Goal: Task Accomplishment & Management: Manage account settings

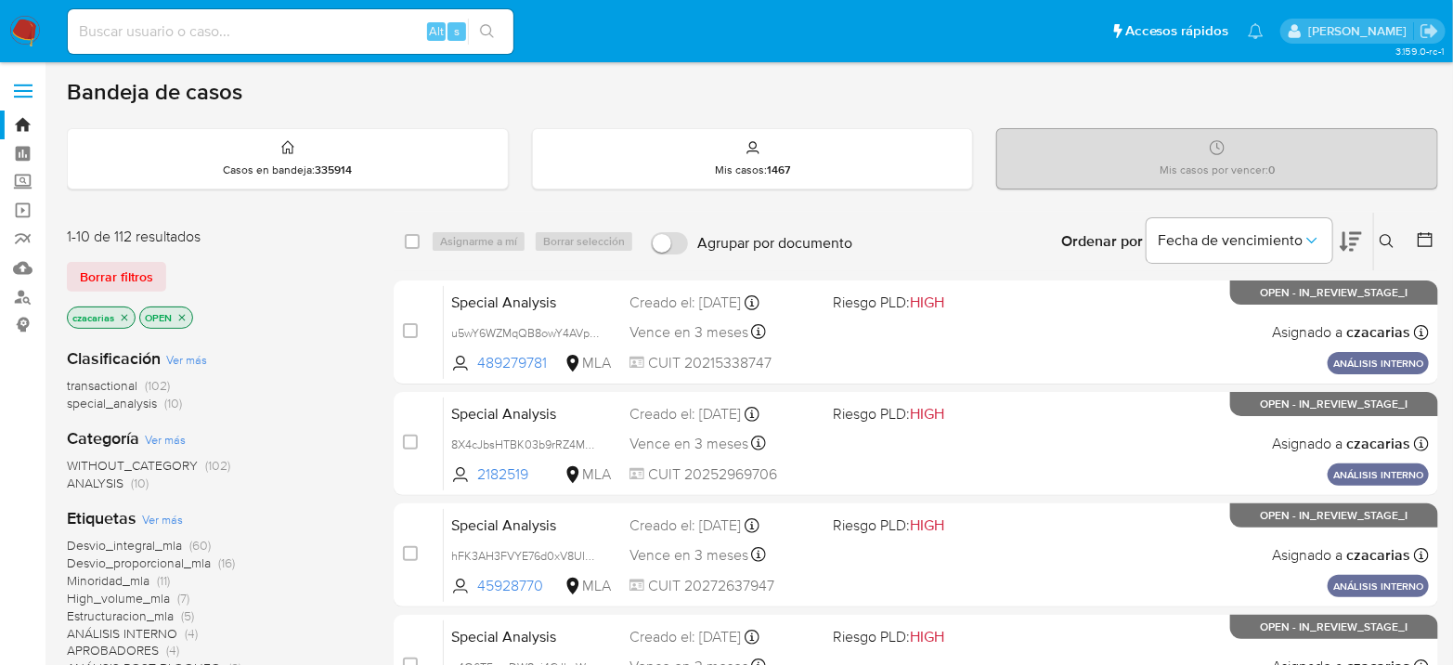
click at [1383, 239] on icon at bounding box center [1387, 241] width 15 height 15
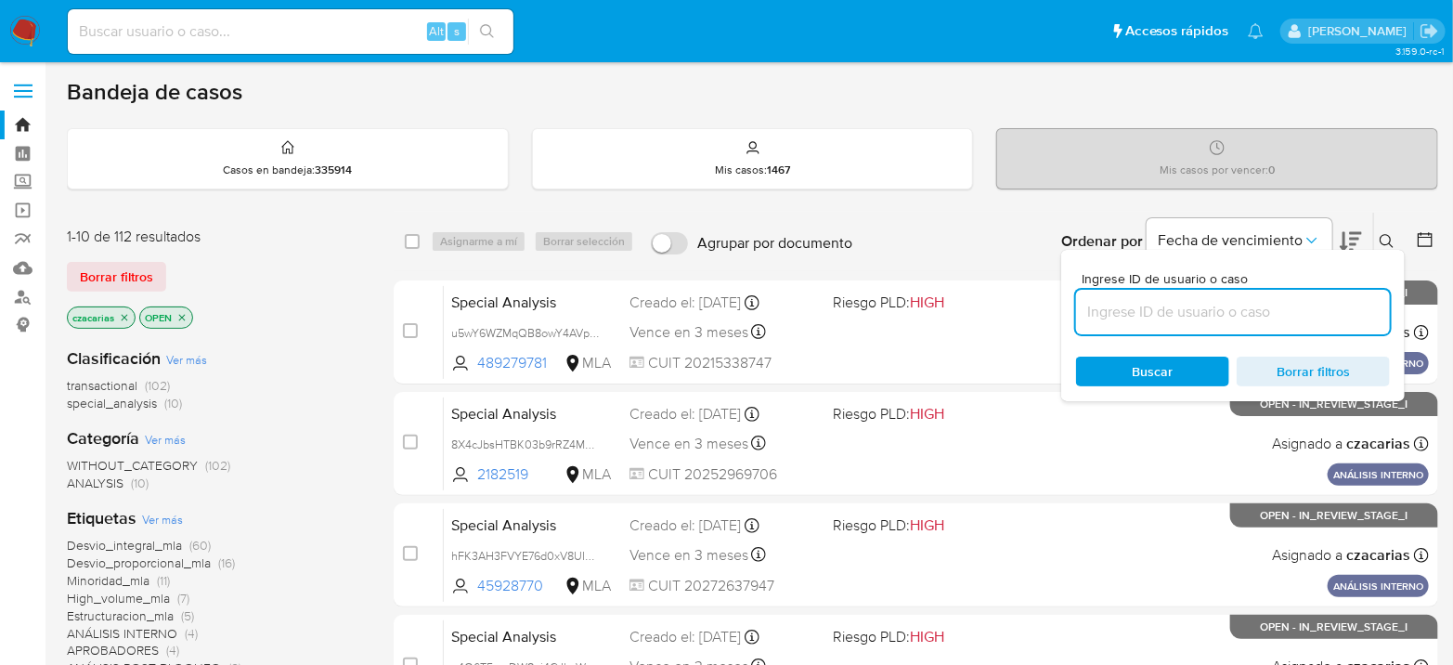
click at [1258, 319] on input at bounding box center [1233, 312] width 314 height 24
type input "pFvmiyKgcevk8ifORXlIo500"
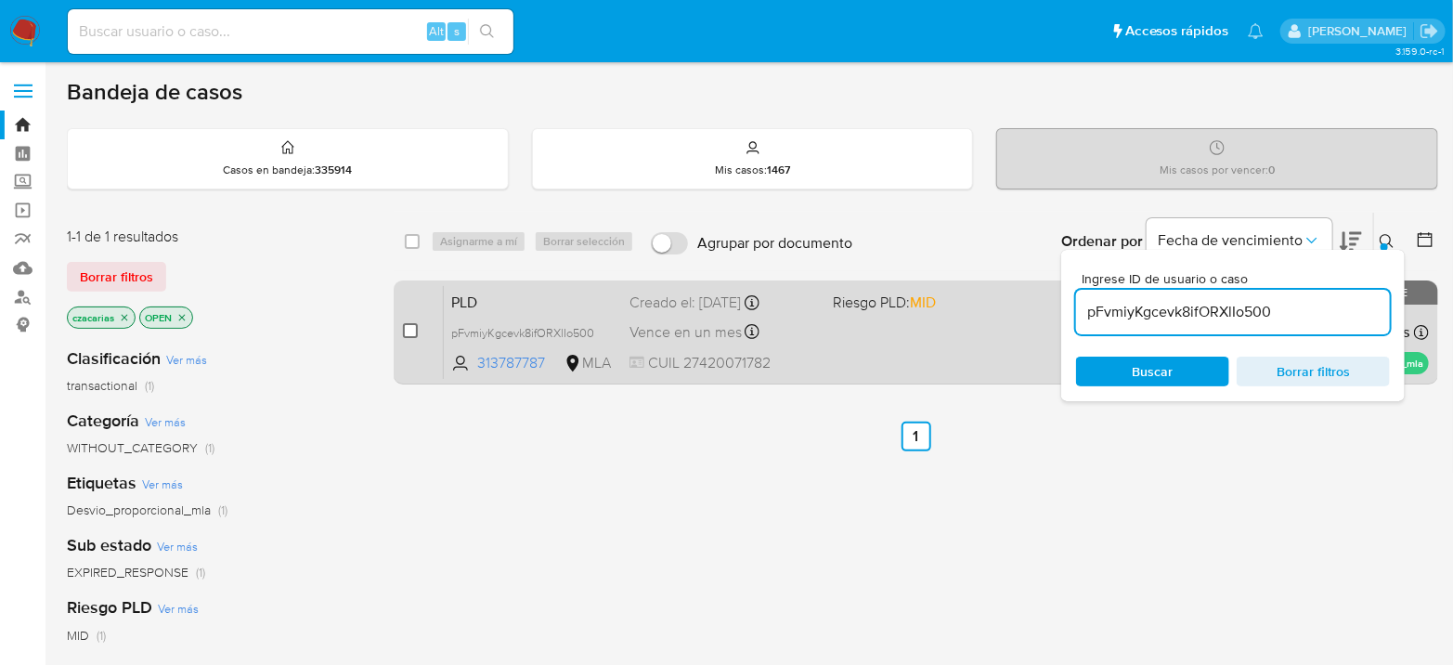
click at [411, 329] on input "checkbox" at bounding box center [410, 330] width 15 height 15
checkbox input "true"
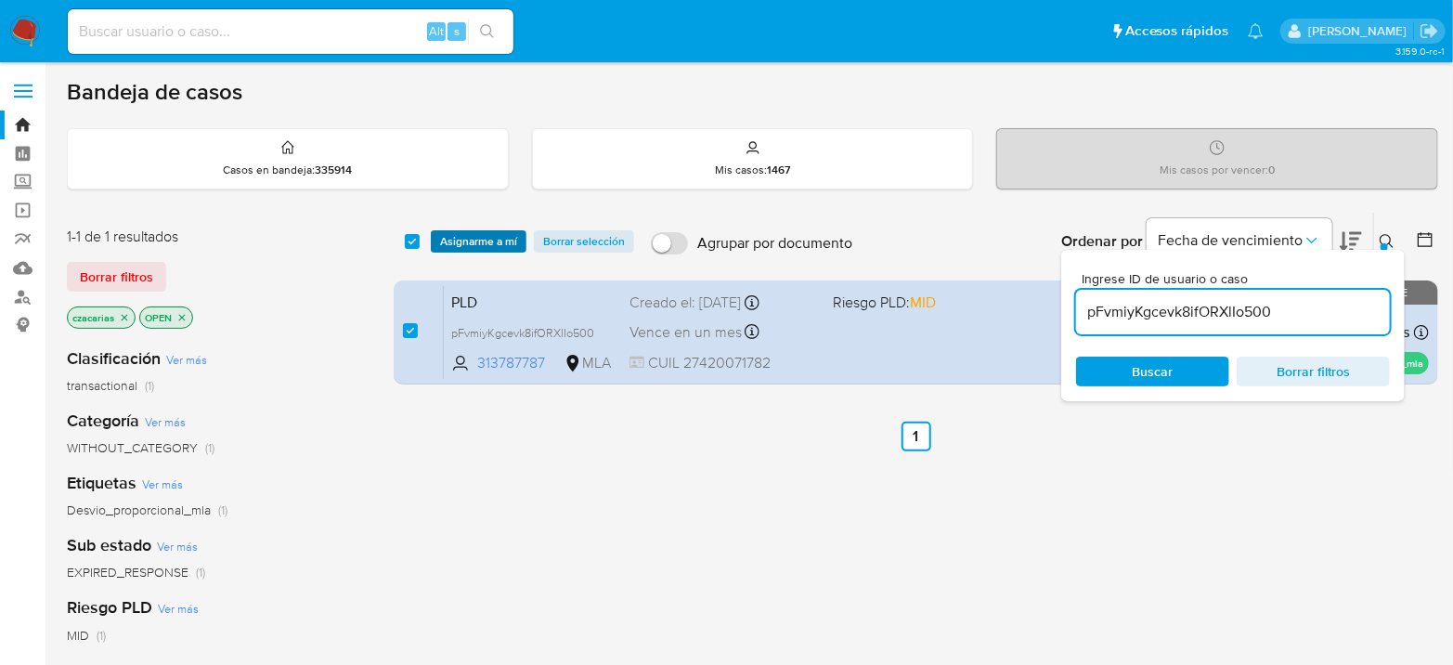
click at [479, 232] on span "Asignarme a mí" at bounding box center [478, 241] width 77 height 19
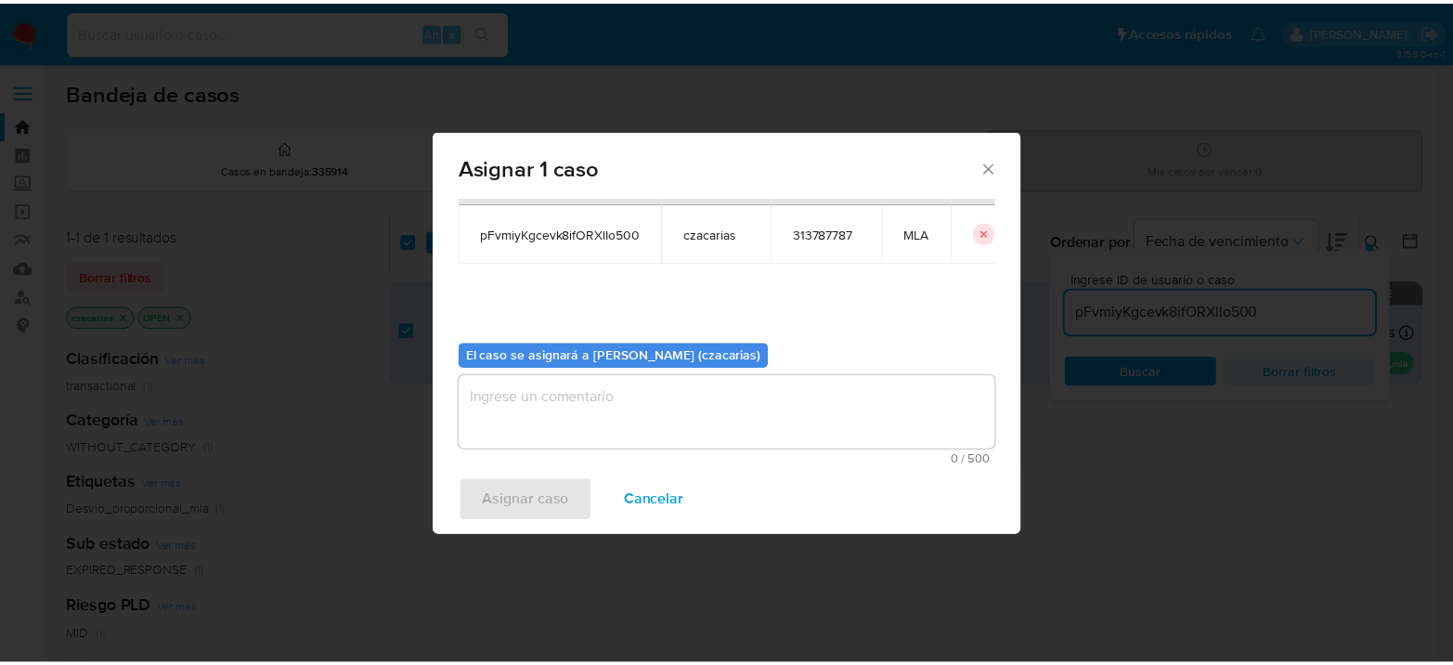
scroll to position [95, 0]
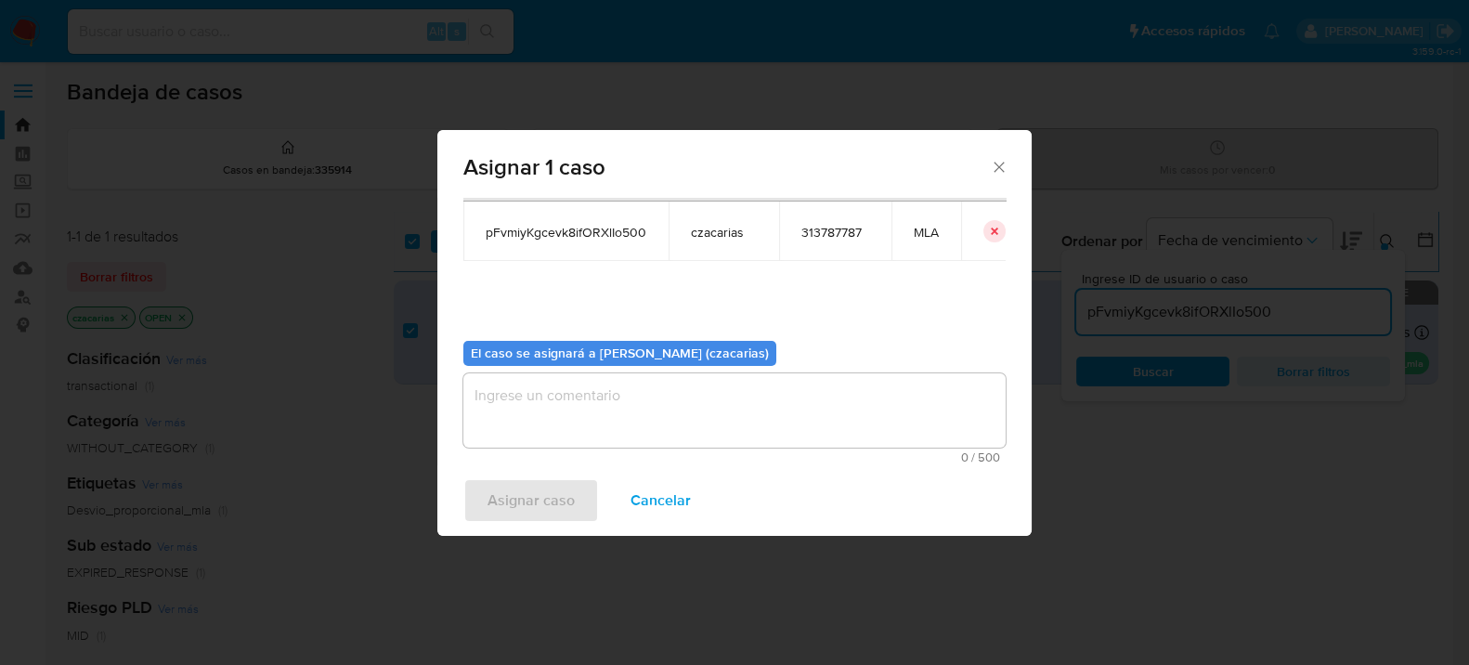
click at [593, 365] on div "El caso se asignará a Cecilia Zacarias (czacarias) 0 / 500 500 caracteres resta…" at bounding box center [734, 395] width 542 height 138
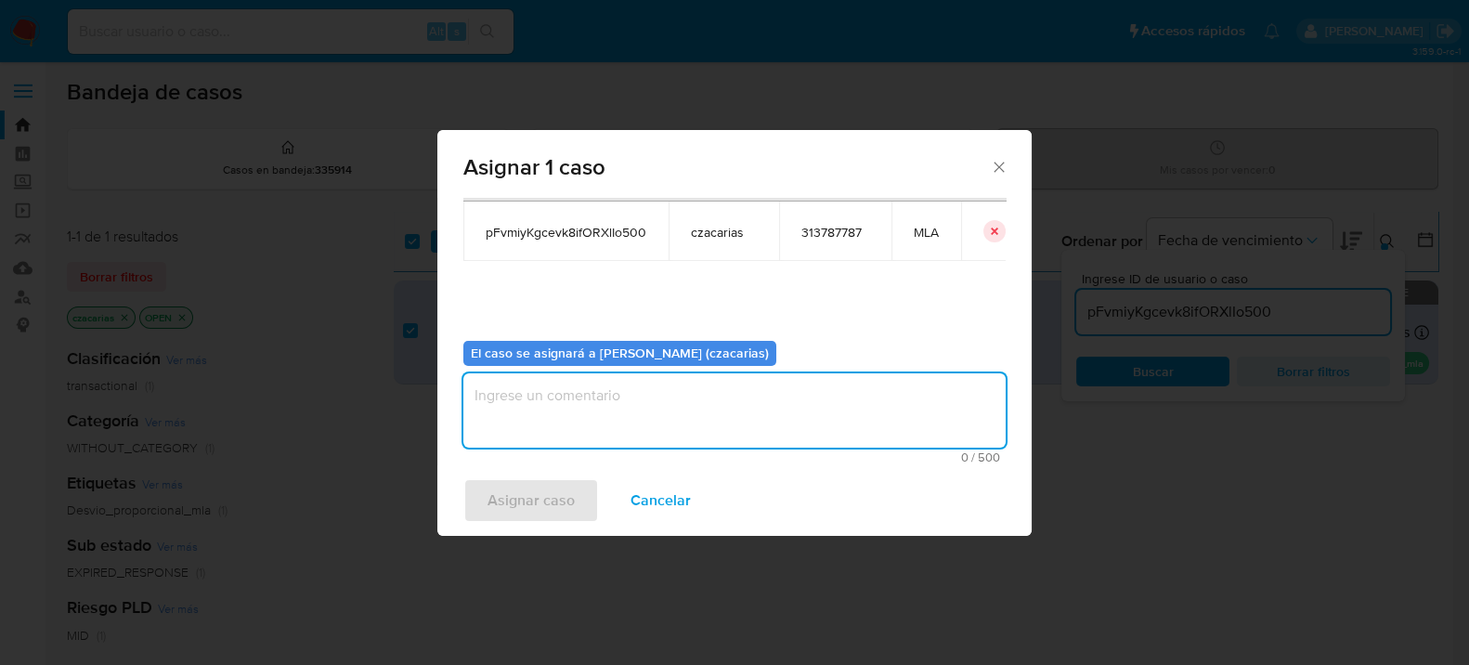
click at [591, 398] on textarea "assign-modal" at bounding box center [734, 410] width 542 height 74
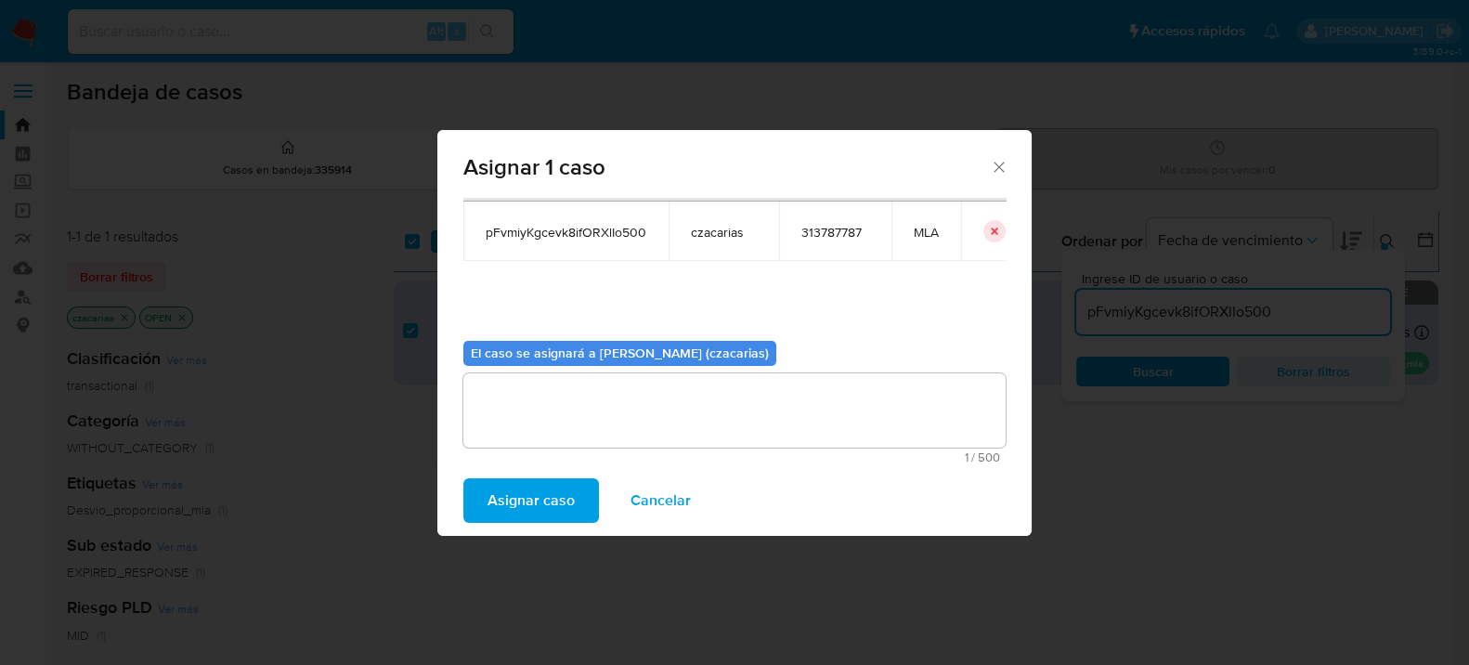
click at [488, 513] on span "Asignar caso" at bounding box center [531, 500] width 87 height 41
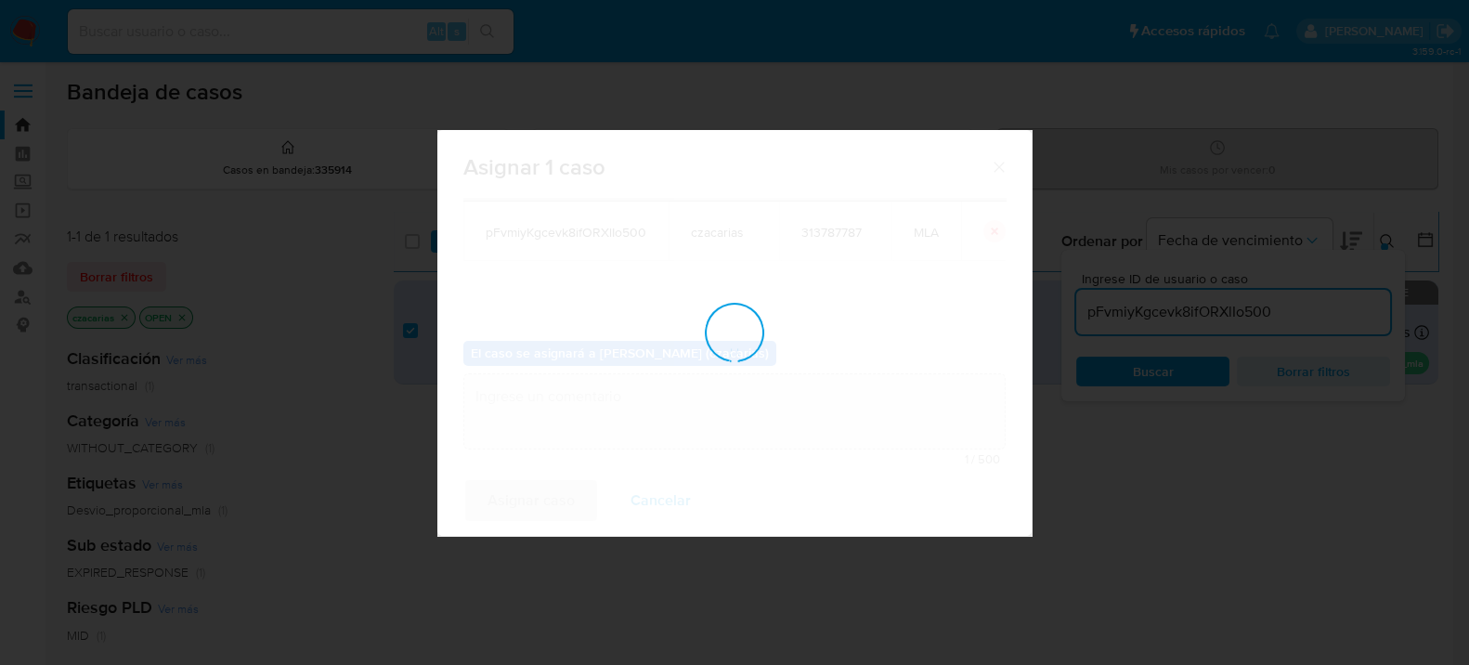
checkbox input "false"
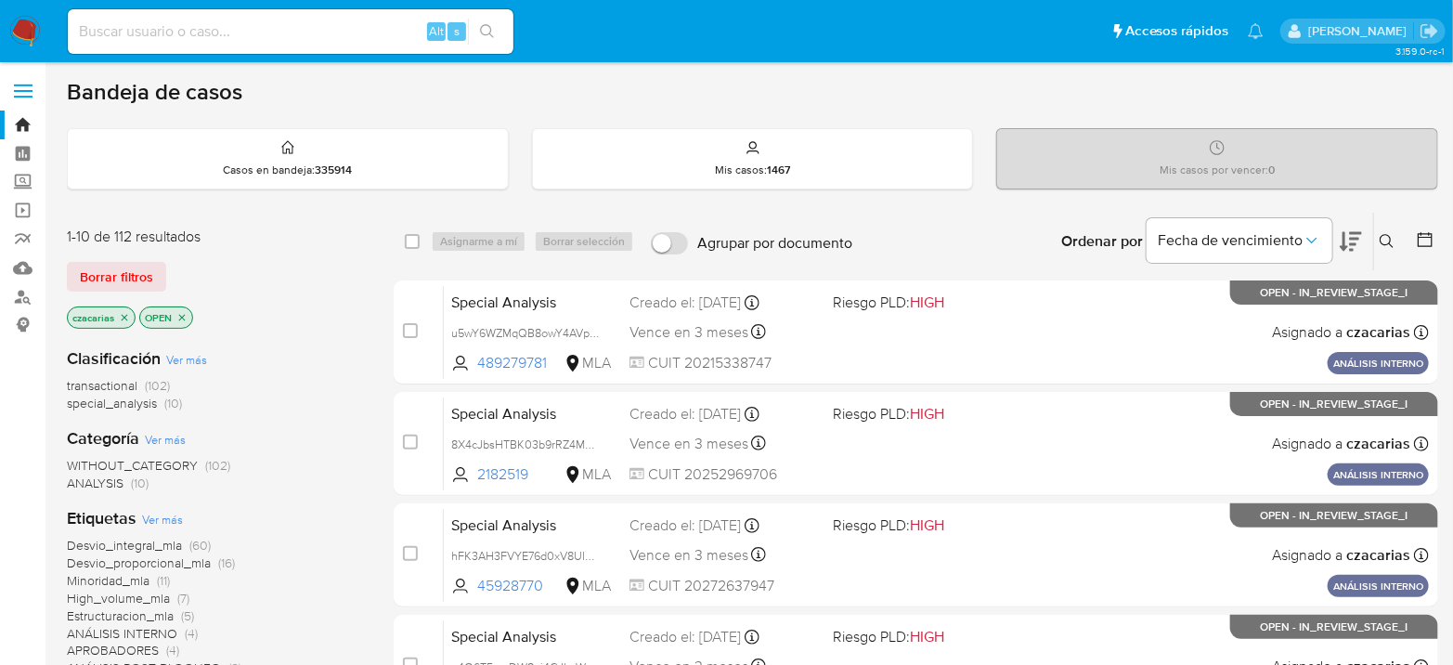
click at [279, 44] on div "Alt s" at bounding box center [291, 31] width 446 height 45
click at [404, 38] on input at bounding box center [291, 32] width 446 height 24
paste input "pFvmiyKgcevk8ifORXlIo500"
type input "pFvmiyKgcevk8ifORXlIo500"
click at [475, 33] on button "search-icon" at bounding box center [487, 32] width 38 height 26
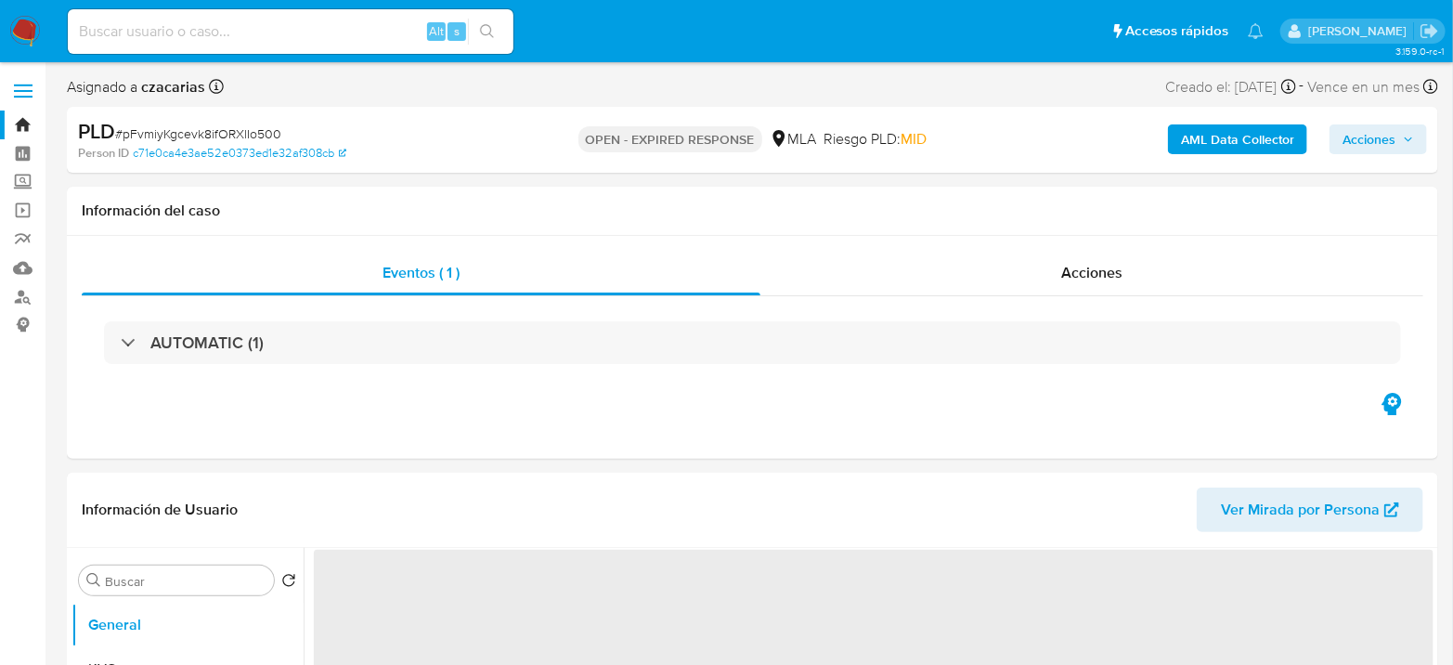
select select "10"
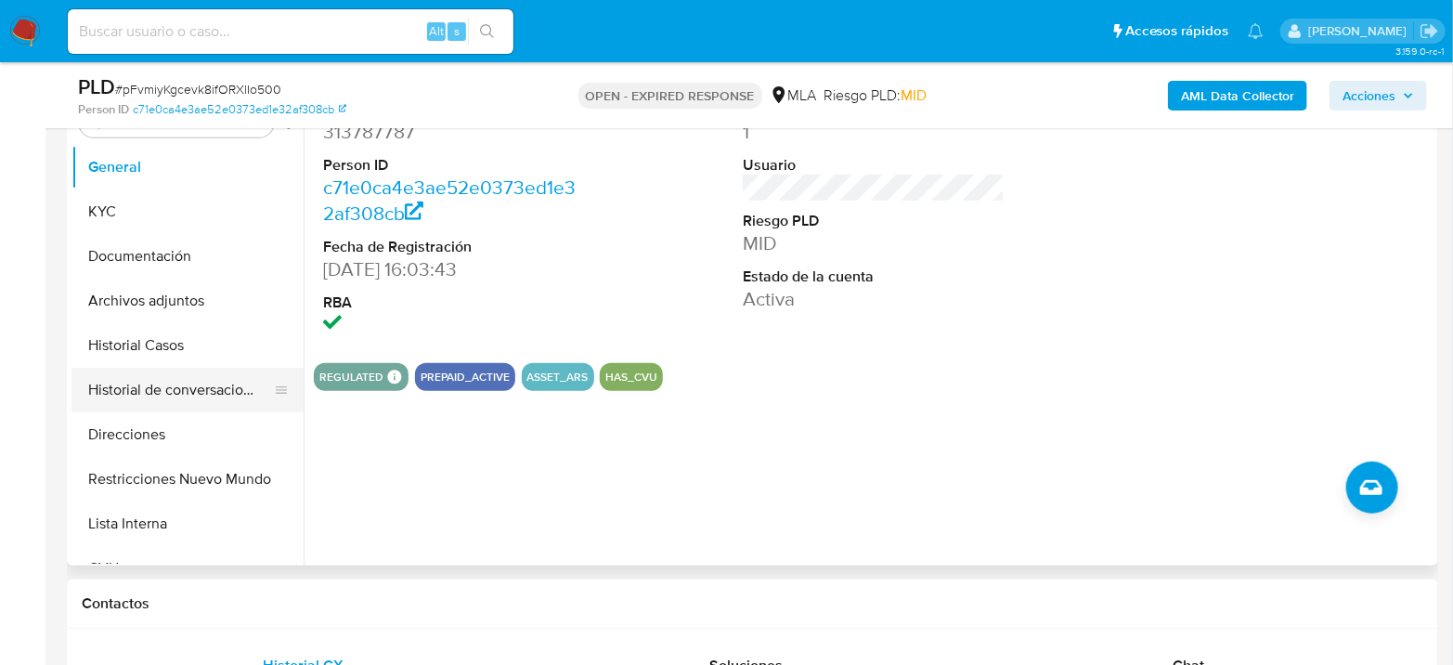
scroll to position [412, 0]
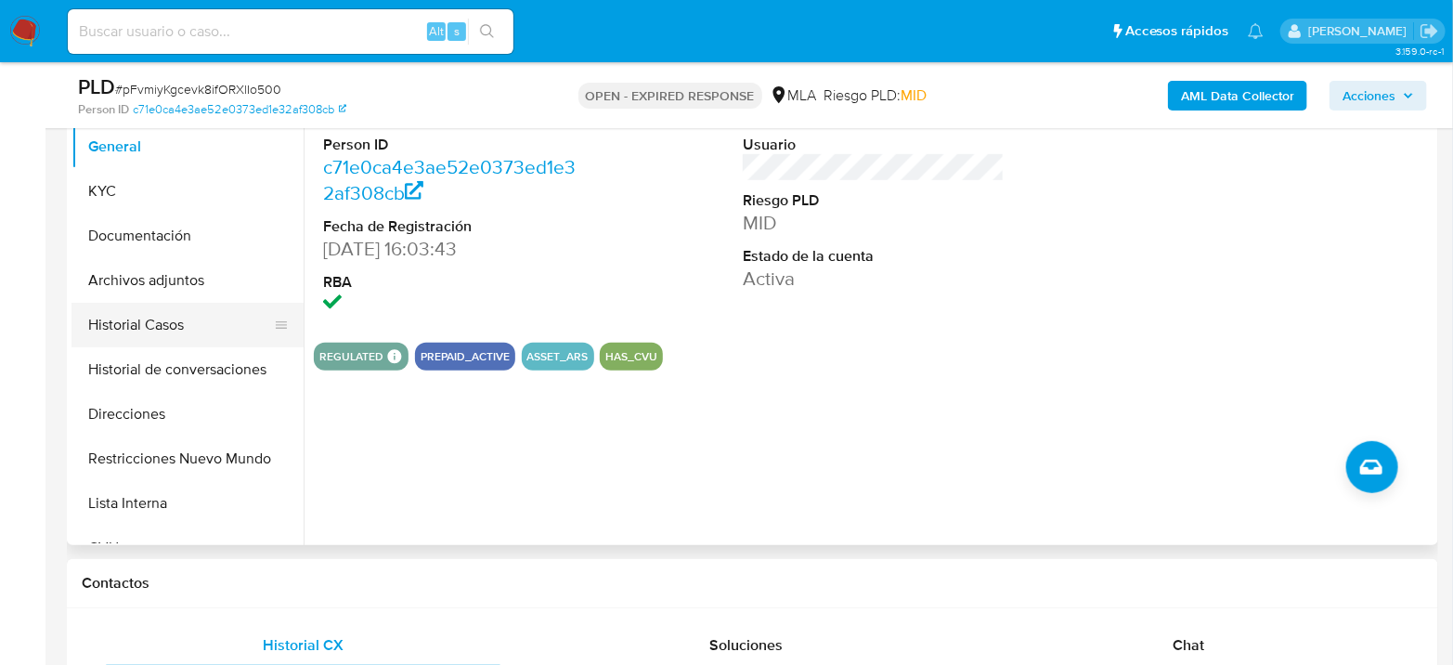
click at [215, 315] on button "Historial Casos" at bounding box center [180, 325] width 217 height 45
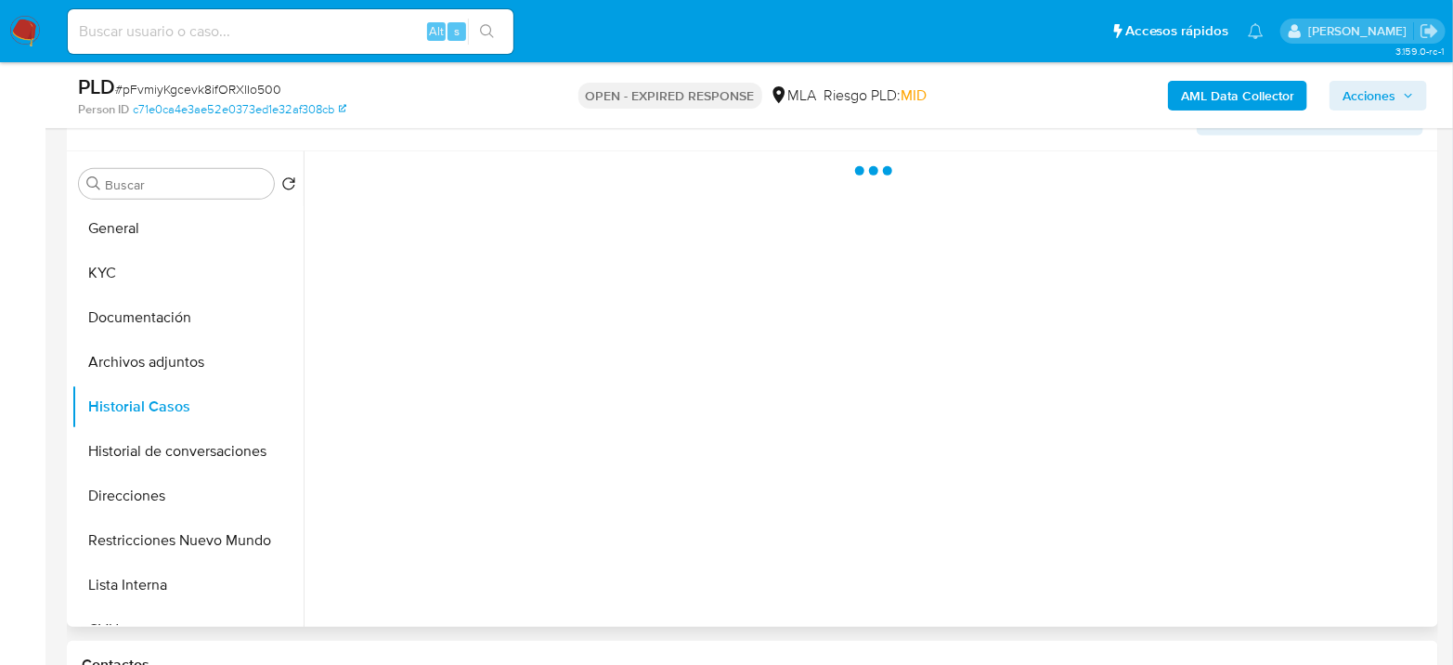
scroll to position [309, 0]
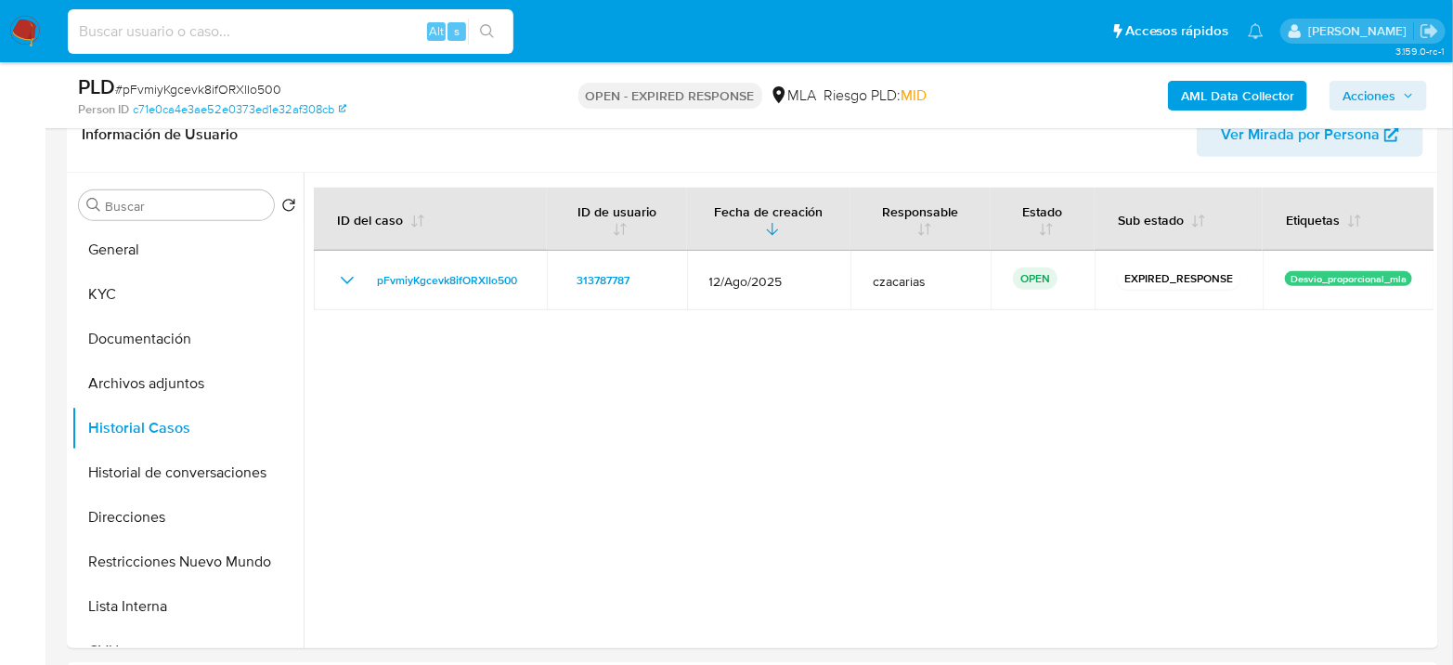
click at [315, 20] on input at bounding box center [291, 32] width 446 height 24
paste input "4vI4mgdaDtVv8qaHo2IJatv3"
type input "4vI4mgdaDtVv8qaHo2IJatv3"
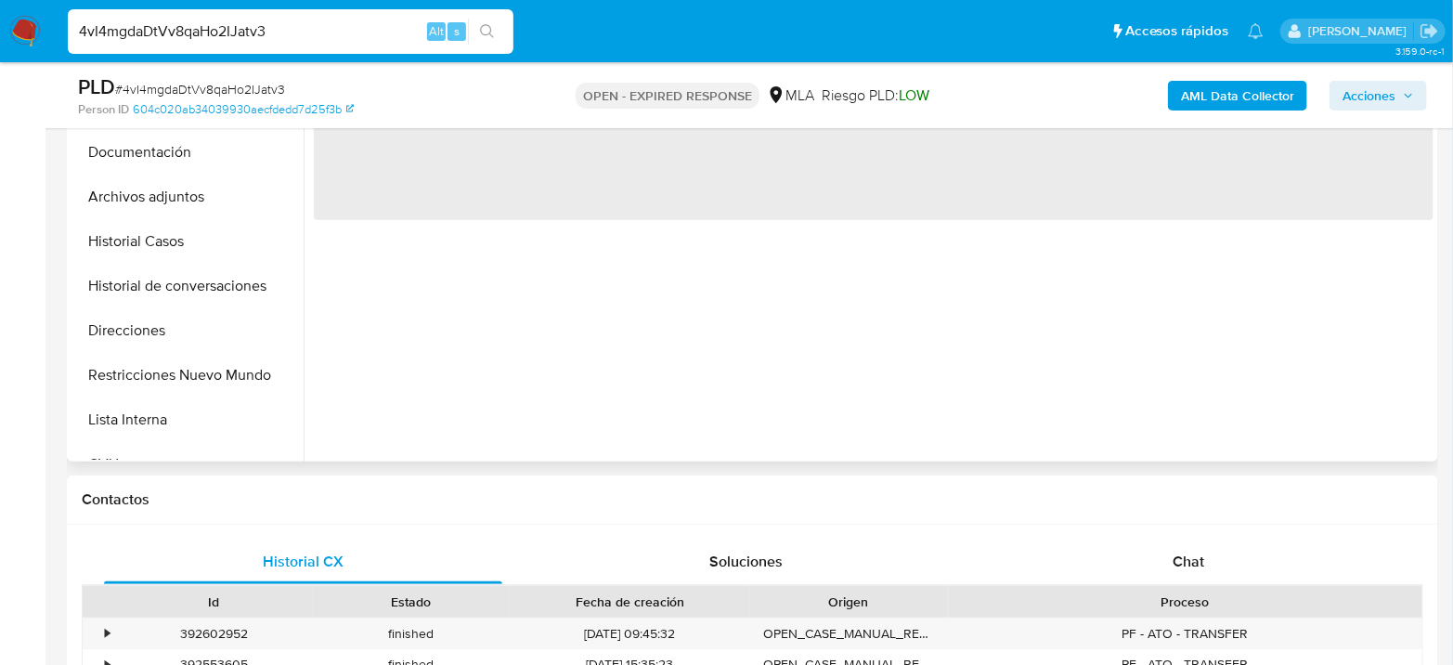
select select "10"
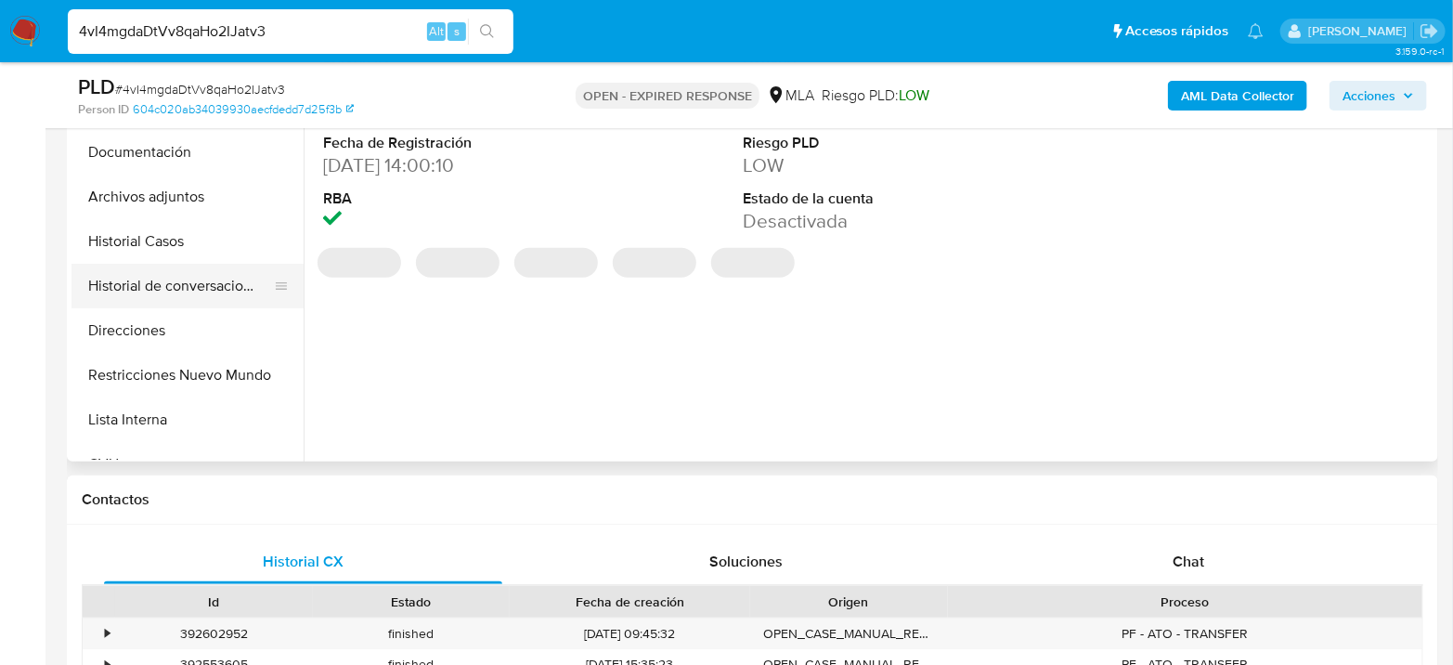
scroll to position [515, 0]
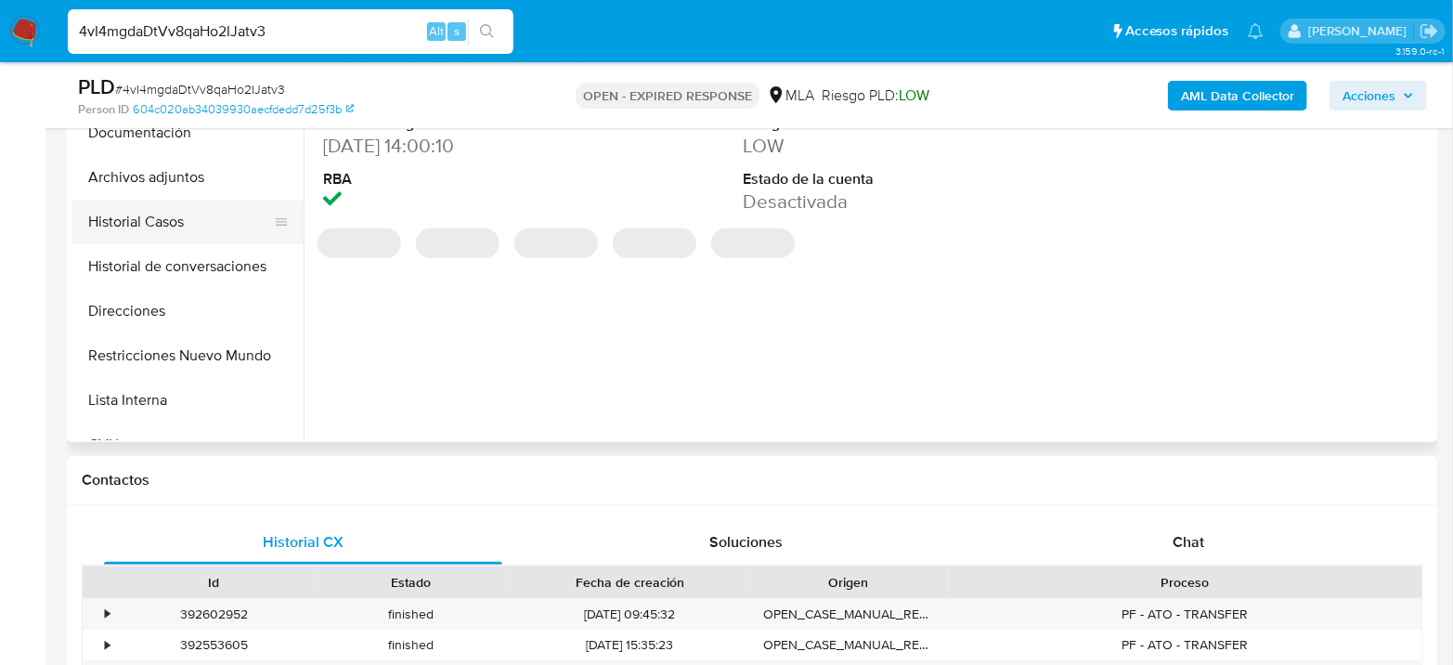
click at [179, 227] on button "Historial Casos" at bounding box center [180, 222] width 217 height 45
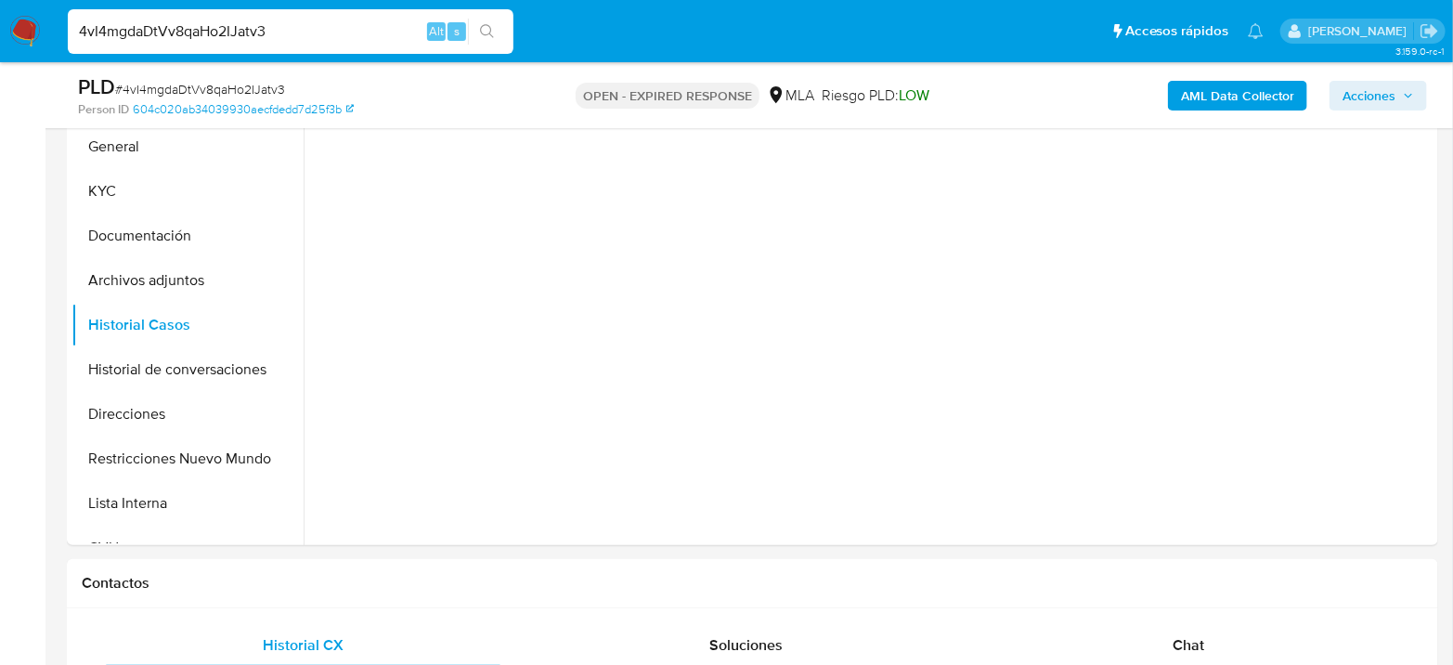
scroll to position [309, 0]
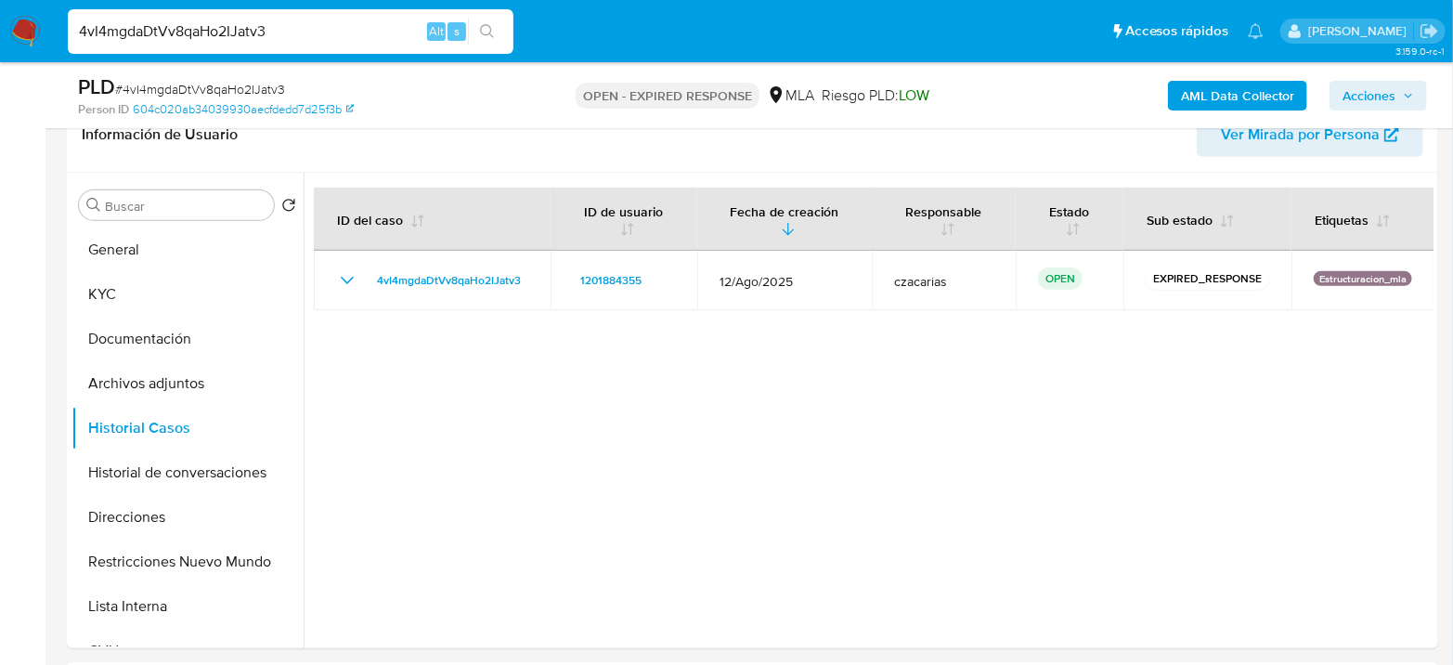
click at [397, 32] on input "4vI4mgdaDtVv8qaHo2IJatv3" at bounding box center [291, 32] width 446 height 24
paste input "VmdPqewKAHSWkhvtacRXigux"
click at [492, 22] on button "search-icon" at bounding box center [487, 32] width 38 height 26
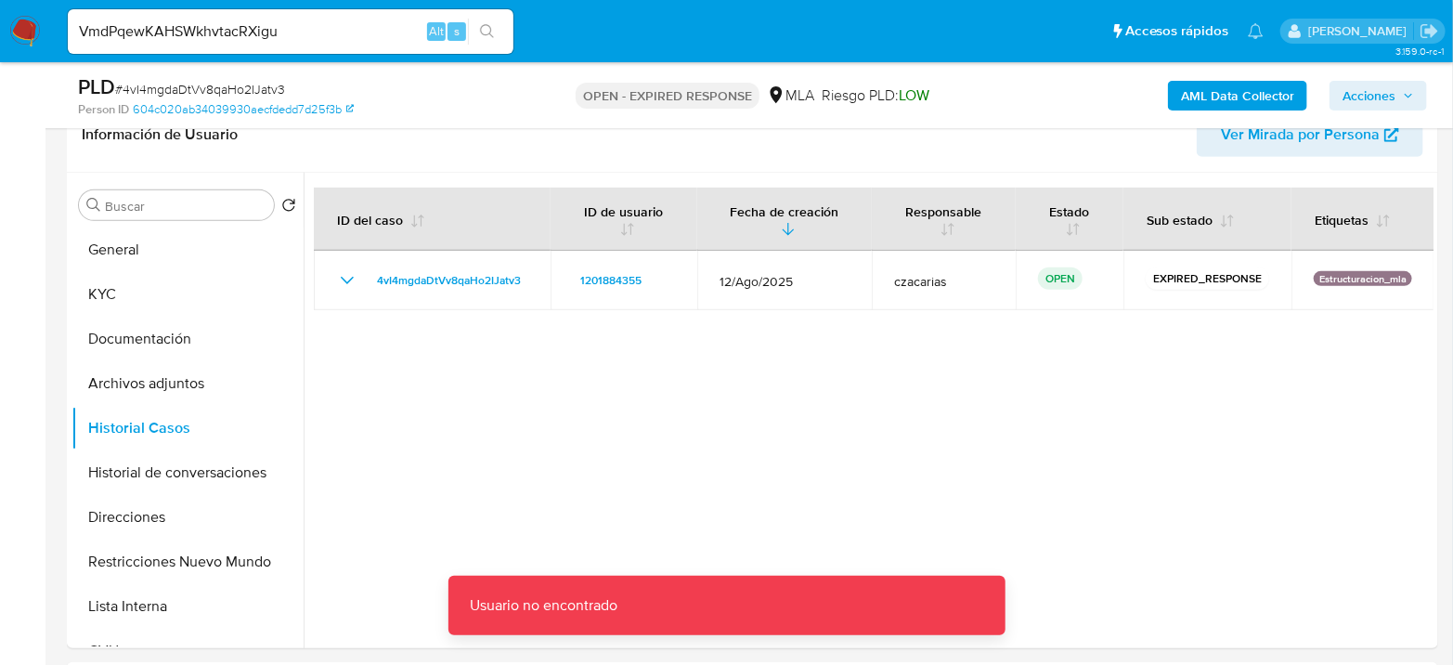
click at [388, 24] on input "VmdPqewKAHSWkhvtacRXigu" at bounding box center [291, 32] width 446 height 24
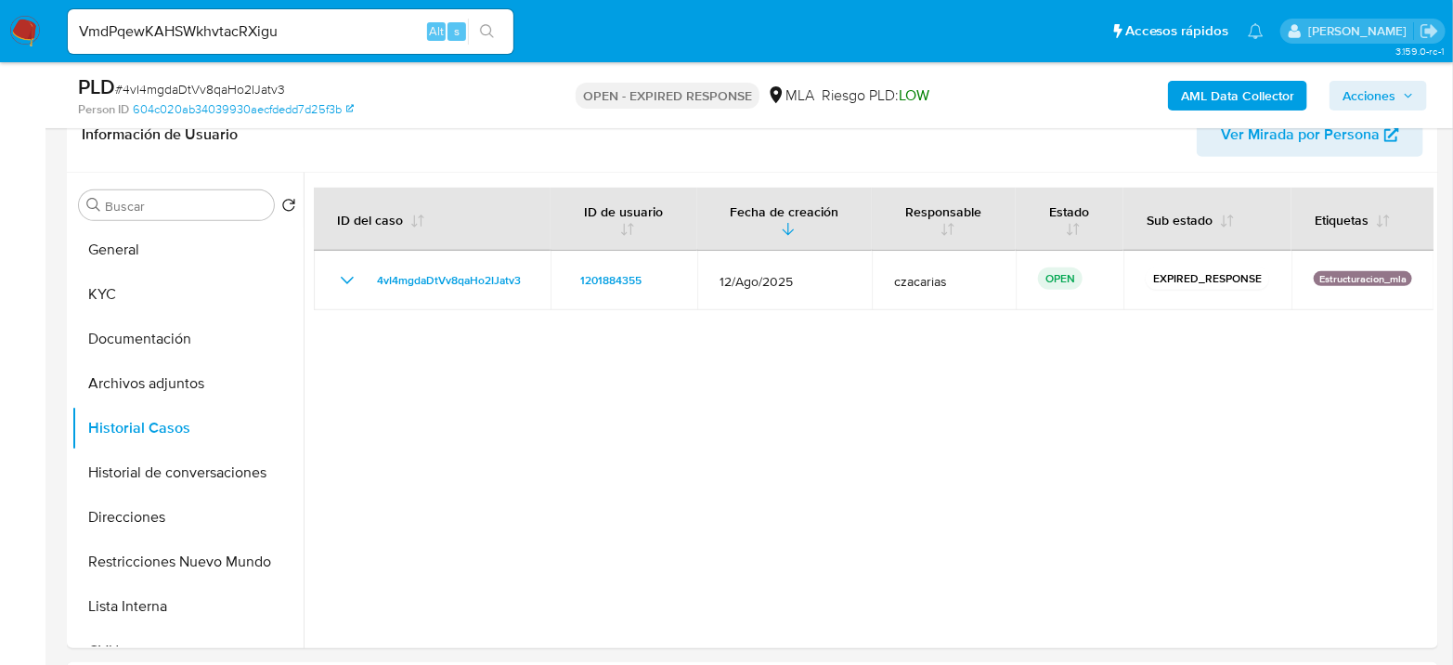
click at [476, 29] on button "search-icon" at bounding box center [487, 32] width 38 height 26
drag, startPoint x: 344, startPoint y: 32, endPoint x: 19, endPoint y: 59, distance: 326.1
click at [20, 57] on nav "Pausado Ver notificaciones VmdPqewKAHSWkhvtacRXigu Alt s Accesos rápidos Presio…" at bounding box center [726, 31] width 1453 height 62
paste input "x"
type input "VmdPqewKAHSWkhvtacRXigux"
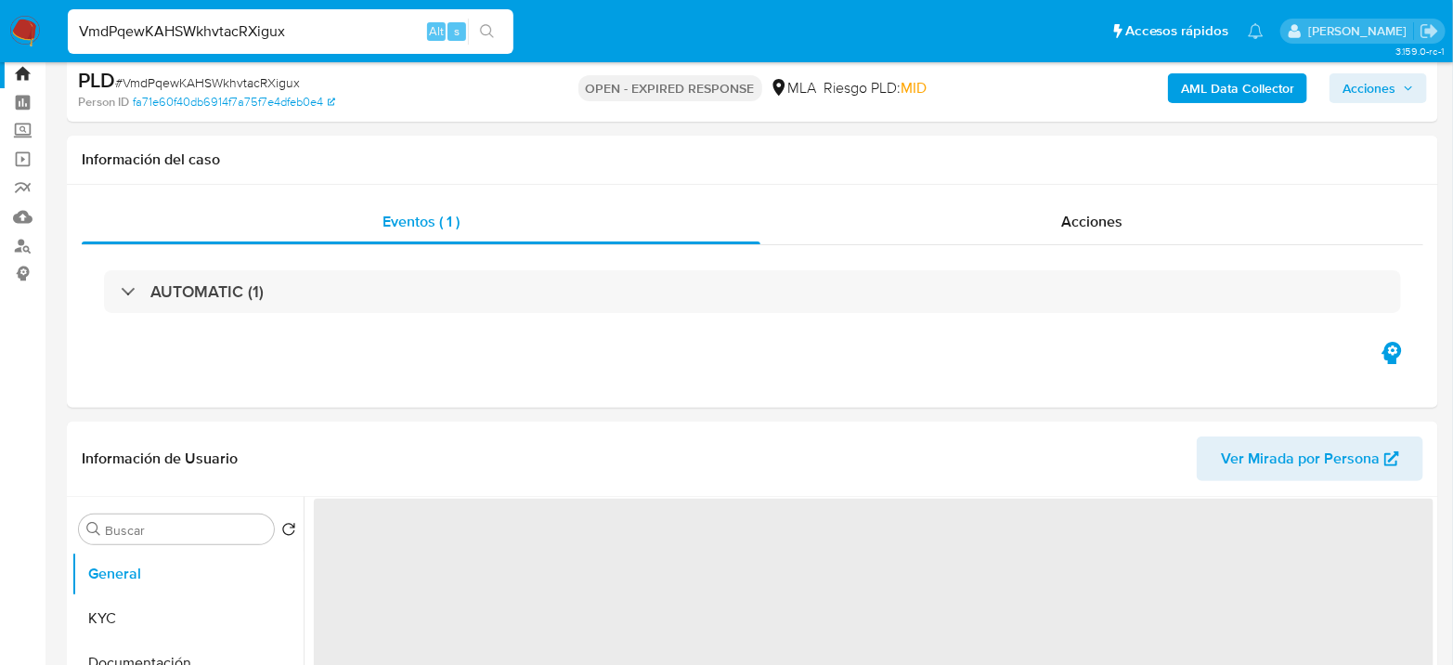
scroll to position [206, 0]
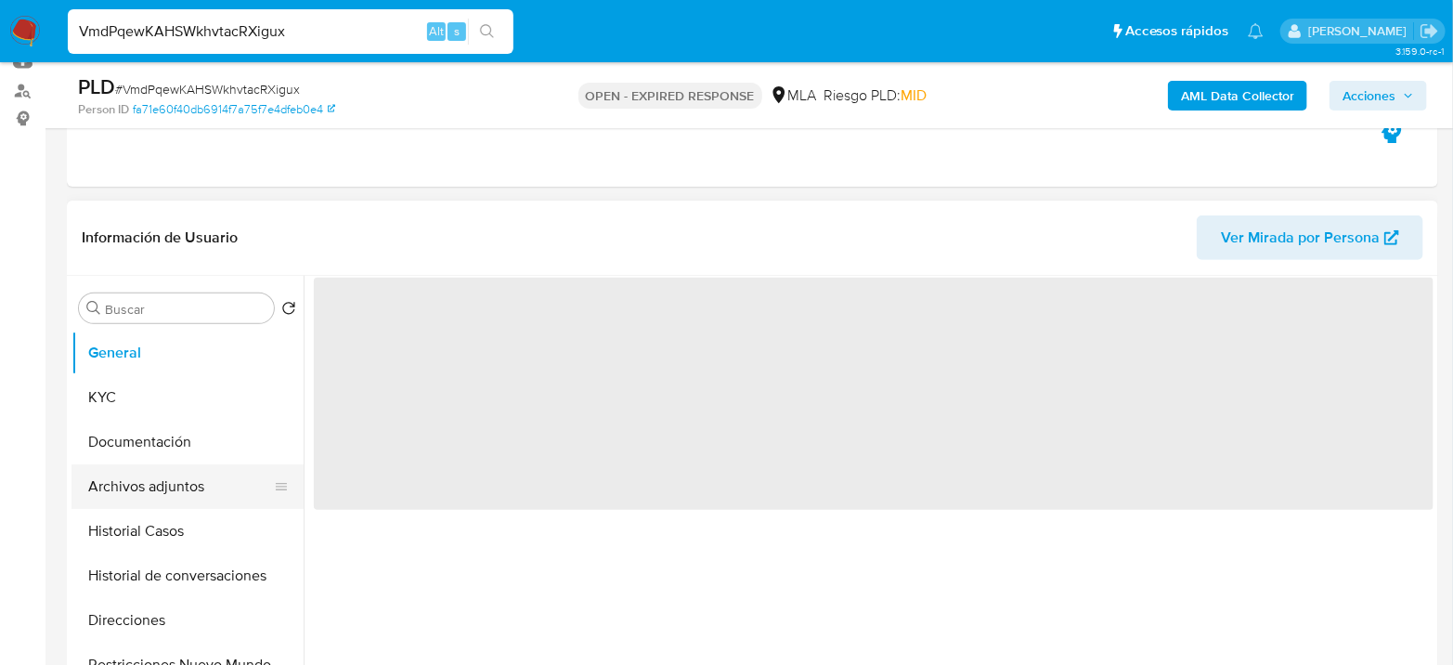
select select "10"
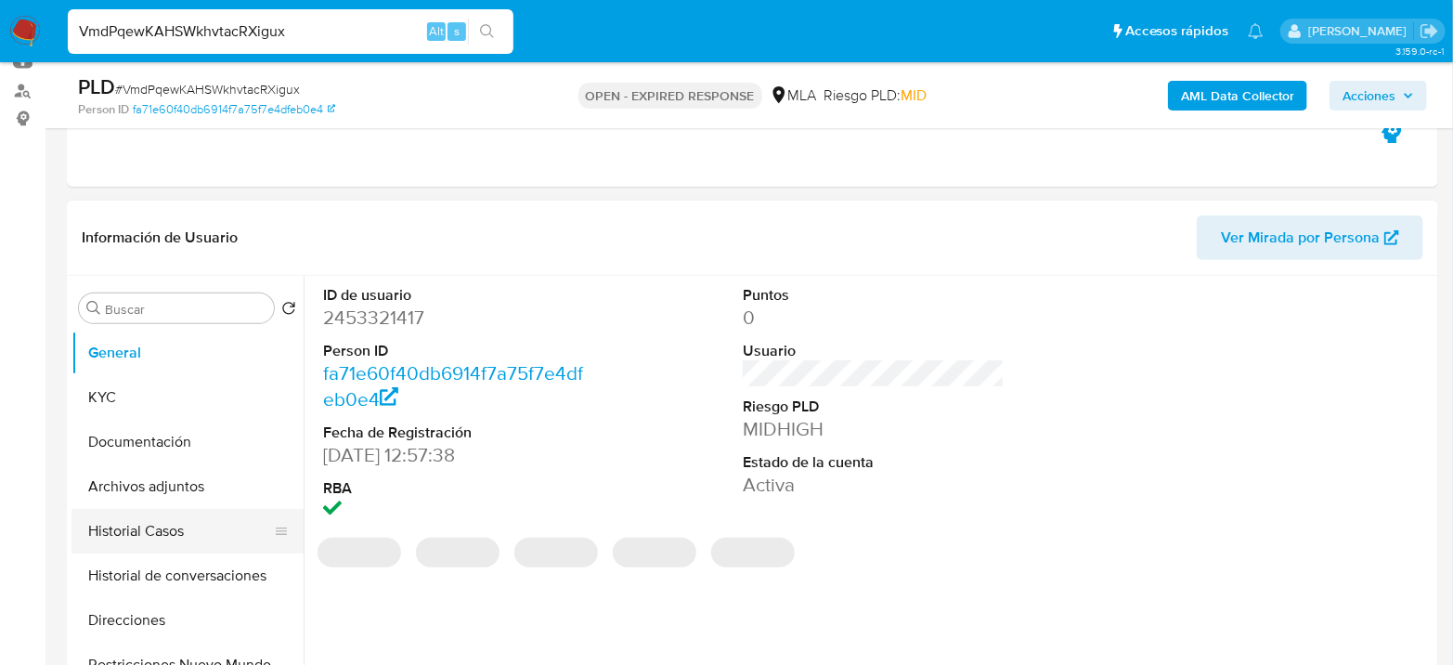
click at [138, 539] on button "Historial Casos" at bounding box center [180, 531] width 217 height 45
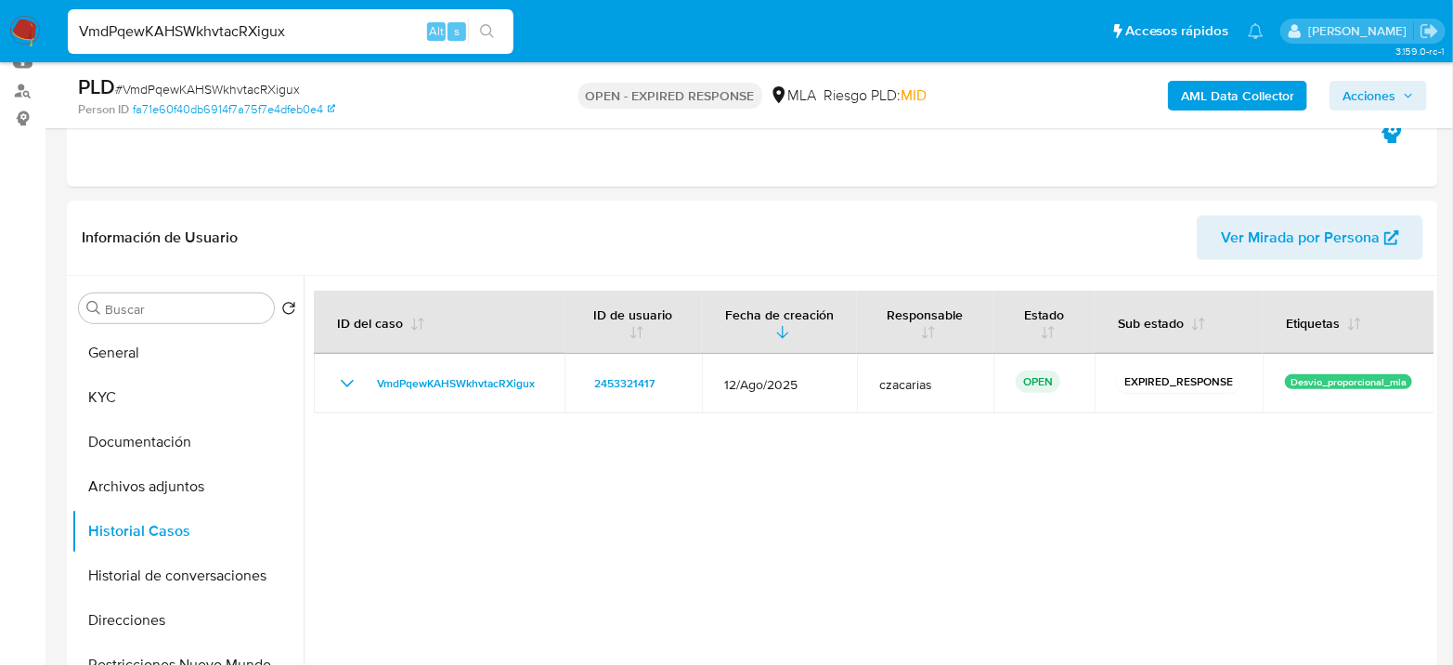
click at [306, 35] on input "VmdPqewKAHSWkhvtacRXigux" at bounding box center [291, 32] width 446 height 24
paste input "sO2MfNrxTz5DIEhYG8ayckew"
type input "sO2MfNrxTz5DIEhYG8ayckew"
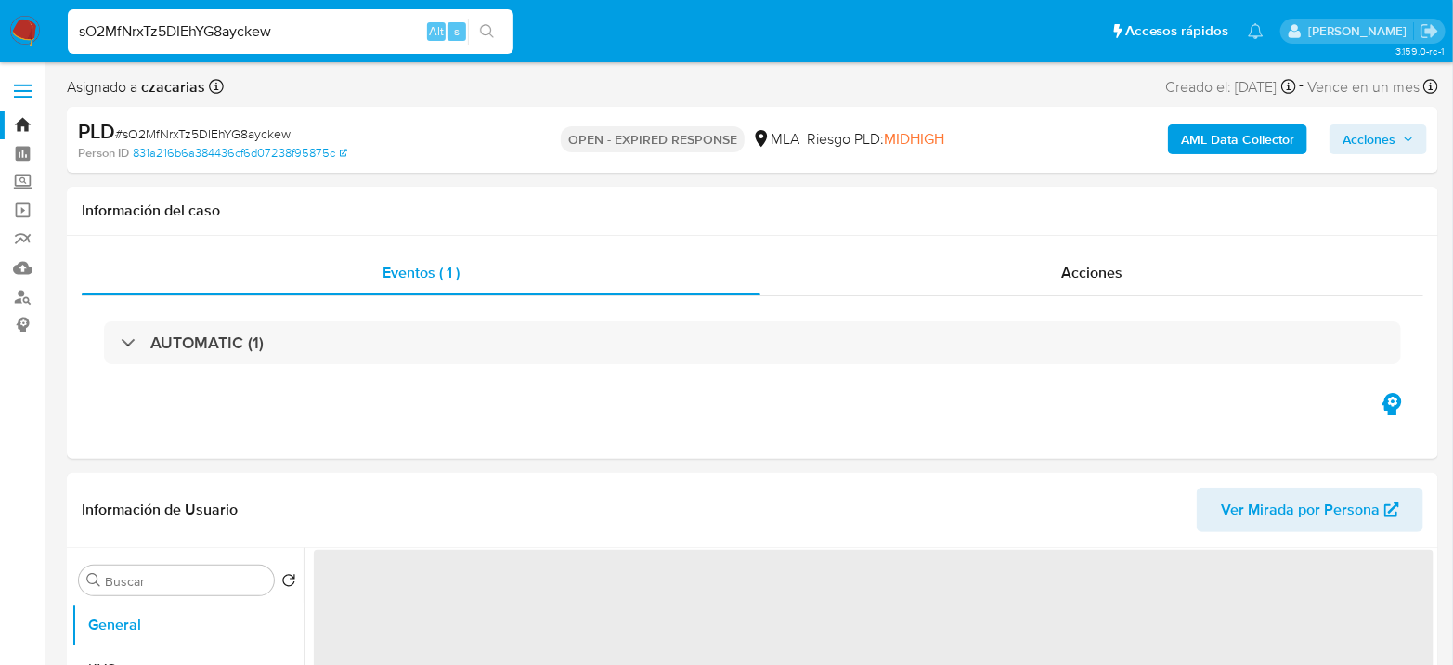
select select "10"
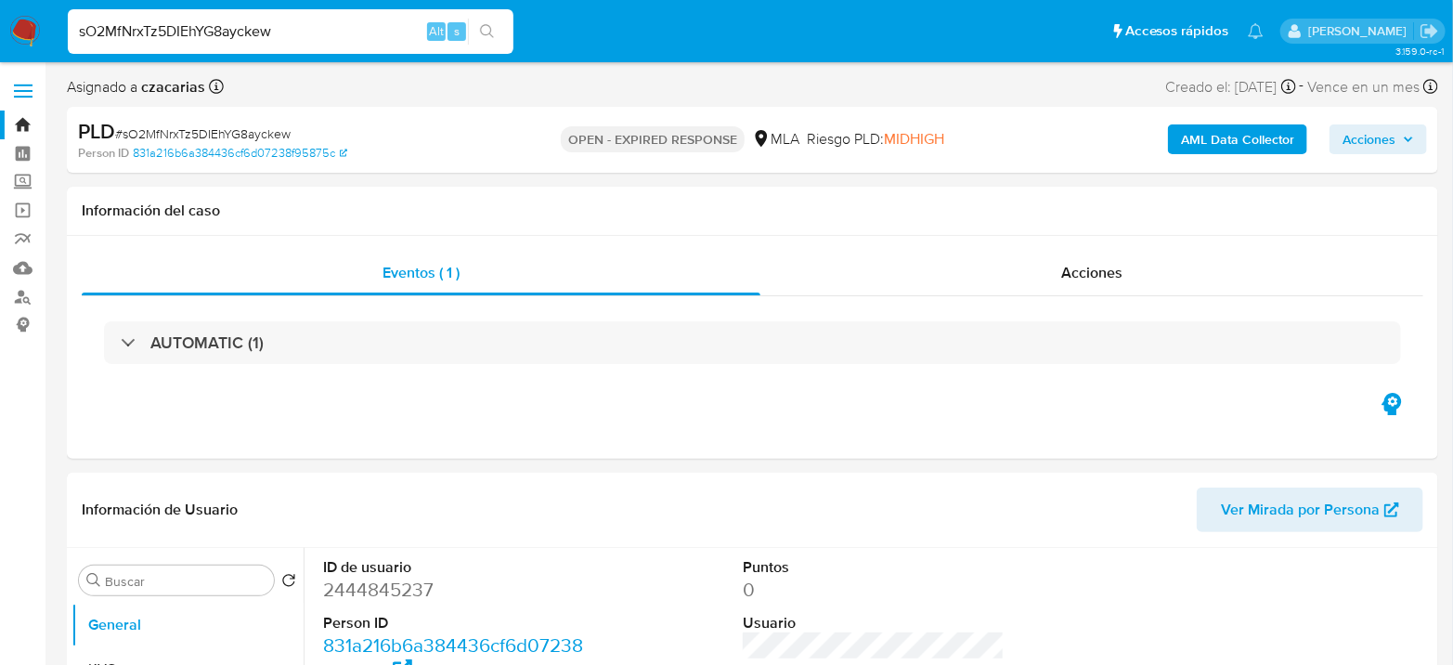
click at [241, 25] on input "sO2MfNrxTz5DIEhYG8ayckew" at bounding box center [291, 32] width 446 height 24
click at [241, 24] on input "sO2MfNrxTz5DIEhYG8ayckew" at bounding box center [291, 32] width 446 height 24
paste input "pFvmiyKgcevk8ifORXlIo500"
type input "pFvmiyKgcevk8ifORXlIo500"
click at [493, 22] on button "search-icon" at bounding box center [487, 32] width 38 height 26
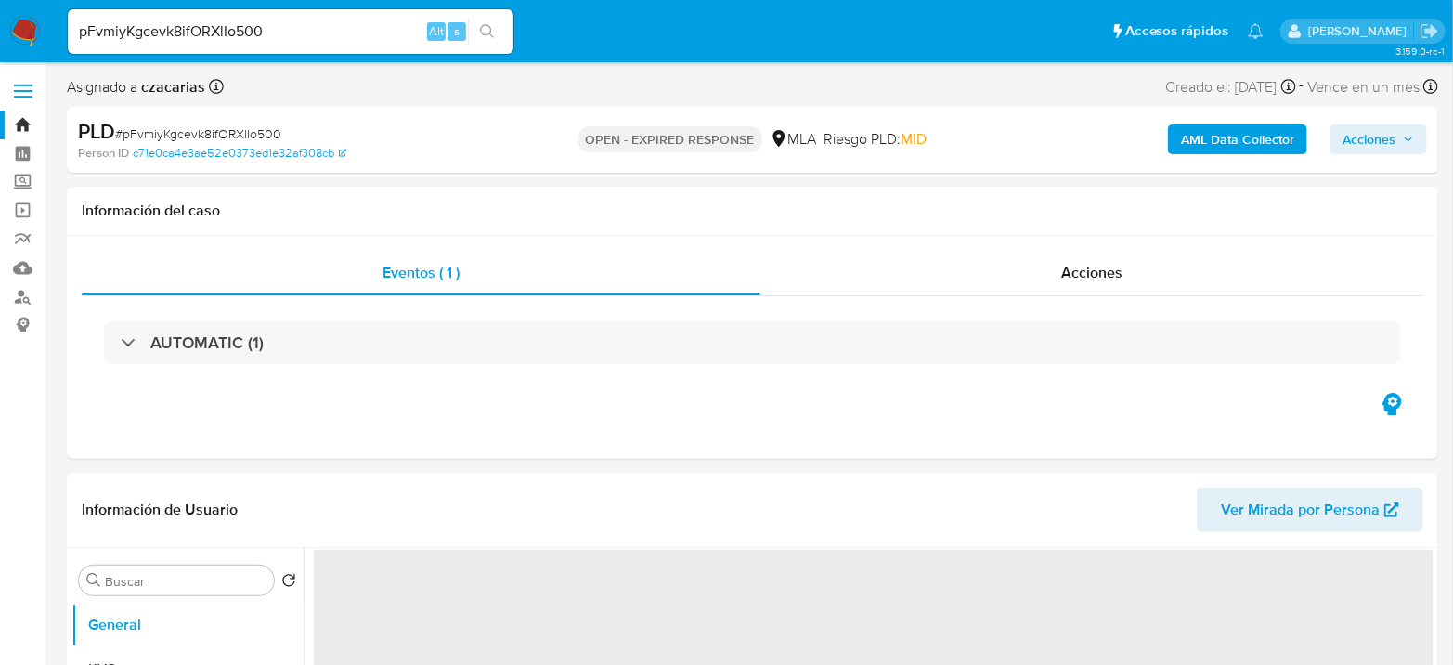
select select "10"
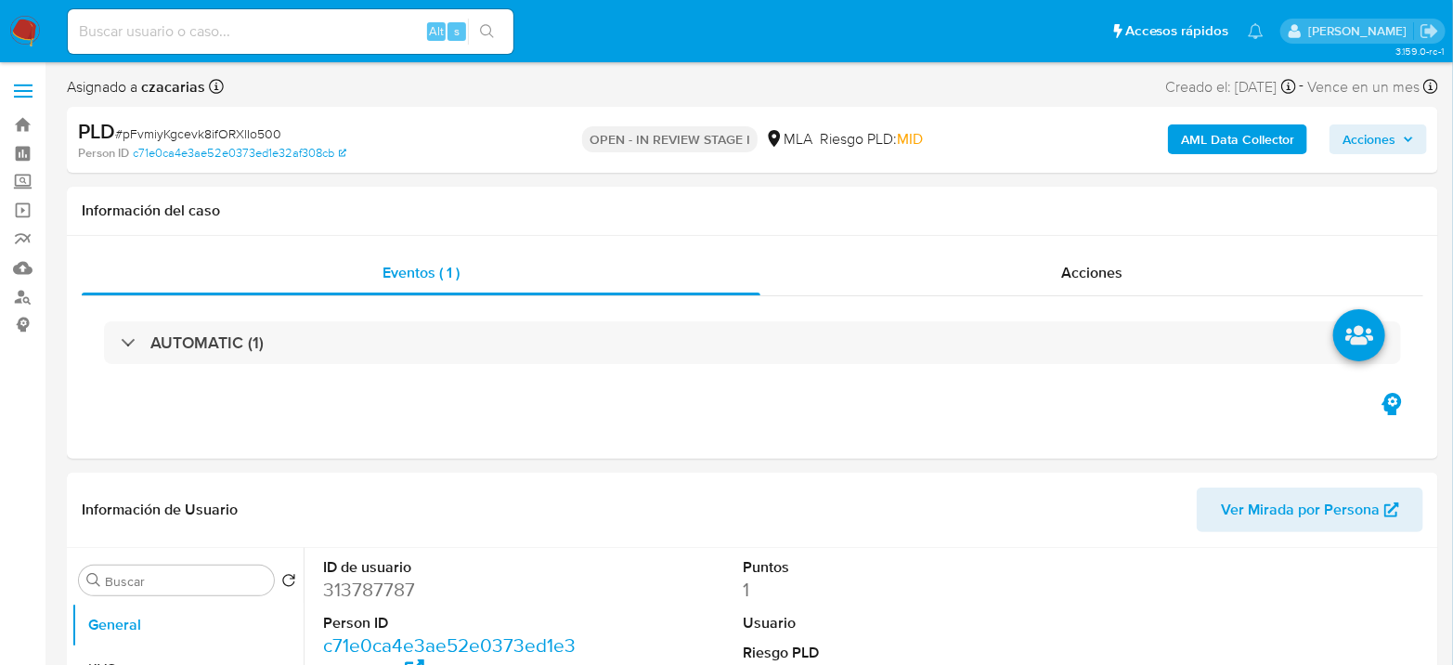
select select "10"
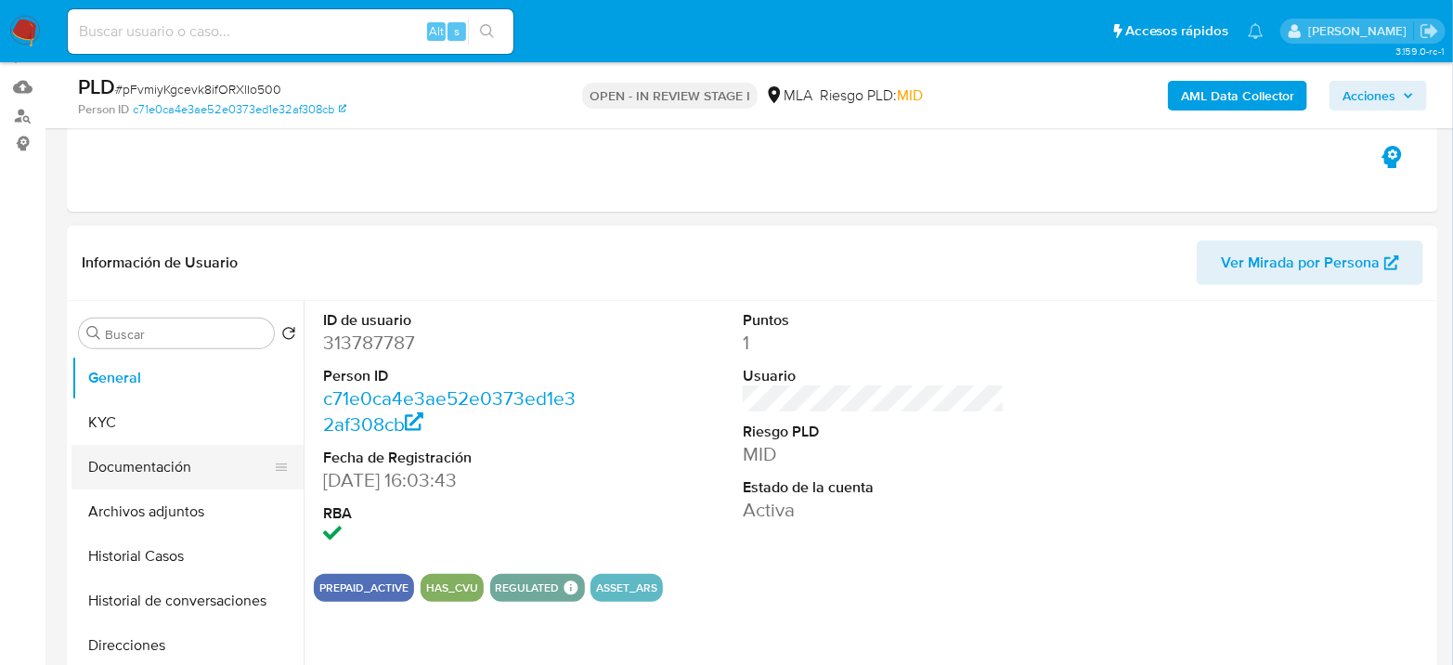
scroll to position [206, 0]
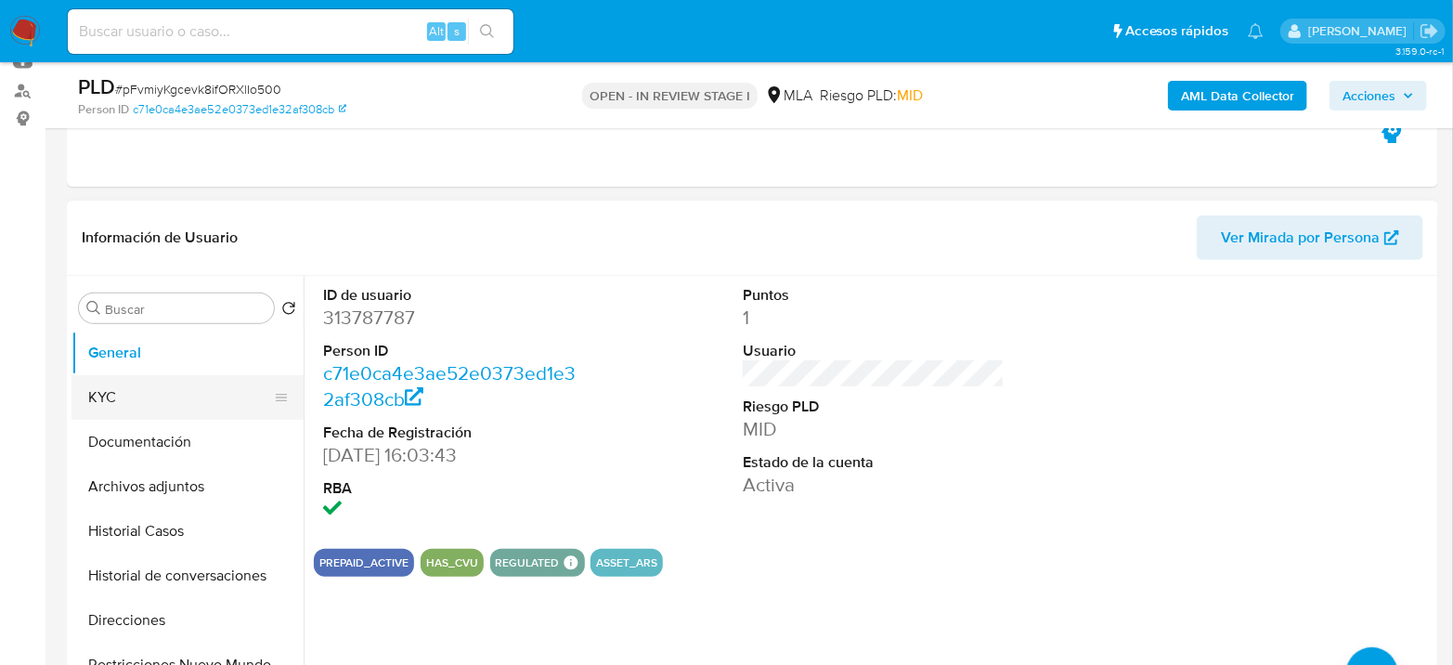
click at [139, 416] on button "KYC" at bounding box center [180, 397] width 217 height 45
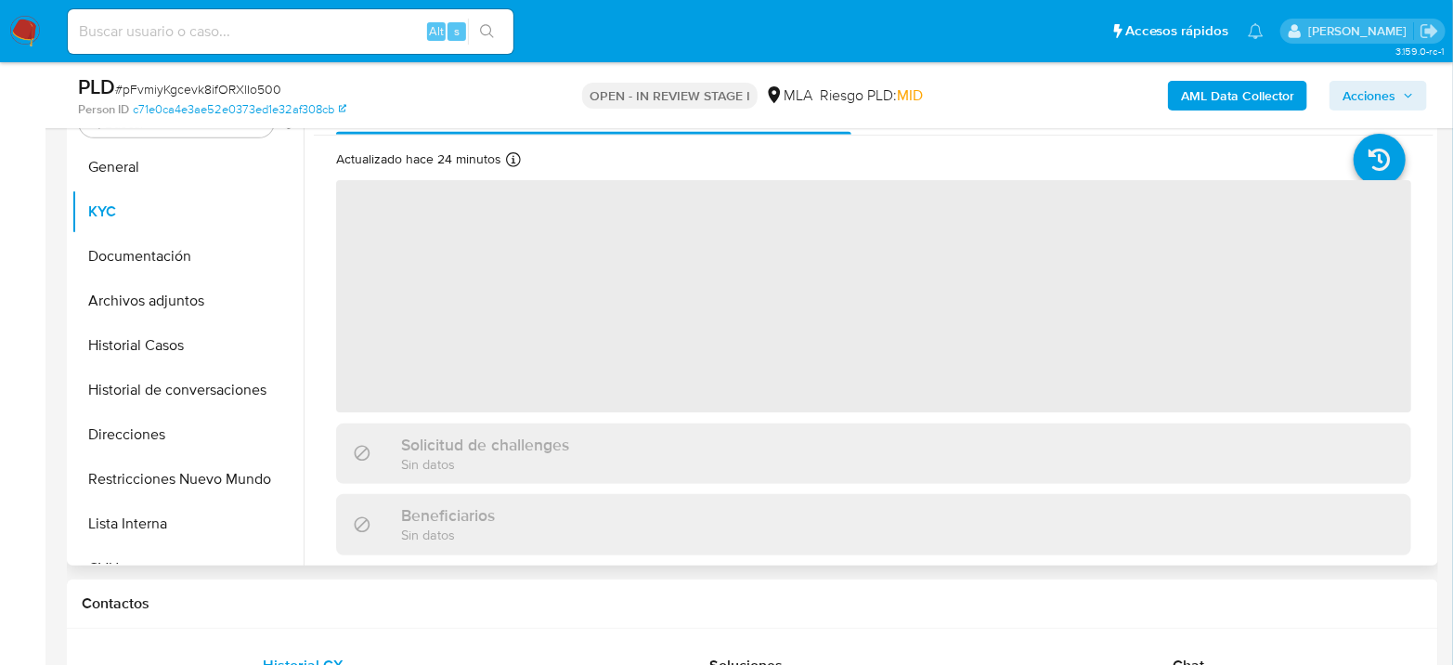
scroll to position [412, 0]
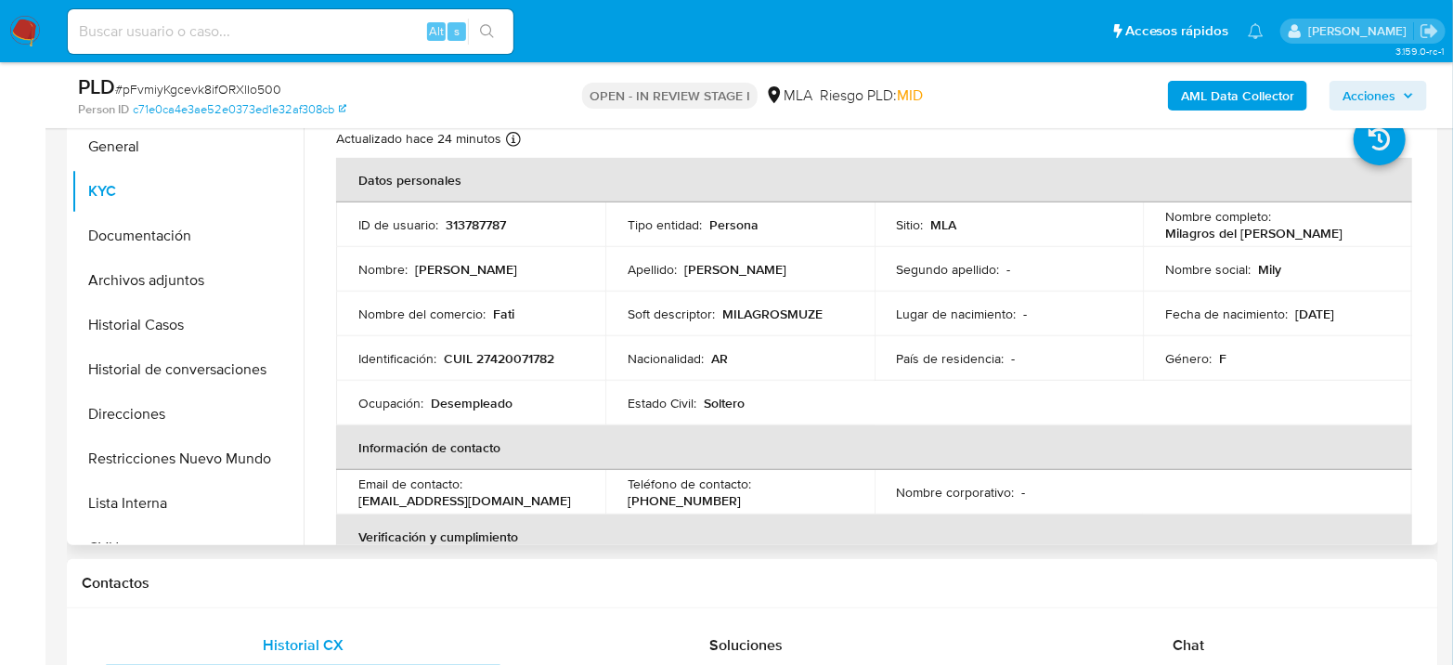
click at [503, 365] on p "CUIL 27420071782" at bounding box center [499, 358] width 111 height 17
click at [513, 359] on p "CUIL 27420071782" at bounding box center [499, 358] width 111 height 17
copy p "27420071782"
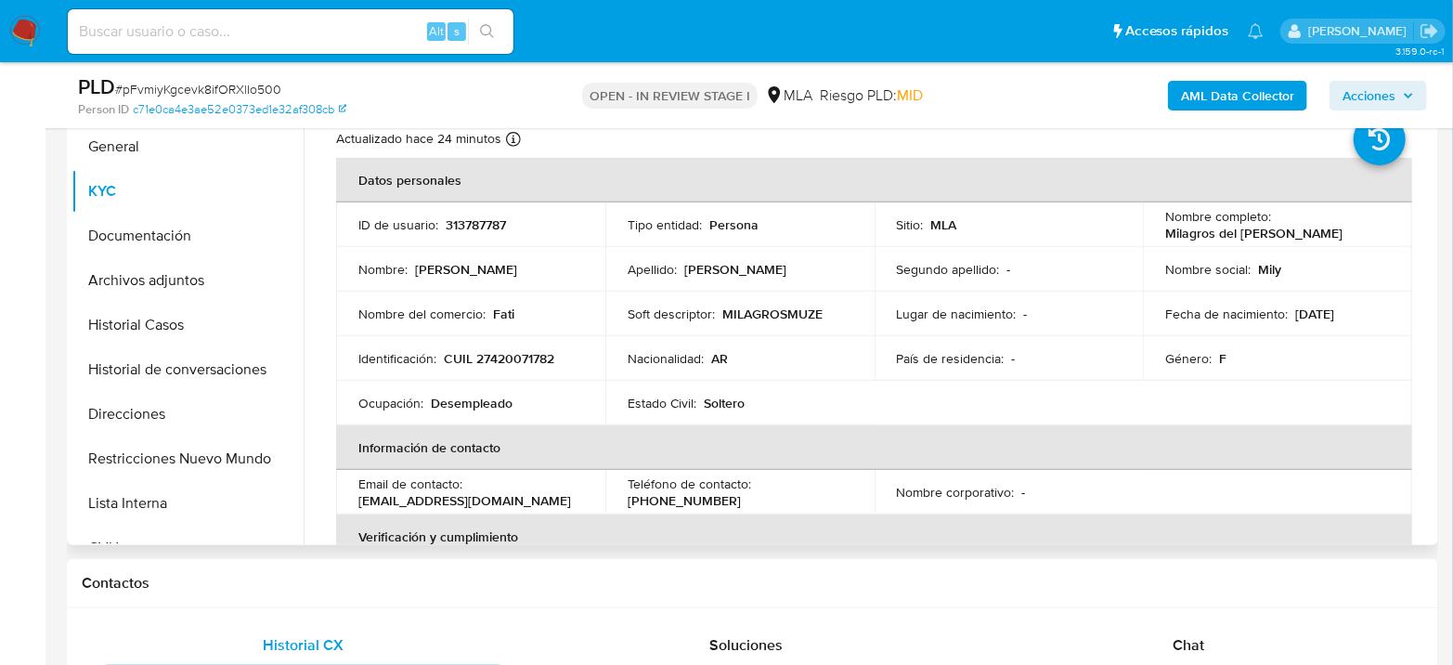
click at [462, 223] on p "313787787" at bounding box center [476, 224] width 60 height 17
click at [462, 222] on p "313787787" at bounding box center [476, 224] width 60 height 17
copy p "313787787"
click at [469, 228] on p "313787787" at bounding box center [476, 224] width 60 height 17
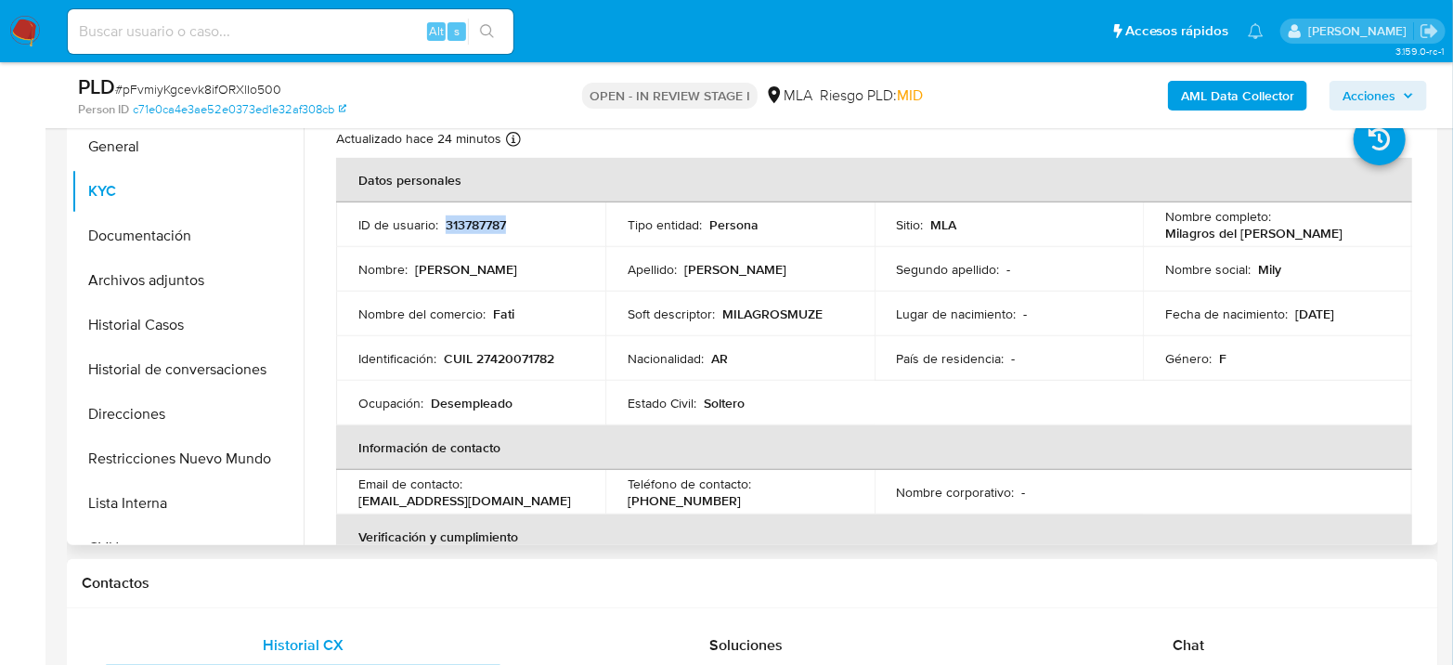
copy p "313787787"
drag, startPoint x: 538, startPoint y: 373, endPoint x: 532, endPoint y: 363, distance: 11.6
click at [537, 373] on td "Identificación : CUIL 27420071782" at bounding box center [470, 358] width 269 height 45
click at [532, 361] on p "CUIL 27420071782" at bounding box center [499, 358] width 111 height 17
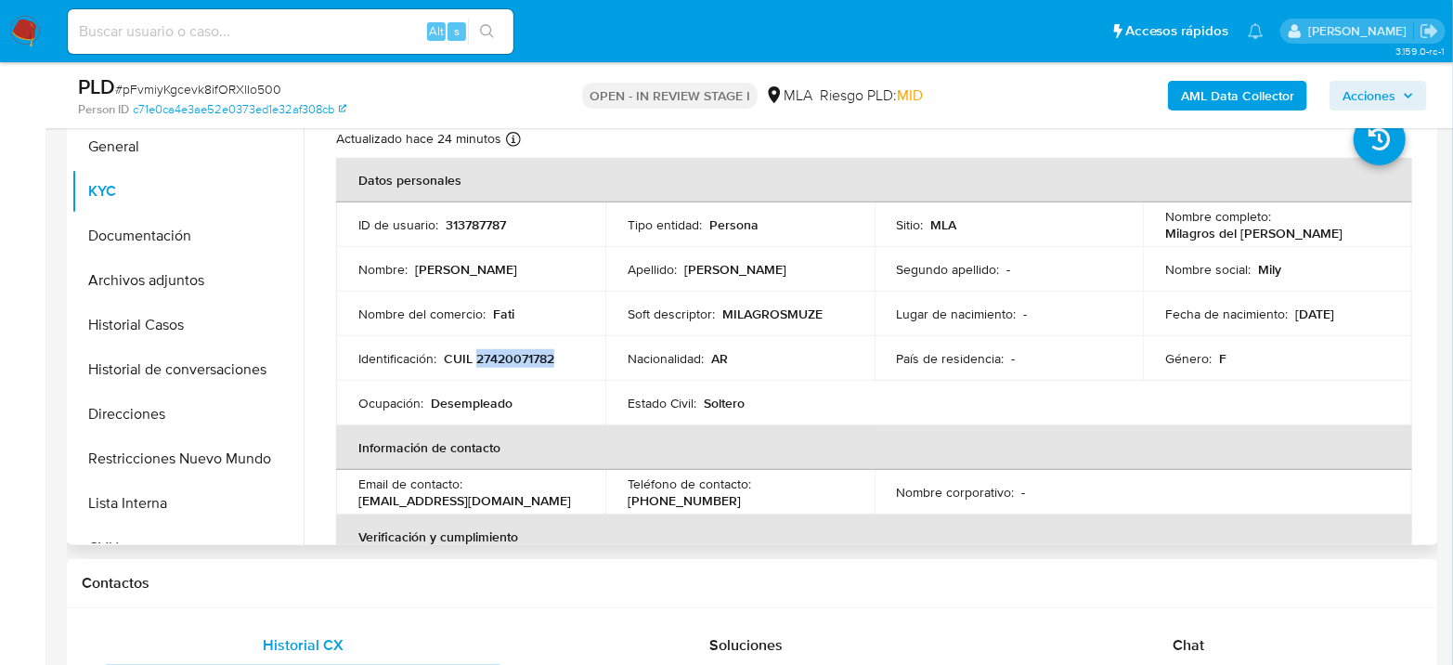
copy p "27420071782"
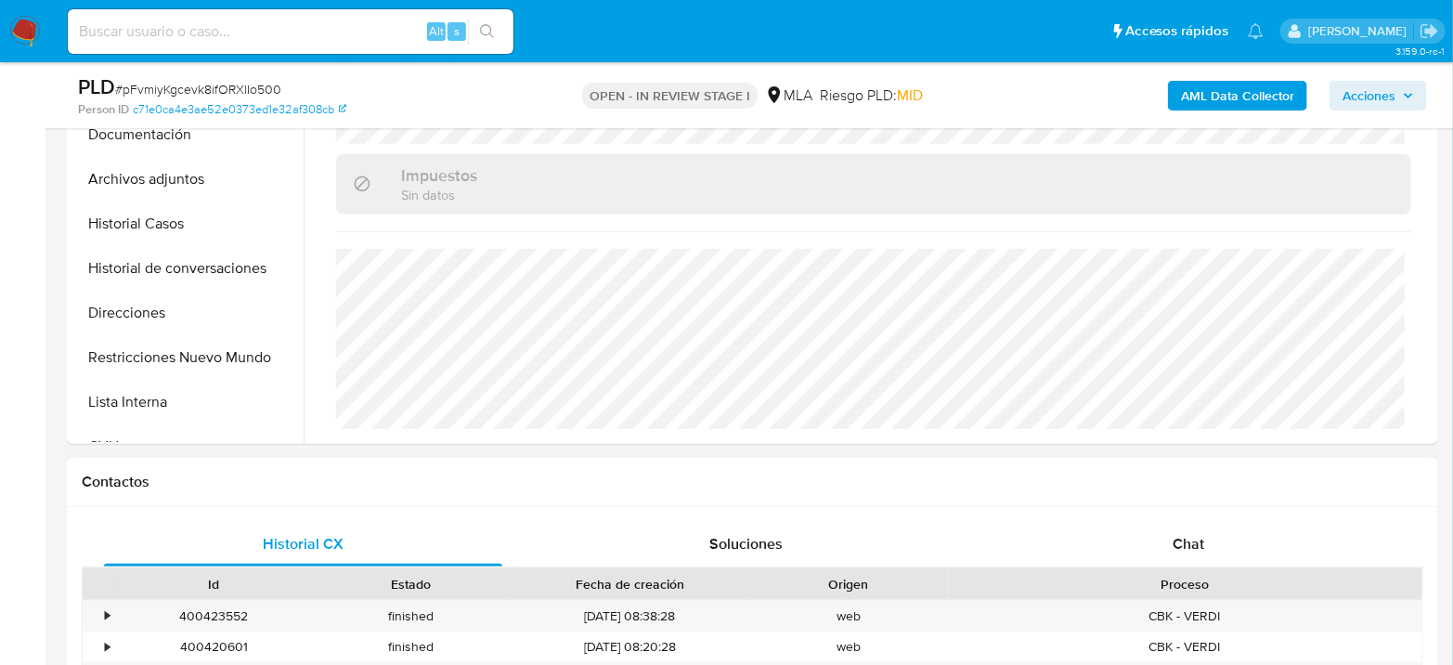
scroll to position [722, 0]
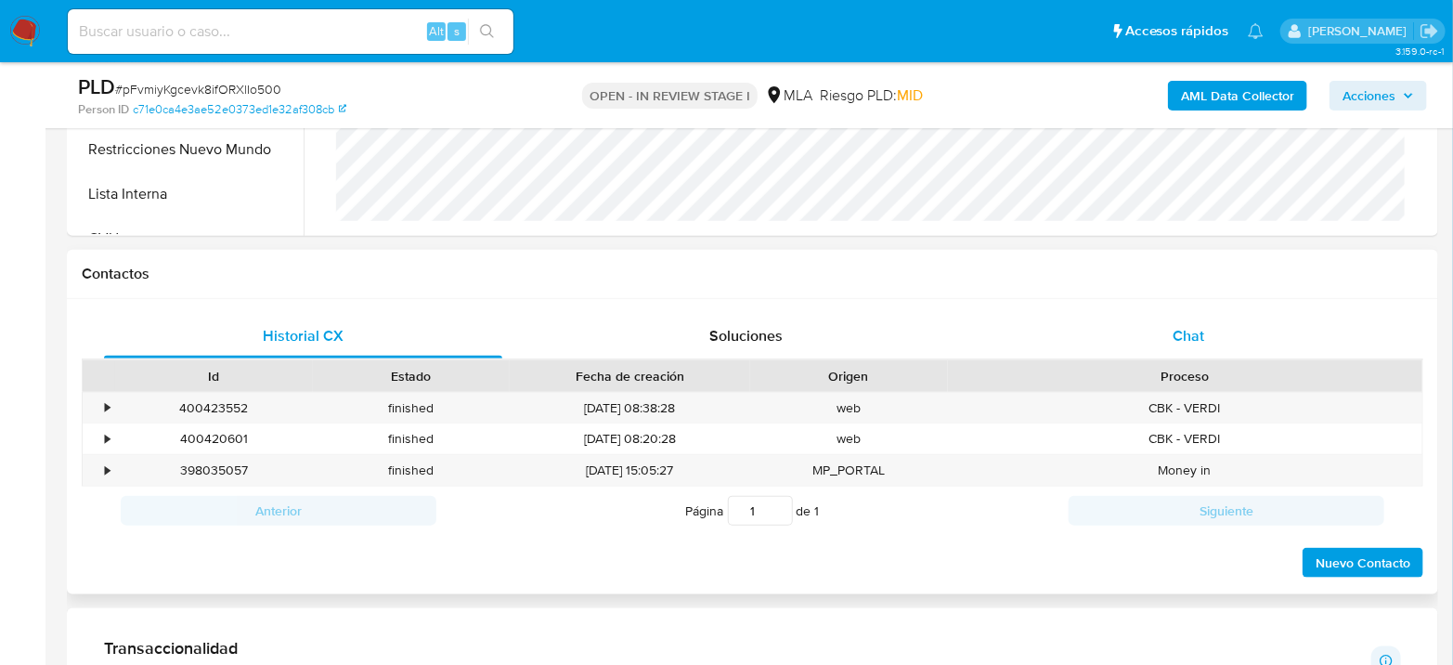
click at [1204, 339] on div "Chat" at bounding box center [1189, 336] width 398 height 45
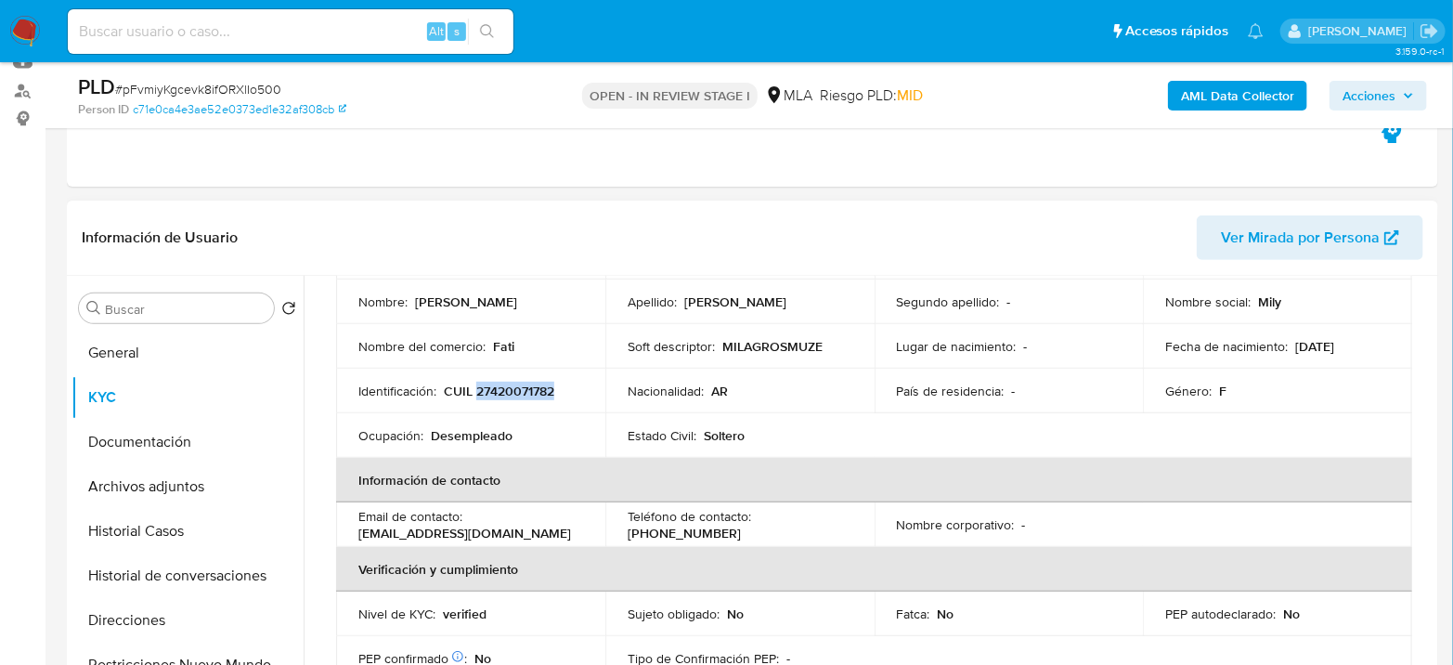
scroll to position [277, 0]
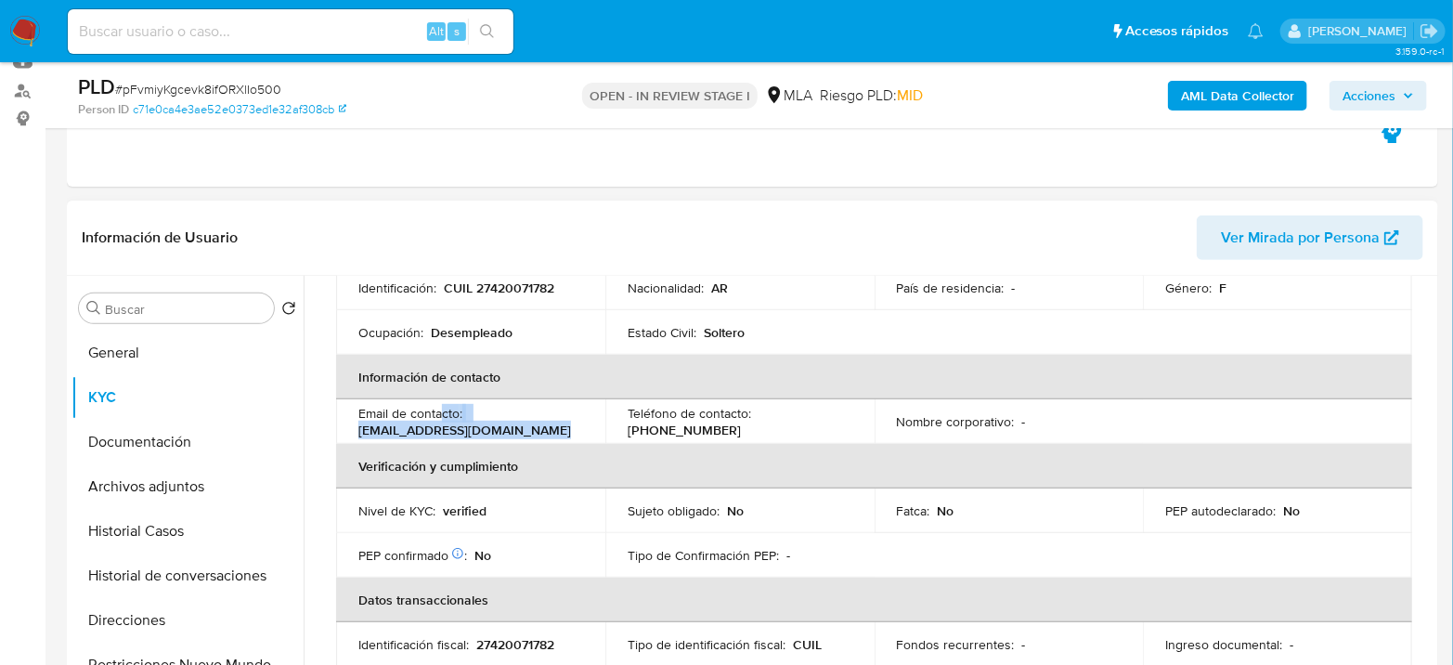
drag, startPoint x: 361, startPoint y: 433, endPoint x: 548, endPoint y: 434, distance: 186.7
click at [548, 434] on p "milagrosmuzevic706@gmail.com" at bounding box center [464, 430] width 213 height 17
click at [547, 434] on p "milagrosmuzevic706@gmail.com" at bounding box center [464, 430] width 213 height 17
drag, startPoint x: 546, startPoint y: 434, endPoint x: 353, endPoint y: 437, distance: 193.2
click at [353, 437] on td "Email de contacto : milagrosmuzevic706@gmail.com" at bounding box center [470, 421] width 269 height 45
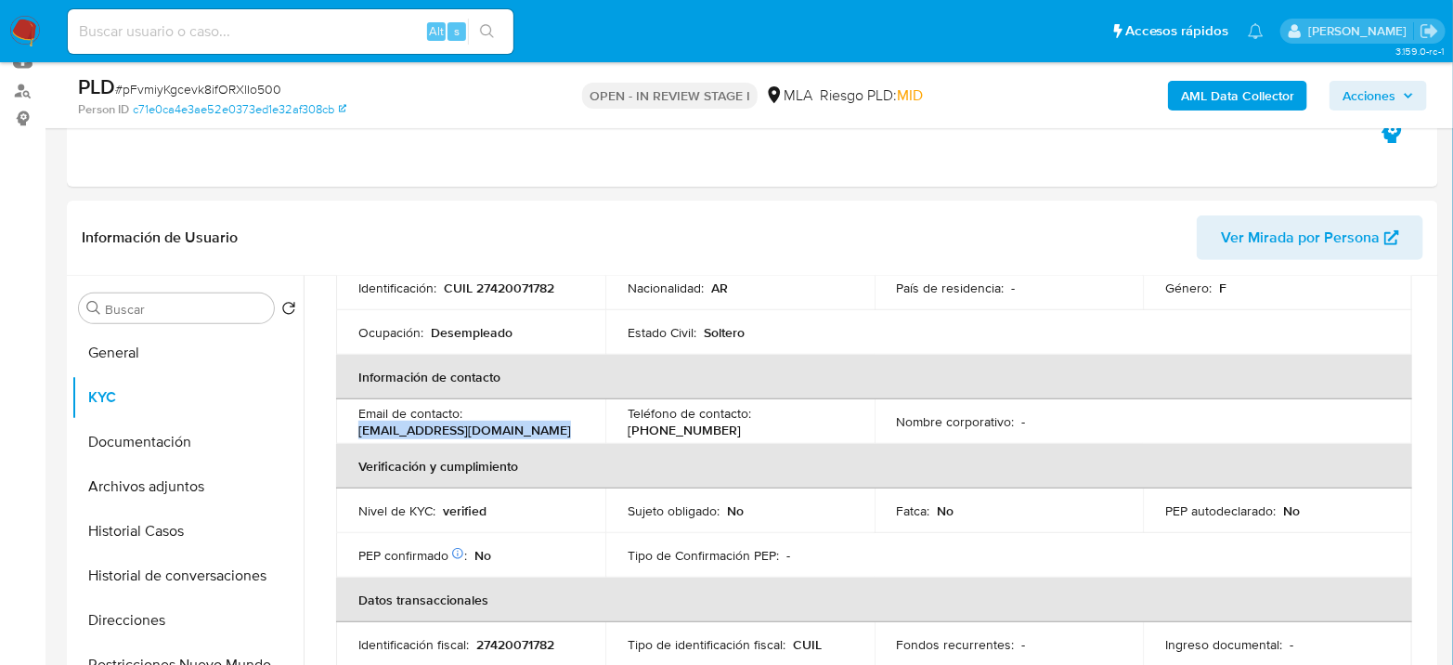
copy p "milagrosmuzevic706@gmail.com"
click at [741, 430] on p "(381) 2024859" at bounding box center [684, 430] width 113 height 17
copy p "2024859"
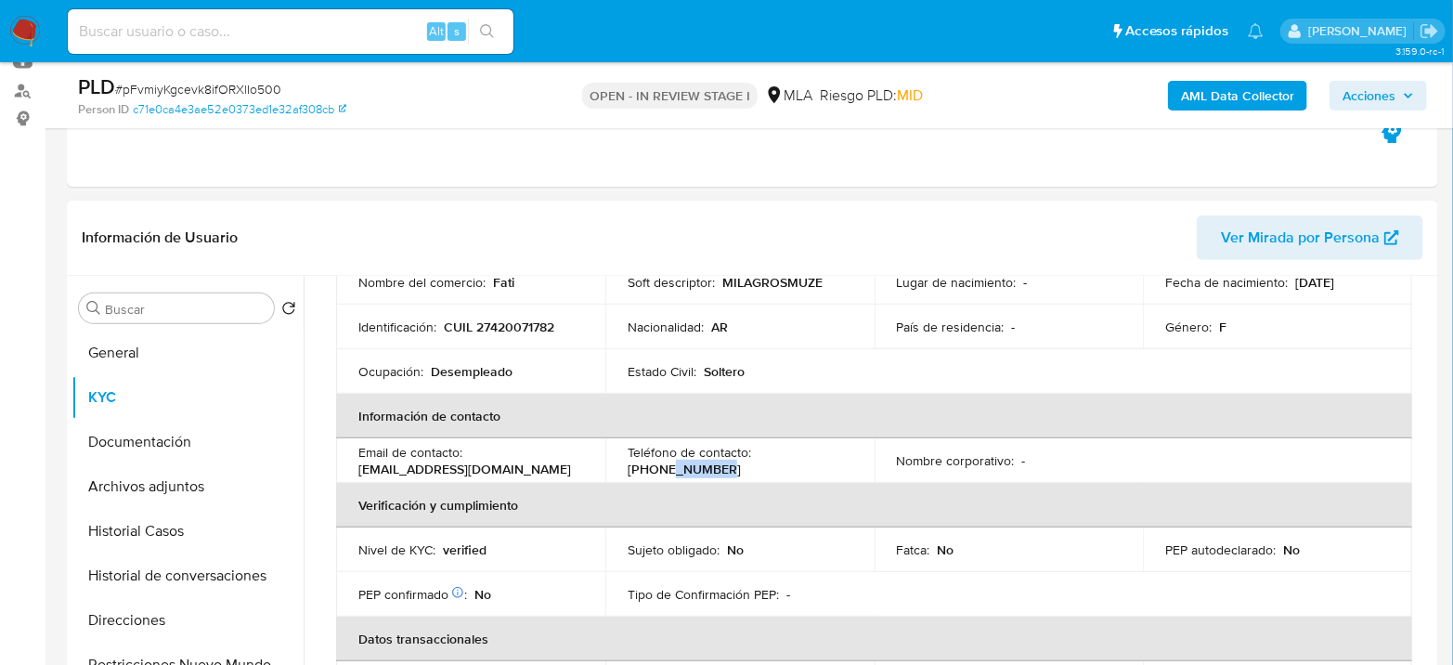
scroll to position [174, 0]
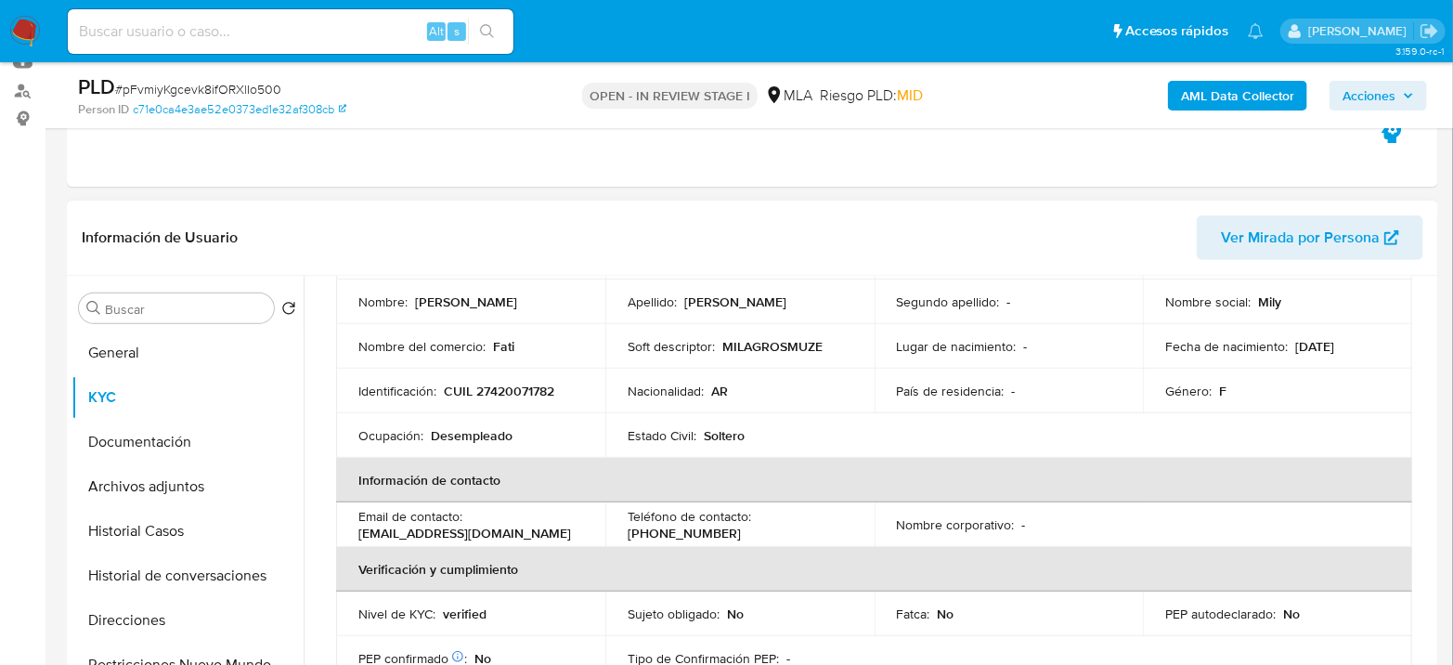
click at [485, 399] on p "CUIL 27420071782" at bounding box center [499, 391] width 111 height 17
copy p "27420071782"
click at [139, 482] on button "Archivos adjuntos" at bounding box center [180, 486] width 217 height 45
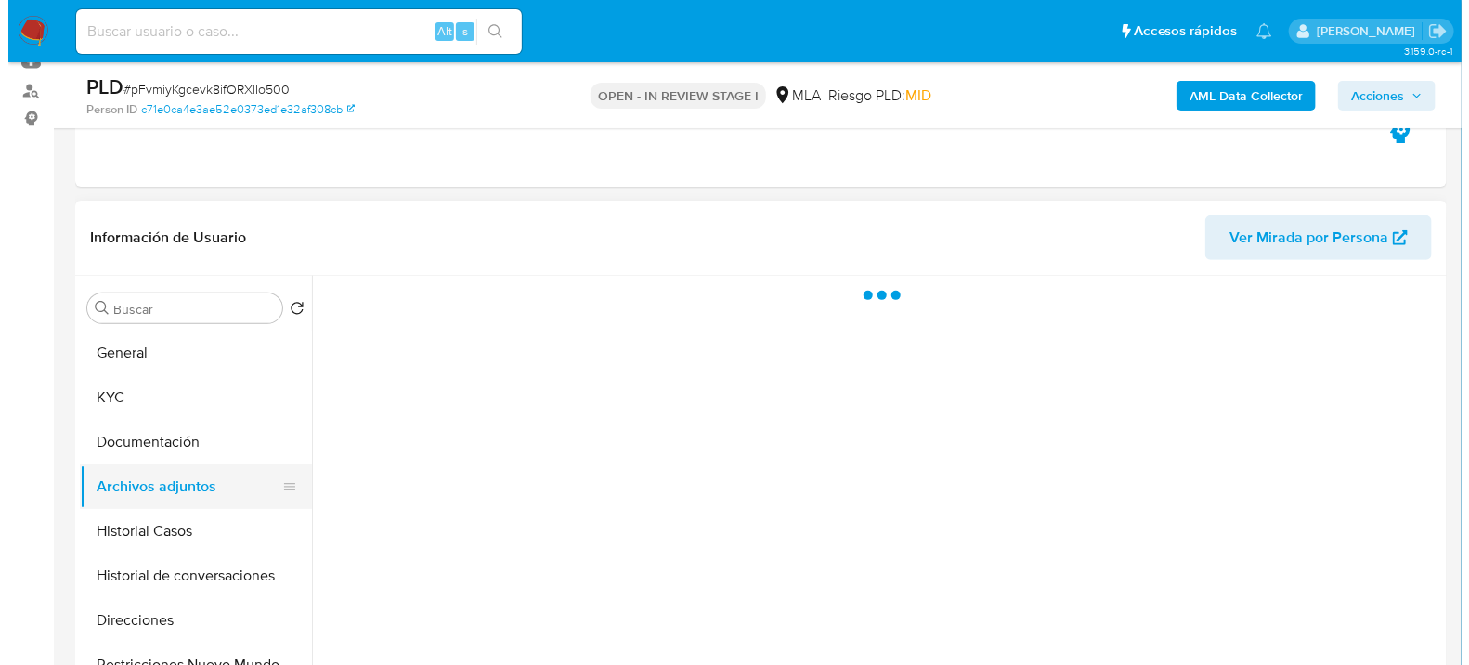
scroll to position [0, 0]
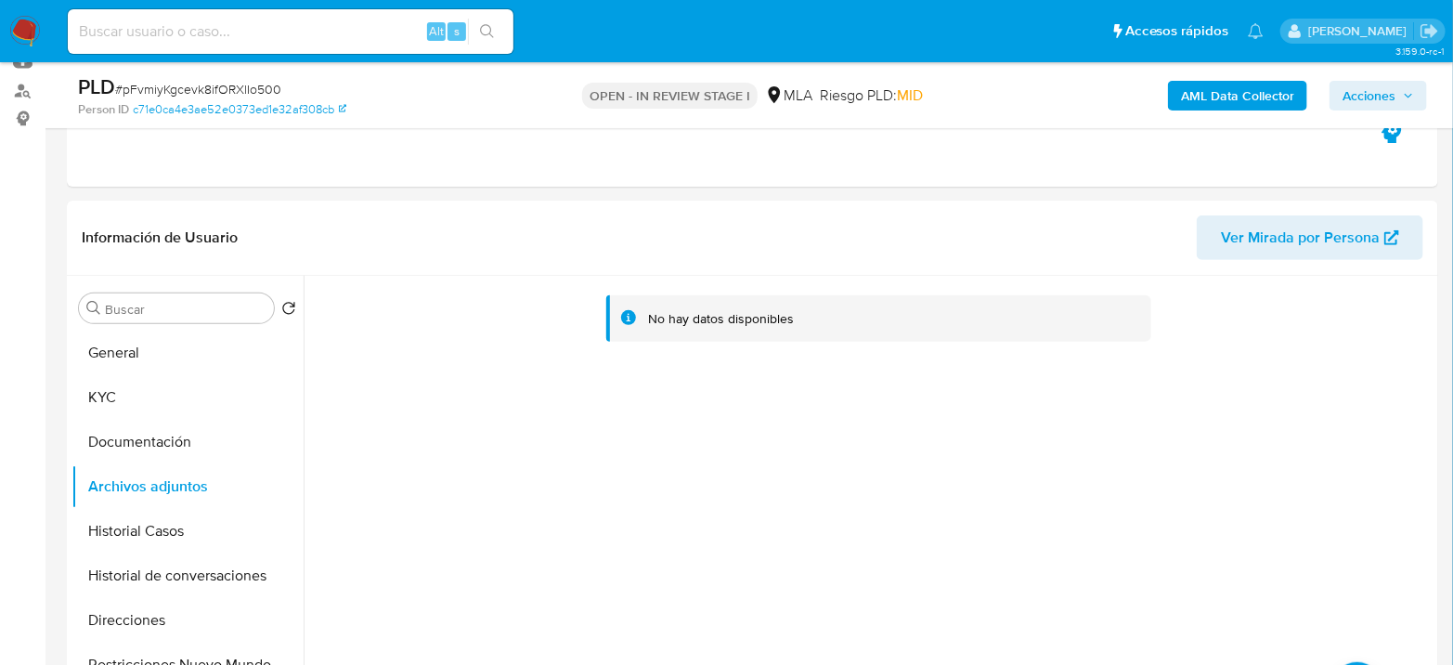
click at [1243, 85] on b "AML Data Collector" at bounding box center [1237, 96] width 113 height 30
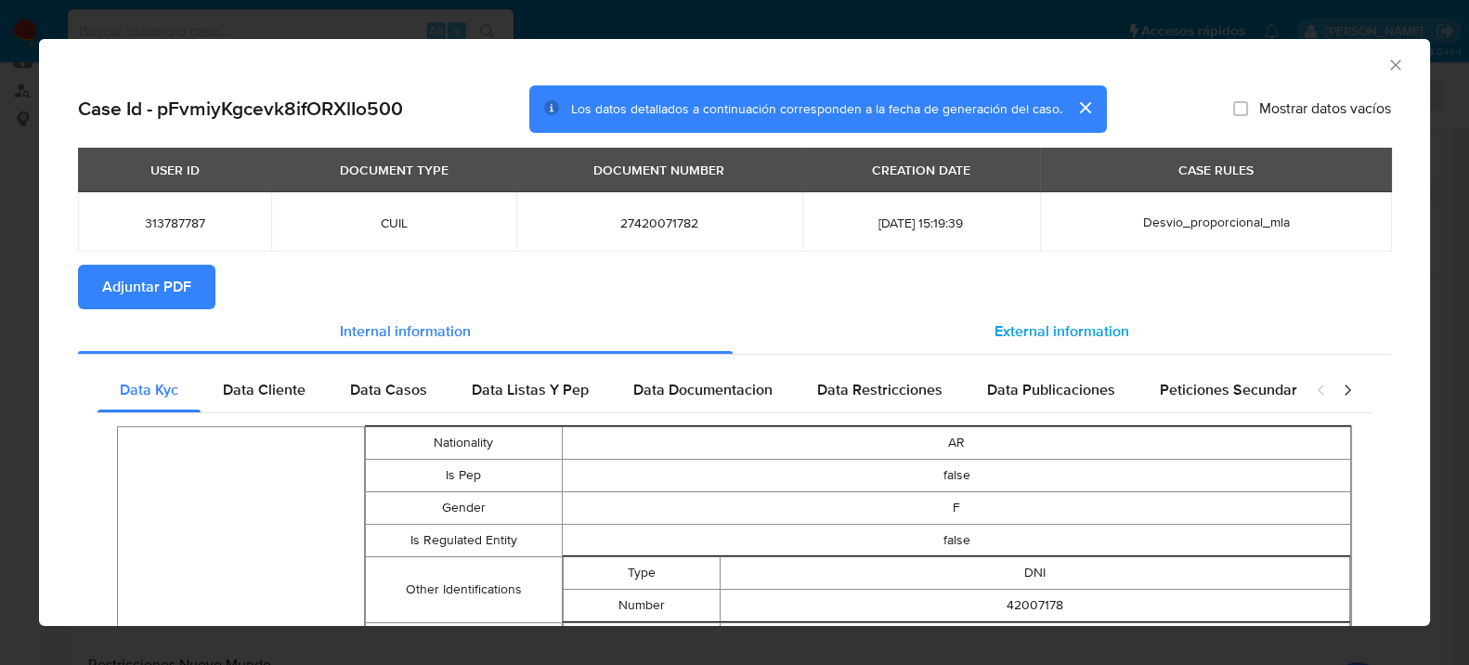
click at [1051, 323] on span "External information" at bounding box center [1062, 330] width 135 height 21
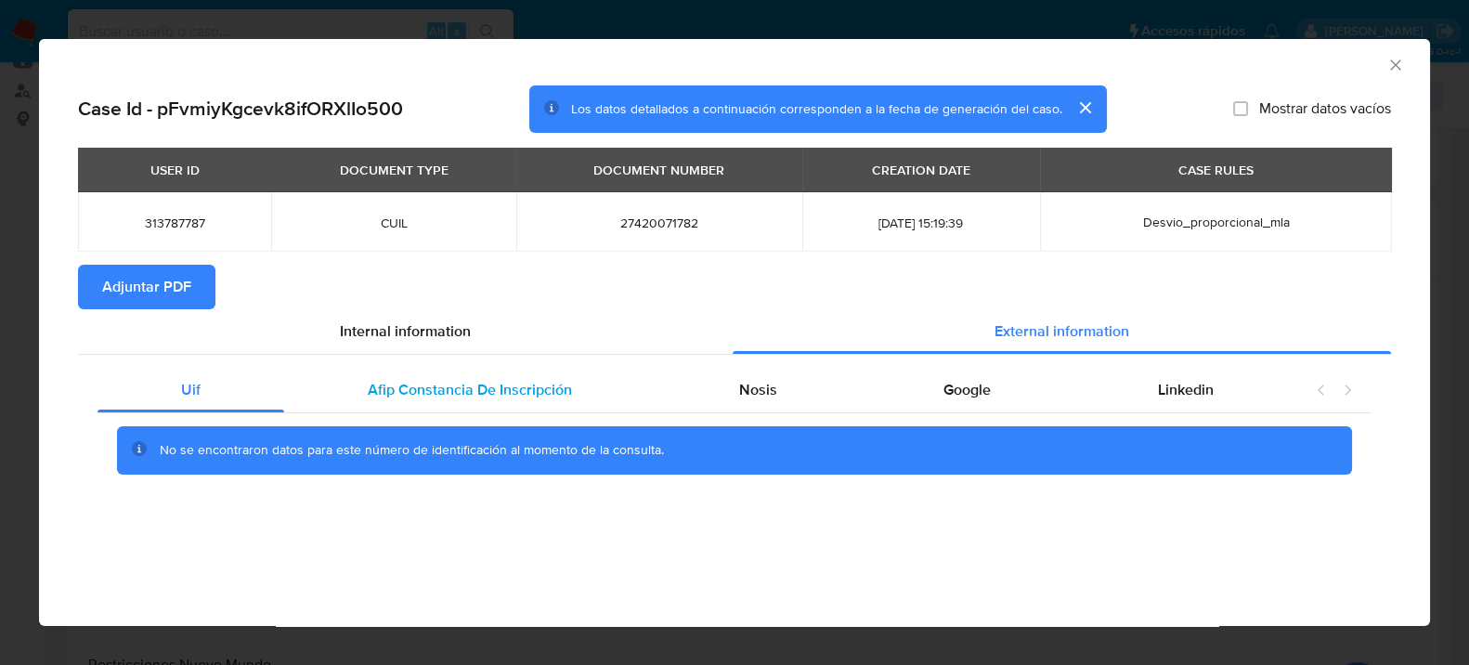
click at [519, 387] on span "Afip Constancia De Inscripción" at bounding box center [470, 389] width 204 height 21
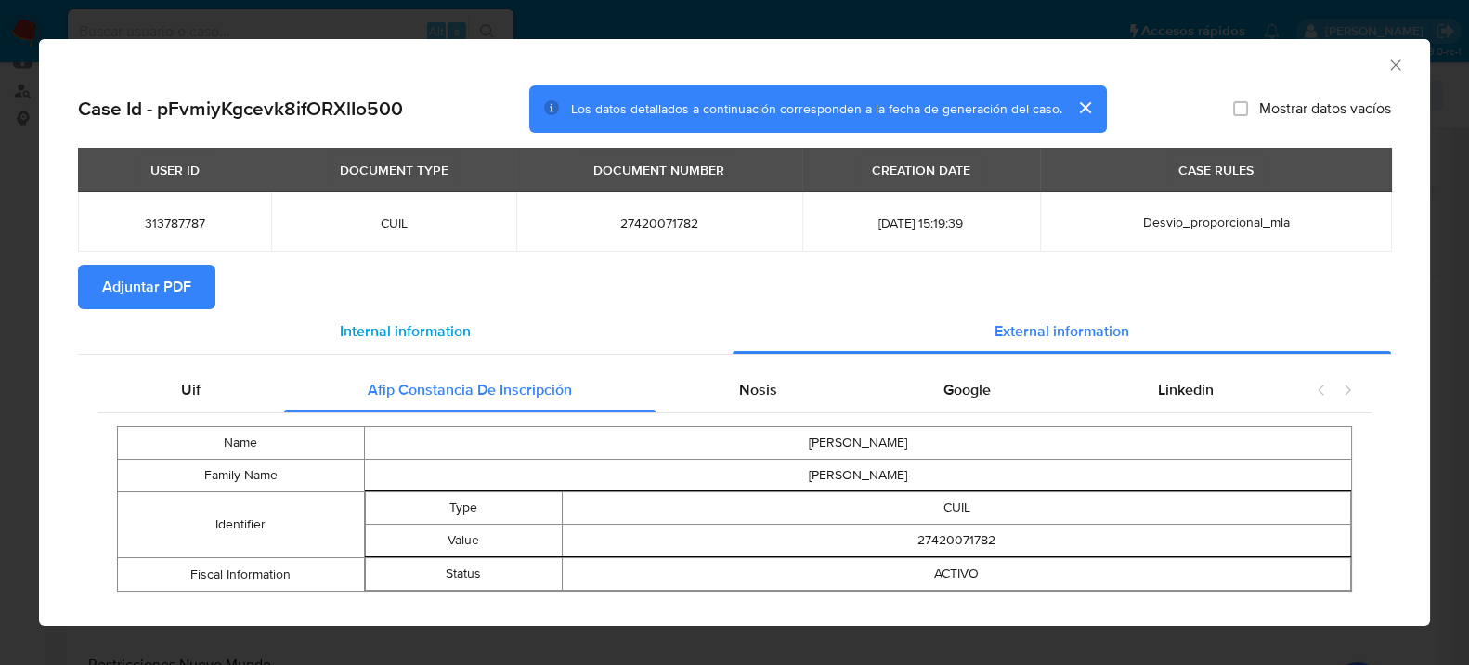
scroll to position [31, 0]
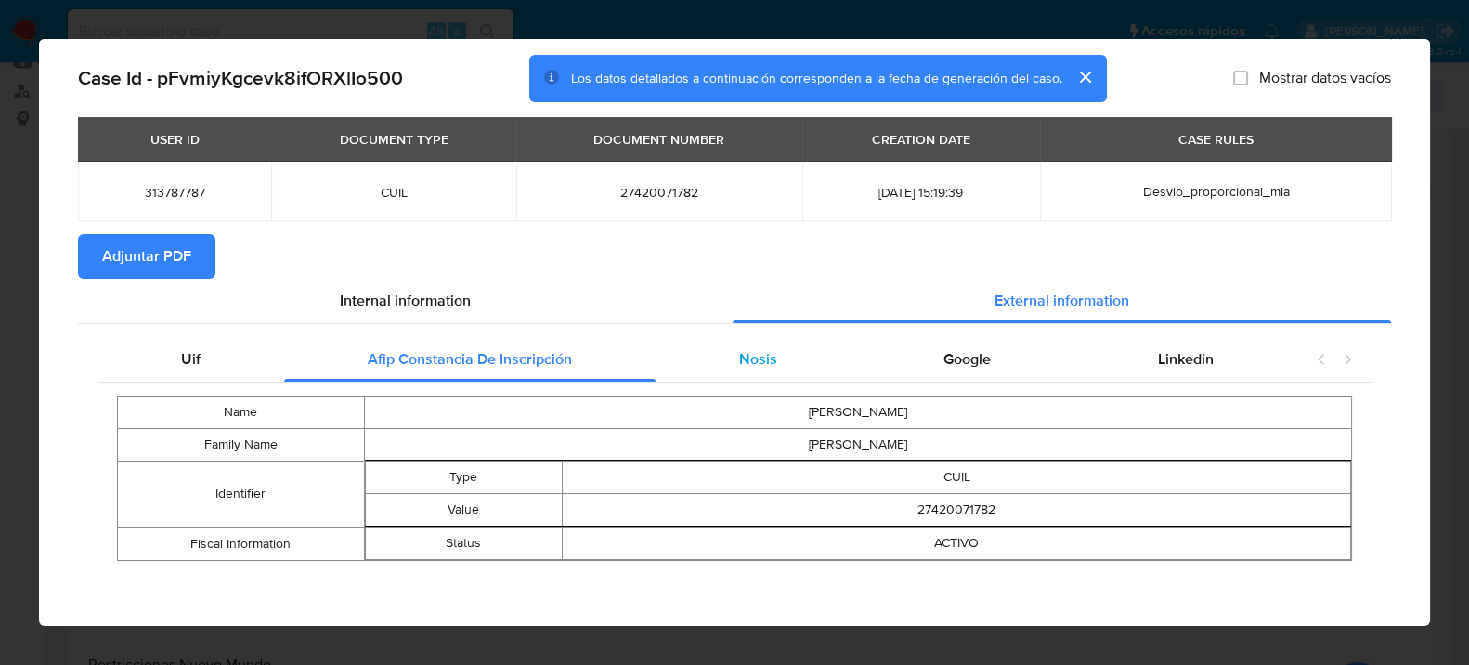
click at [752, 366] on span "Nosis" at bounding box center [757, 358] width 38 height 21
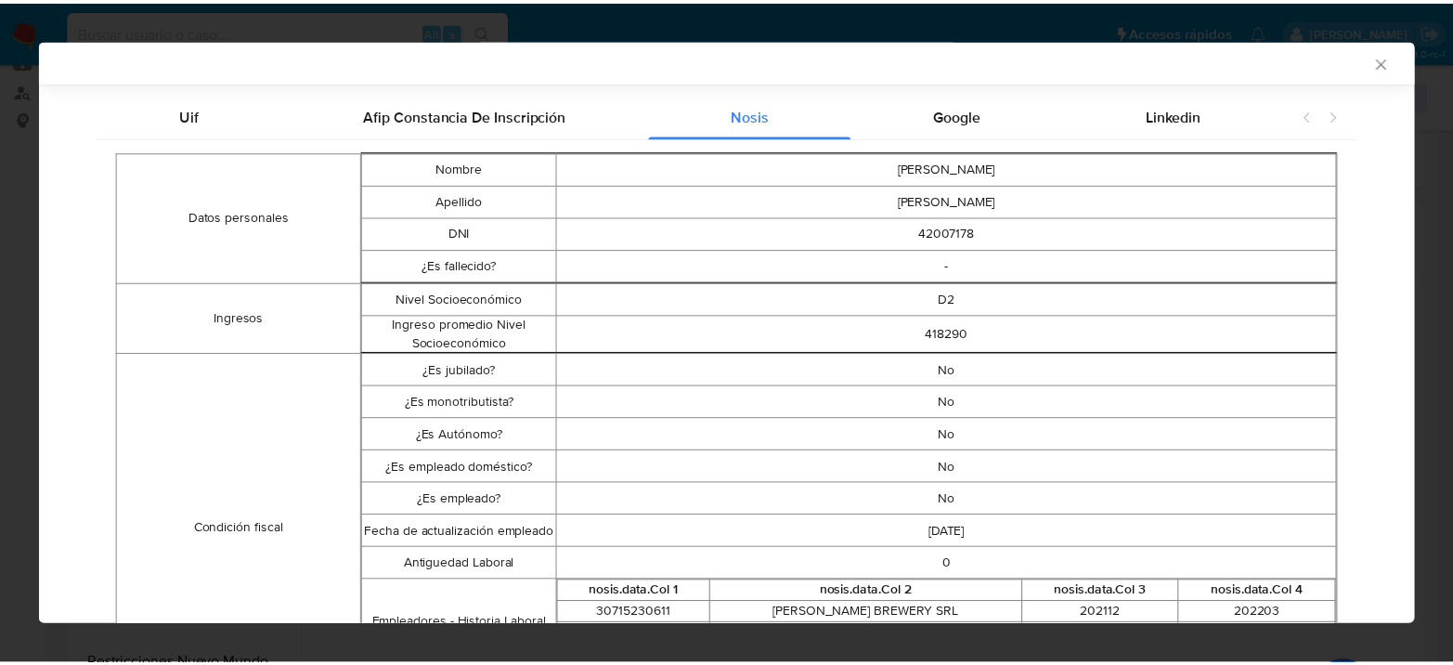
scroll to position [0, 0]
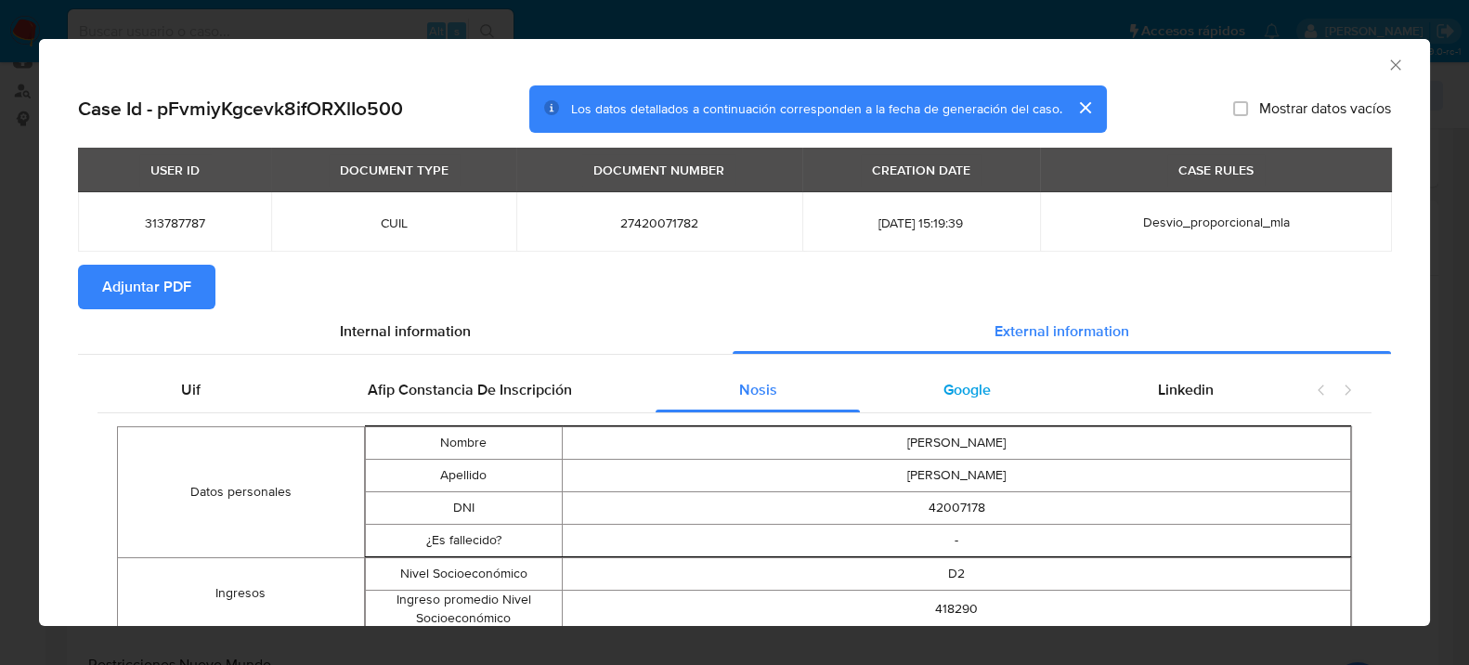
drag, startPoint x: 984, startPoint y: 417, endPoint x: 982, endPoint y: 408, distance: 9.5
click at [982, 408] on div "Google" at bounding box center [967, 390] width 215 height 45
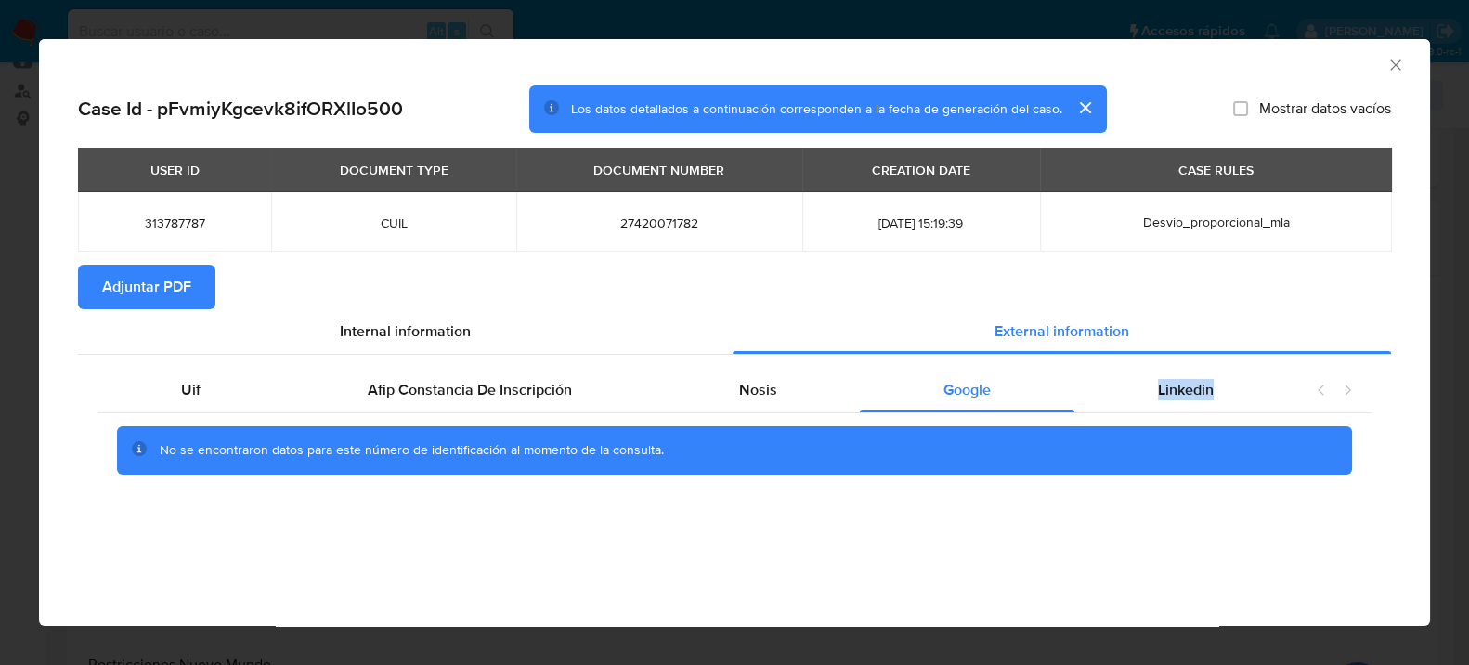
click at [171, 292] on span "Adjuntar PDF" at bounding box center [146, 287] width 89 height 41
click at [1391, 67] on icon "Cerrar ventana" at bounding box center [1395, 64] width 10 height 10
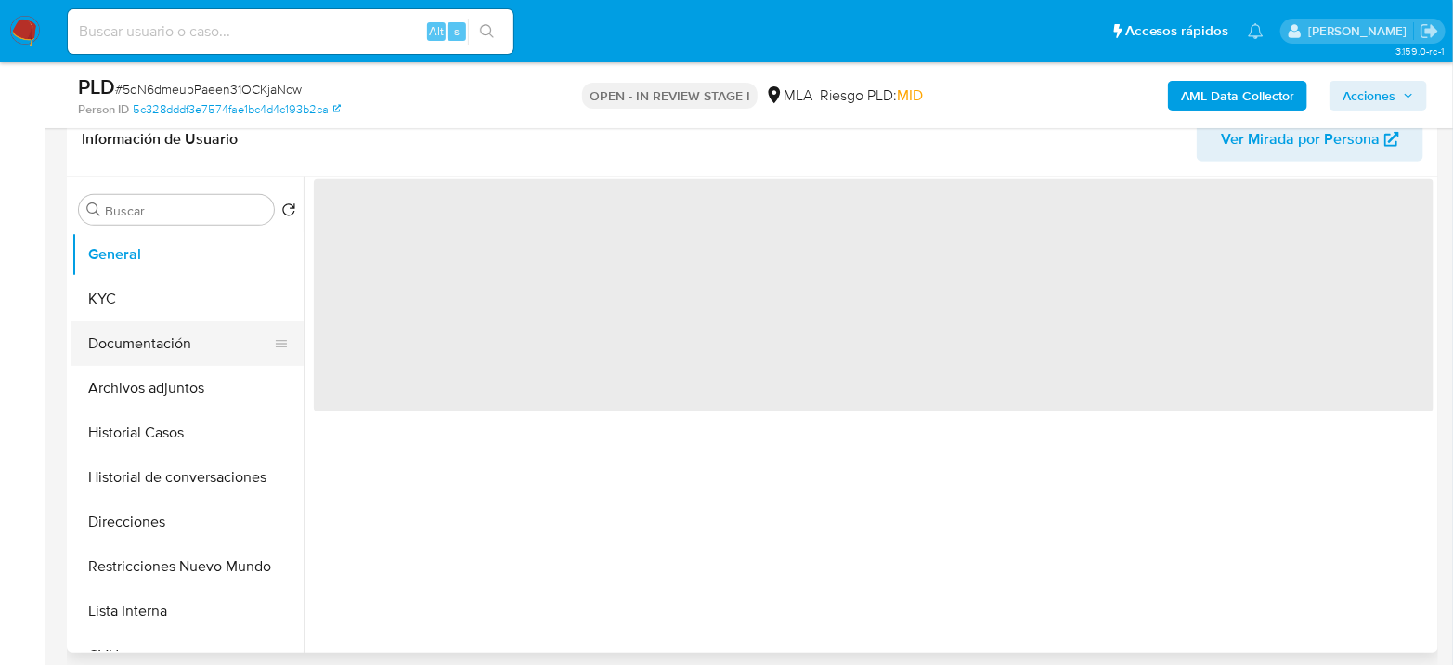
scroll to position [412, 0]
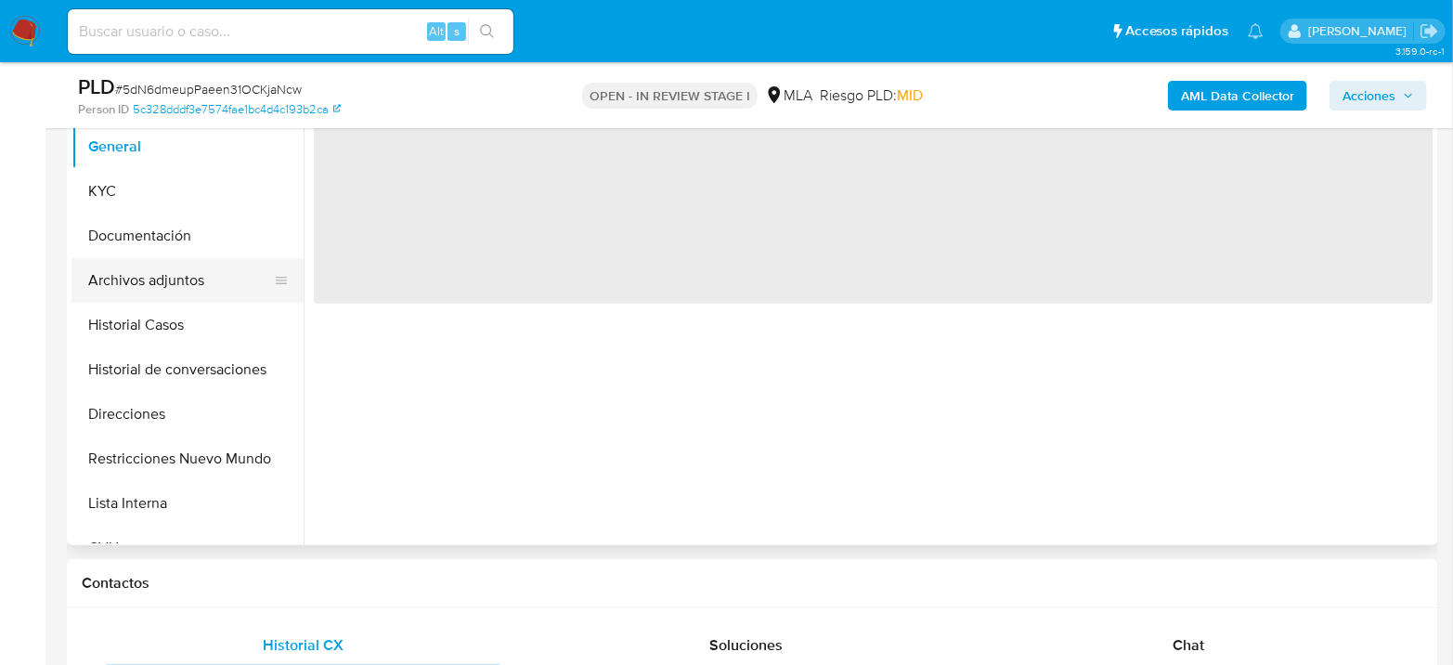
select select "10"
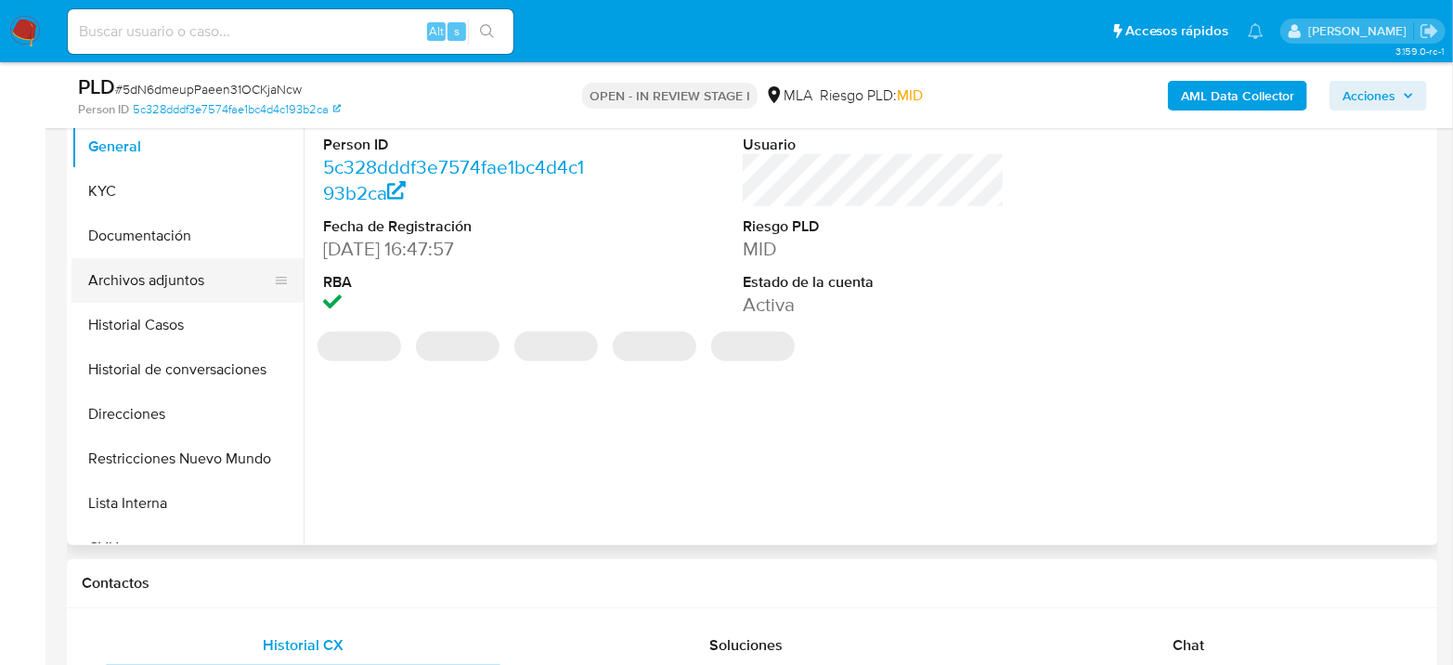
click at [169, 273] on button "Archivos adjuntos" at bounding box center [180, 280] width 217 height 45
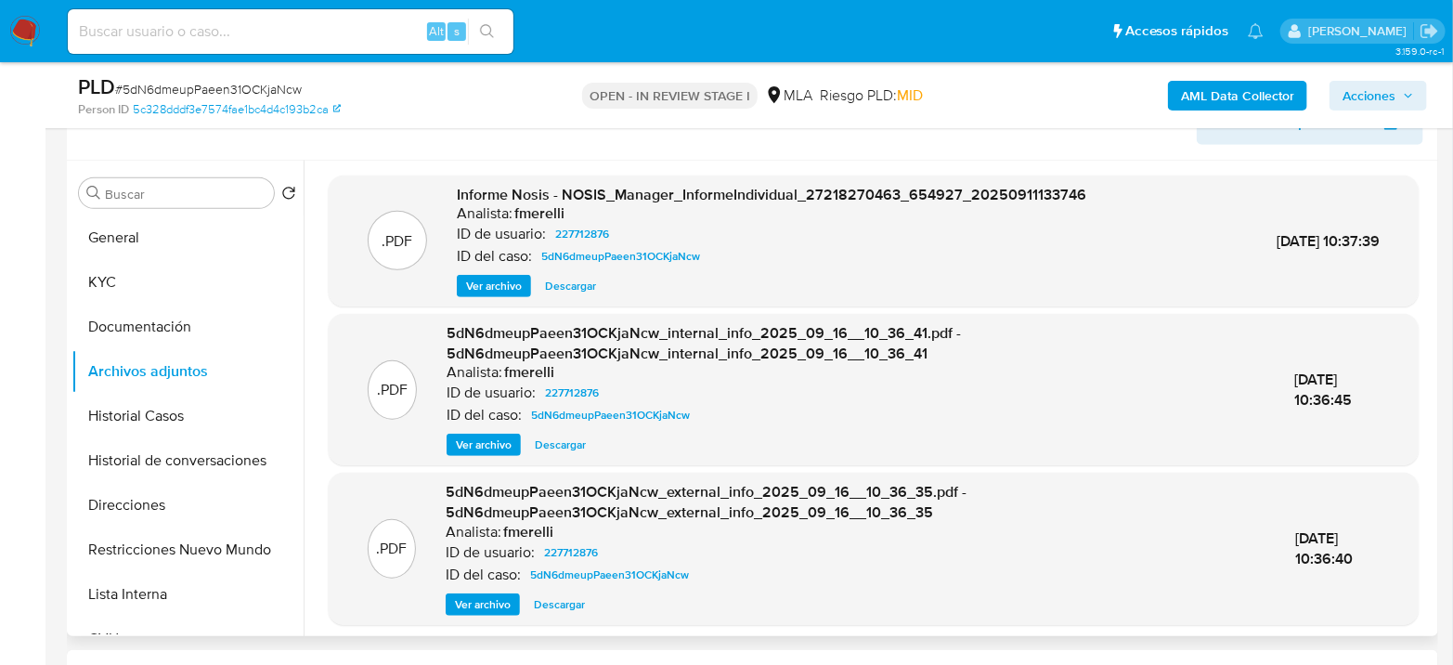
scroll to position [206, 0]
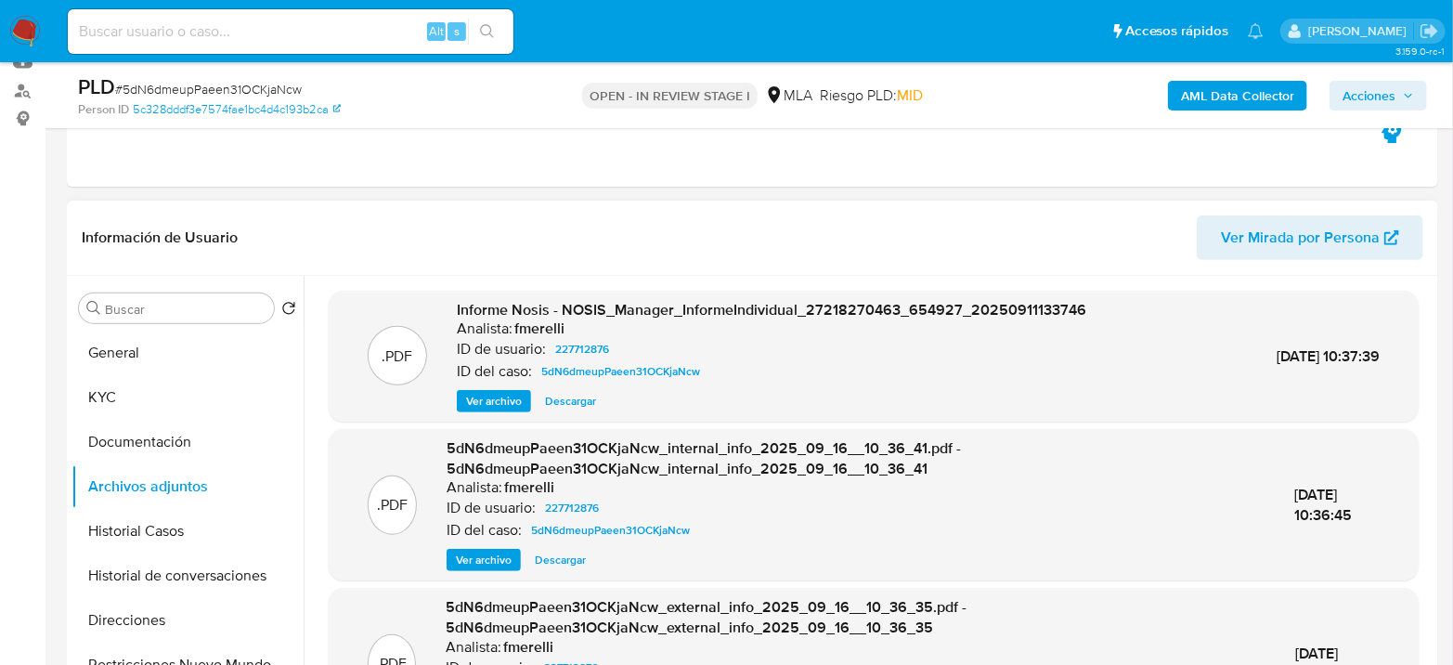
click at [479, 400] on span "Ver archivo" at bounding box center [494, 401] width 56 height 19
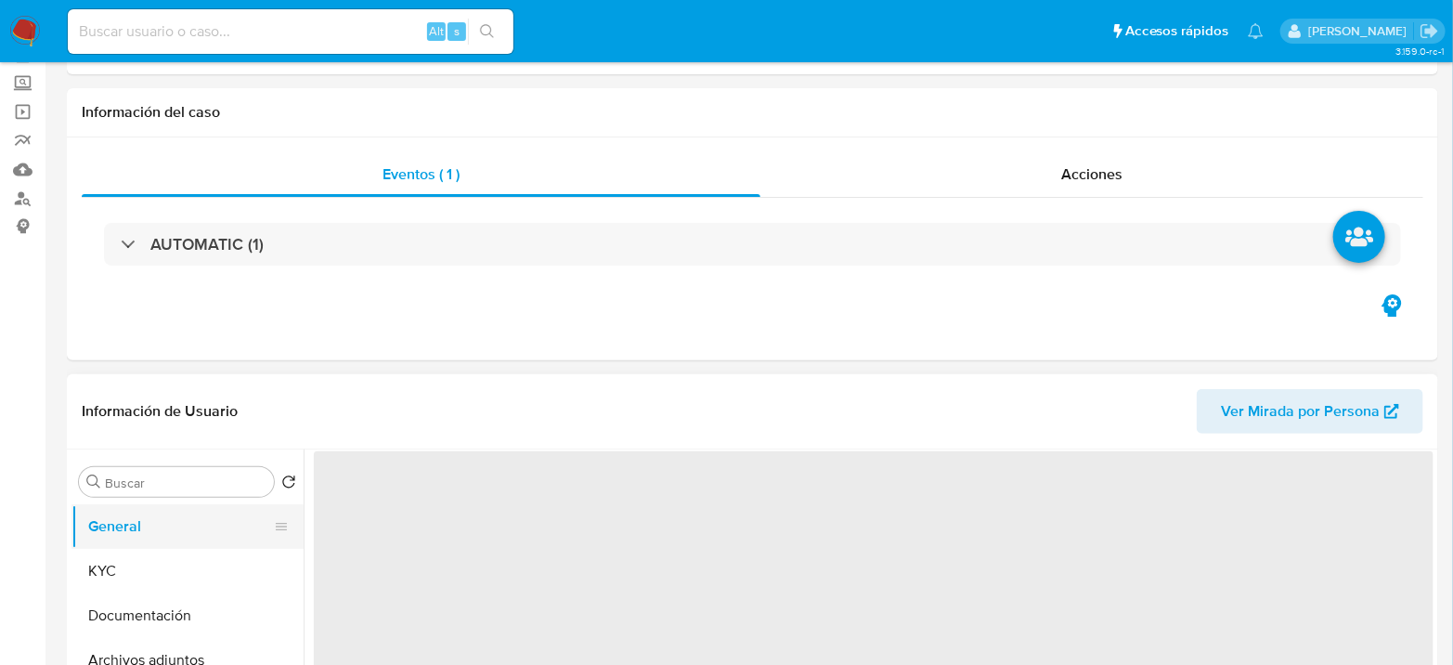
select select "10"
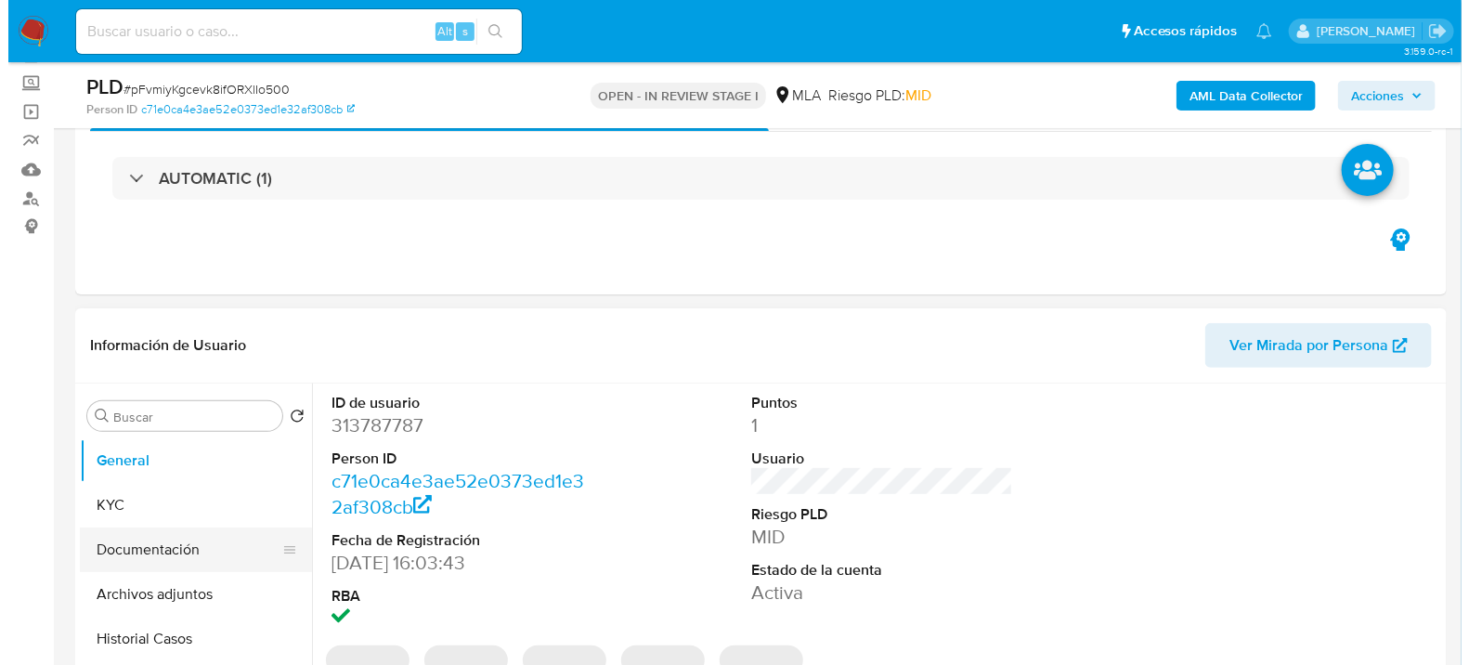
scroll to position [309, 0]
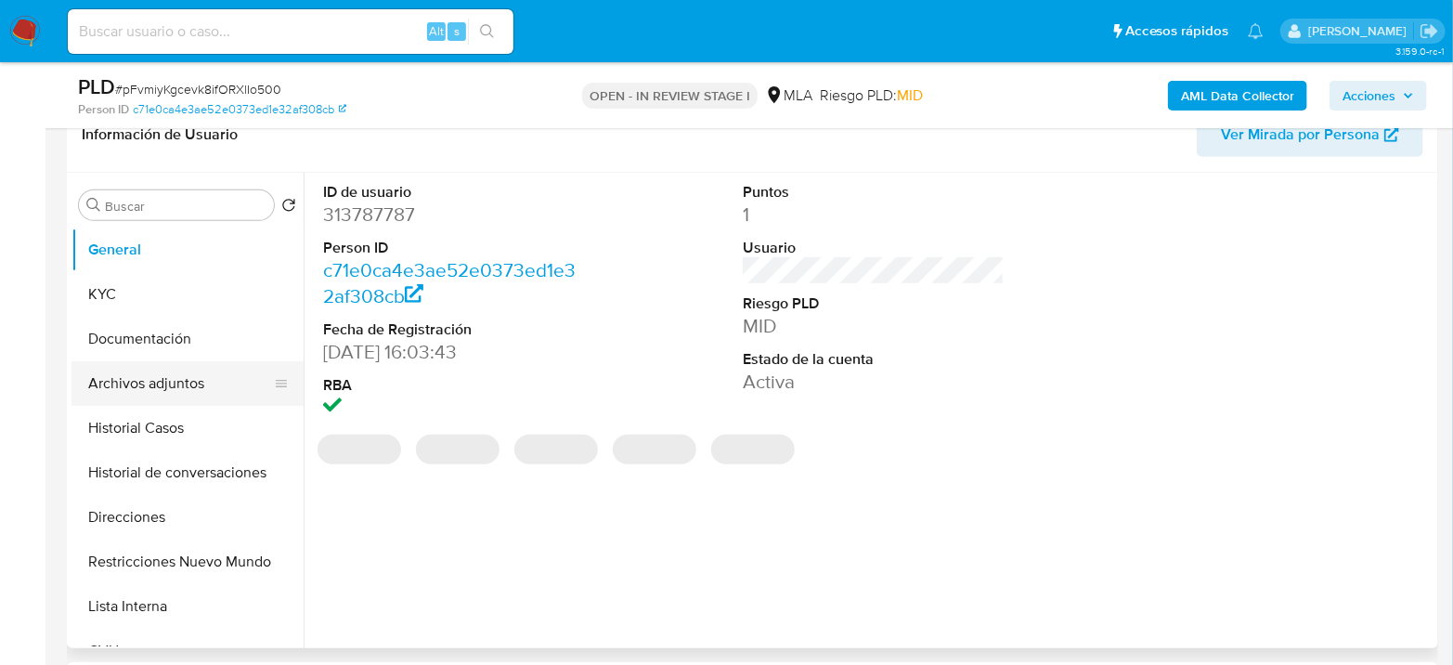
click at [129, 391] on button "Archivos adjuntos" at bounding box center [180, 383] width 217 height 45
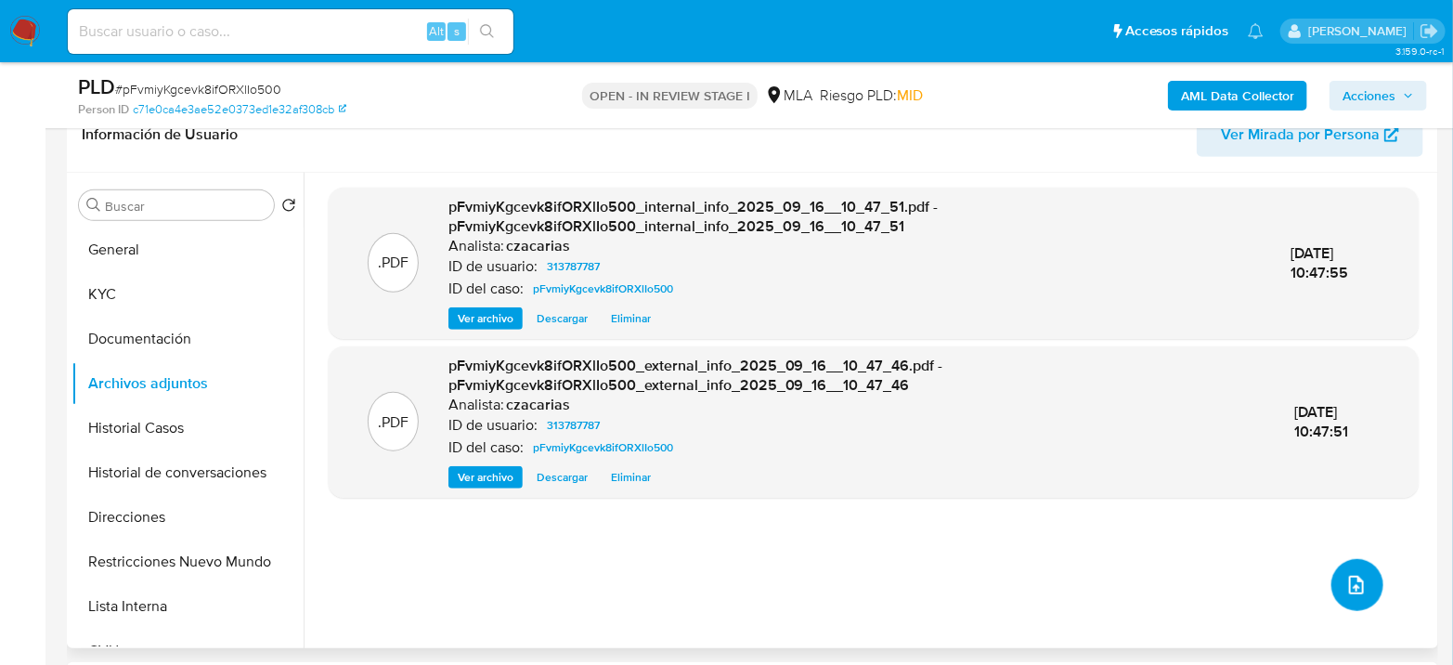
click at [1332, 579] on button "upload-file" at bounding box center [1358, 585] width 52 height 52
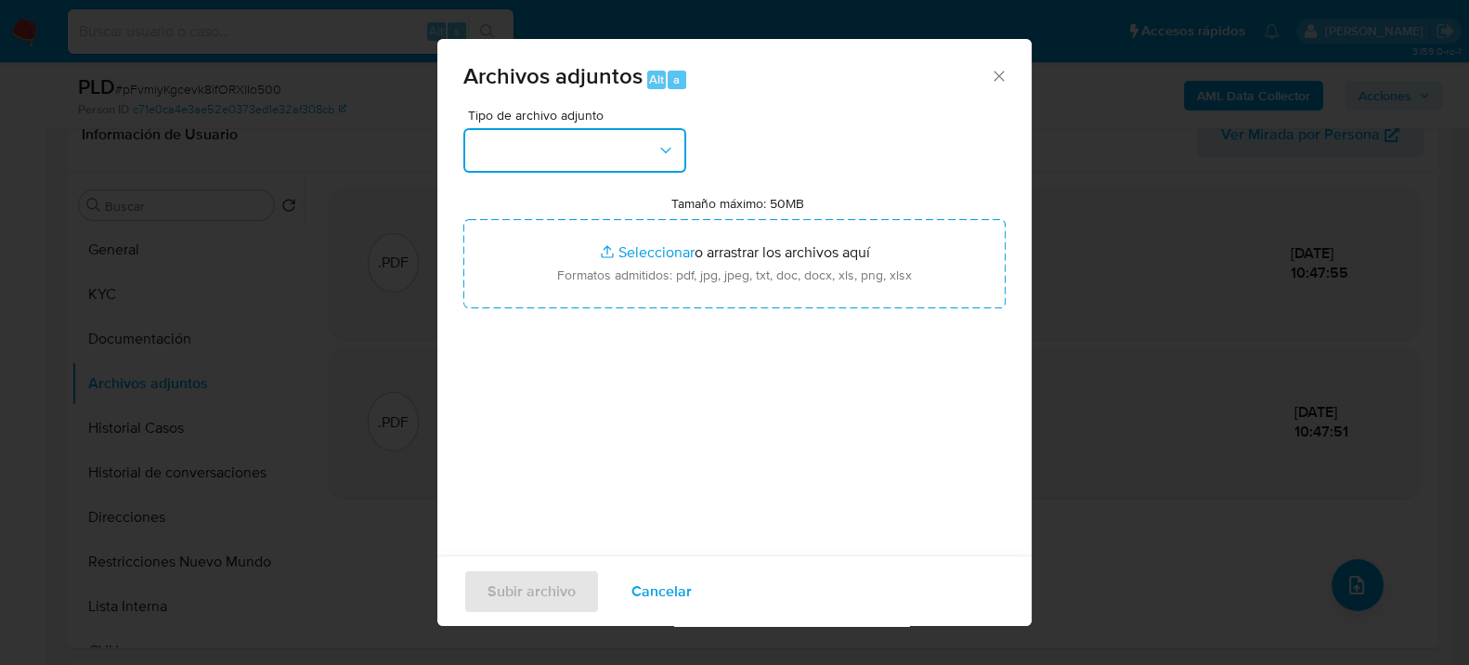
click at [618, 140] on button "button" at bounding box center [574, 150] width 223 height 45
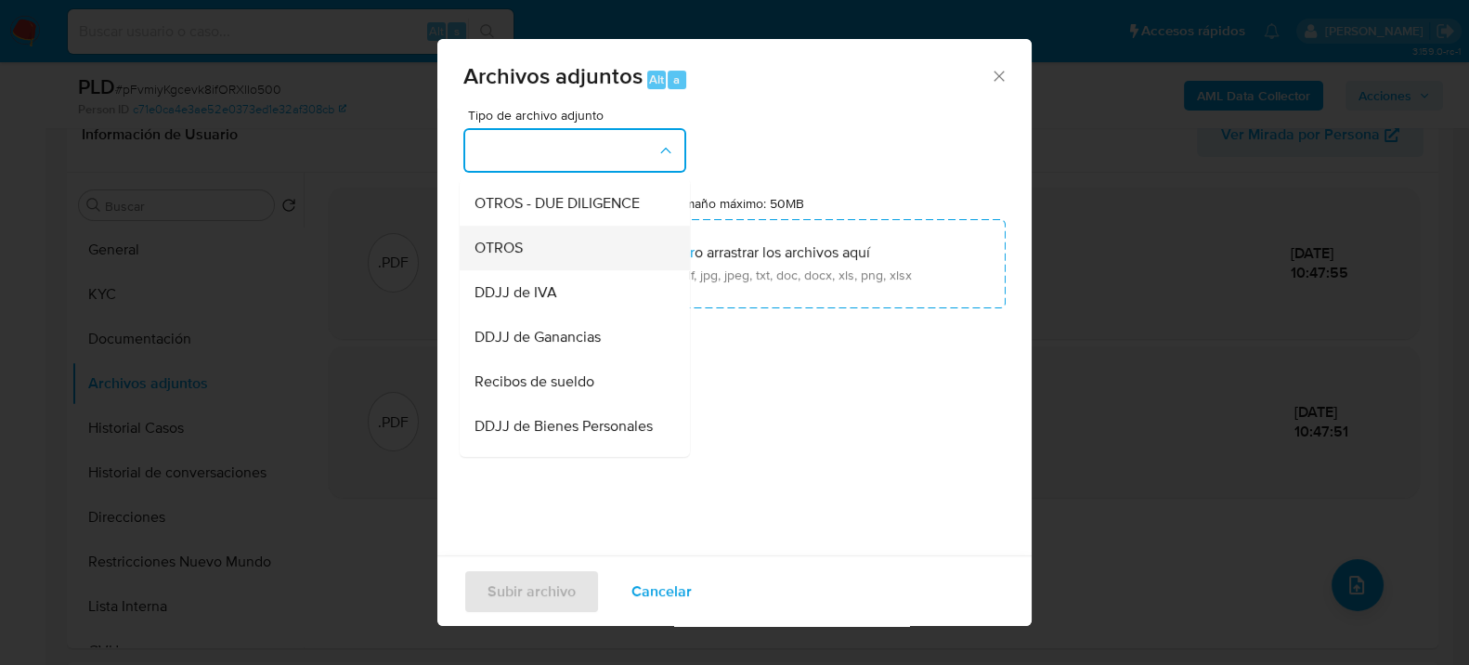
click at [549, 257] on div "OTROS" at bounding box center [569, 247] width 189 height 45
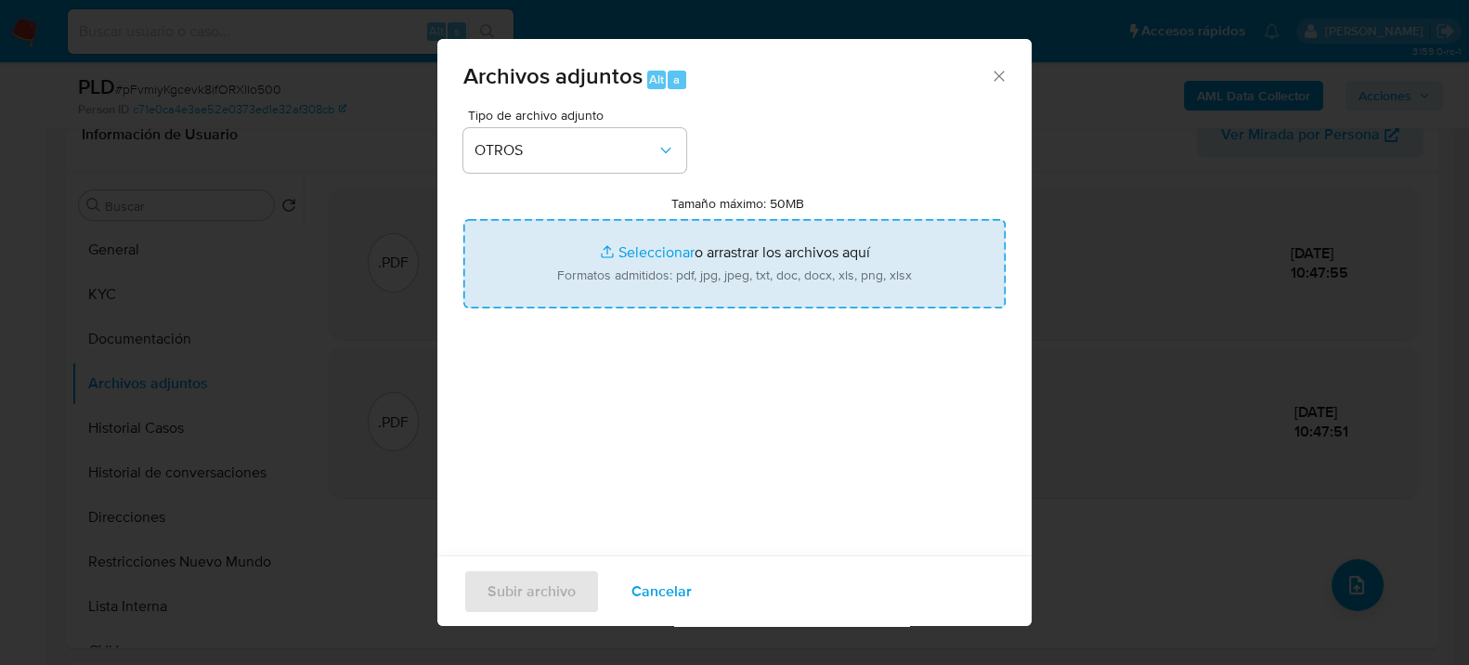
type input "C:\fakepath\Movimientos-313787787.xlsx"
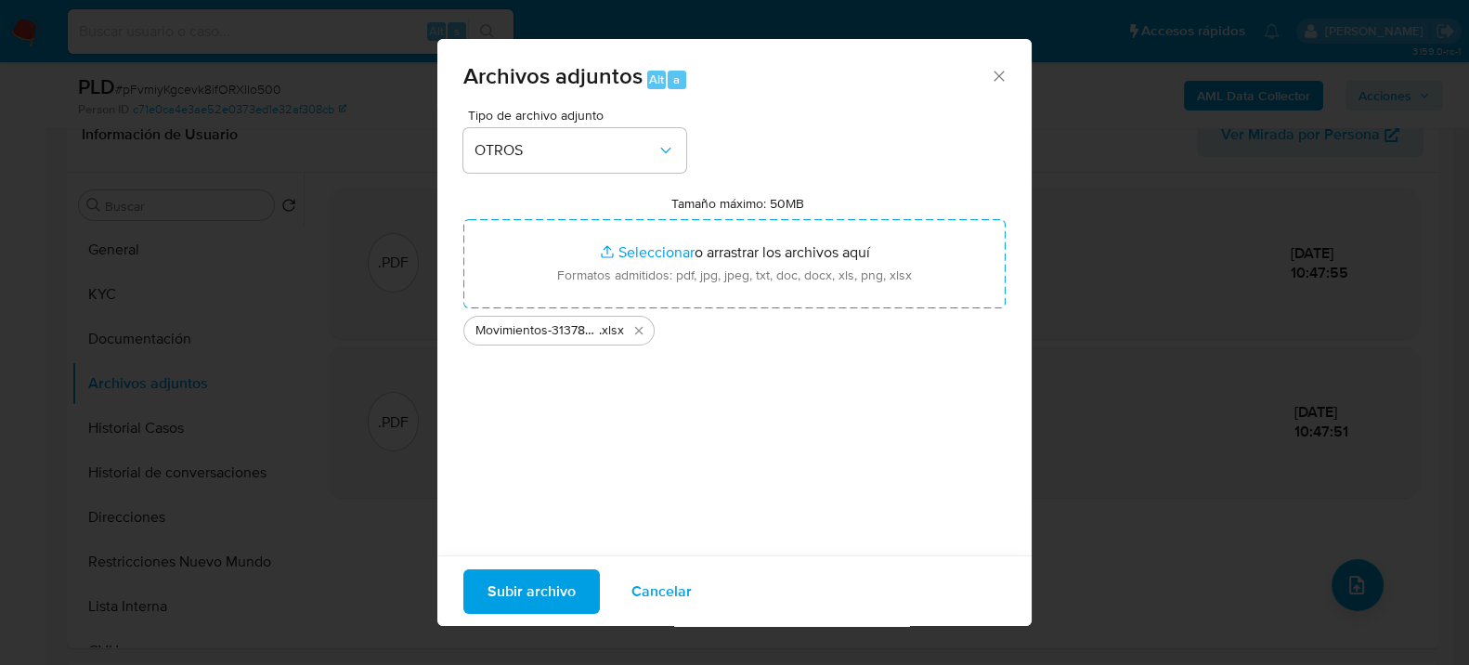
click at [510, 598] on span "Subir archivo" at bounding box center [532, 590] width 88 height 41
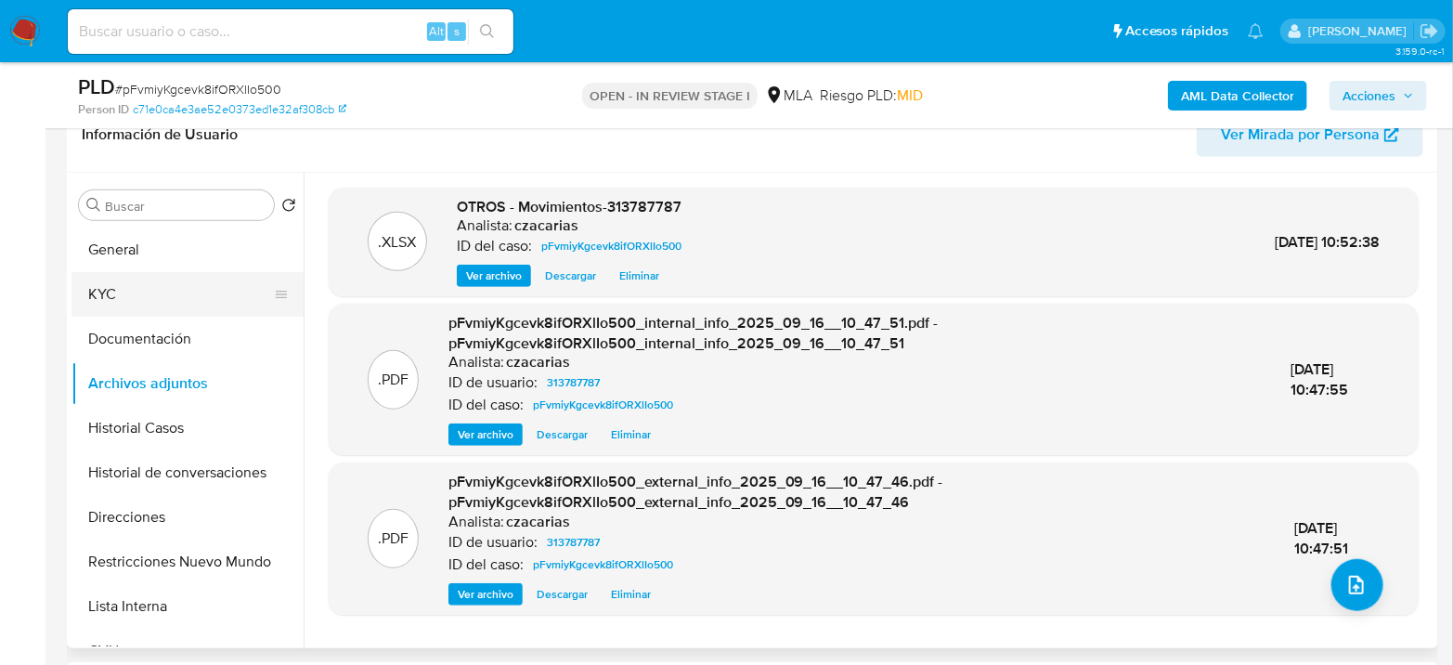
drag, startPoint x: 86, startPoint y: 311, endPoint x: 94, endPoint y: 304, distance: 10.5
click at [86, 311] on button "KYC" at bounding box center [180, 294] width 217 height 45
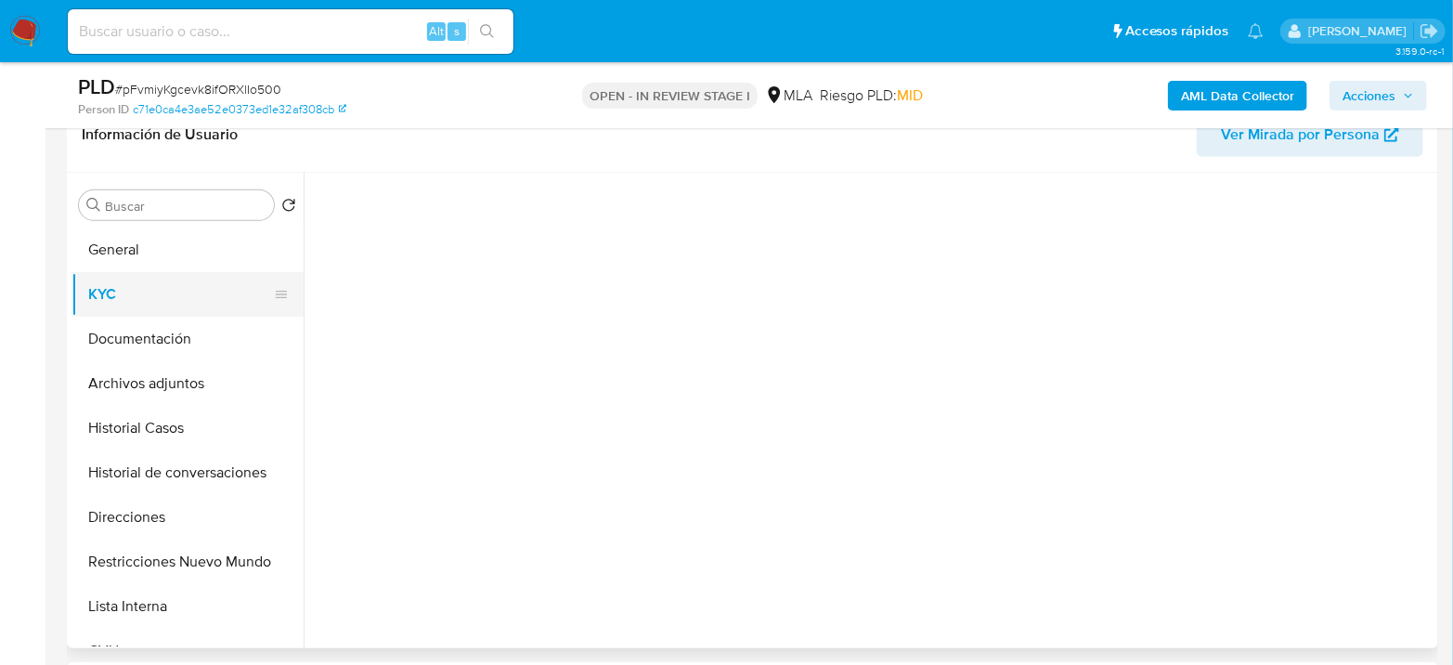
click at [94, 303] on button "KYC" at bounding box center [180, 294] width 217 height 45
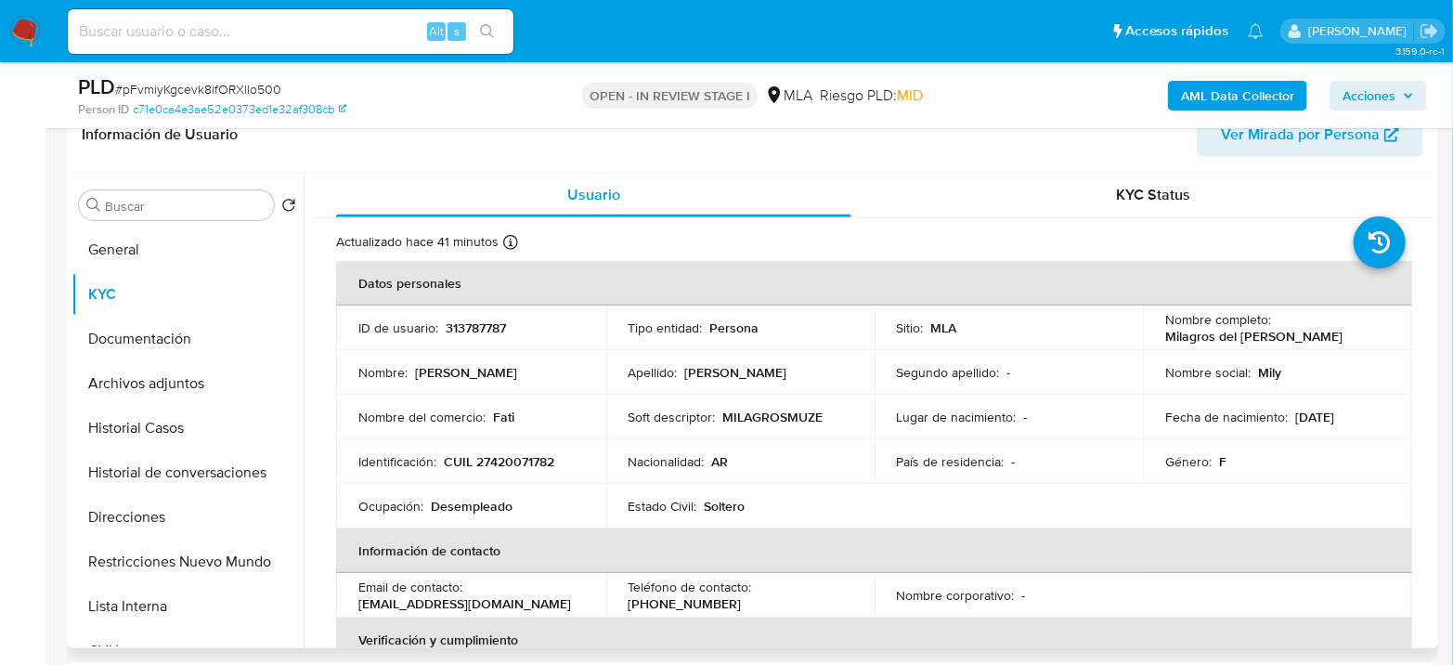
click at [494, 470] on p "CUIL 27420071782" at bounding box center [499, 461] width 111 height 17
copy p "27420071782"
click at [497, 462] on p "CUIL 27420071782" at bounding box center [499, 461] width 111 height 17
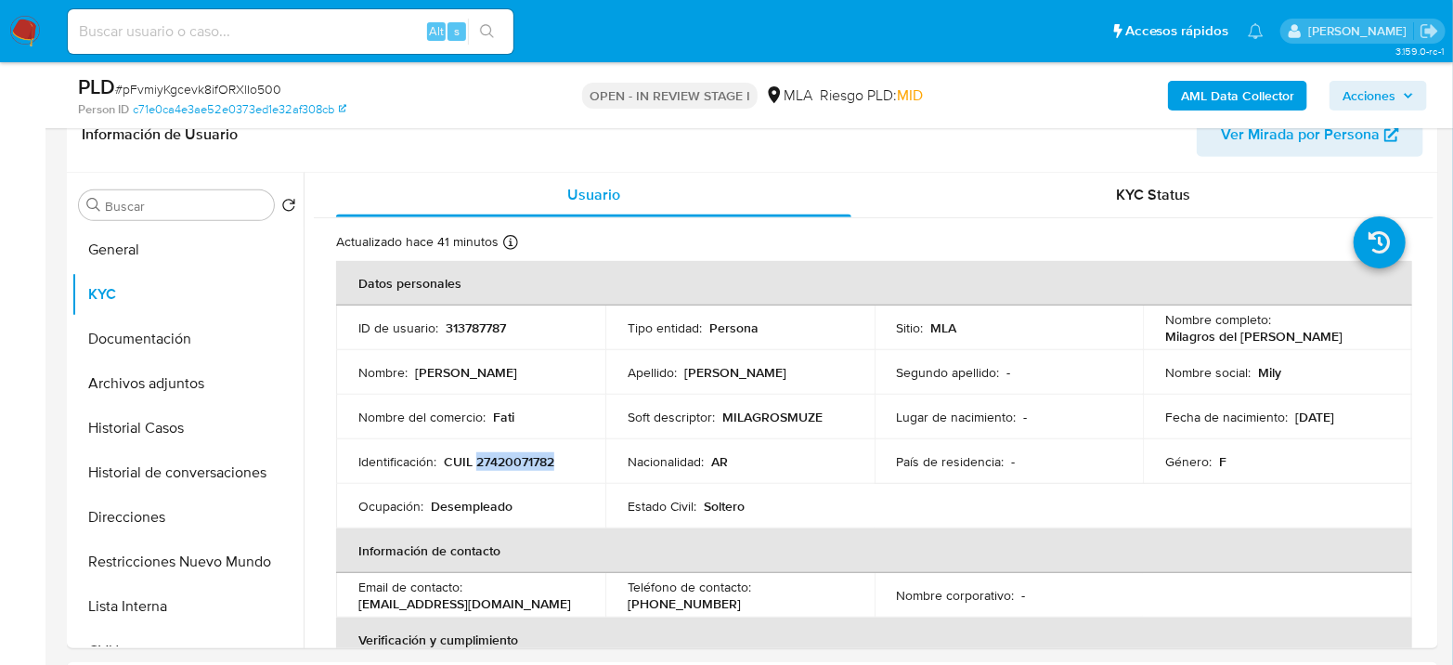
copy p "27420071782"
click at [501, 462] on p "CUIL 27420071782" at bounding box center [499, 461] width 111 height 17
copy p "27420071782"
click at [475, 325] on p "313787787" at bounding box center [476, 327] width 60 height 17
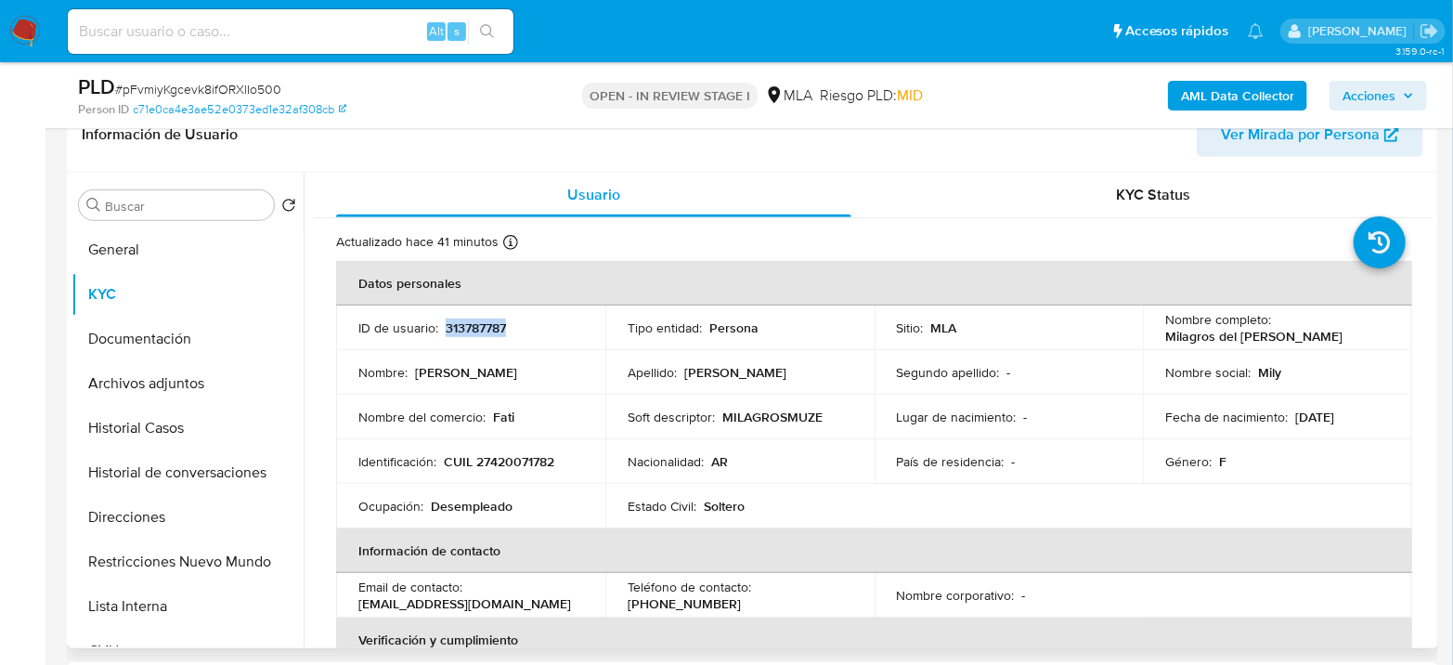
click at [475, 325] on p "313787787" at bounding box center [476, 327] width 60 height 17
copy p "313787787"
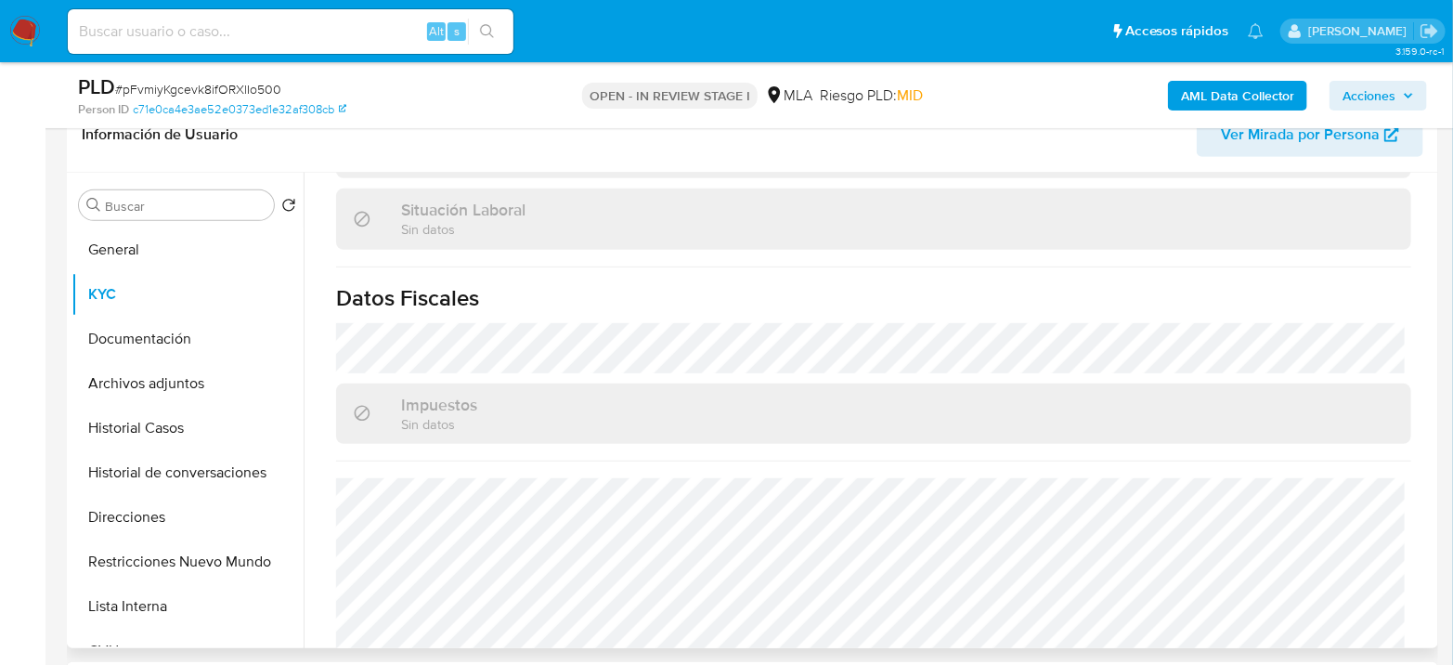
scroll to position [999, 0]
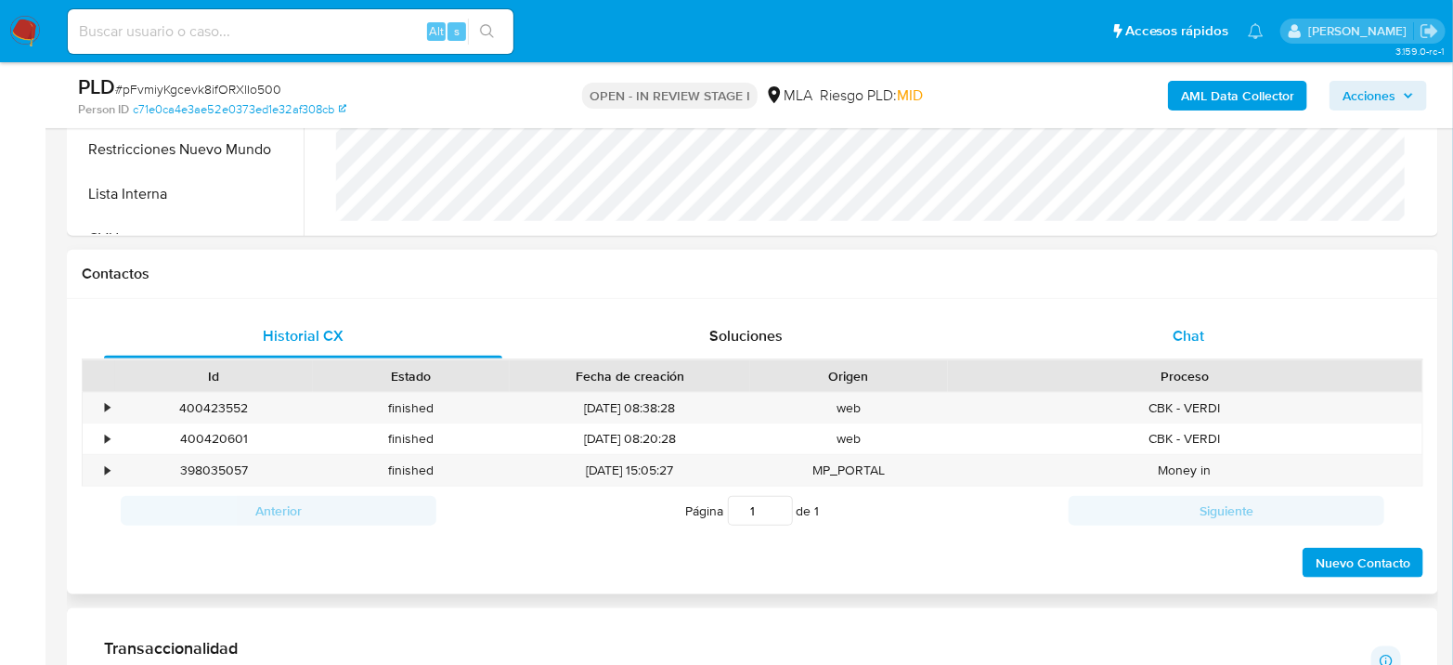
click at [1198, 322] on div "Chat" at bounding box center [1189, 336] width 398 height 45
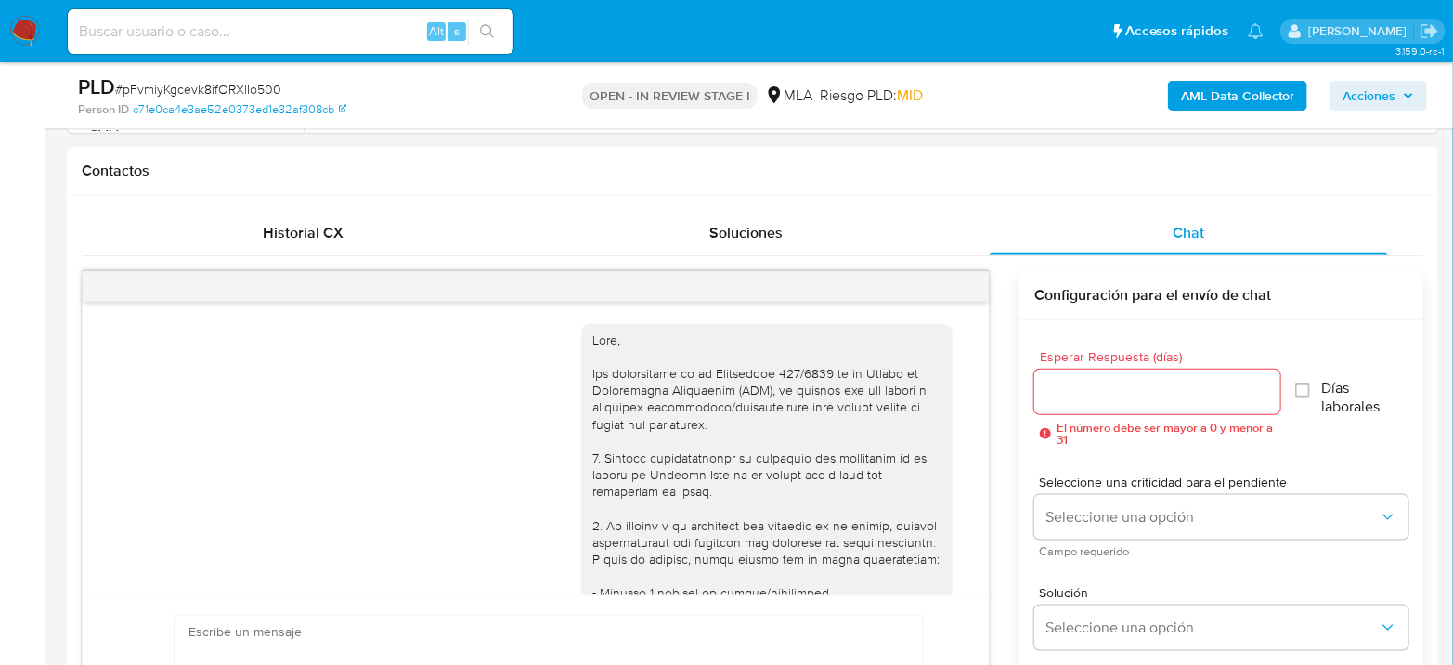
scroll to position [1166, 0]
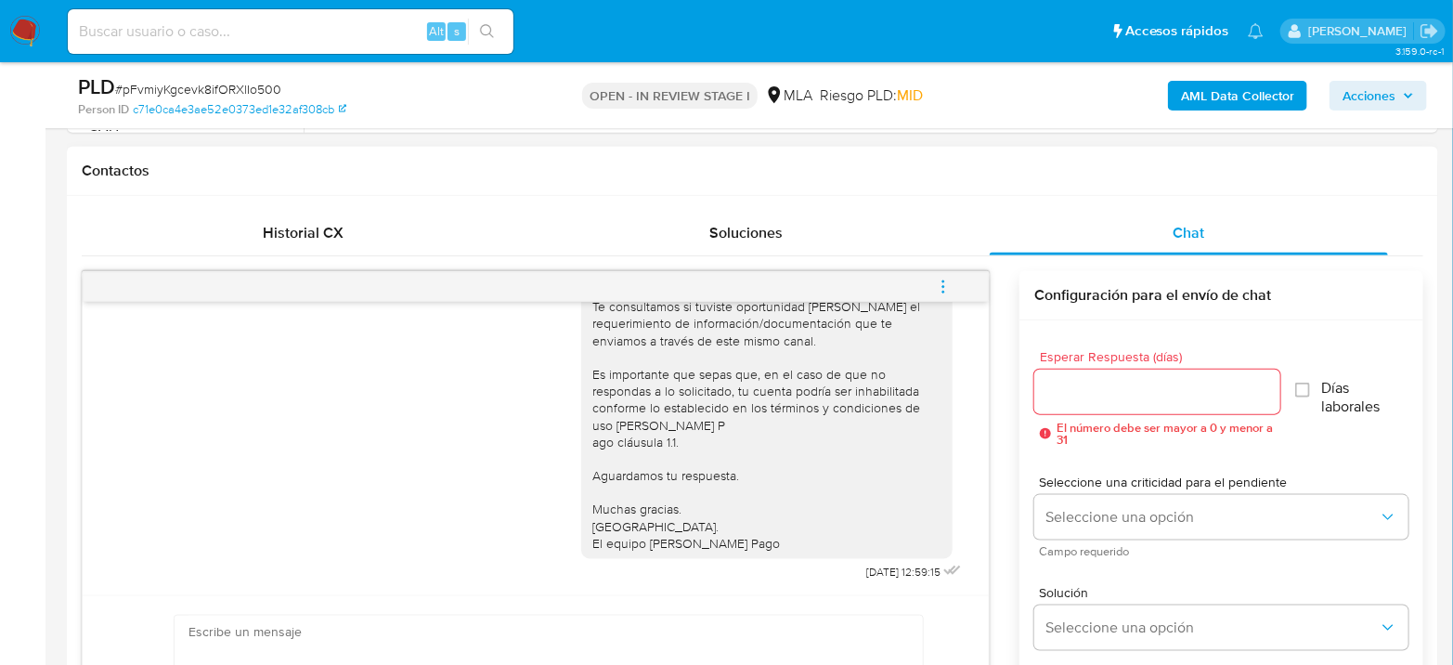
click at [949, 292] on icon "menu-action" at bounding box center [943, 287] width 17 height 17
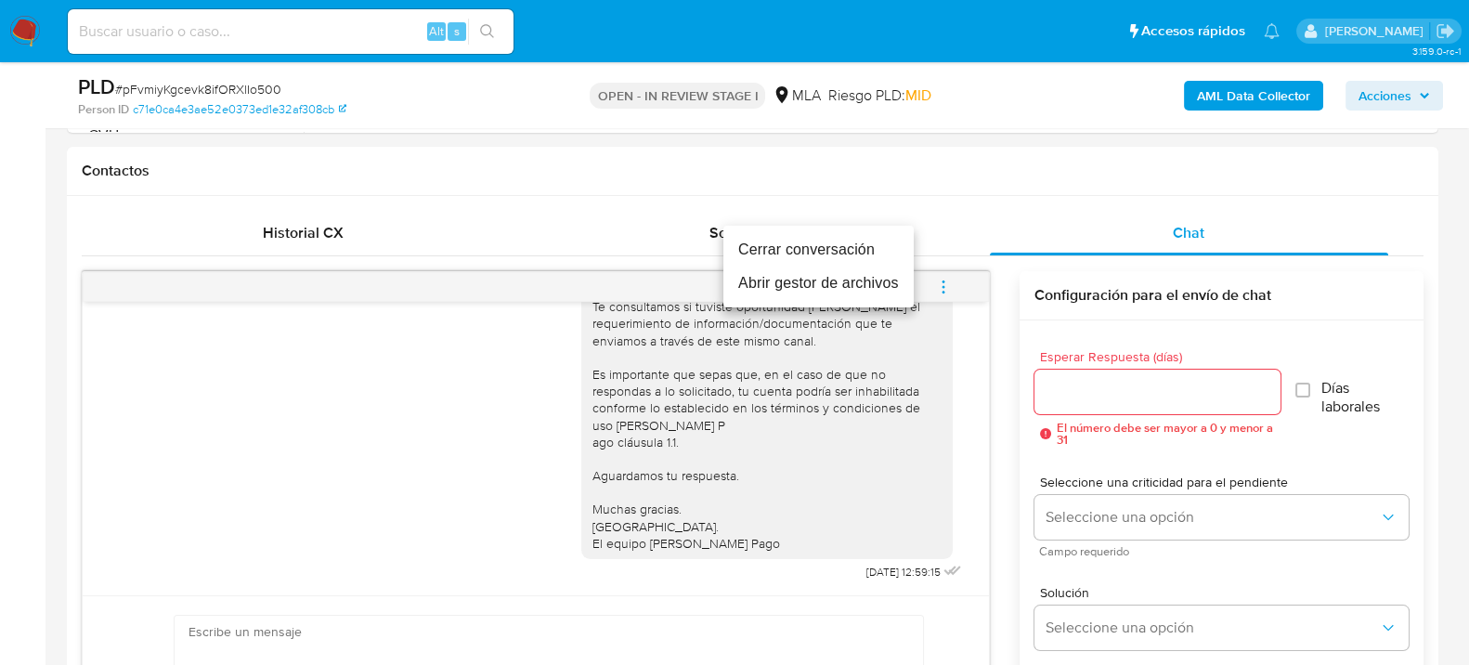
click at [856, 249] on li "Cerrar conversación" at bounding box center [818, 249] width 190 height 33
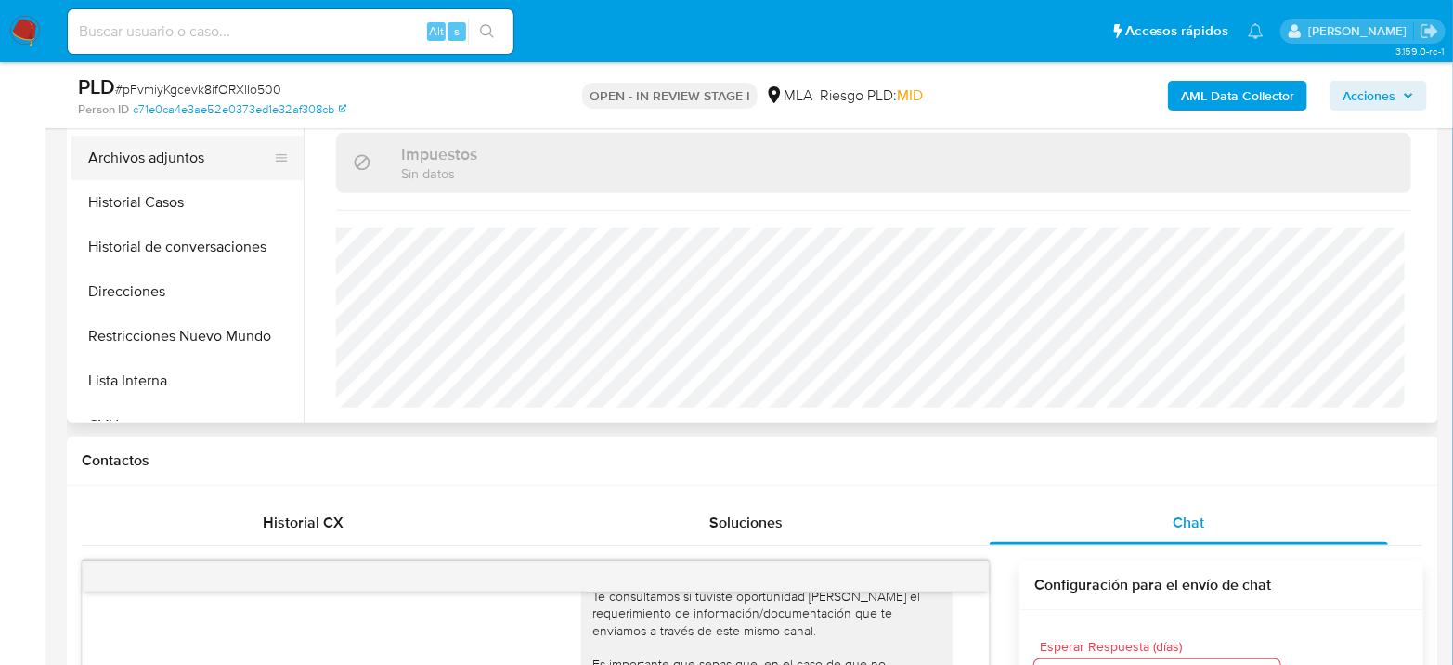
scroll to position [412, 0]
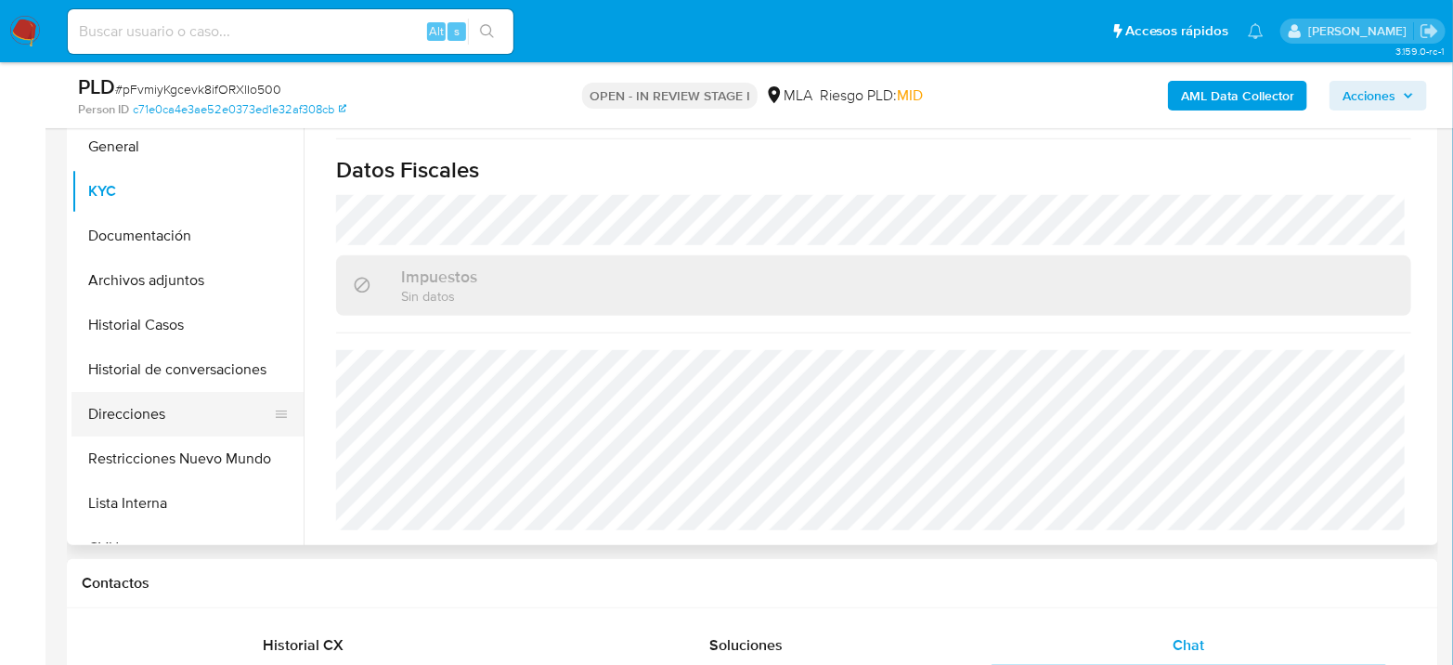
click at [207, 420] on button "Direcciones" at bounding box center [180, 414] width 217 height 45
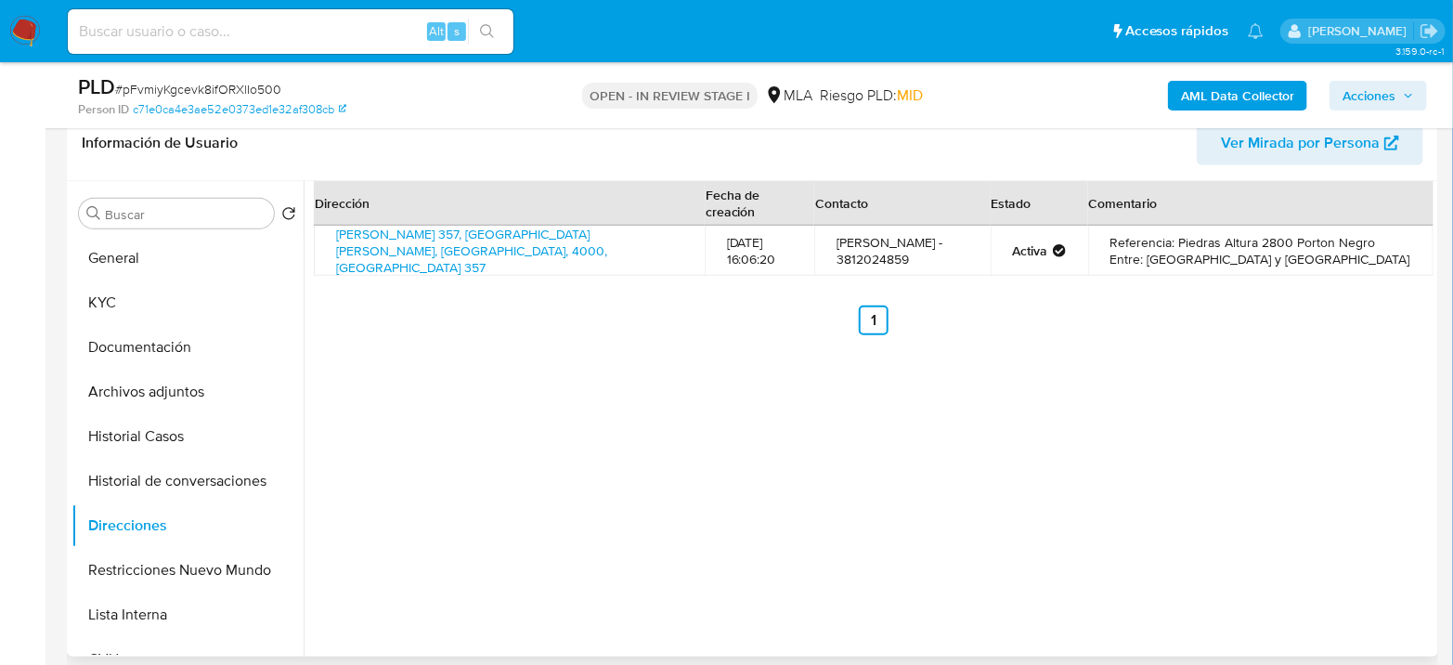
scroll to position [206, 0]
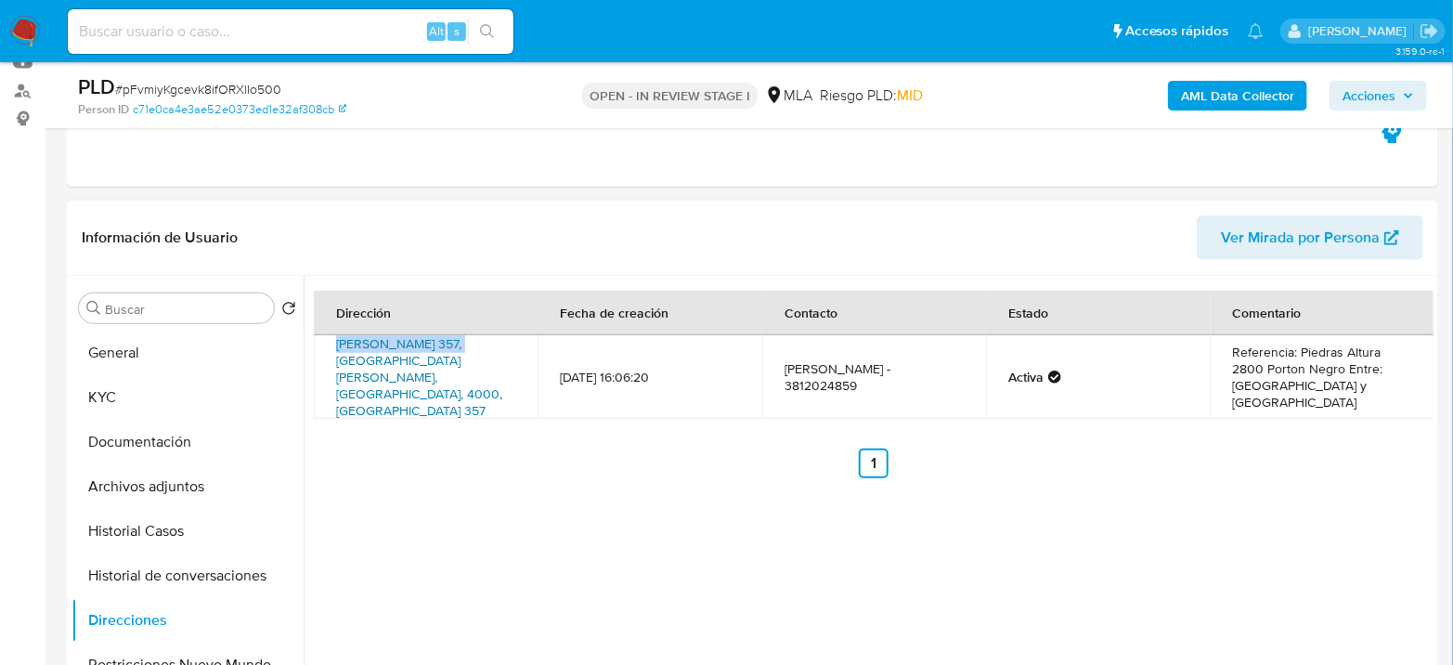
drag, startPoint x: 332, startPoint y: 344, endPoint x: 454, endPoint y: 339, distance: 121.7
click at [454, 339] on td "Juan Benjamin Teran 357, San Bernardo, Tucumán, 4000, Argentina 357" at bounding box center [426, 377] width 224 height 84
copy link "Juan Benjamin Teran"
click at [73, 492] on button "Archivos adjuntos" at bounding box center [180, 486] width 217 height 45
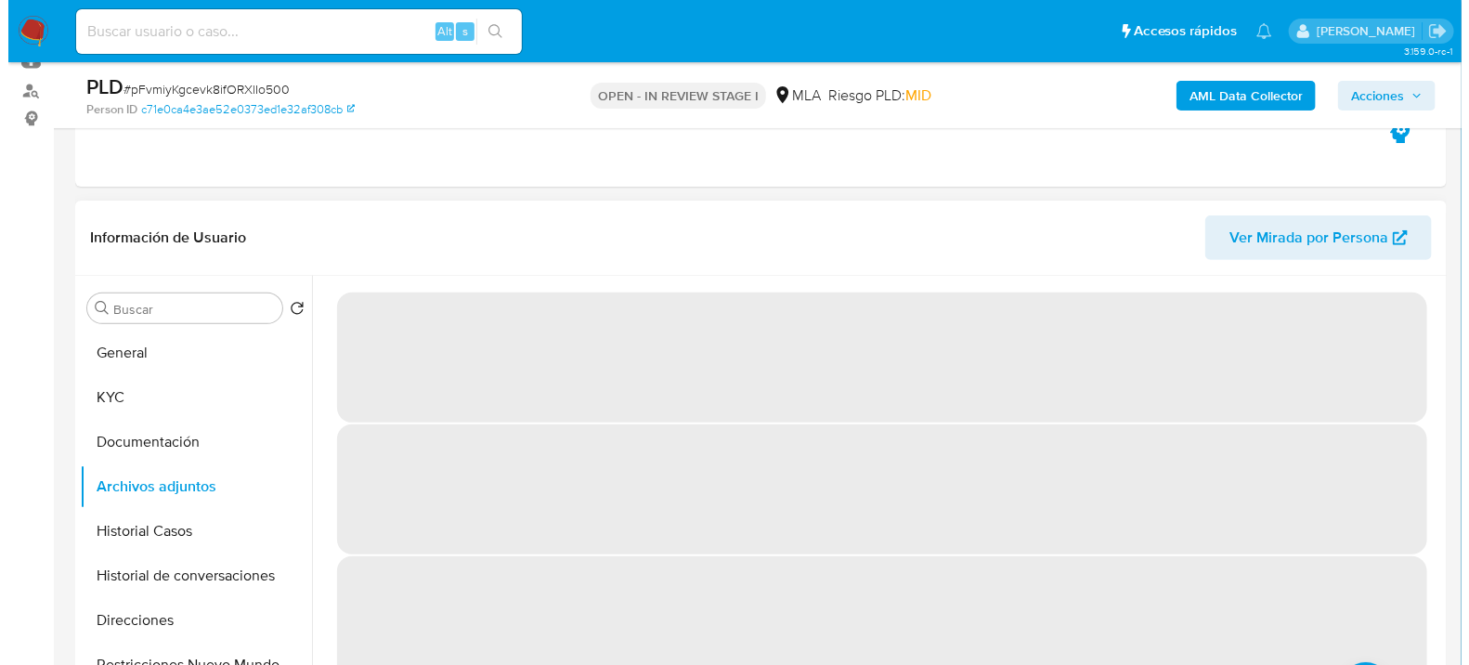
scroll to position [309, 0]
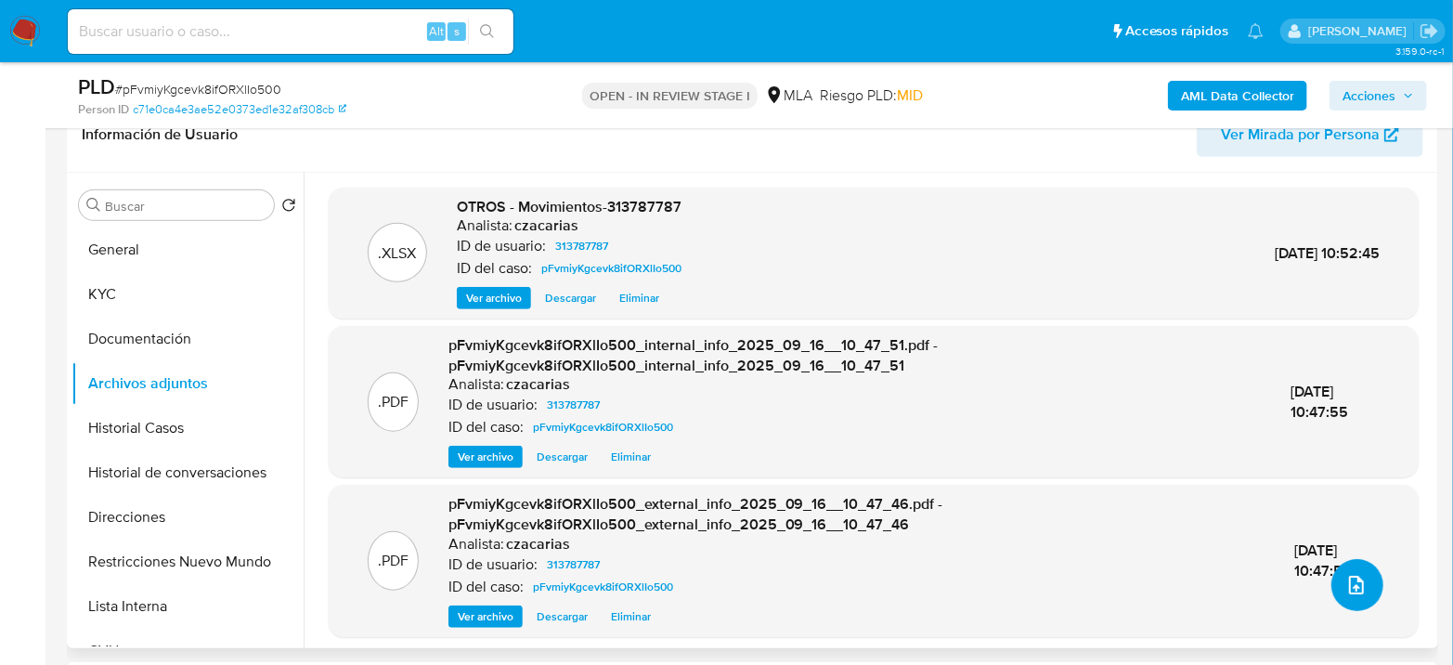
click at [1346, 574] on span "upload-file" at bounding box center [1357, 585] width 22 height 22
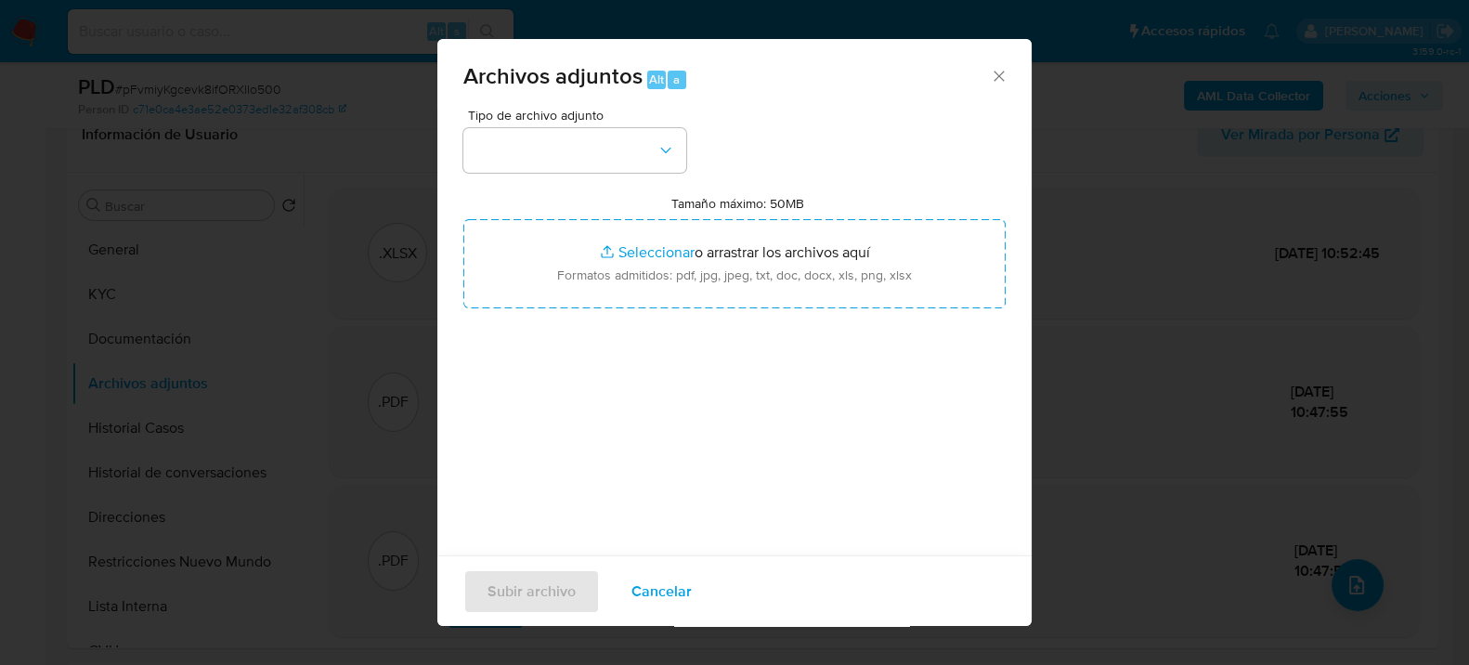
click at [514, 176] on div "Tipo de archivo adjunto Tamaño máximo: 50MB Seleccionar archivos Seleccionar o …" at bounding box center [734, 328] width 542 height 438
click at [527, 162] on button "button" at bounding box center [574, 150] width 223 height 45
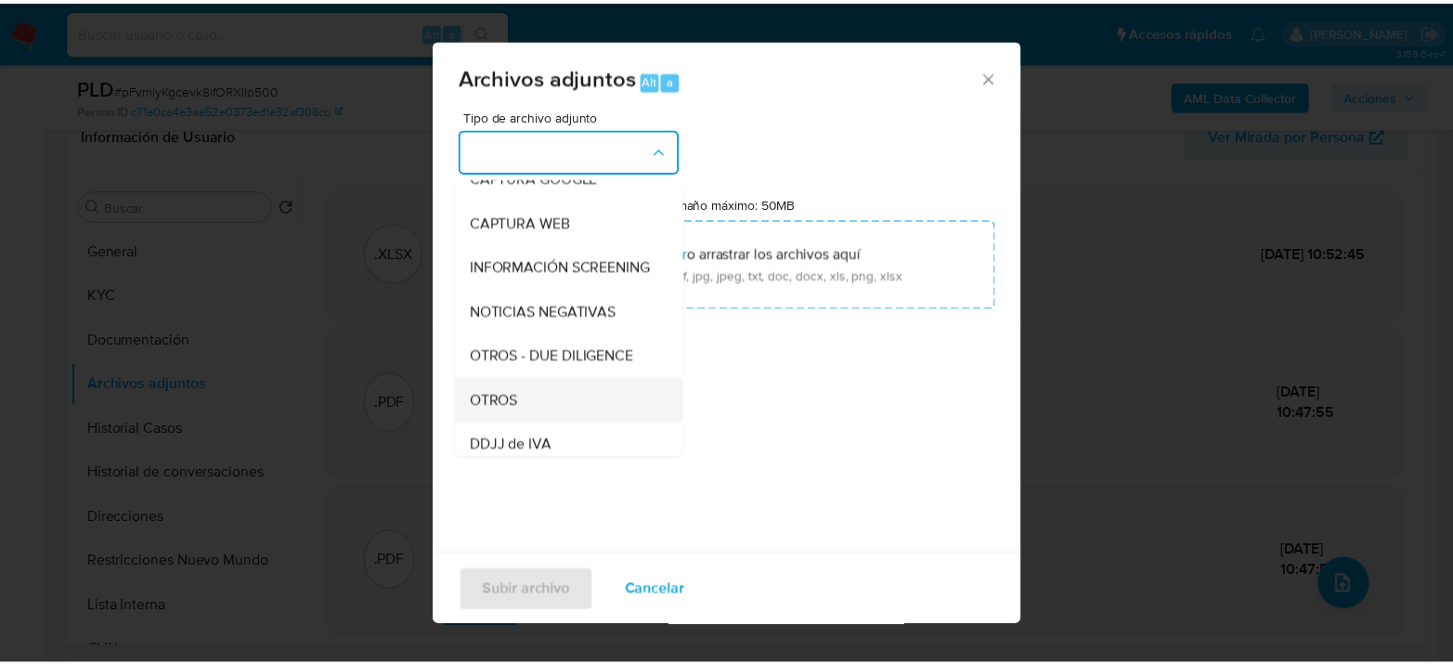
scroll to position [206, 0]
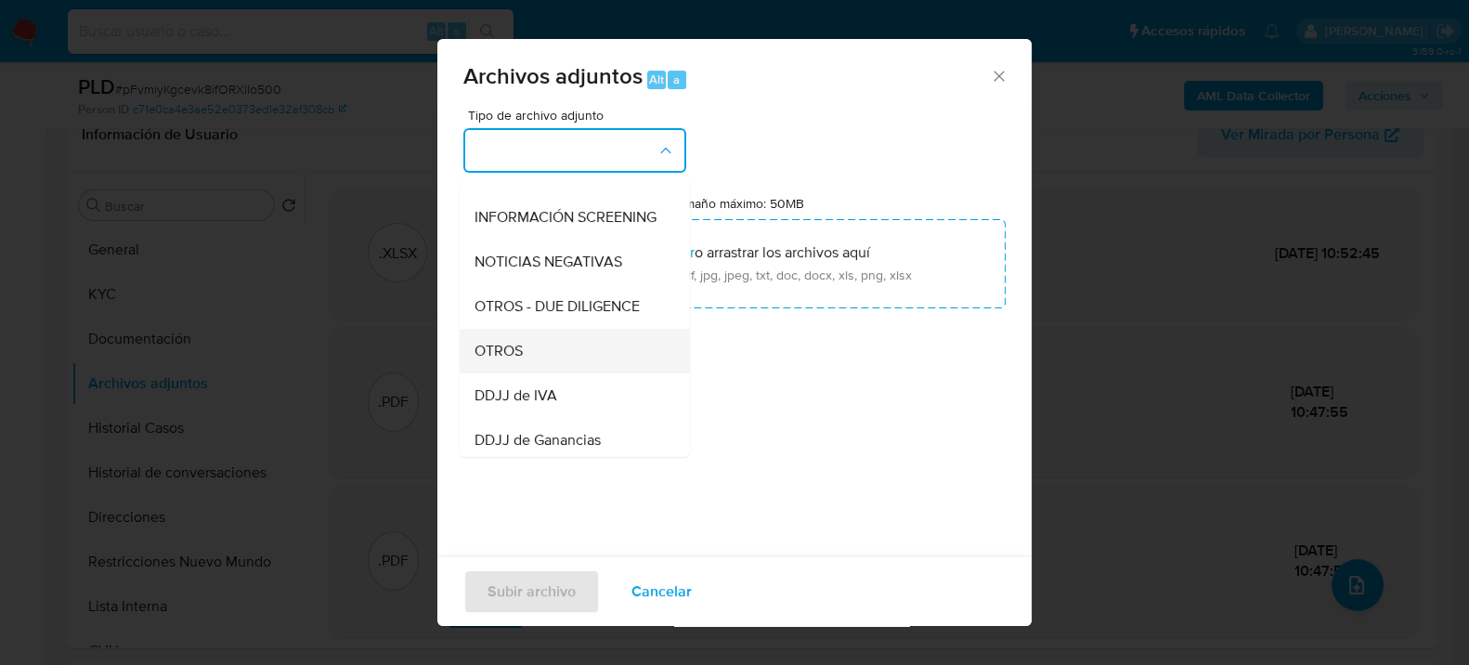
click at [546, 358] on div "OTROS" at bounding box center [569, 350] width 189 height 45
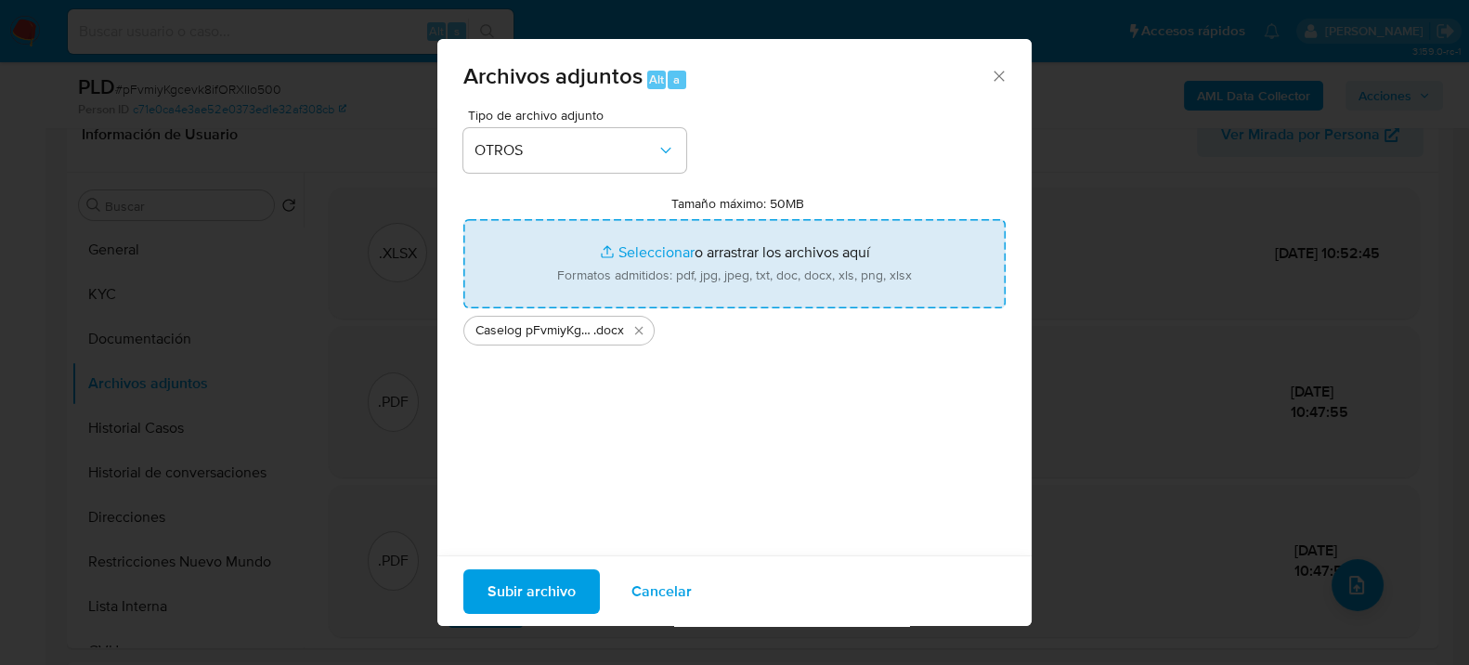
type input "C:\fakepath\NOSIS_Milagros del Rosario Muzevic Rodriguez.pdf"
click at [499, 589] on span "Subir archivo" at bounding box center [532, 590] width 88 height 41
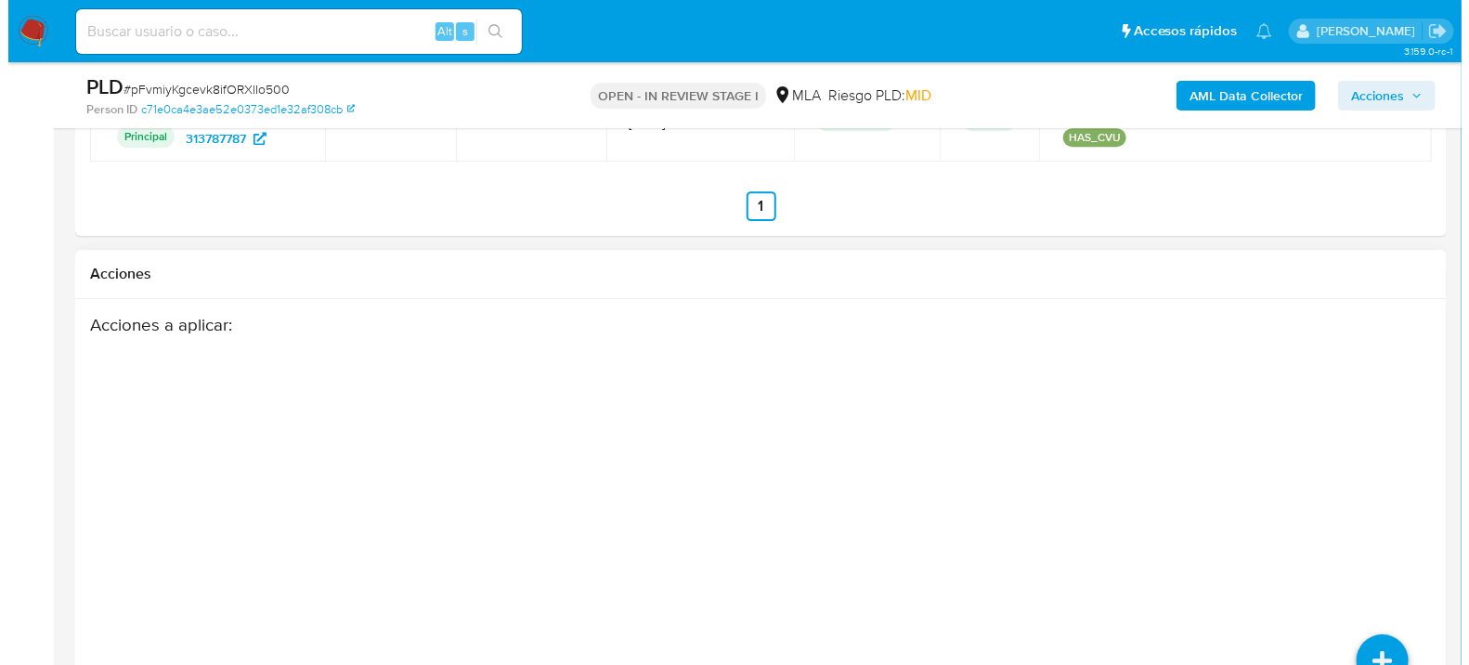
scroll to position [2872, 0]
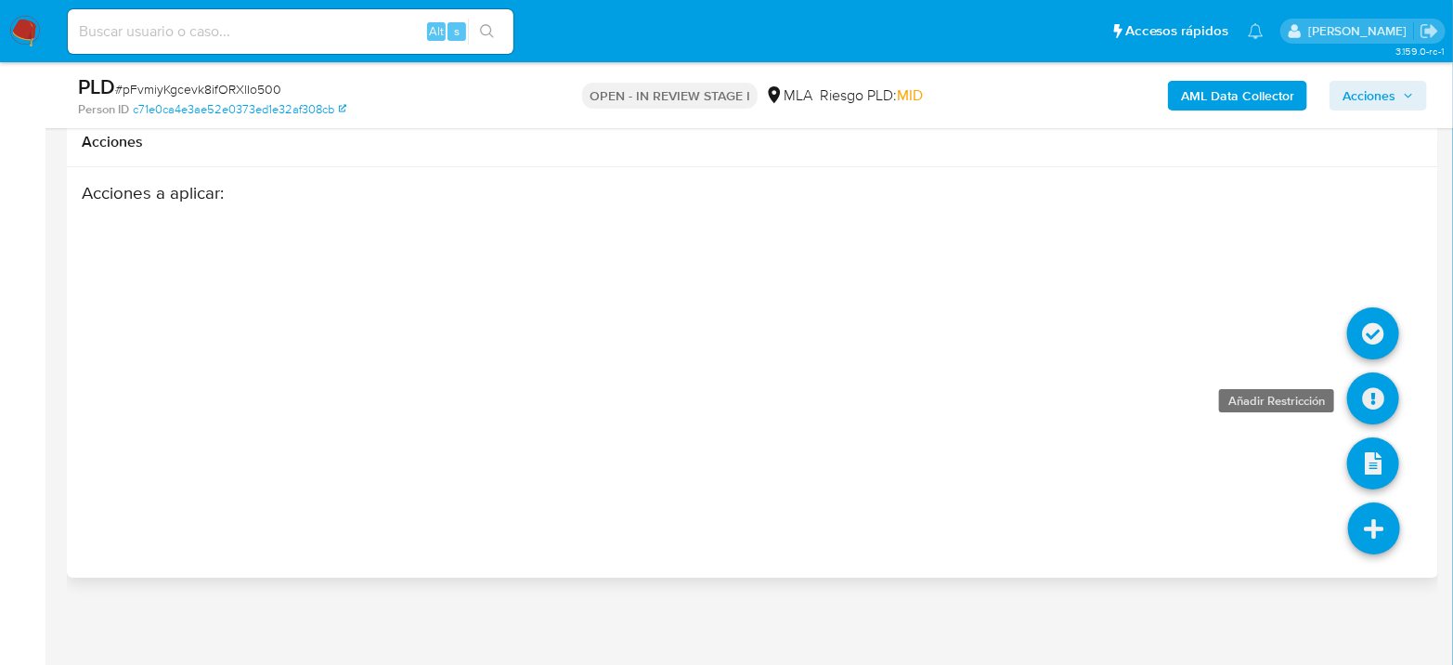
click at [1366, 396] on icon at bounding box center [1373, 398] width 52 height 52
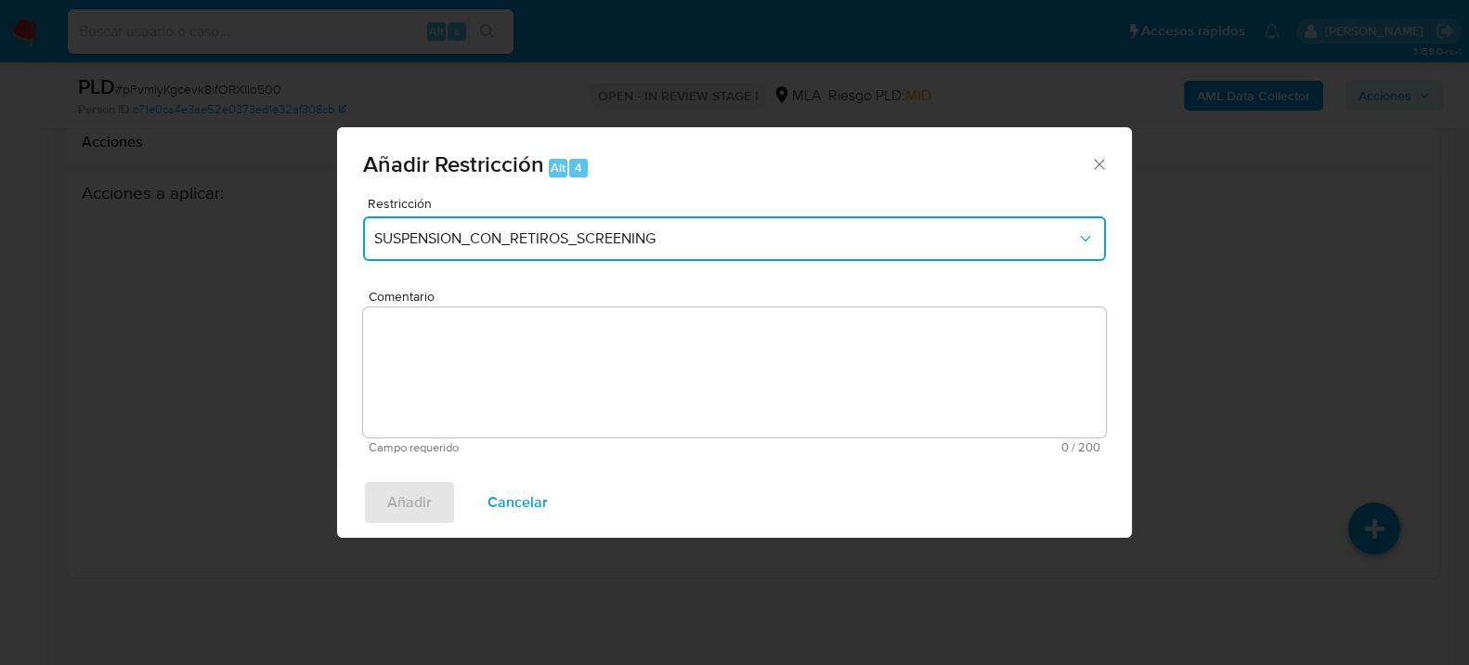
click at [514, 228] on button "SUSPENSION_CON_RETIROS_SCREENING" at bounding box center [734, 238] width 743 height 45
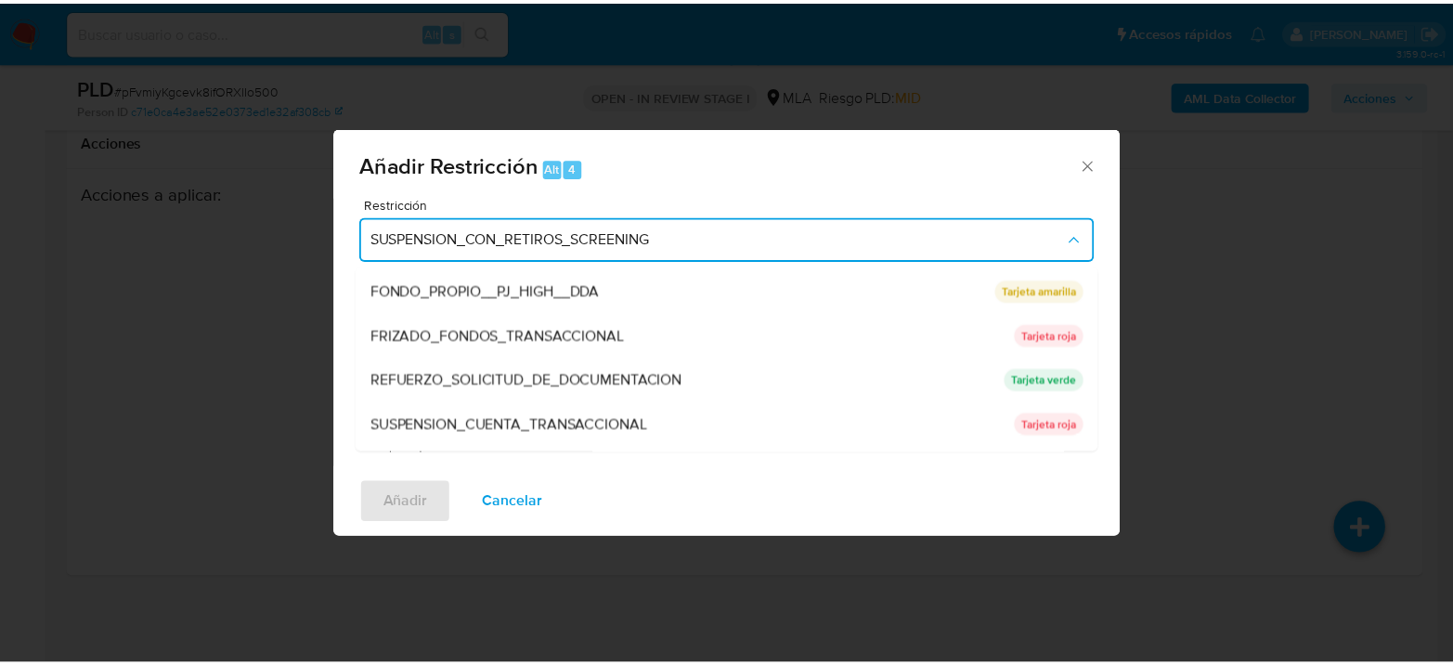
scroll to position [393, 0]
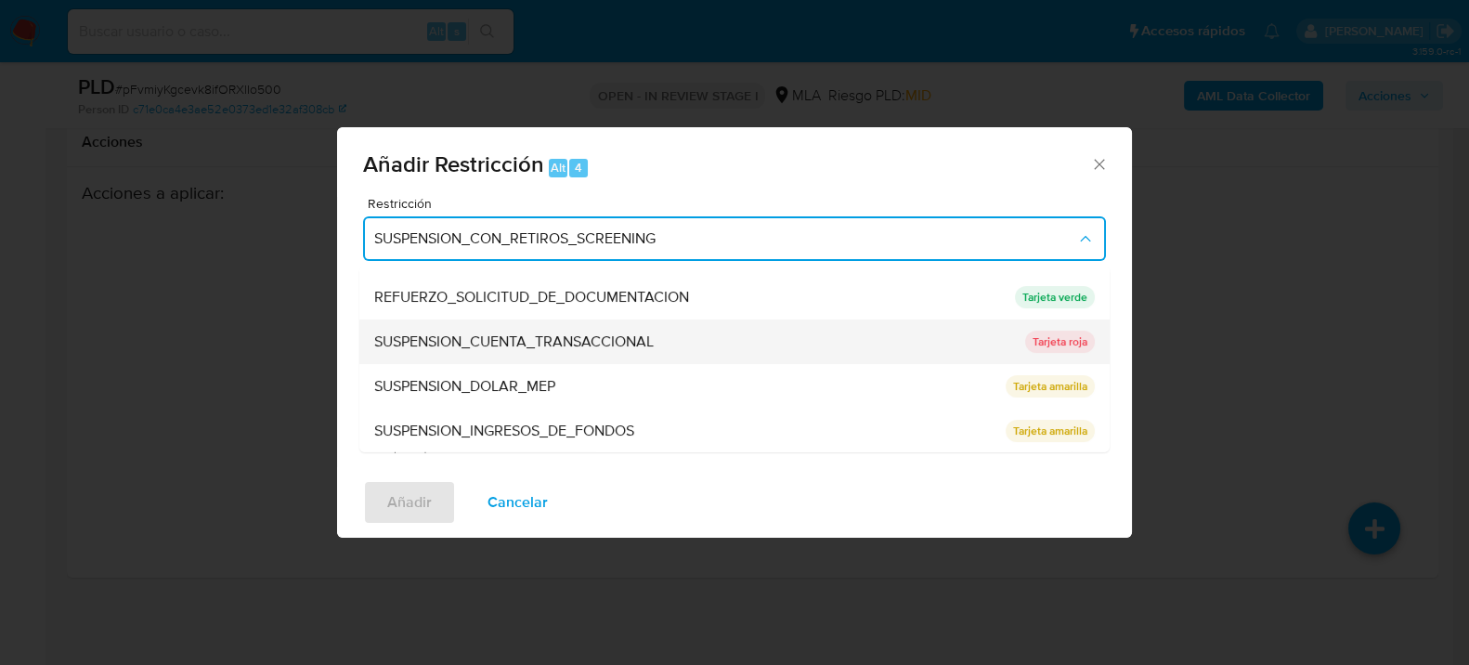
click at [510, 345] on span "SUSPENSION_CUENTA_TRANSACCIONAL" at bounding box center [514, 341] width 280 height 19
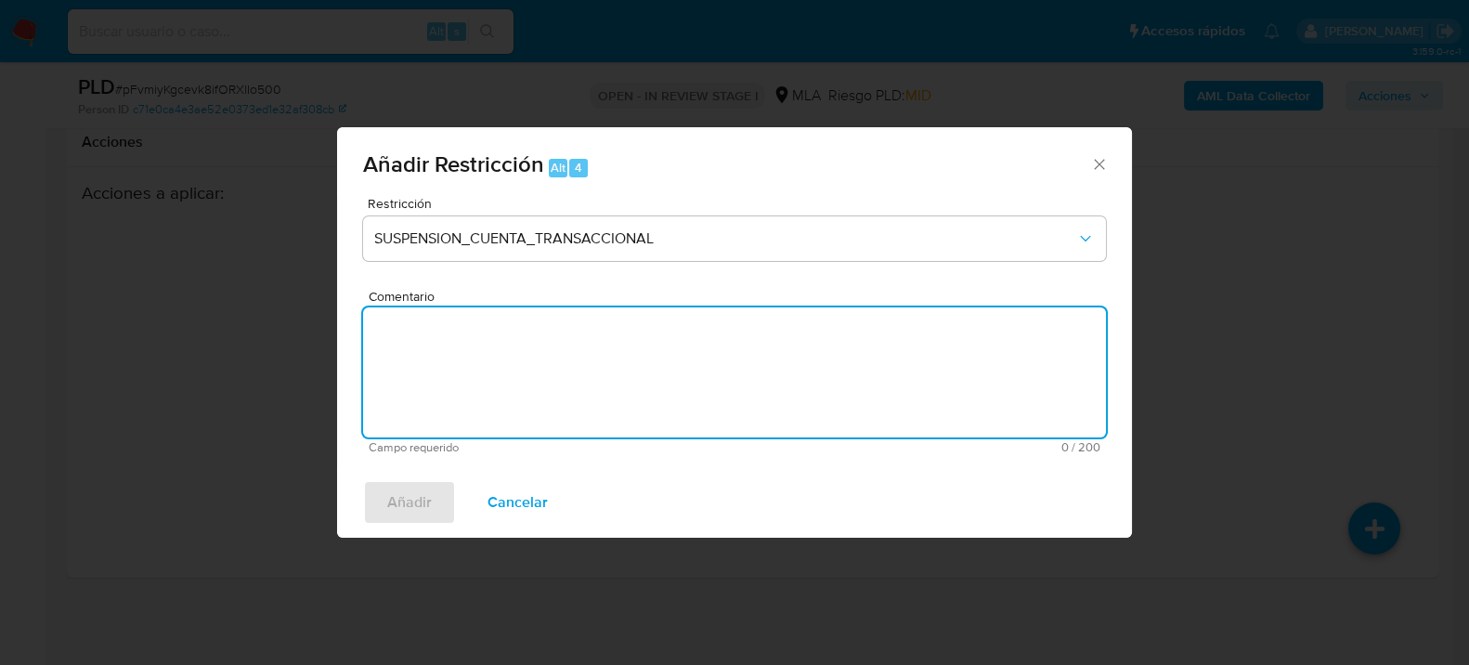
click at [562, 332] on textarea "Comentario" at bounding box center [734, 372] width 743 height 130
type textarea "AML"
click at [410, 509] on span "Añadir" at bounding box center [409, 502] width 45 height 41
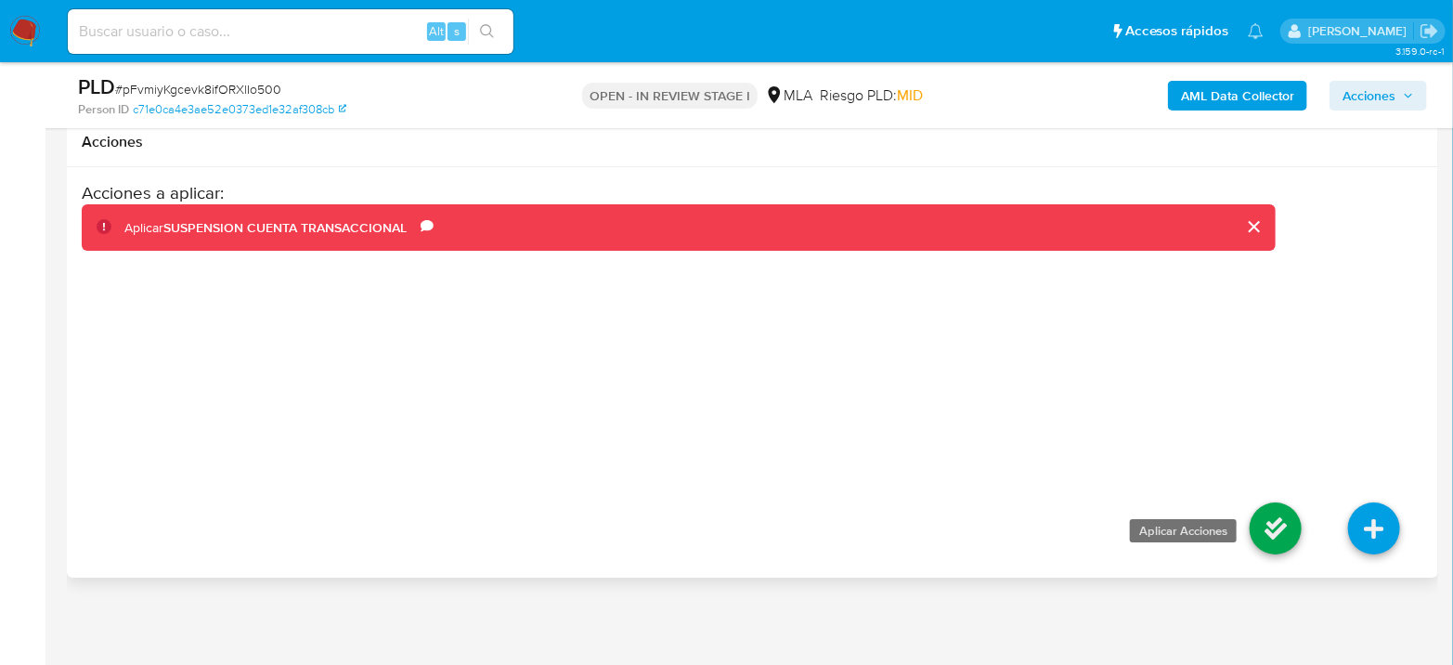
click at [1276, 529] on icon at bounding box center [1276, 528] width 52 height 52
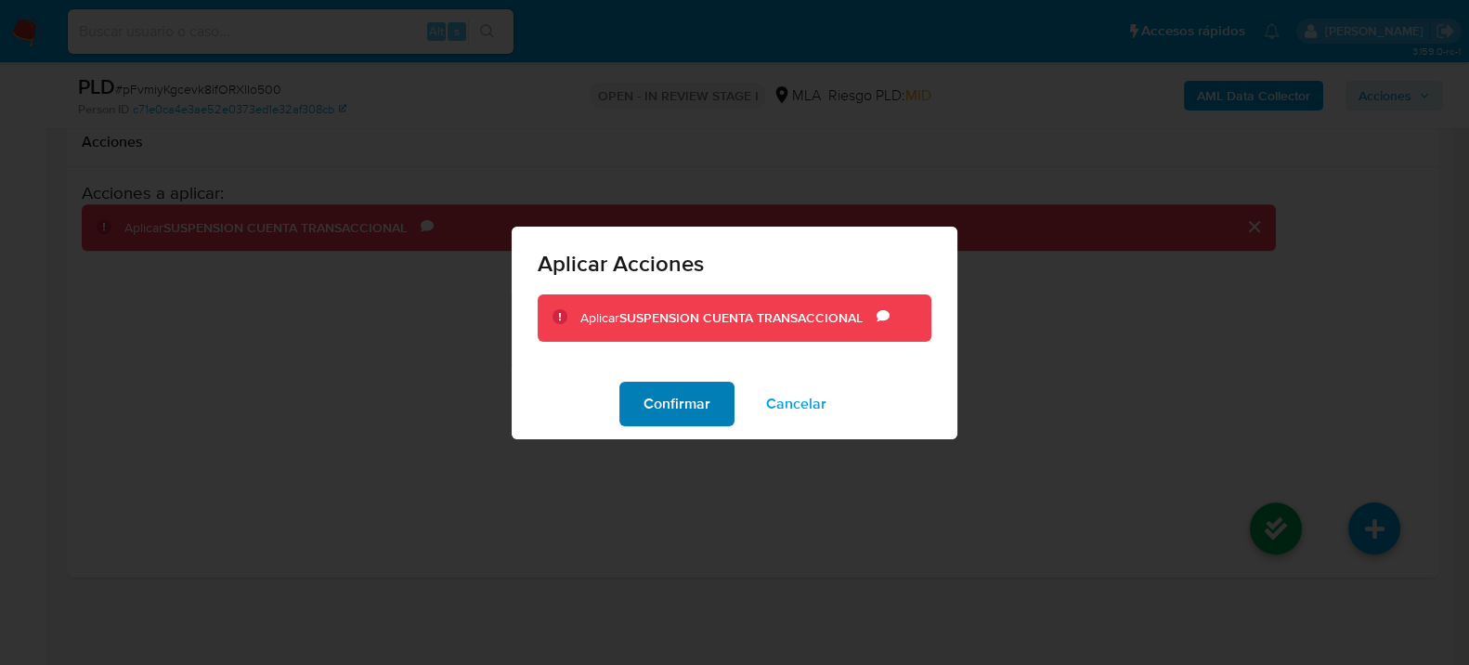
click at [669, 418] on span "Confirmar" at bounding box center [677, 404] width 67 height 41
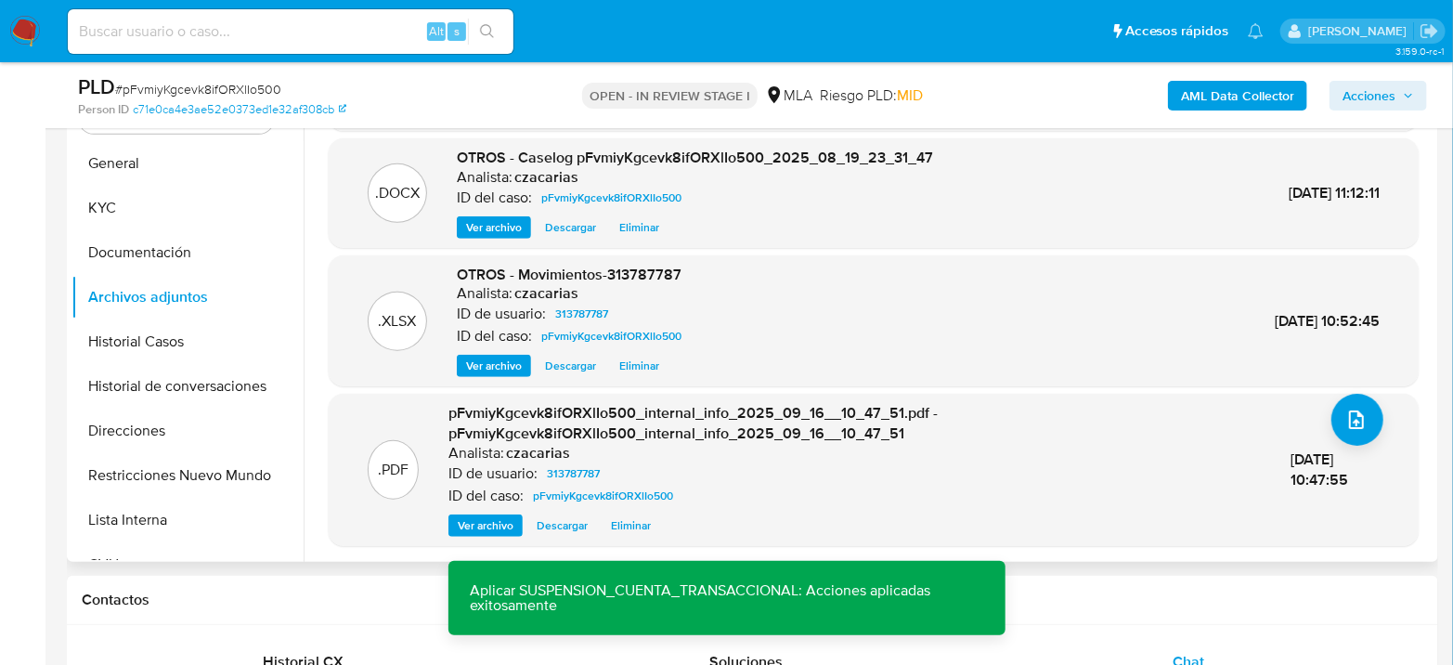
scroll to position [103, 0]
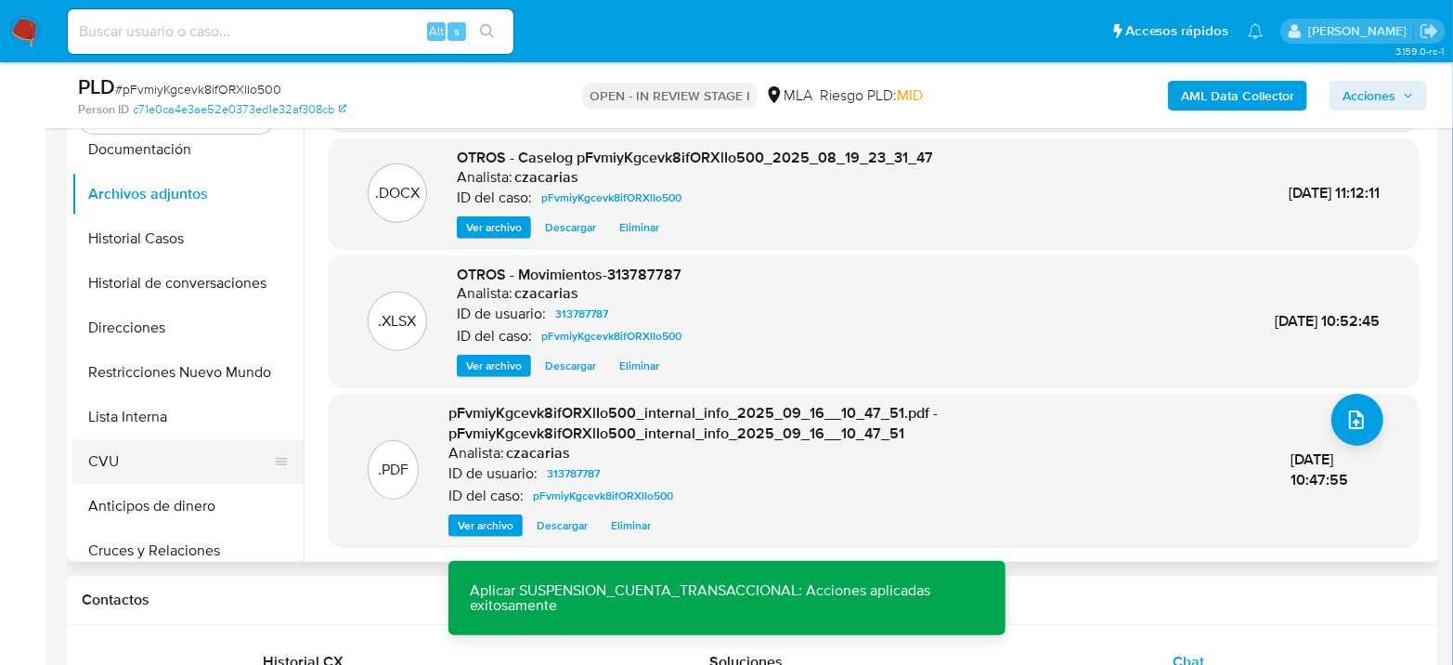
click at [150, 456] on button "CVU" at bounding box center [180, 461] width 217 height 45
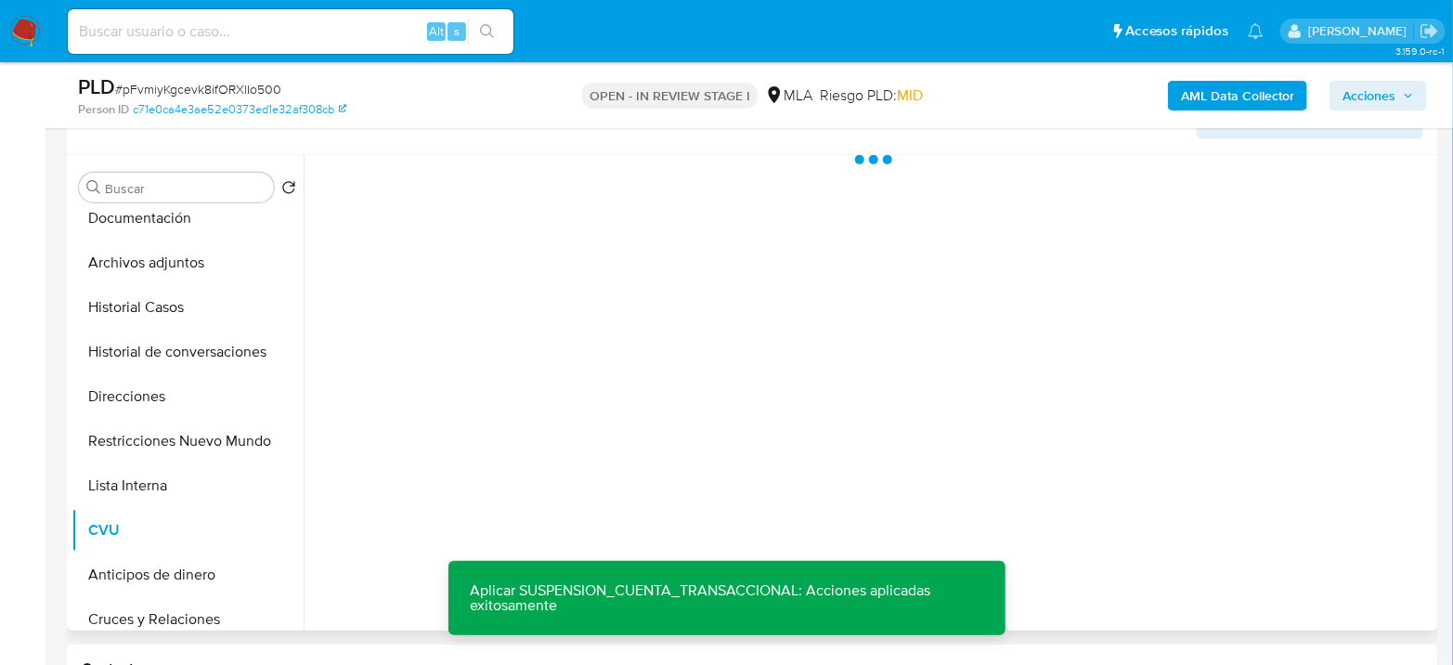
scroll to position [293, 0]
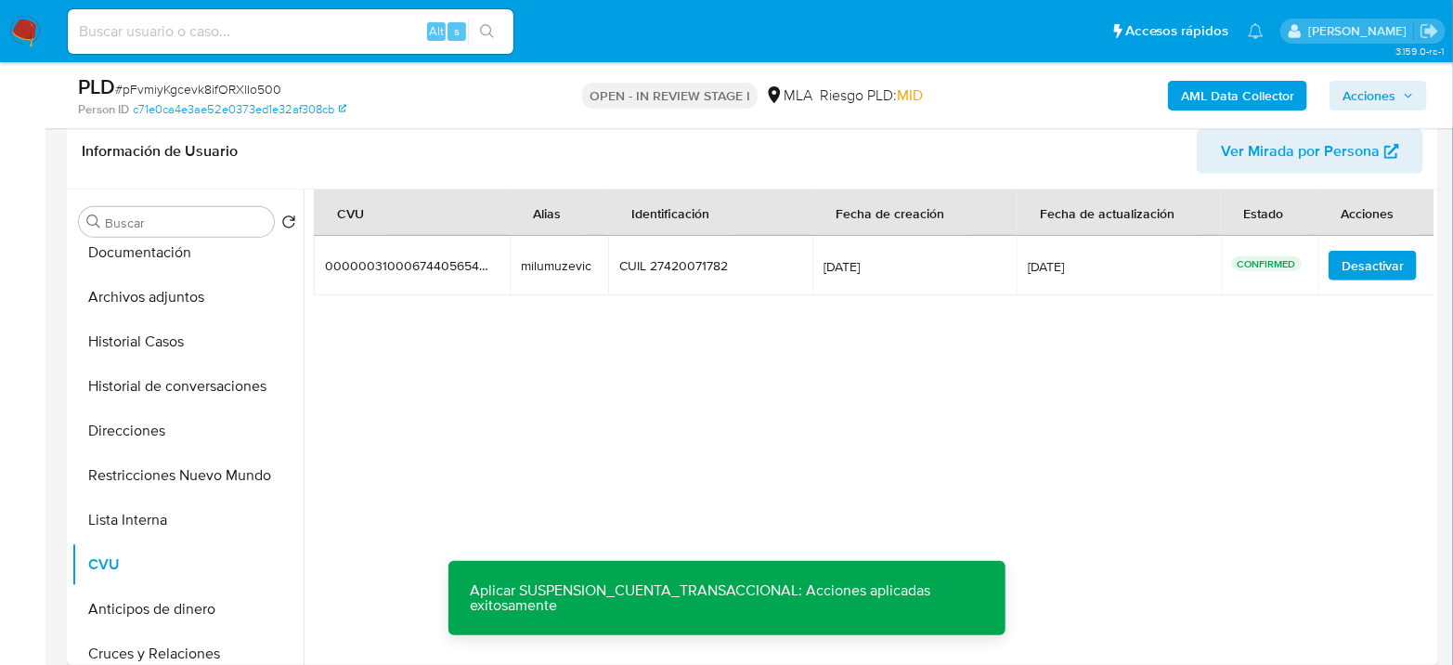
click at [556, 273] on td "milumuzevic milumuzevic" at bounding box center [559, 265] width 98 height 59
click at [556, 268] on div "milumuzevic" at bounding box center [559, 265] width 76 height 17
click at [556, 267] on div "milumuzevic" at bounding box center [559, 265] width 76 height 17
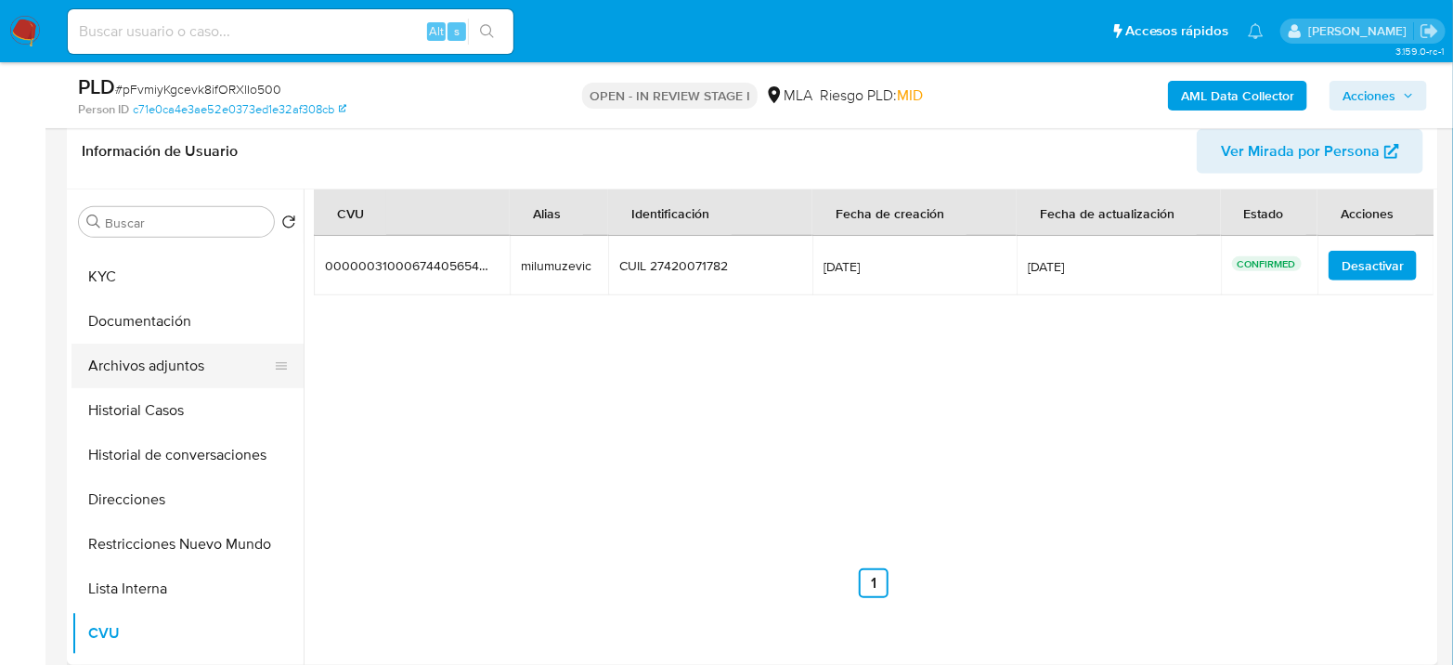
scroll to position [0, 0]
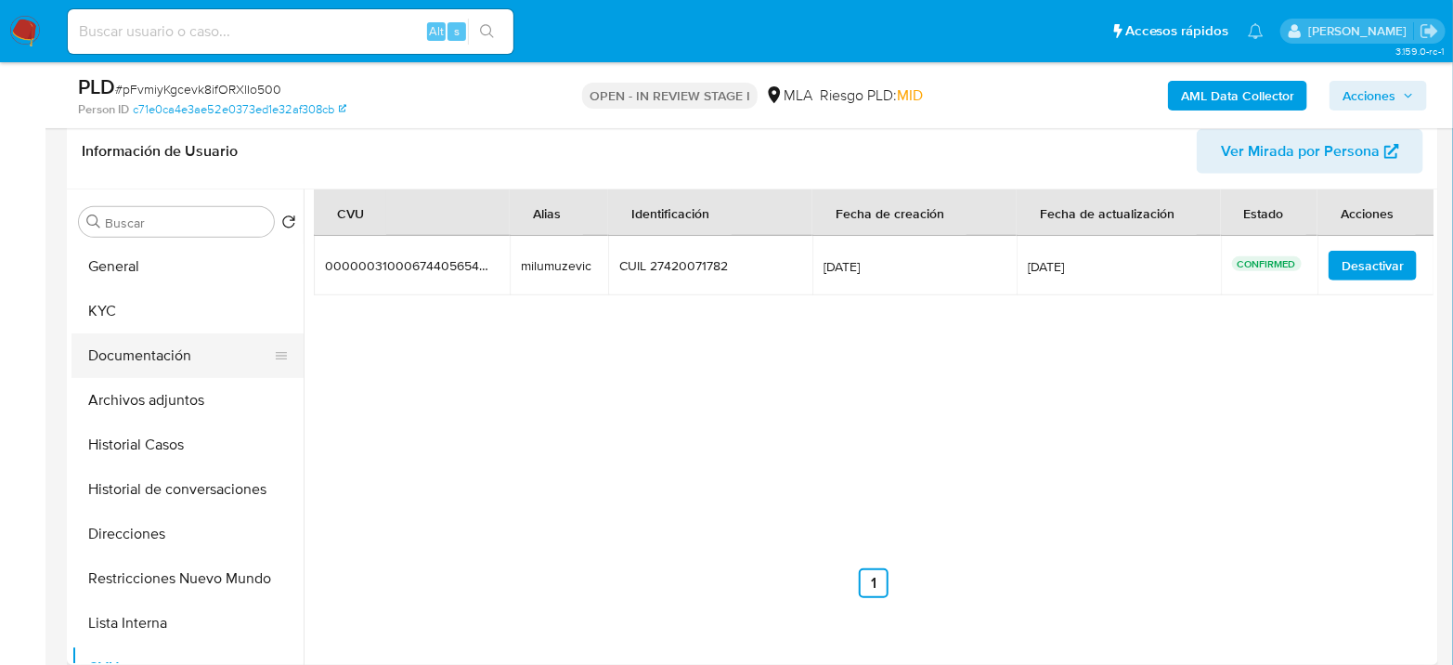
click at [158, 334] on button "Documentación" at bounding box center [180, 355] width 217 height 45
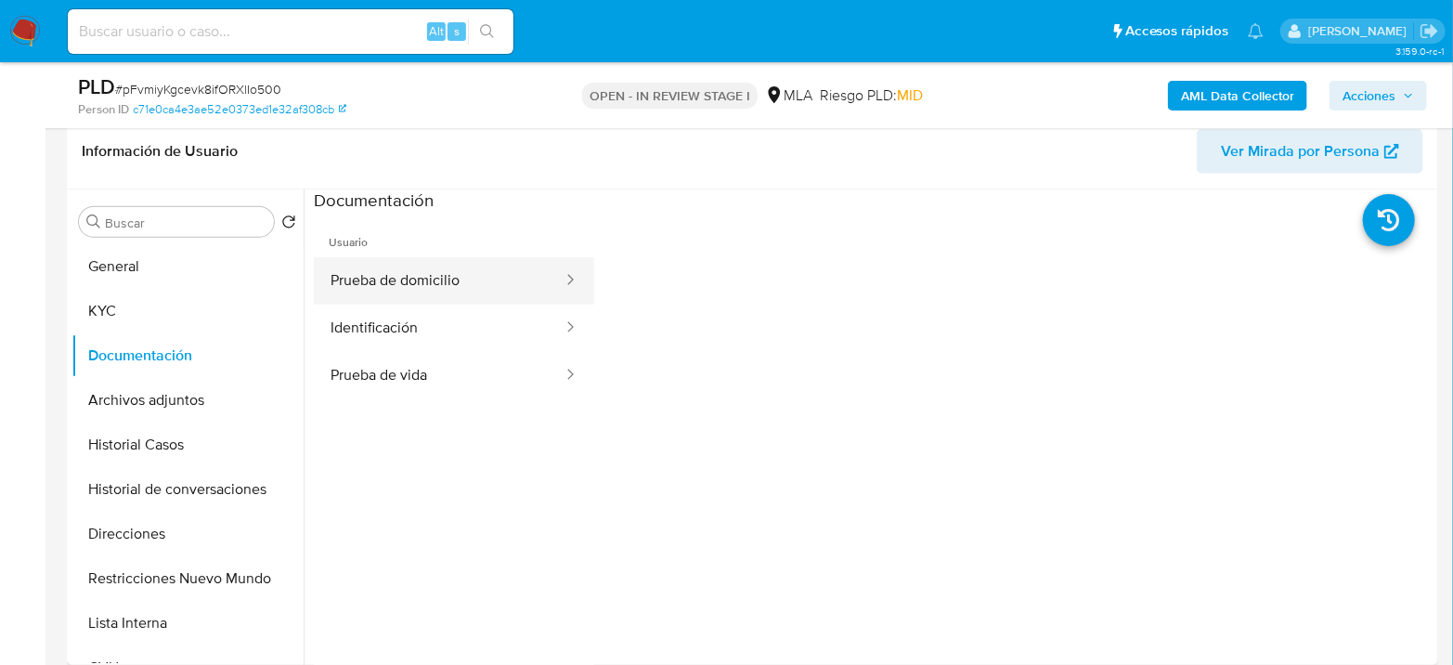
click at [401, 293] on button "Prueba de domicilio" at bounding box center [439, 280] width 251 height 47
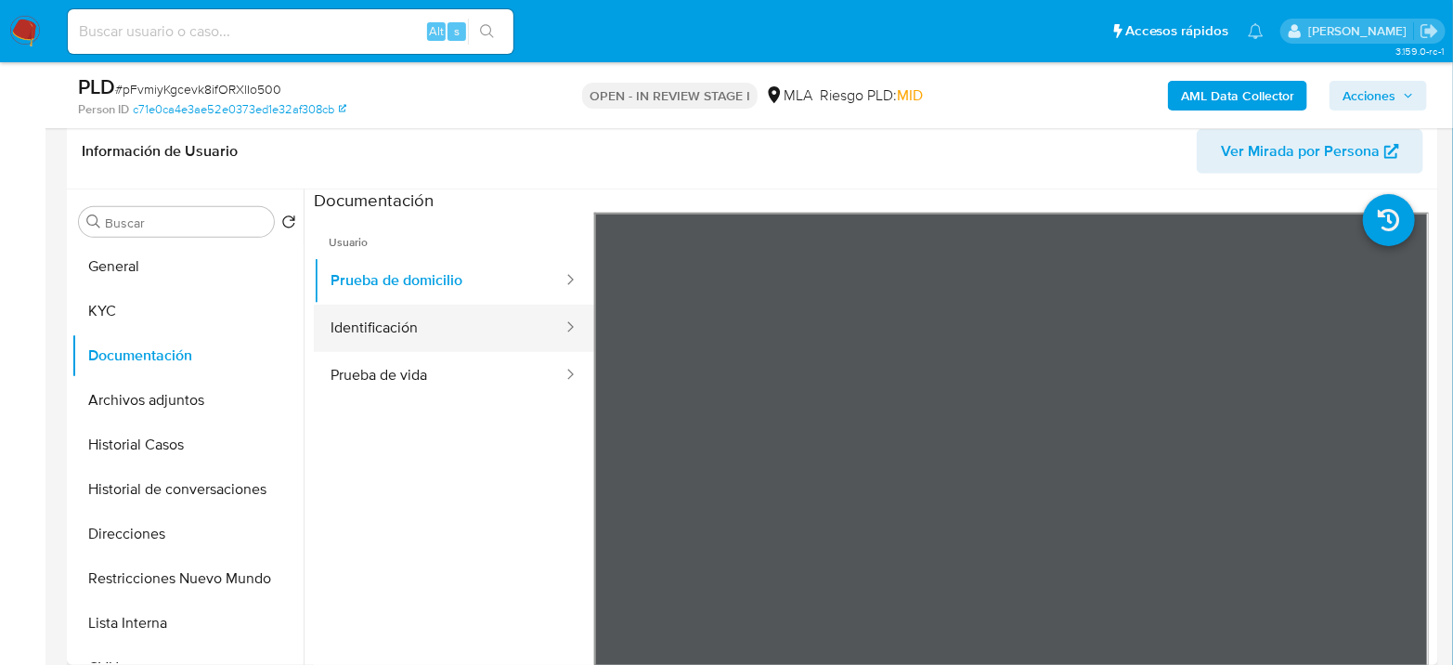
click at [449, 332] on button "Identificación" at bounding box center [439, 328] width 251 height 47
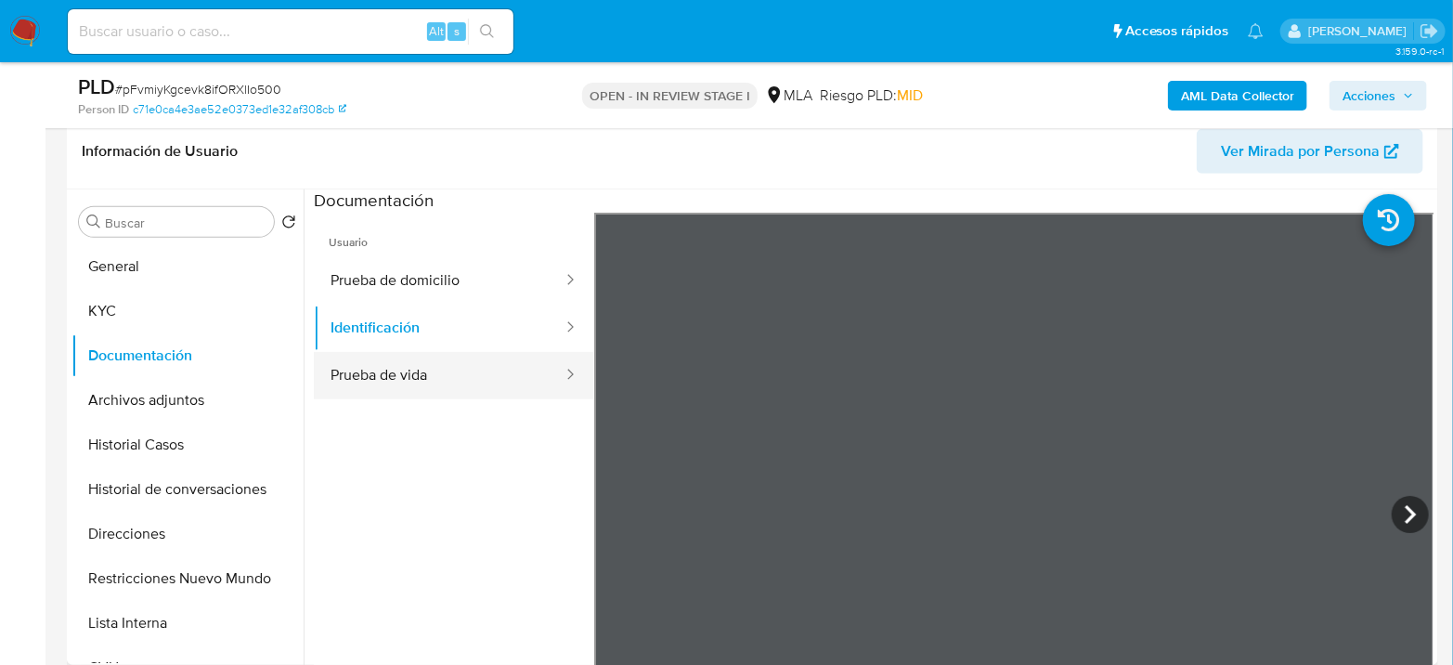
click at [445, 365] on button "Prueba de vida" at bounding box center [439, 375] width 251 height 47
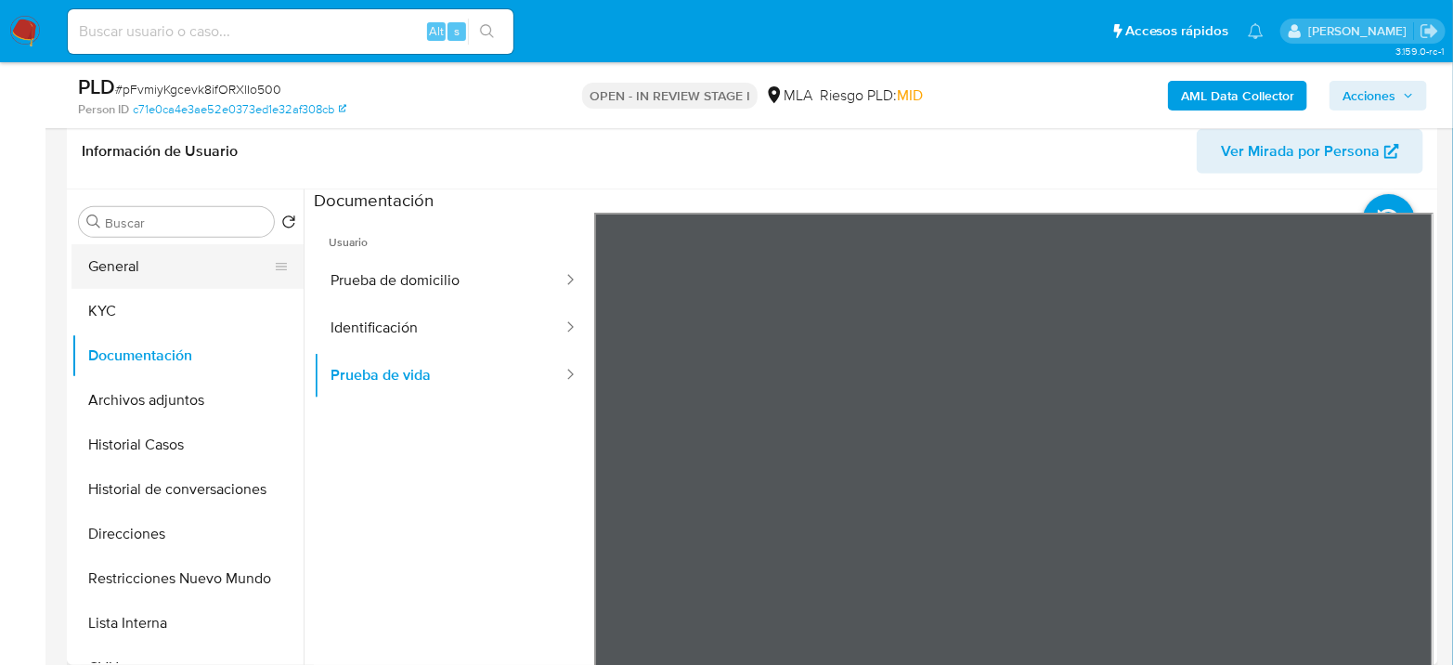
click at [171, 262] on button "General" at bounding box center [180, 266] width 217 height 45
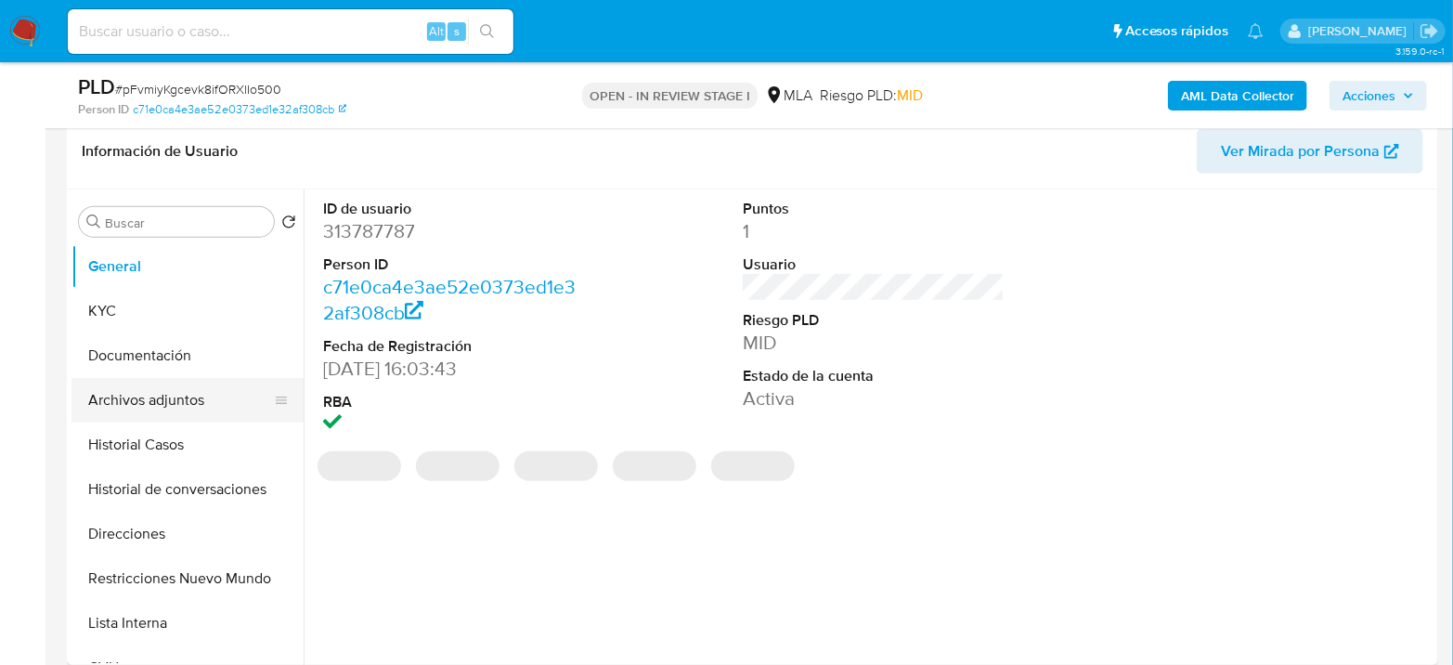
click at [150, 396] on button "Archivos adjuntos" at bounding box center [180, 400] width 217 height 45
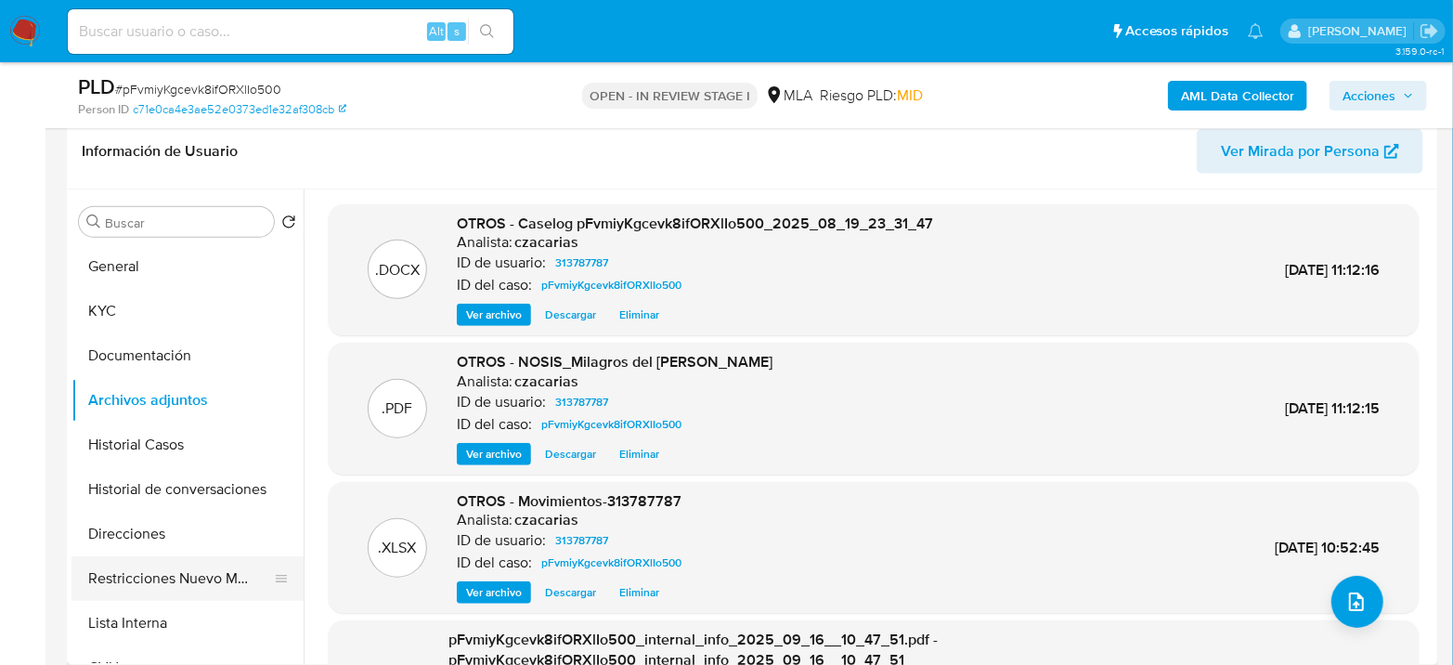
click at [166, 570] on button "Restricciones Nuevo Mundo" at bounding box center [180, 578] width 217 height 45
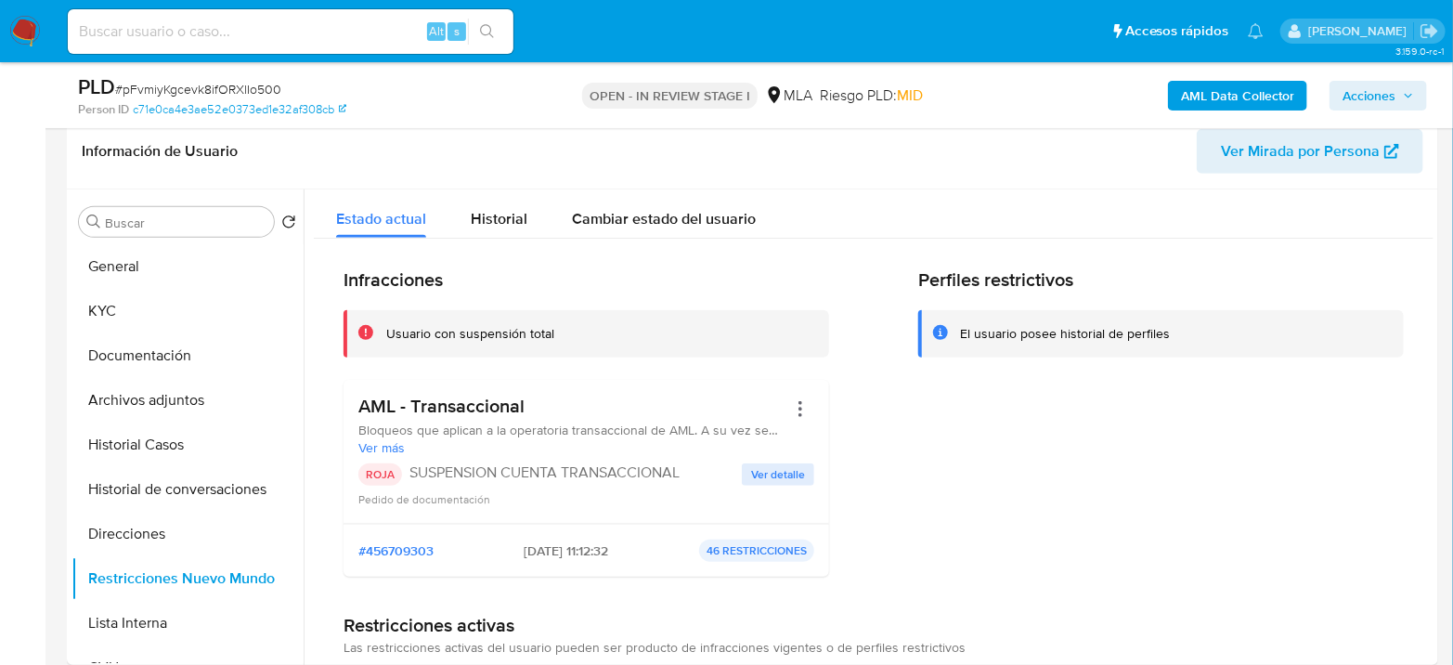
click at [1398, 89] on span "Acciones" at bounding box center [1379, 96] width 72 height 26
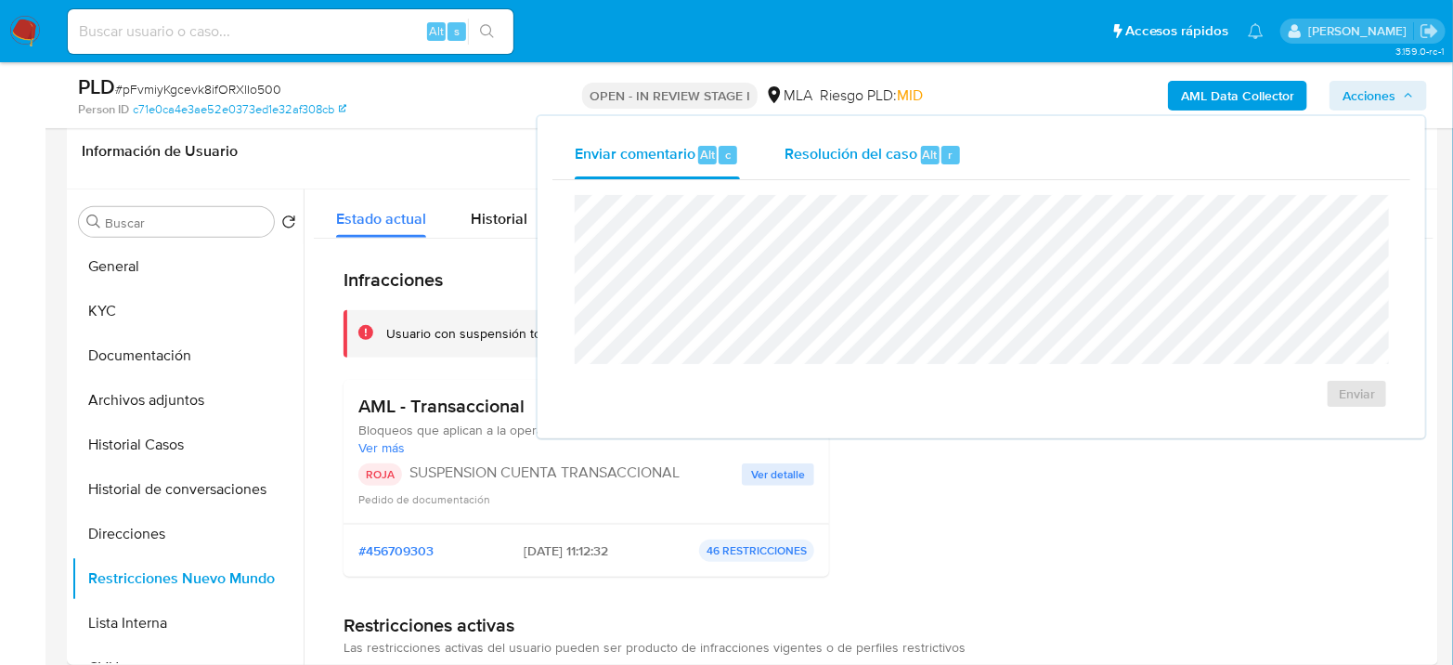
click at [902, 163] on div "Resolución del caso Alt r" at bounding box center [873, 155] width 177 height 48
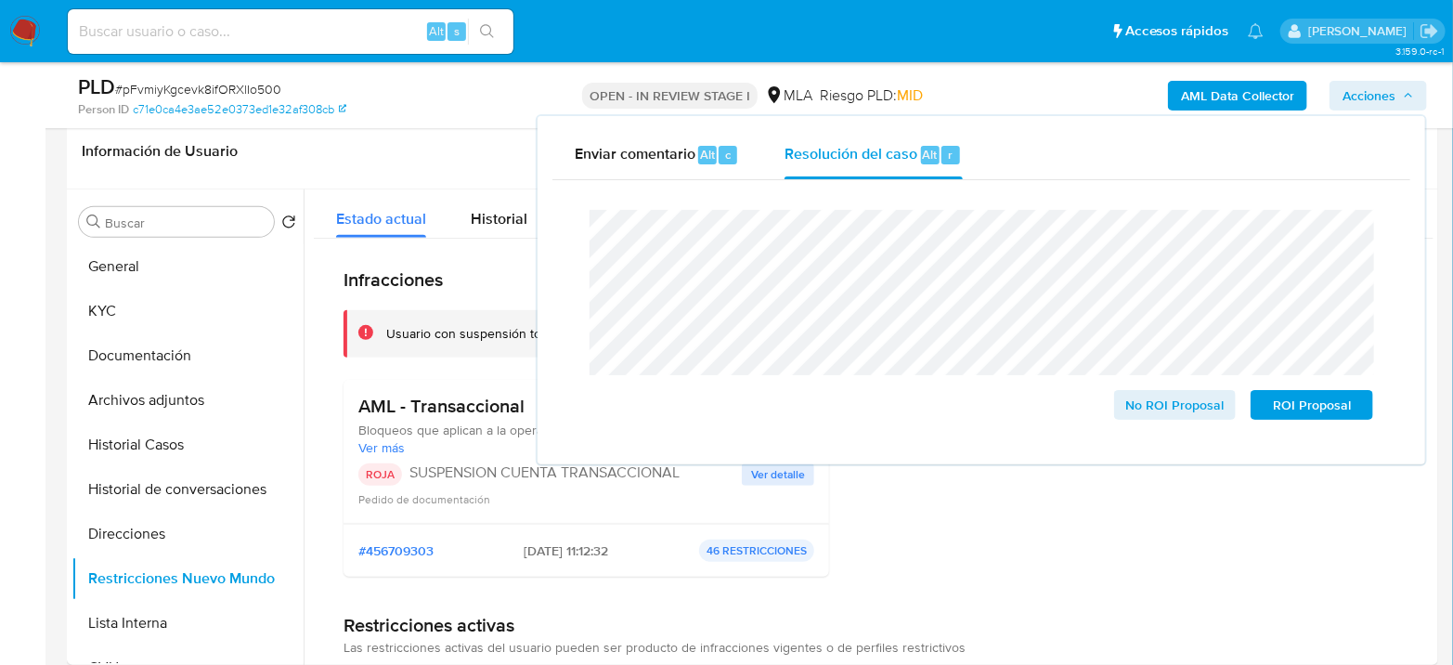
click at [195, 86] on span "# pFvmiyKgcevk8ifORXlIo500" at bounding box center [198, 89] width 166 height 19
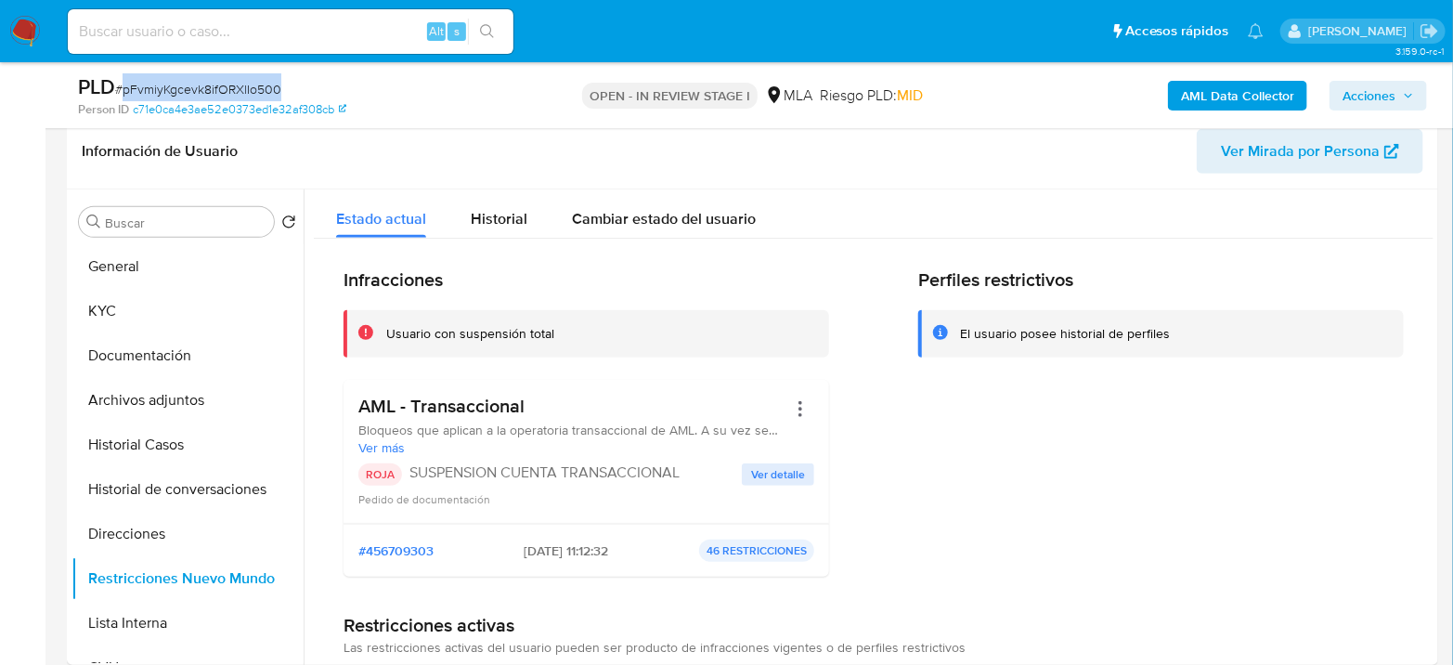
click at [195, 86] on span "# pFvmiyKgcevk8ifORXlIo500" at bounding box center [198, 89] width 166 height 19
copy span "pFvmiyKgcevk8ifORXlIo500"
click at [1359, 94] on span "Acciones" at bounding box center [1369, 96] width 53 height 30
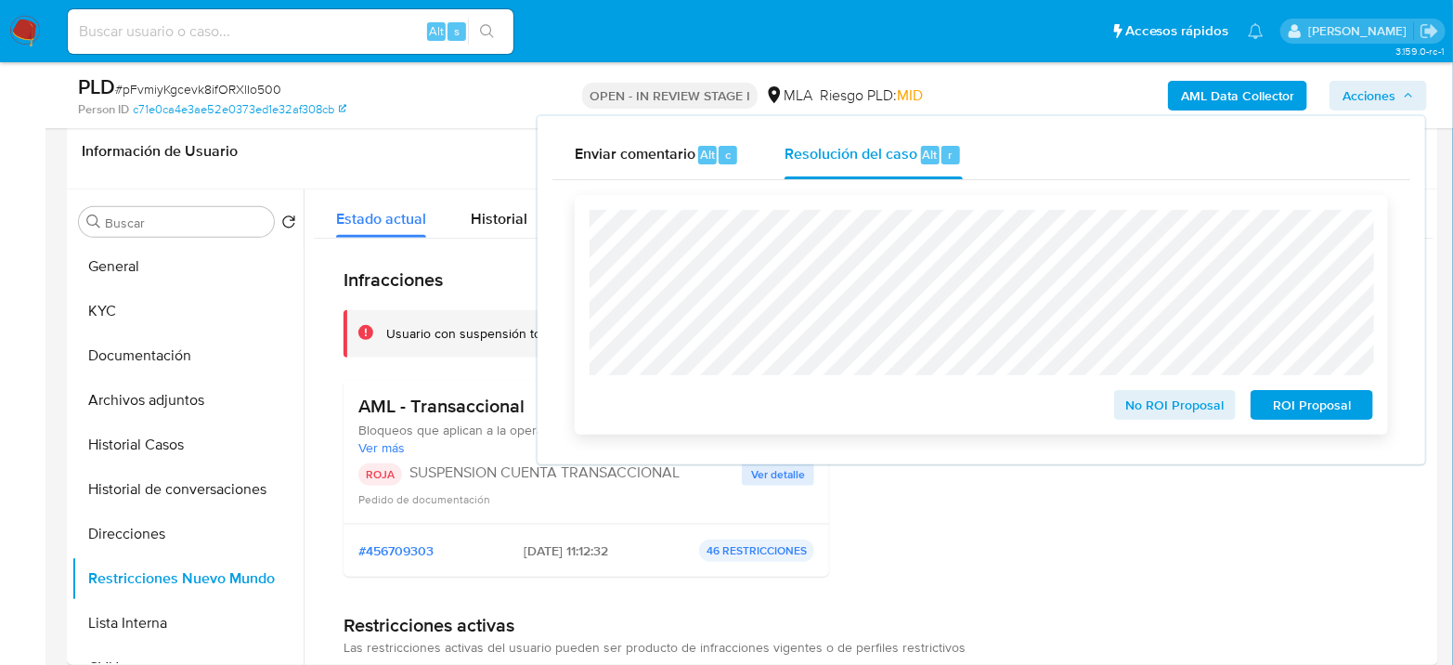
click at [1291, 414] on span "ROI Proposal" at bounding box center [1312, 405] width 97 height 26
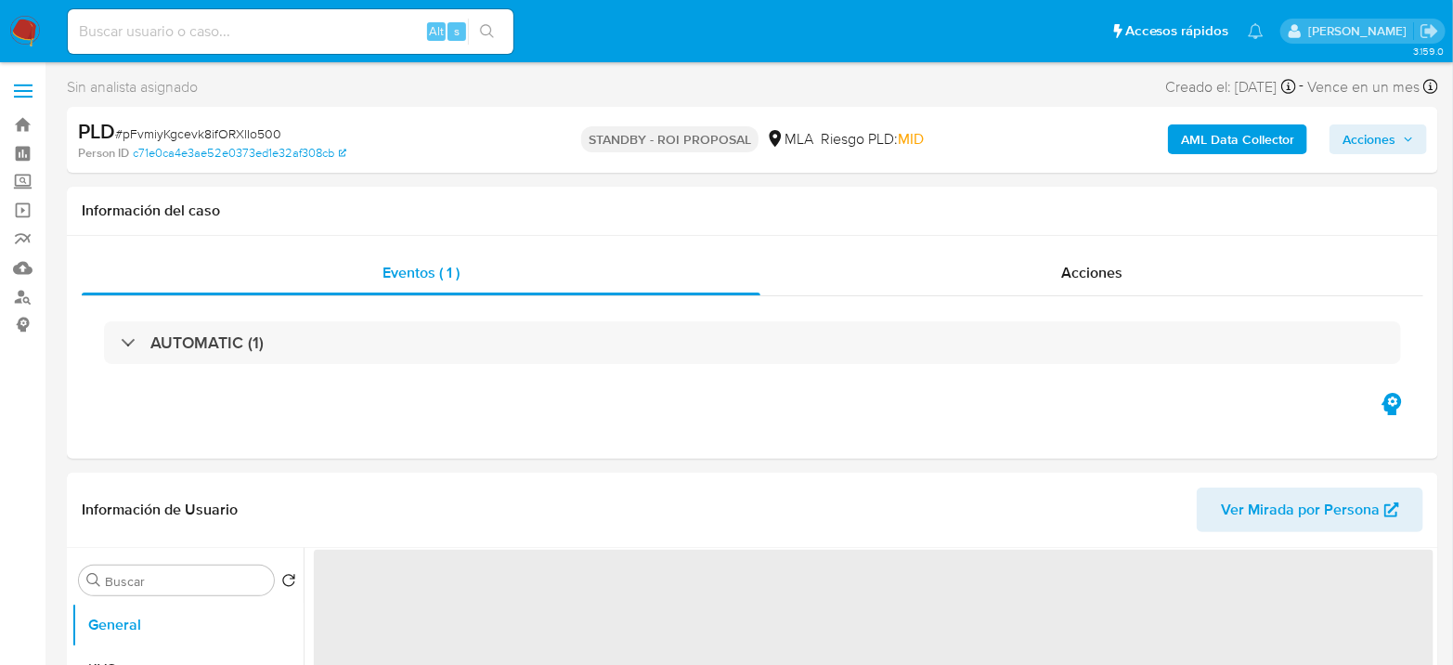
select select "10"
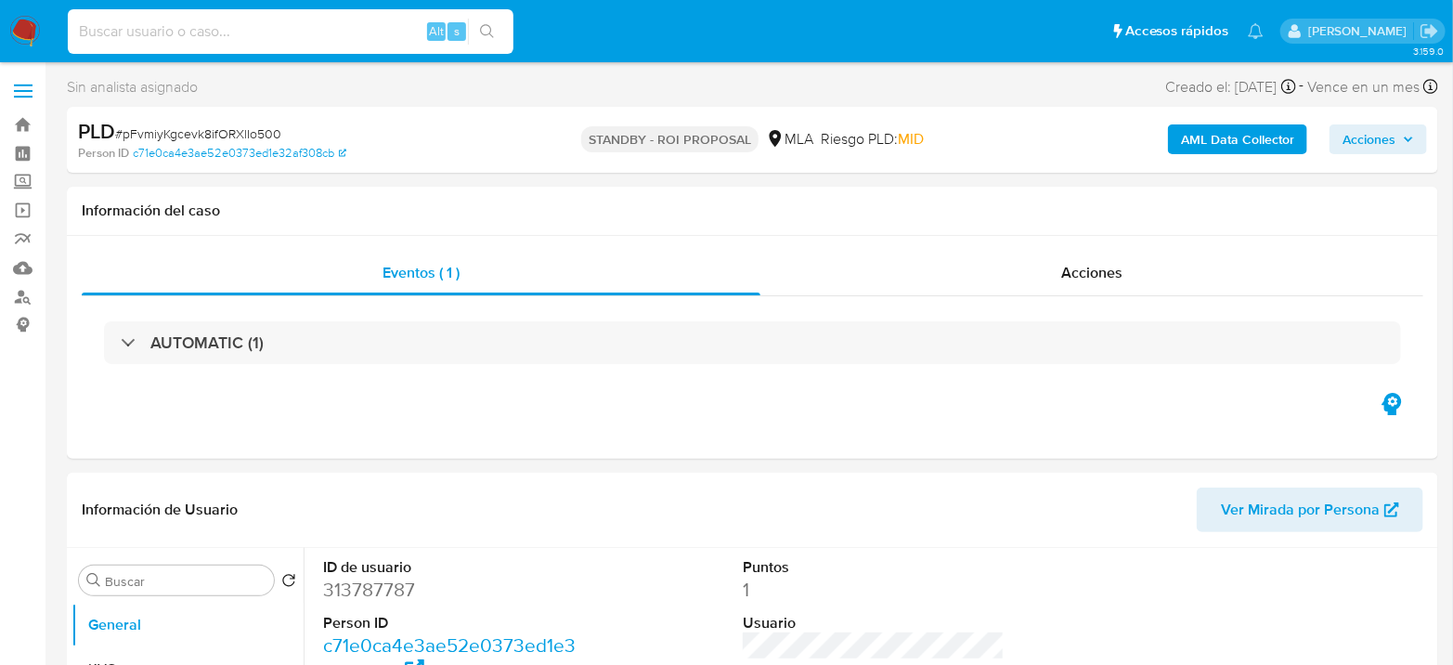
click at [228, 30] on input at bounding box center [291, 32] width 446 height 24
paste input "4vI4mgdaDtVv8qaHo2IJatv3"
type input "4vI4mgdaDtVv8qaHo2IJatv3"
click at [489, 22] on button "search-icon" at bounding box center [487, 32] width 38 height 26
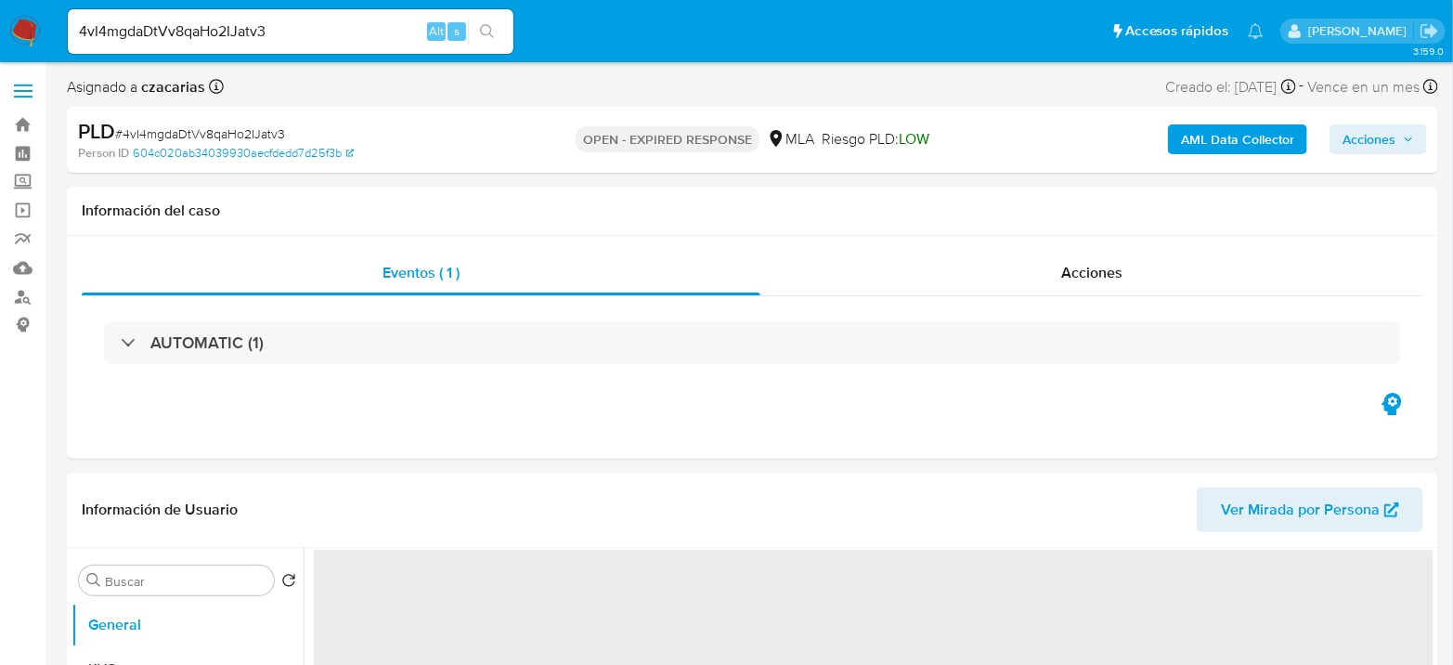
select select "10"
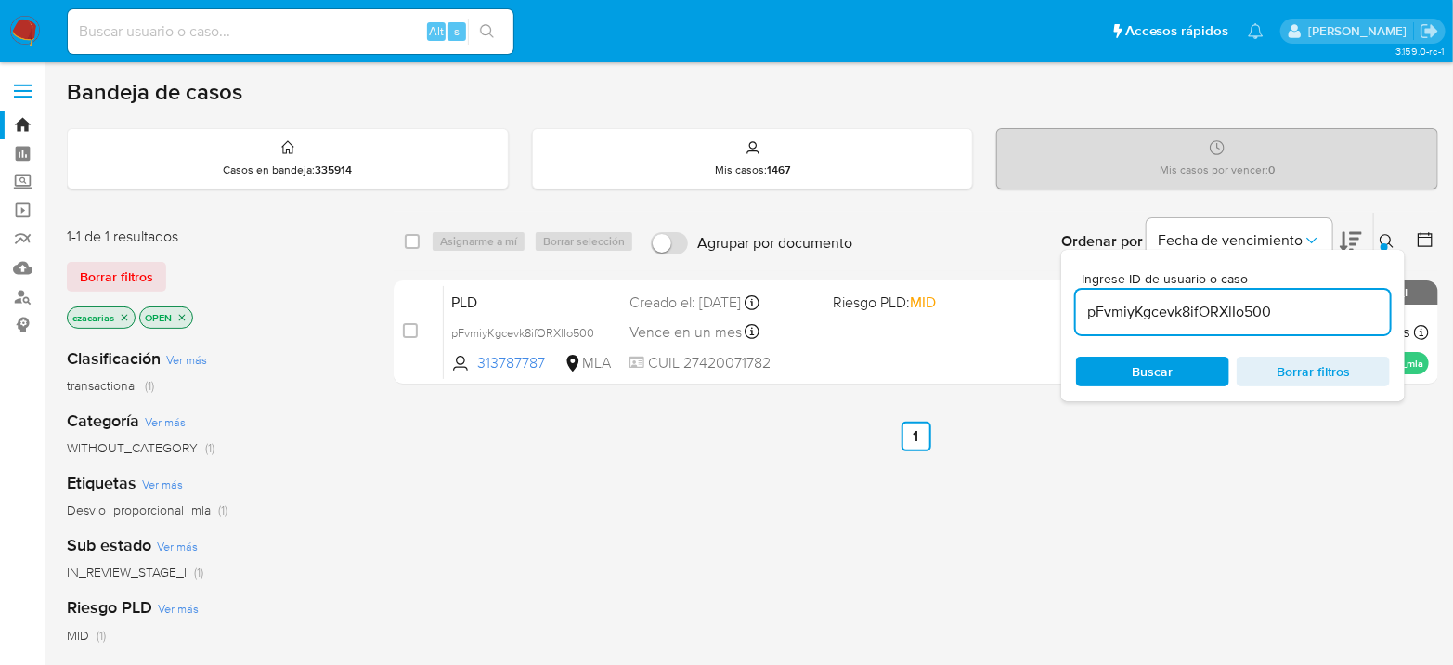
click at [1182, 313] on input "pFvmiyKgcevk8ifORXlIo500" at bounding box center [1233, 312] width 314 height 24
paste input "4vI4mgdaDtVv8qaHo2IJatv3"
type input "4vI4mgdaDtVv8qaHo2IJatv3"
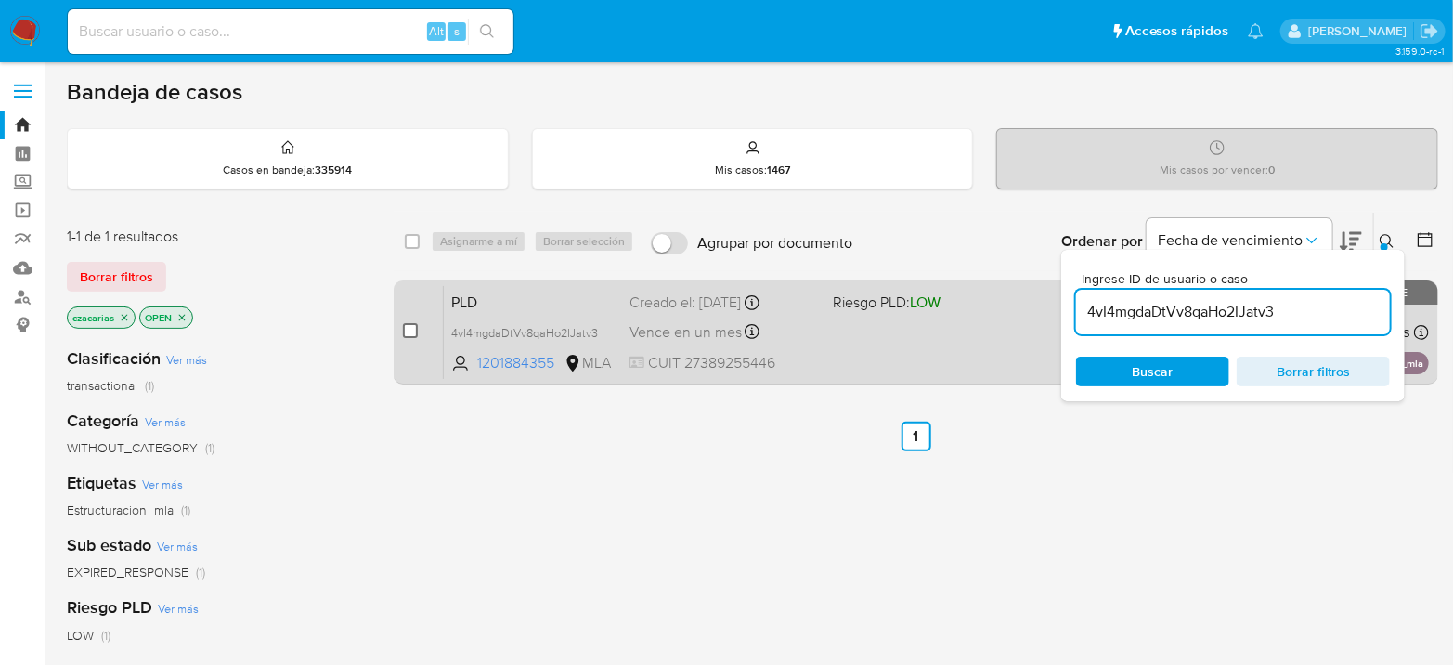
click at [416, 331] on input "checkbox" at bounding box center [410, 330] width 15 height 15
checkbox input "true"
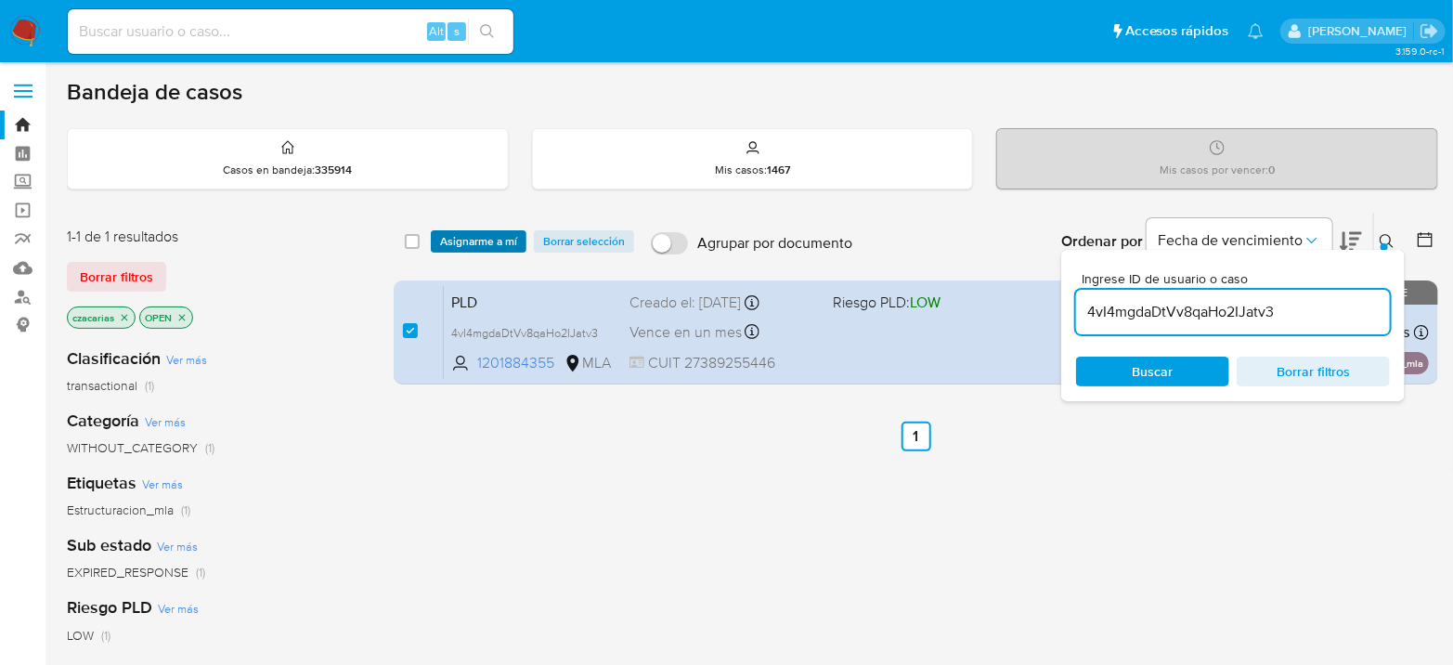
click at [481, 232] on span "Asignarme a mí" at bounding box center [478, 241] width 77 height 19
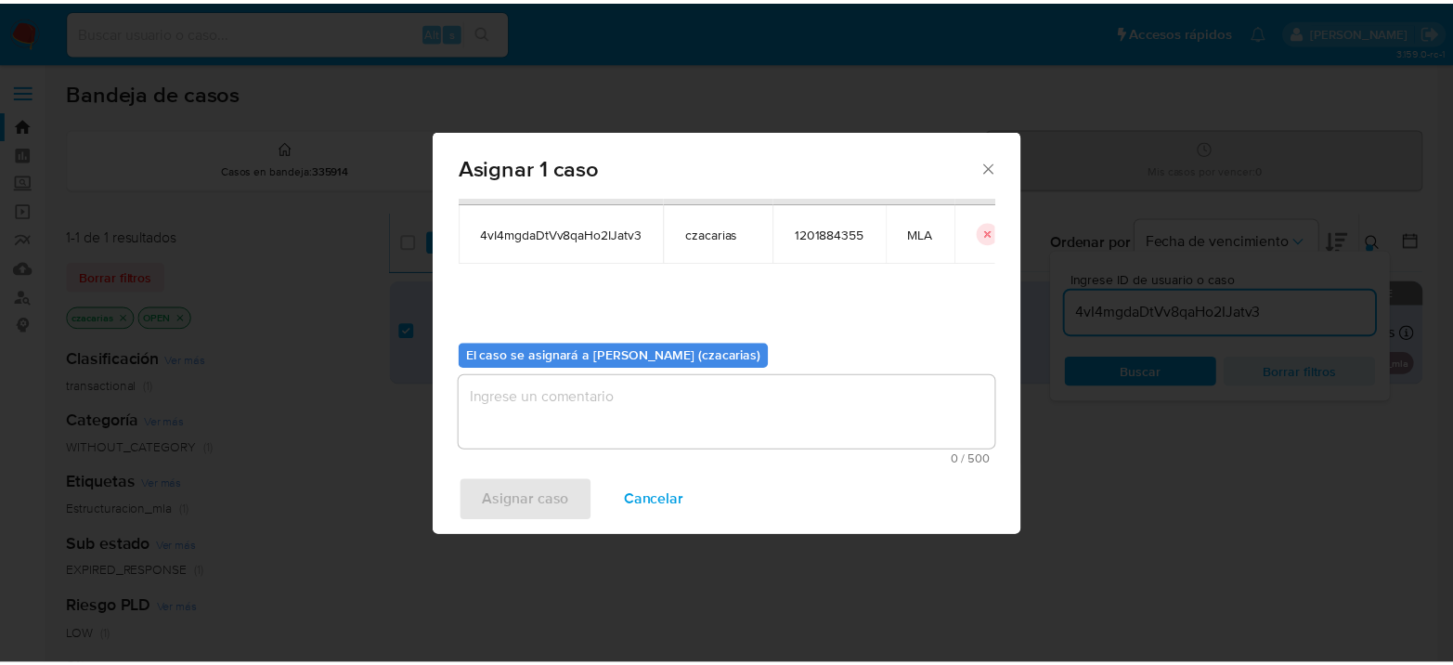
scroll to position [95, 0]
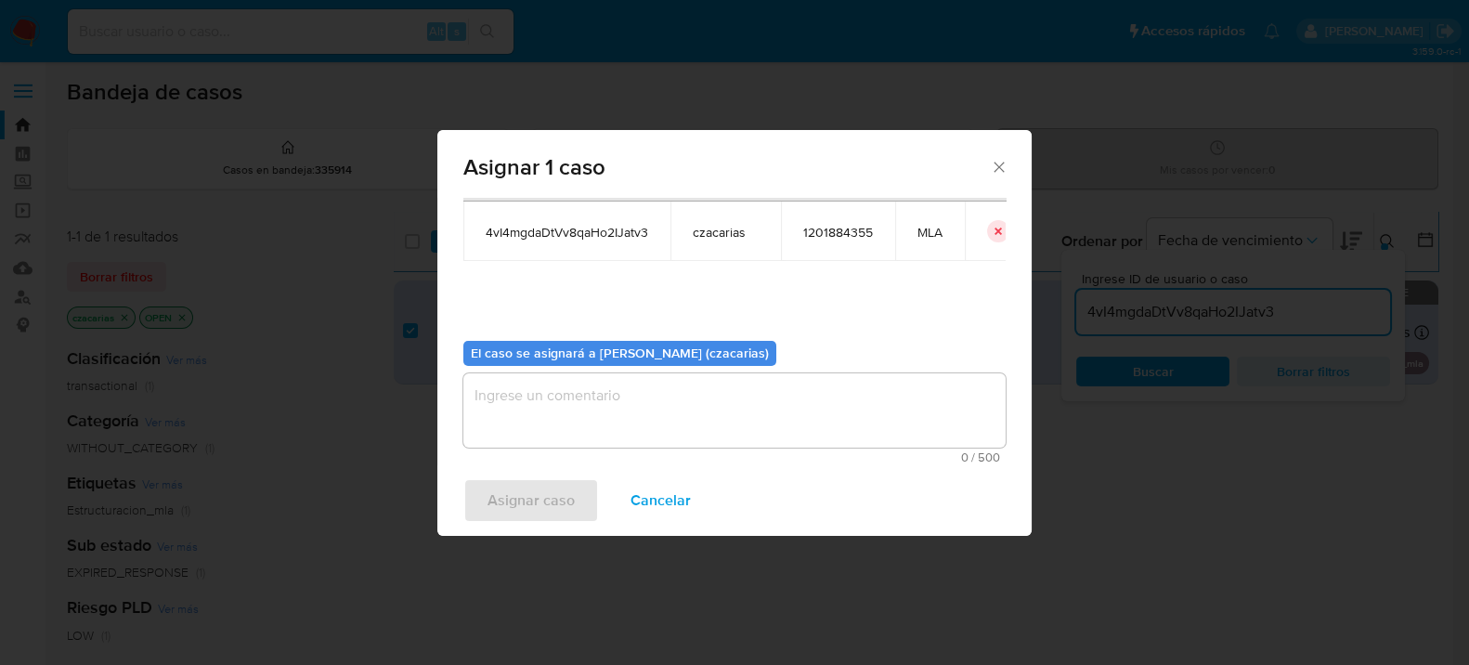
click at [708, 417] on textarea "assign-modal" at bounding box center [734, 410] width 542 height 74
click at [555, 480] on span "Asignar caso" at bounding box center [531, 500] width 87 height 41
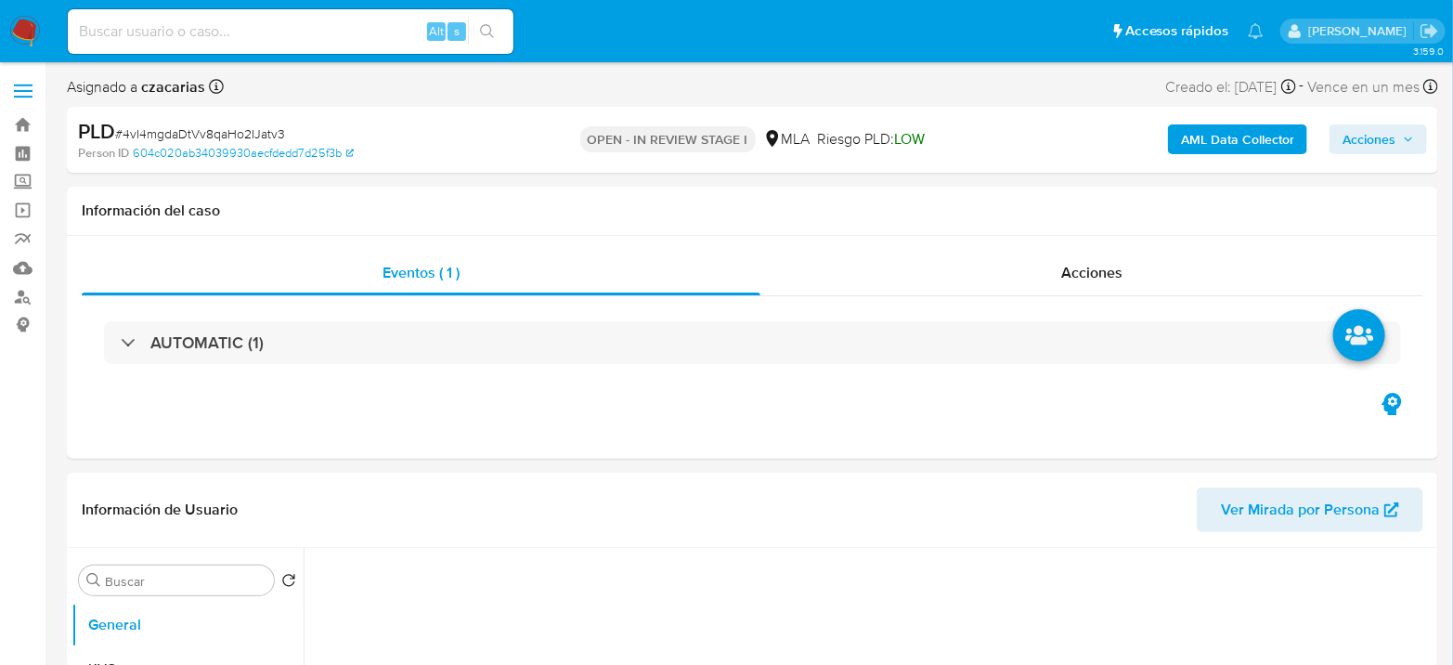
select select "10"
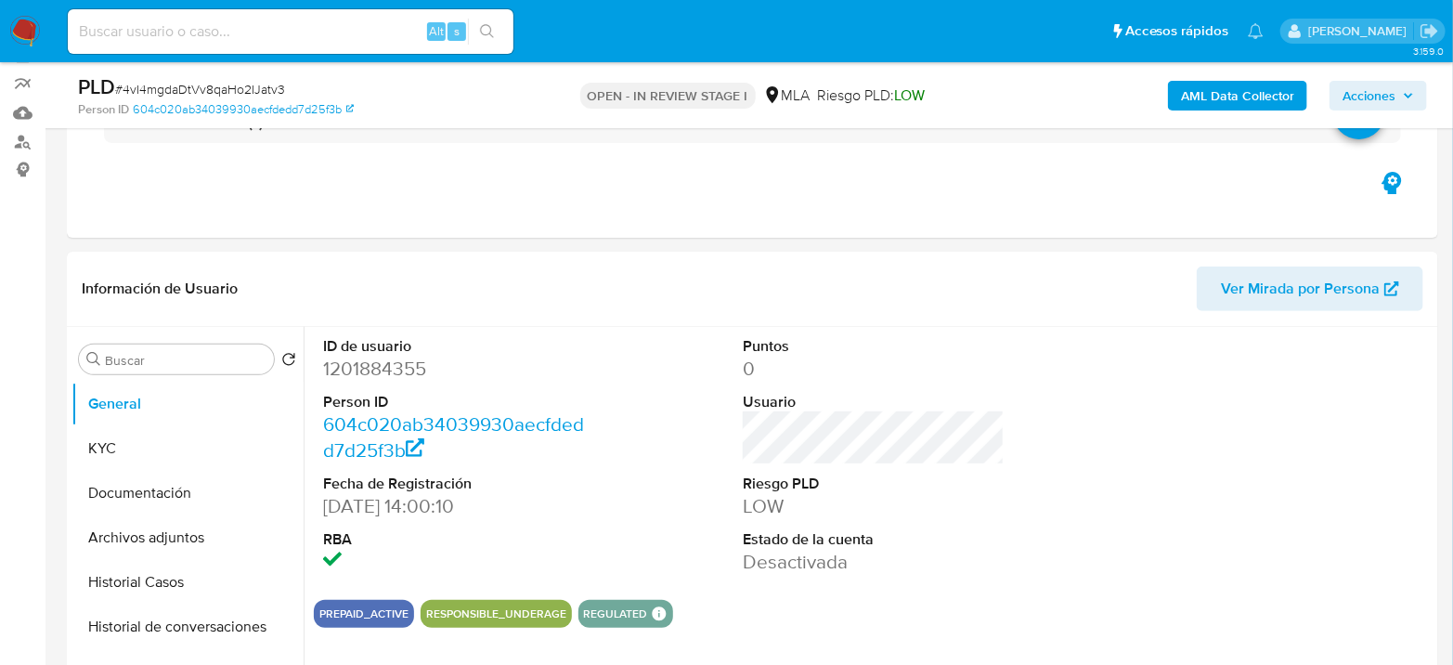
scroll to position [206, 0]
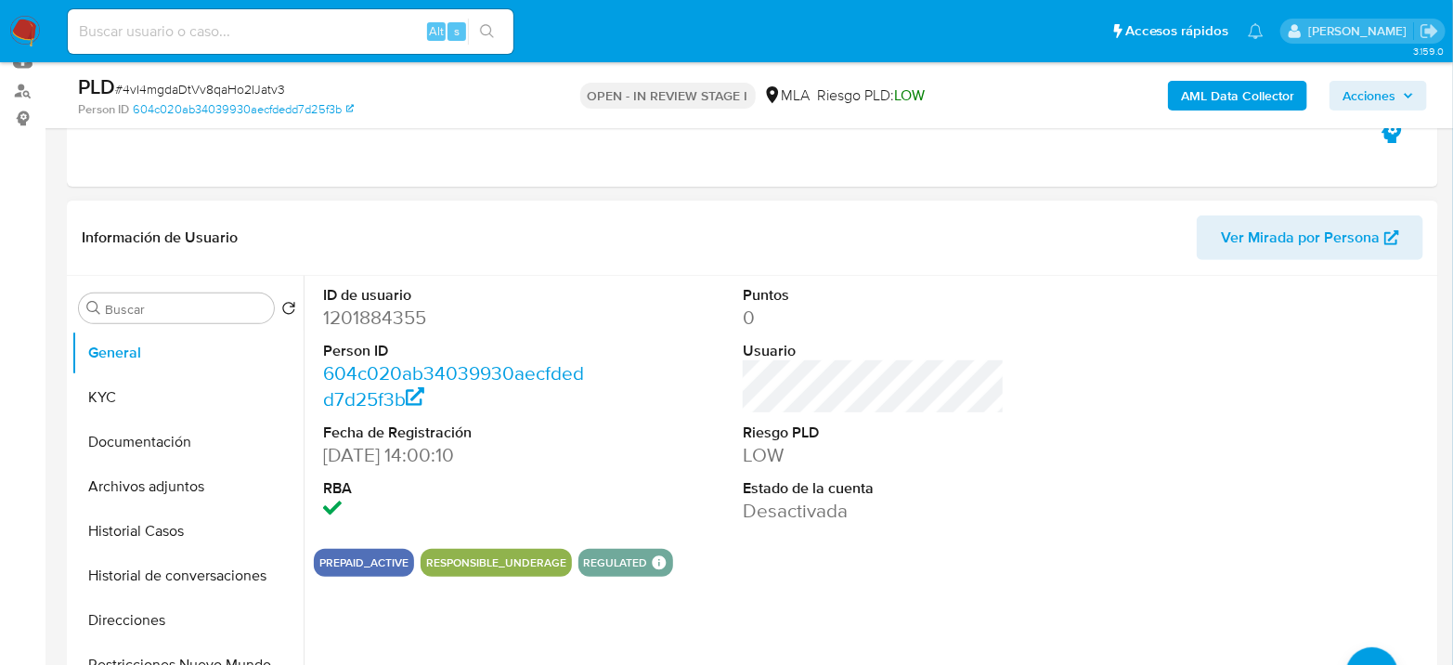
click at [345, 334] on dl "ID de usuario 1201884355 Person ID 604c020ab34039930aecfdedd7d25f3b Fecha de Re…" at bounding box center [454, 405] width 262 height 240
click at [350, 326] on dd "1201884355" at bounding box center [454, 318] width 262 height 26
click at [350, 325] on dd "1201884355" at bounding box center [454, 318] width 262 height 26
copy dd "1201884355"
click at [356, 313] on dd "1201884355" at bounding box center [454, 318] width 262 height 26
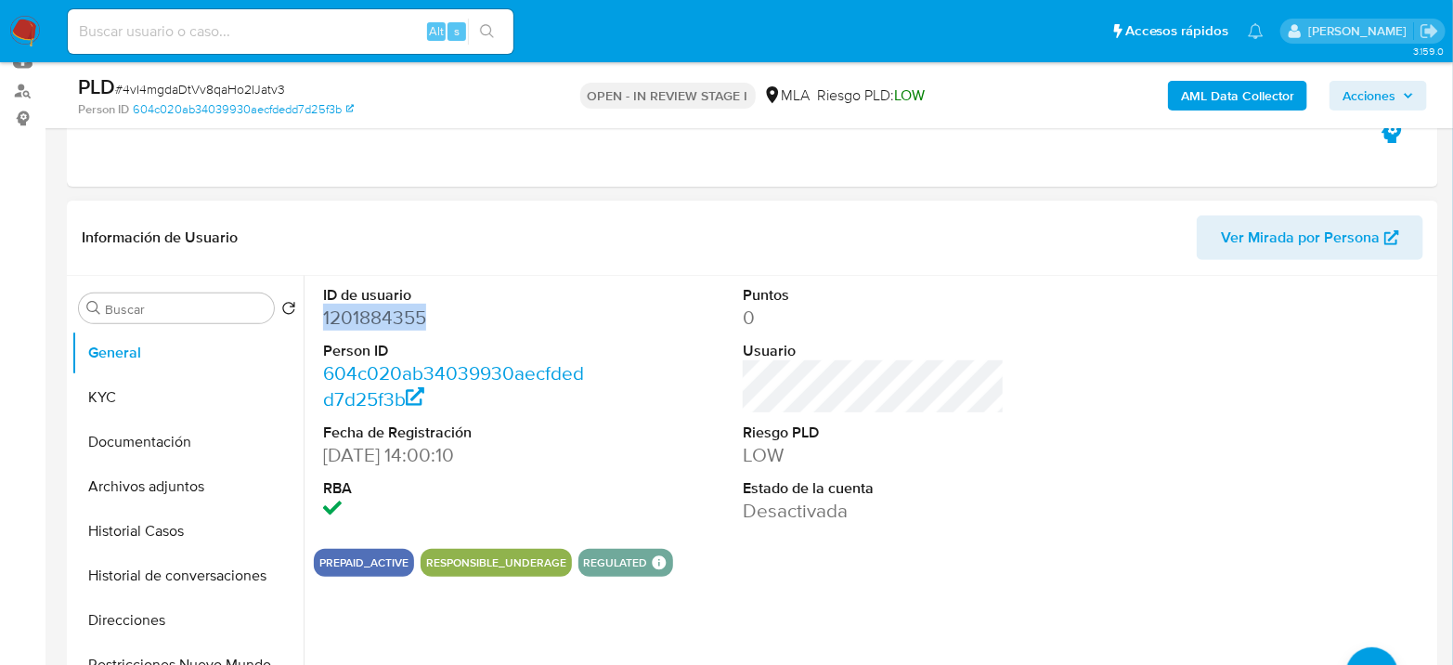
click at [356, 313] on dd "1201884355" at bounding box center [454, 318] width 262 height 26
click at [97, 532] on button "Historial Casos" at bounding box center [180, 531] width 217 height 45
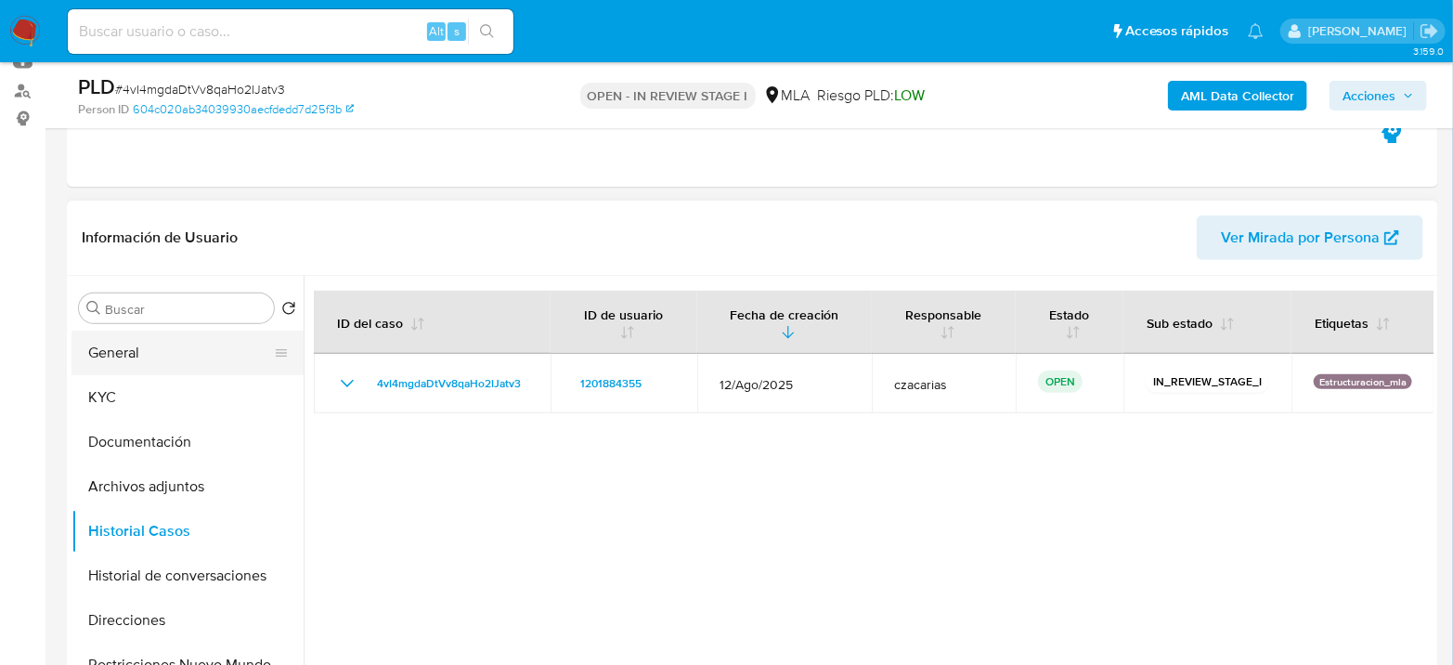
click at [141, 364] on button "General" at bounding box center [180, 353] width 217 height 45
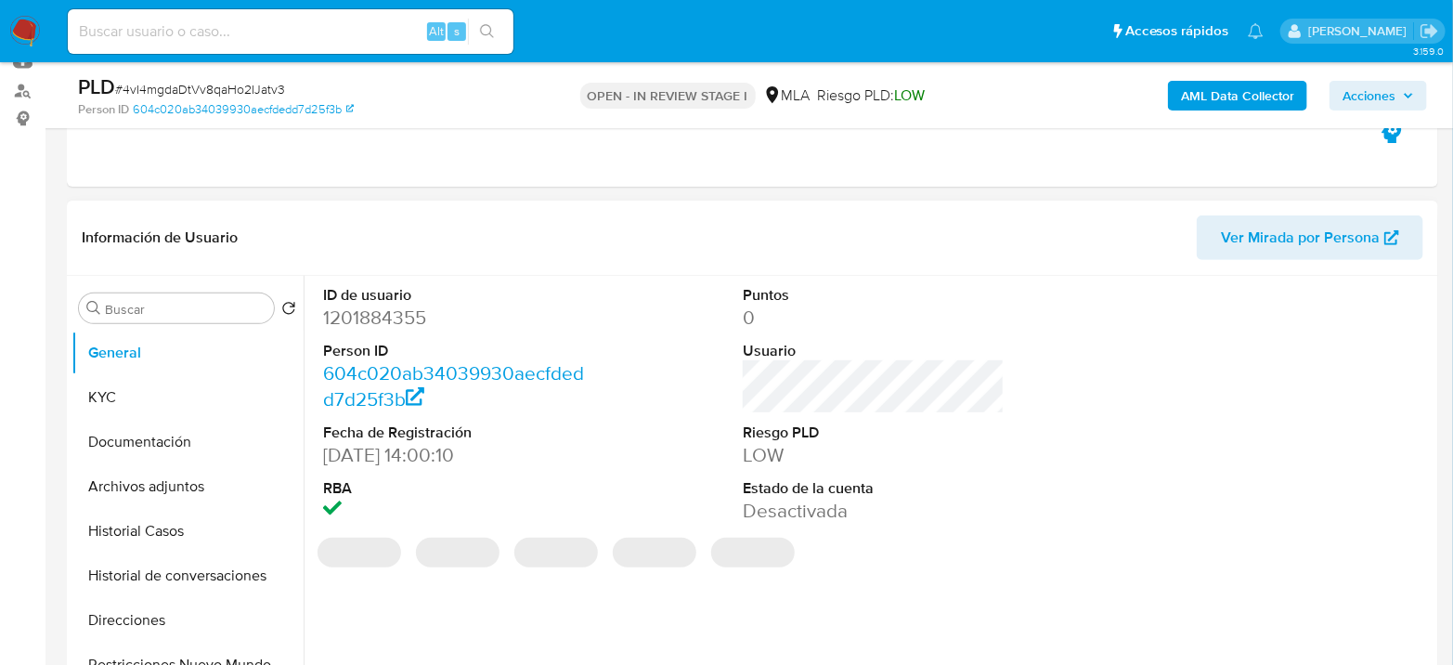
click at [359, 305] on dd "1201884355" at bounding box center [454, 318] width 262 height 26
copy dd "1201884355"
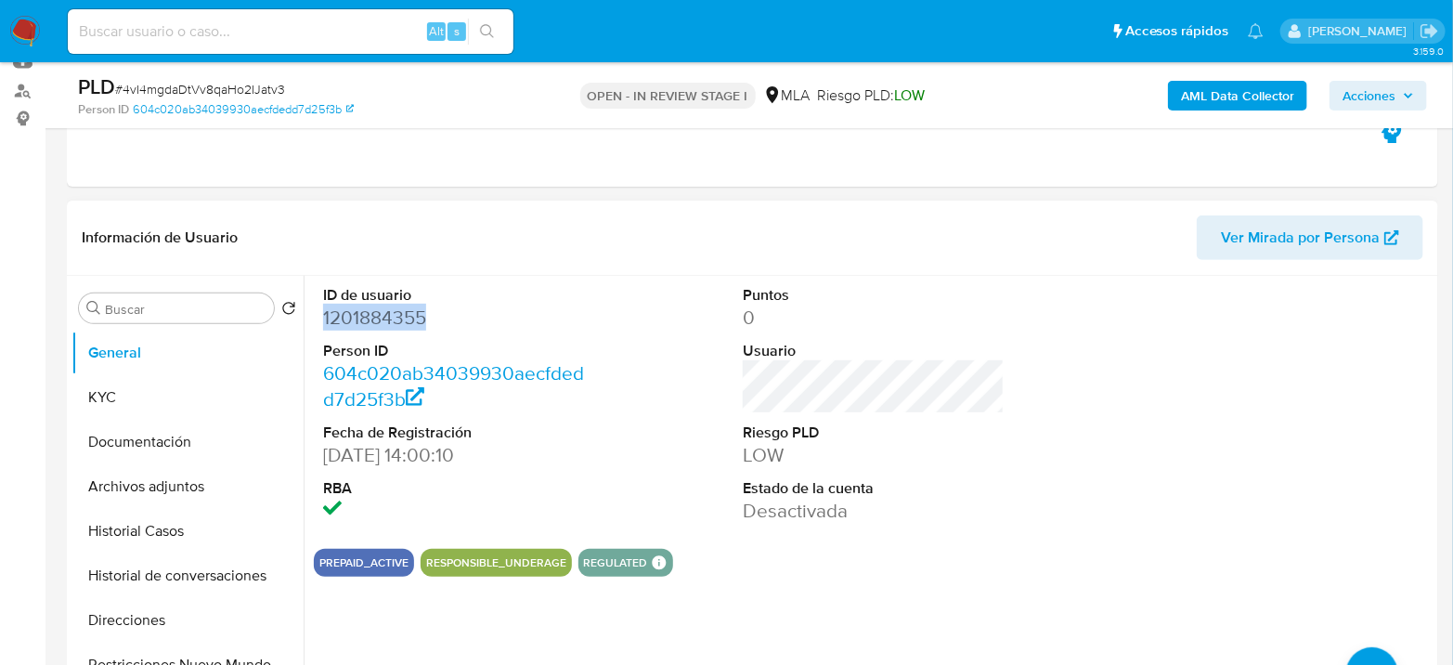
click at [365, 330] on dd "1201884355" at bounding box center [454, 318] width 262 height 26
click at [365, 329] on dd "1201884355" at bounding box center [454, 318] width 262 height 26
click at [131, 407] on button "KYC" at bounding box center [180, 397] width 217 height 45
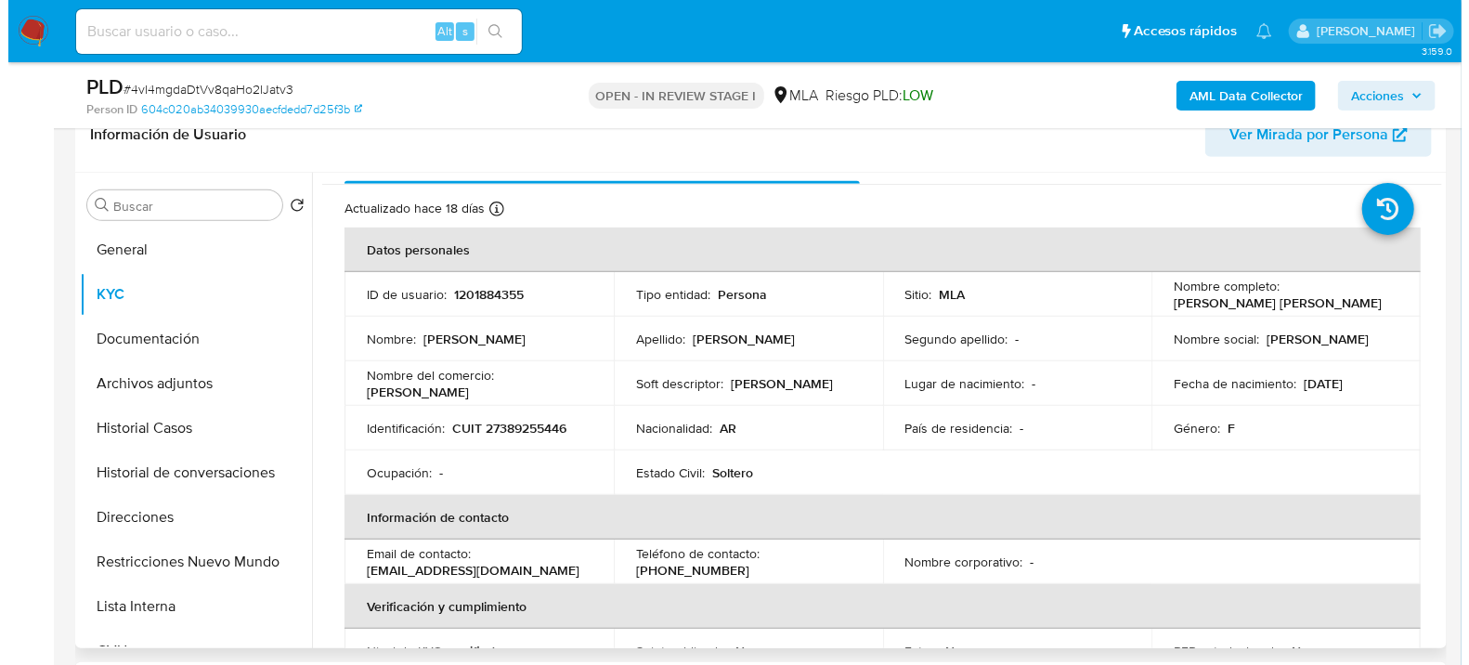
scroll to position [0, 0]
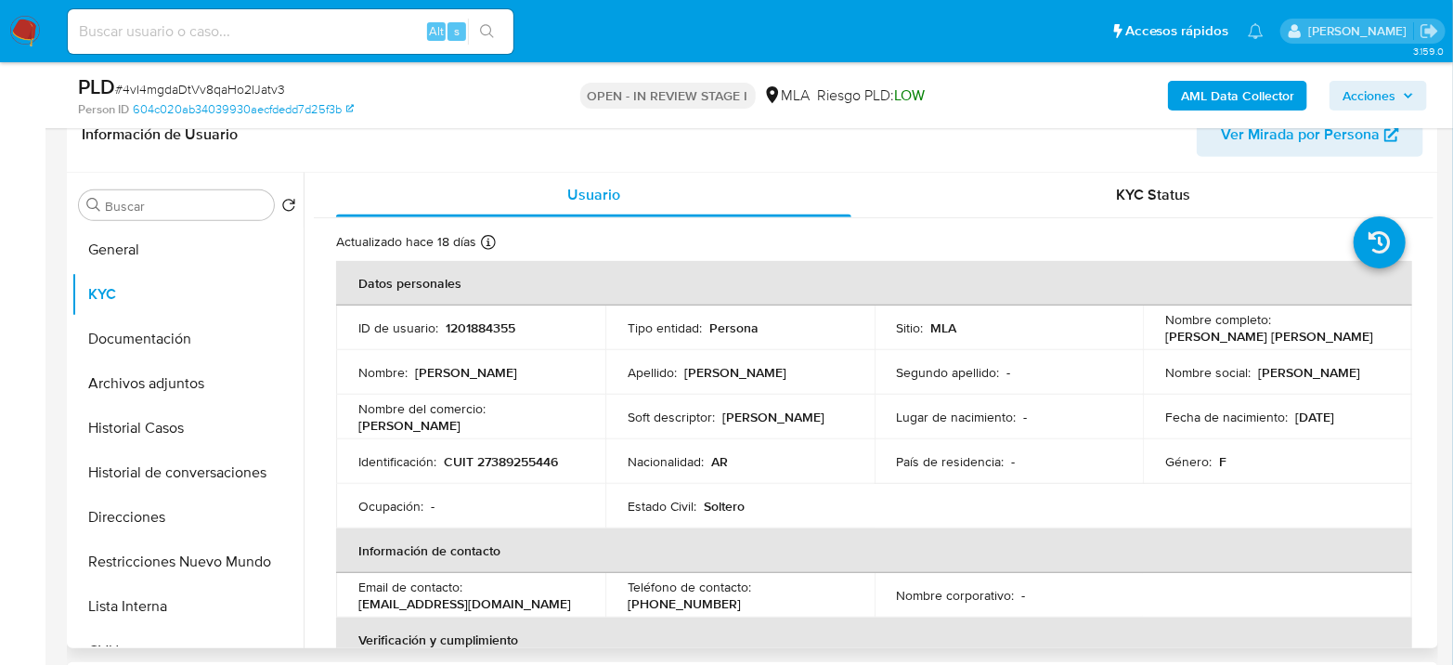
click at [514, 464] on p "CUIT 27389255446" at bounding box center [501, 461] width 114 height 17
copy p "27389255446"
click at [142, 371] on button "Archivos adjuntos" at bounding box center [180, 383] width 217 height 45
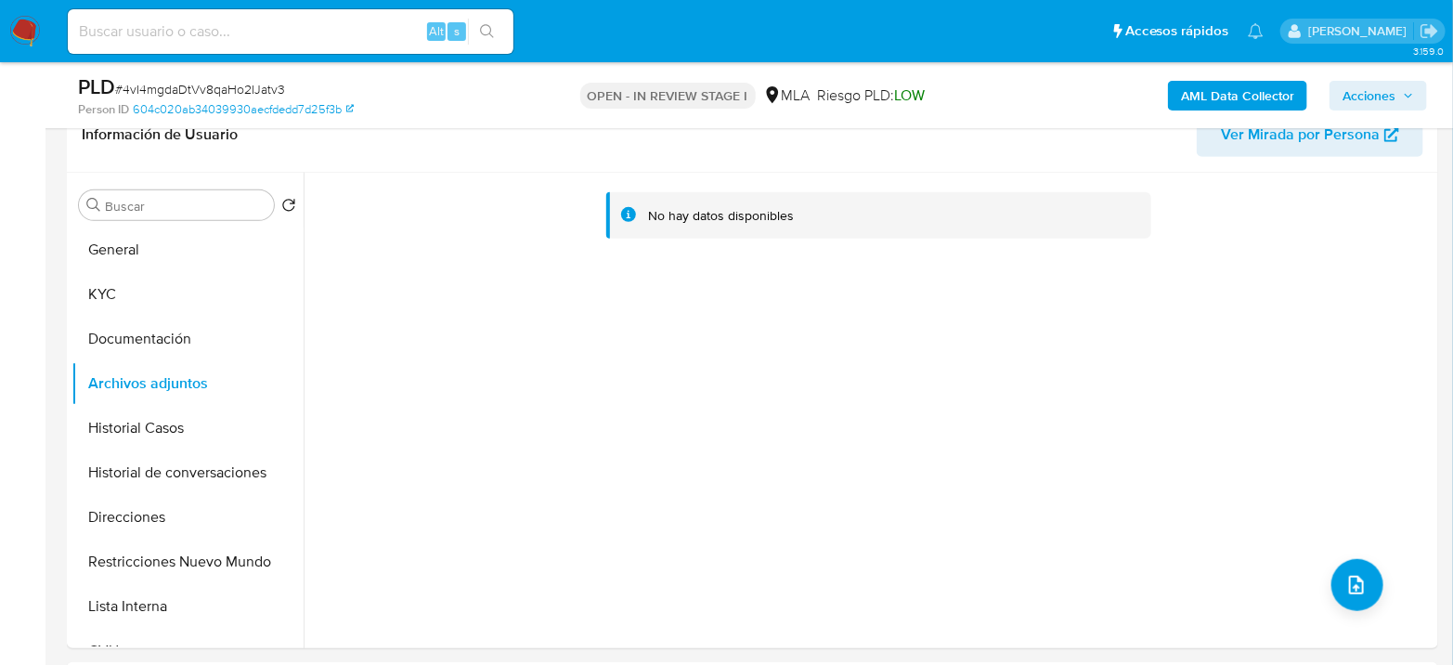
click at [1231, 92] on b "AML Data Collector" at bounding box center [1237, 96] width 113 height 30
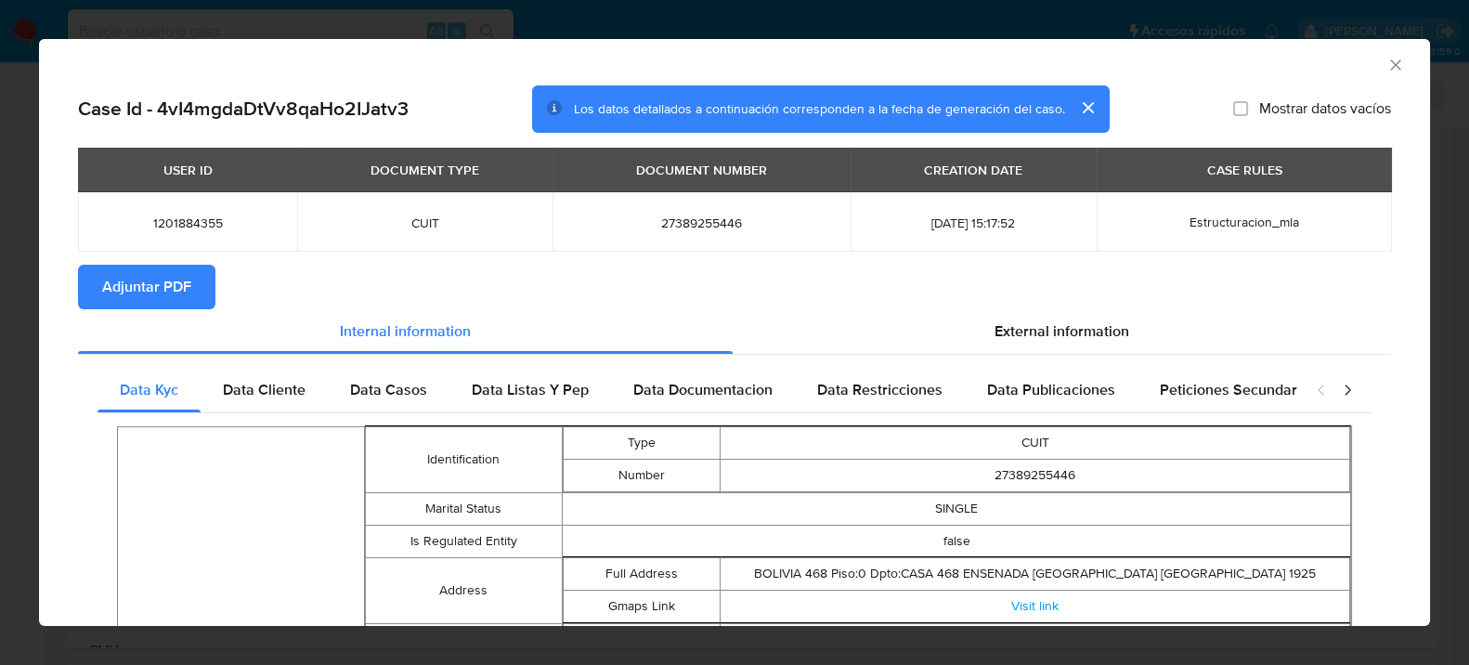
click at [1044, 305] on section "Adjuntar PDF" at bounding box center [734, 287] width 1313 height 45
click at [1053, 317] on div "External information" at bounding box center [1062, 331] width 658 height 45
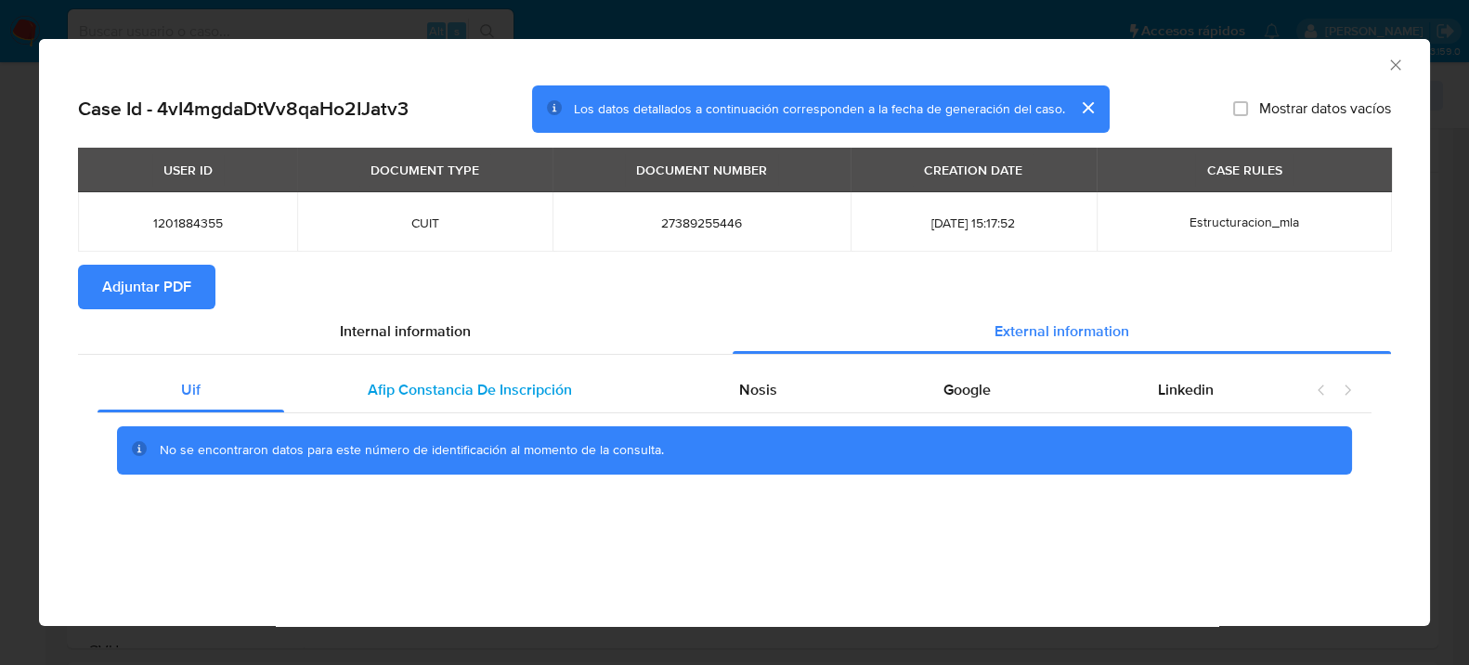
click at [474, 381] on span "Afip Constancia De Inscripción" at bounding box center [470, 389] width 204 height 21
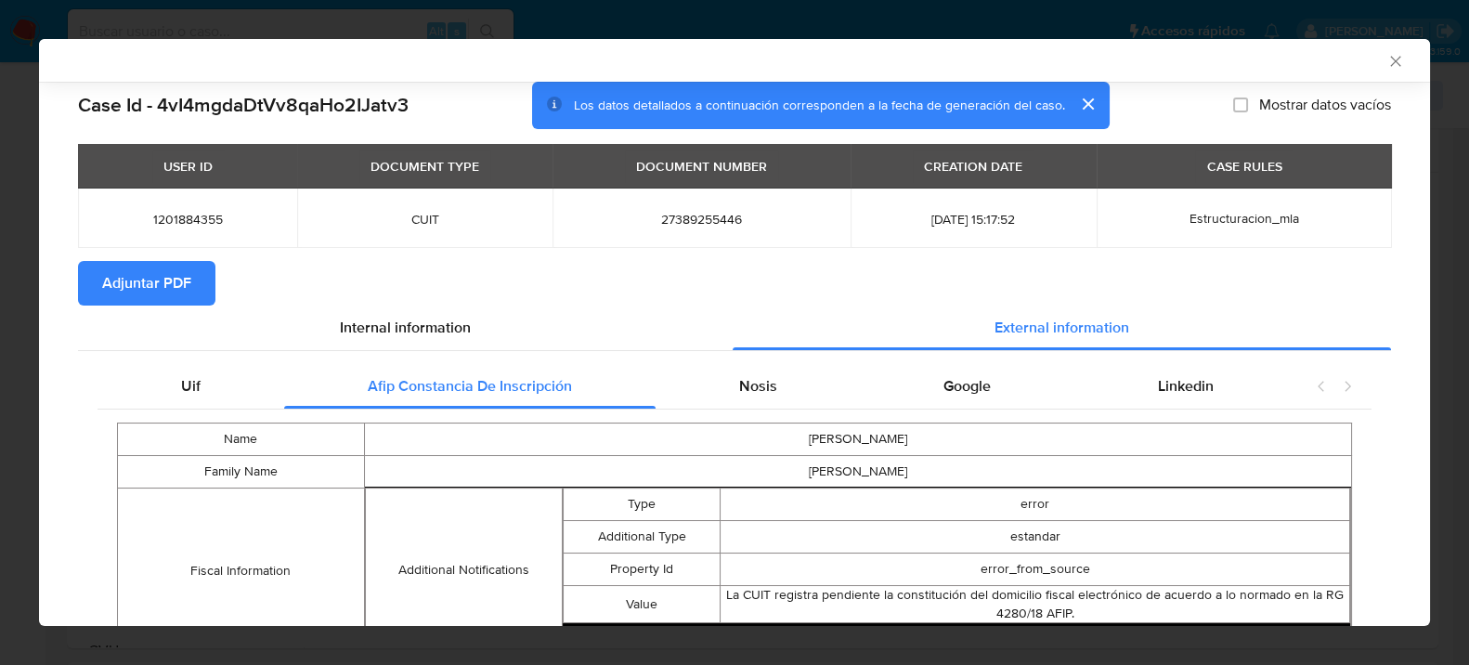
scroll to position [94, 0]
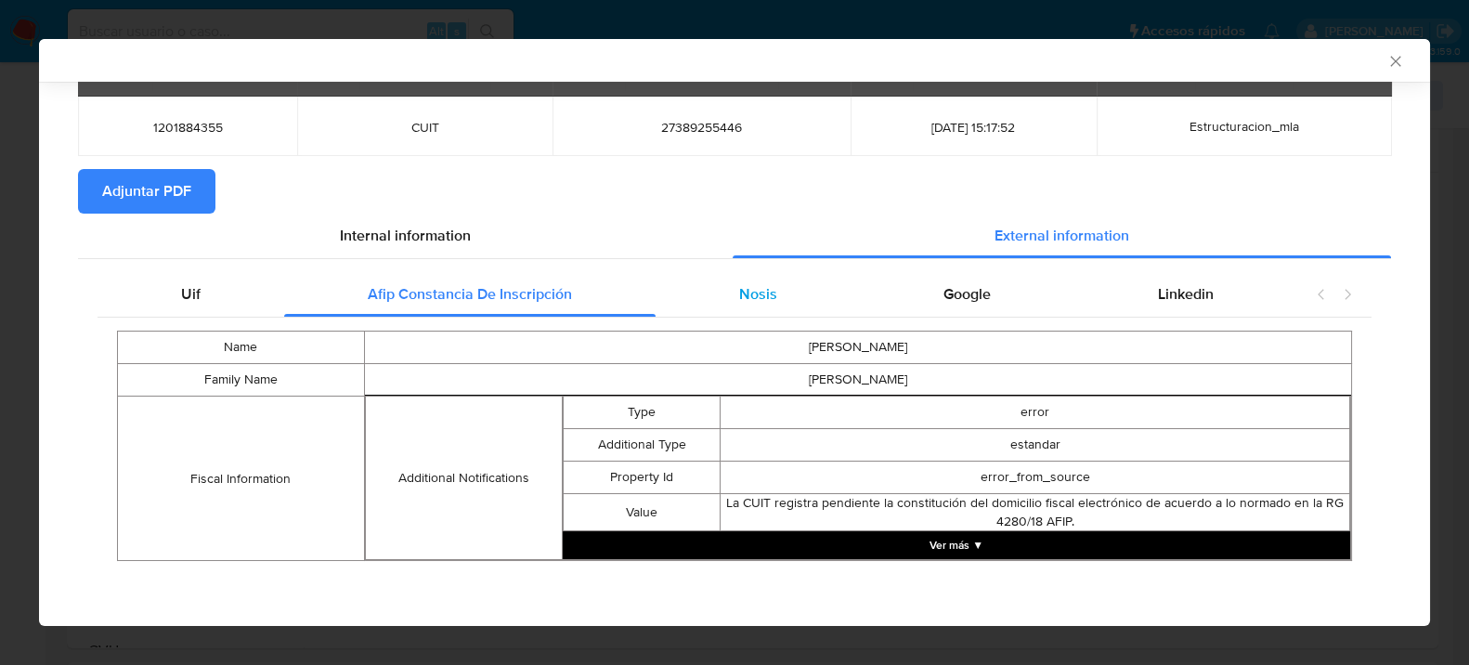
click at [726, 280] on div "Nosis" at bounding box center [758, 294] width 205 height 45
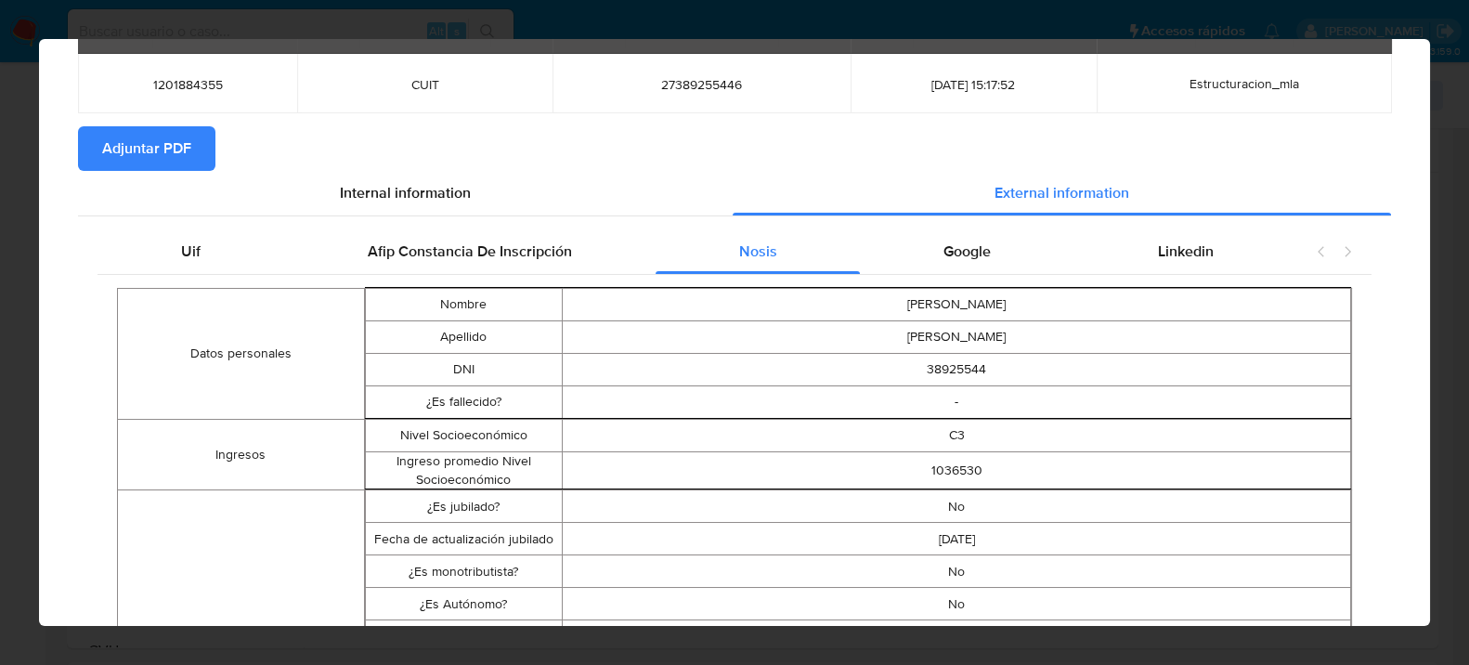
scroll to position [0, 0]
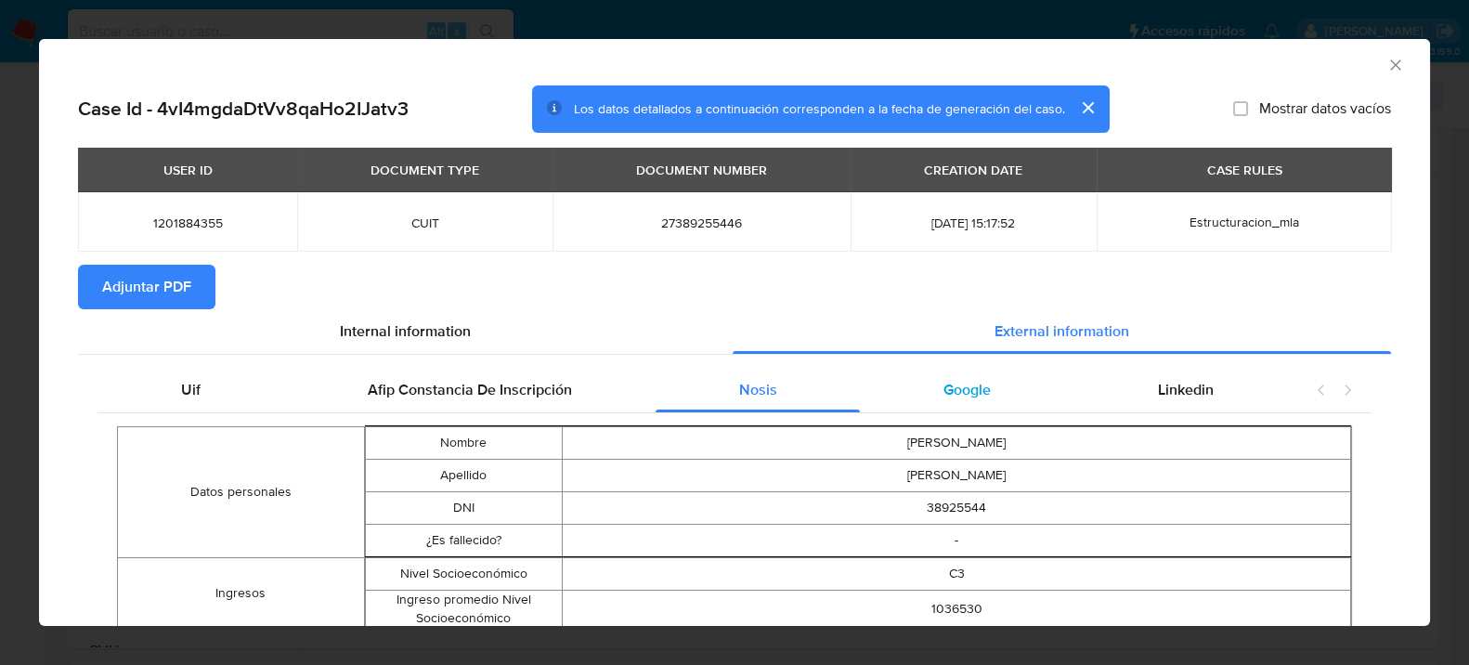
click at [985, 386] on div "Google" at bounding box center [967, 390] width 215 height 45
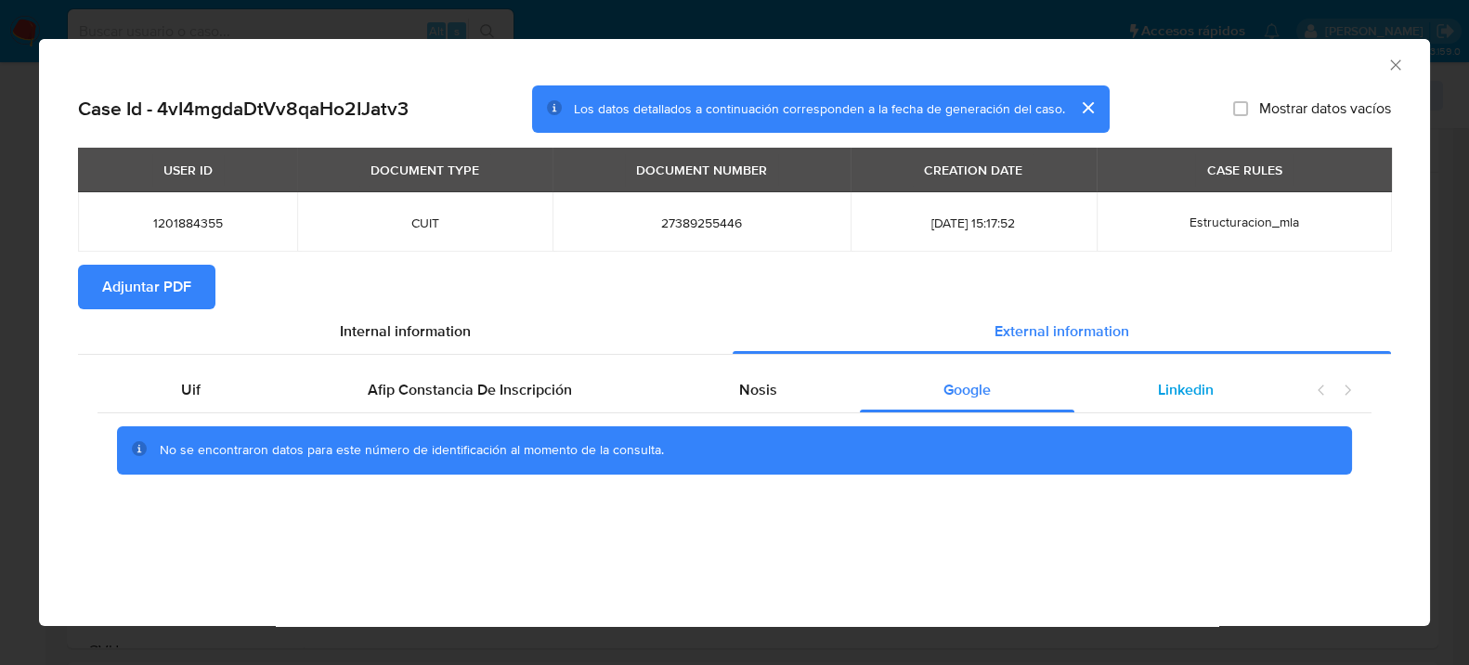
click at [1229, 397] on div "Linkedin" at bounding box center [1185, 390] width 223 height 45
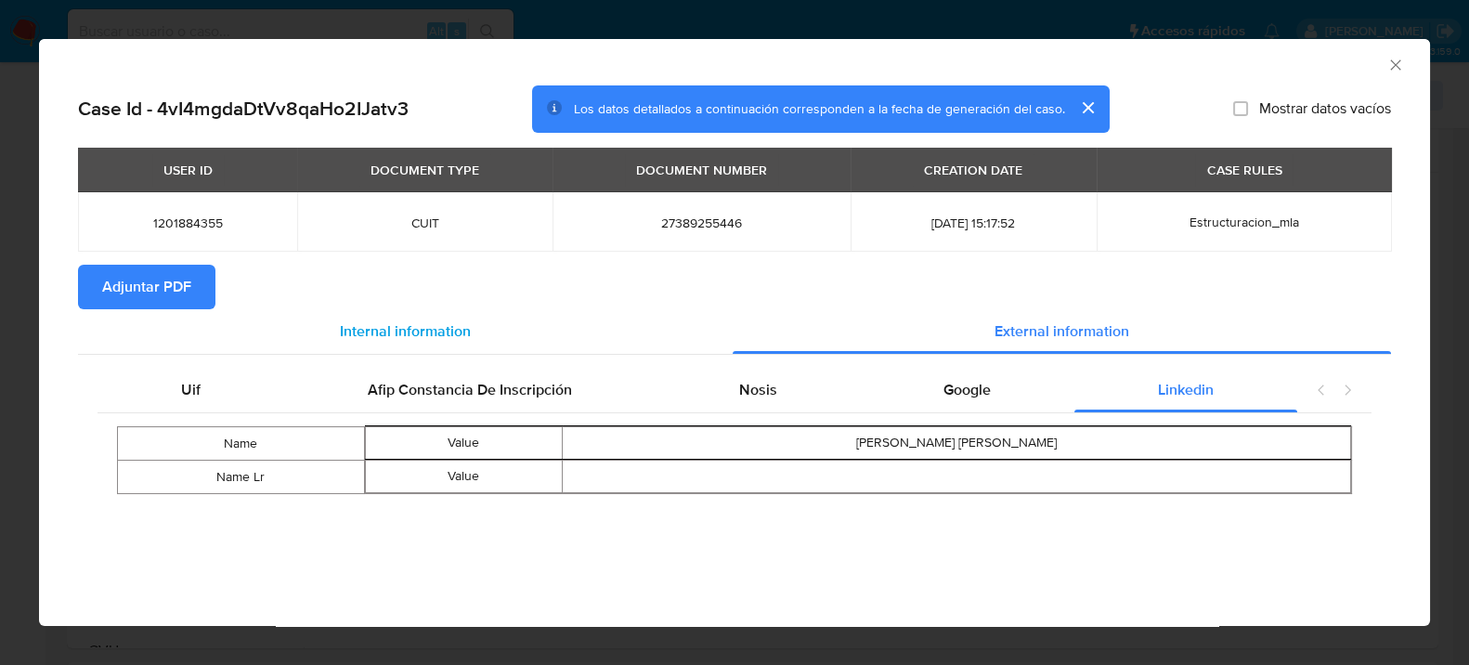
click at [405, 330] on span "Internal information" at bounding box center [405, 330] width 131 height 21
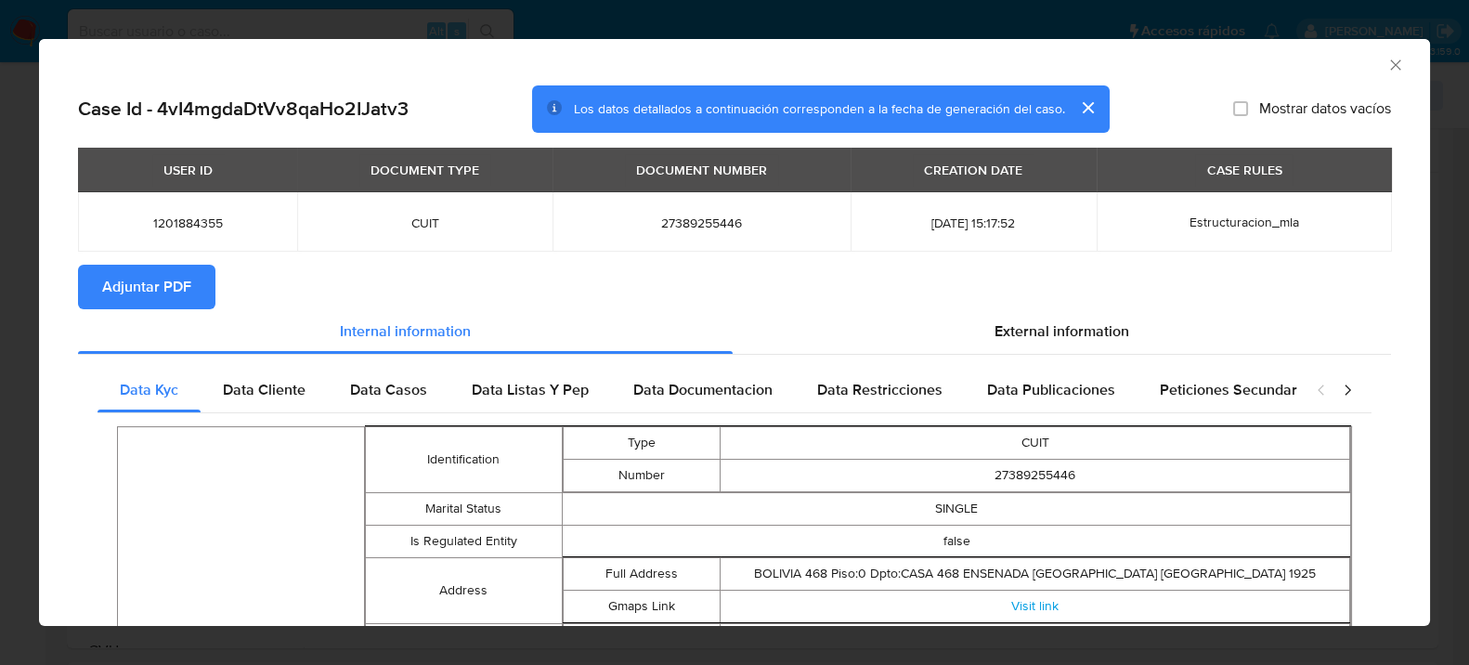
click at [178, 275] on span "Adjuntar PDF" at bounding box center [146, 287] width 89 height 41
click at [1386, 69] on icon "Cerrar ventana" at bounding box center [1395, 65] width 19 height 19
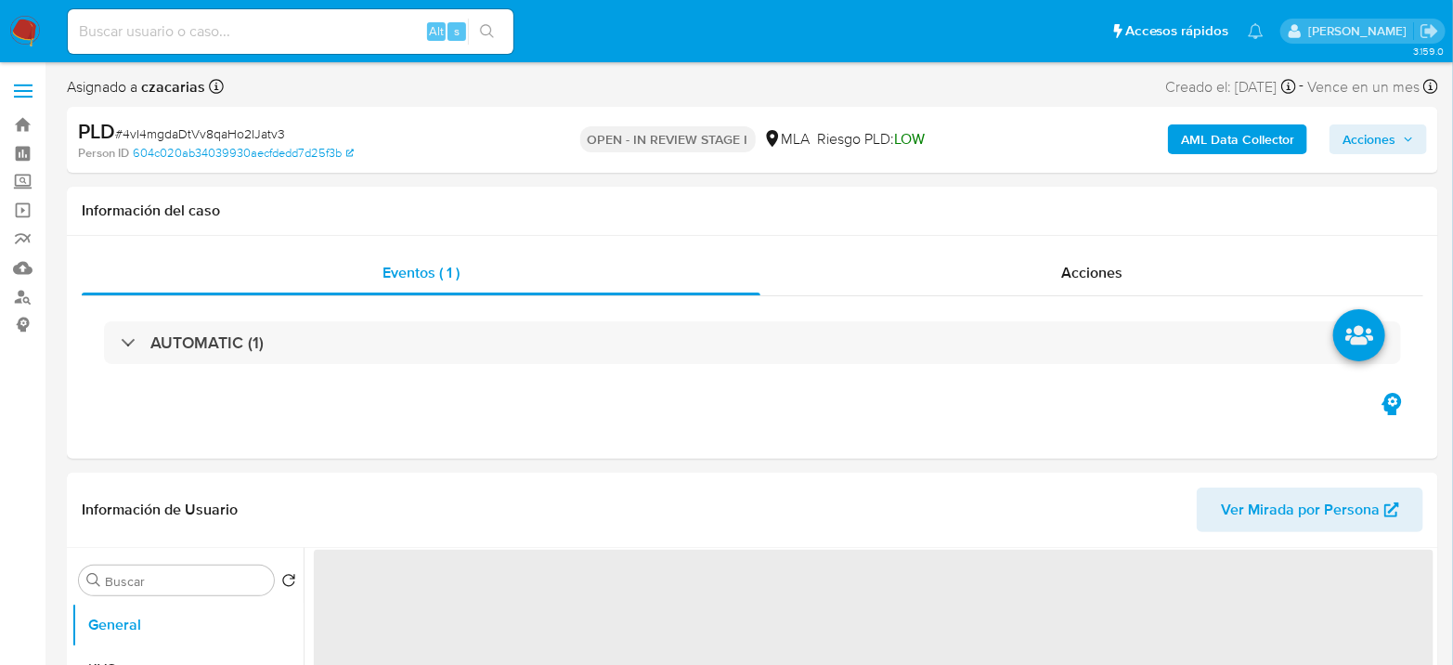
select select "10"
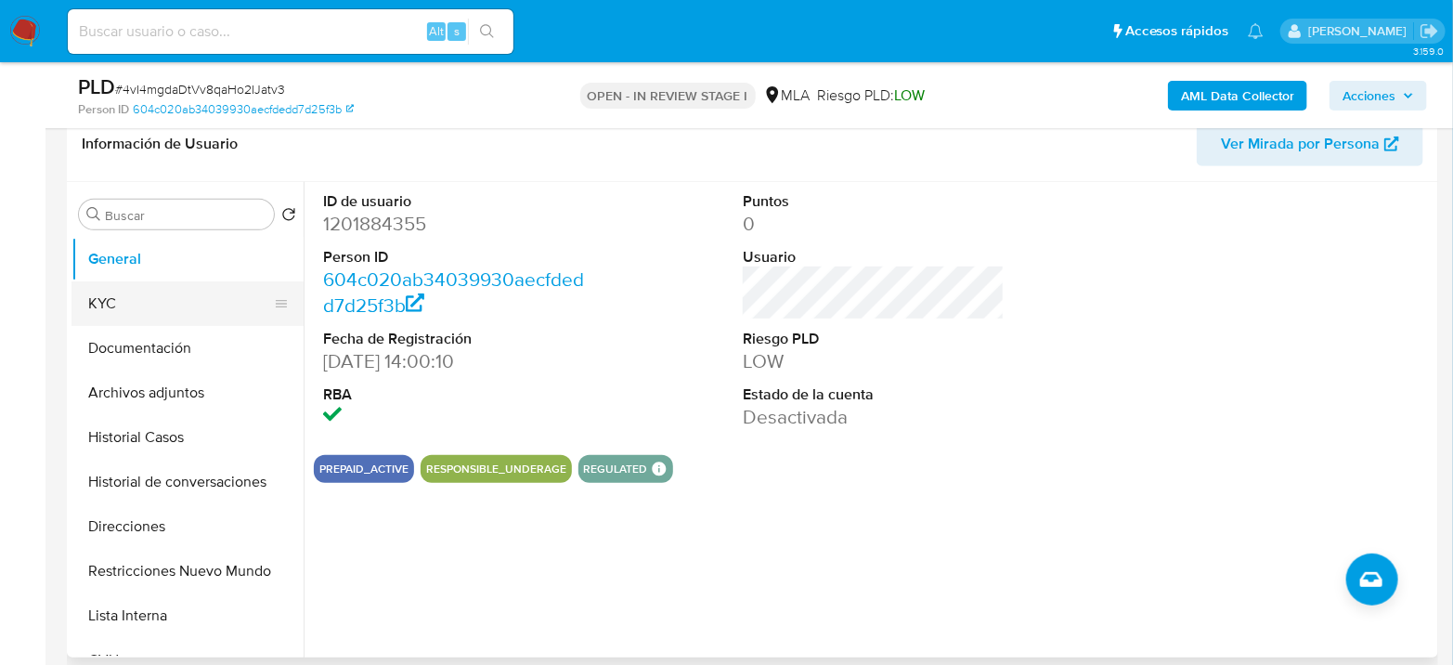
scroll to position [309, 0]
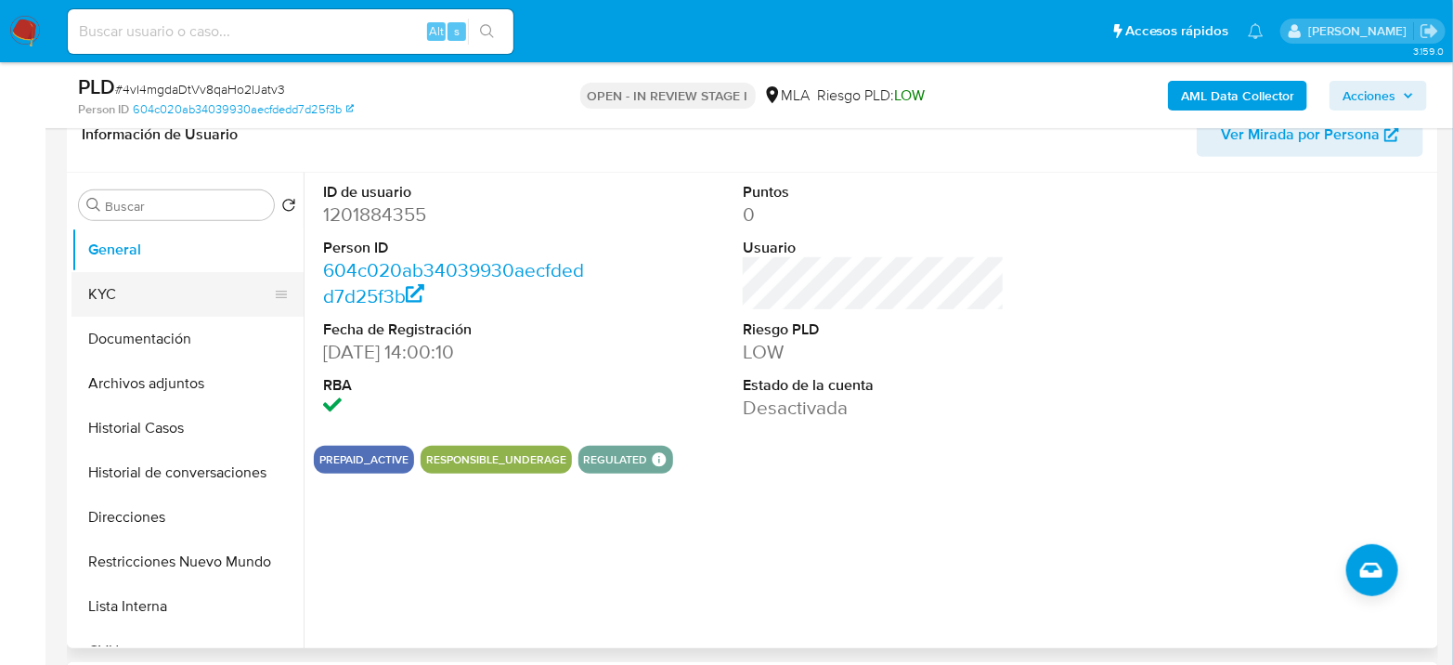
click at [146, 273] on button "KYC" at bounding box center [180, 294] width 217 height 45
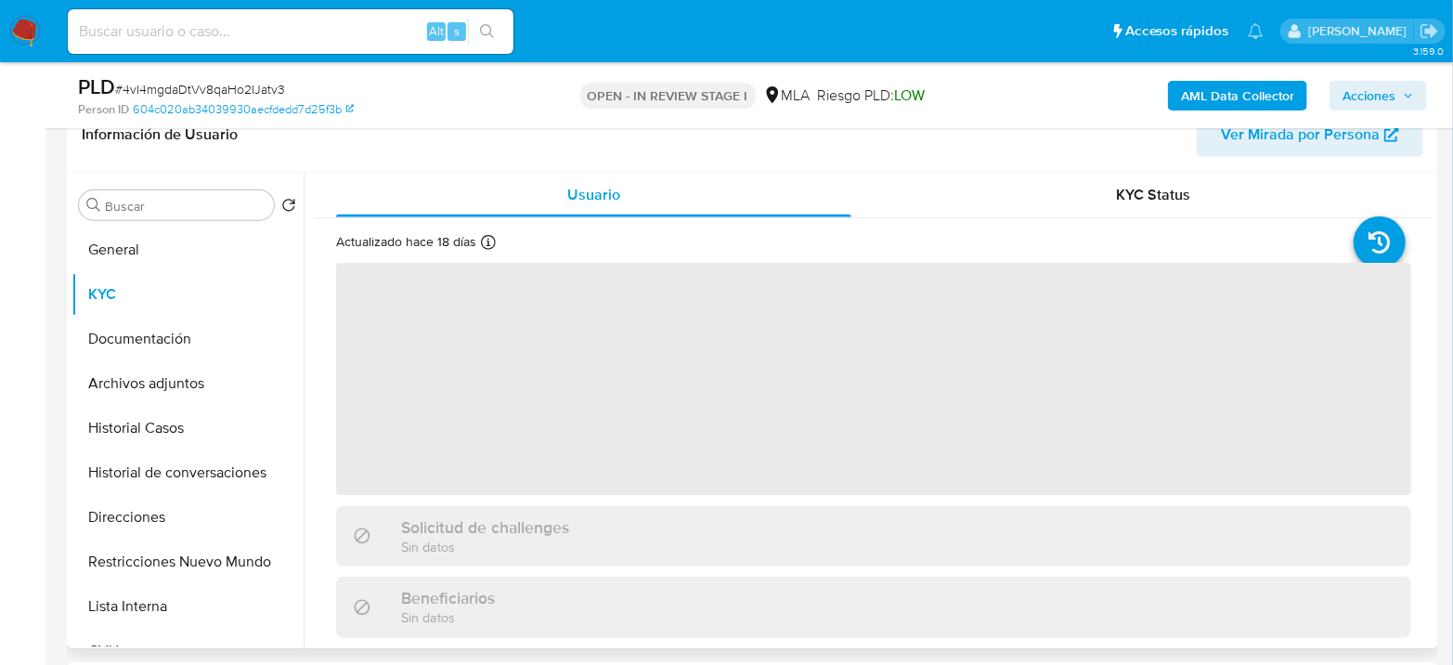
scroll to position [103, 0]
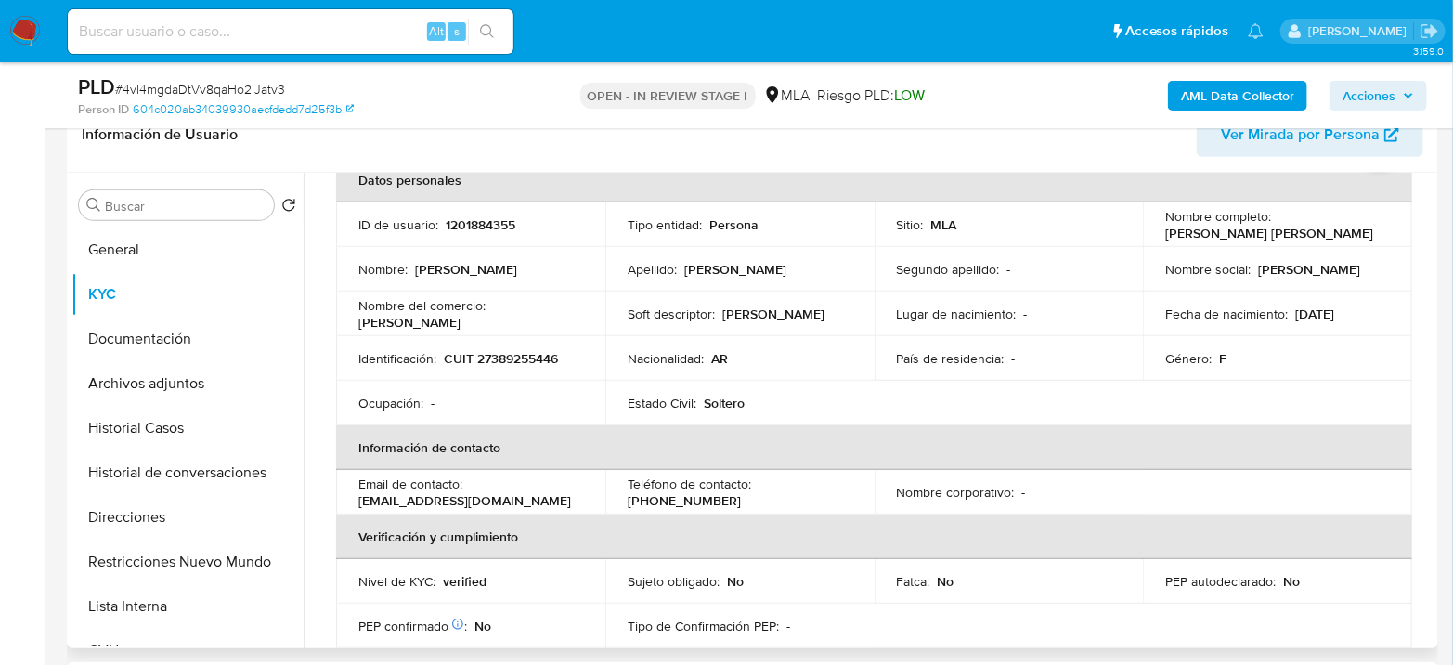
click at [521, 345] on td "Identificación : CUIT 27389255446" at bounding box center [470, 358] width 269 height 45
click at [522, 350] on p "CUIT 27389255446" at bounding box center [501, 358] width 114 height 17
click at [525, 350] on p "CUIT 27389255446" at bounding box center [501, 358] width 114 height 17
copy p "27389255446"
click at [509, 351] on p "CUIT 27389255446" at bounding box center [501, 358] width 114 height 17
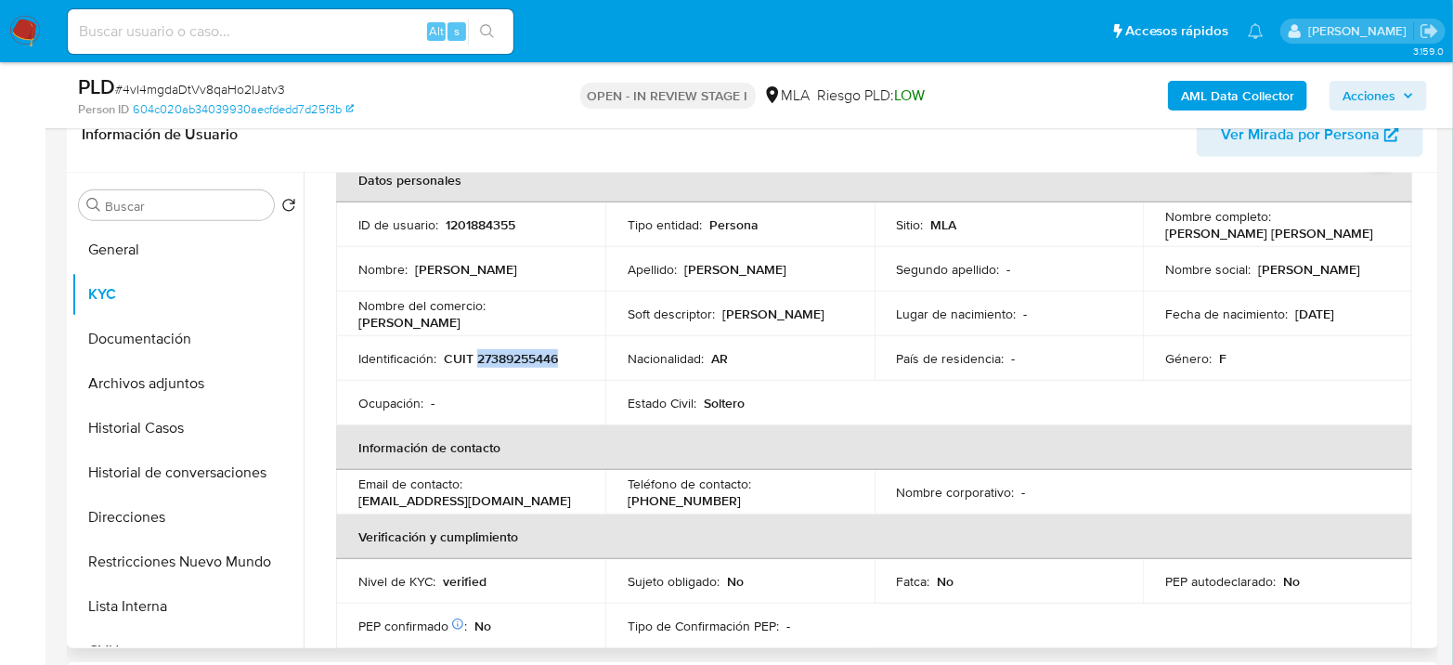
click at [509, 350] on p "CUIT 27389255446" at bounding box center [501, 358] width 114 height 17
click at [1338, 371] on td "Género : F" at bounding box center [1277, 358] width 269 height 45
click at [176, 374] on button "Archivos adjuntos" at bounding box center [180, 383] width 217 height 45
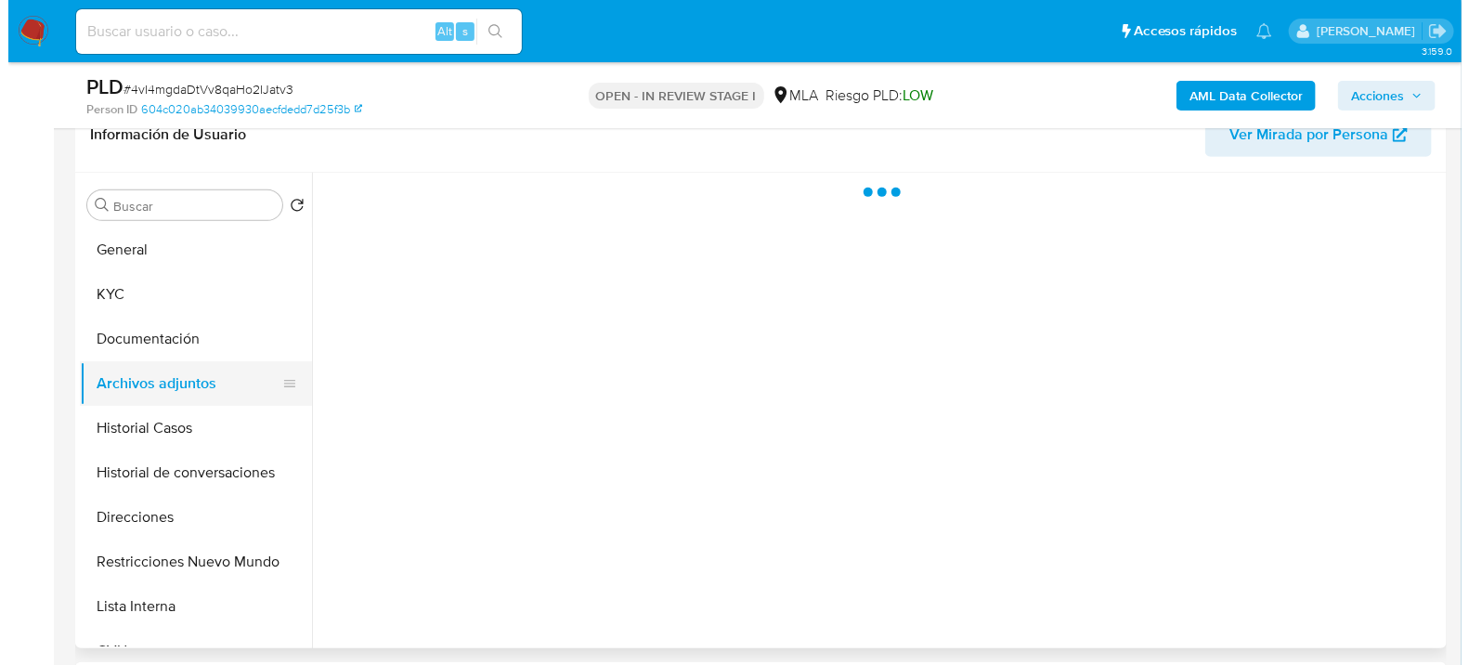
scroll to position [0, 0]
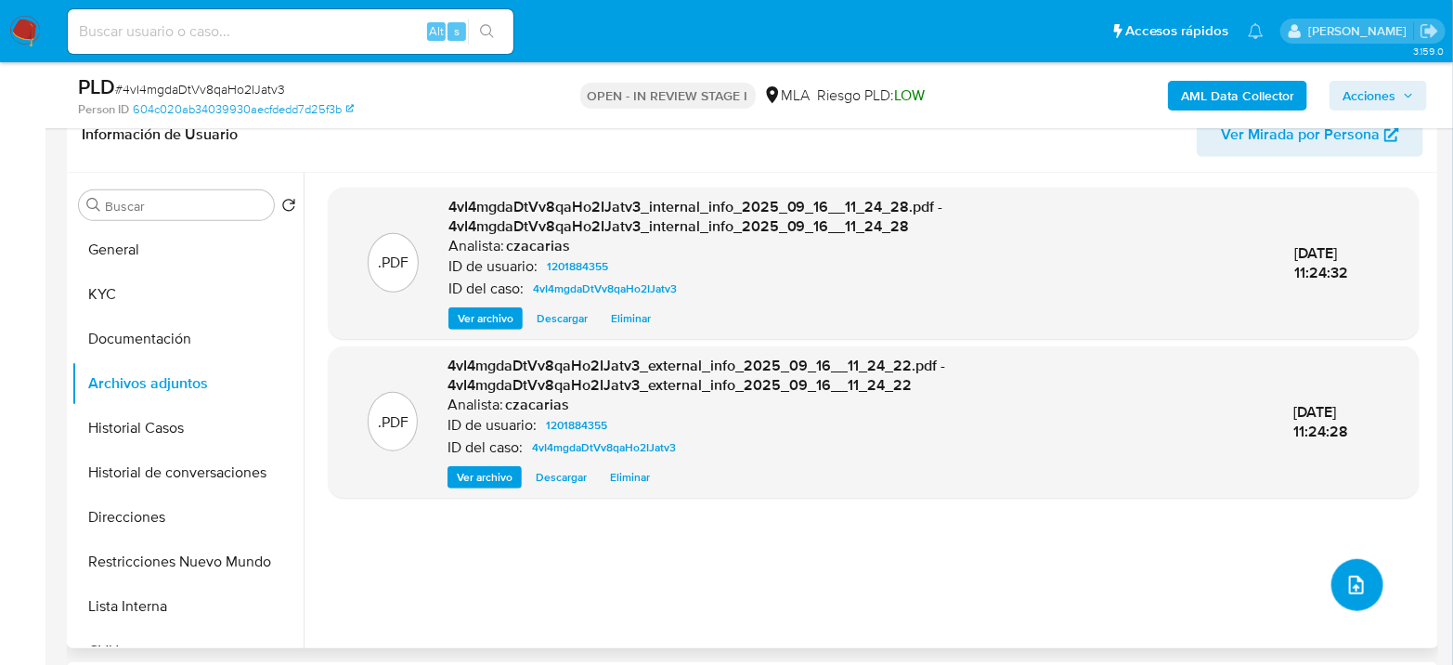
click at [1350, 576] on icon "upload-file" at bounding box center [1357, 585] width 22 height 22
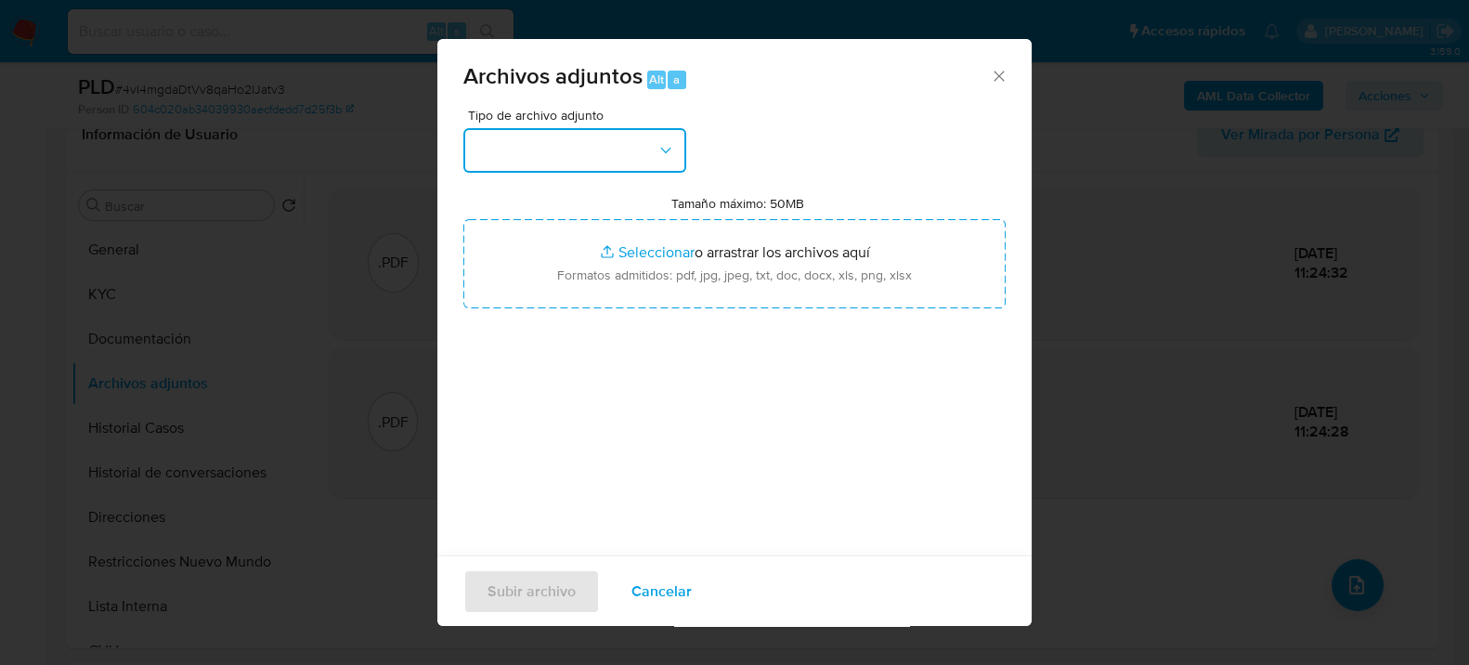
click at [592, 158] on button "button" at bounding box center [574, 150] width 223 height 45
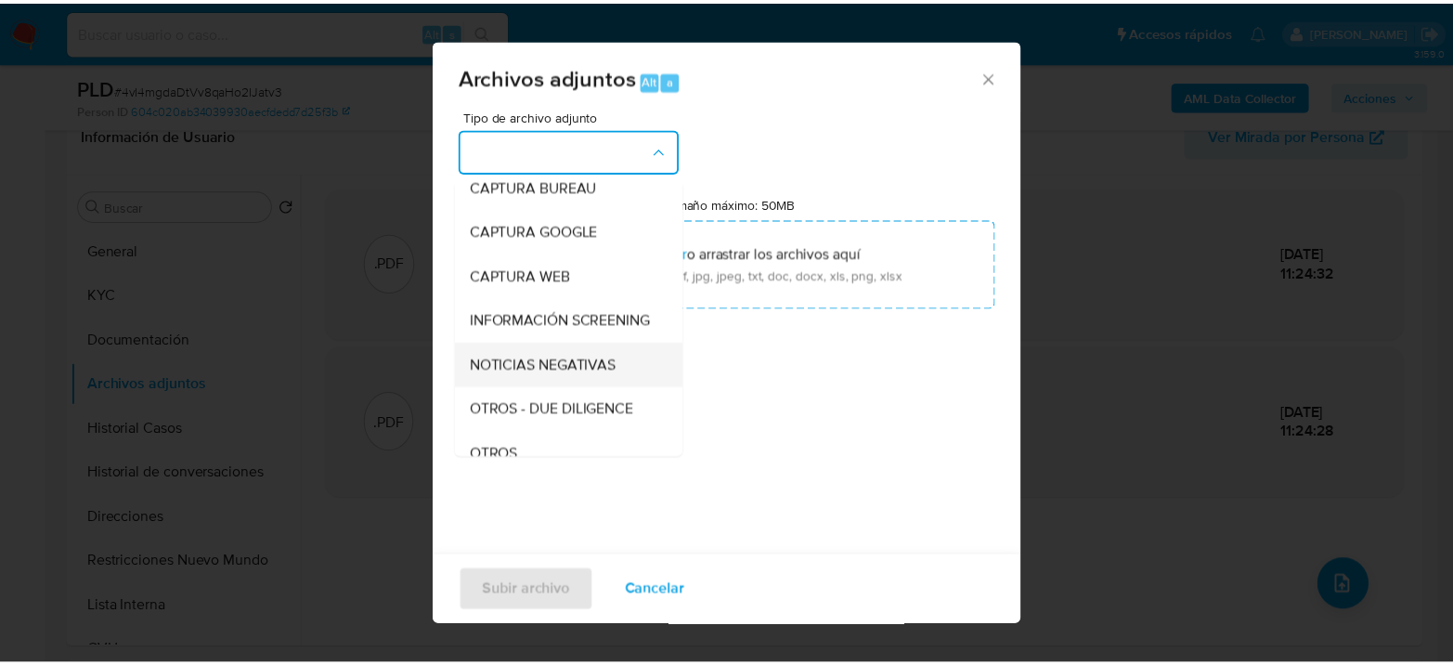
scroll to position [206, 0]
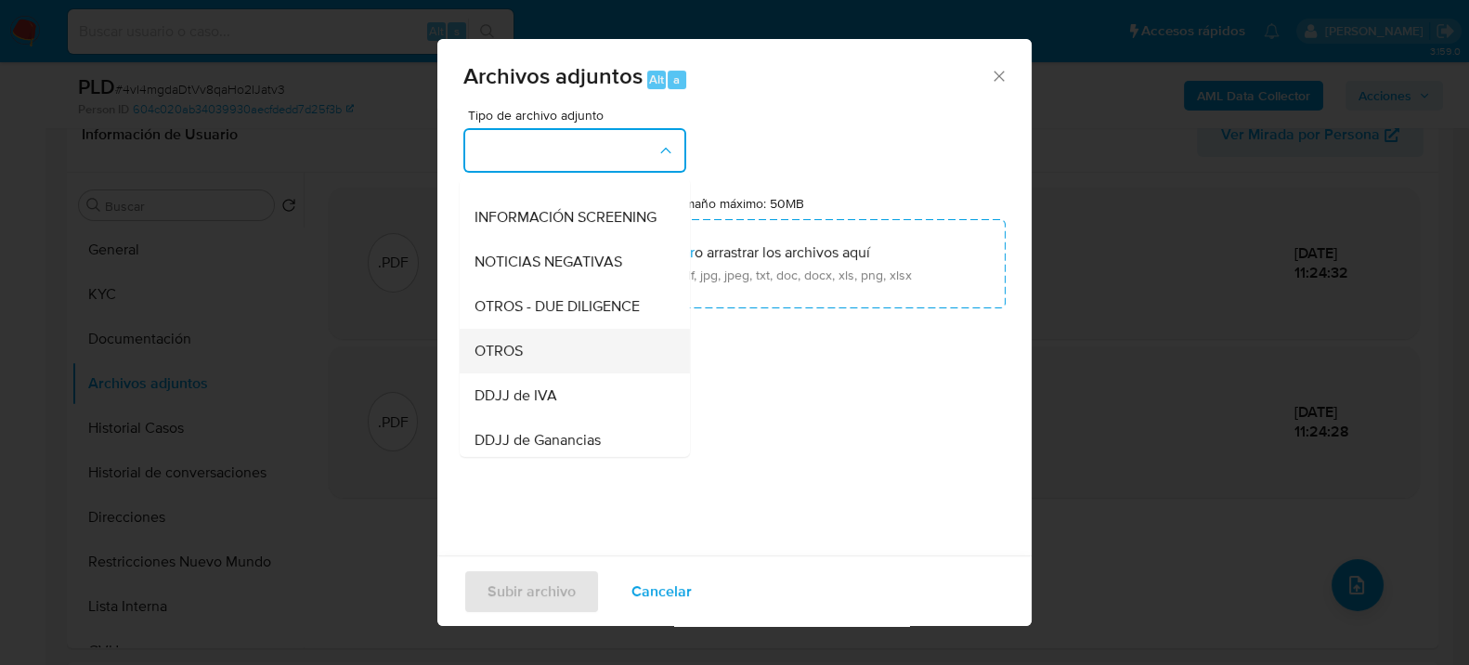
click at [505, 372] on div "OTROS" at bounding box center [569, 350] width 189 height 45
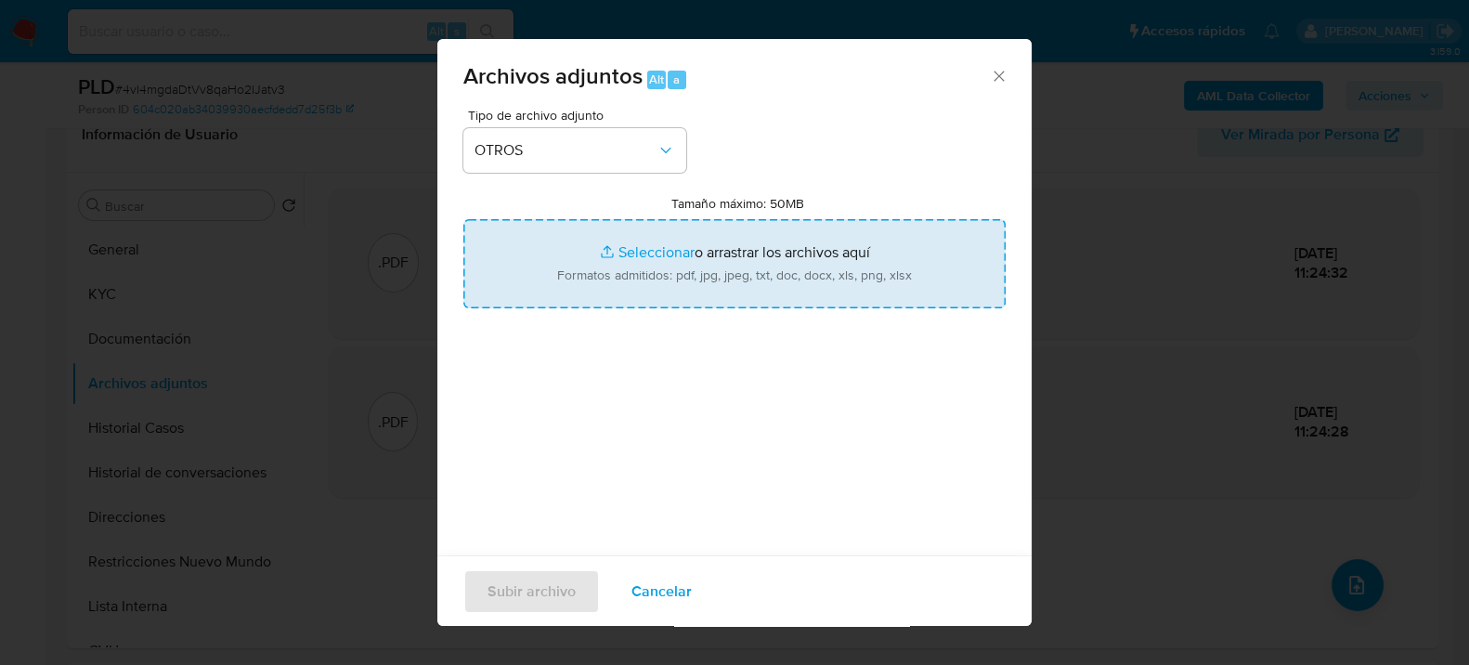
type input "C:\fakepath\Movimientos-Aladdin-1201884355.xlsx"
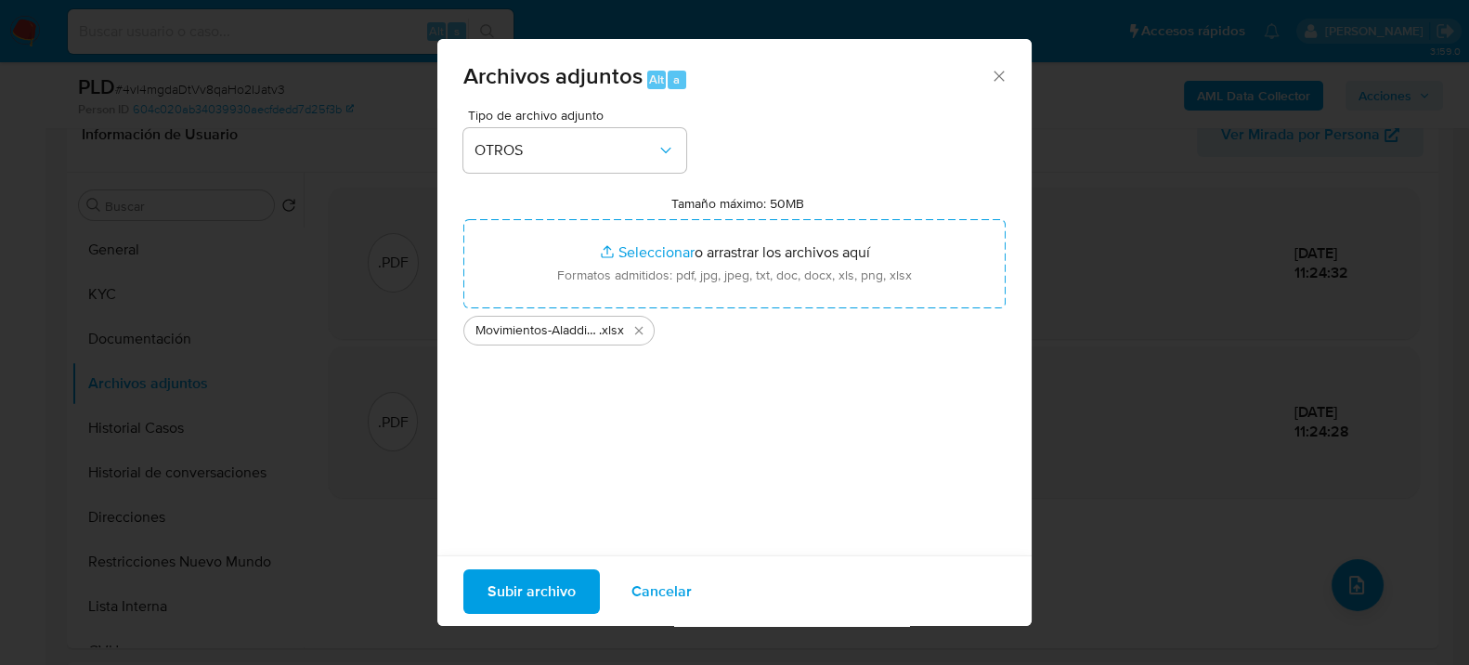
click at [505, 582] on span "Subir archivo" at bounding box center [532, 590] width 88 height 41
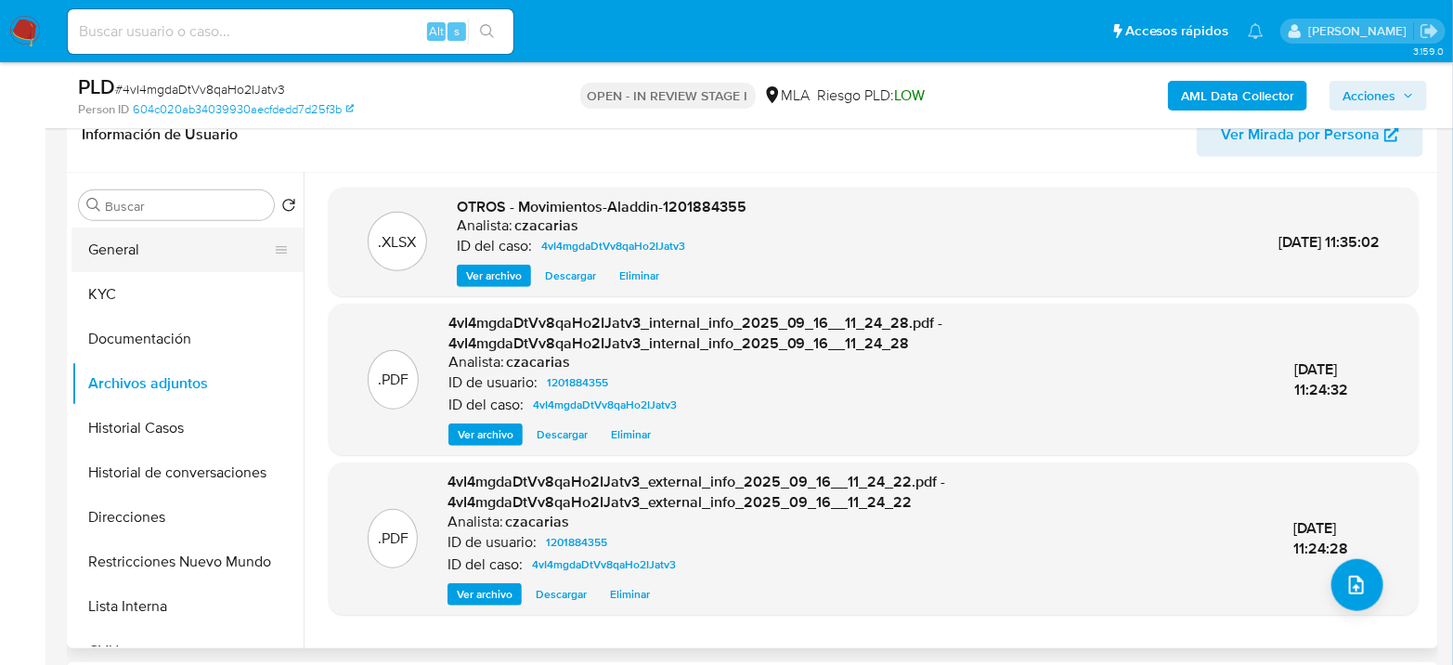
click at [104, 251] on button "General" at bounding box center [180, 250] width 217 height 45
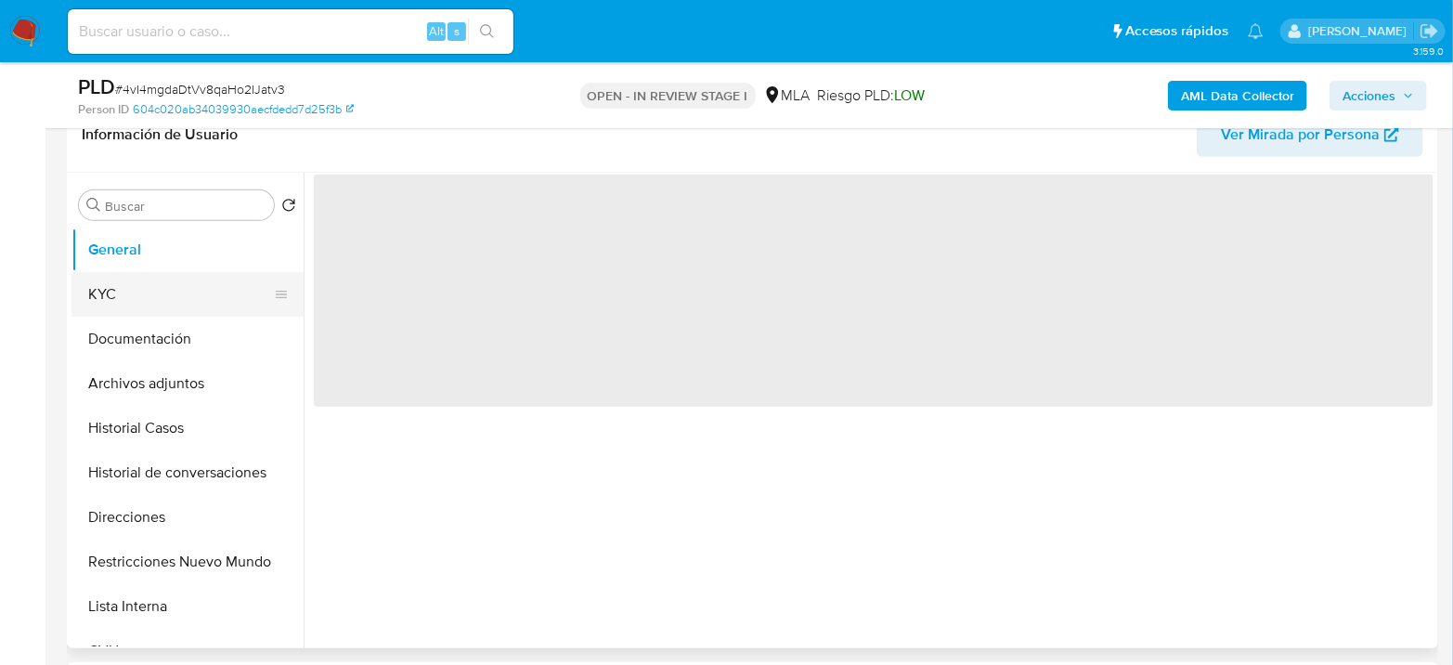
click at [142, 294] on button "KYC" at bounding box center [180, 294] width 217 height 45
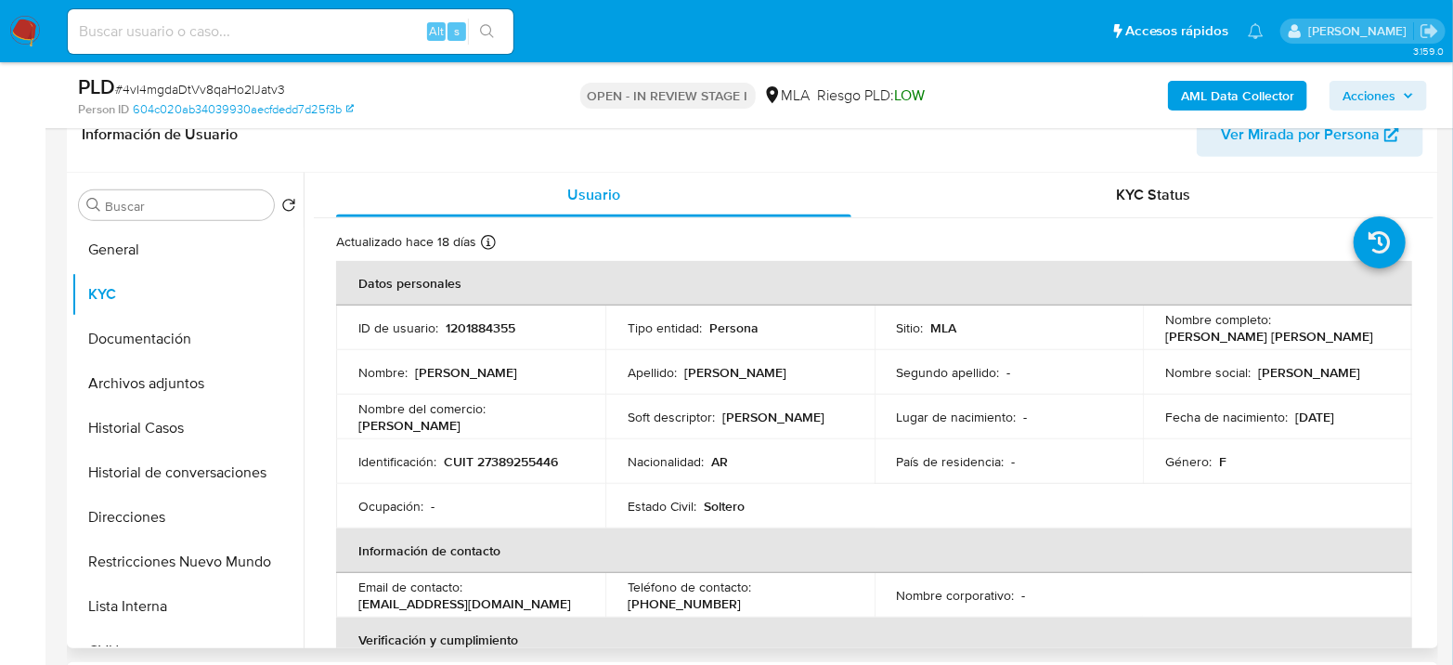
click at [500, 455] on p "CUIT 27389255446" at bounding box center [501, 461] width 114 height 17
click at [501, 455] on p "CUIT 27389255446" at bounding box center [501, 461] width 114 height 17
copy p "27389255446"
click at [482, 467] on p "CUIT 27389255446" at bounding box center [501, 461] width 114 height 17
click at [485, 464] on p "CUIT 27389255446" at bounding box center [501, 461] width 114 height 17
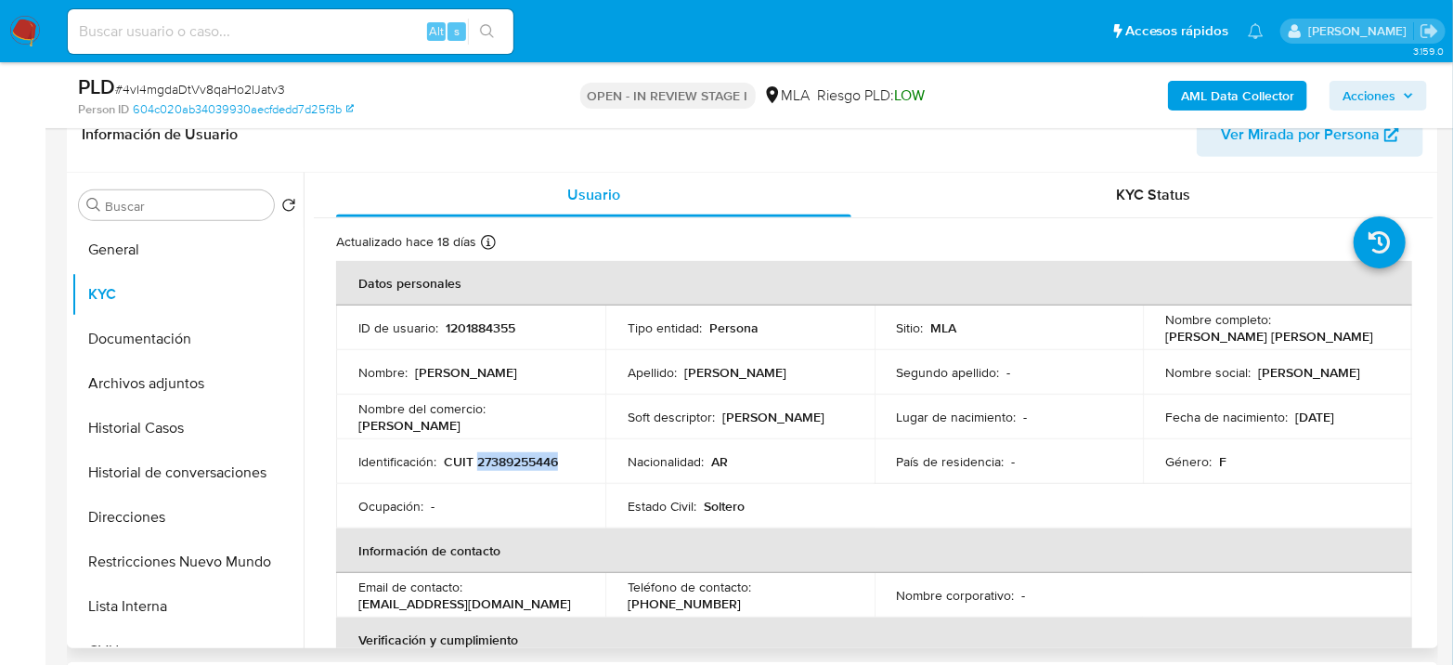
click at [485, 464] on p "CUIT 27389255446" at bounding box center [501, 461] width 114 height 17
copy p "27389255446"
click at [524, 461] on p "CUIT 27389255446" at bounding box center [501, 461] width 114 height 17
click at [525, 461] on p "CUIT 27389255446" at bounding box center [501, 461] width 114 height 17
click at [446, 322] on p "1201884355" at bounding box center [481, 327] width 70 height 17
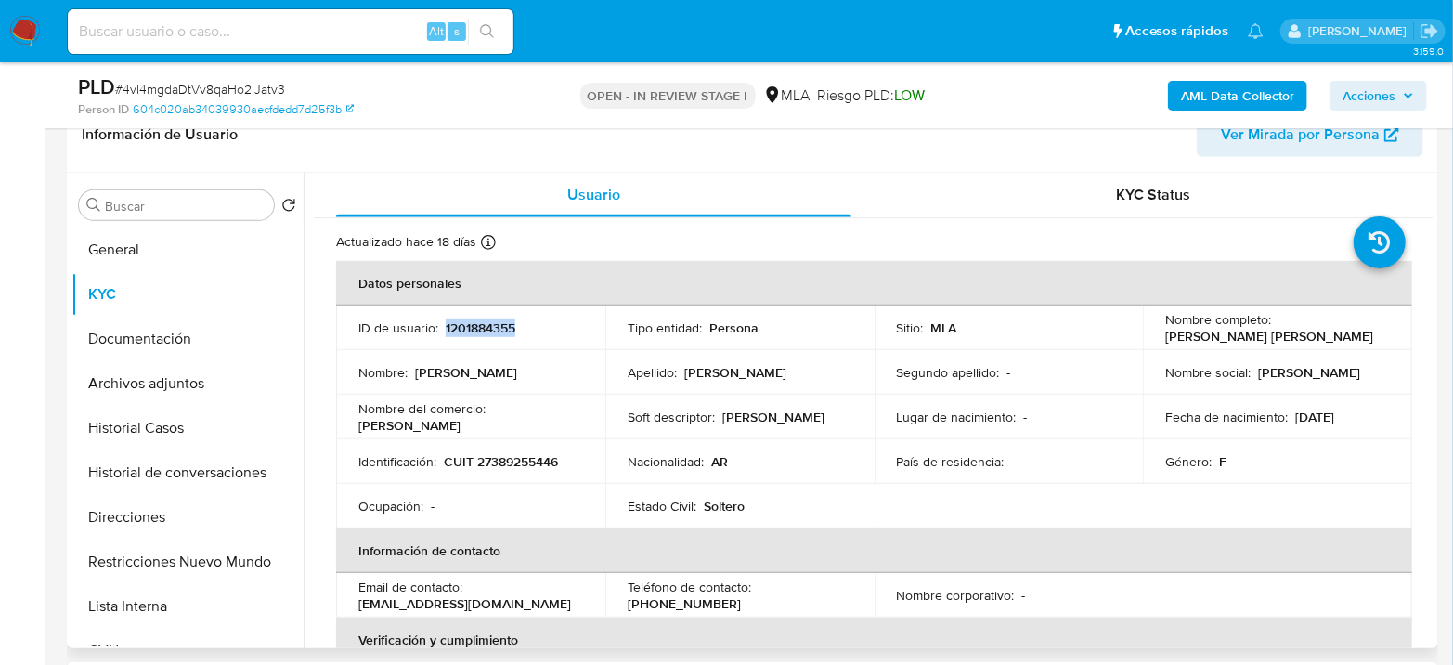
click at [446, 322] on p "1201884355" at bounding box center [481, 327] width 70 height 17
copy p "1201884355"
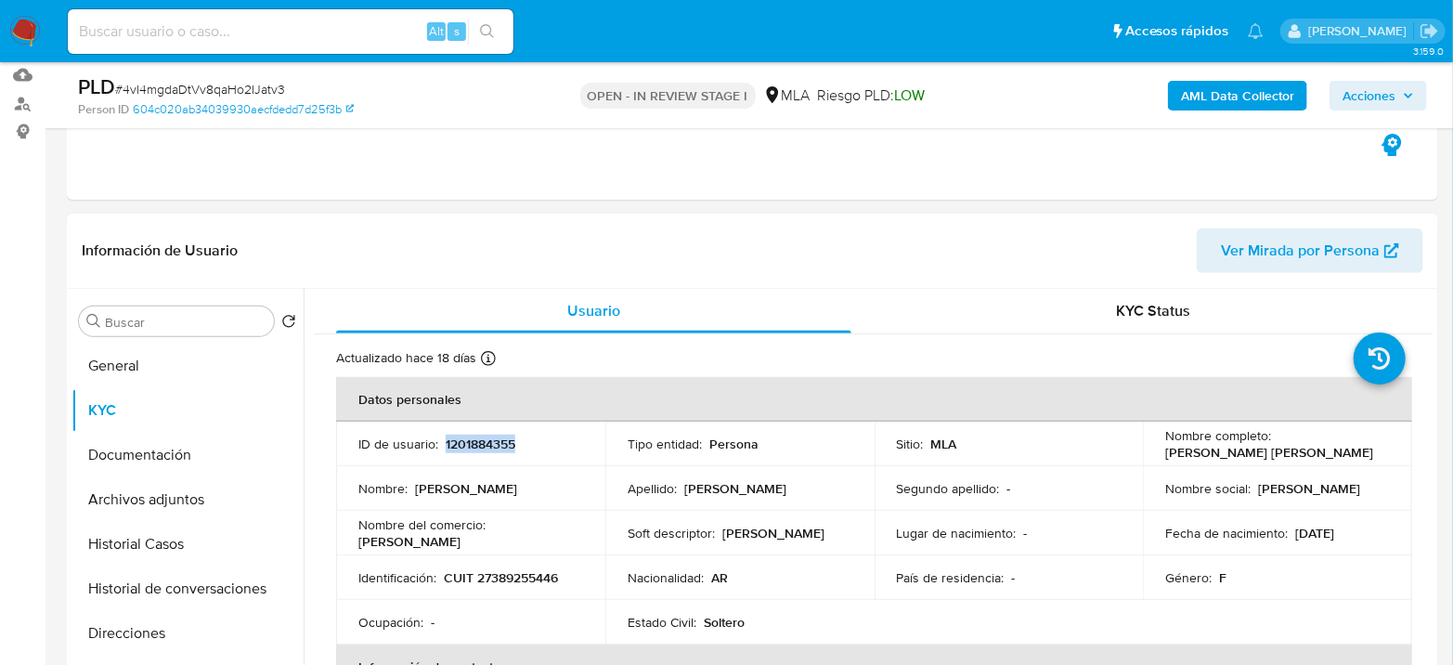
scroll to position [0, 0]
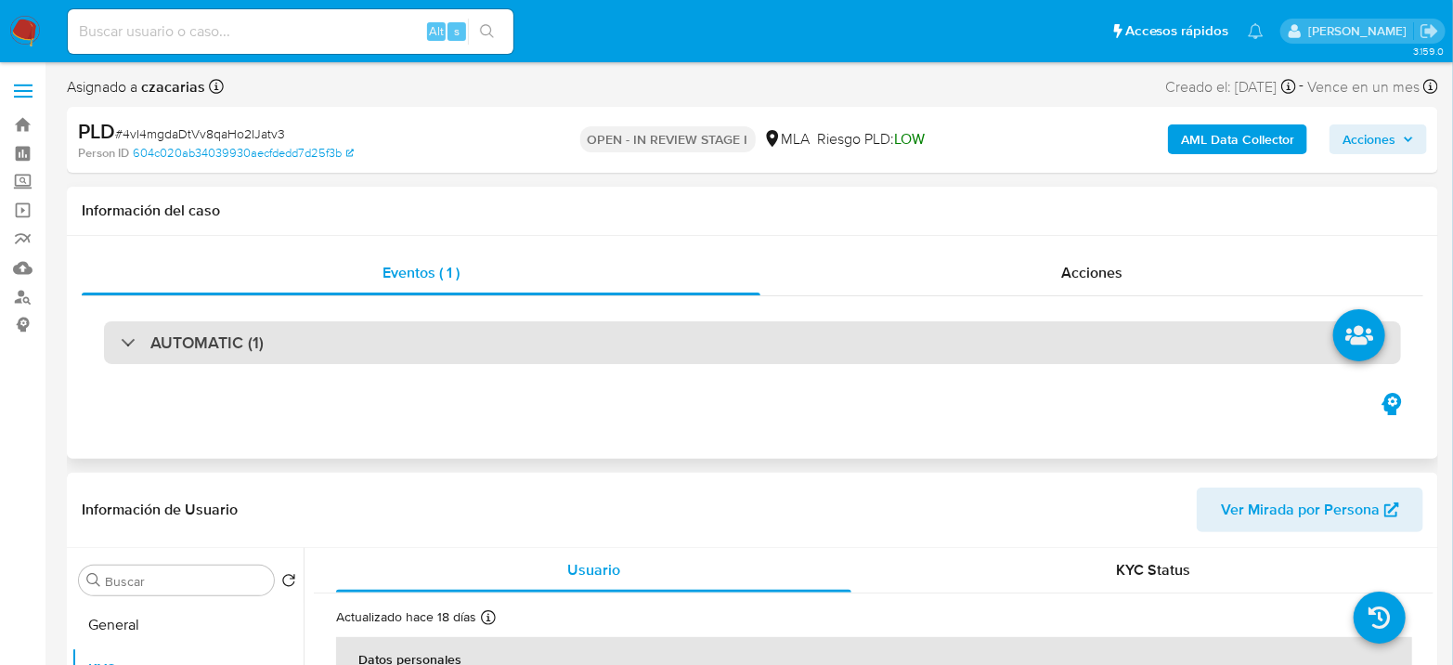
click at [323, 335] on div "AUTOMATIC (1)" at bounding box center [752, 342] width 1297 height 43
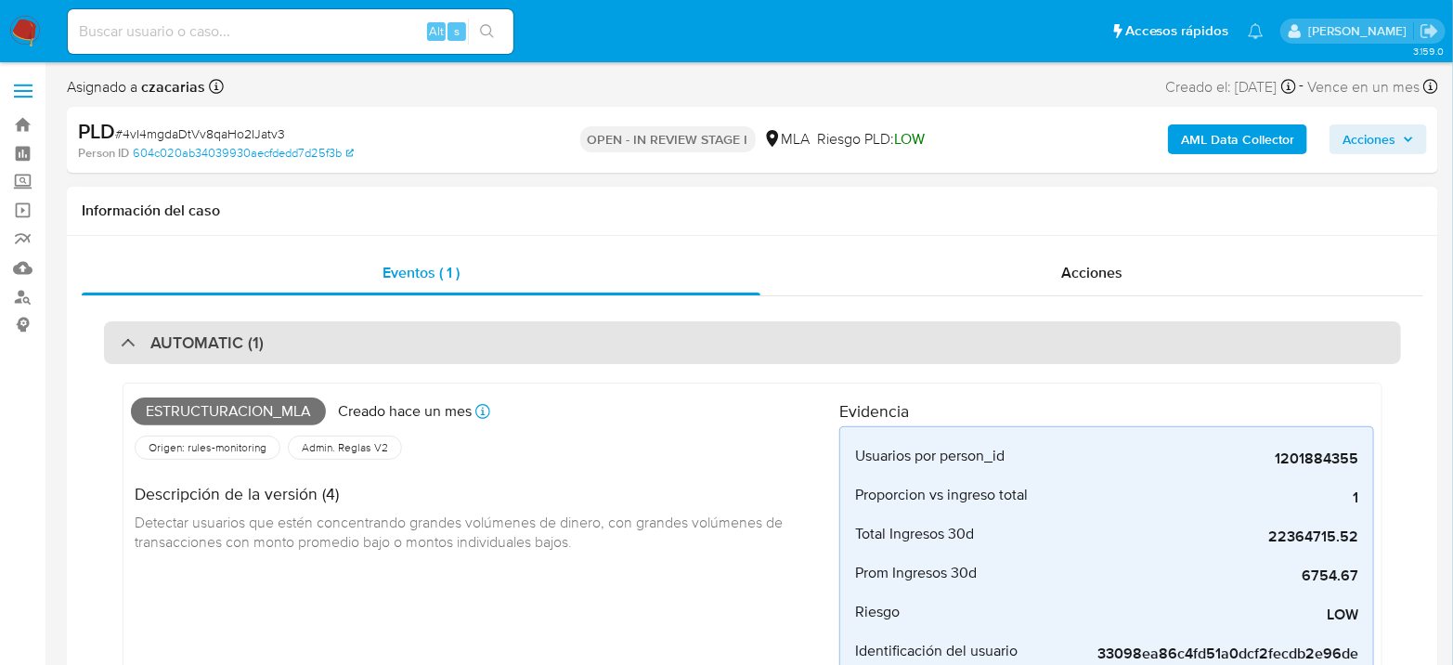
click at [323, 337] on div "AUTOMATIC (1)" at bounding box center [752, 342] width 1297 height 43
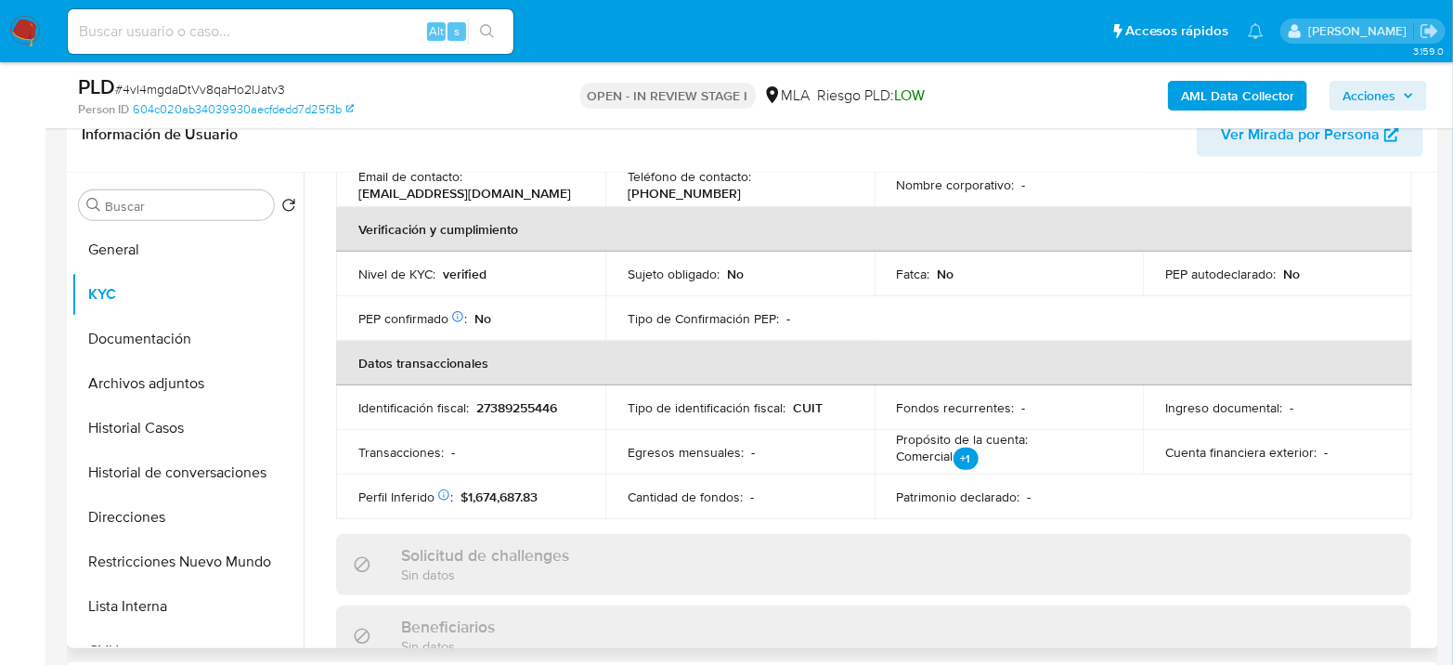
scroll to position [412, 0]
drag, startPoint x: 362, startPoint y: 192, endPoint x: 530, endPoint y: 193, distance: 168.1
click at [530, 193] on p "danielaevaromero@gmail.com" at bounding box center [464, 191] width 213 height 17
copy p "anielaevaromero@gmail.com"
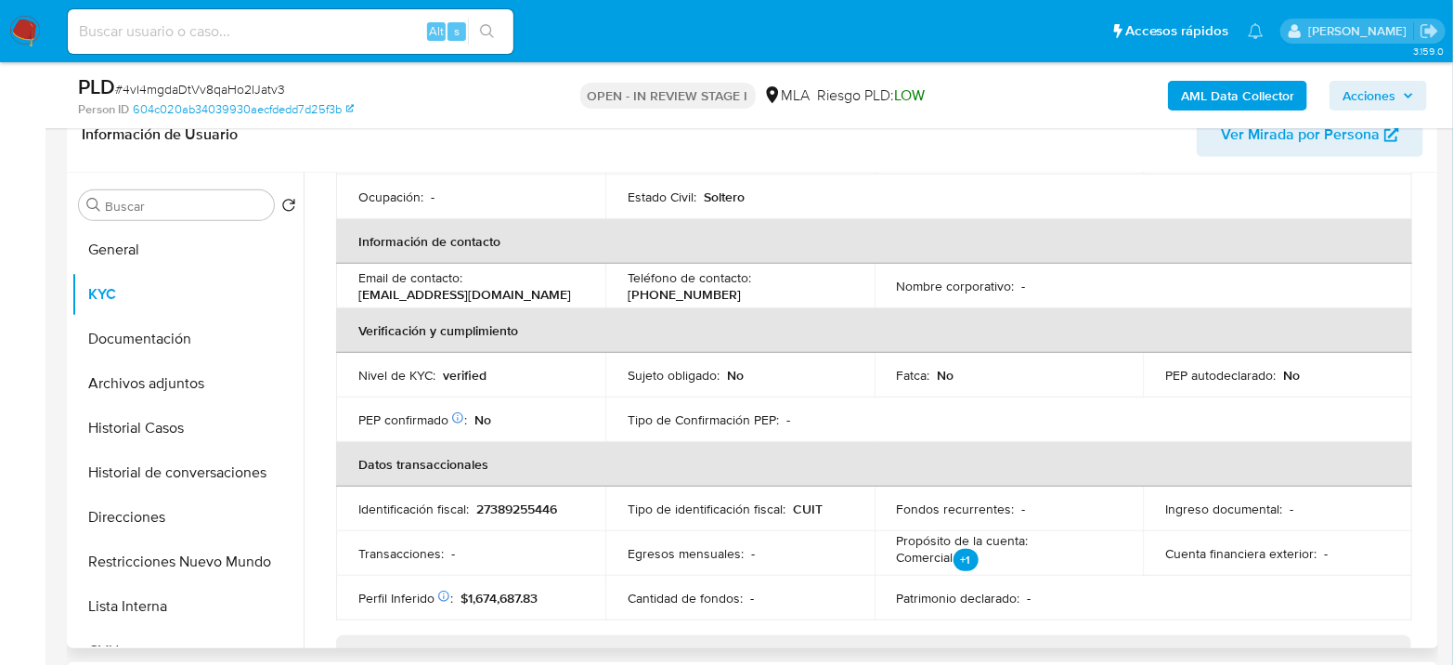
click at [741, 286] on p "(221) 5011913" at bounding box center [684, 294] width 113 height 17
copy p "5011913"
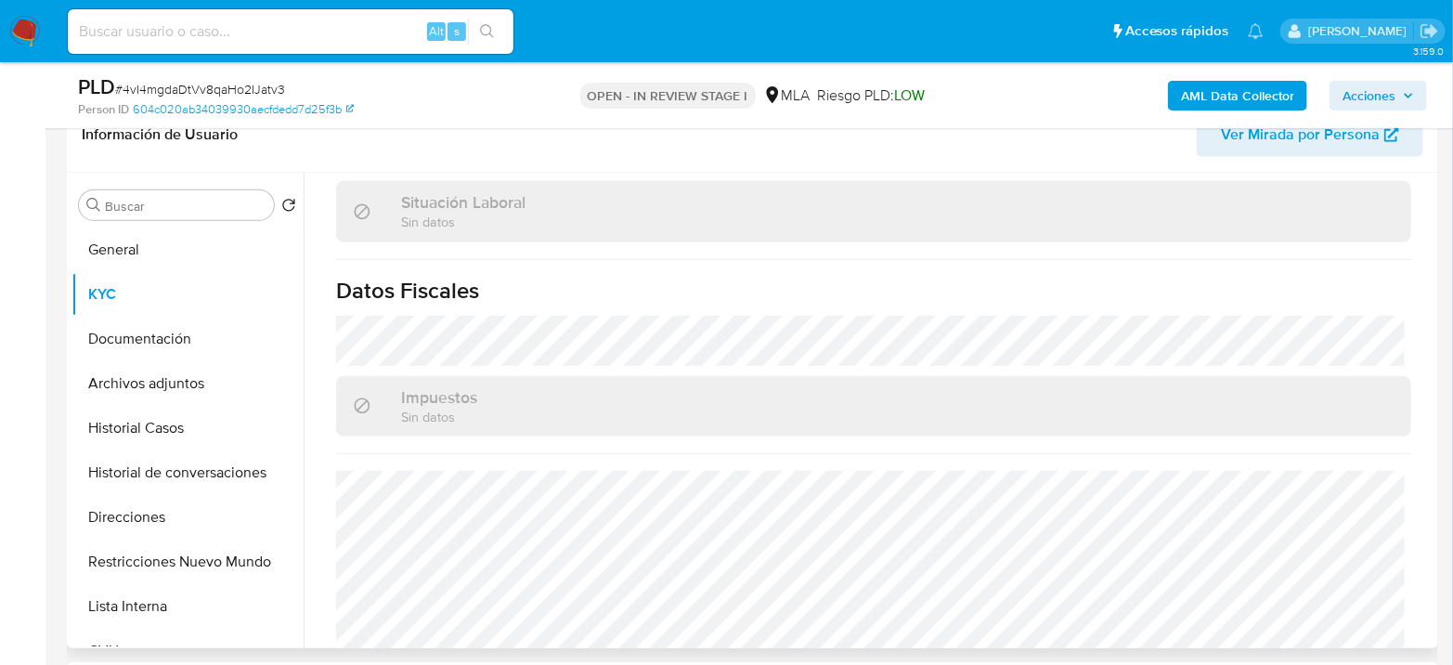
scroll to position [994, 0]
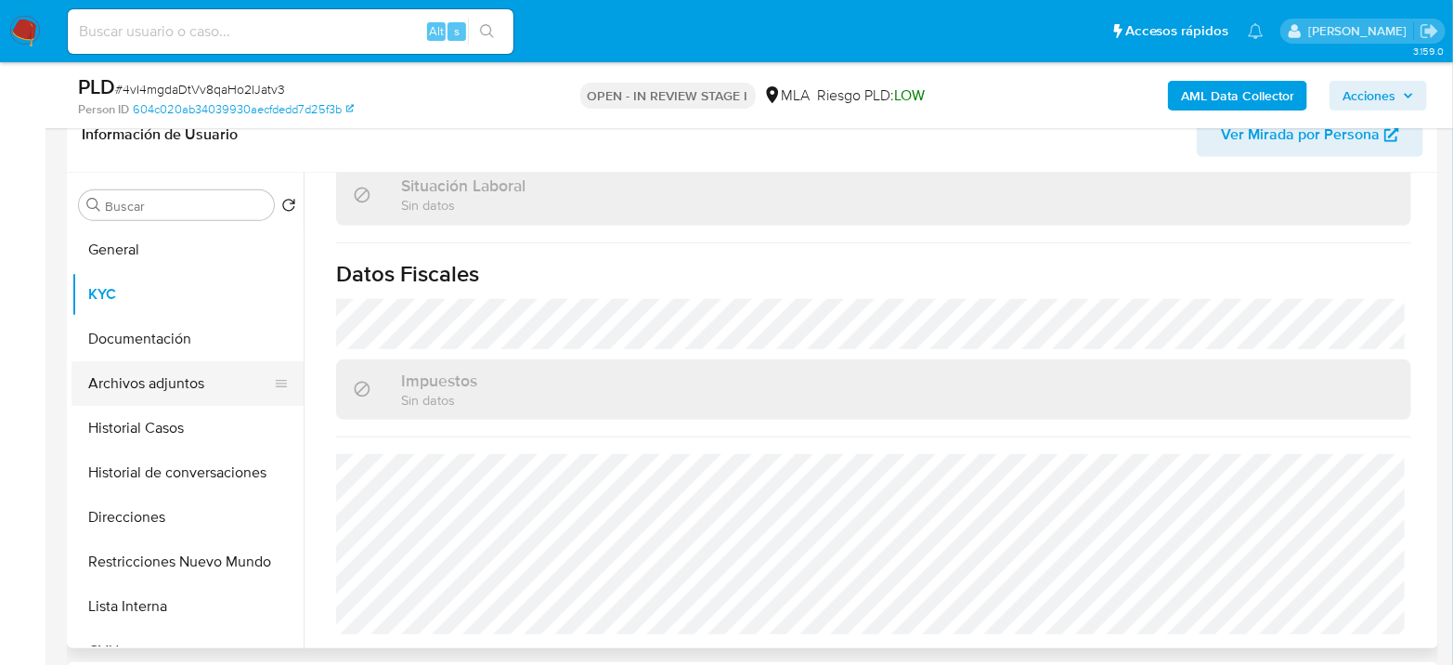
drag, startPoint x: 206, startPoint y: 384, endPoint x: 220, endPoint y: 383, distance: 14.0
click at [206, 384] on button "Archivos adjuntos" at bounding box center [180, 383] width 217 height 45
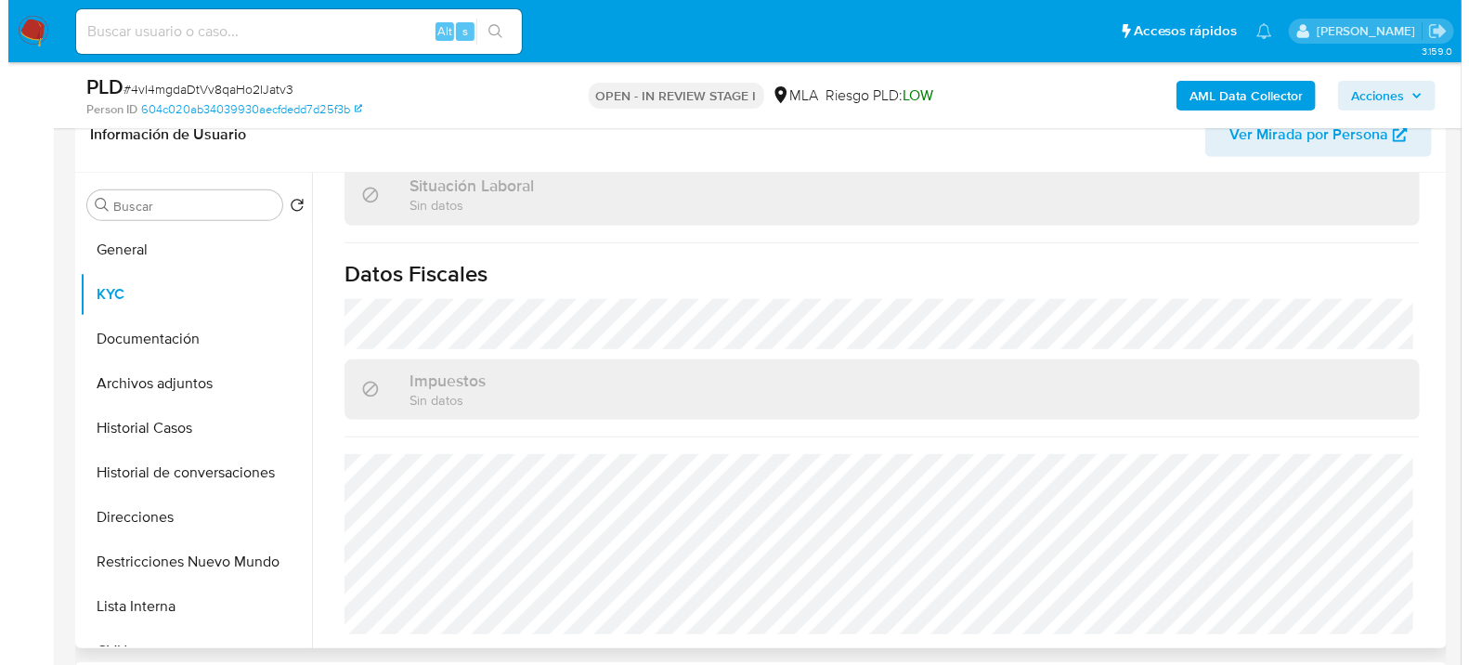
scroll to position [0, 0]
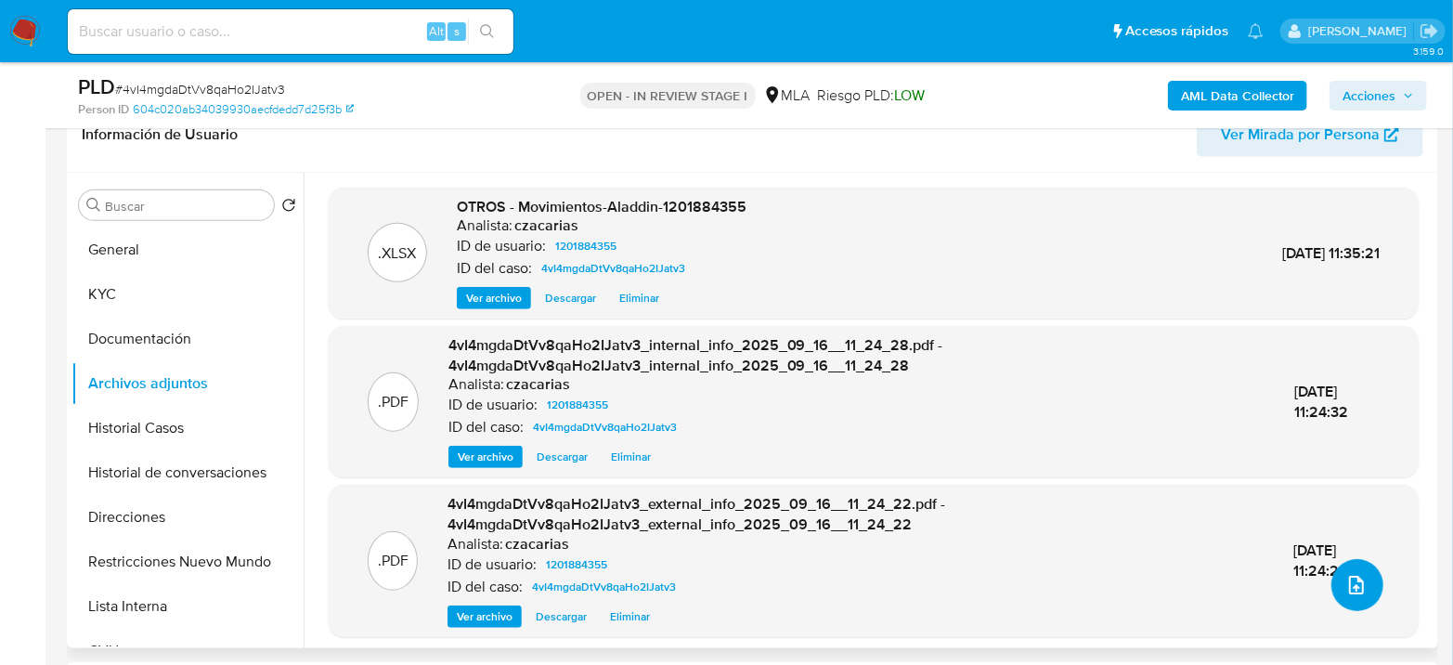
click at [1346, 574] on icon "upload-file" at bounding box center [1357, 585] width 22 height 22
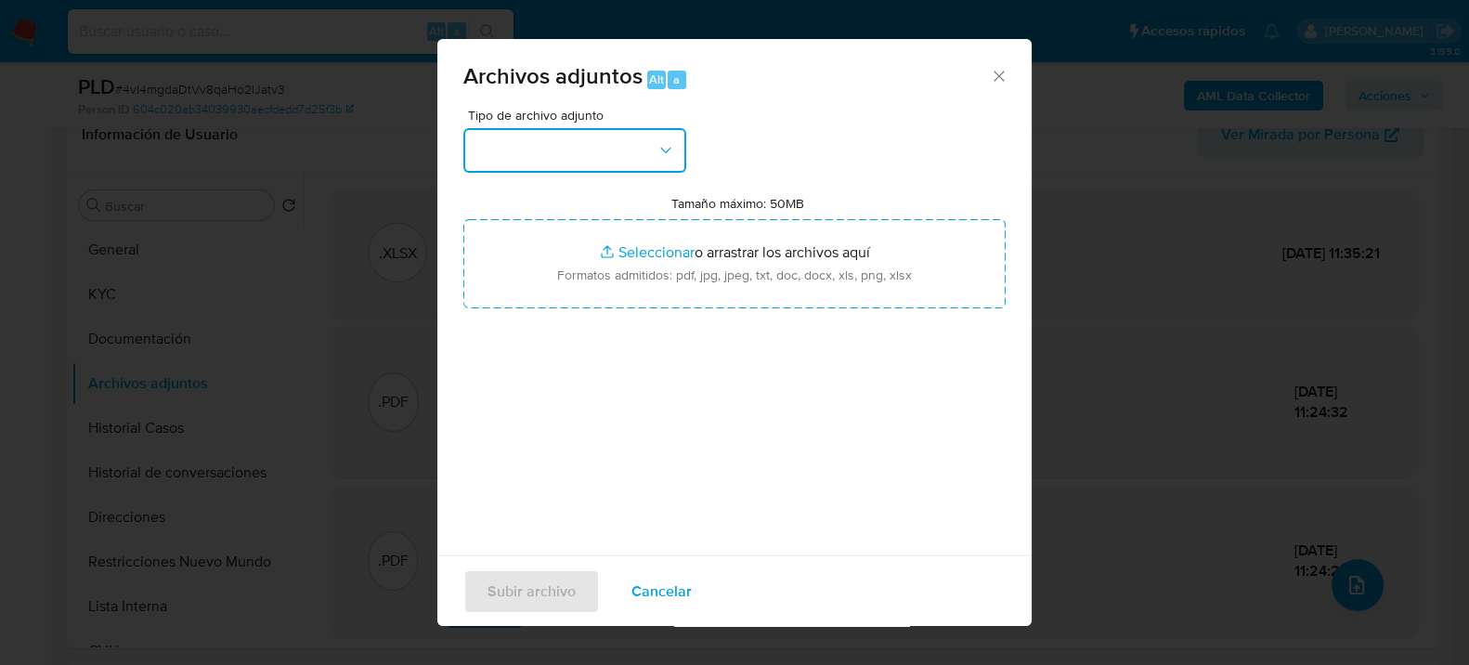
click at [641, 160] on button "button" at bounding box center [574, 150] width 223 height 45
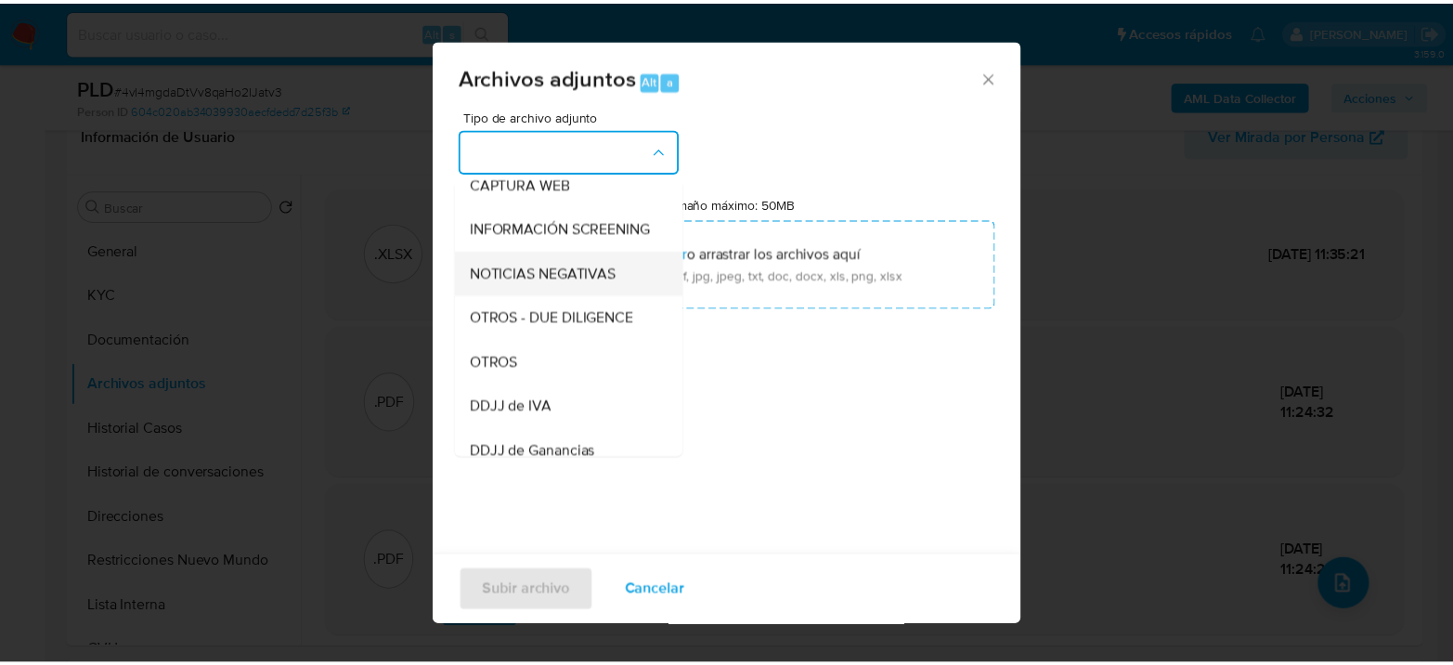
scroll to position [206, 0]
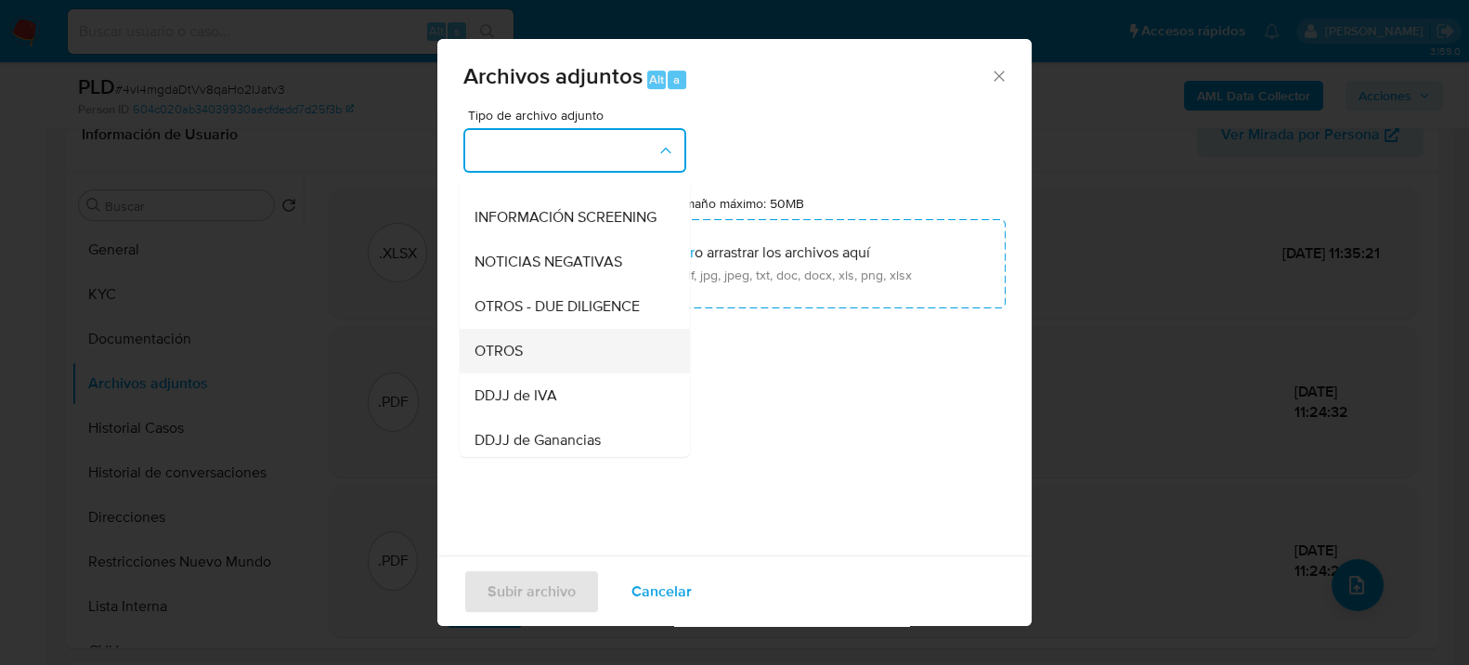
click at [514, 356] on div "OTROS" at bounding box center [569, 350] width 189 height 45
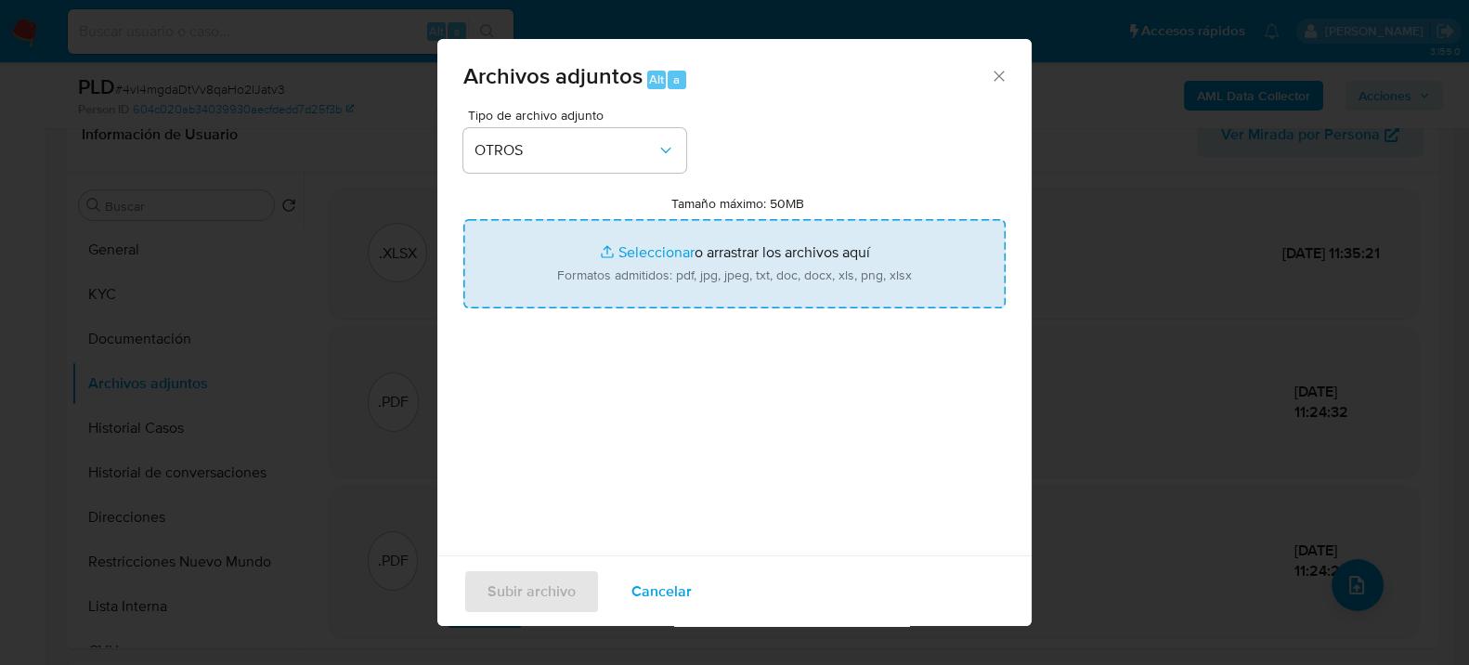
type input "C:\fakepath\Caselog 4vI4mgdaDtVv8qaHo2IJatv3_2025_08_19_12_23_14.docx"
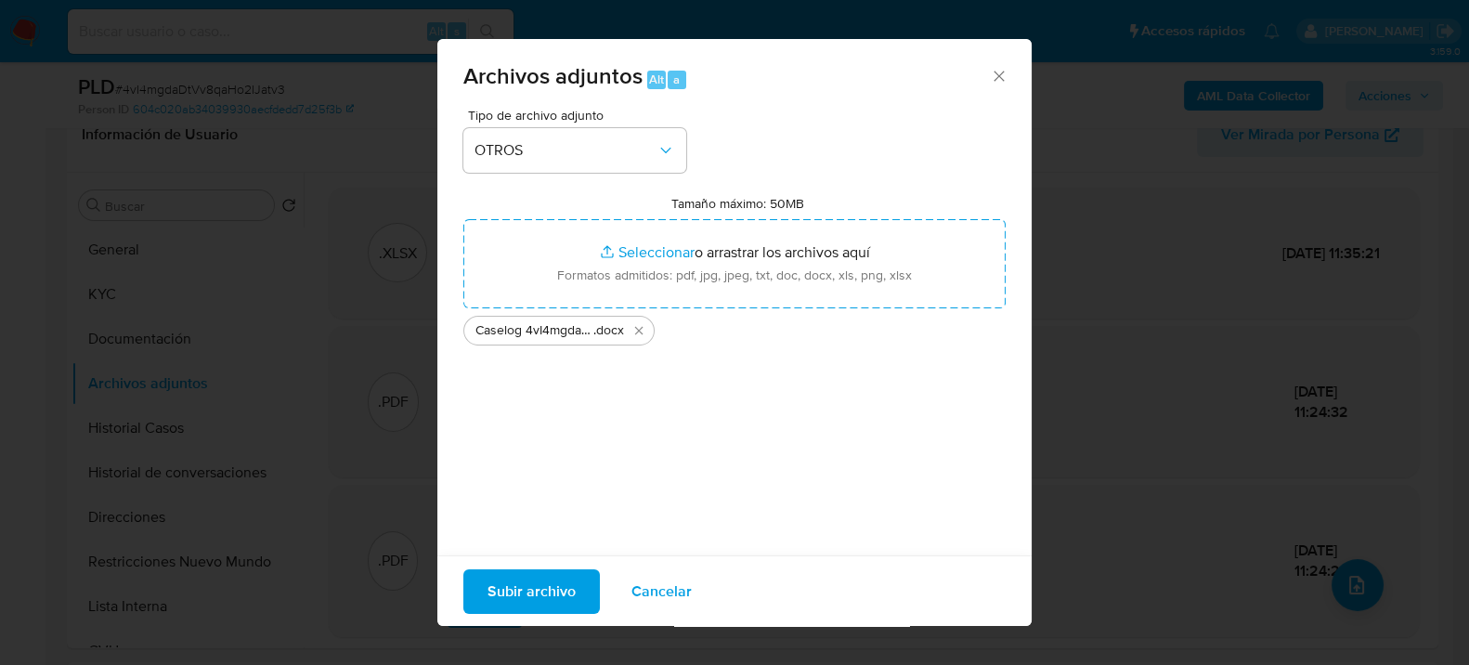
click at [511, 590] on span "Subir archivo" at bounding box center [532, 590] width 88 height 41
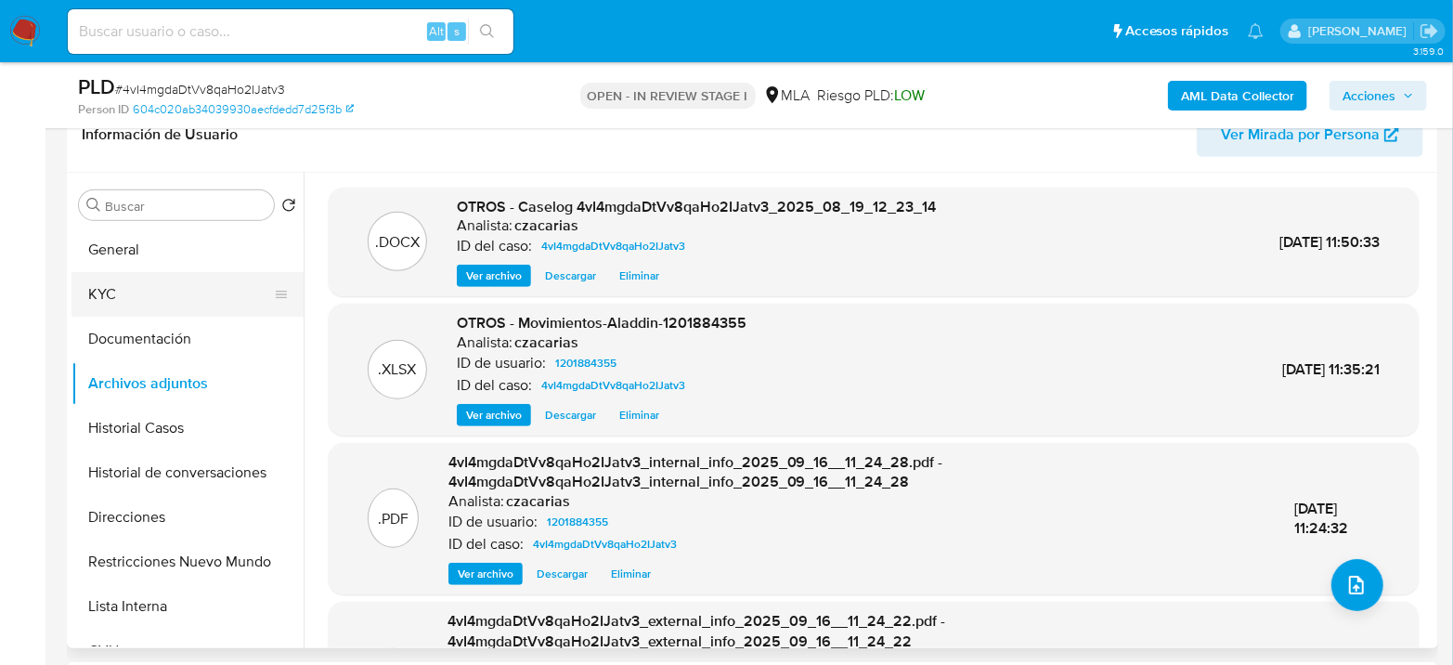
click at [105, 294] on button "KYC" at bounding box center [180, 294] width 217 height 45
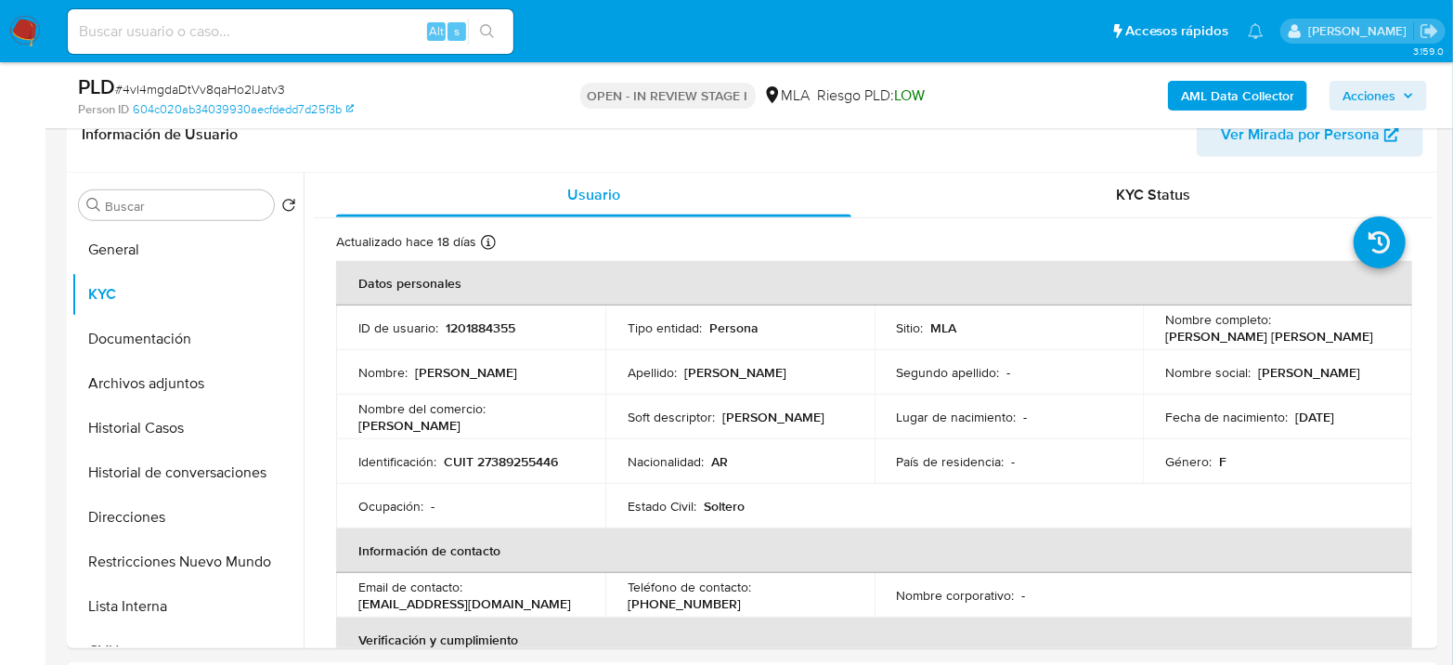
click at [1376, 89] on span "Acciones" at bounding box center [1369, 96] width 53 height 30
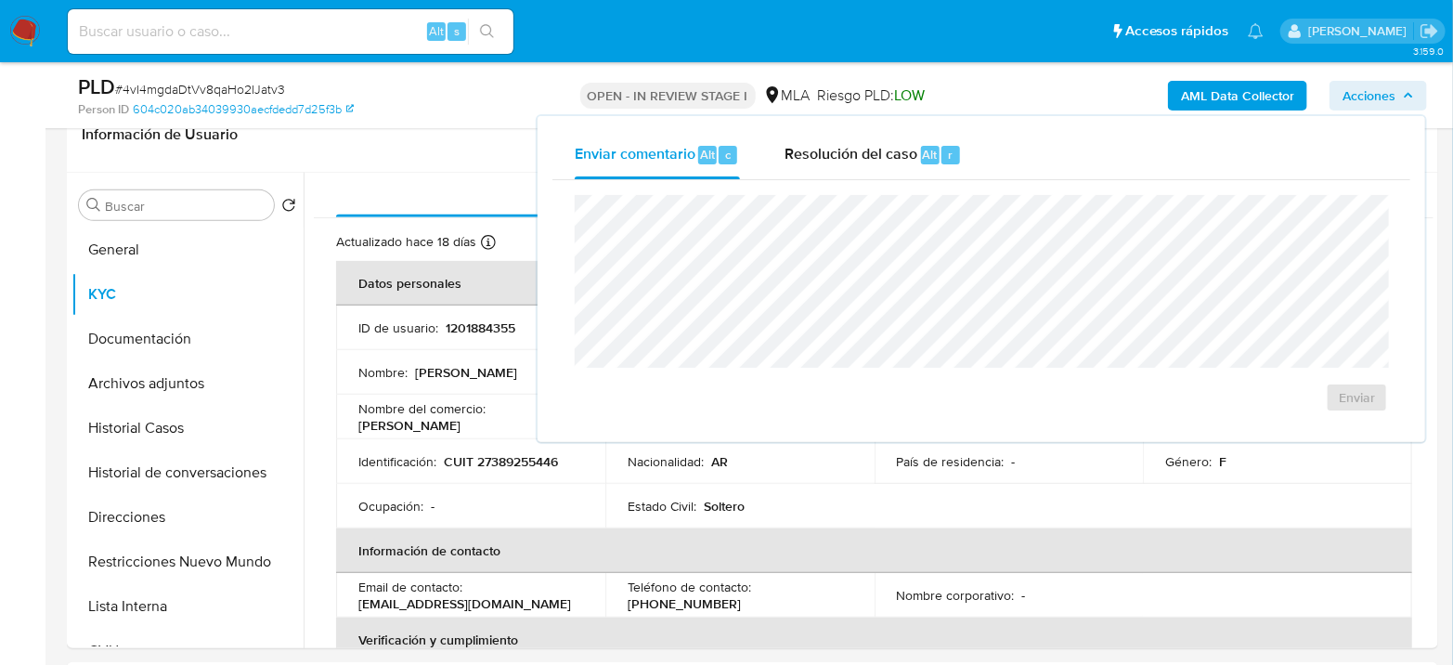
click at [447, 487] on td "Ocupación : -" at bounding box center [470, 506] width 269 height 45
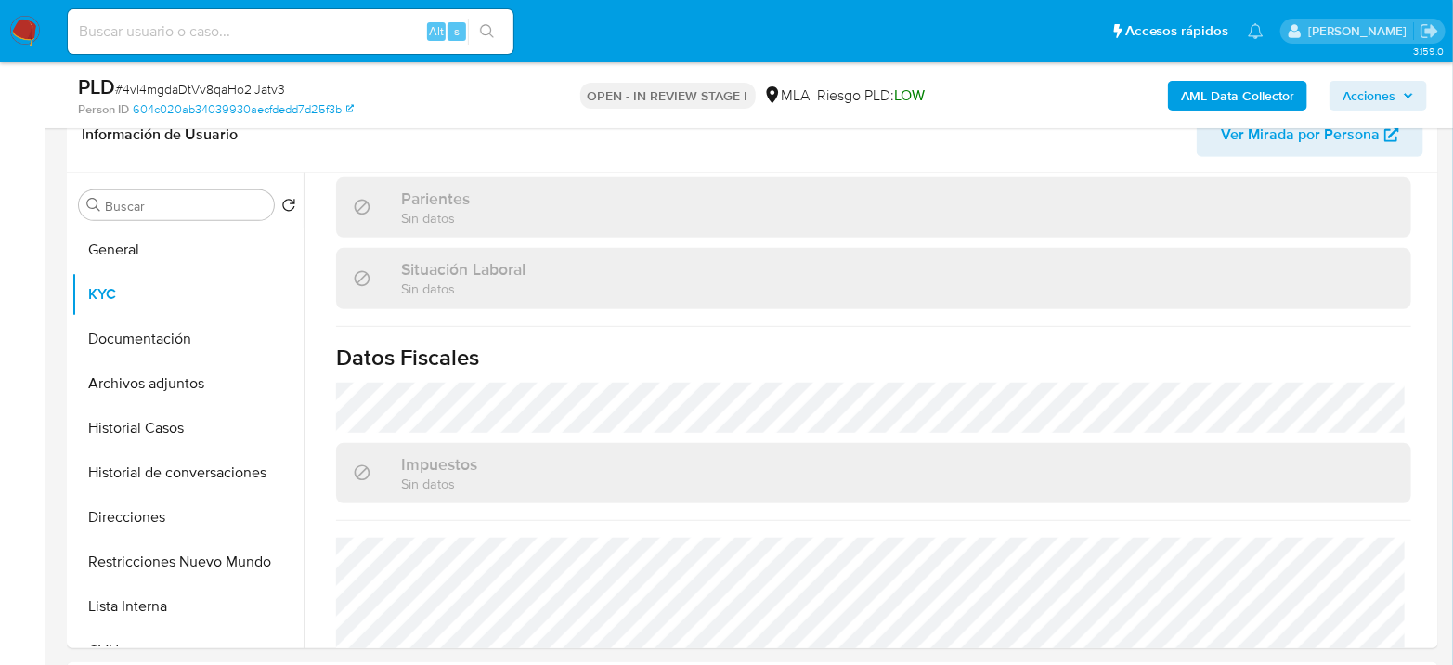
scroll to position [994, 0]
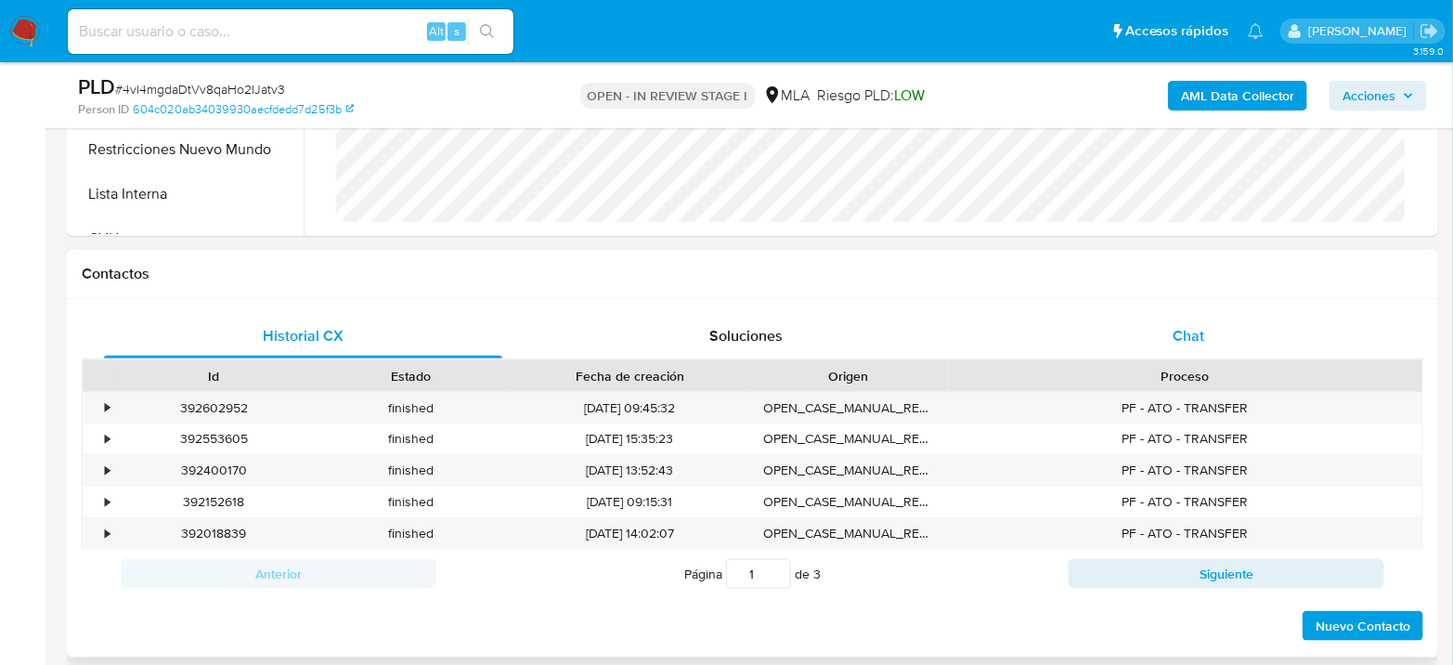
click at [1201, 330] on span "Chat" at bounding box center [1189, 335] width 32 height 21
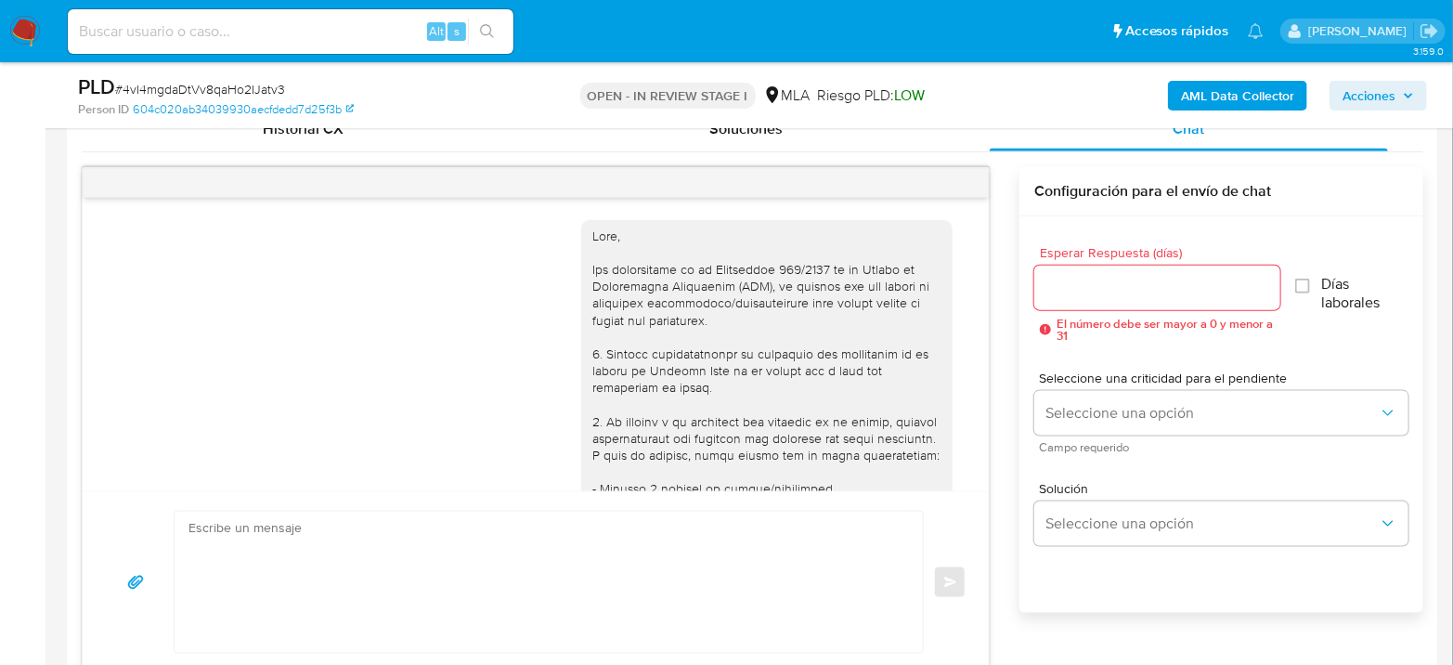
scroll to position [1166, 0]
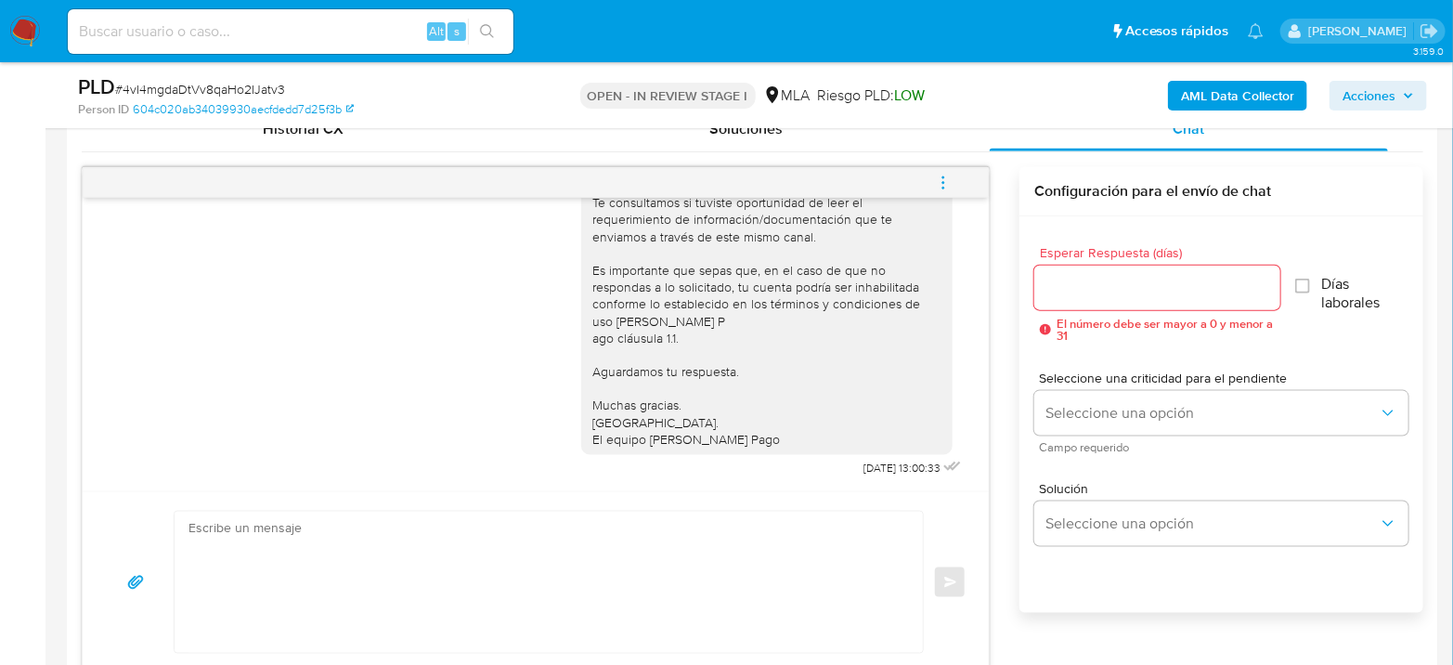
click at [937, 179] on icon "menu-action" at bounding box center [943, 183] width 17 height 17
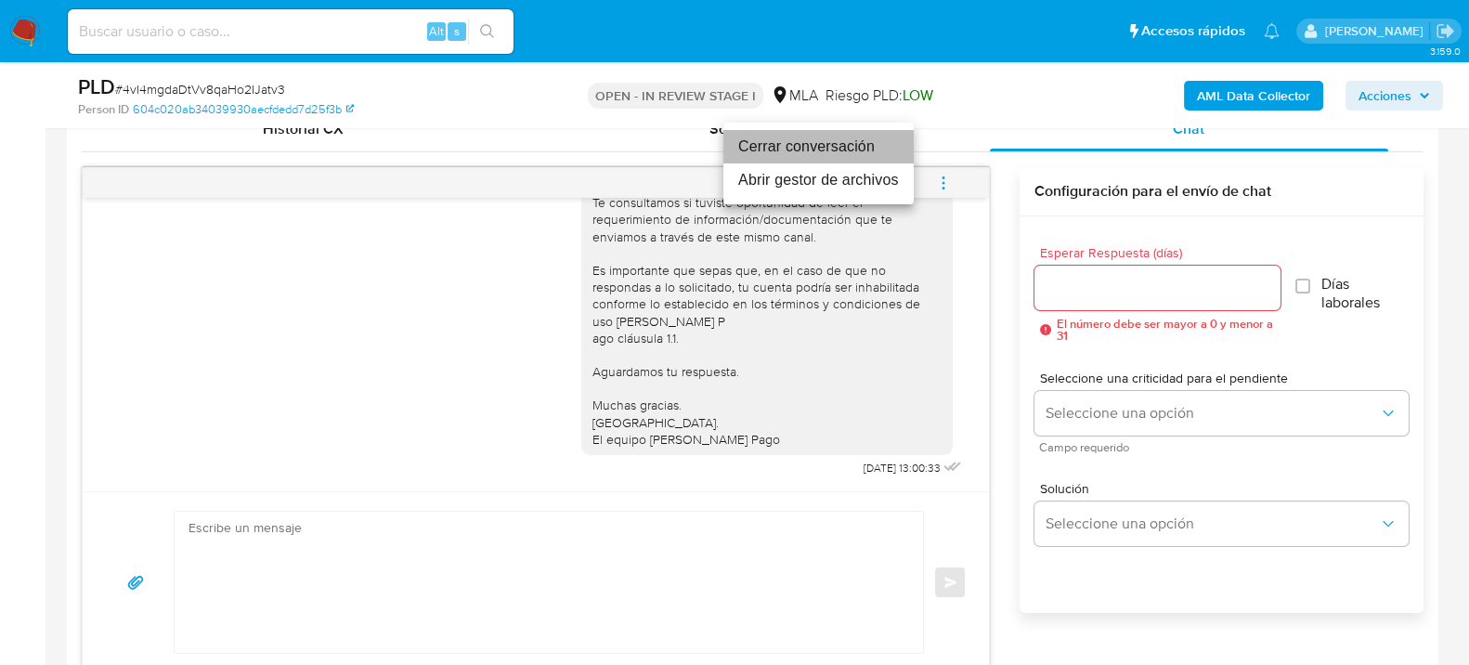
click at [807, 149] on li "Cerrar conversación" at bounding box center [818, 146] width 190 height 33
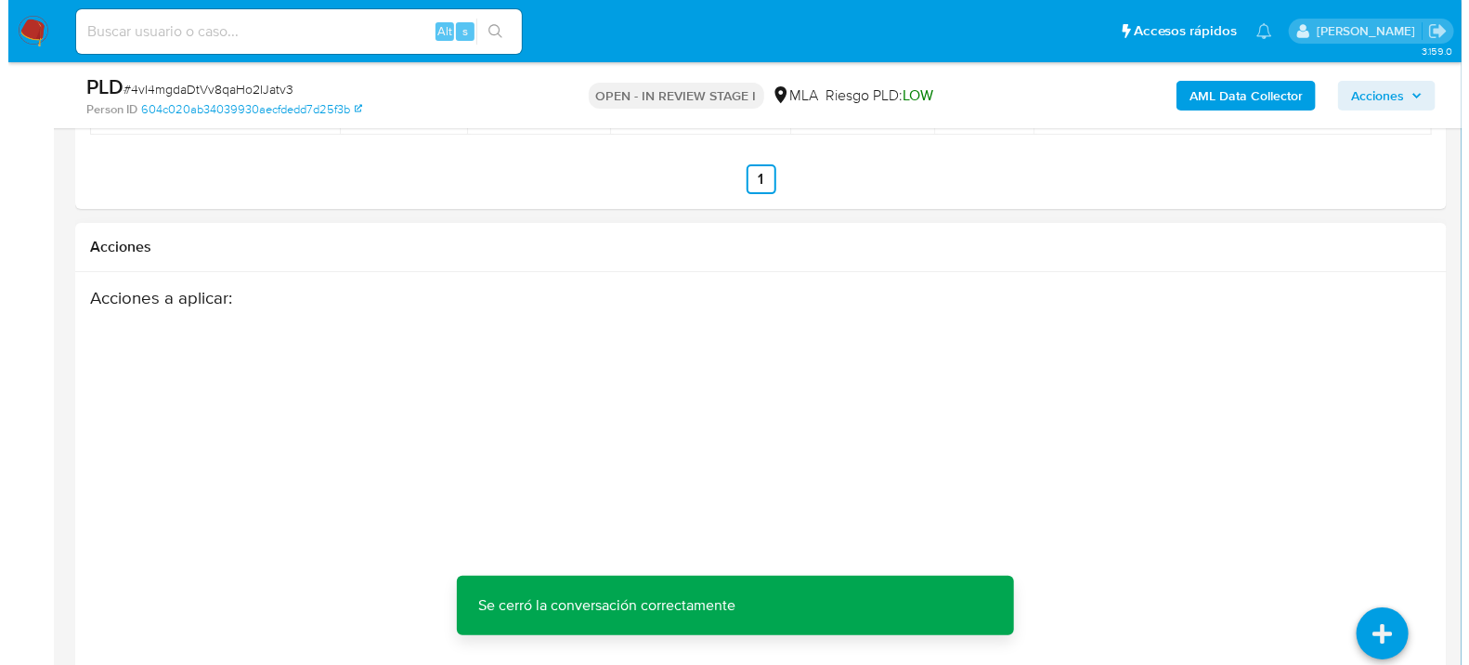
scroll to position [2894, 0]
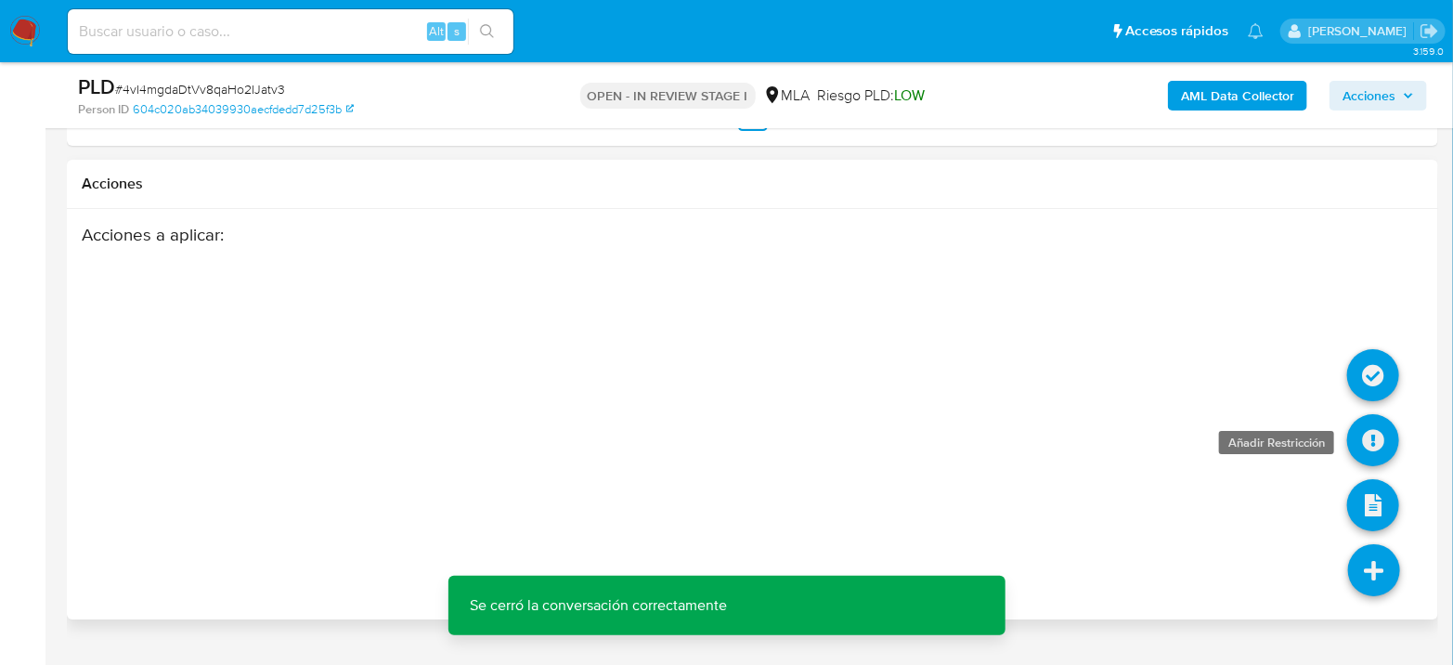
click at [1375, 414] on icon at bounding box center [1373, 440] width 52 height 52
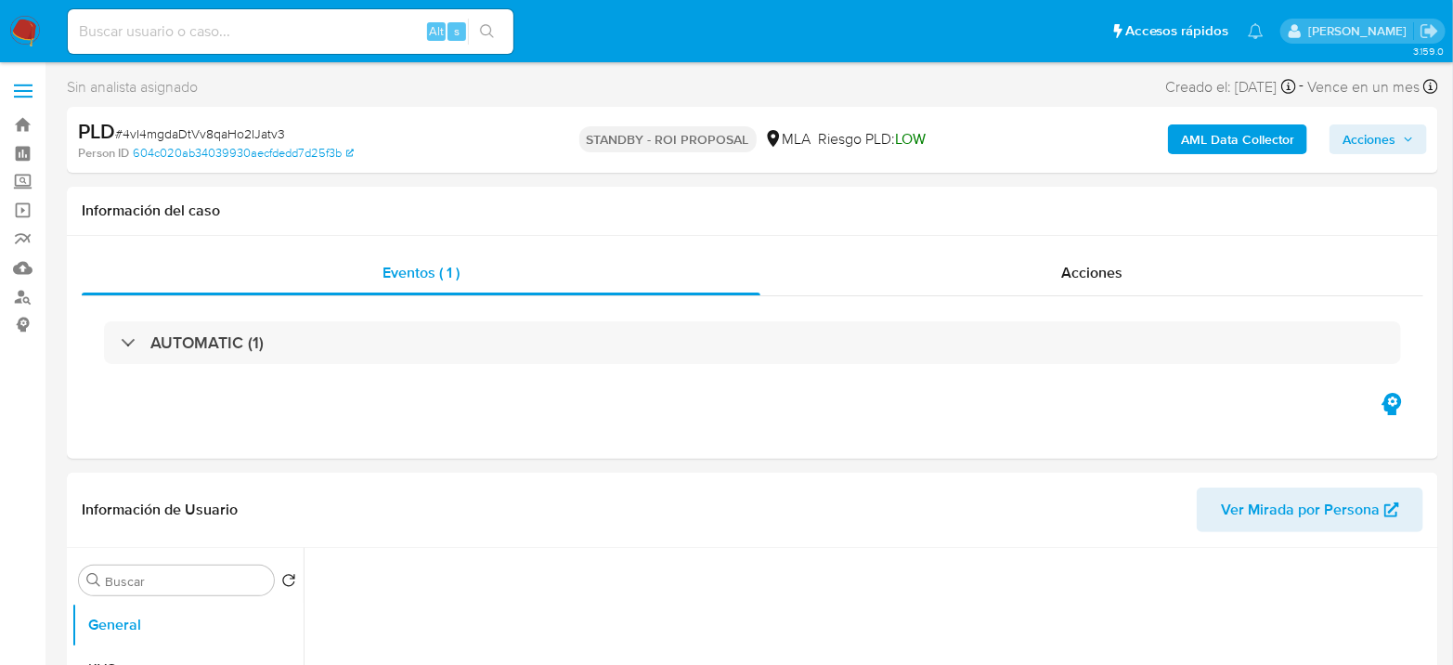
select select "10"
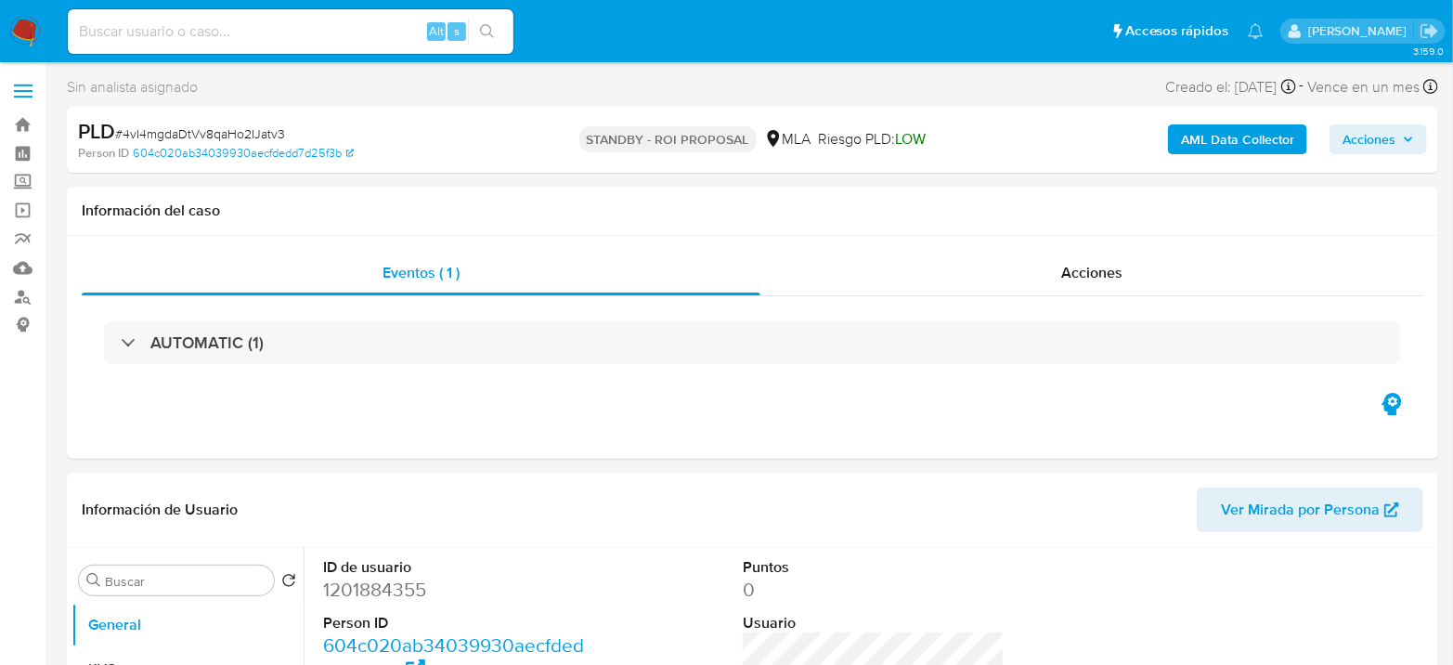
drag, startPoint x: 362, startPoint y: 36, endPoint x: 400, endPoint y: 28, distance: 39.0
click at [362, 35] on input at bounding box center [291, 32] width 446 height 24
paste input "VmdPqewKAHSWkhvtacRXigux"
type input "VmdPqewKAHSWkhvtacRXigux"
click at [482, 47] on div "VmdPqewKAHSWkhvtacRXigux Alt s" at bounding box center [291, 31] width 446 height 45
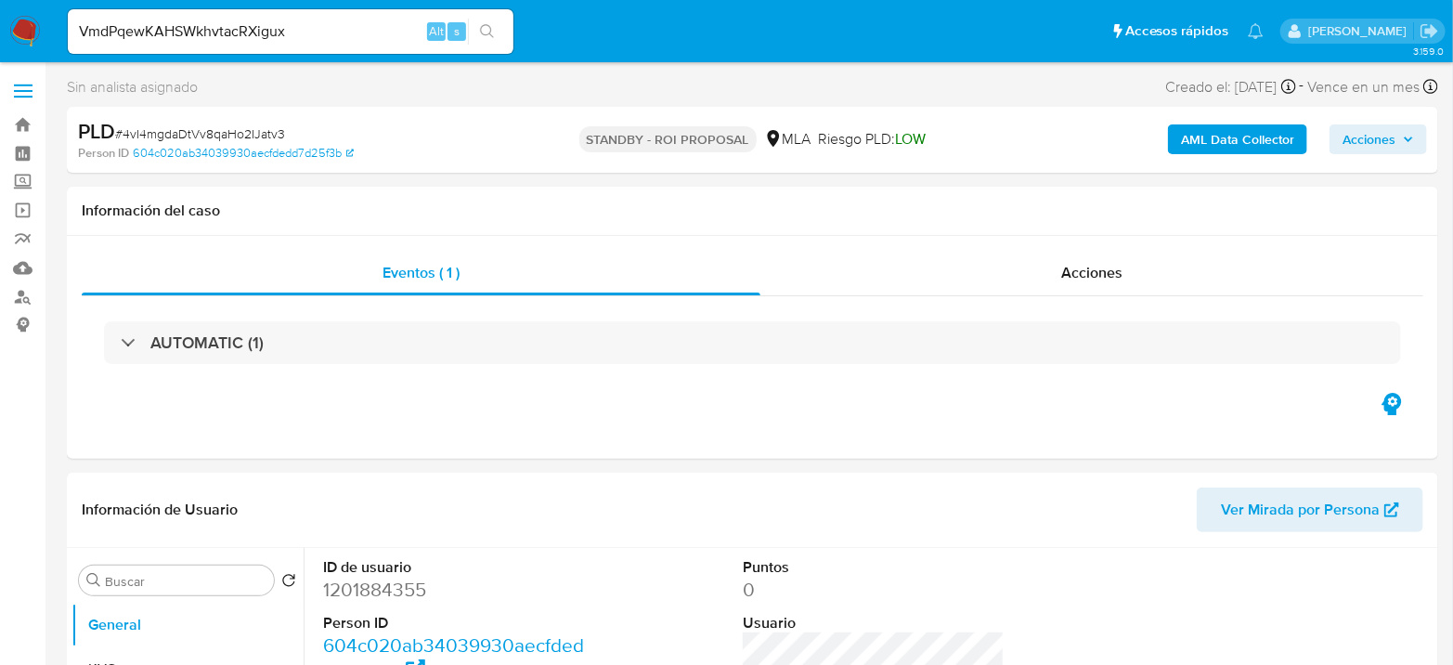
click at [484, 28] on icon "search-icon" at bounding box center [487, 31] width 15 height 15
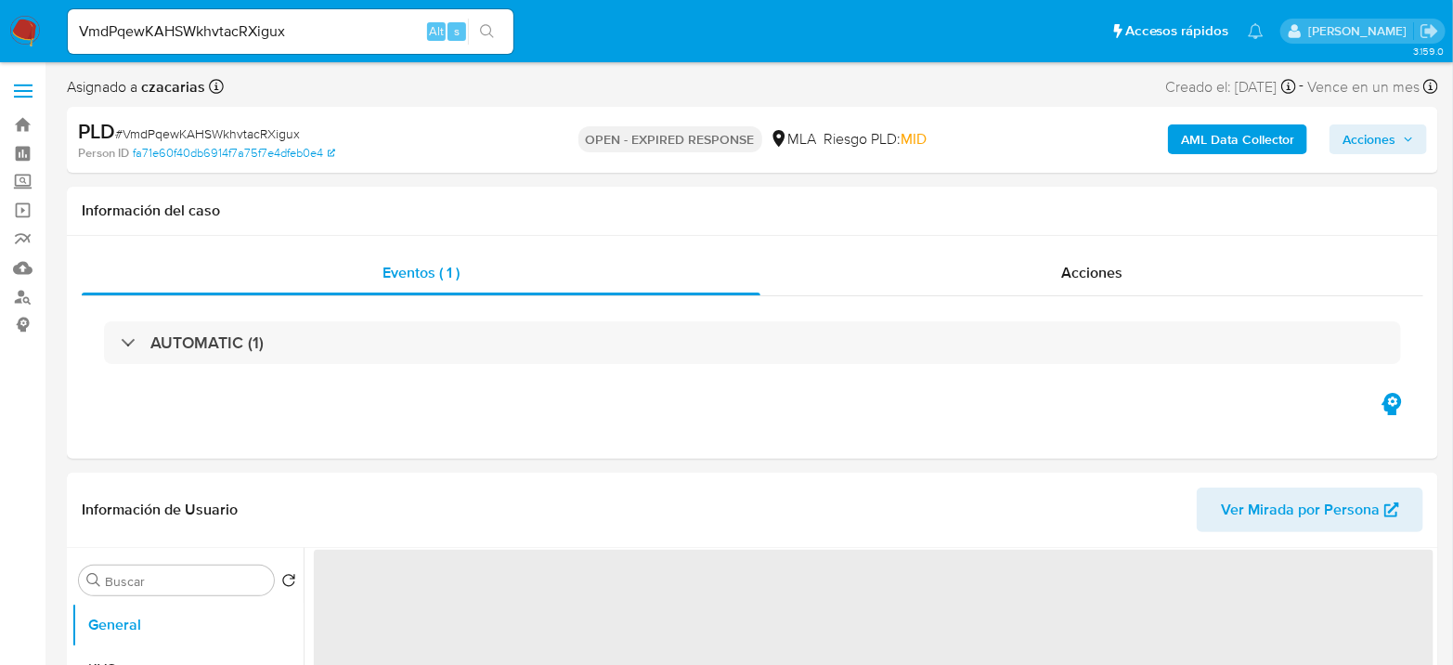
select select "10"
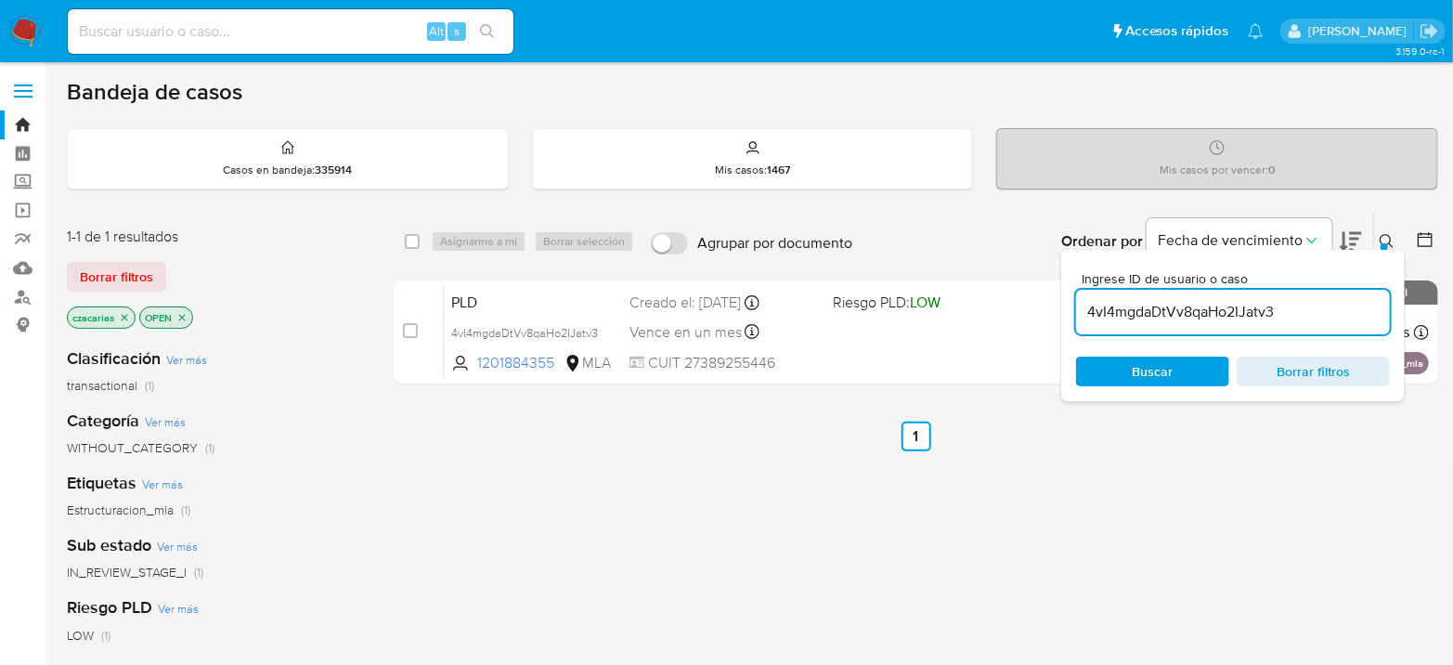
click at [1181, 315] on input "4vI4mgdaDtVv8qaHo2IJatv3" at bounding box center [1233, 312] width 314 height 24
paste input "VmdPqewKAHSWkhvtacRXigux"
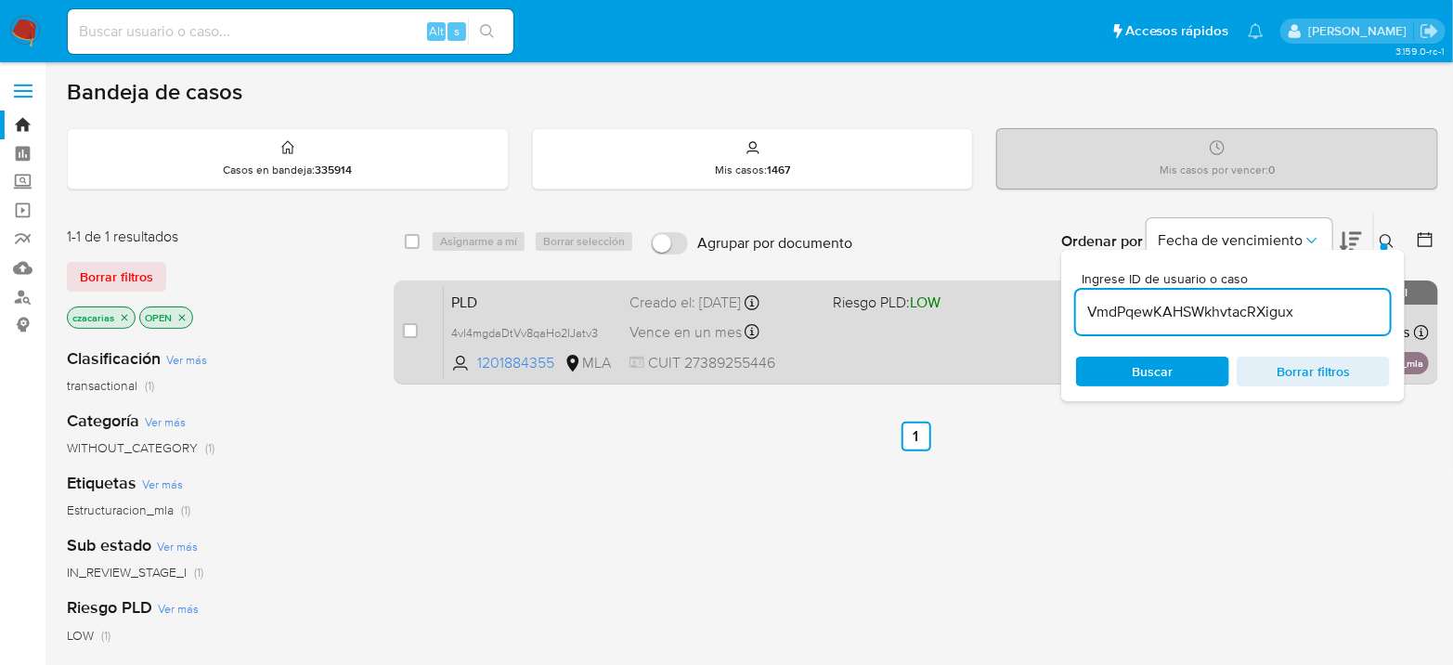
type input "VmdPqewKAHSWkhvtacRXigux"
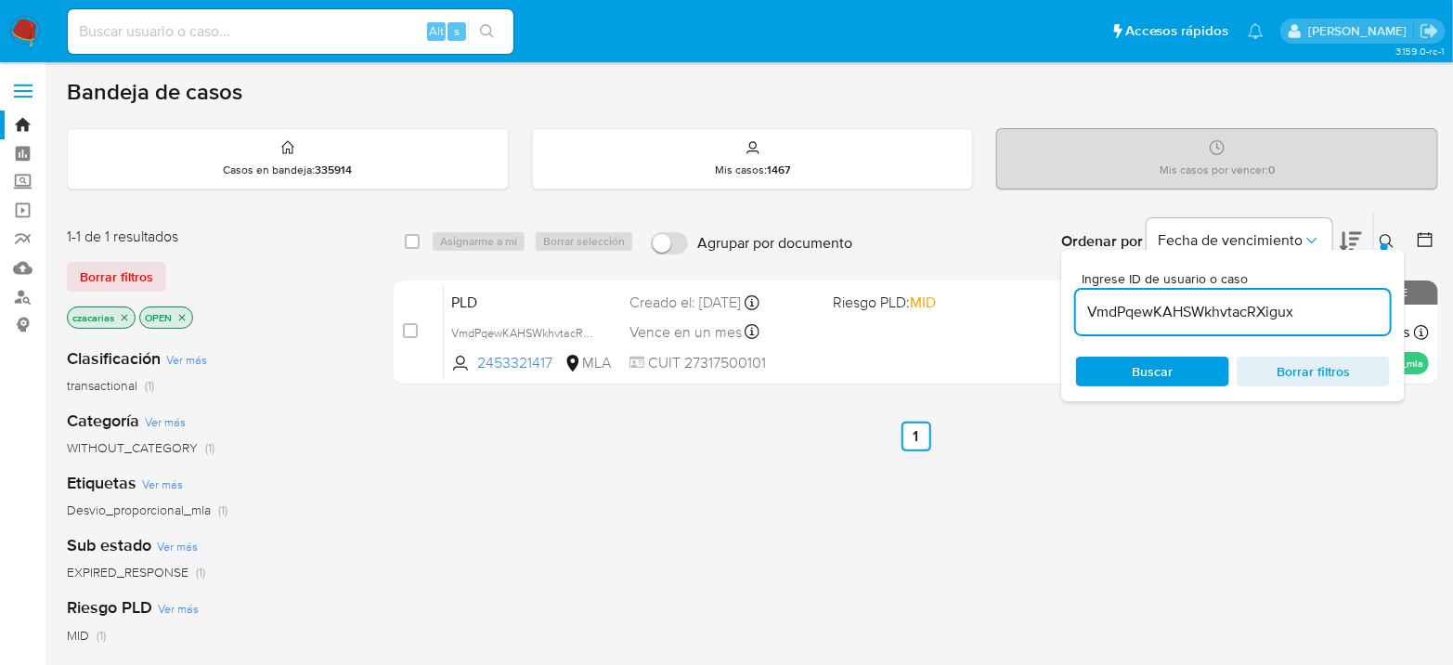
drag, startPoint x: 411, startPoint y: 333, endPoint x: 487, endPoint y: 258, distance: 106.4
click at [411, 332] on input "checkbox" at bounding box center [410, 330] width 15 height 15
checkbox input "true"
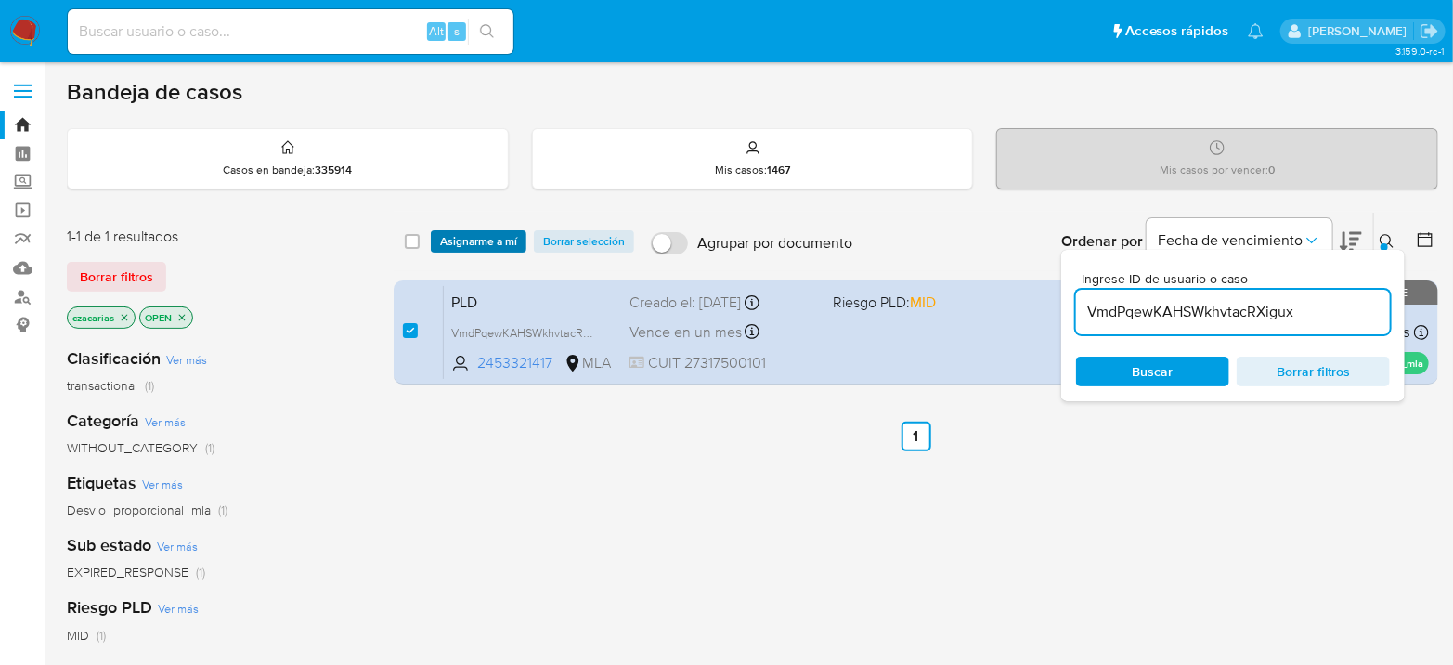
click at [505, 246] on span "Asignarme a mí" at bounding box center [478, 241] width 77 height 19
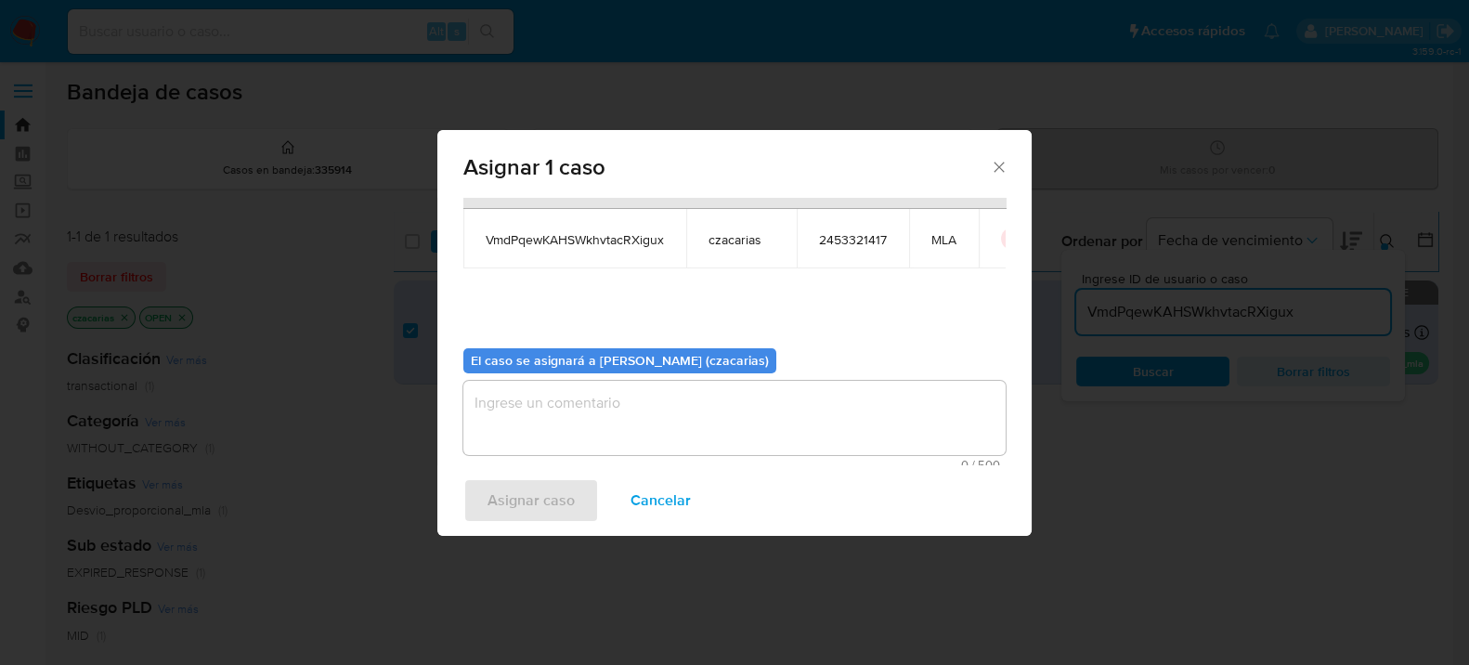
scroll to position [95, 0]
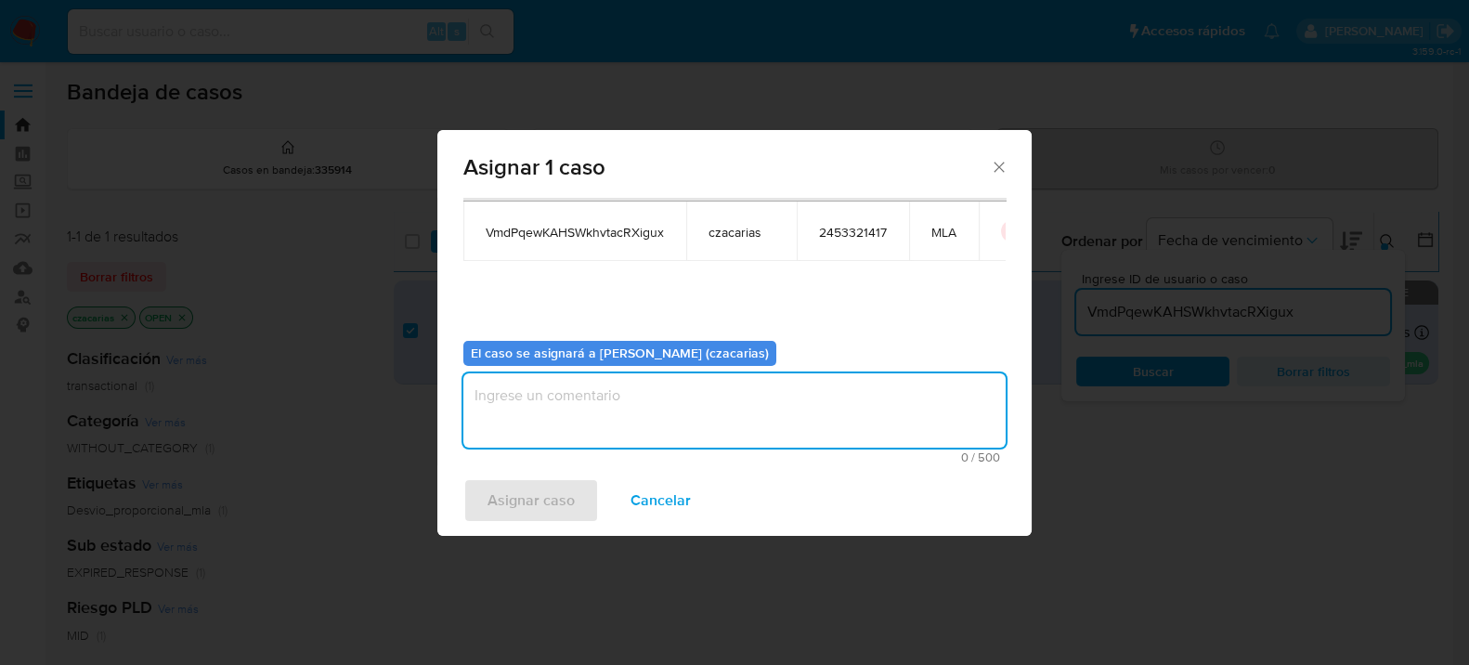
click at [686, 430] on textarea "assign-modal" at bounding box center [734, 410] width 542 height 74
click at [570, 504] on span "Asignar caso" at bounding box center [531, 500] width 87 height 41
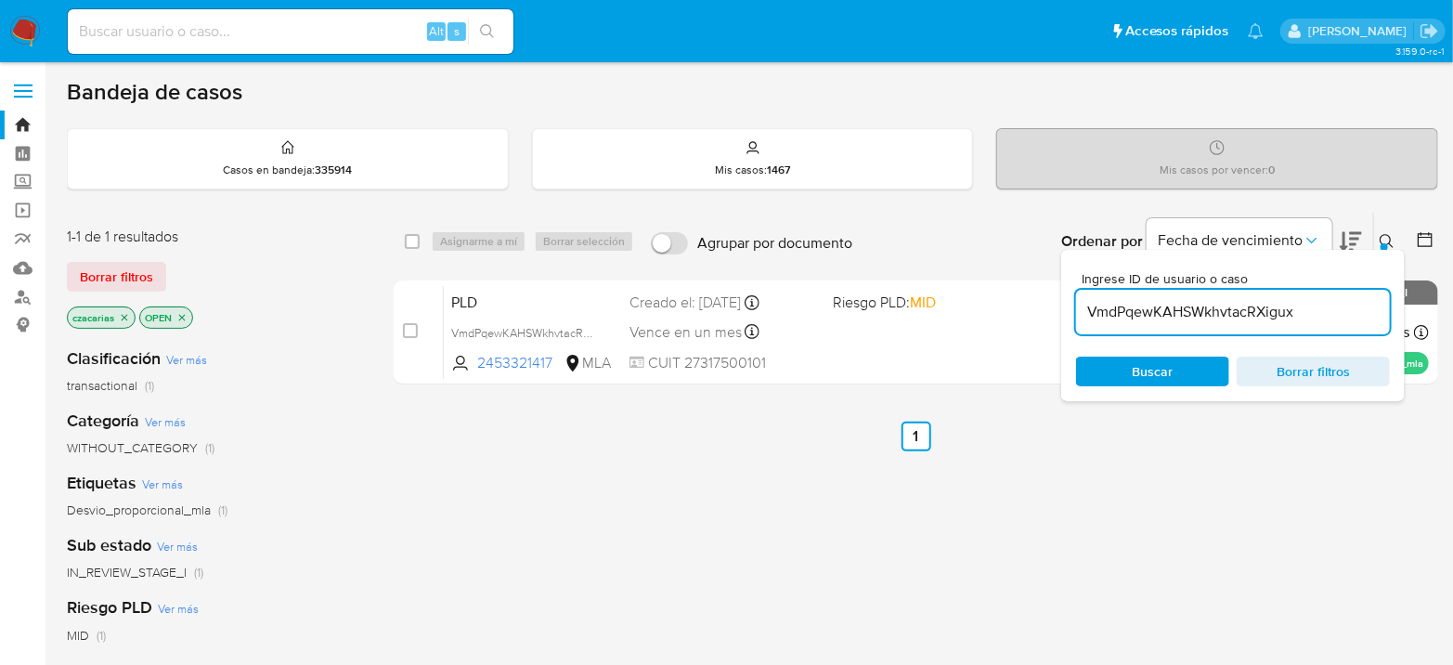
click at [1152, 316] on input "VmdPqewKAHSWkhvtacRXigux" at bounding box center [1233, 312] width 314 height 24
click at [1152, 315] on input "VmdPqewKAHSWkhvtacRXigux" at bounding box center [1233, 312] width 314 height 24
paste input "sO2MfNrxTz5DIEhYG8ayckew"
type input "sO2MfNrxTz5DIEhYG8ayckew"
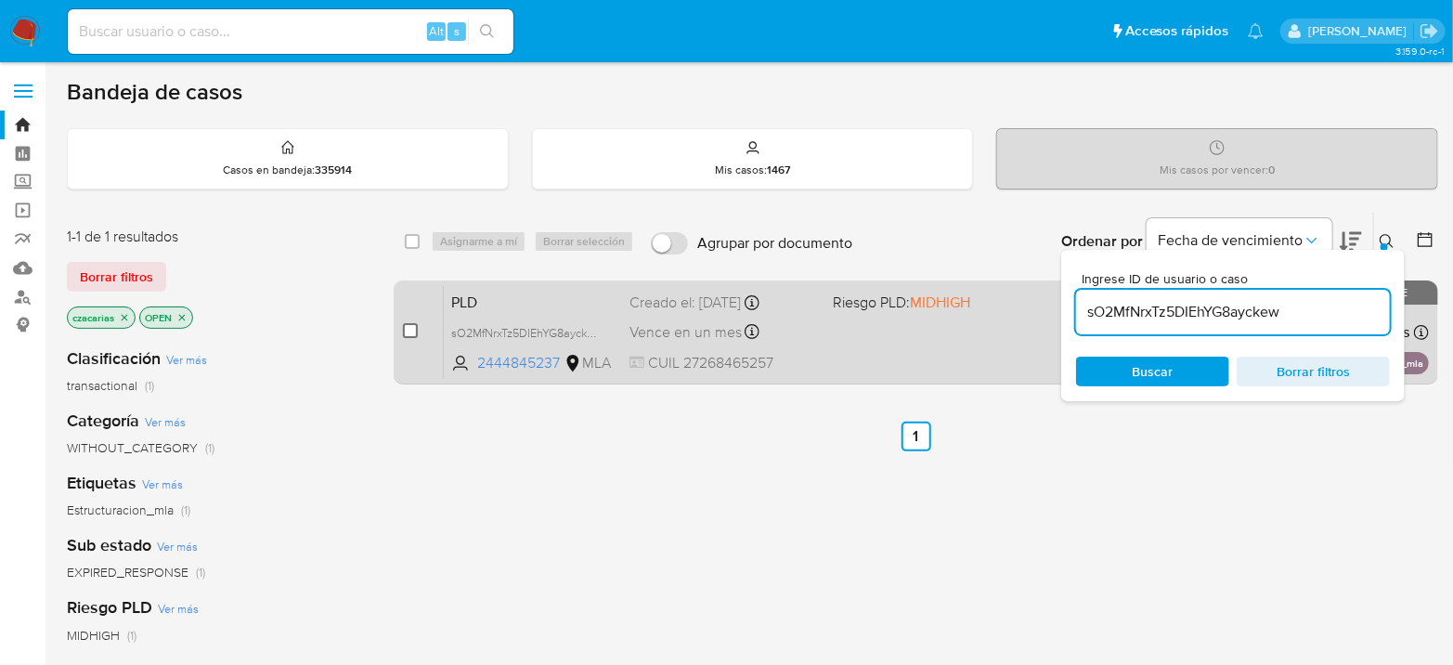
drag, startPoint x: 407, startPoint y: 333, endPoint x: 415, endPoint y: 322, distance: 13.9
click at [408, 332] on input "checkbox" at bounding box center [410, 330] width 15 height 15
checkbox input "true"
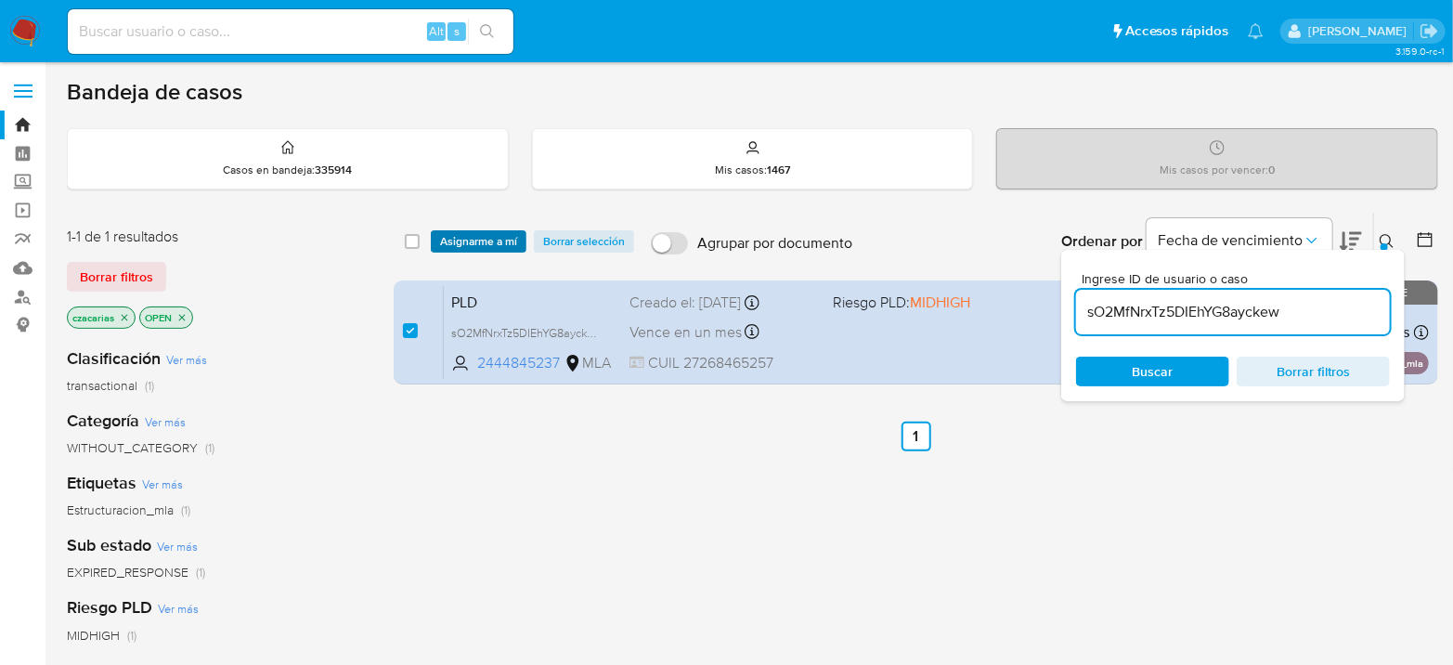
click at [488, 241] on span "Asignarme a mí" at bounding box center [478, 241] width 77 height 19
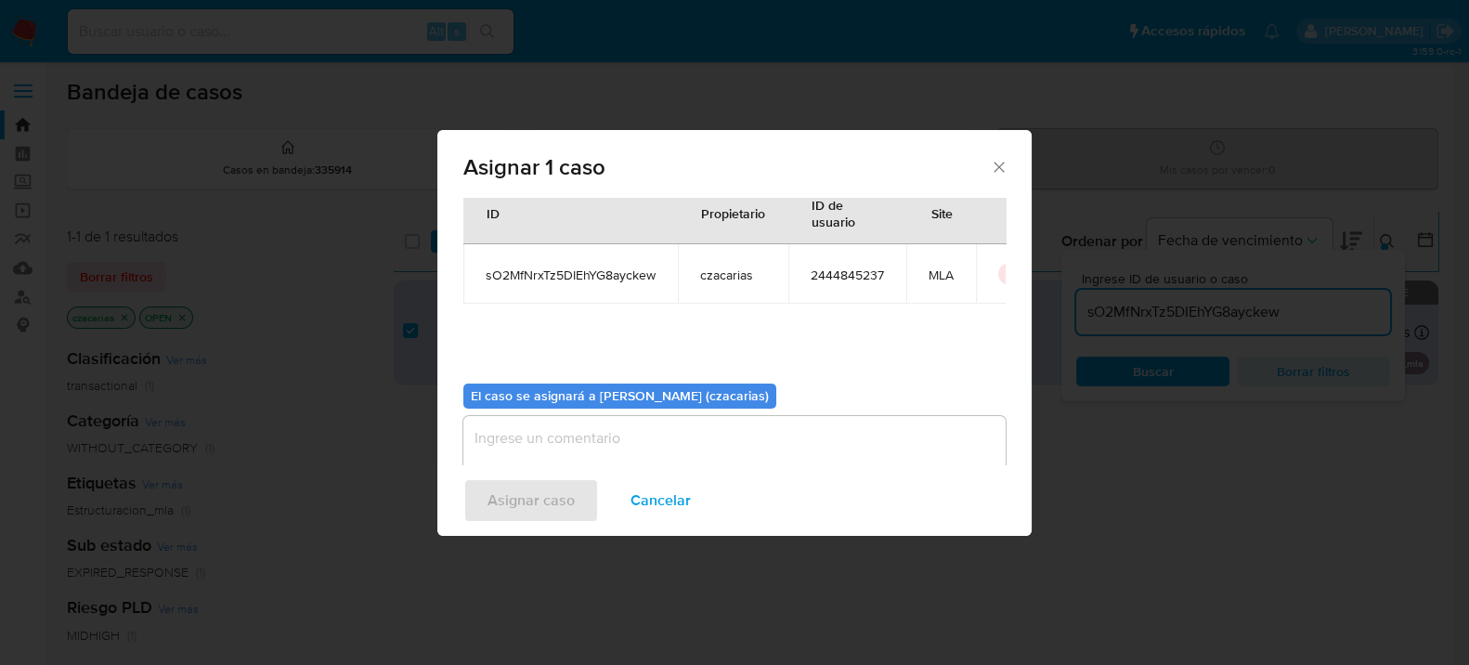
scroll to position [95, 0]
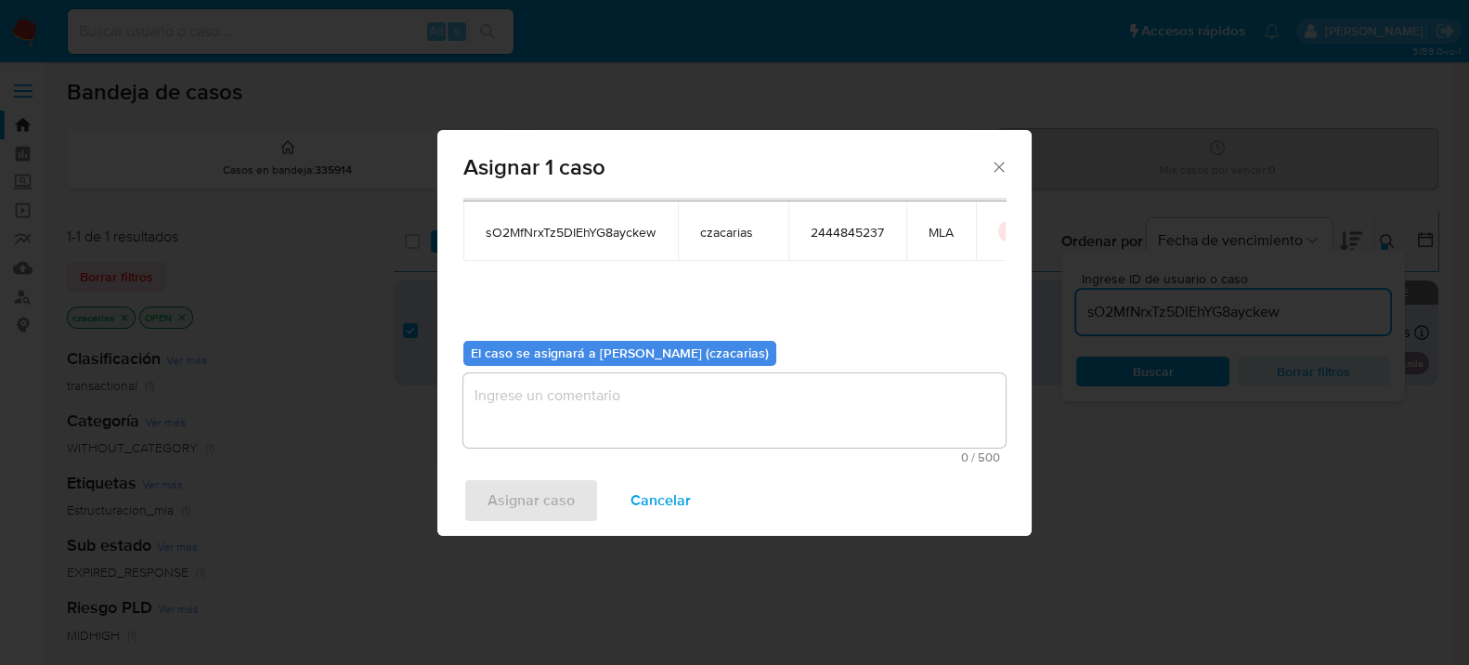
click at [574, 388] on textarea "assign-modal" at bounding box center [734, 410] width 542 height 74
click at [548, 512] on span "Asignar caso" at bounding box center [531, 500] width 87 height 41
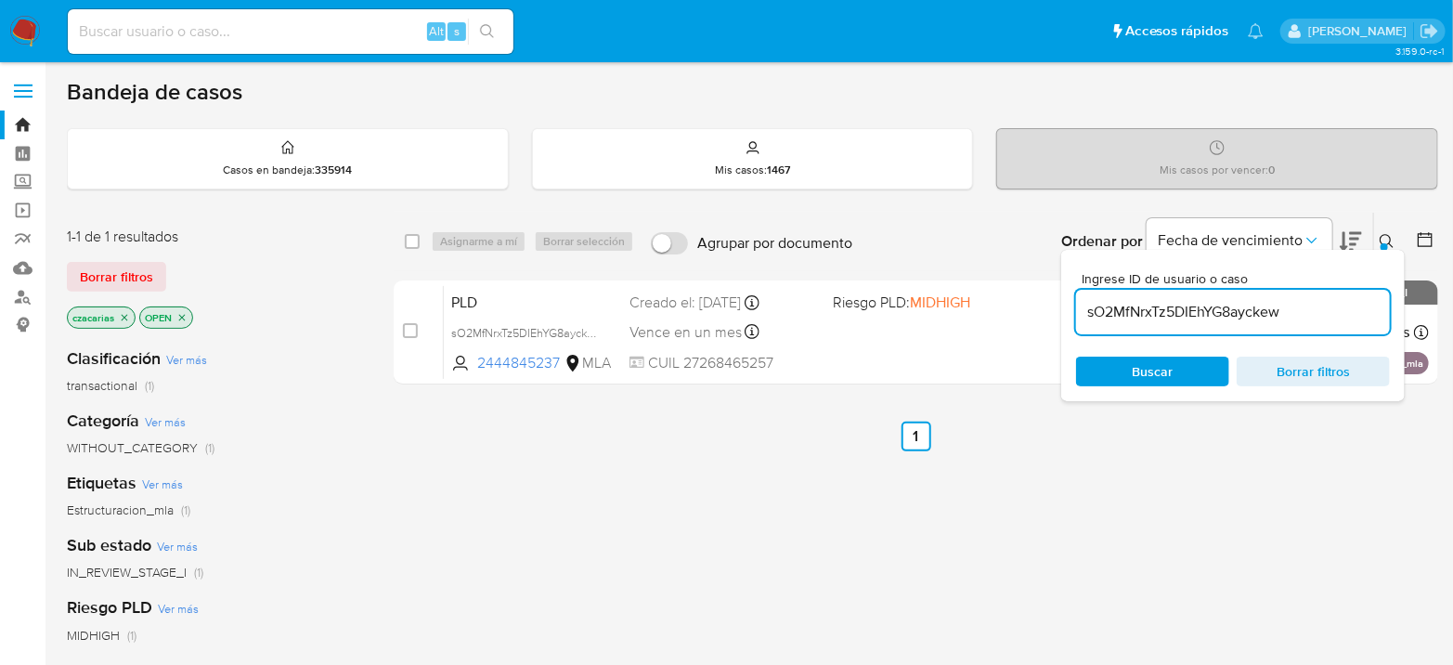
click at [1095, 314] on input "sO2MfNrxTz5DIEhYG8ayckew" at bounding box center [1233, 312] width 314 height 24
click at [1149, 295] on div "sO2MfNrxTz5DIEhYG8ayckew" at bounding box center [1233, 312] width 314 height 45
click at [1142, 313] on input "sO2MfNrxTz5DIEhYG8ayckew" at bounding box center [1233, 312] width 314 height 24
click at [1141, 313] on input "sO2MfNrxTz5DIEhYG8ayckew" at bounding box center [1233, 312] width 314 height 24
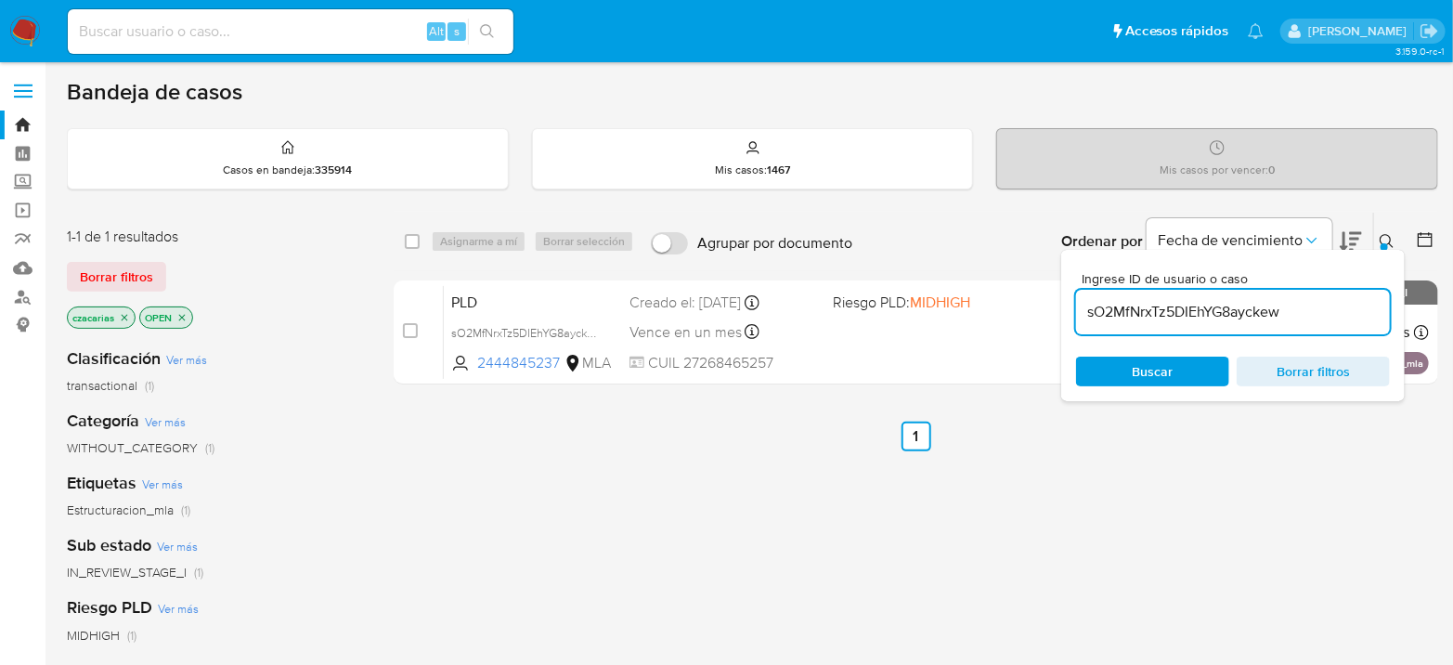
click at [1141, 313] on input "sO2MfNrxTz5DIEhYG8ayckew" at bounding box center [1233, 312] width 314 height 24
paste input "Xfhf2eOXQPYvpVR6iAXO2Wf0"
type input "Xfhf2eOXQPYvpVR6iAXO2Wf0"
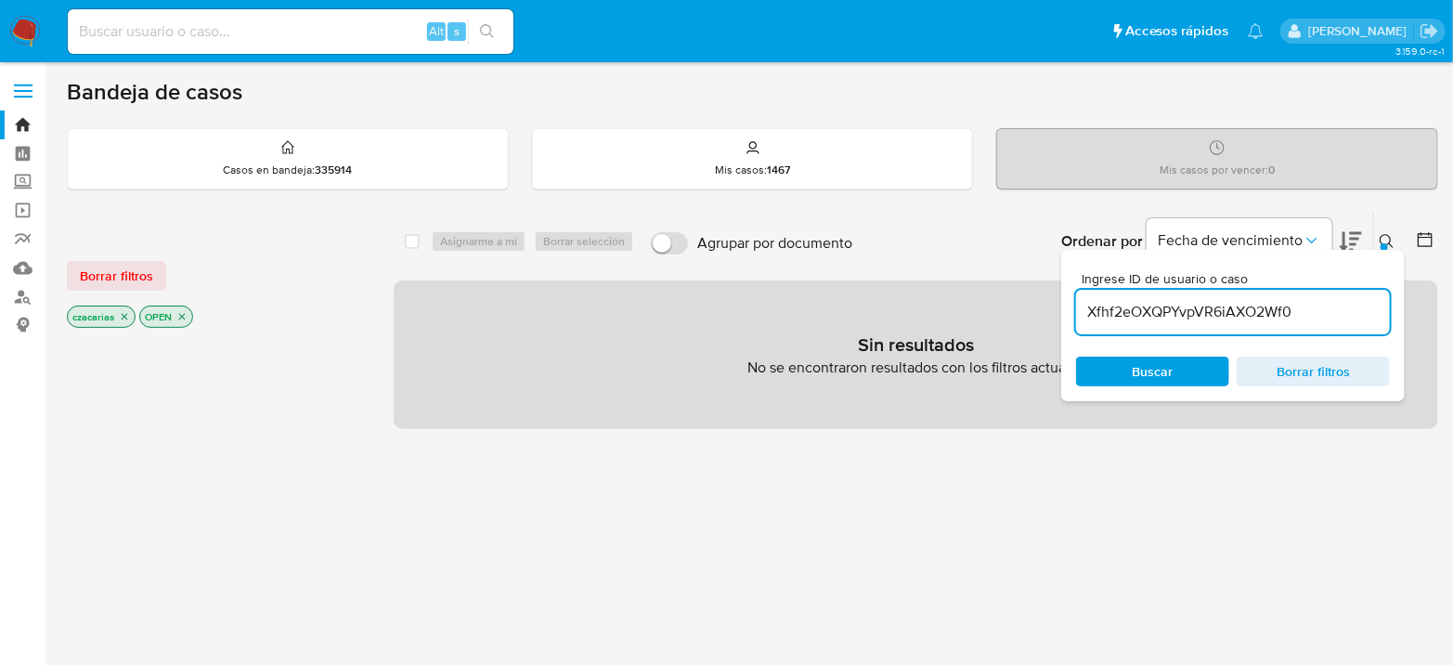
click at [126, 314] on icon "close-filter" at bounding box center [124, 316] width 11 height 11
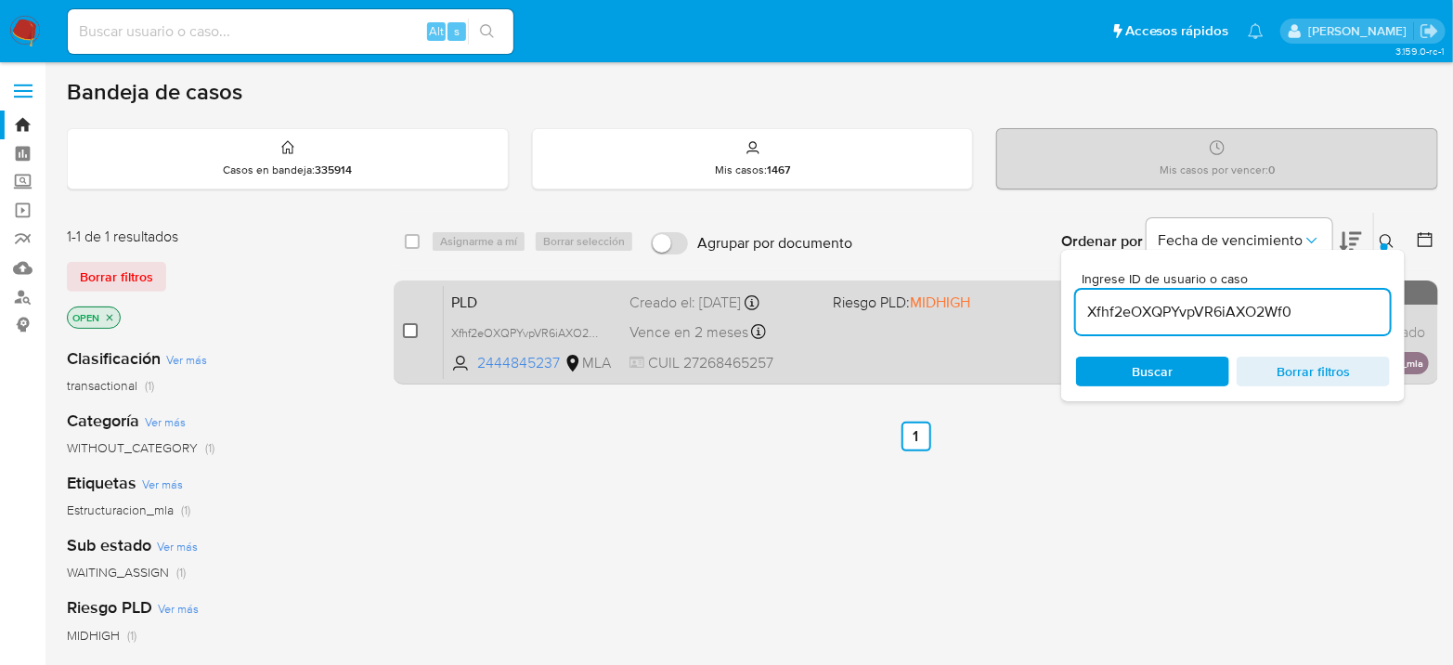
click at [410, 330] on input "checkbox" at bounding box center [410, 330] width 15 height 15
checkbox input "true"
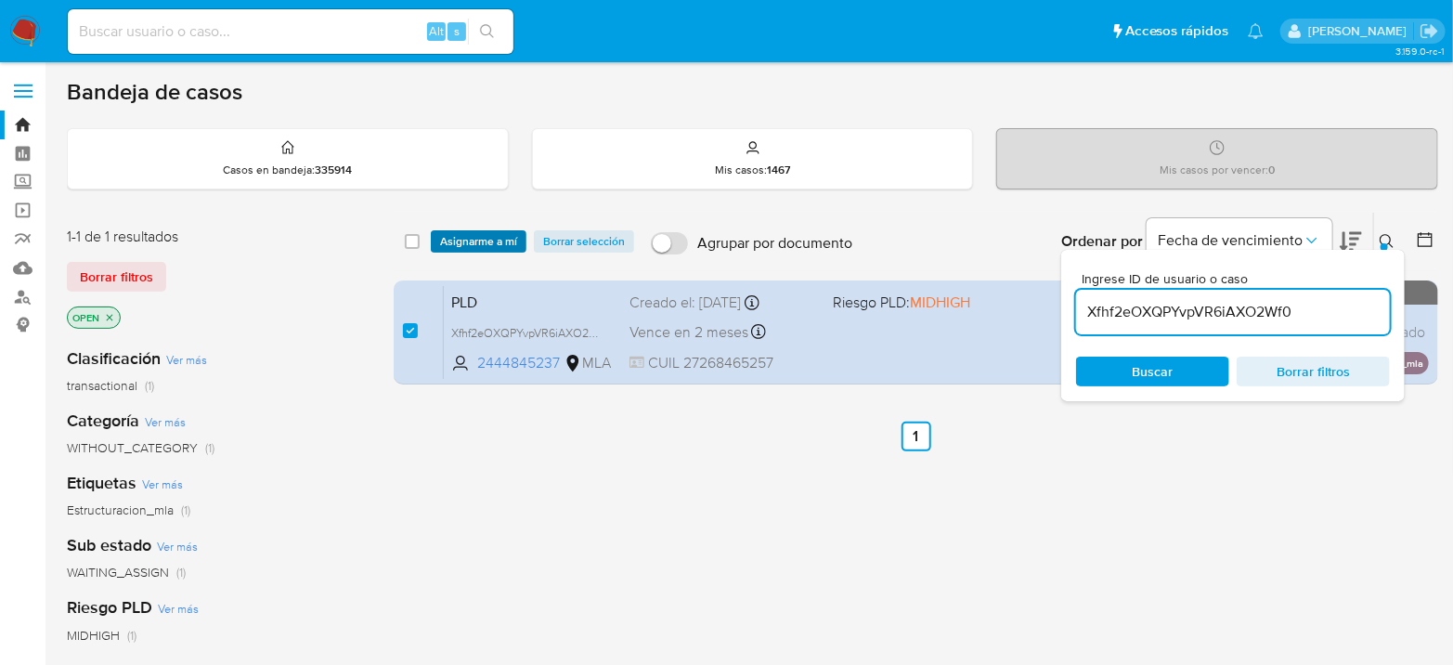
click at [494, 242] on span "Asignarme a mí" at bounding box center [478, 241] width 77 height 19
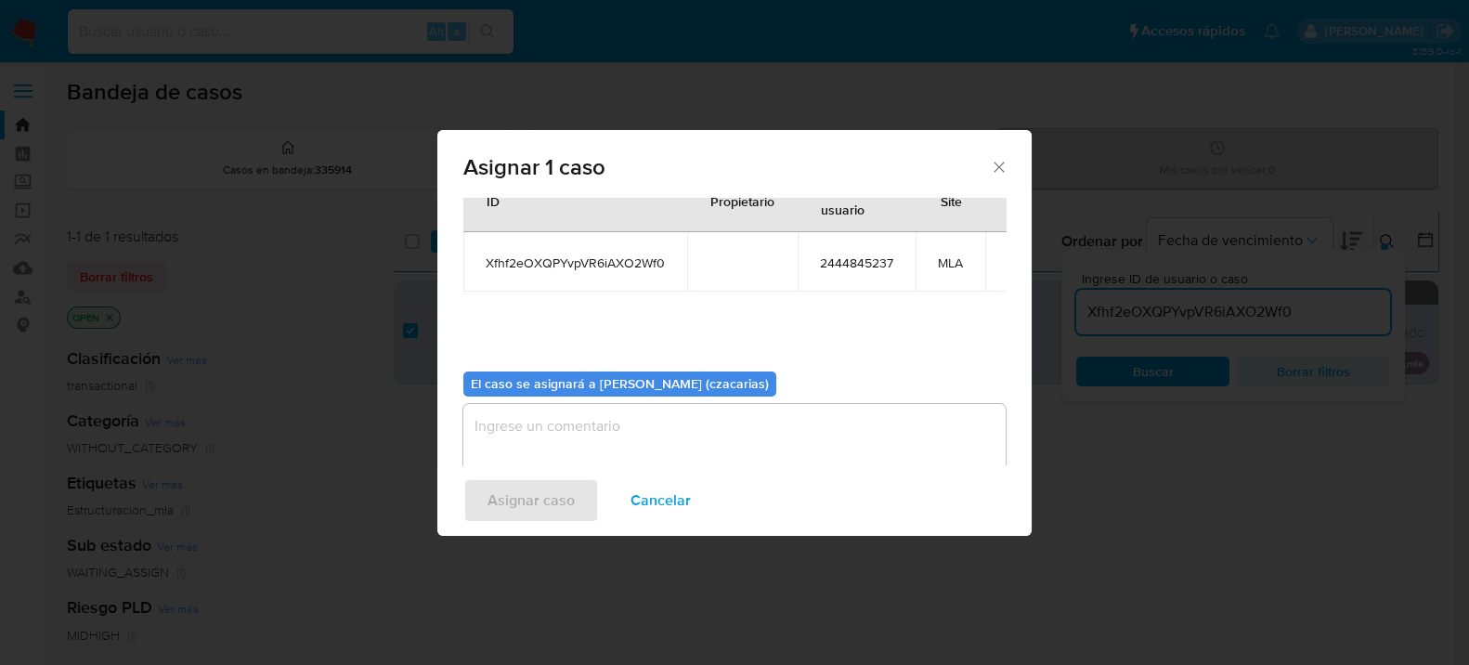
scroll to position [95, 0]
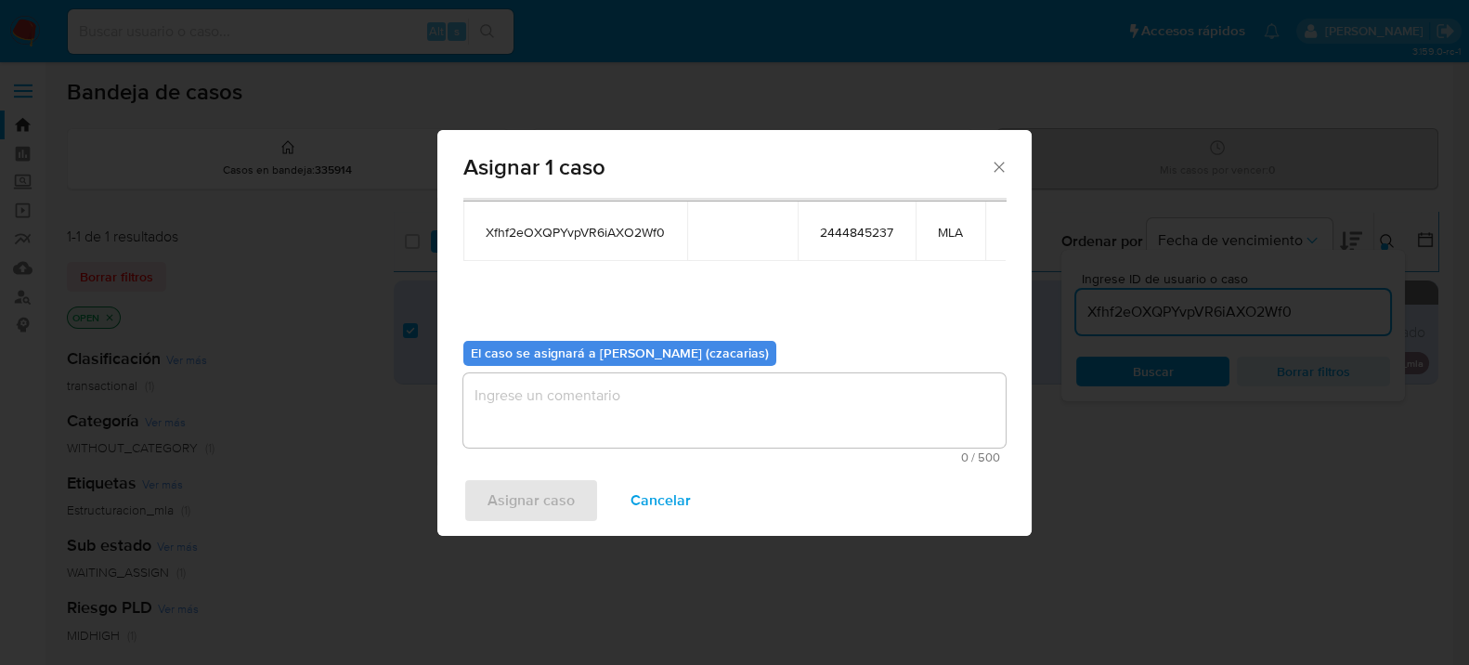
click at [579, 396] on textarea "assign-modal" at bounding box center [734, 410] width 542 height 74
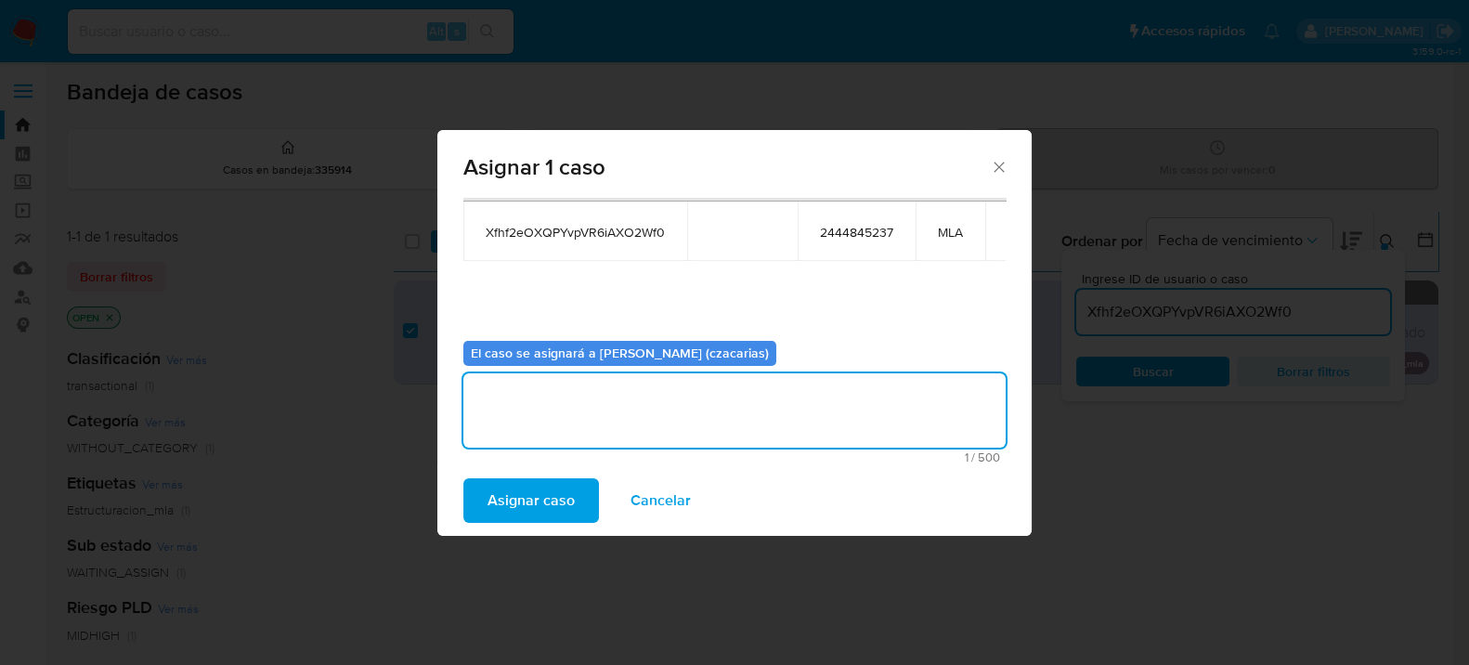
click at [564, 489] on span "Asignar caso" at bounding box center [531, 500] width 87 height 41
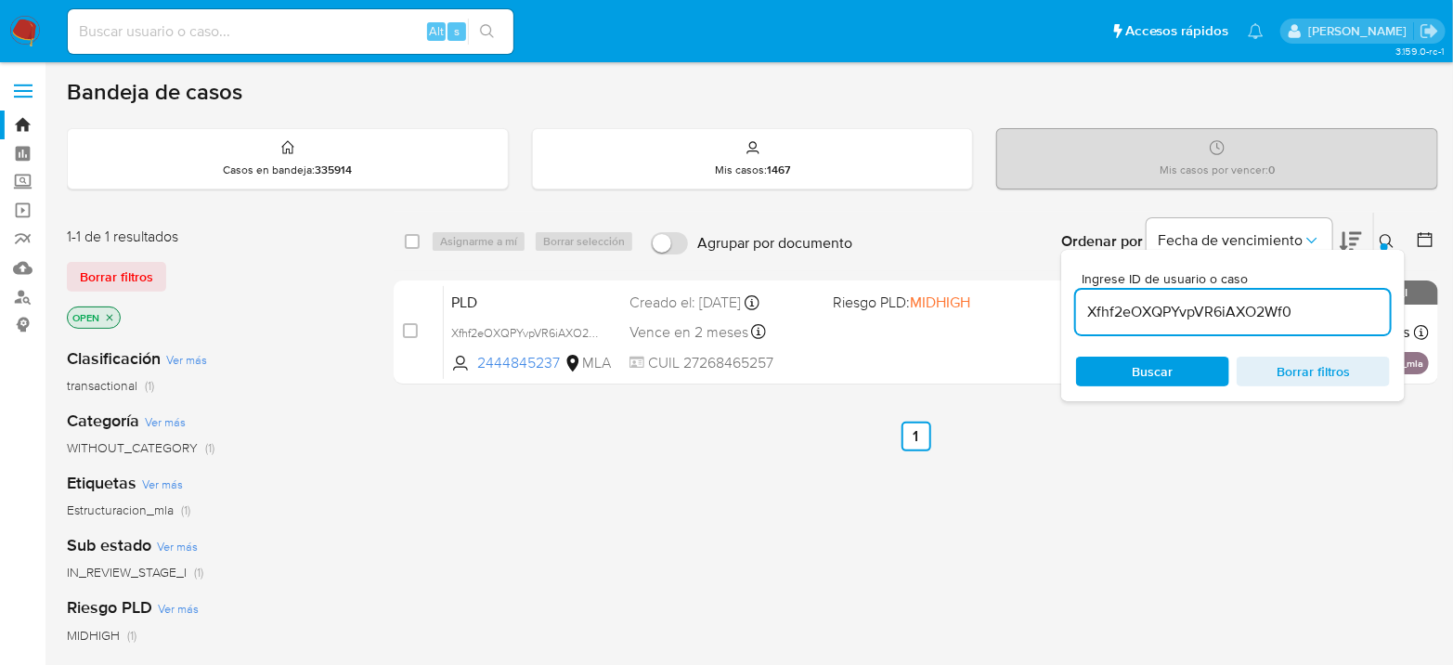
click at [1277, 321] on input "Xfhf2eOXQPYvpVR6iAXO2Wf0" at bounding box center [1233, 312] width 314 height 24
click at [1277, 320] on input "Xfhf2eOXQPYvpVR6iAXO2Wf0" at bounding box center [1233, 312] width 314 height 24
paste input "e5YcDWuCBaYxoDRmVWXEno9u"
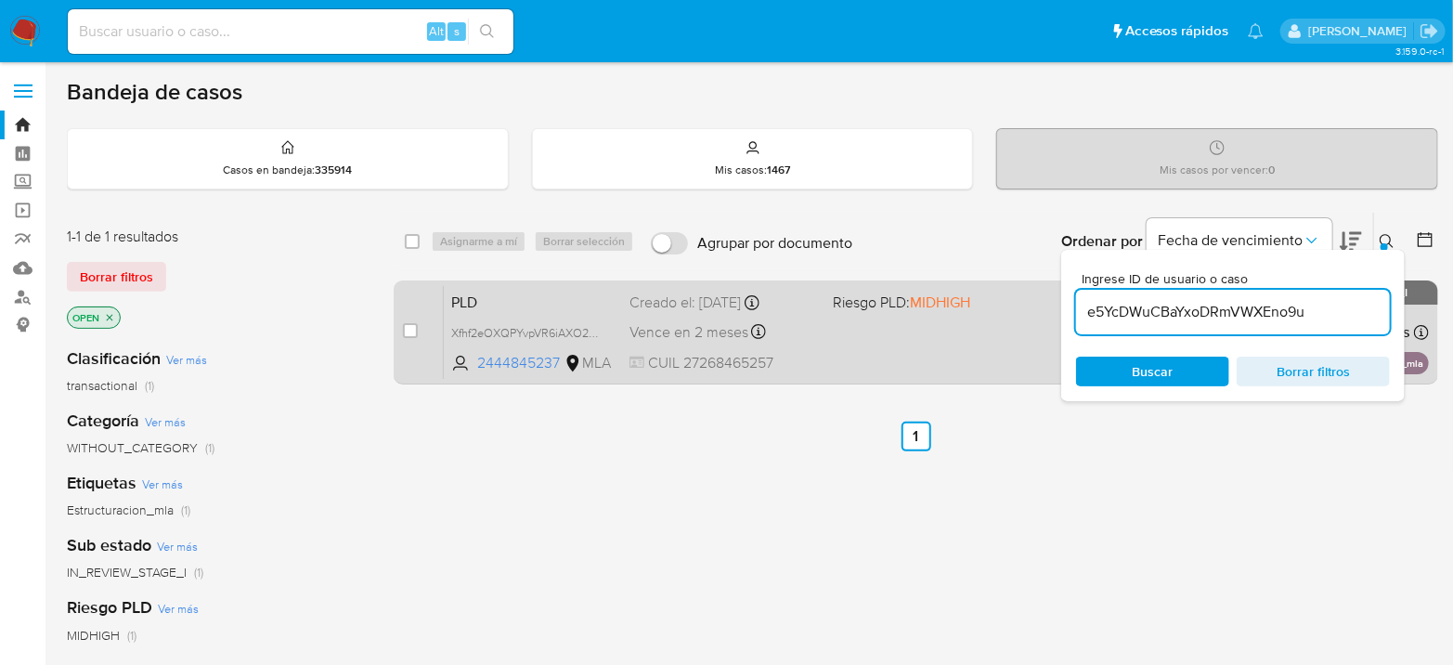
type input "e5YcDWuCBaYxoDRmVWXEno9u"
click at [419, 330] on div "case-item-checkbox No es posible asignar el caso" at bounding box center [423, 332] width 41 height 94
click at [409, 333] on input "checkbox" at bounding box center [410, 330] width 15 height 15
checkbox input "true"
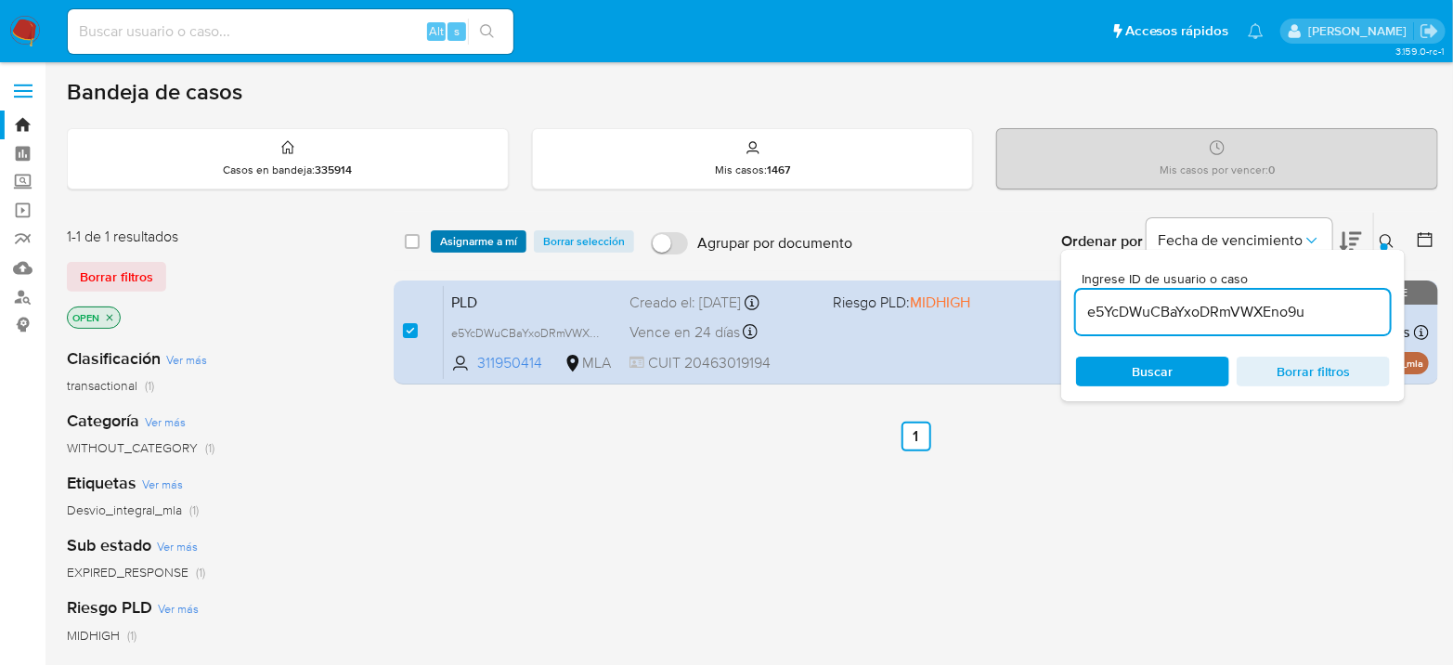
click at [492, 236] on span "Asignarme a mí" at bounding box center [478, 241] width 77 height 19
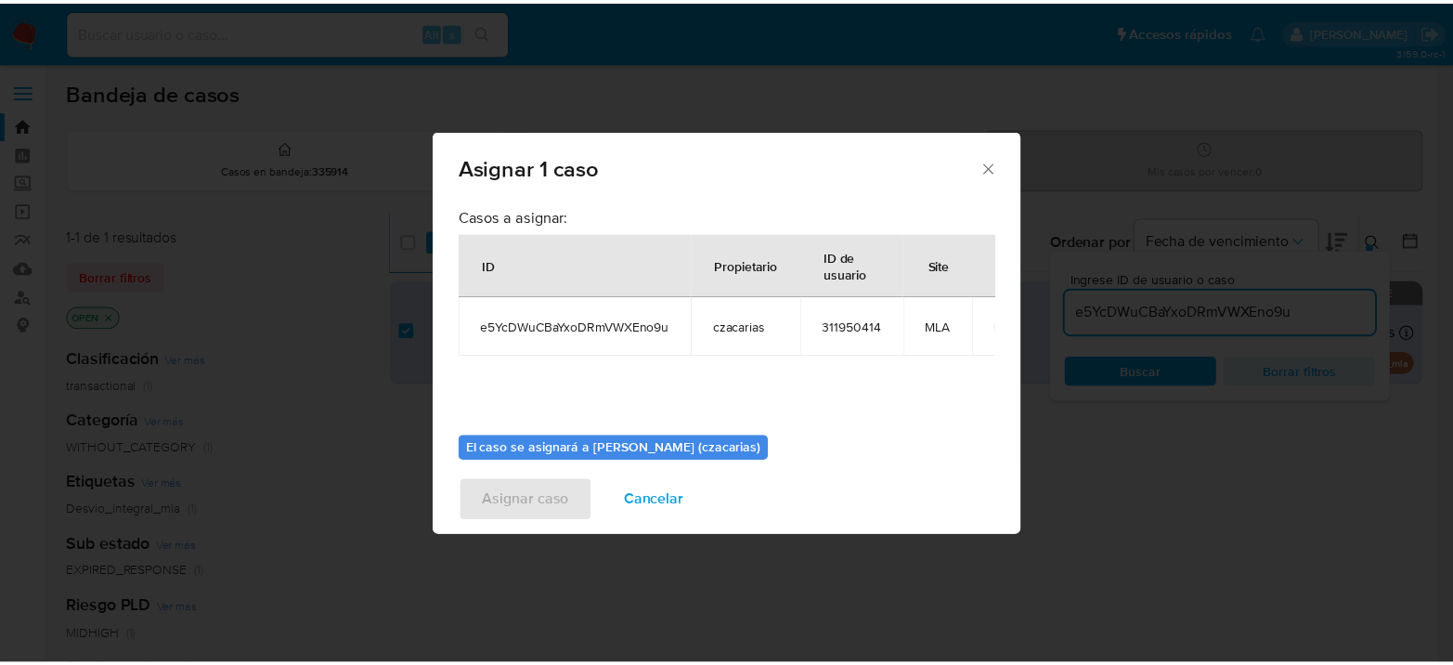
scroll to position [95, 0]
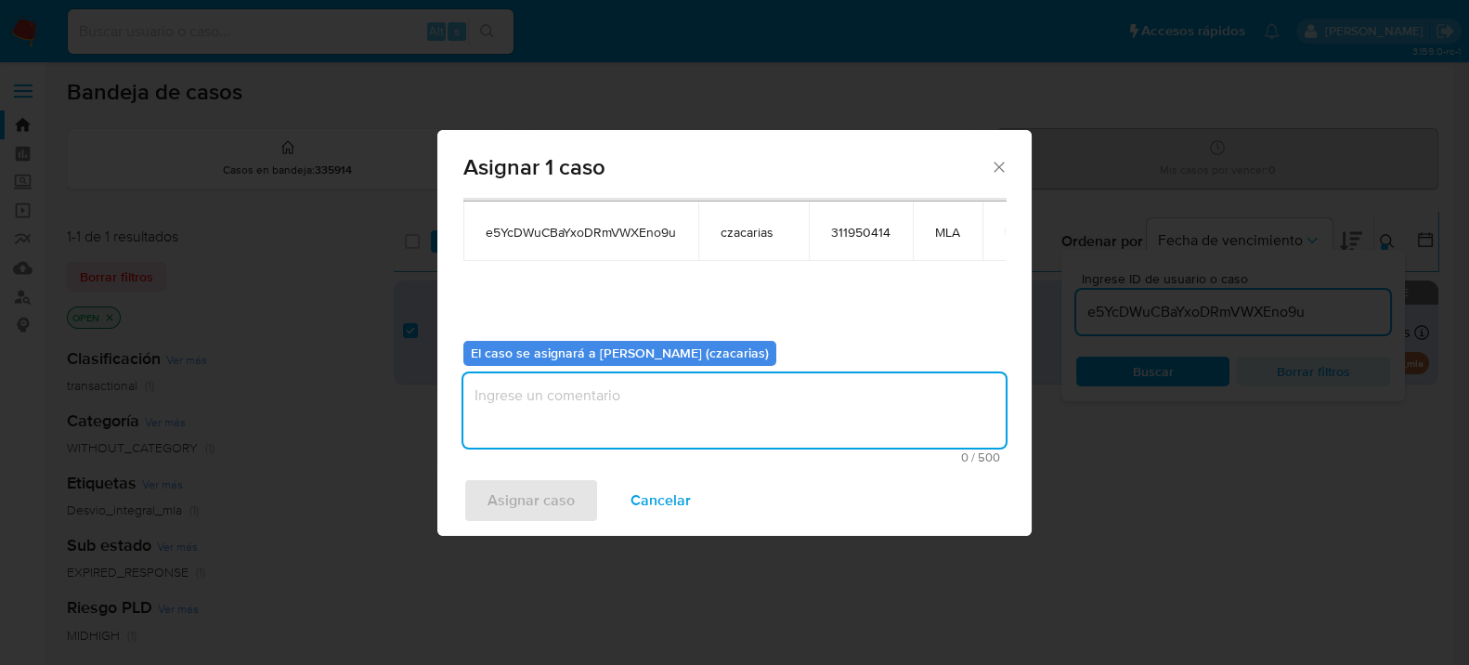
click at [585, 420] on textarea "assign-modal" at bounding box center [734, 410] width 542 height 74
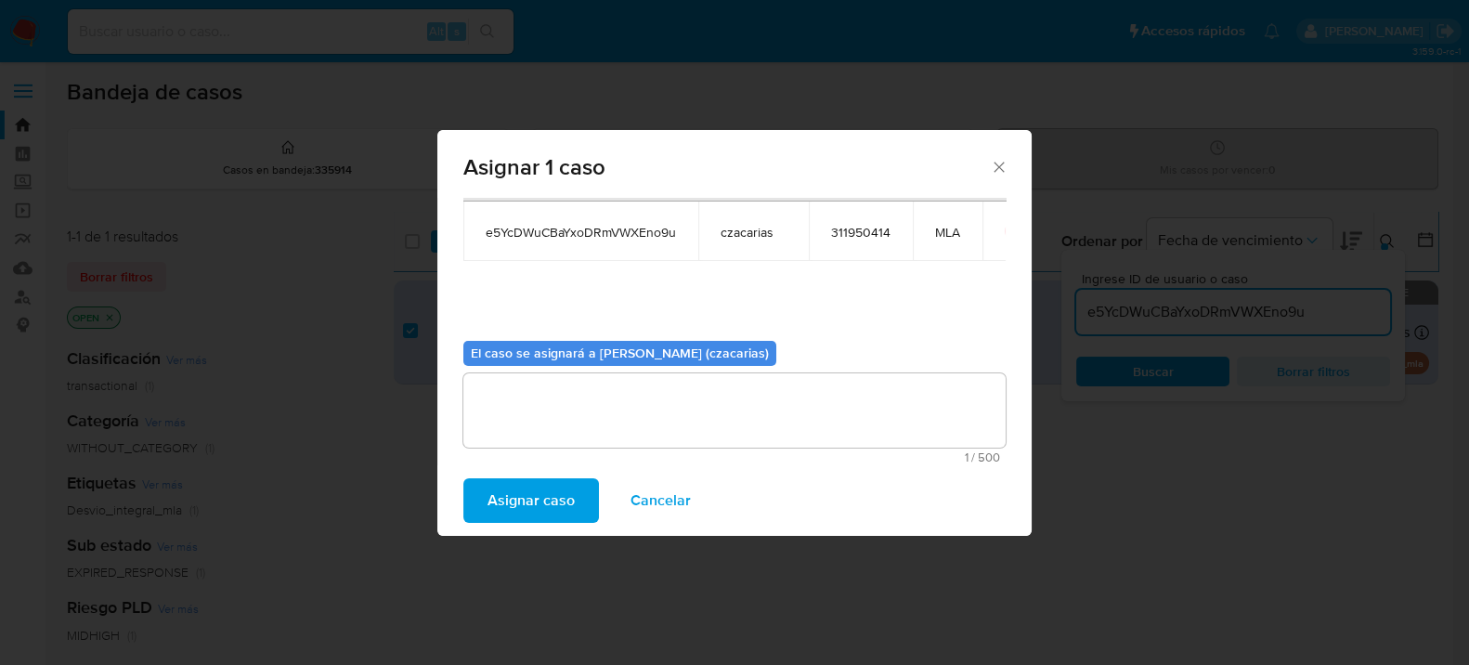
click at [526, 500] on span "Asignar caso" at bounding box center [531, 500] width 87 height 41
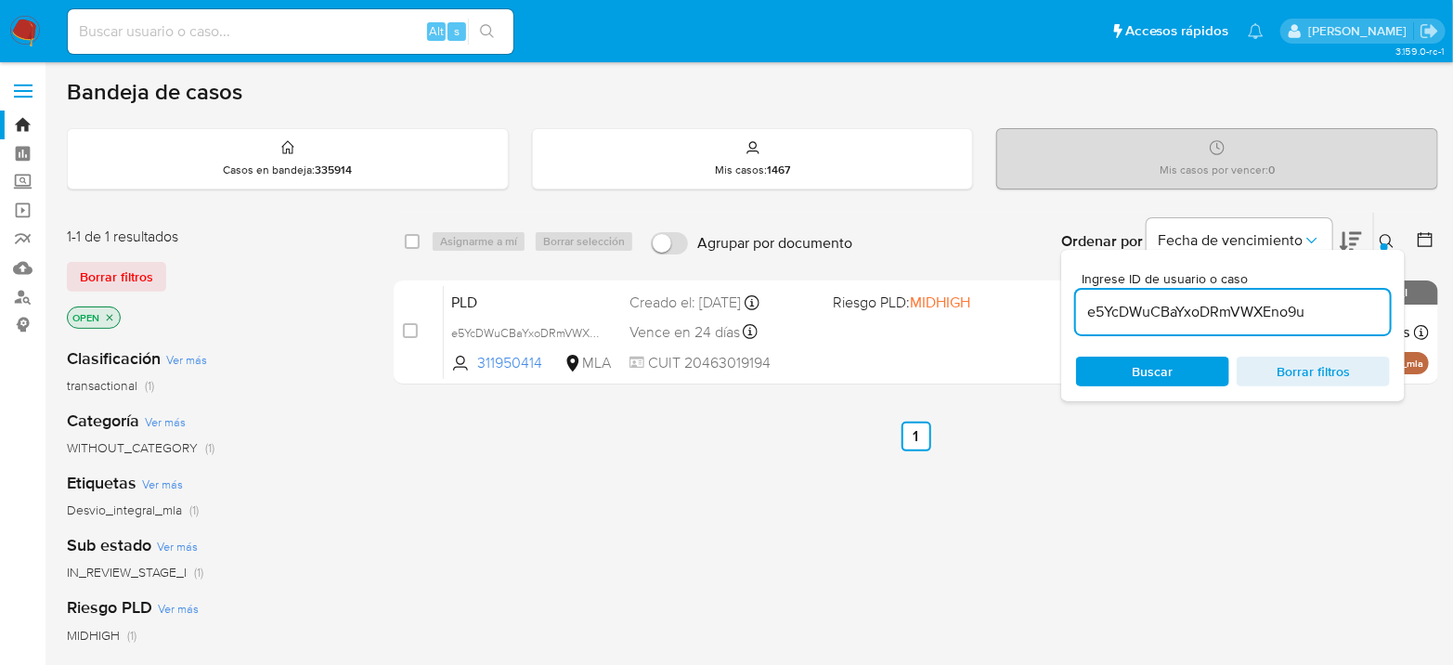
click at [1231, 301] on input "e5YcDWuCBaYxoDRmVWXEno9u" at bounding box center [1233, 312] width 314 height 24
click at [1231, 300] on input "e5YcDWuCBaYxoDRmVWXEno9u" at bounding box center [1233, 312] width 314 height 24
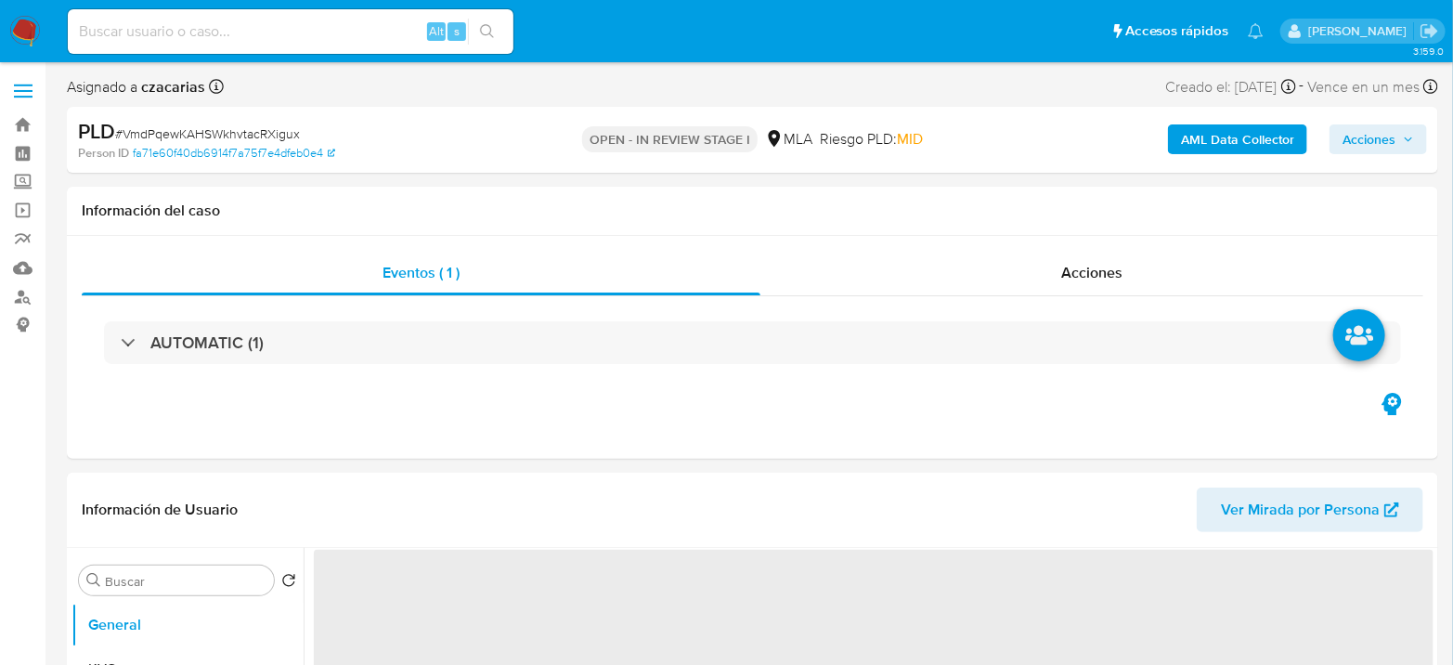
select select "10"
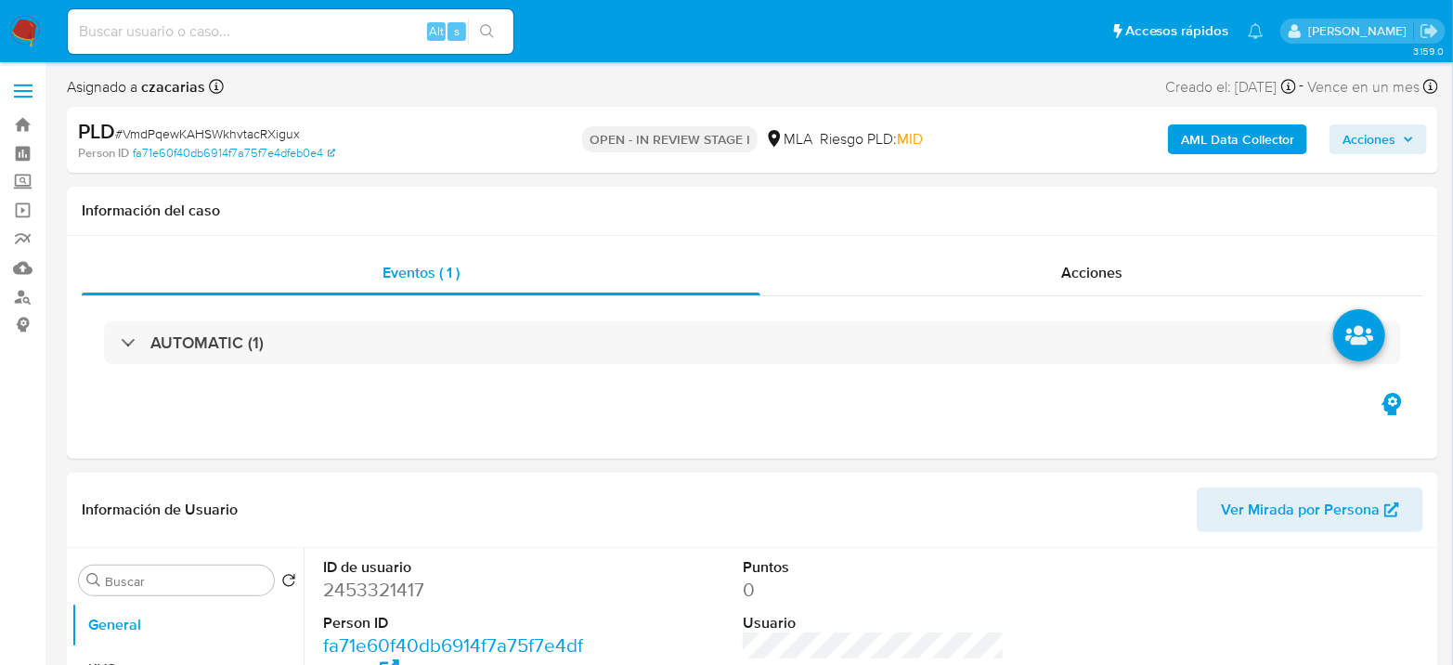
click at [352, 574] on dt "ID de usuario" at bounding box center [454, 567] width 262 height 20
click at [362, 598] on dd "2453321417" at bounding box center [454, 590] width 262 height 26
copy dd "2453321417"
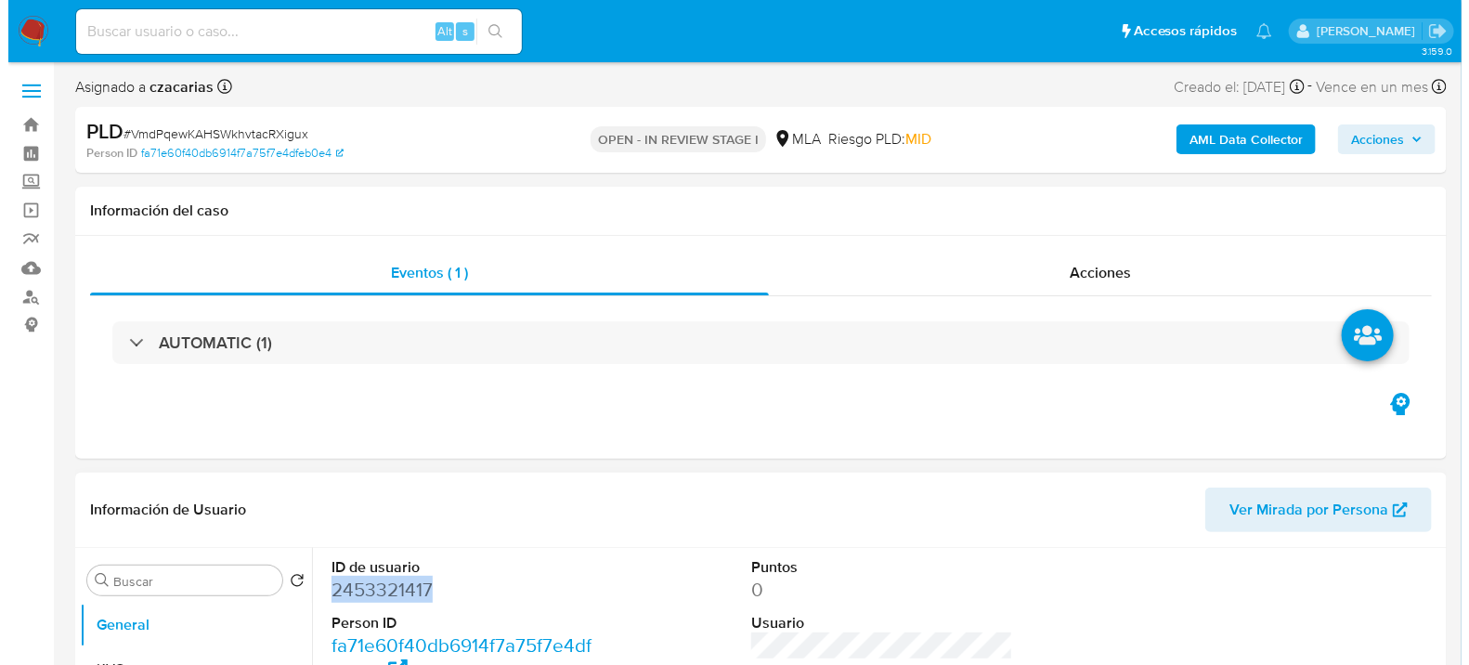
scroll to position [309, 0]
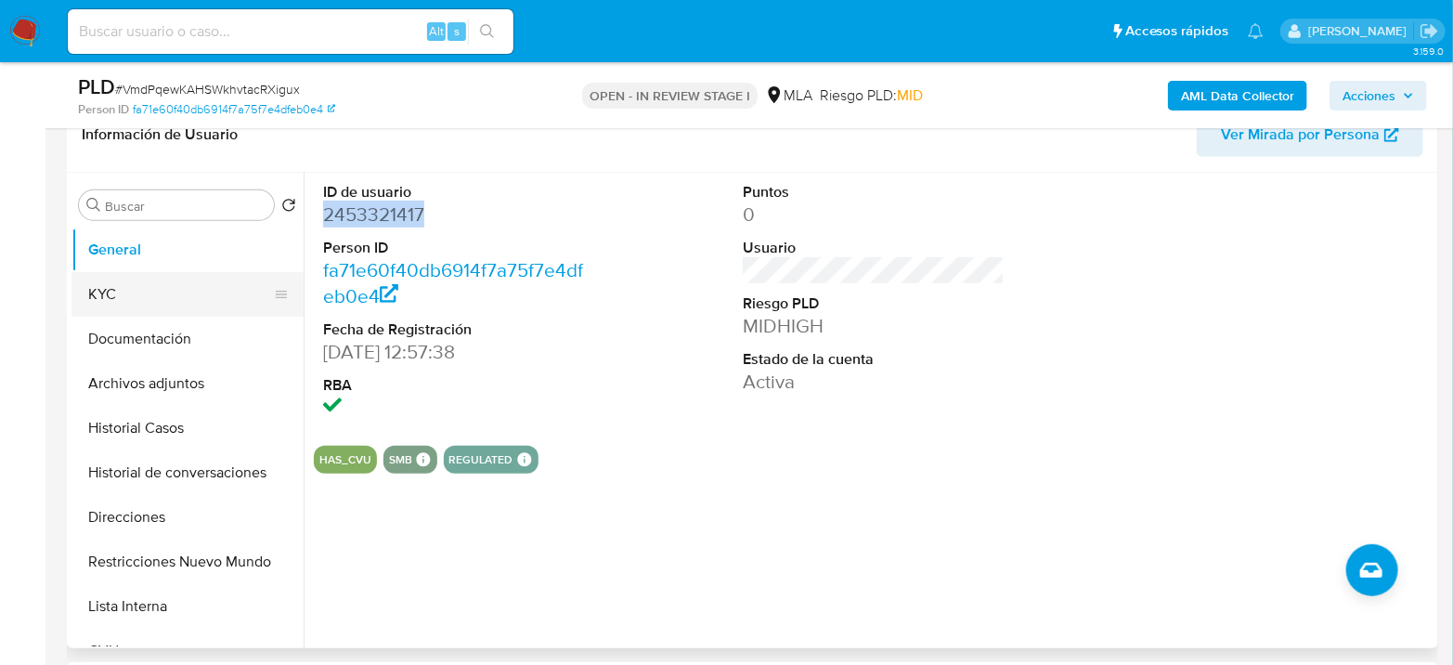
click at [166, 301] on button "KYC" at bounding box center [180, 294] width 217 height 45
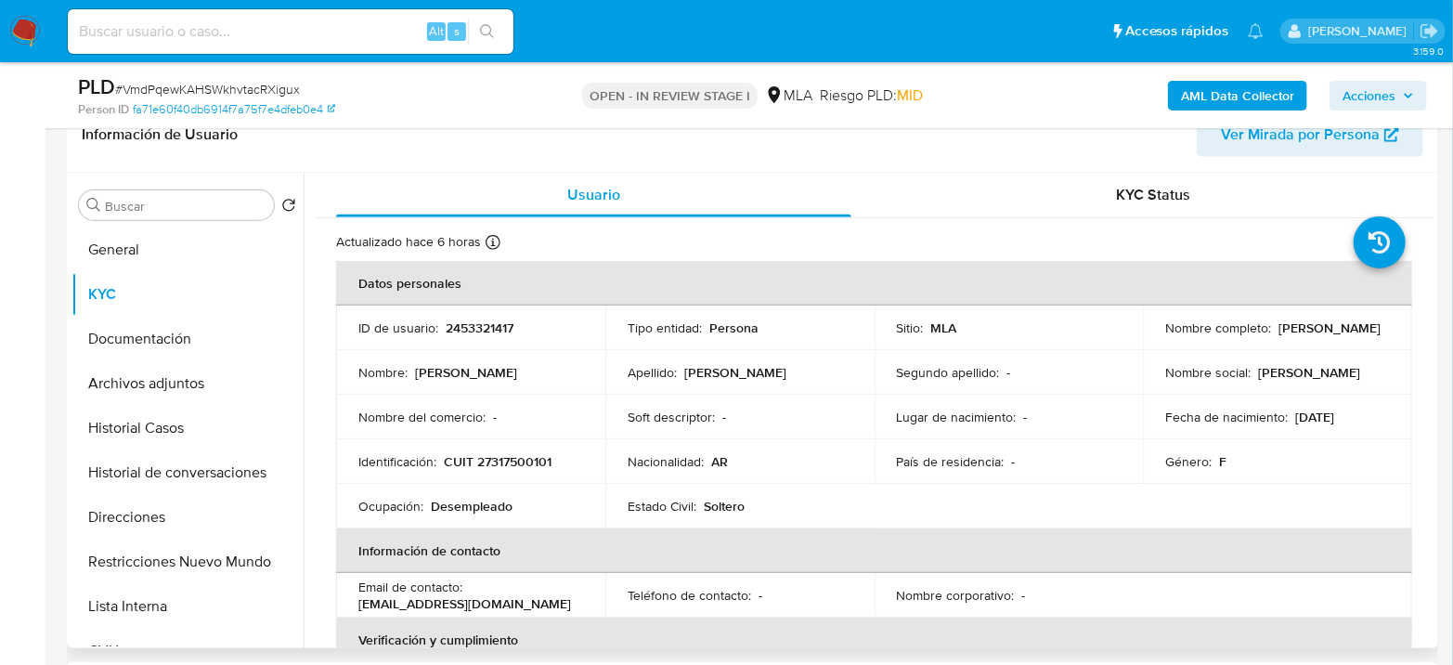
click at [496, 462] on p "CUIT 27317500101" at bounding box center [498, 461] width 108 height 17
click at [496, 461] on p "CUIT 27317500101" at bounding box center [498, 461] width 108 height 17
copy p "27317500101"
click at [506, 458] on p "CUIT 27317500101" at bounding box center [498, 461] width 108 height 17
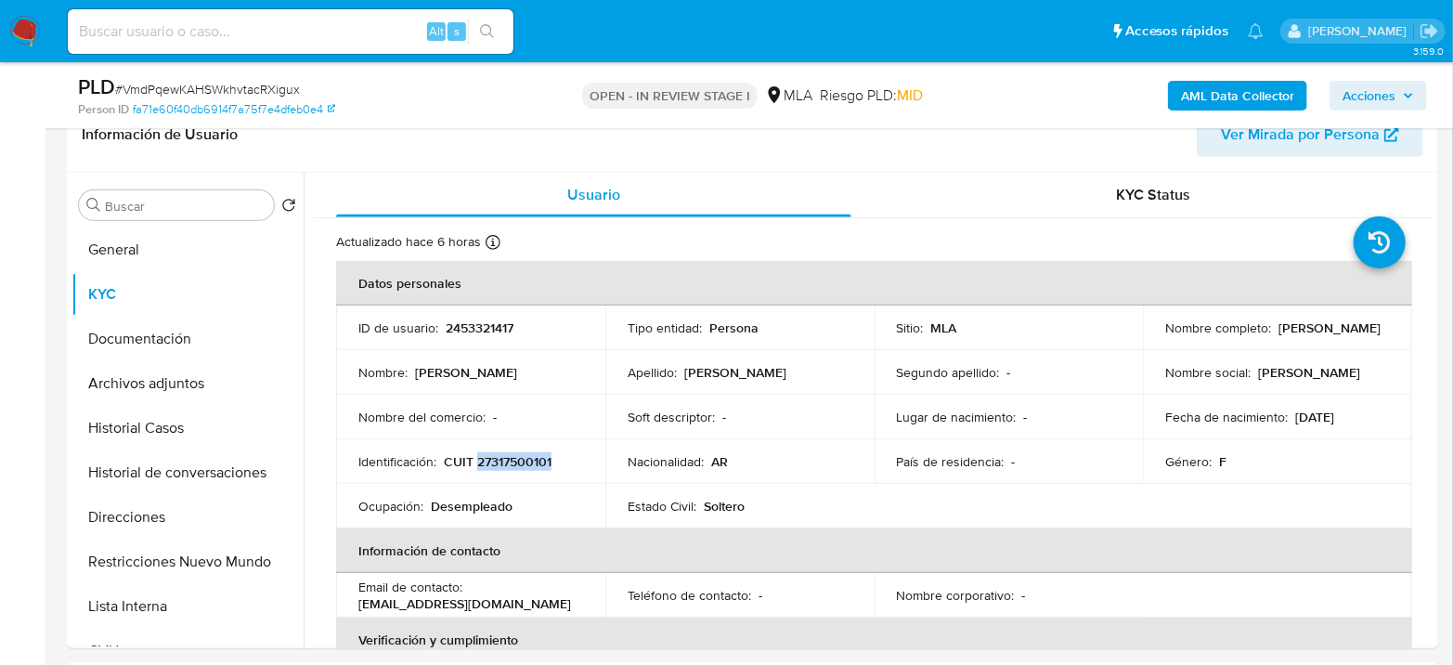
copy p "27317500101"
click at [488, 464] on p "CUIT 27317500101" at bounding box center [498, 461] width 108 height 17
drag, startPoint x: 474, startPoint y: 461, endPoint x: 561, endPoint y: 461, distance: 87.3
click at [561, 461] on div "Identificación : CUIT 27317500101" at bounding box center [470, 461] width 225 height 17
copy p "27317500101"
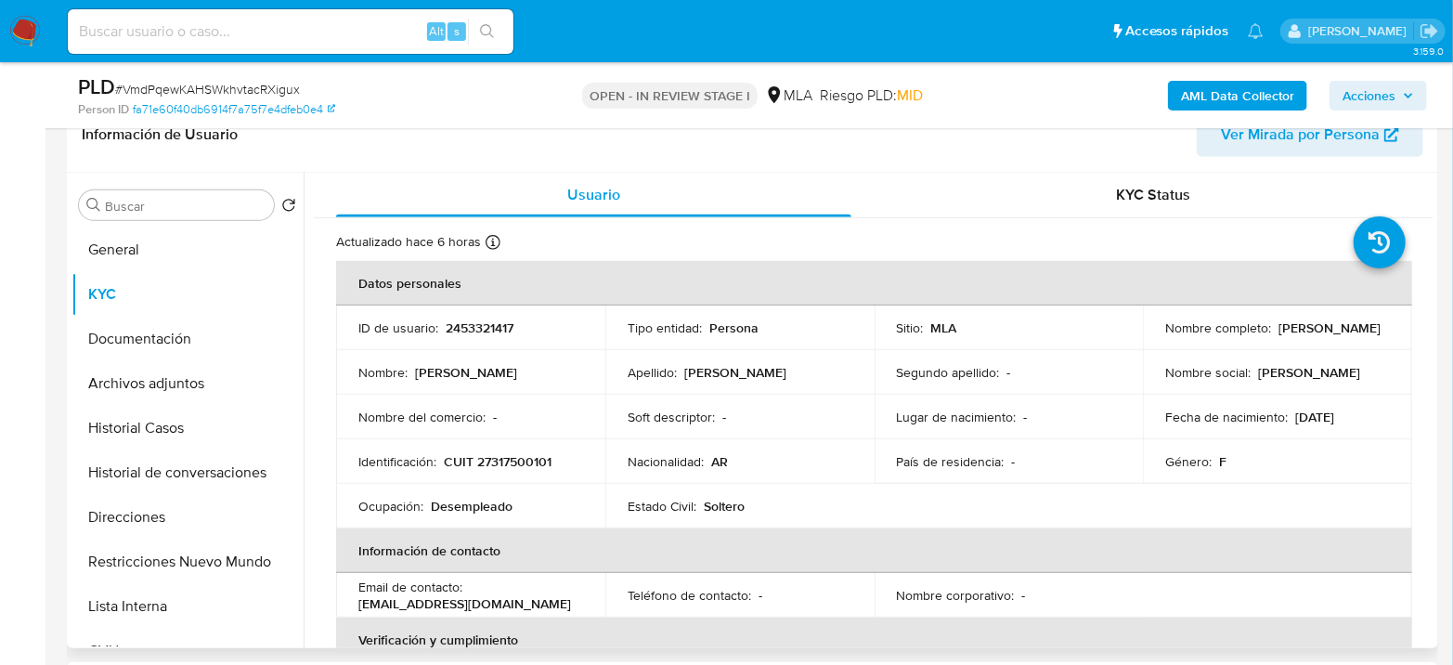
click at [1159, 331] on td "Nombre completo : Natalia Soledad Cabrera" at bounding box center [1277, 328] width 269 height 45
drag, startPoint x: 1162, startPoint y: 333, endPoint x: 1343, endPoint y: 341, distance: 181.2
click at [1343, 336] on div "Nombre completo : Natalia Soledad Cabrera" at bounding box center [1277, 327] width 225 height 17
copy p "[PERSON_NAME]"
click at [531, 462] on p "CUIT 27317500101" at bounding box center [498, 461] width 108 height 17
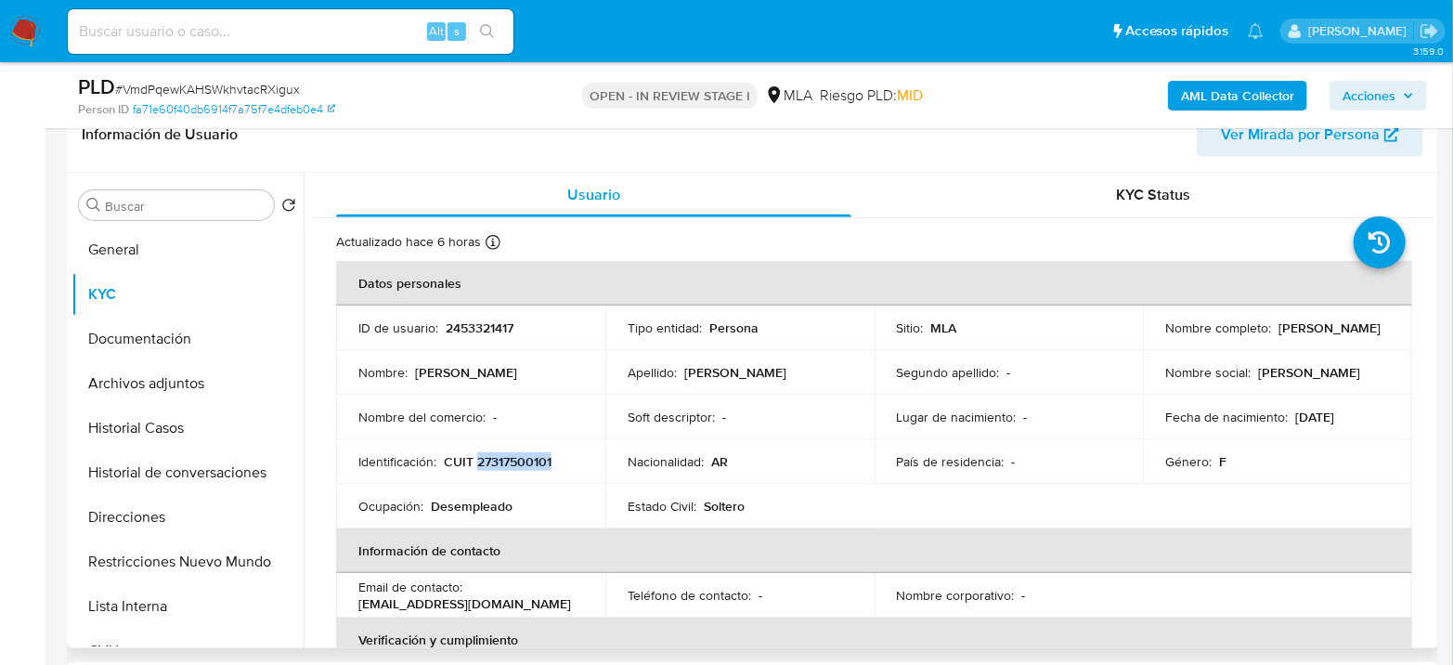
click at [531, 462] on p "CUIT 27317500101" at bounding box center [498, 461] width 108 height 17
copy p "27317500101"
click at [85, 377] on button "Archivos adjuntos" at bounding box center [180, 383] width 217 height 45
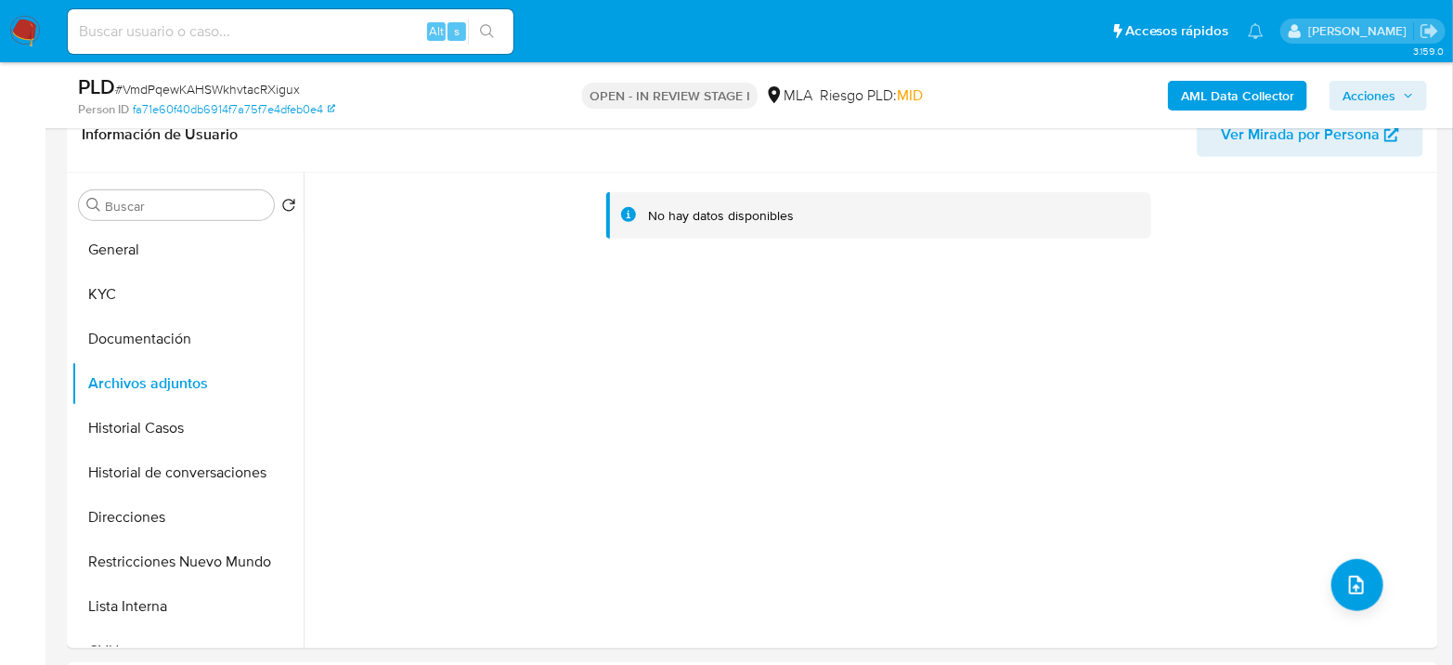
click at [1239, 83] on b "AML Data Collector" at bounding box center [1237, 96] width 113 height 30
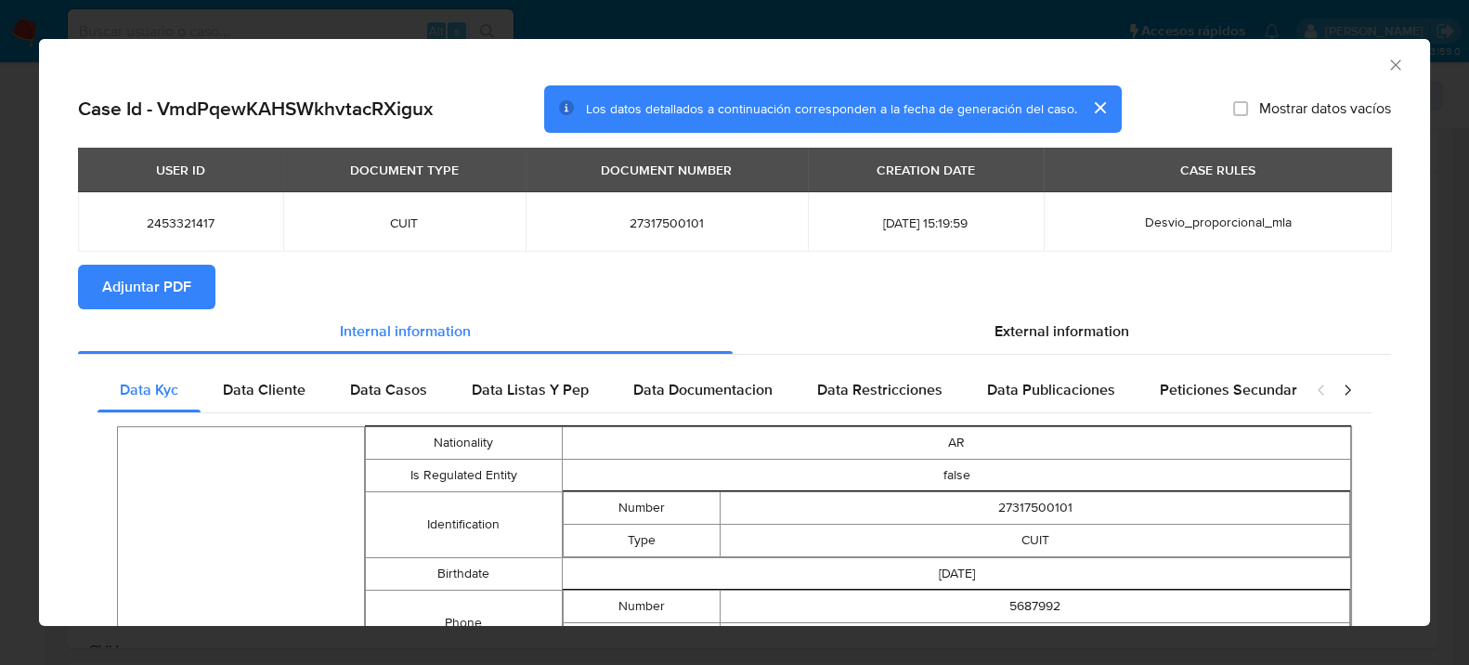
click at [1045, 305] on section "Adjuntar PDF" at bounding box center [734, 287] width 1313 height 45
click at [1038, 318] on div "External information" at bounding box center [1062, 331] width 658 height 45
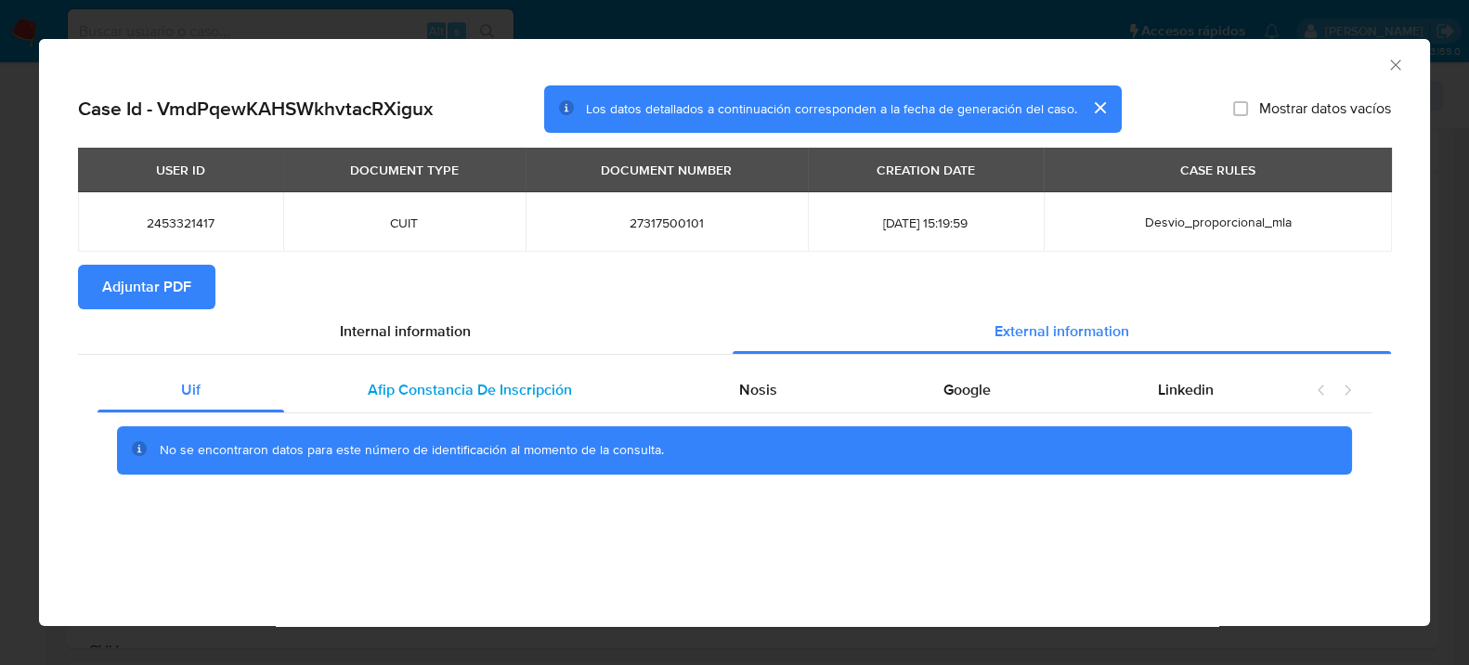
click at [447, 383] on span "Afip Constancia De Inscripción" at bounding box center [470, 389] width 204 height 21
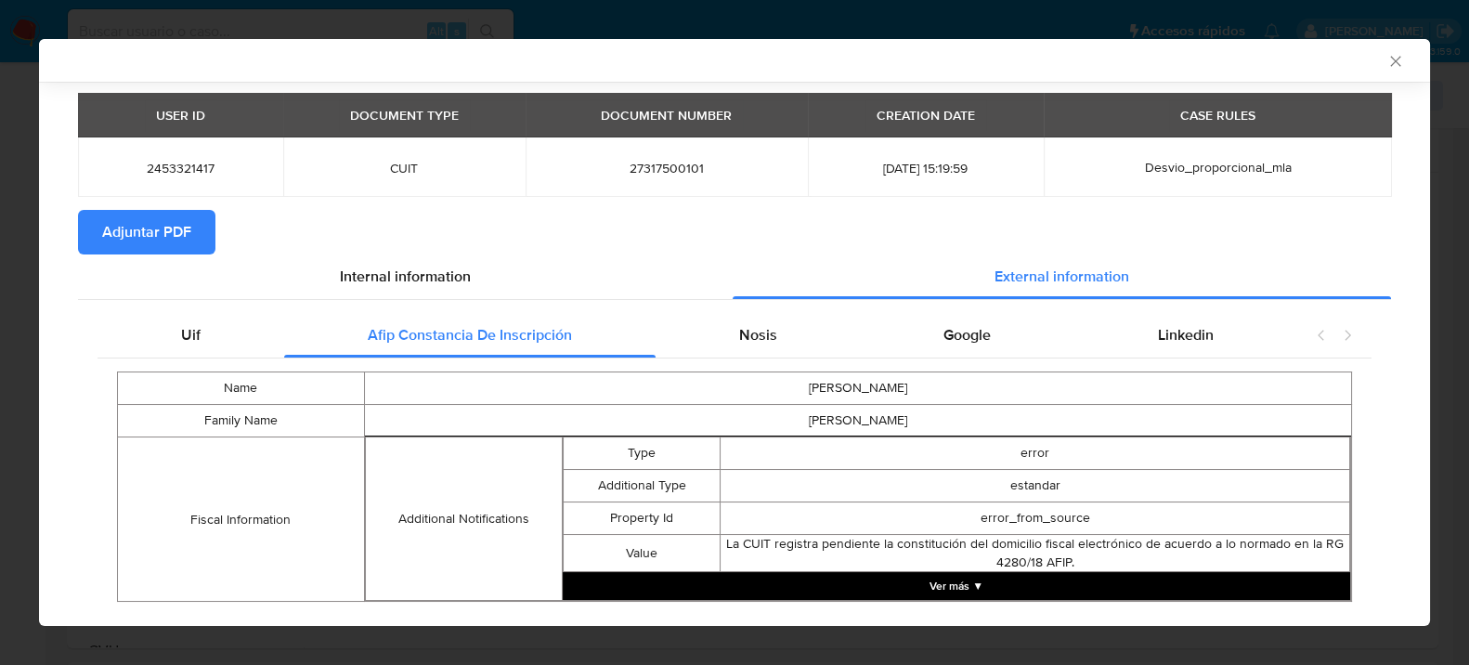
scroll to position [93, 0]
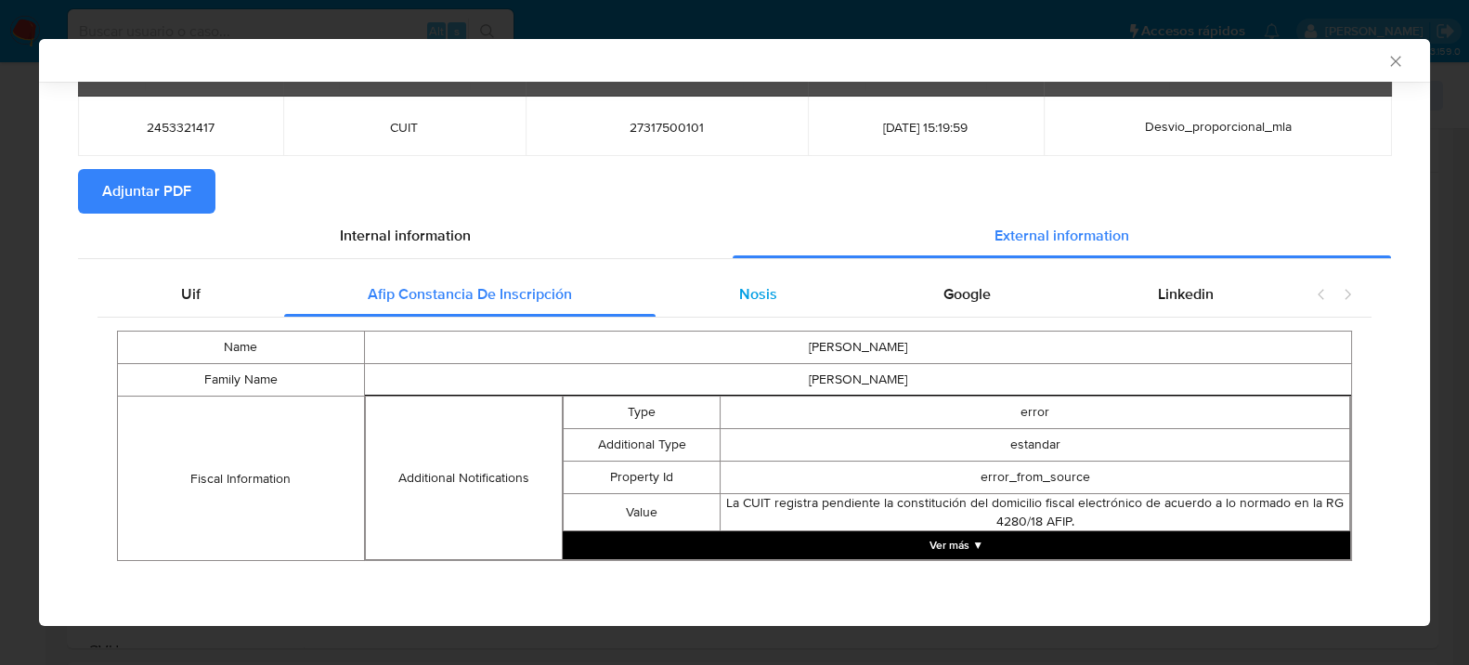
click at [715, 283] on div "Nosis" at bounding box center [758, 294] width 205 height 45
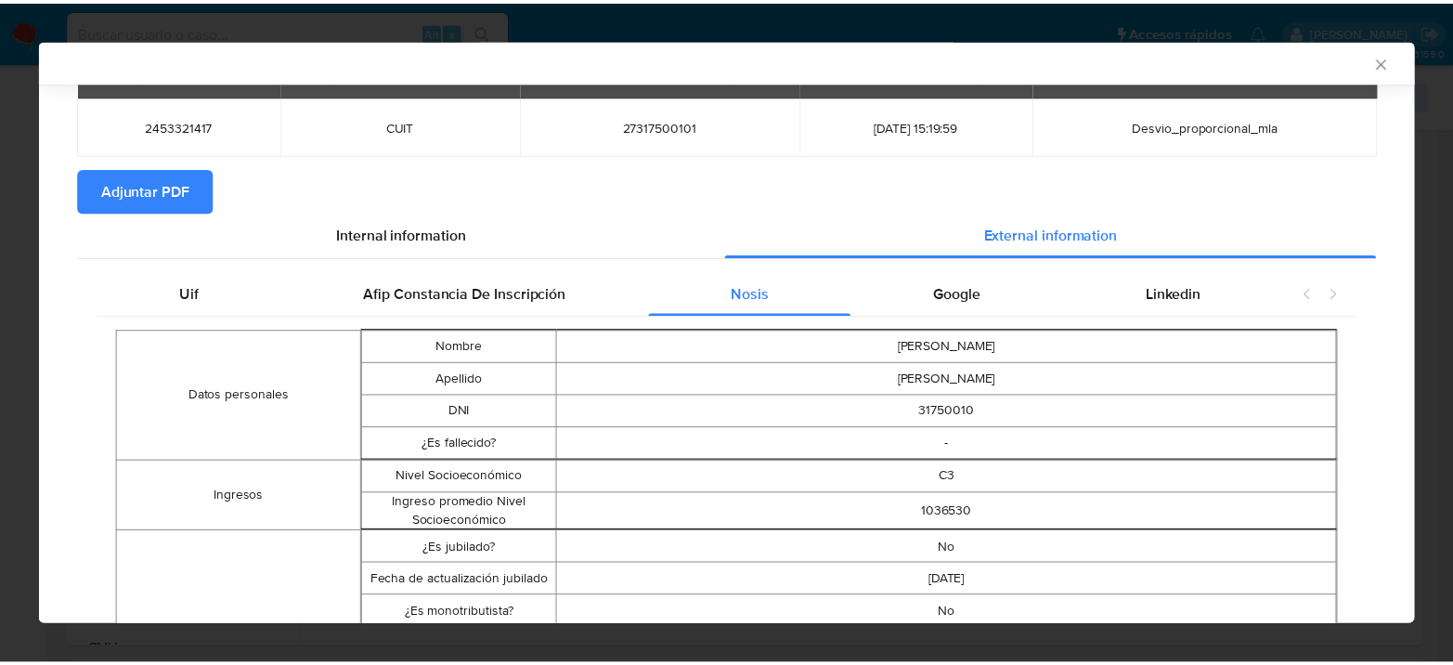
scroll to position [0, 0]
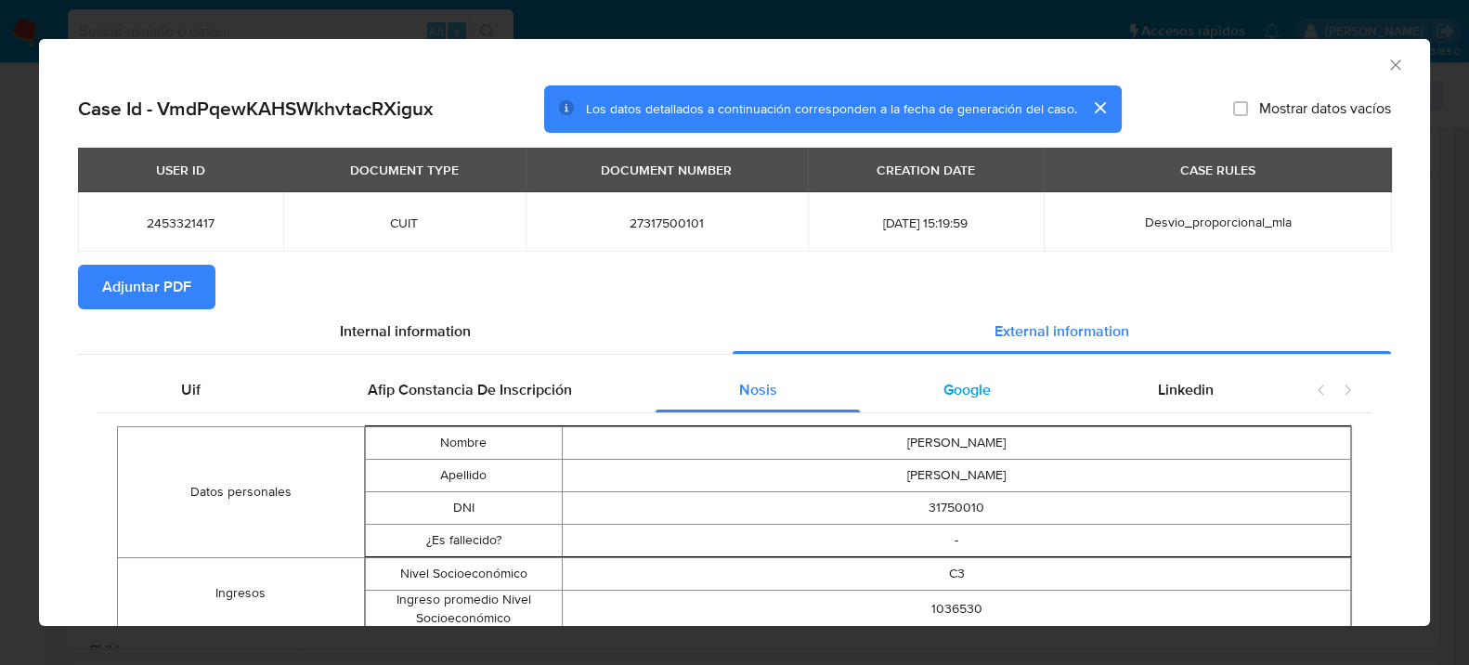
click at [956, 411] on div "Google" at bounding box center [967, 390] width 215 height 45
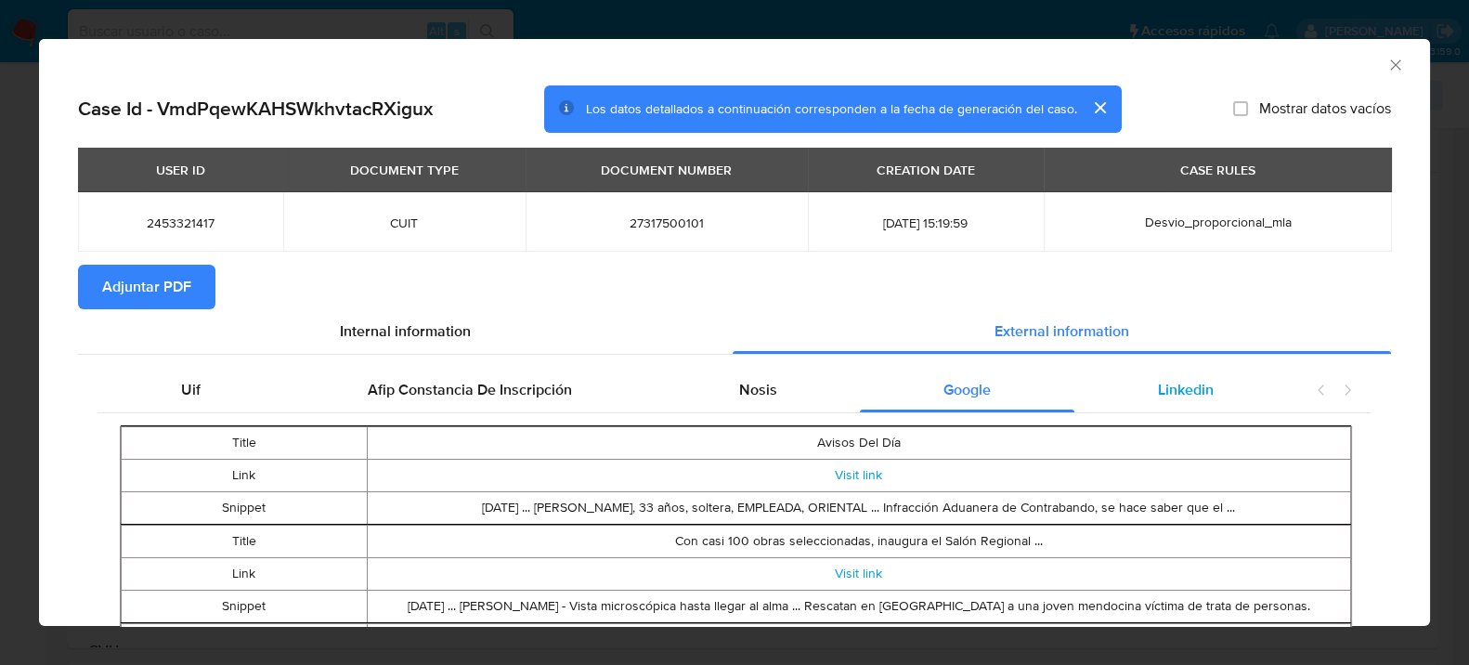
click at [1176, 400] on div "Linkedin" at bounding box center [1185, 390] width 223 height 45
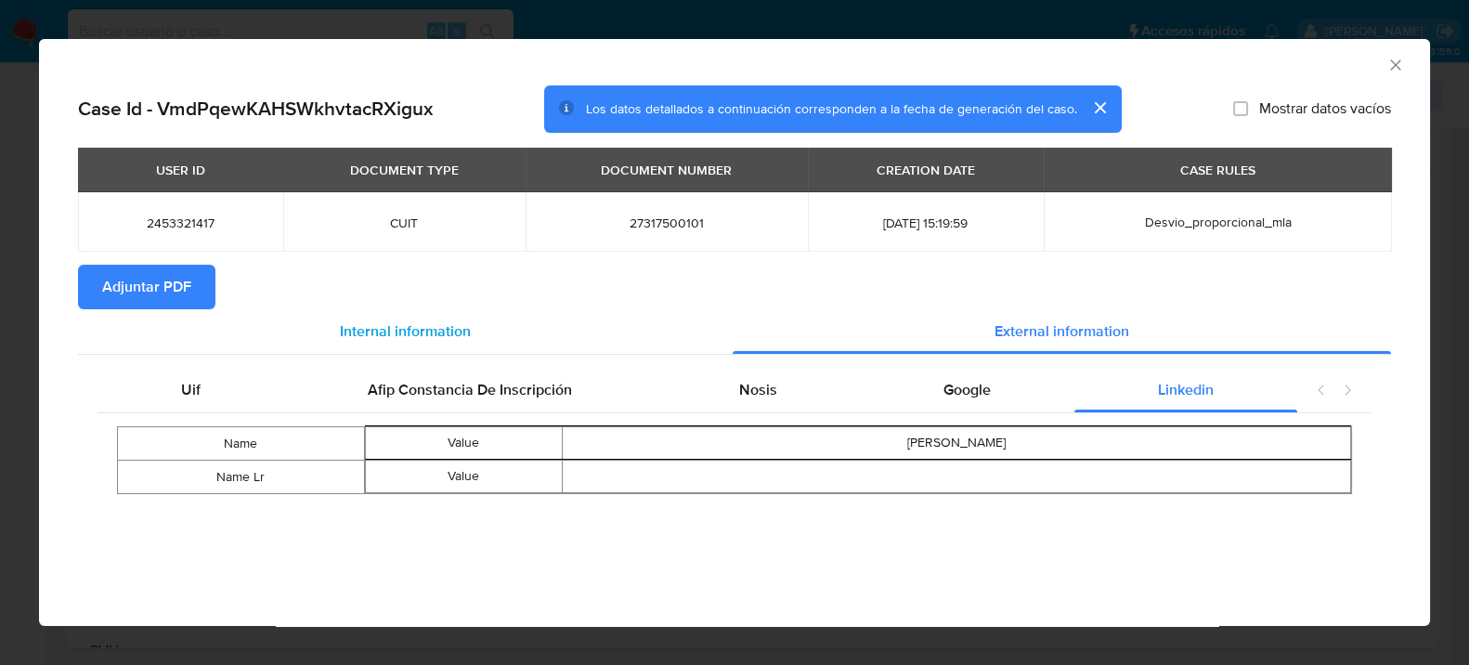
click at [171, 309] on div "Internal information" at bounding box center [405, 331] width 655 height 45
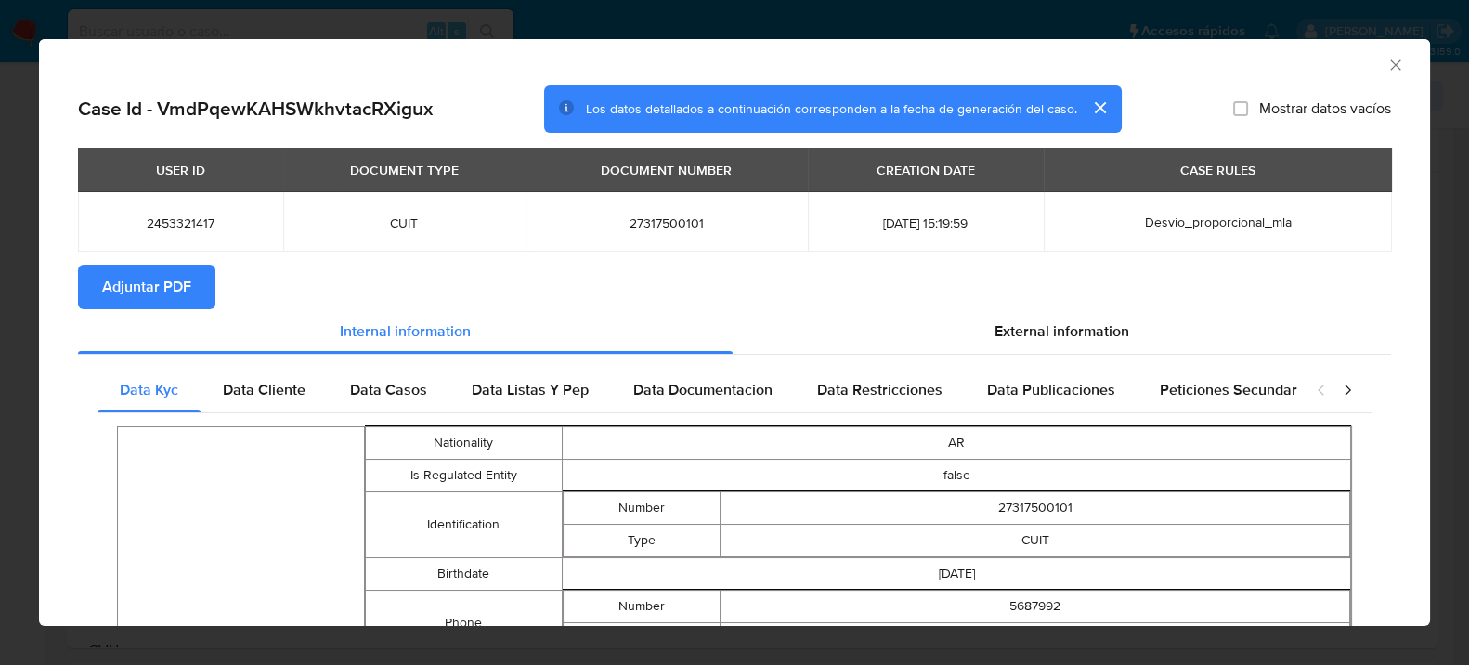
click at [150, 280] on span "Adjuntar PDF" at bounding box center [146, 287] width 89 height 41
click at [1386, 59] on icon "Cerrar ventana" at bounding box center [1395, 65] width 19 height 19
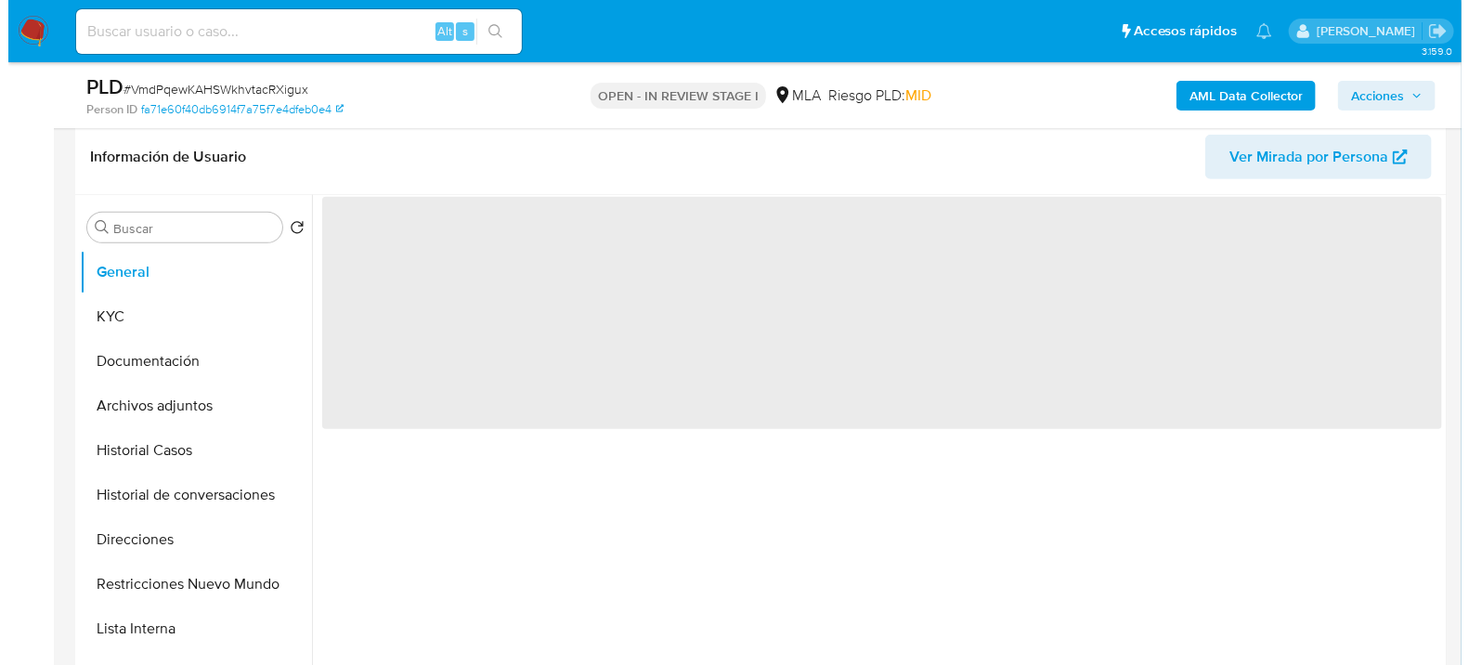
scroll to position [412, 0]
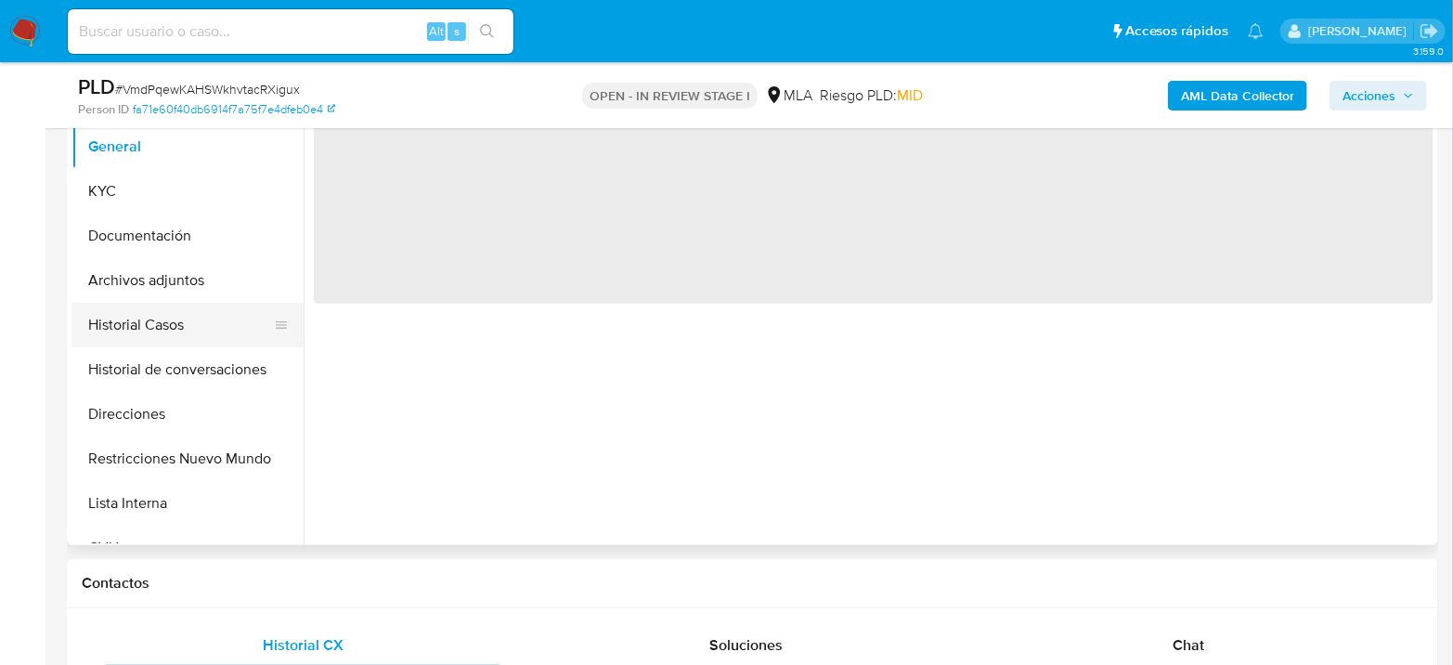
select select "10"
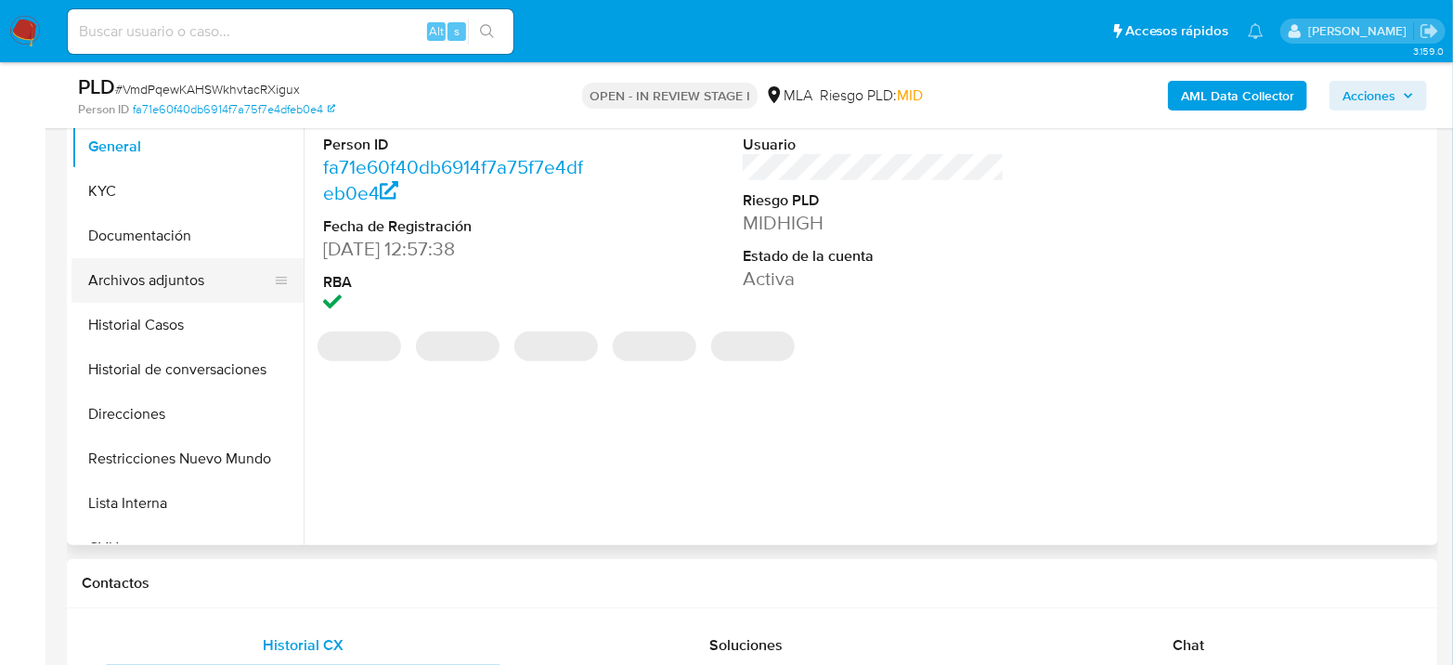
click at [140, 281] on button "Archivos adjuntos" at bounding box center [180, 280] width 217 height 45
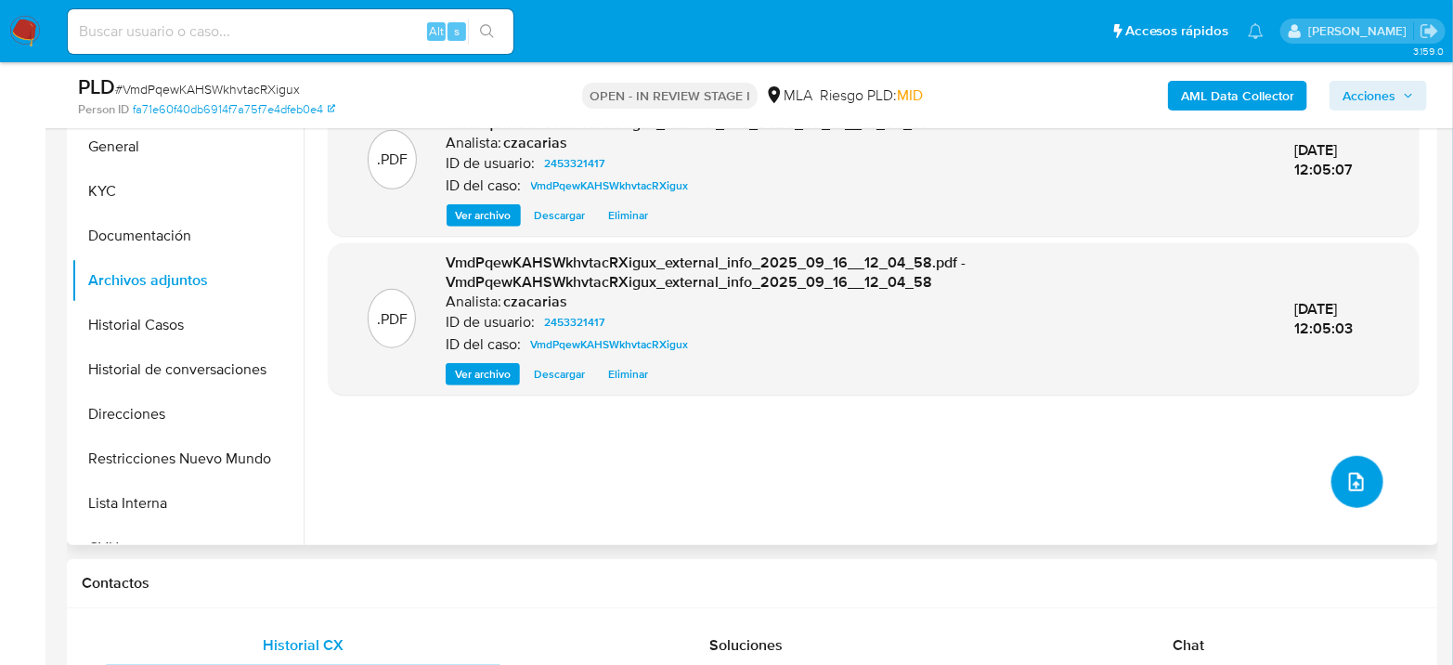
click at [1334, 473] on button "upload-file" at bounding box center [1358, 482] width 52 height 52
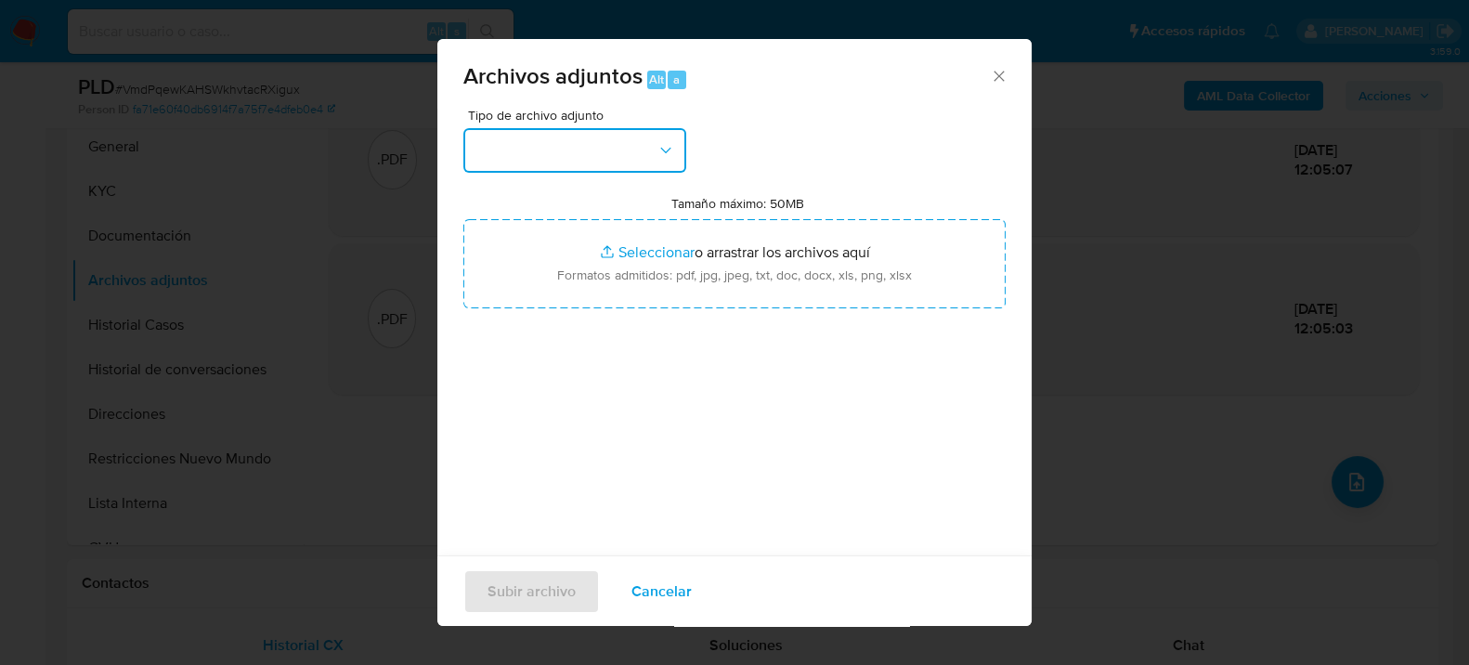
click at [501, 154] on button "button" at bounding box center [574, 150] width 223 height 45
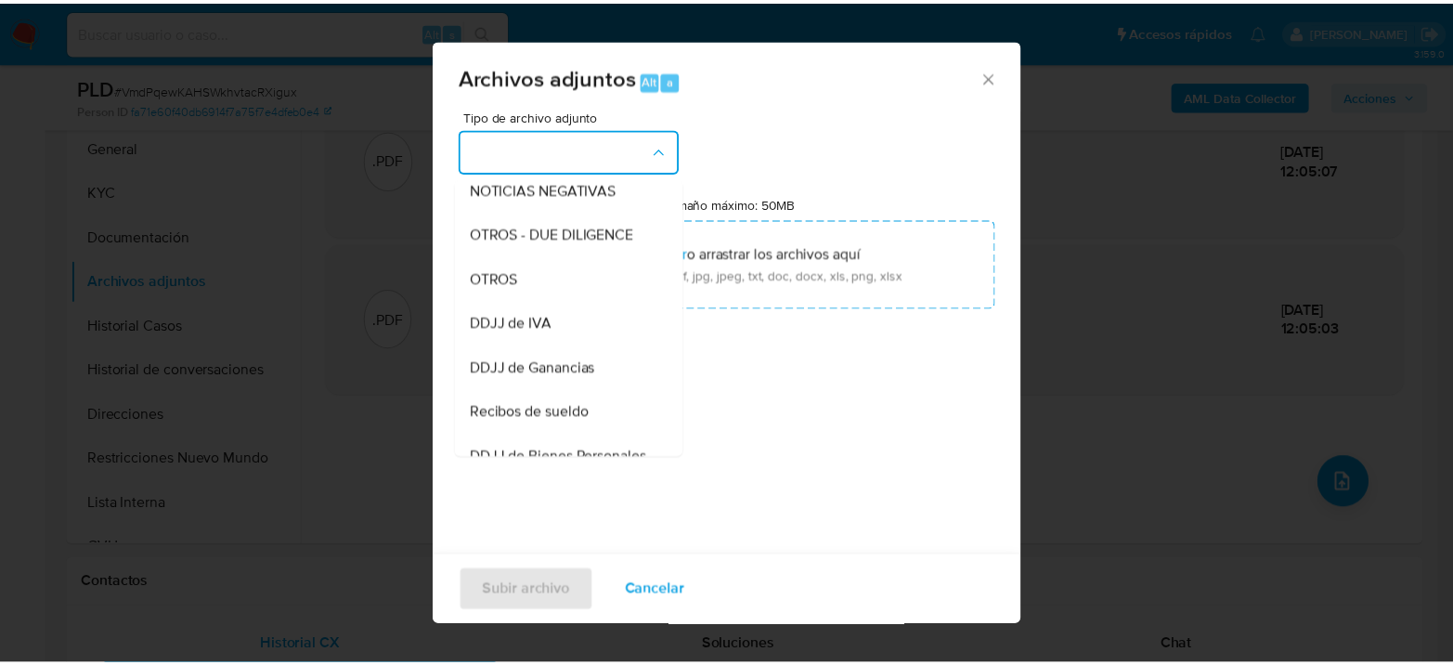
scroll to position [309, 0]
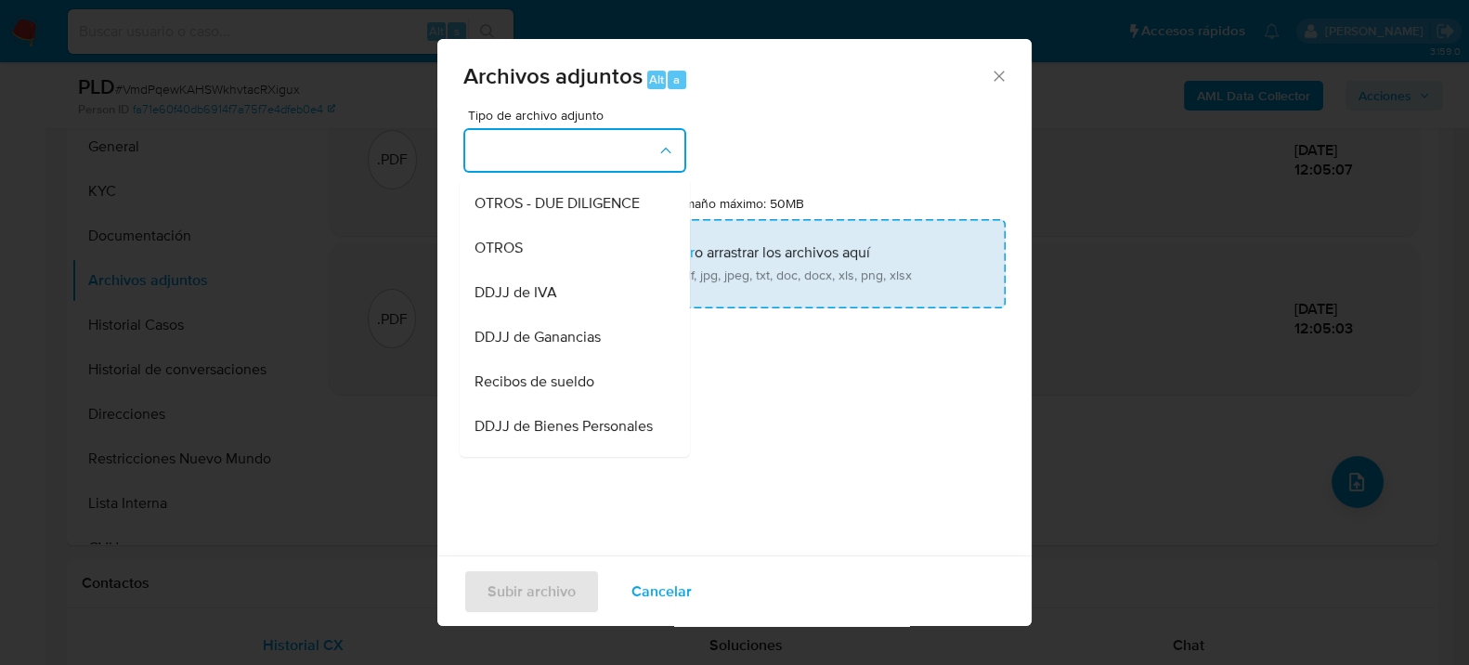
click at [540, 263] on div "OTROS" at bounding box center [569, 247] width 189 height 45
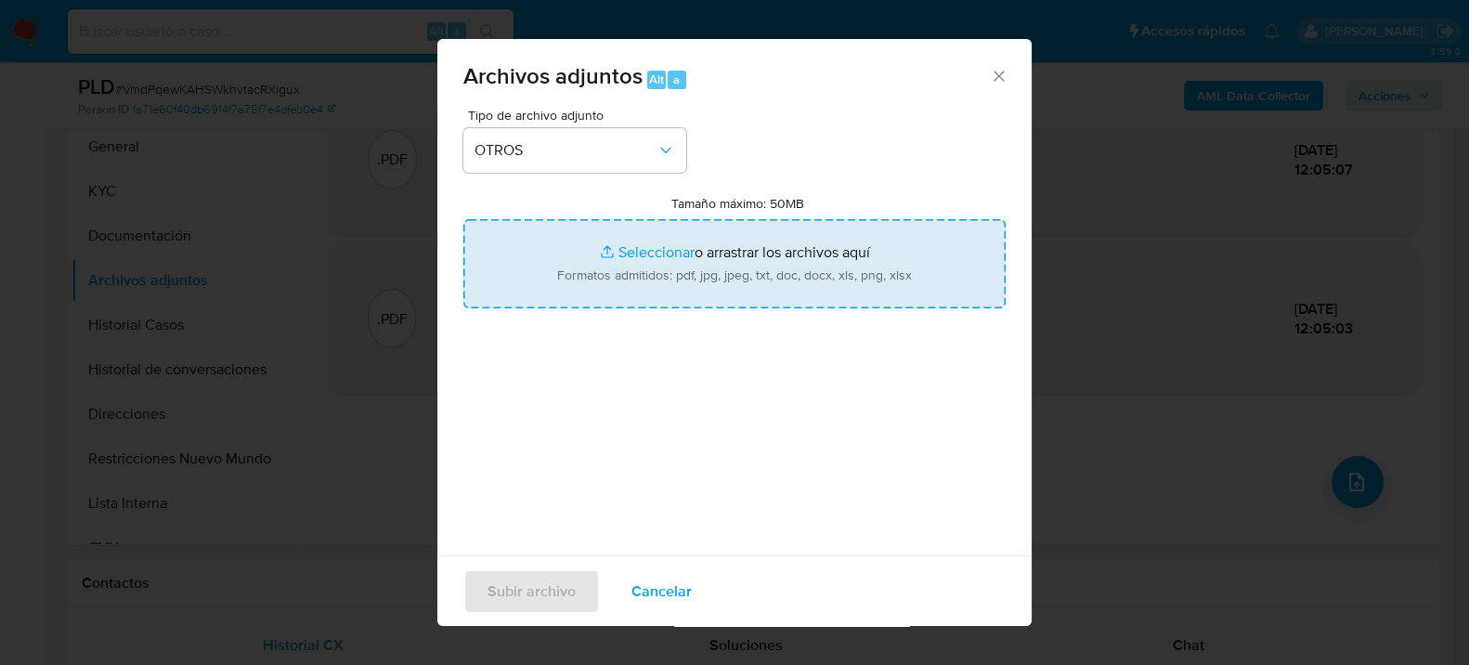
type input "C:\fakepath\Caselog VmdPqewKAHSWkhvtacRXigux_2025_08_19_01_41_31.docx"
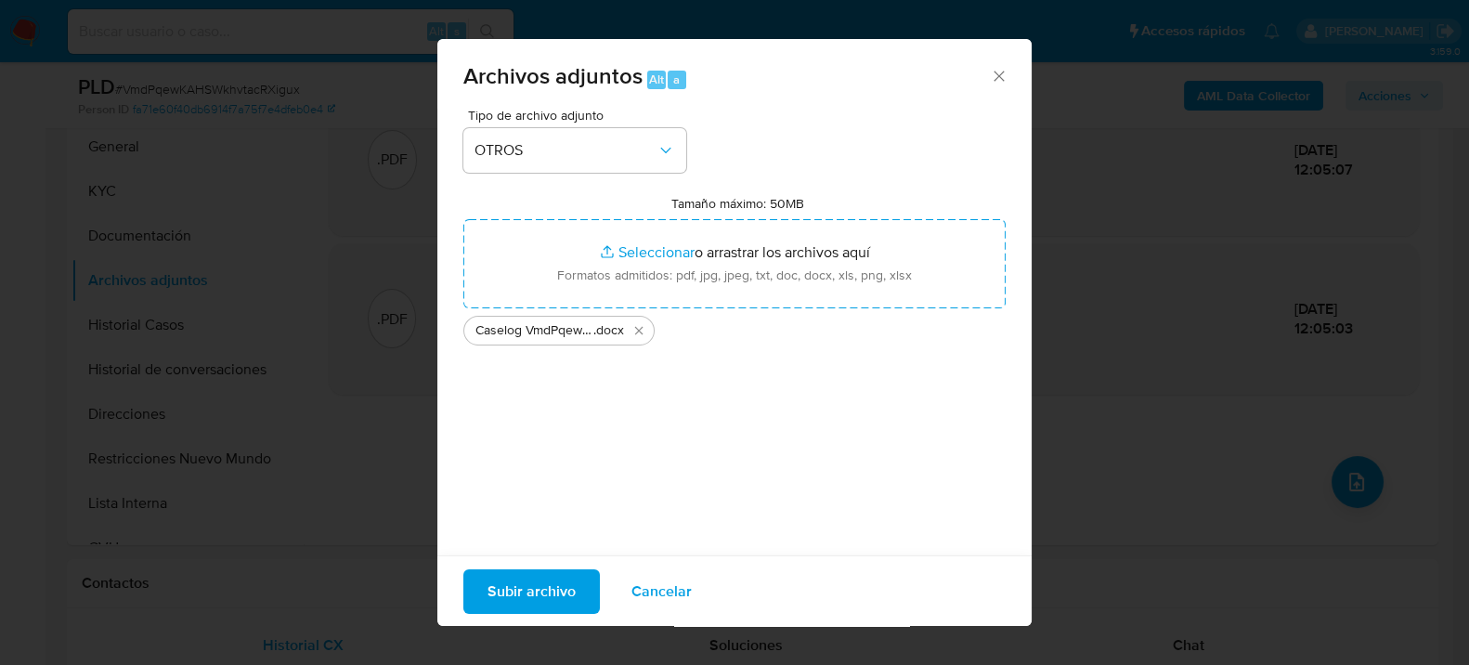
click at [543, 583] on span "Subir archivo" at bounding box center [532, 590] width 88 height 41
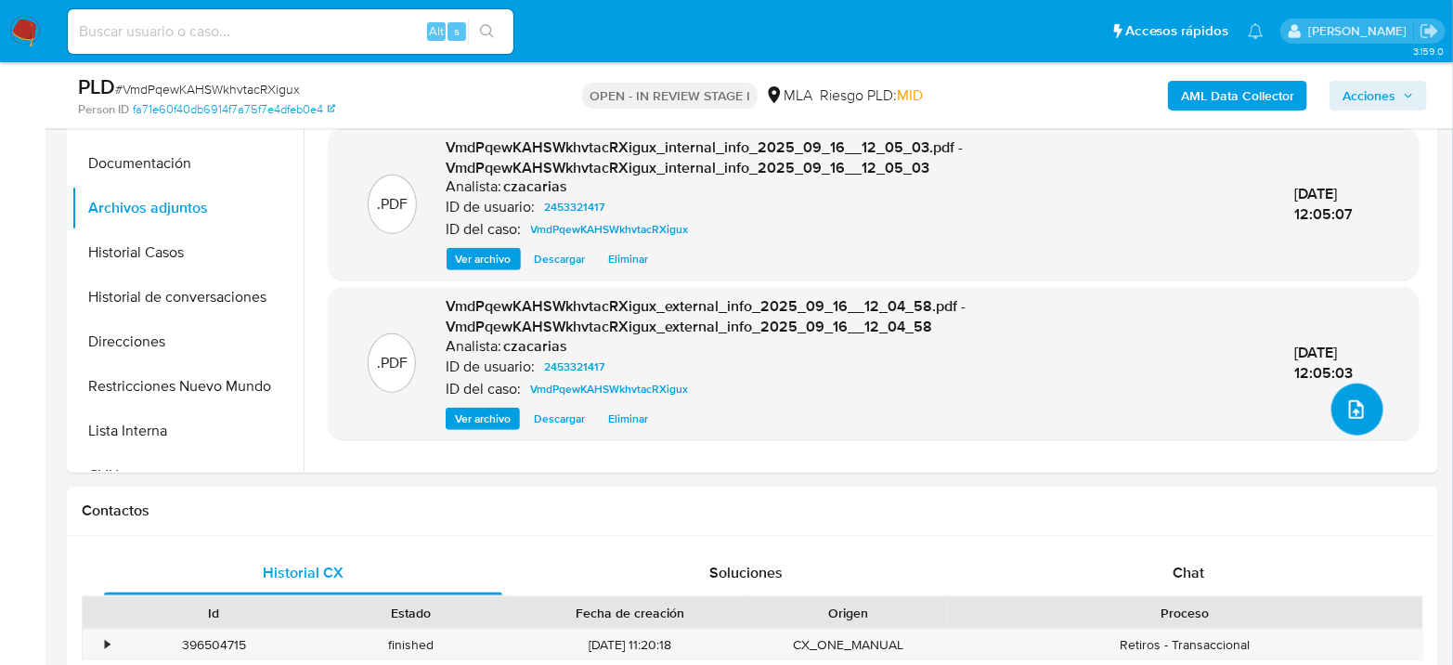
scroll to position [722, 0]
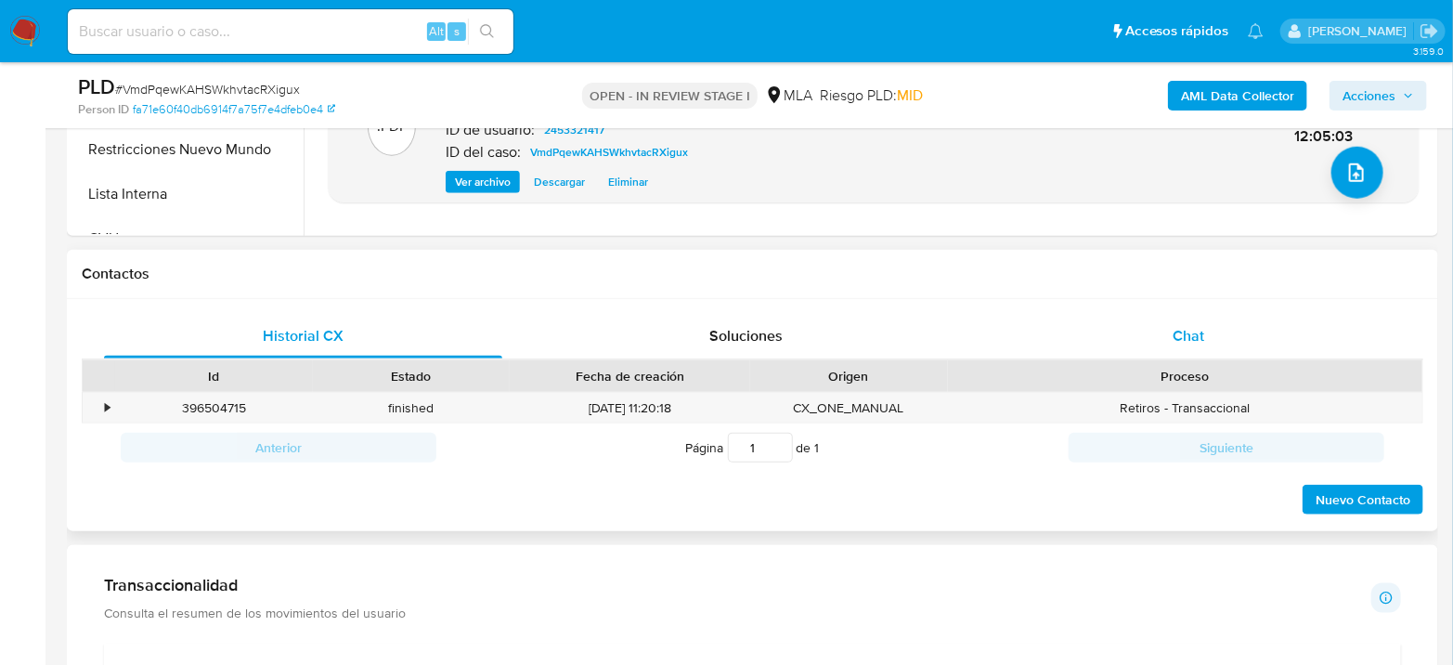
drag, startPoint x: 1193, startPoint y: 341, endPoint x: 1141, endPoint y: 344, distance: 52.1
click at [1194, 340] on span "Chat" at bounding box center [1189, 335] width 32 height 21
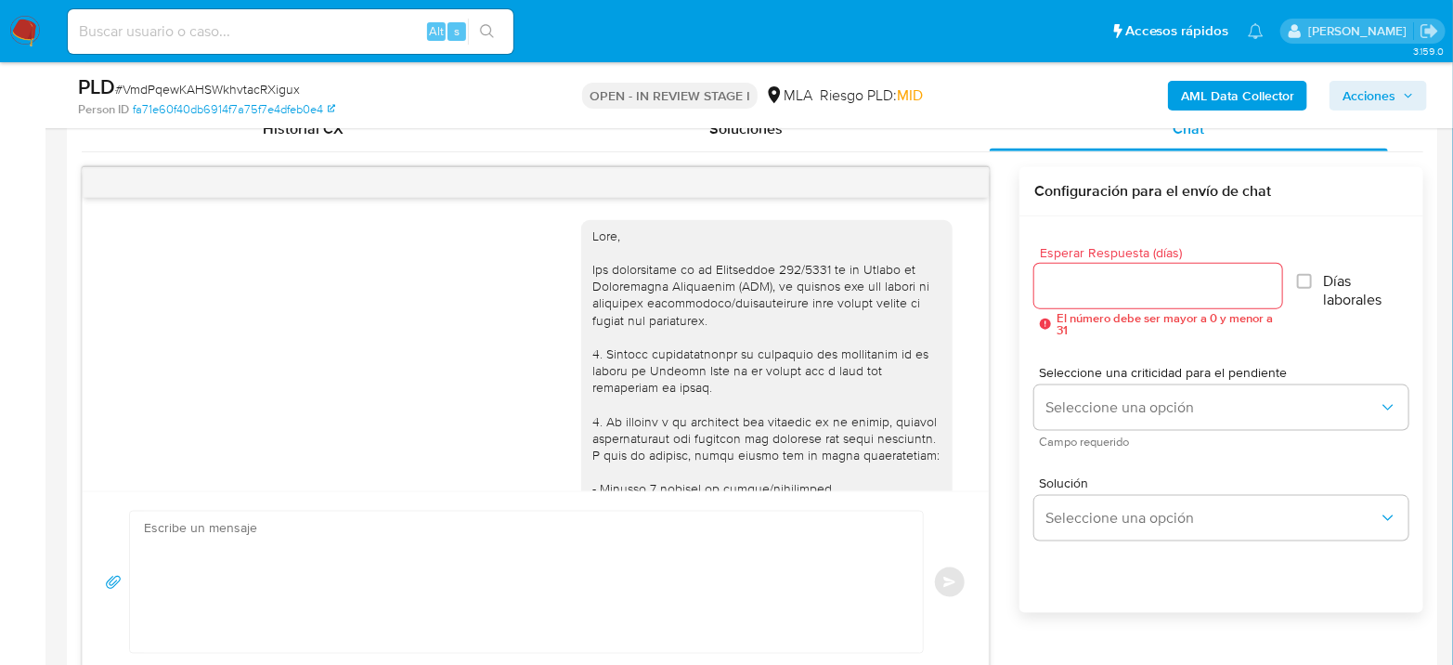
scroll to position [1166, 0]
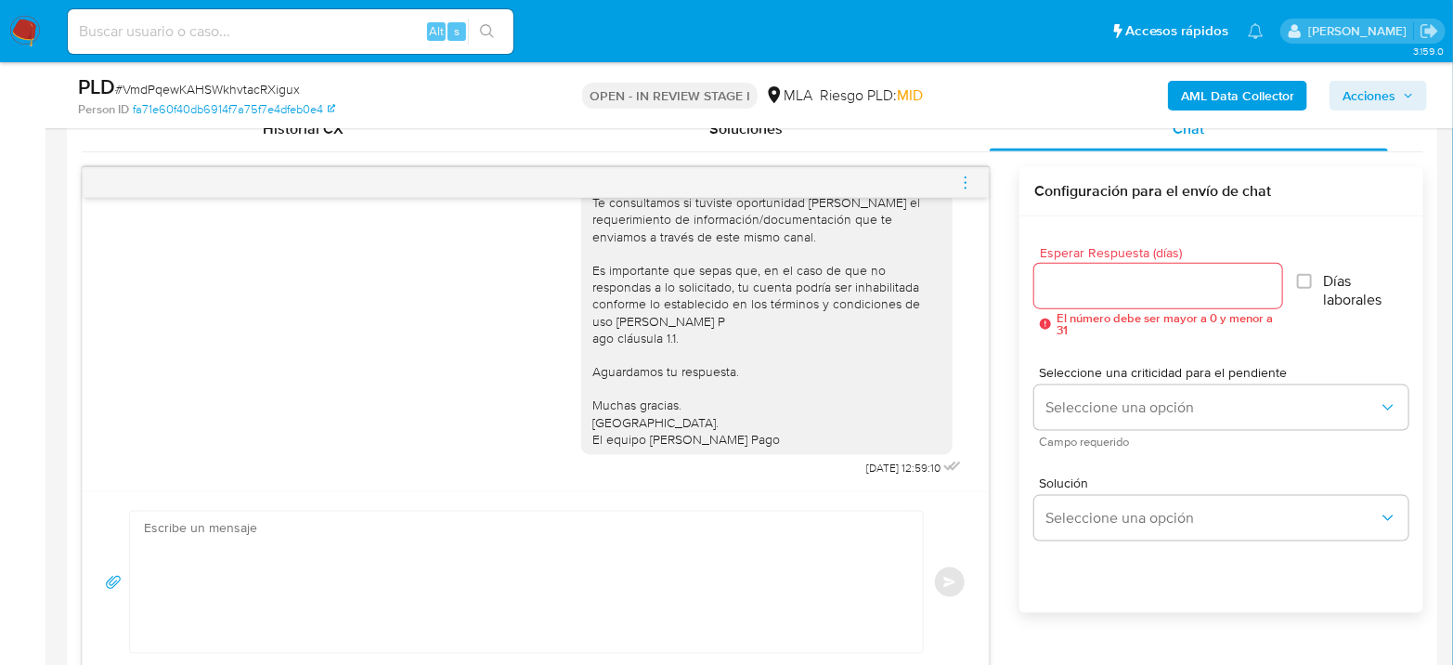
click at [970, 177] on icon "menu-action" at bounding box center [965, 183] width 17 height 17
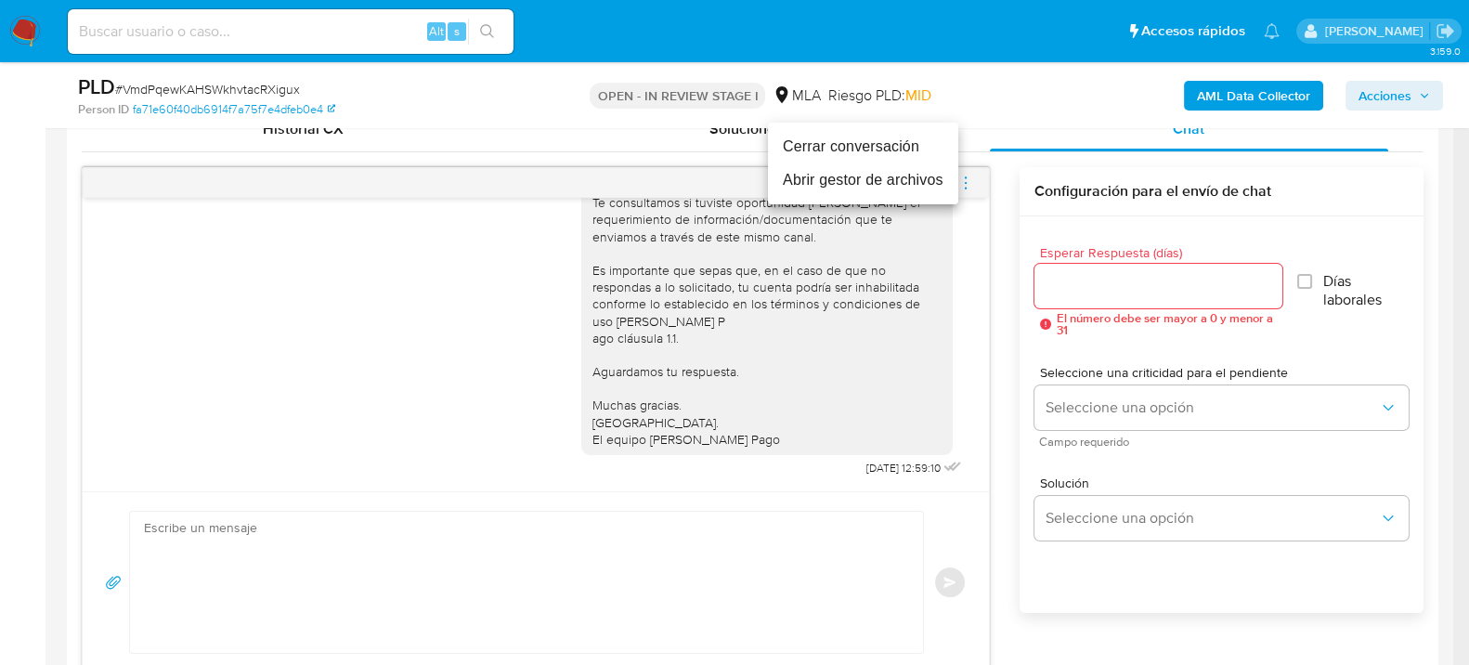
click at [818, 150] on li "Cerrar conversación" at bounding box center [863, 146] width 190 height 33
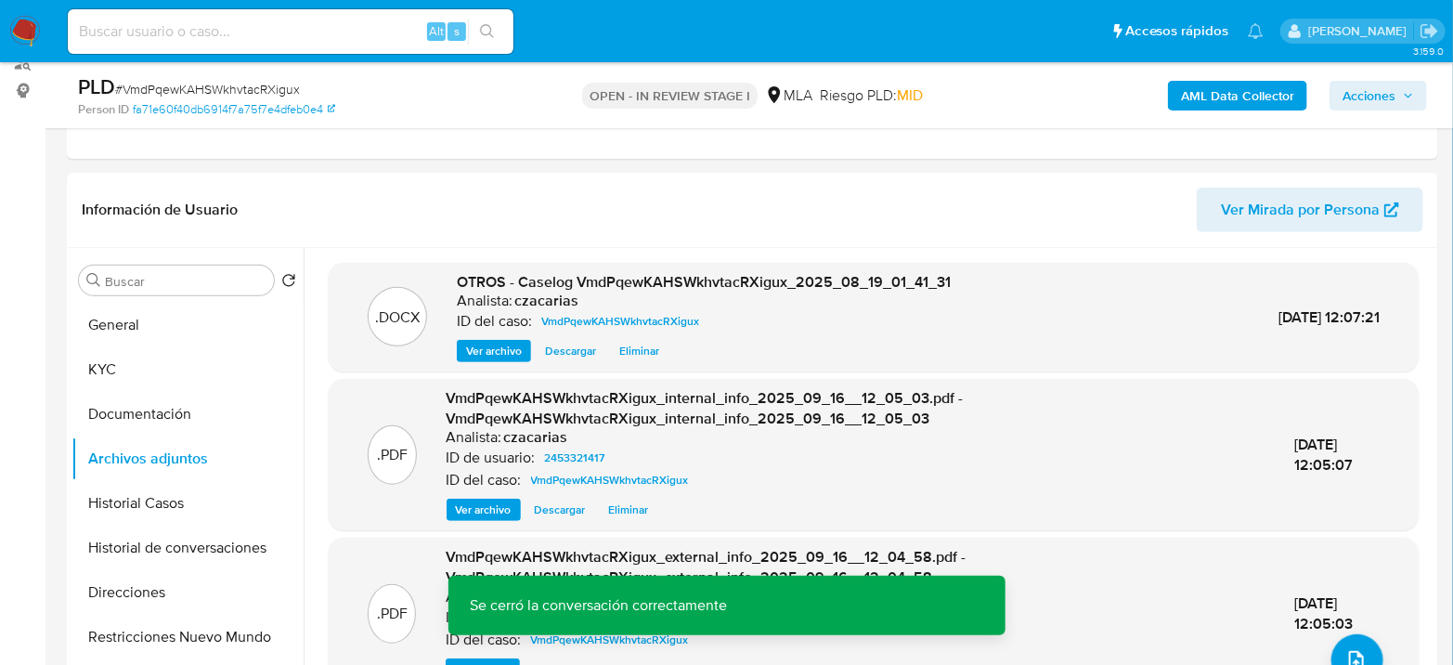
scroll to position [206, 0]
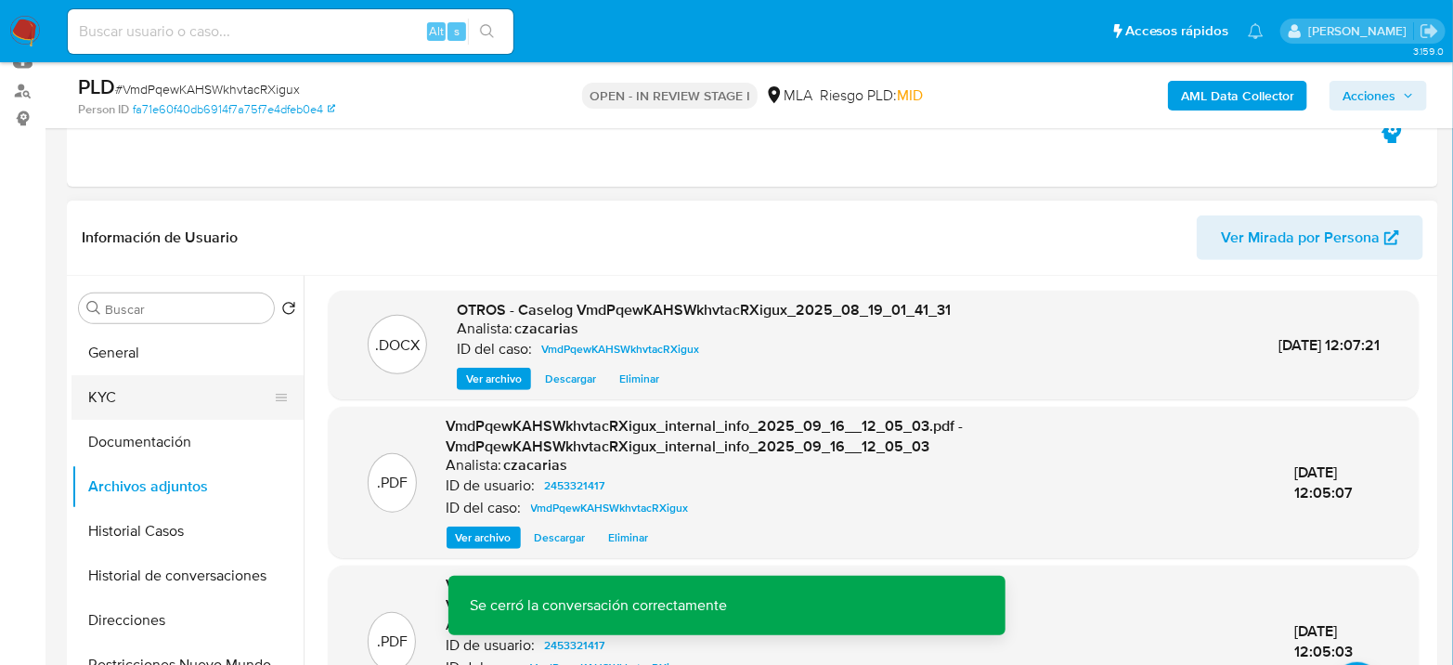
click at [137, 383] on button "KYC" at bounding box center [180, 397] width 217 height 45
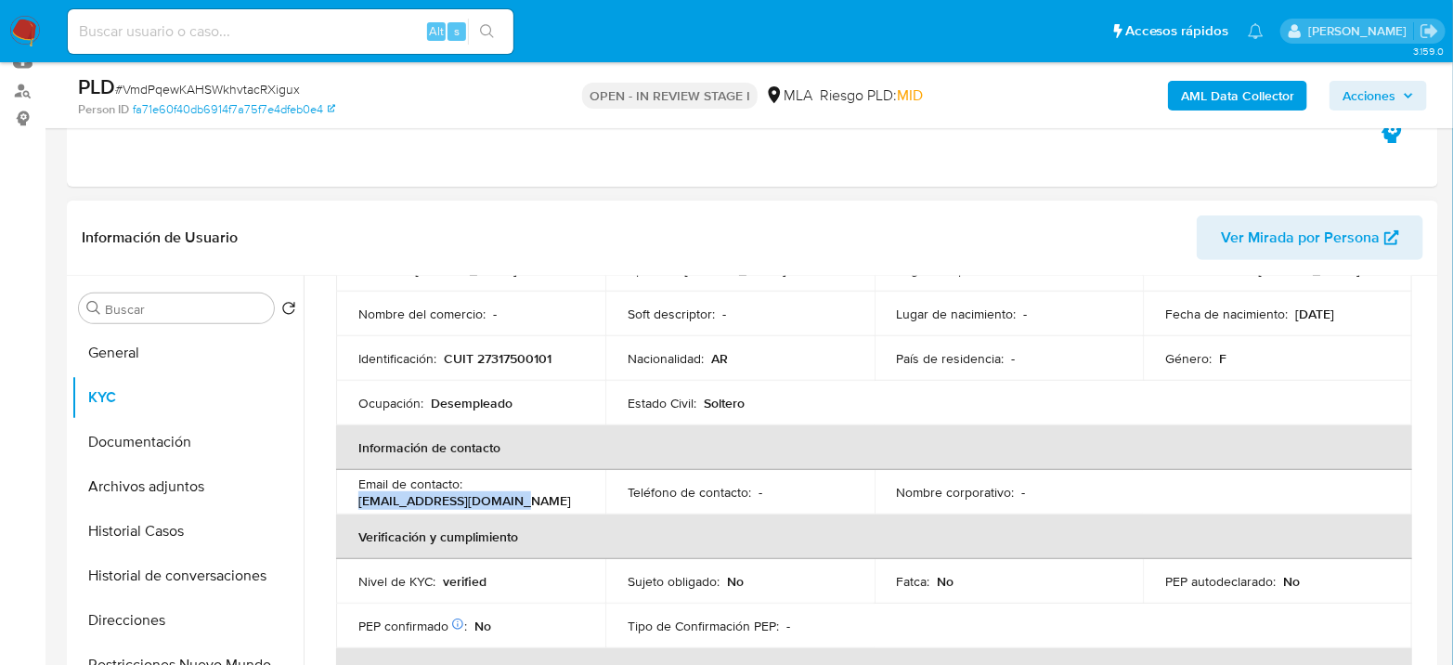
drag, startPoint x: 358, startPoint y: 502, endPoint x: 549, endPoint y: 499, distance: 190.4
click at [549, 499] on div "Email de contacto : [EMAIL_ADDRESS][DOMAIN_NAME]" at bounding box center [470, 491] width 225 height 33
copy p "[EMAIL_ADDRESS][DOMAIN_NAME]"
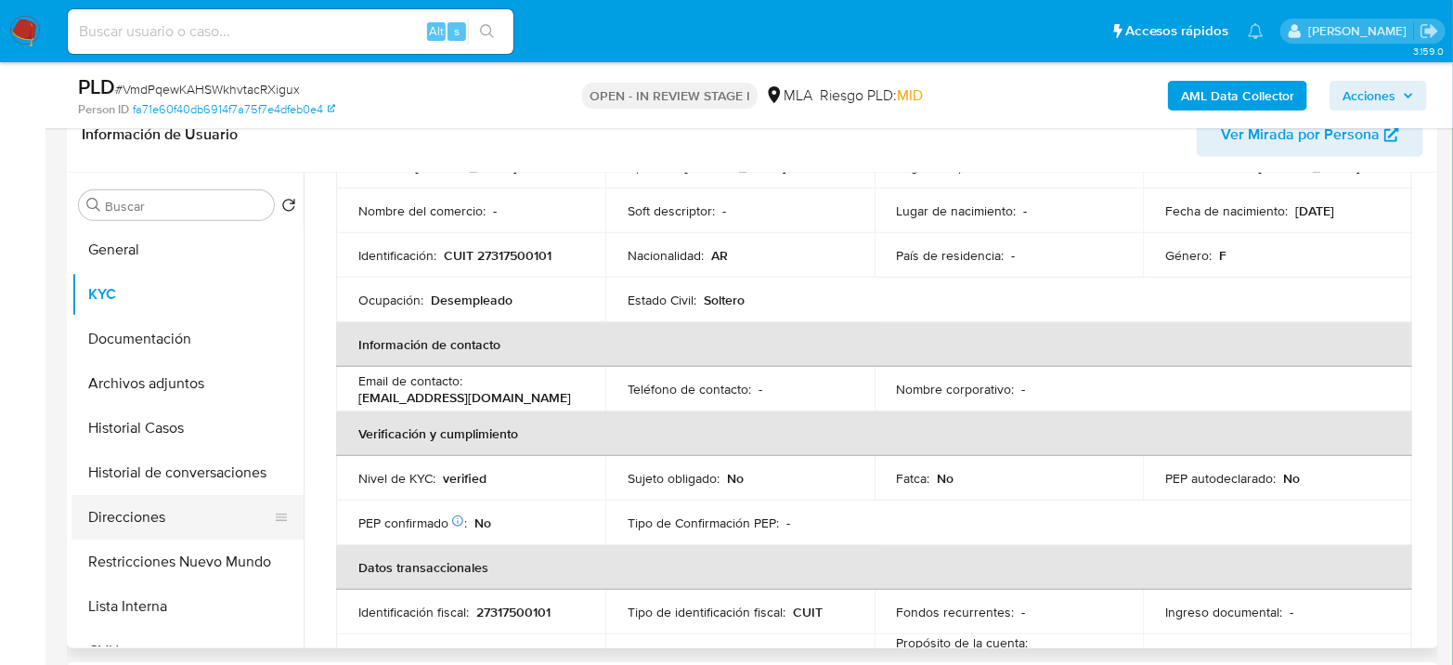
click at [132, 503] on button "Direcciones" at bounding box center [180, 517] width 217 height 45
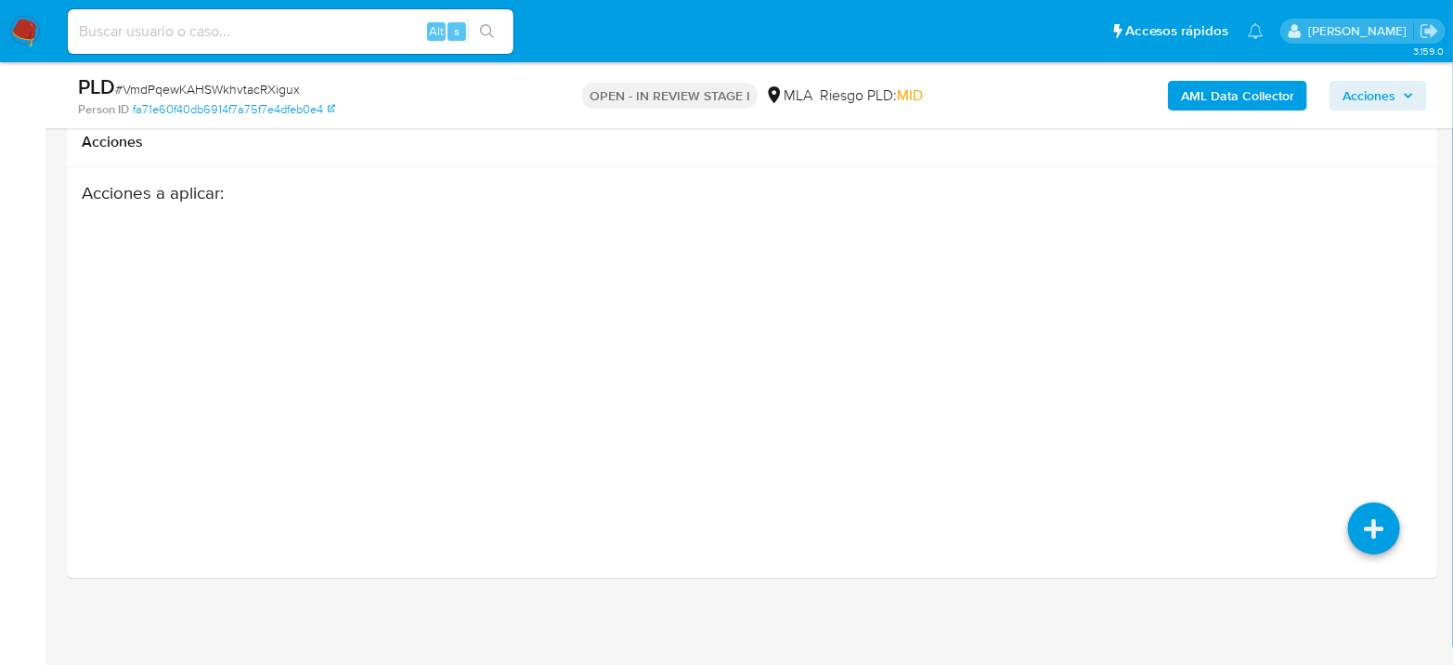
scroll to position [2377, 0]
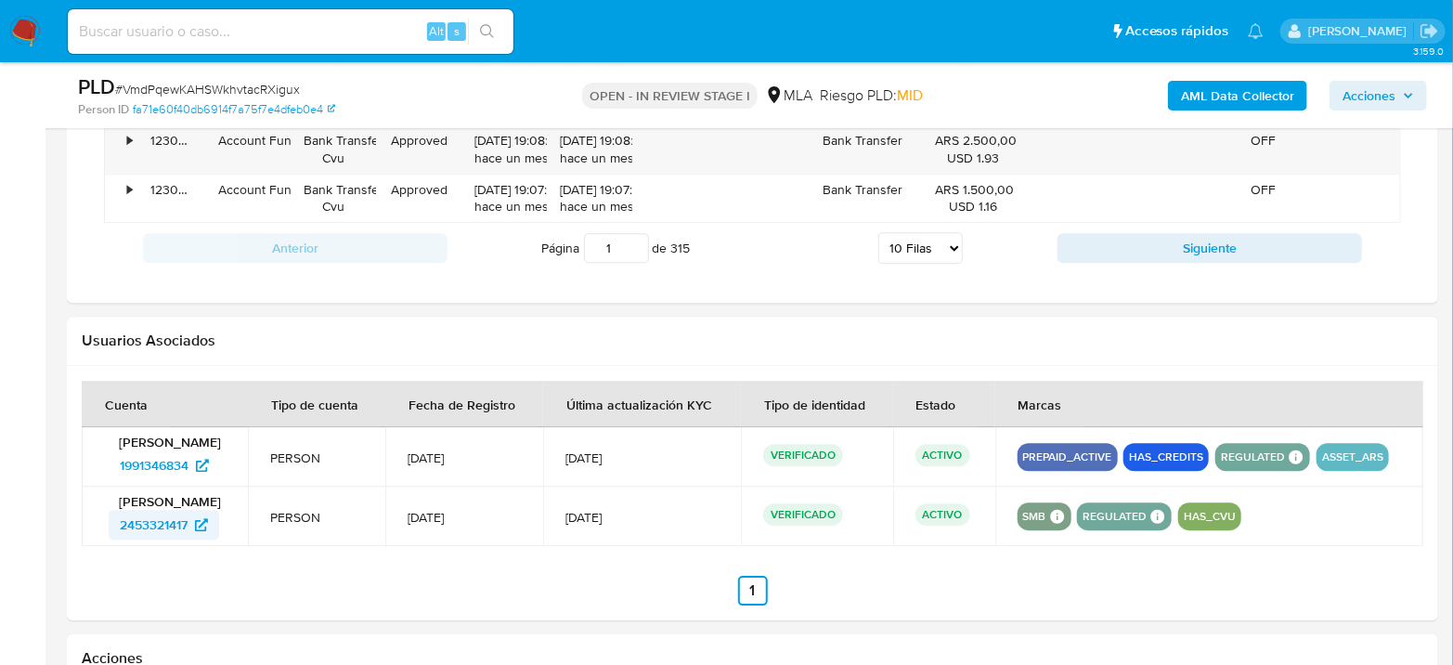
click at [124, 520] on span "2453321417" at bounding box center [154, 525] width 68 height 30
click at [181, 456] on span "1991346834" at bounding box center [154, 465] width 69 height 30
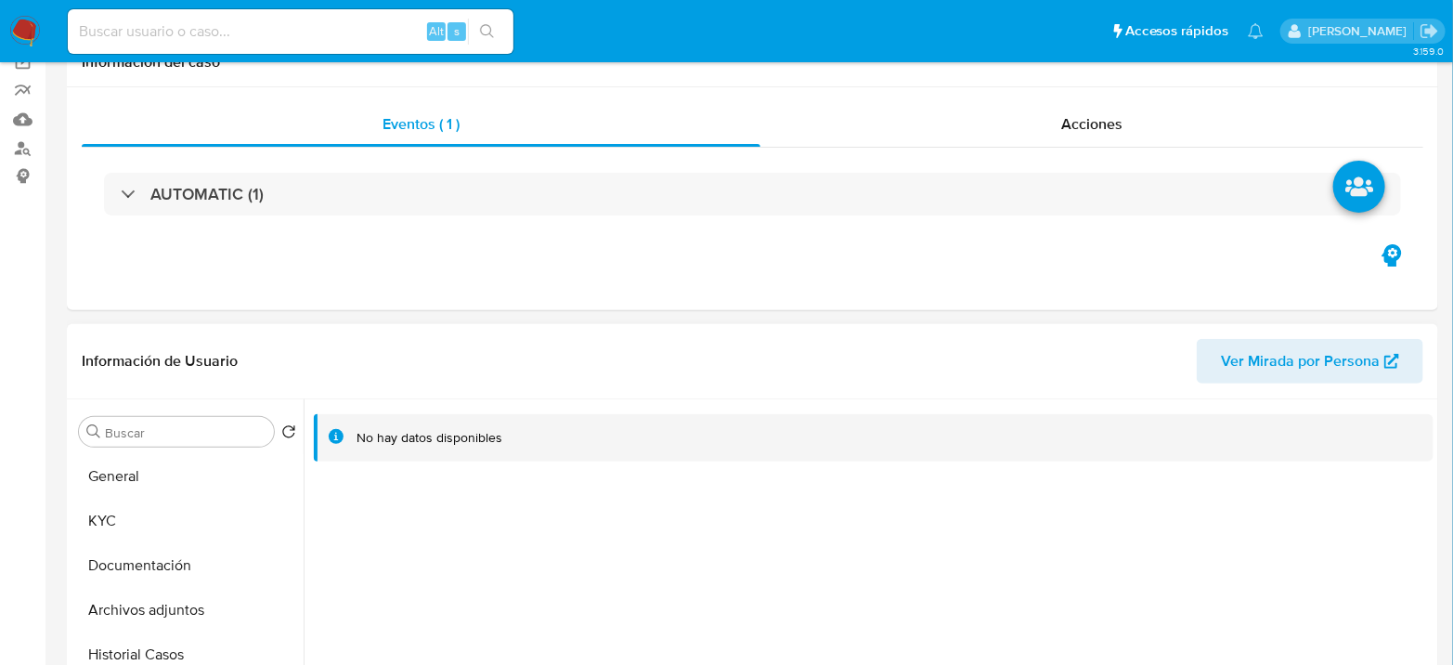
scroll to position [417, 0]
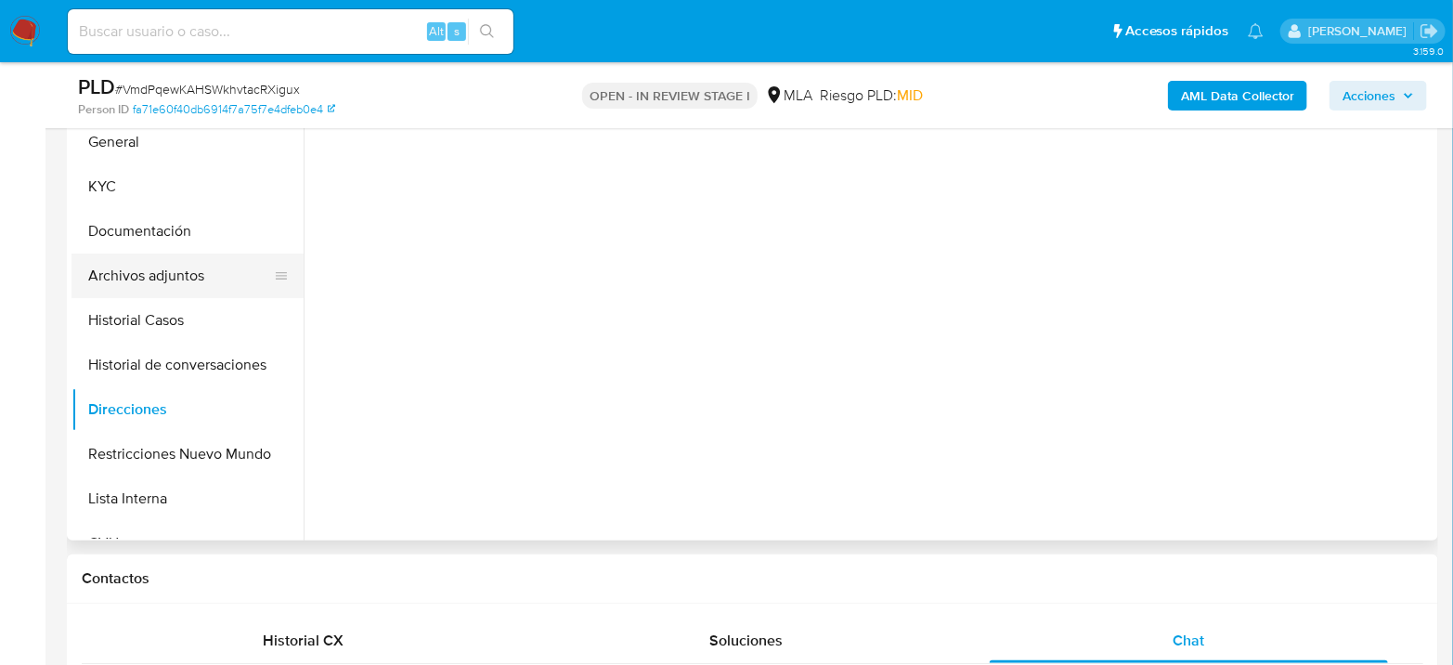
click at [139, 272] on button "Archivos adjuntos" at bounding box center [180, 276] width 217 height 45
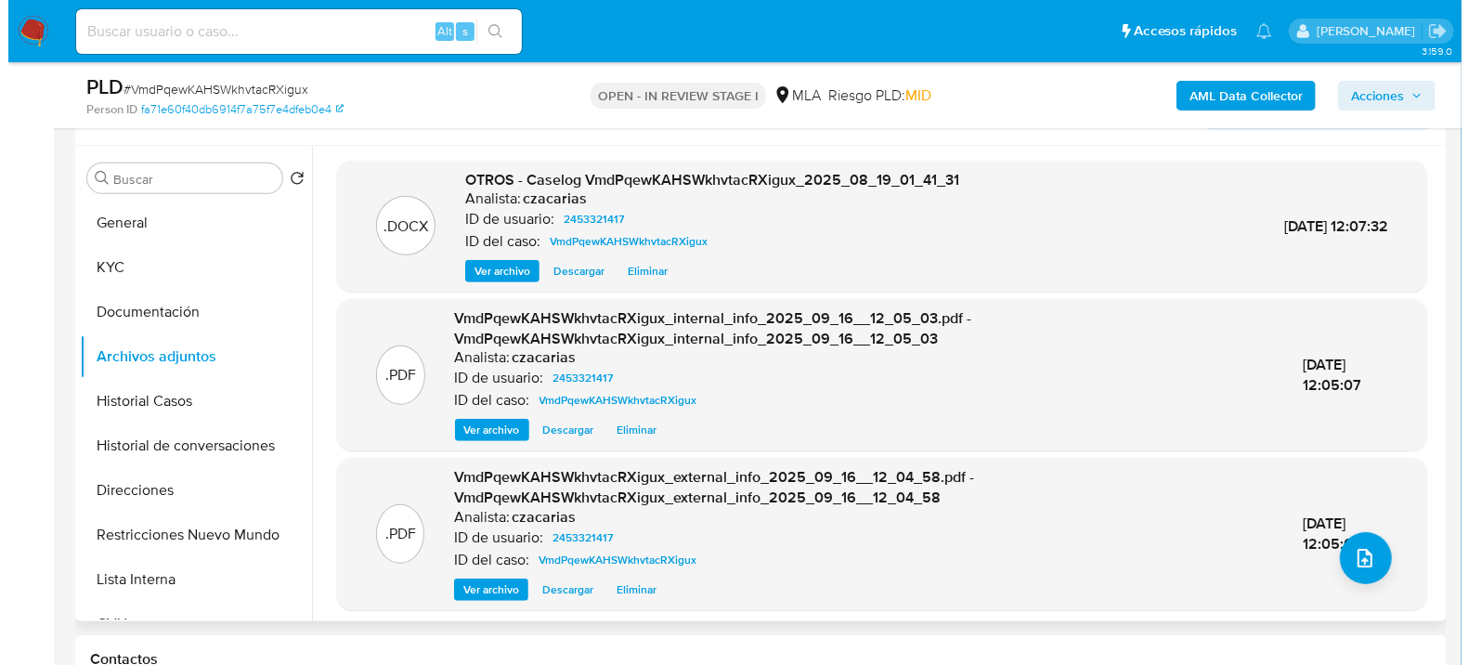
scroll to position [314, 0]
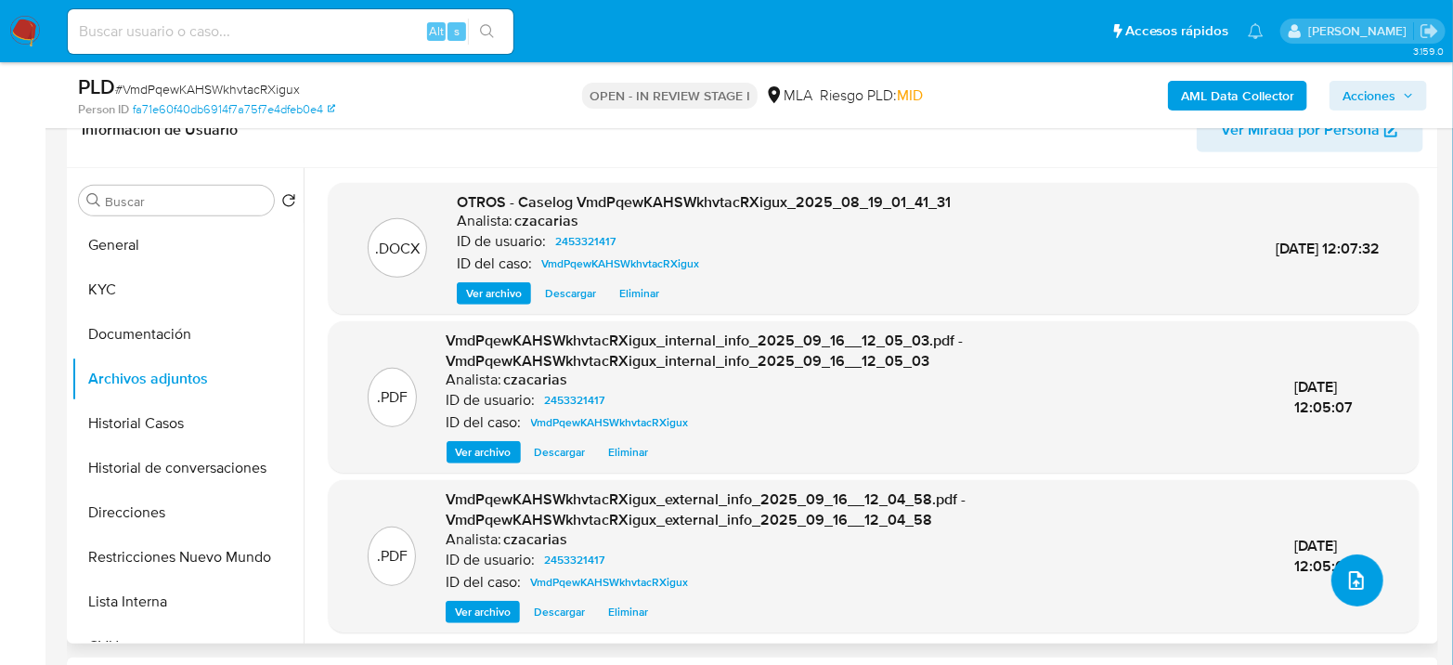
click at [1346, 577] on icon "upload-file" at bounding box center [1357, 580] width 22 height 22
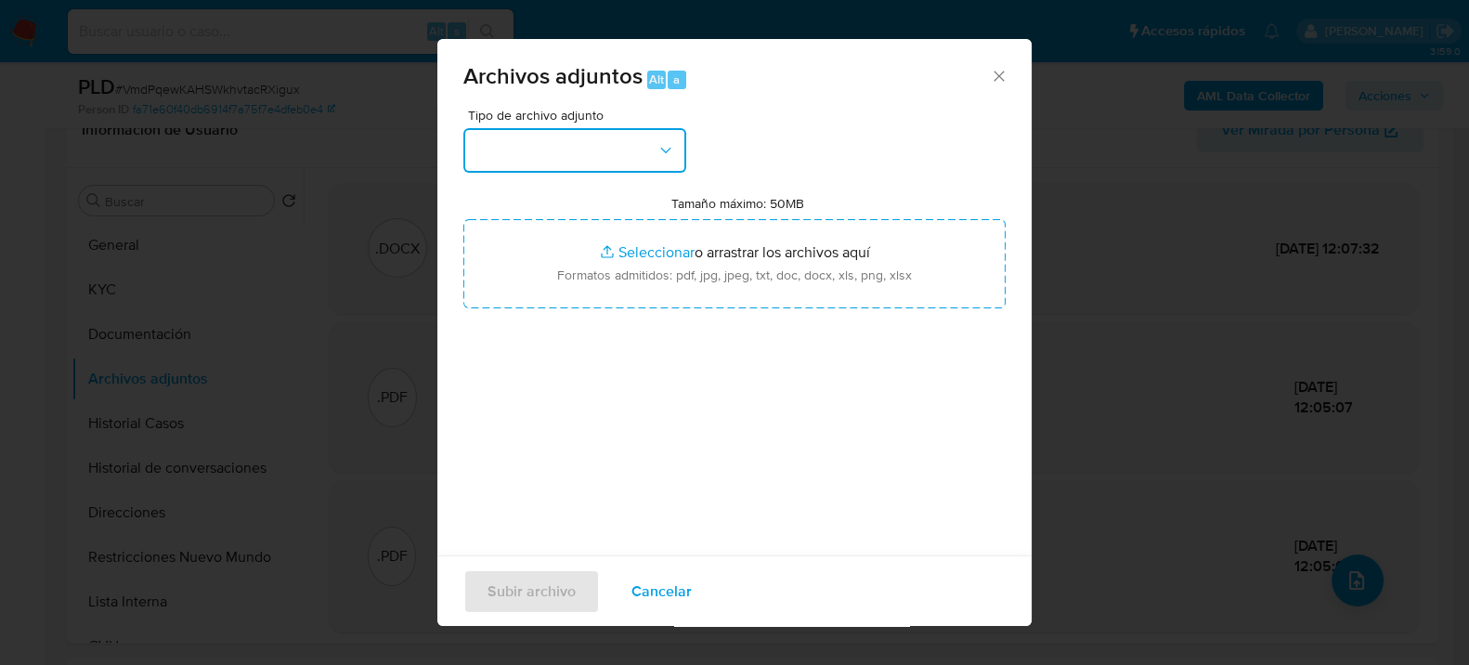
click at [599, 141] on button "button" at bounding box center [574, 150] width 223 height 45
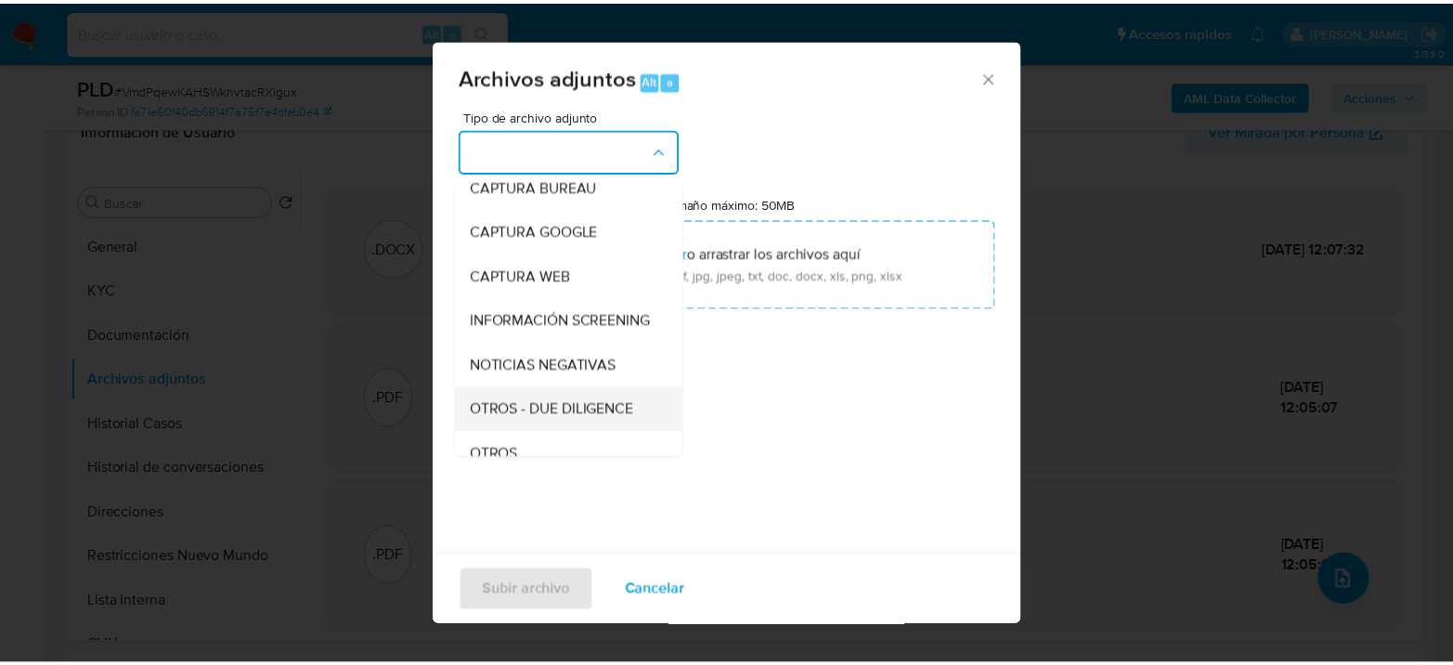
scroll to position [206, 0]
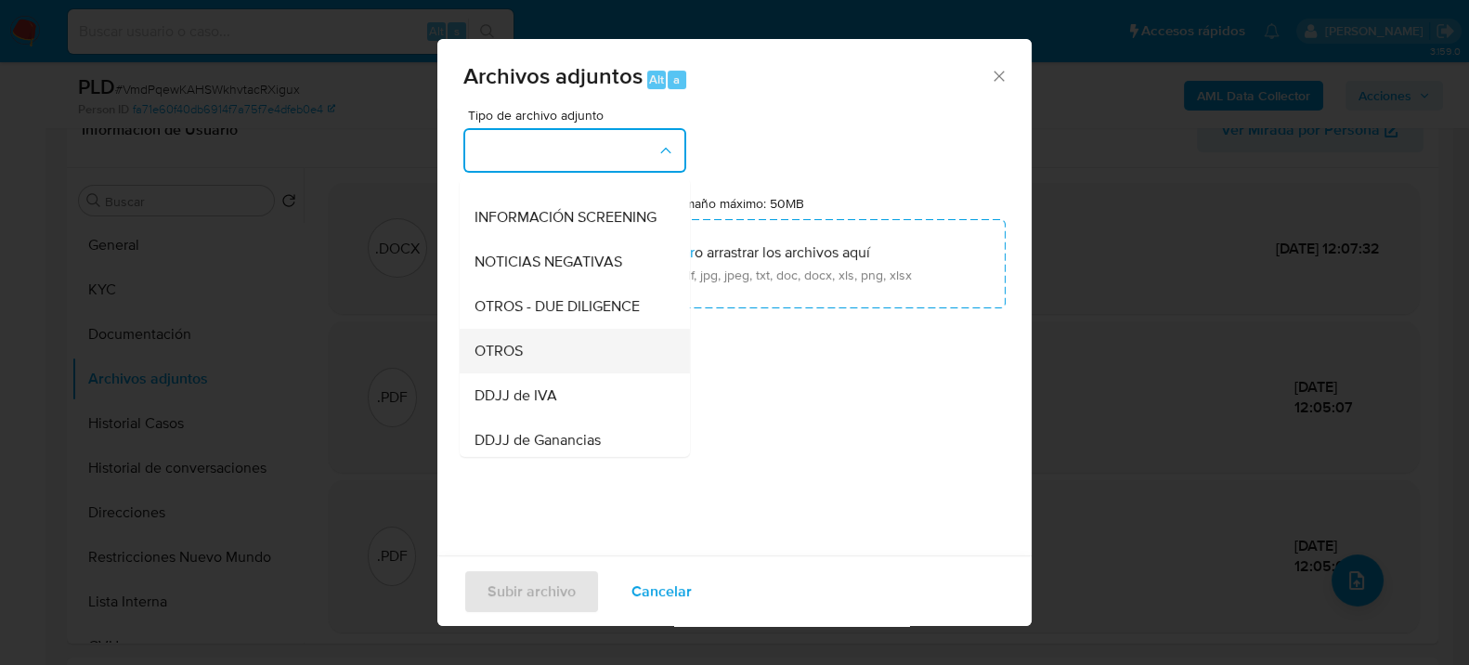
click at [501, 359] on span "OTROS" at bounding box center [499, 350] width 48 height 19
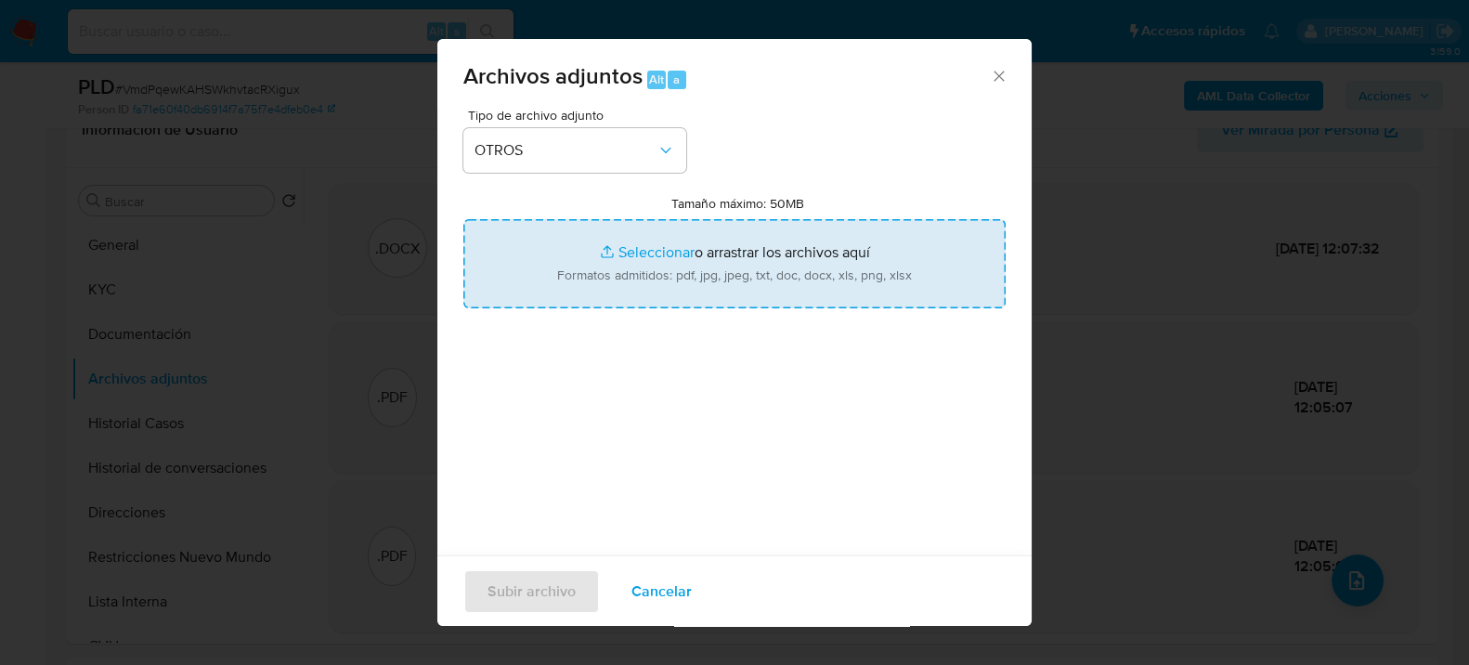
type input "C:\fakepath\Movimientos-2453321417.xlsx"
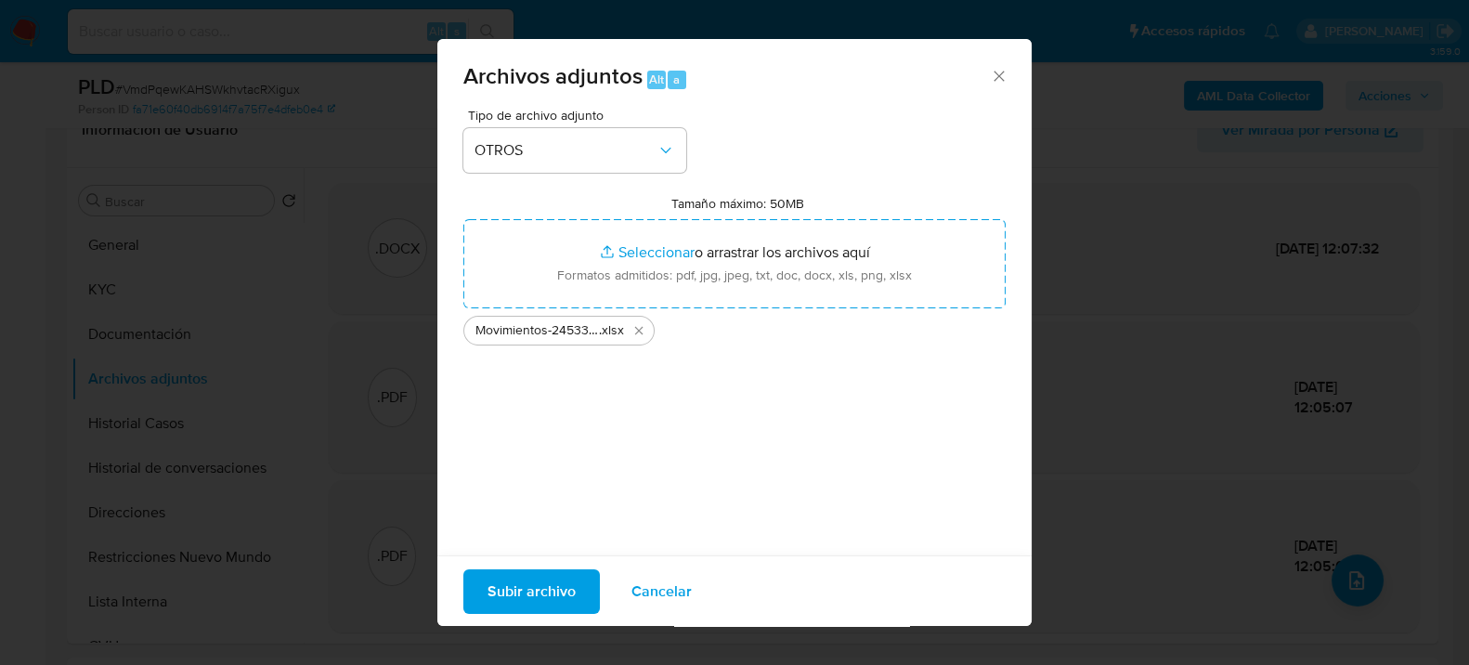
click at [532, 582] on span "Subir archivo" at bounding box center [532, 590] width 88 height 41
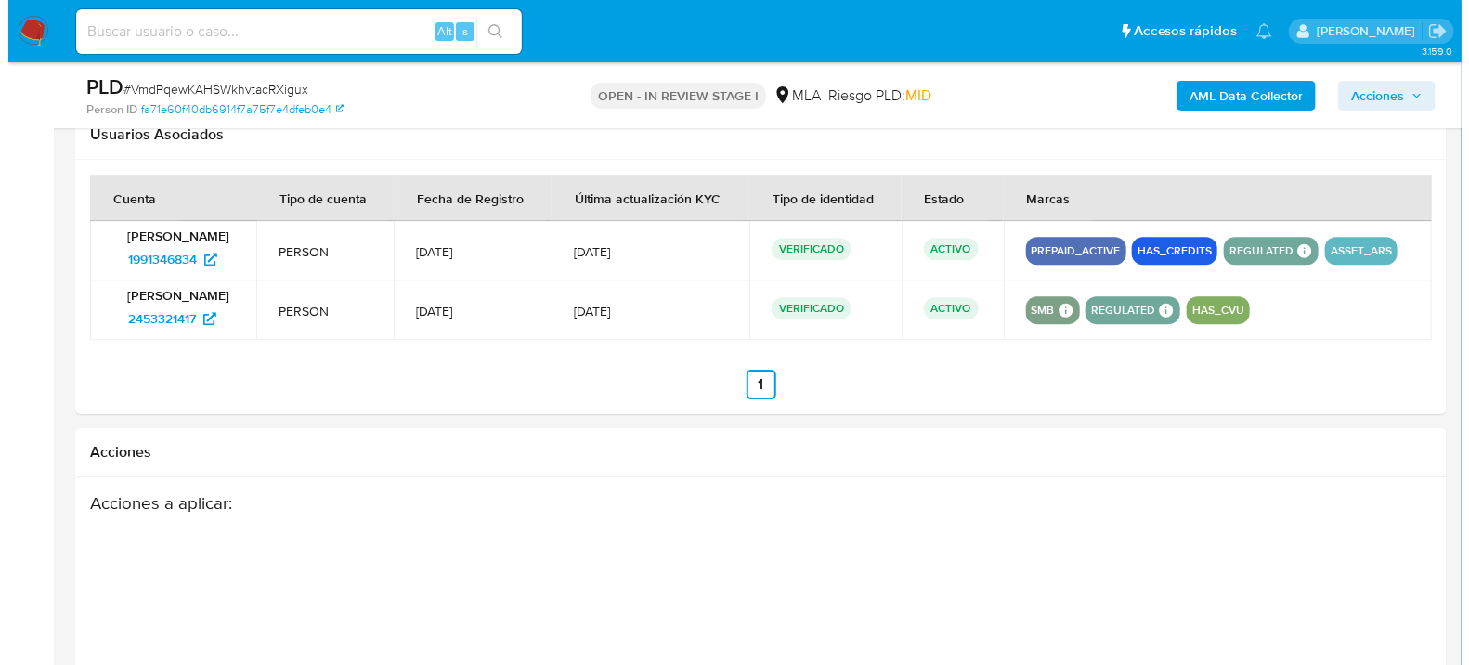
scroll to position [2894, 0]
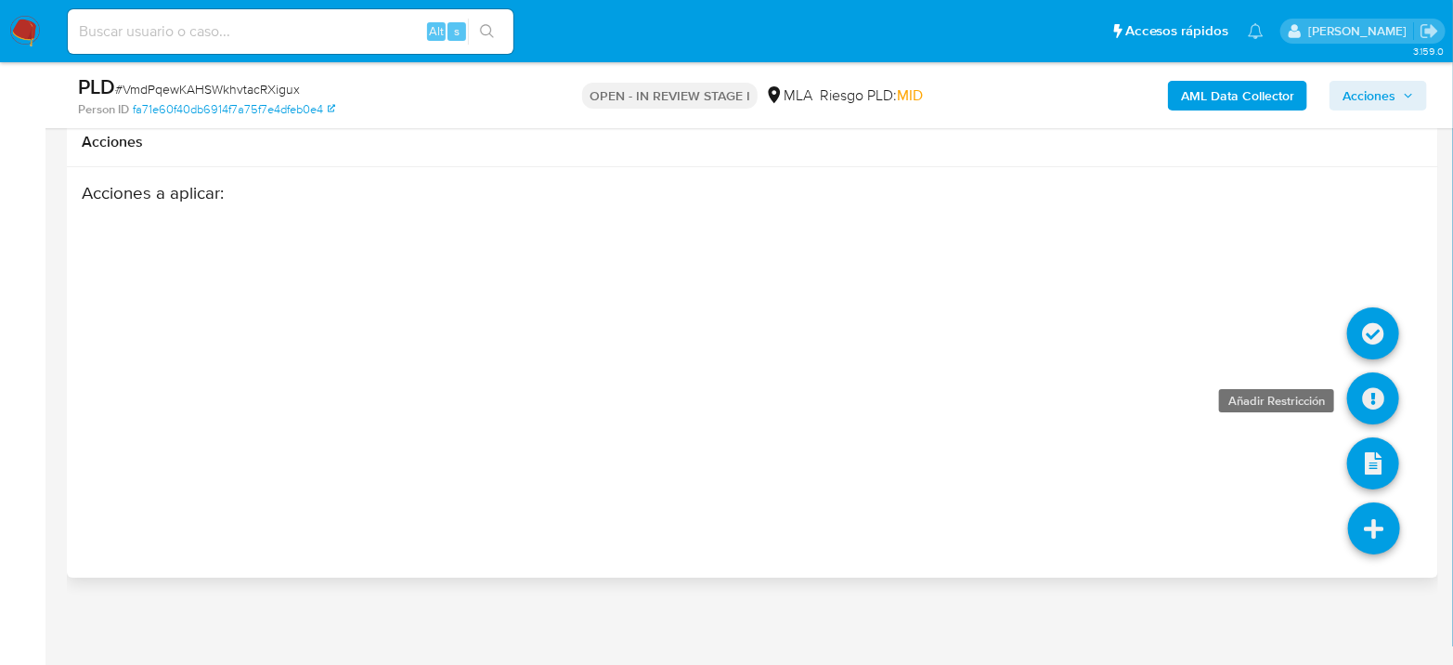
click at [1356, 395] on icon at bounding box center [1373, 398] width 52 height 52
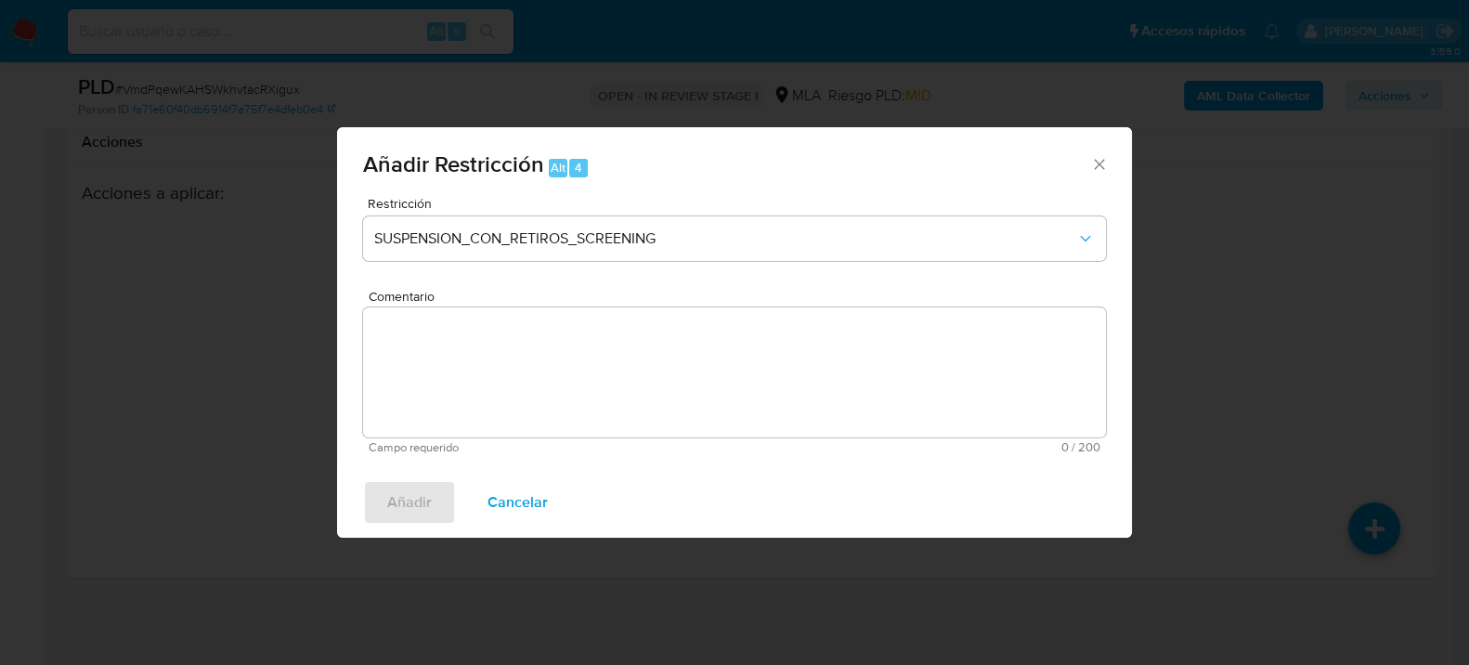
click at [560, 213] on div "Restricción SUSPENSION_CON_RETIROS_SCREENING" at bounding box center [734, 241] width 743 height 88
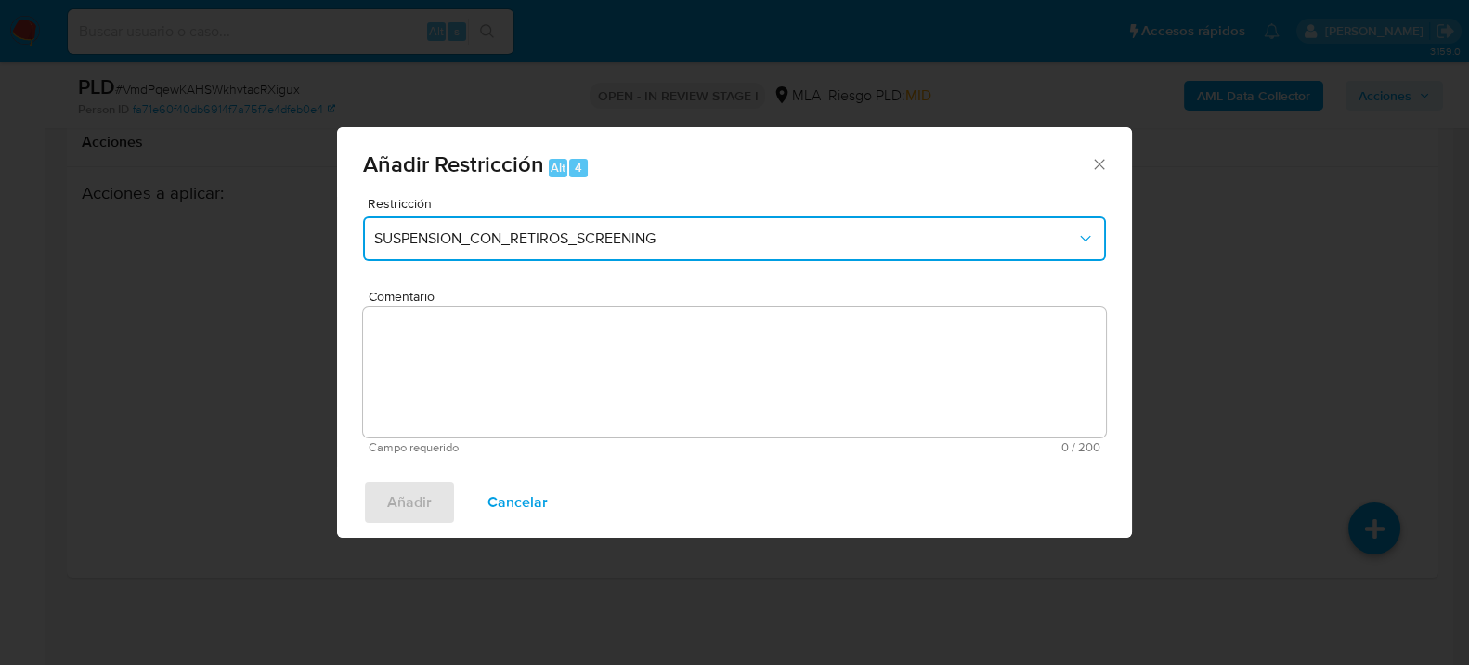
click at [561, 227] on button "SUSPENSION_CON_RETIROS_SCREENING" at bounding box center [734, 238] width 743 height 45
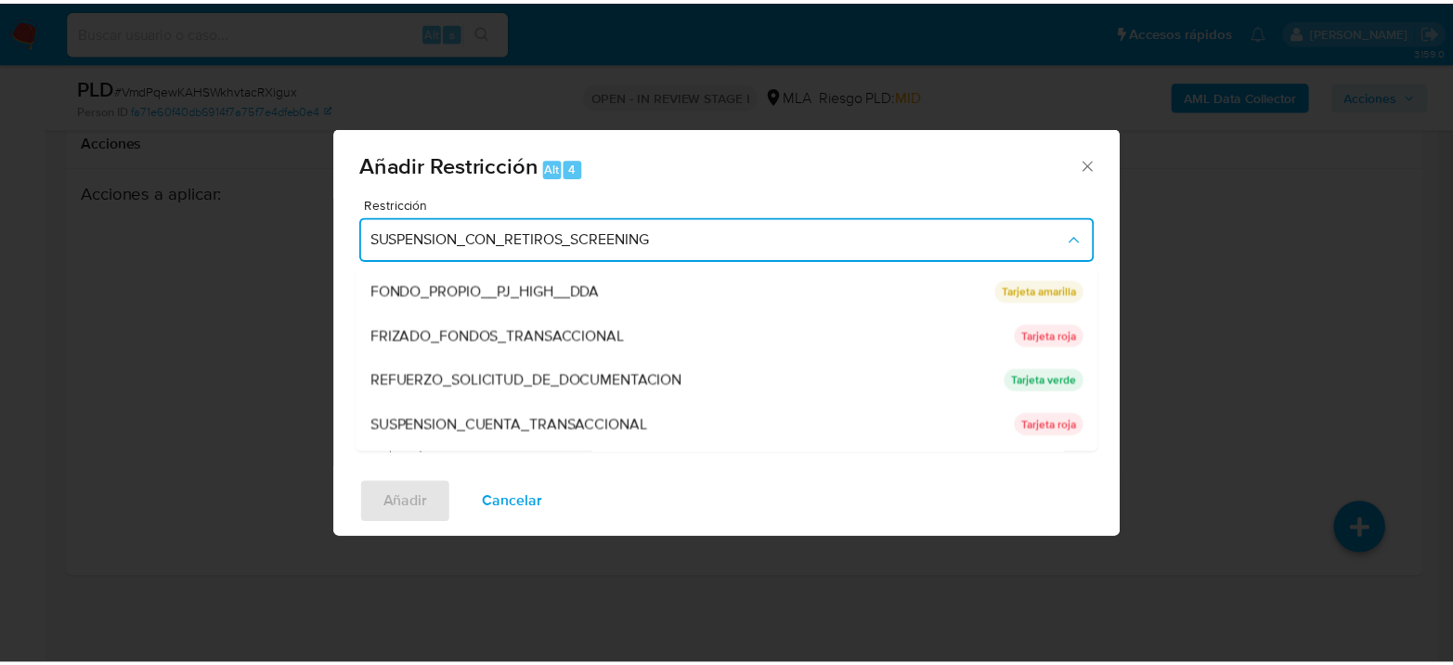
scroll to position [393, 0]
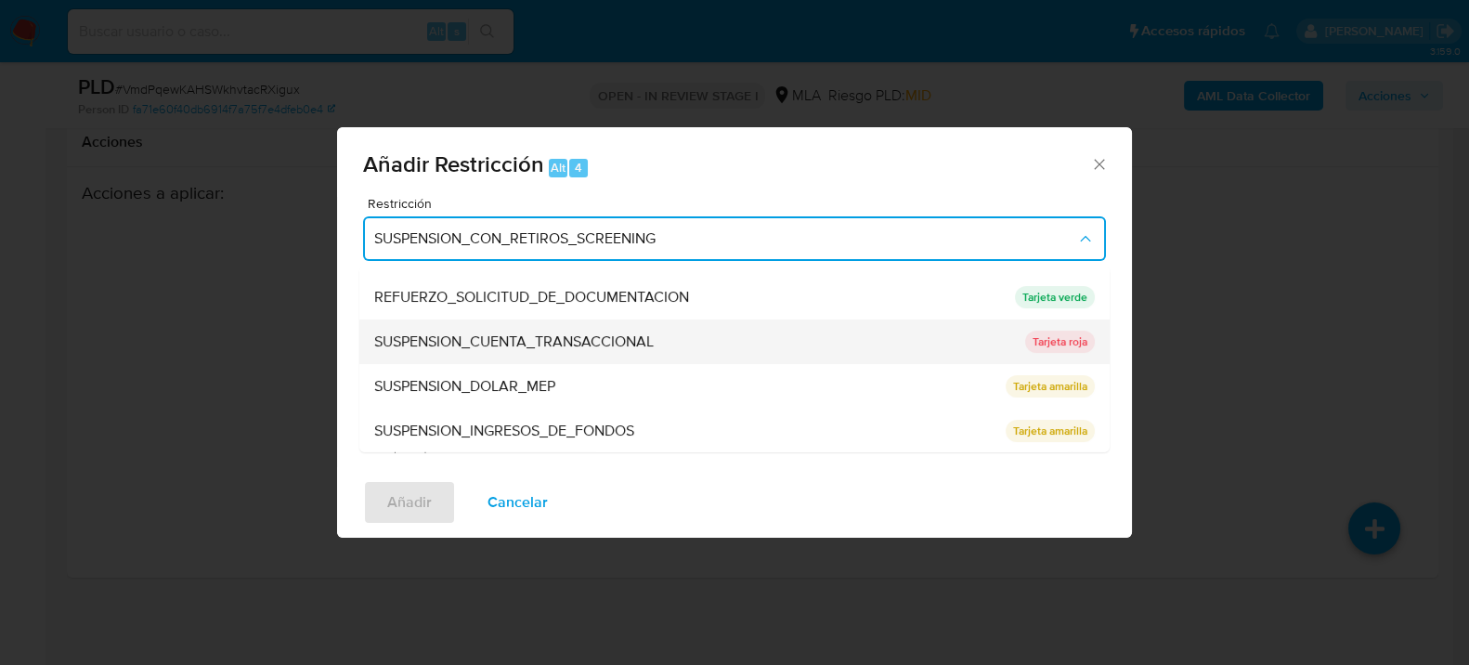
click at [604, 347] on span "SUSPENSION_CUENTA_TRANSACCIONAL" at bounding box center [514, 341] width 280 height 19
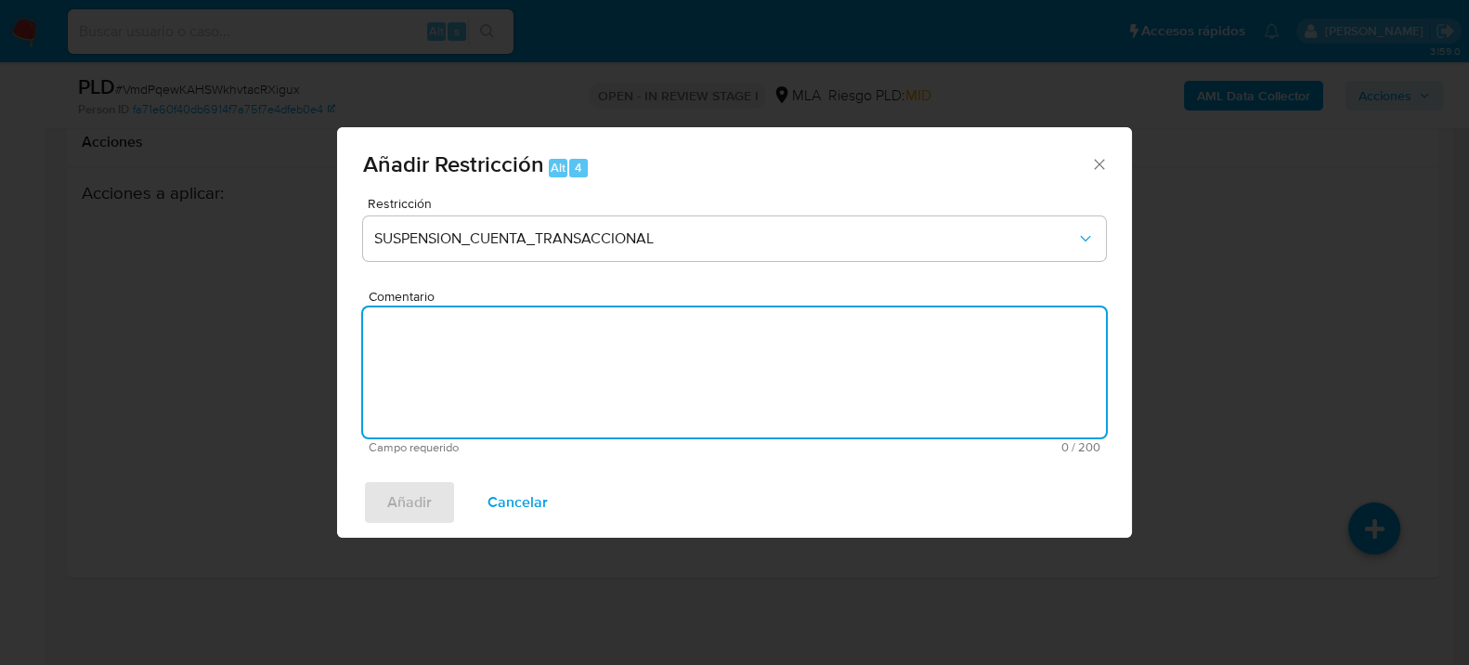
click at [632, 361] on textarea "Comentario" at bounding box center [734, 372] width 743 height 130
type textarea "AML"
click at [404, 507] on span "Añadir" at bounding box center [409, 502] width 45 height 41
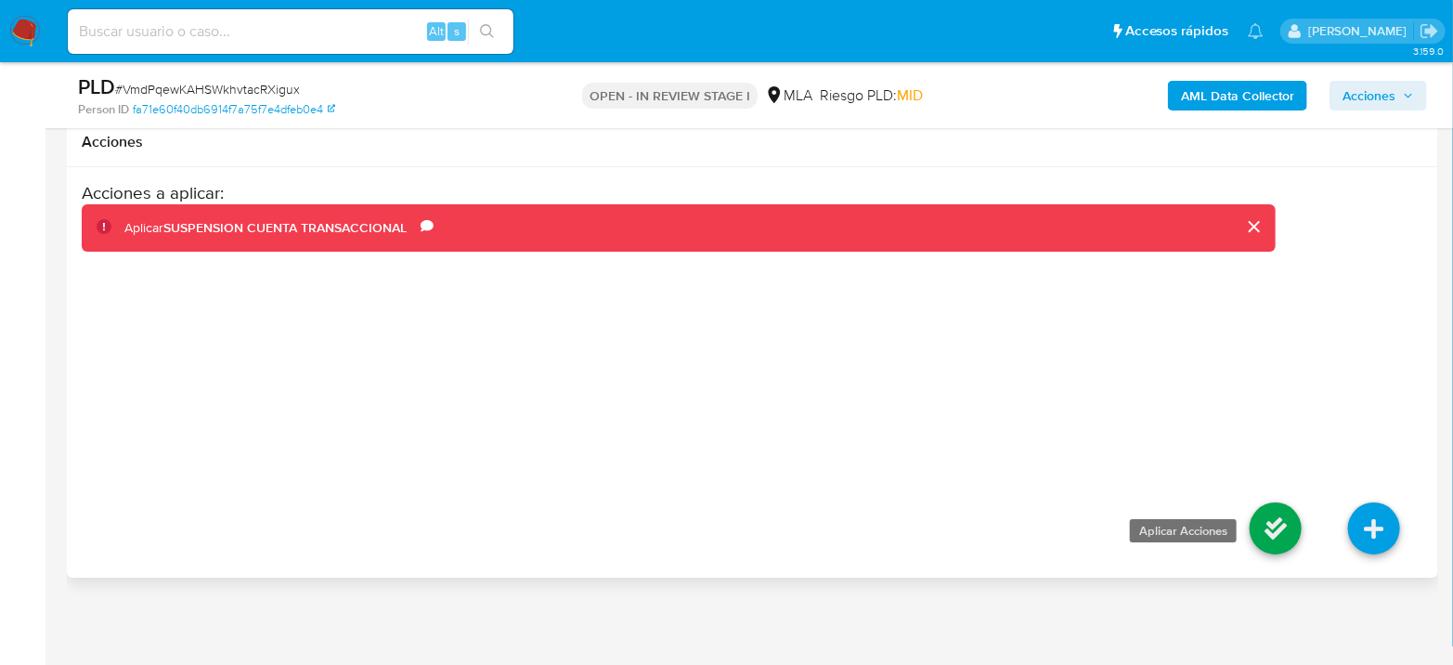
click at [1269, 531] on icon at bounding box center [1276, 528] width 52 height 52
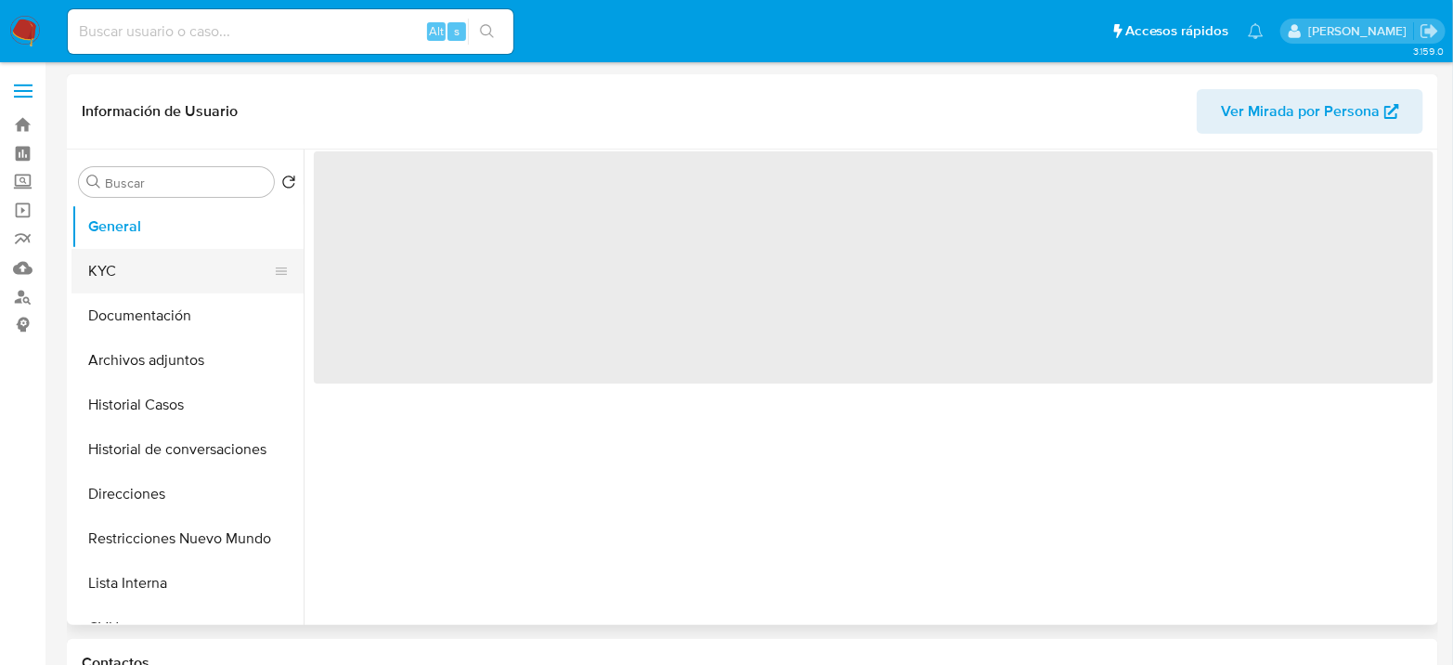
select select "10"
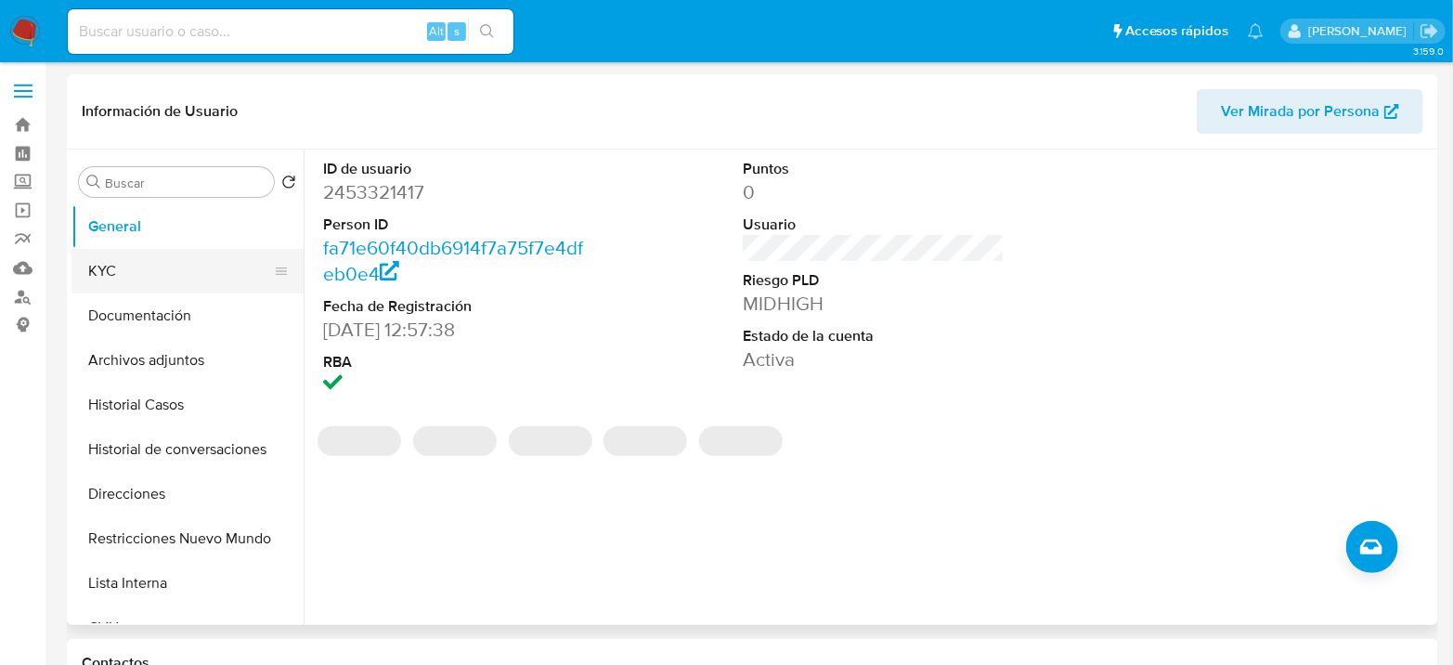
click at [131, 267] on button "KYC" at bounding box center [180, 271] width 217 height 45
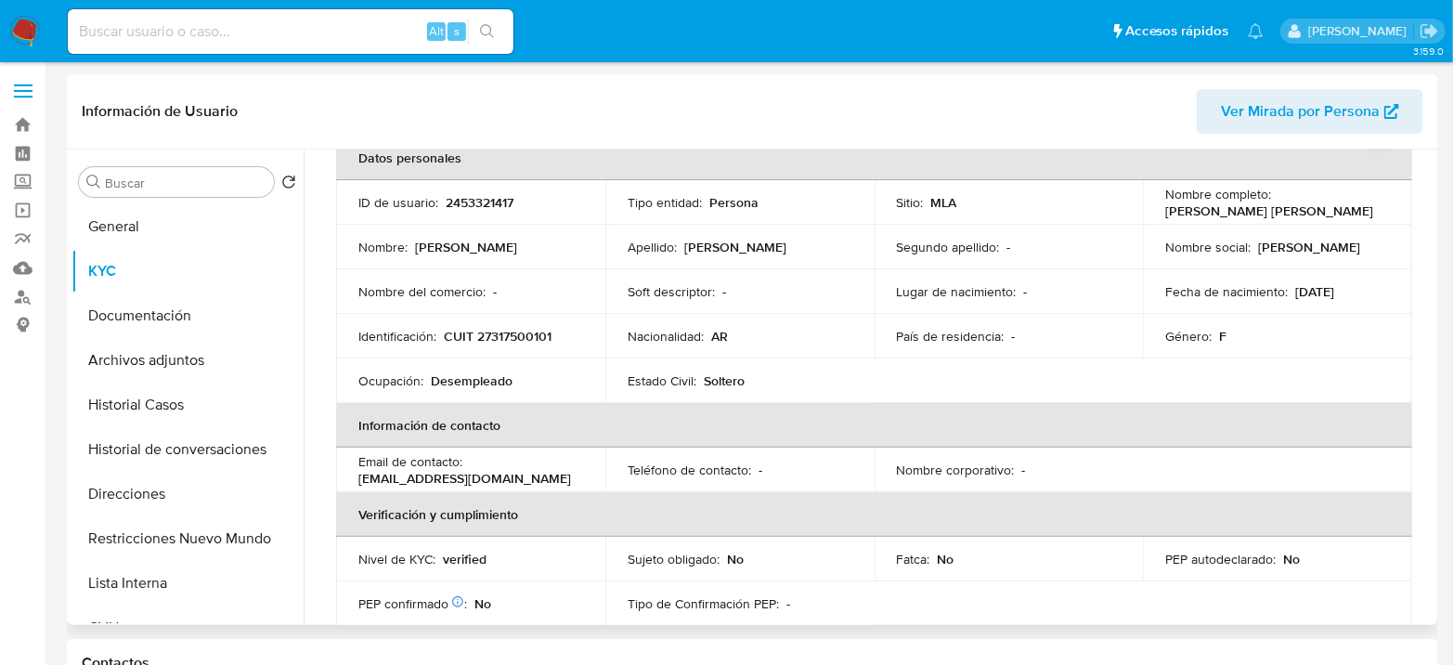
scroll to position [206, 0]
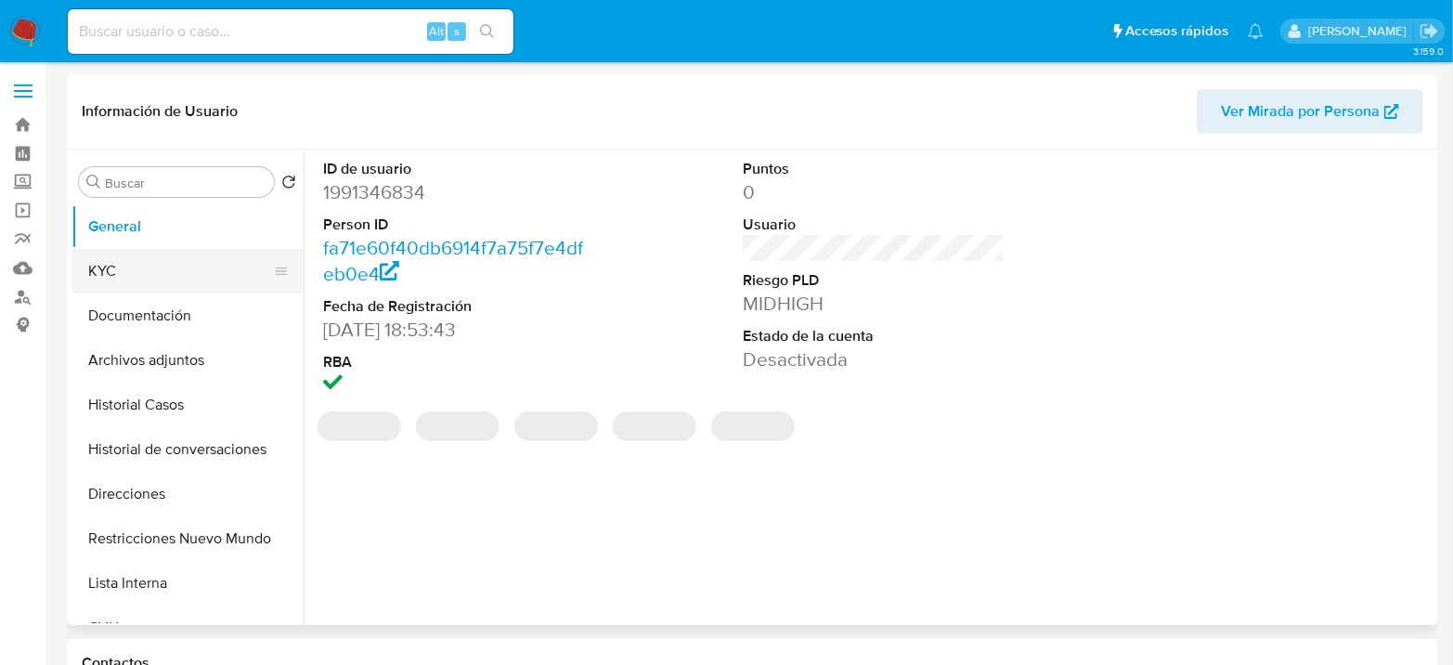
select select "10"
click at [142, 263] on button "KYC" at bounding box center [180, 271] width 217 height 45
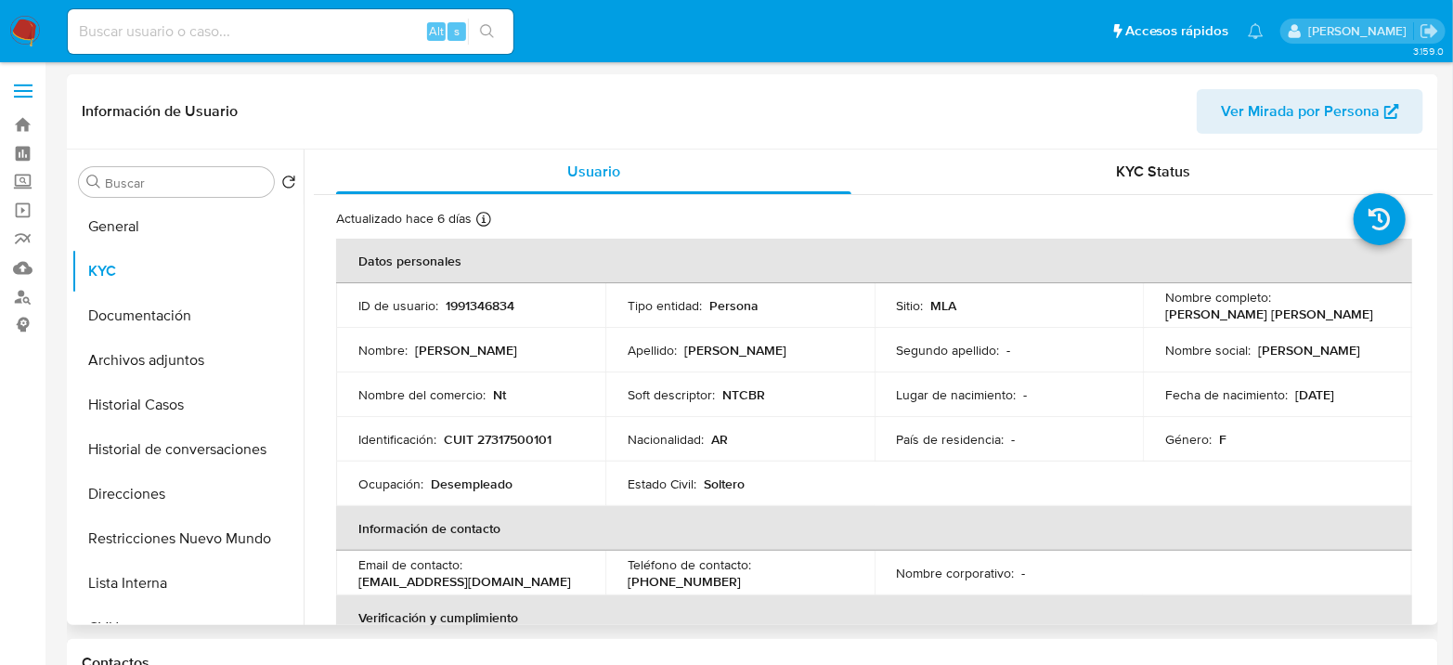
click at [741, 573] on p "[PHONE_NUMBER]" at bounding box center [684, 581] width 113 height 17
copy p "5019549"
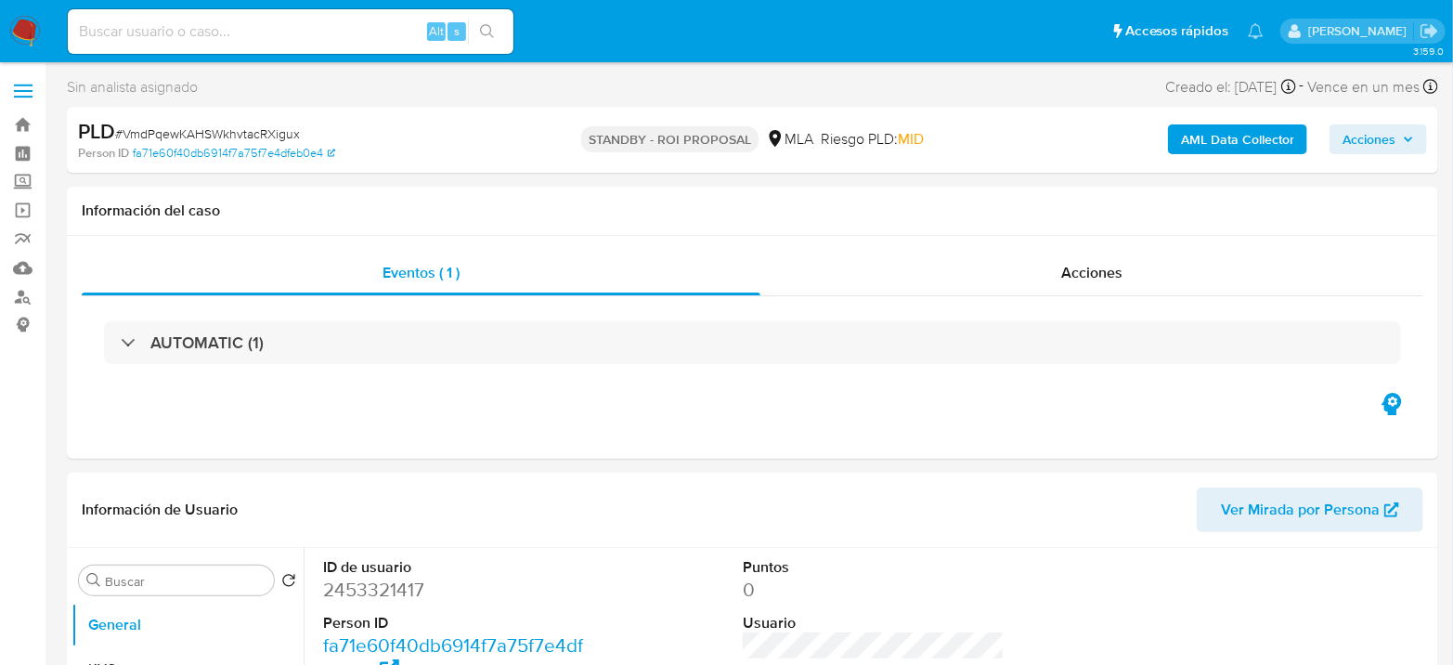
select select "10"
click at [26, 33] on img at bounding box center [25, 32] width 32 height 32
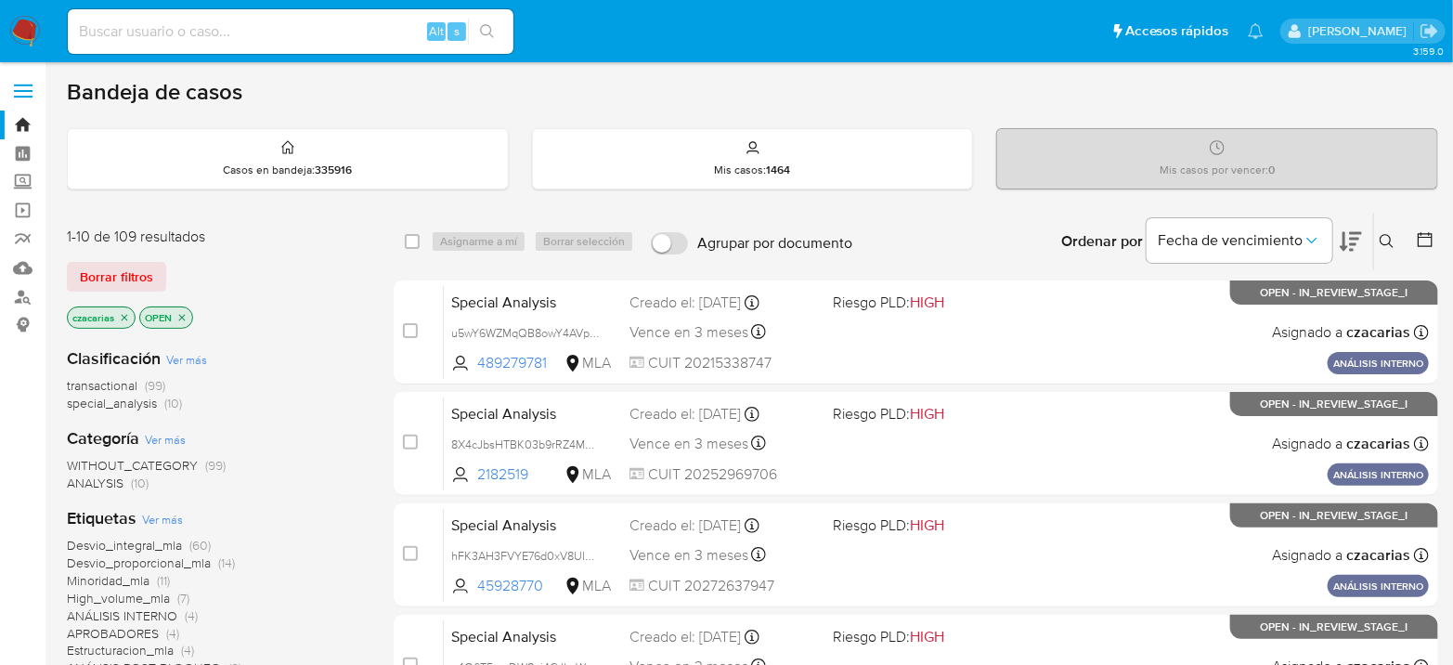
click at [343, 34] on input at bounding box center [291, 32] width 446 height 24
paste input "sO2MfNrxTz5DIEhYG8ayckew"
type input "sO2MfNrxTz5DIEhYG8ayckew"
click at [493, 37] on icon "search-icon" at bounding box center [487, 31] width 15 height 15
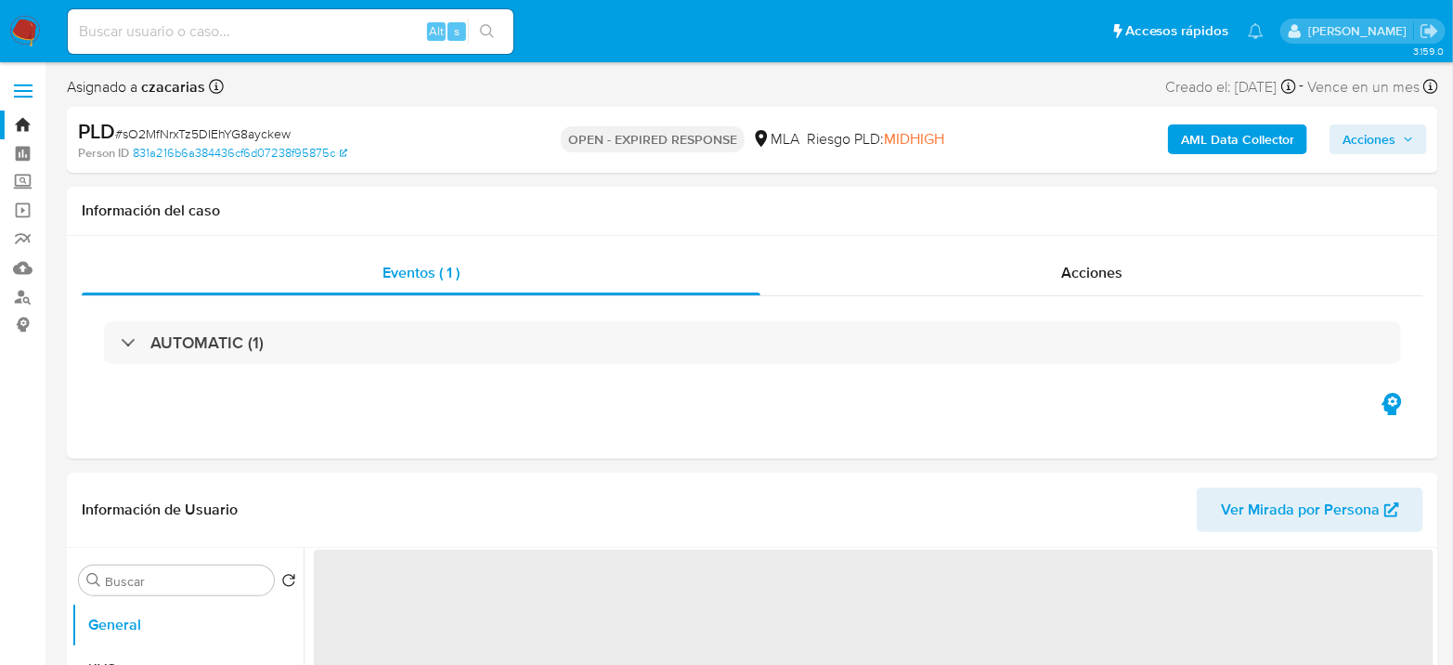
select select "10"
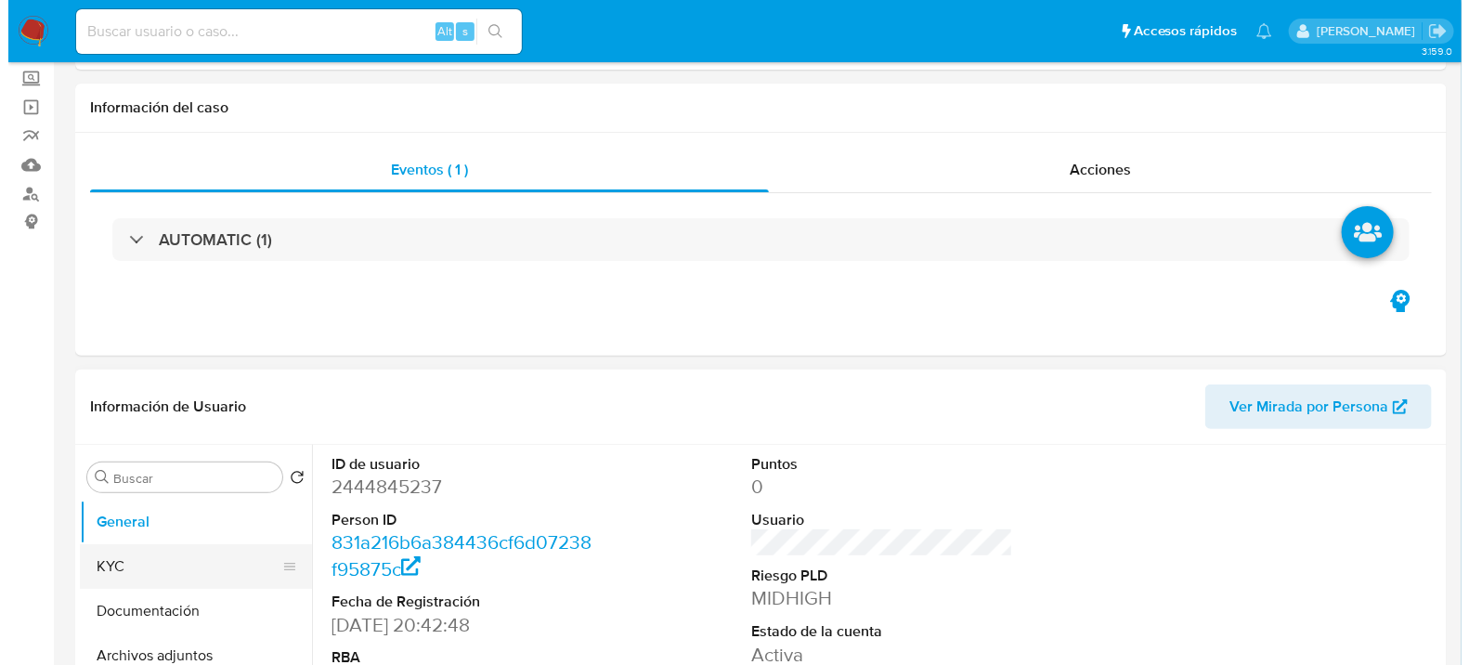
scroll to position [206, 0]
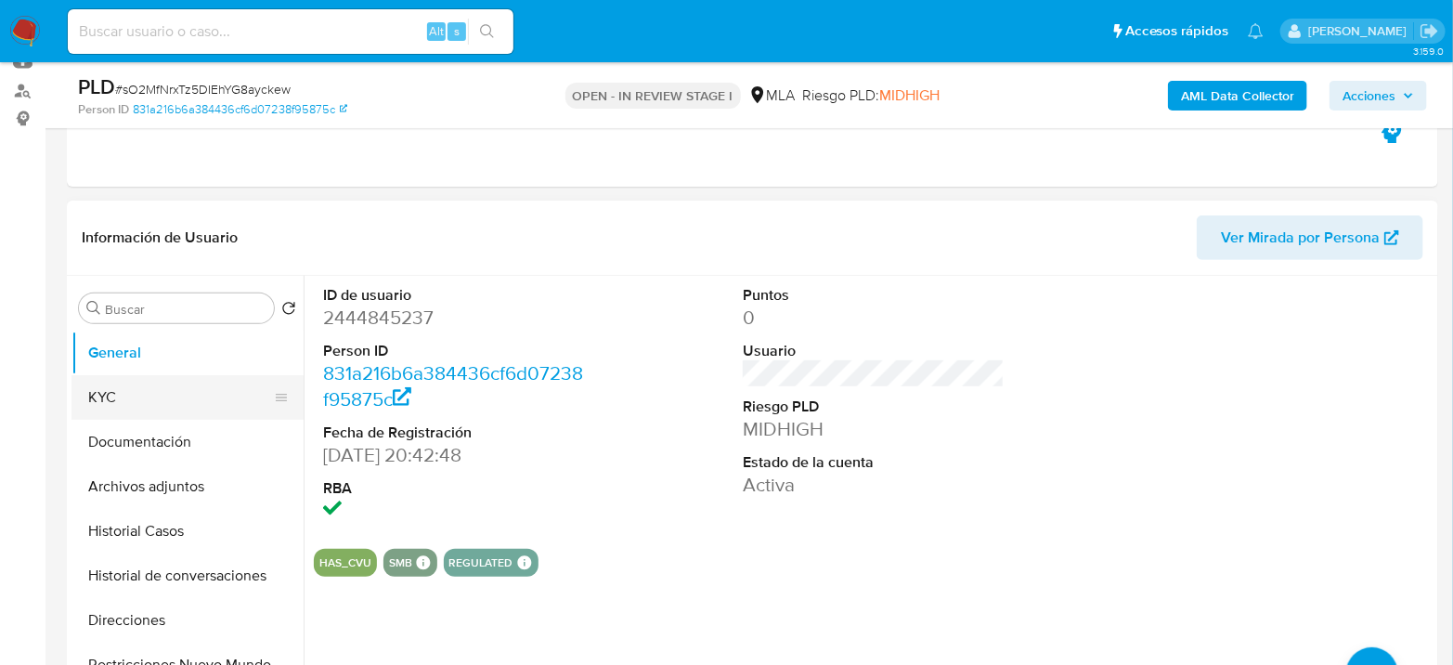
click at [115, 410] on button "KYC" at bounding box center [180, 397] width 217 height 45
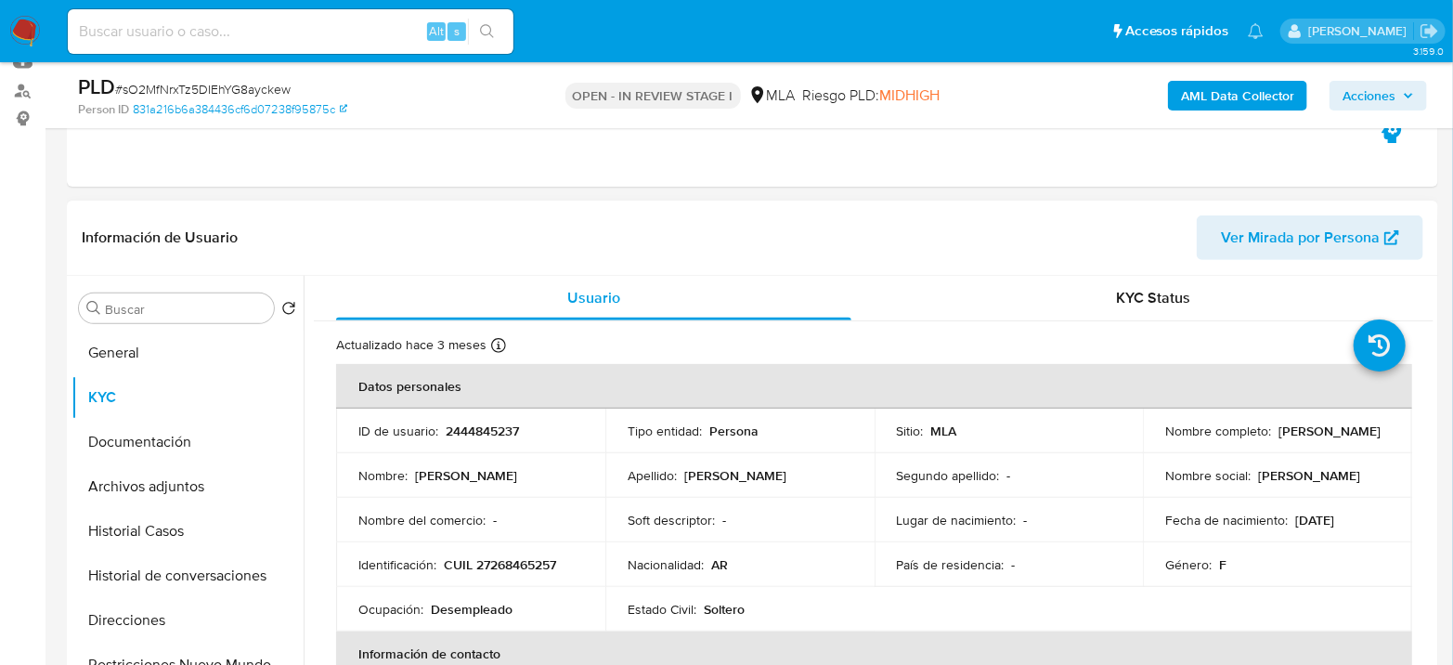
click at [506, 570] on p "CUIL 27268465257" at bounding box center [500, 564] width 112 height 17
click at [507, 569] on p "CUIL 27268465257" at bounding box center [500, 564] width 112 height 17
copy p "27268465257"
click at [517, 573] on td "Identificación : CUIL 27268465257" at bounding box center [470, 564] width 269 height 45
click at [527, 566] on p "CUIL 27268465257" at bounding box center [500, 564] width 112 height 17
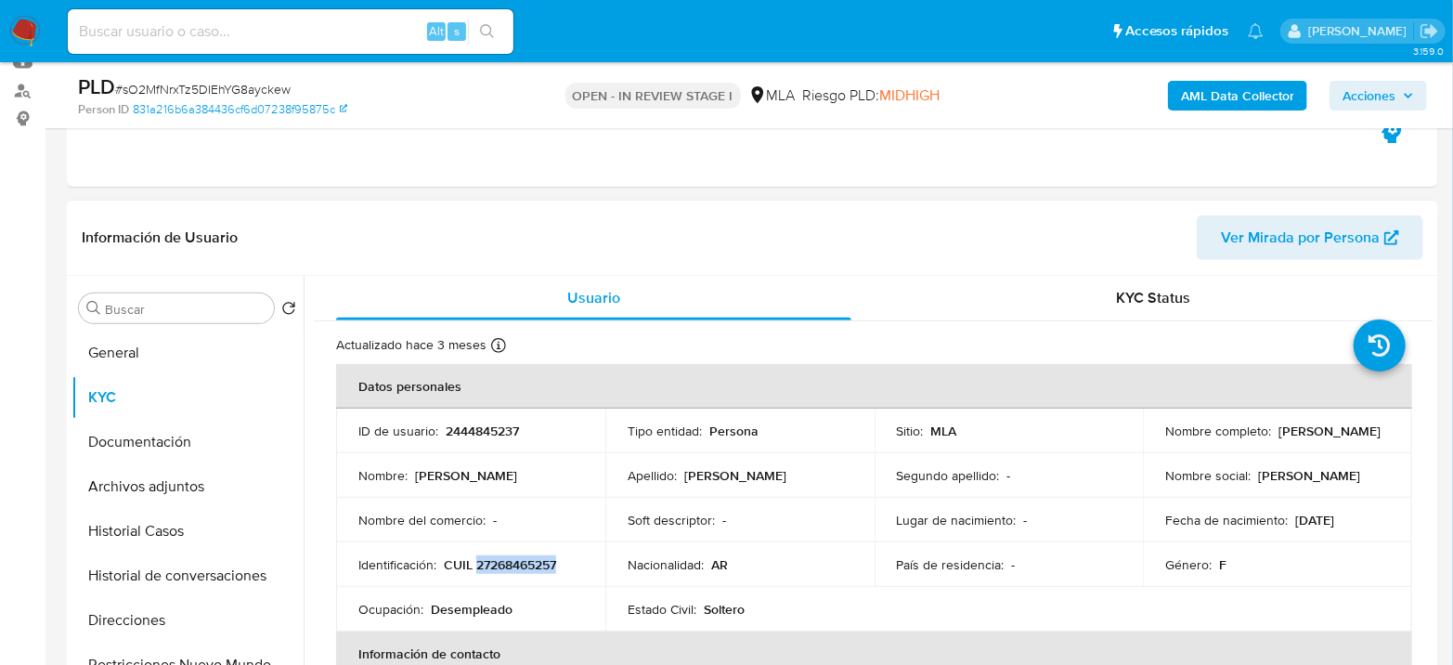
click at [527, 566] on p "CUIL 27268465257" at bounding box center [500, 564] width 112 height 17
click at [522, 566] on p "CUIL 27268465257" at bounding box center [500, 564] width 112 height 17
click at [517, 559] on p "CUIL 27268465257" at bounding box center [500, 564] width 112 height 17
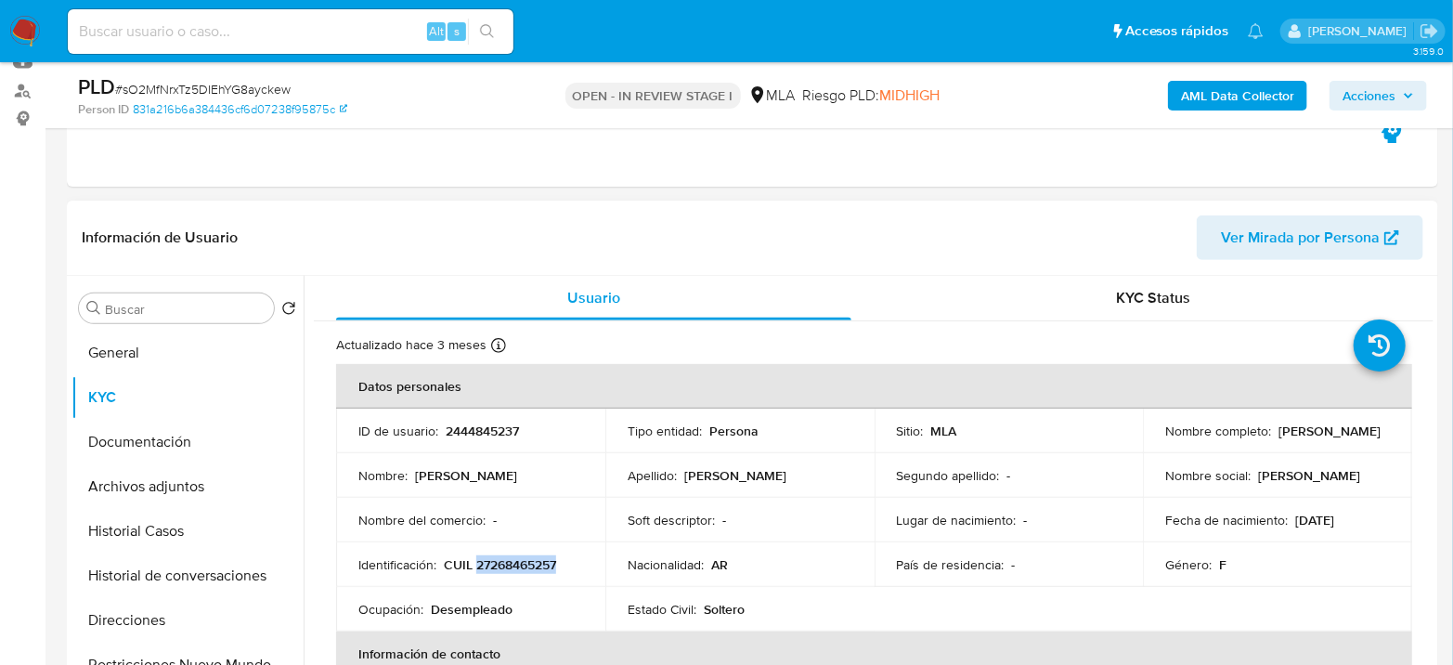
click at [526, 563] on p "CUIL 27268465257" at bounding box center [500, 564] width 112 height 17
click at [184, 488] on button "Archivos adjuntos" at bounding box center [180, 486] width 217 height 45
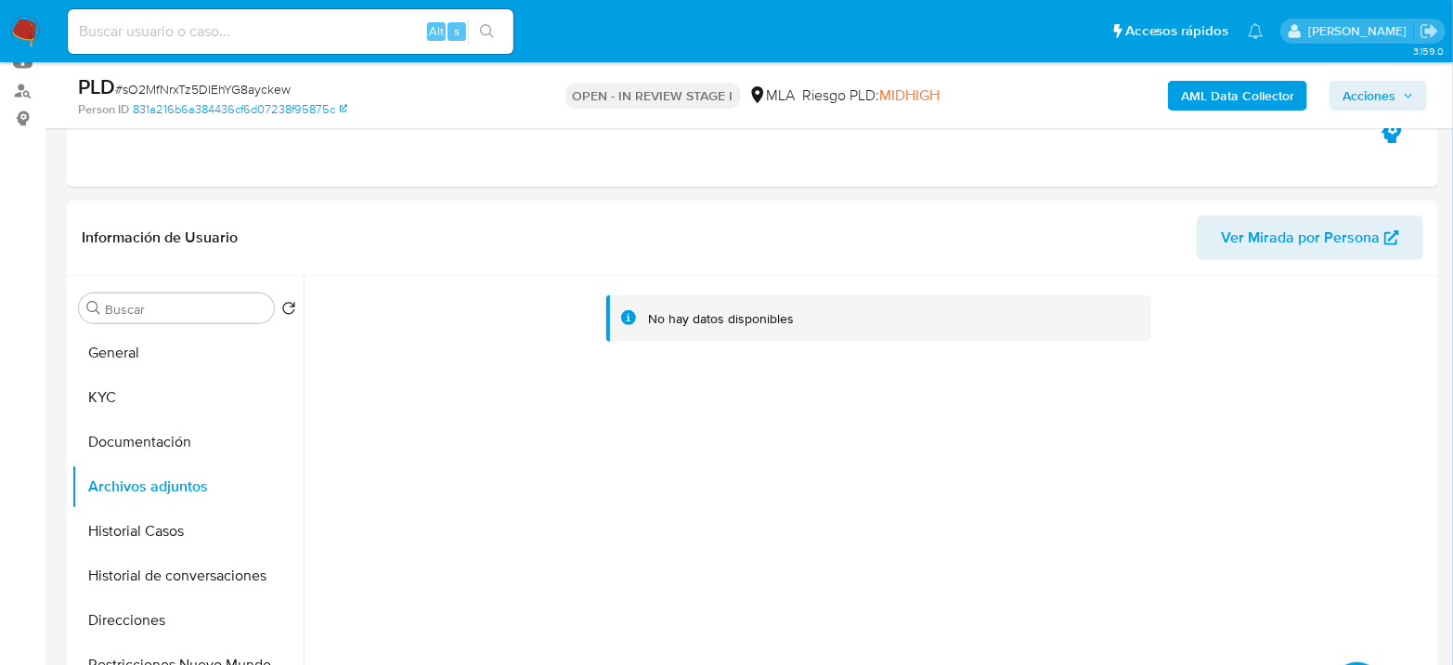
click at [1259, 91] on b "AML Data Collector" at bounding box center [1237, 96] width 113 height 30
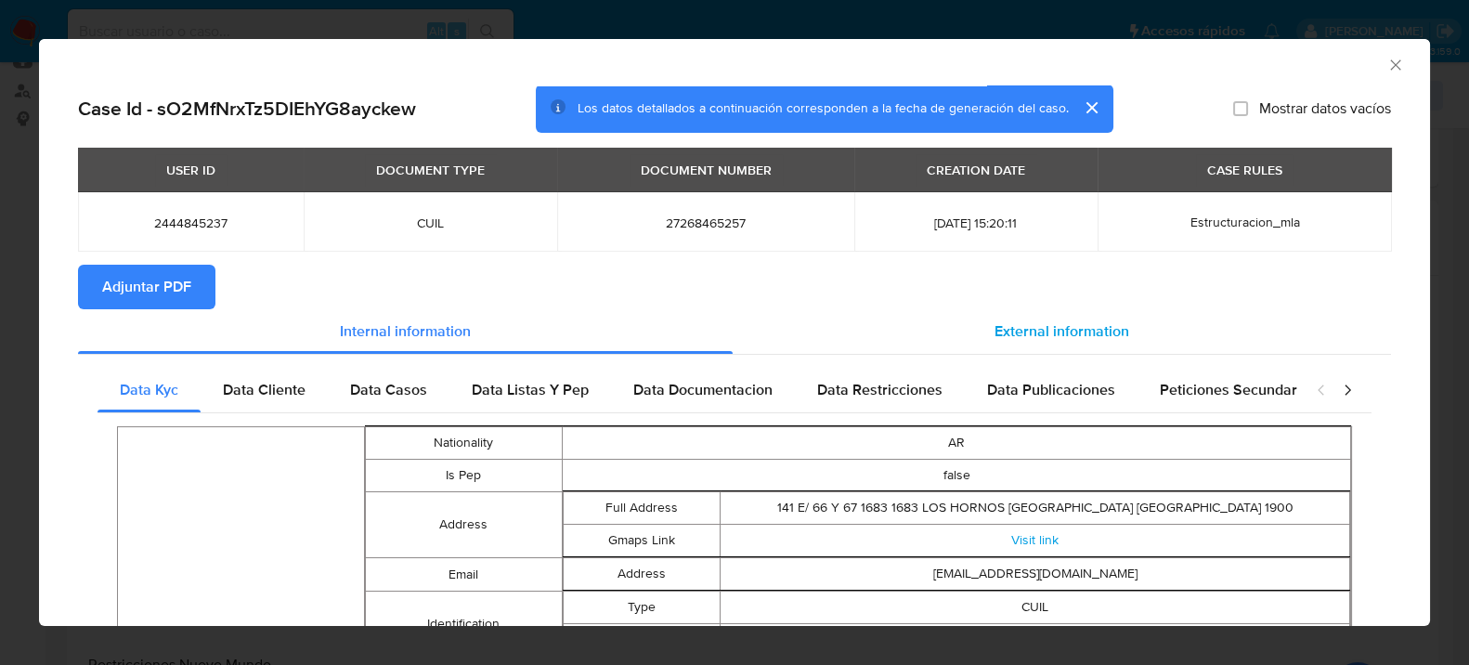
click at [1069, 329] on span "External information" at bounding box center [1062, 330] width 135 height 21
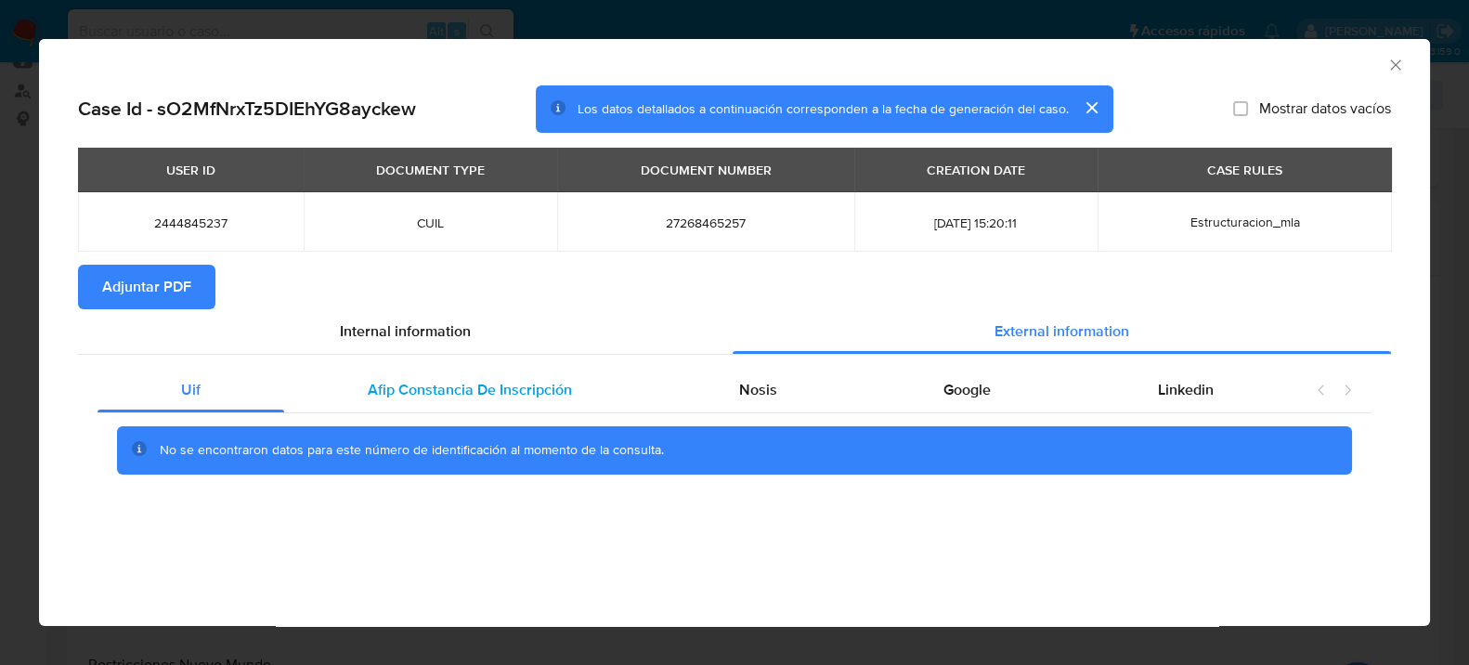
click at [480, 390] on span "Afip Constancia De Inscripción" at bounding box center [470, 389] width 204 height 21
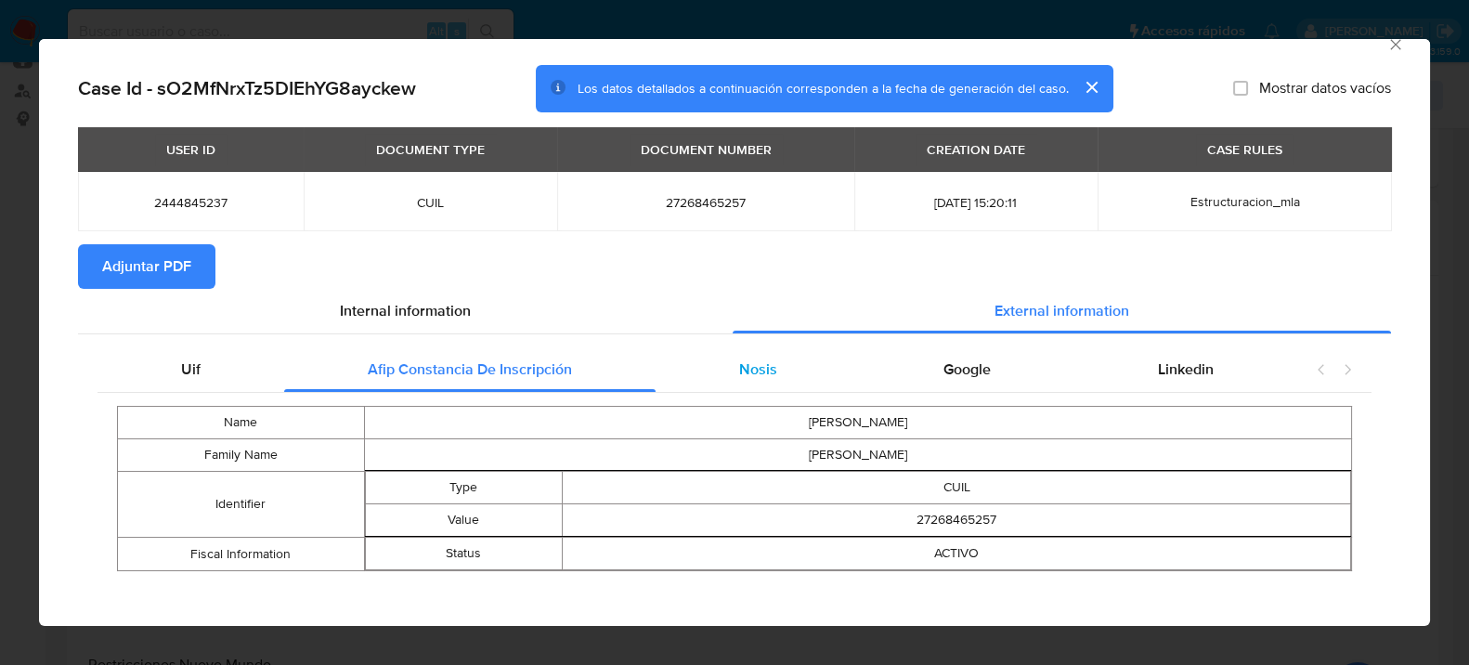
scroll to position [31, 0]
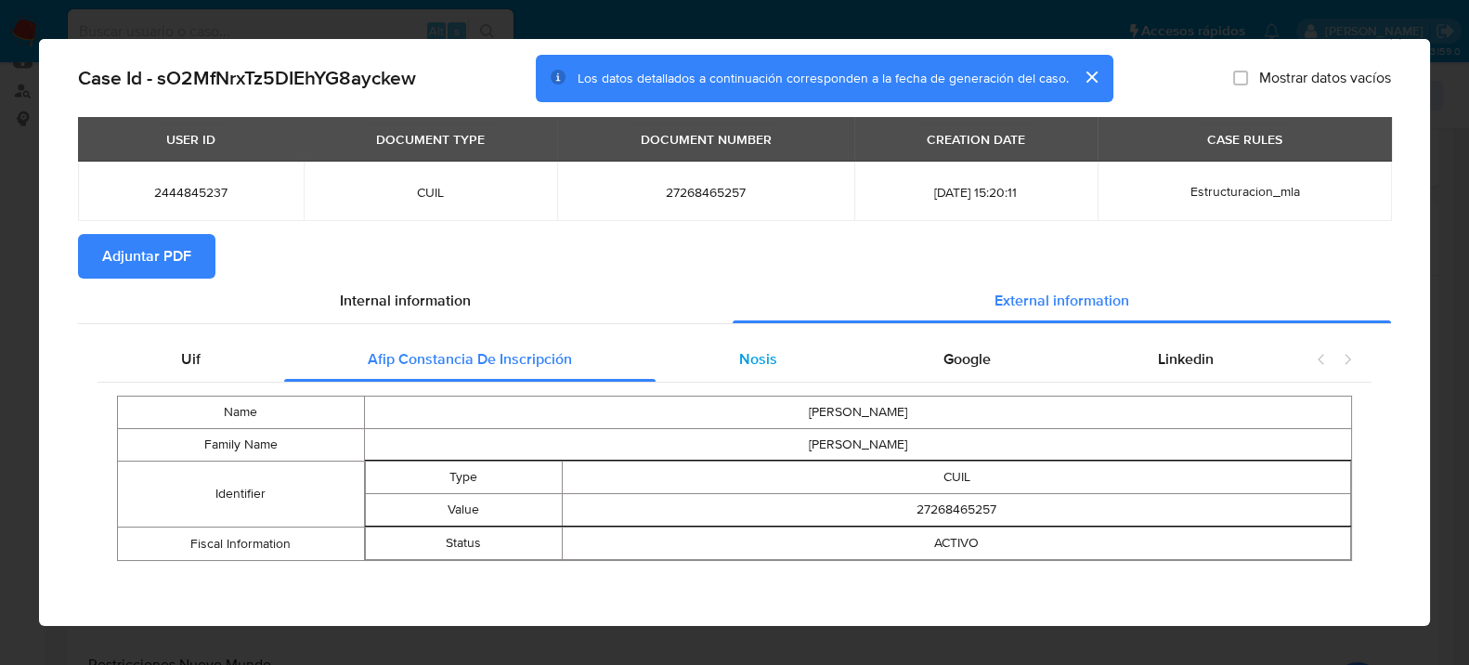
click at [758, 354] on span "Nosis" at bounding box center [757, 358] width 38 height 21
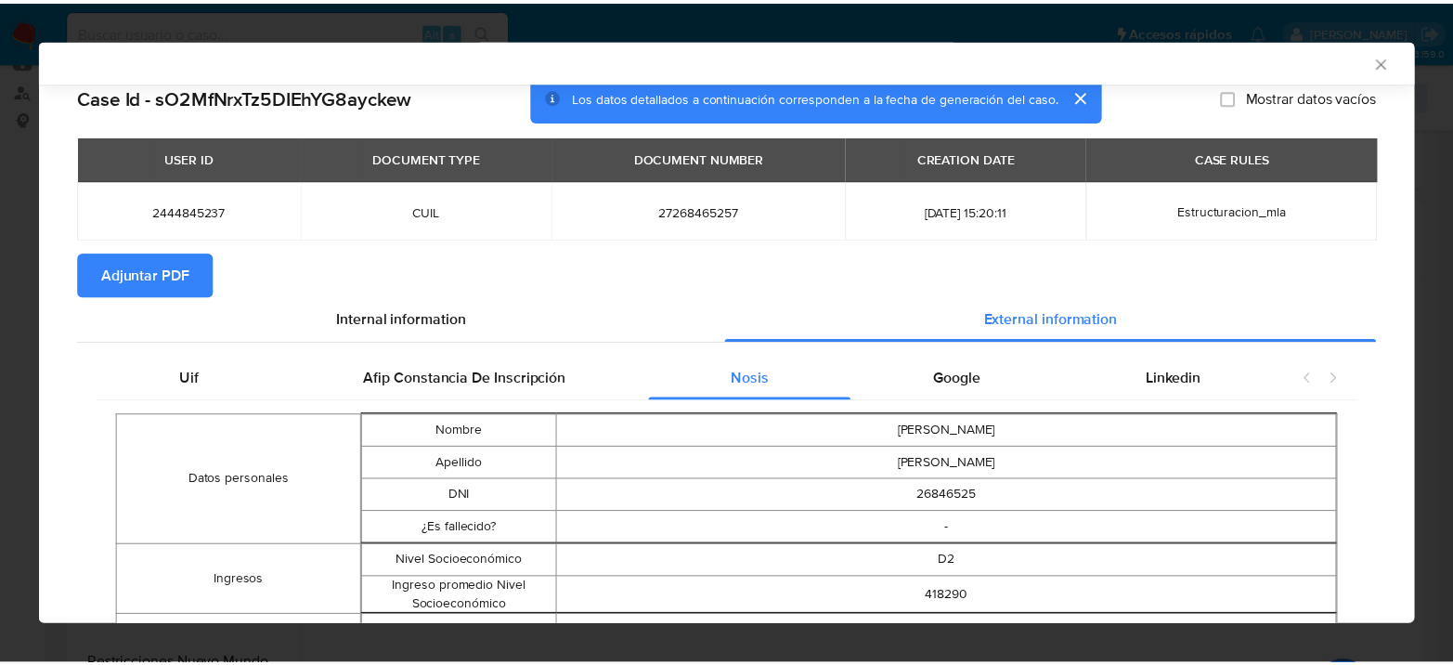
scroll to position [0, 0]
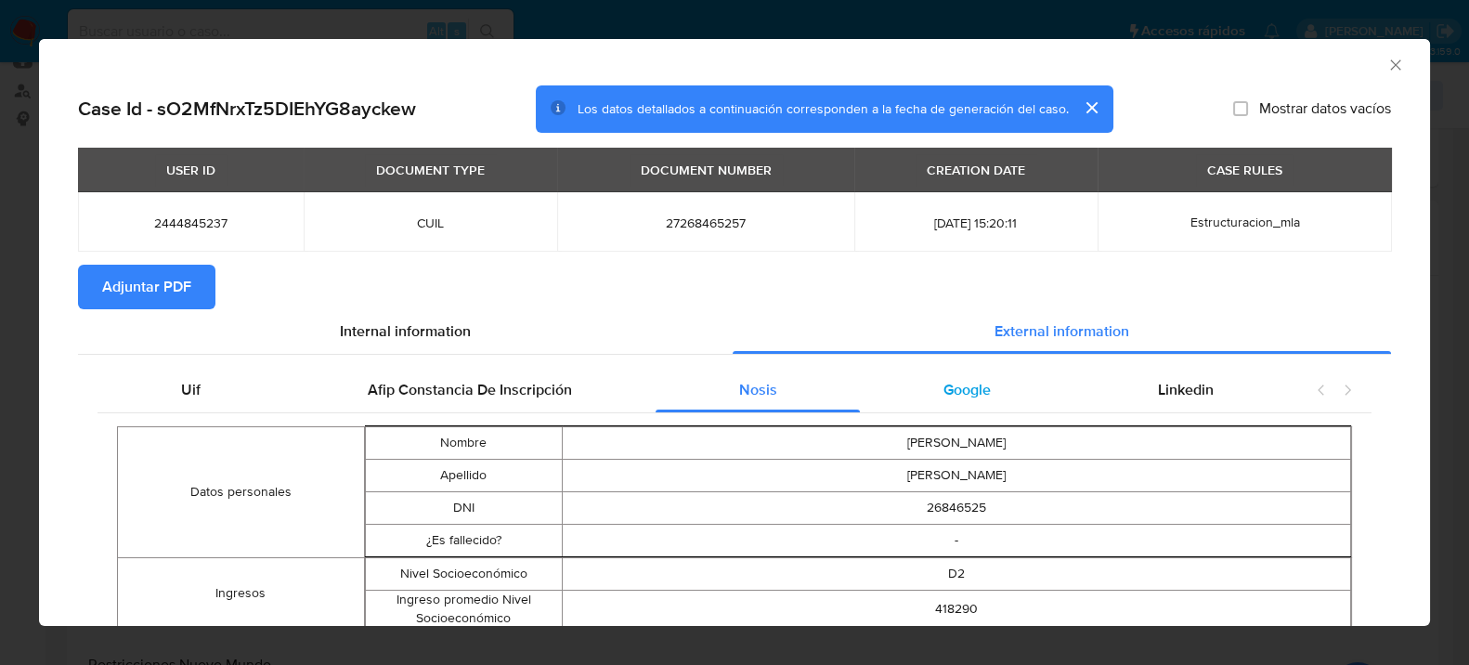
click at [993, 406] on div "Google" at bounding box center [967, 390] width 215 height 45
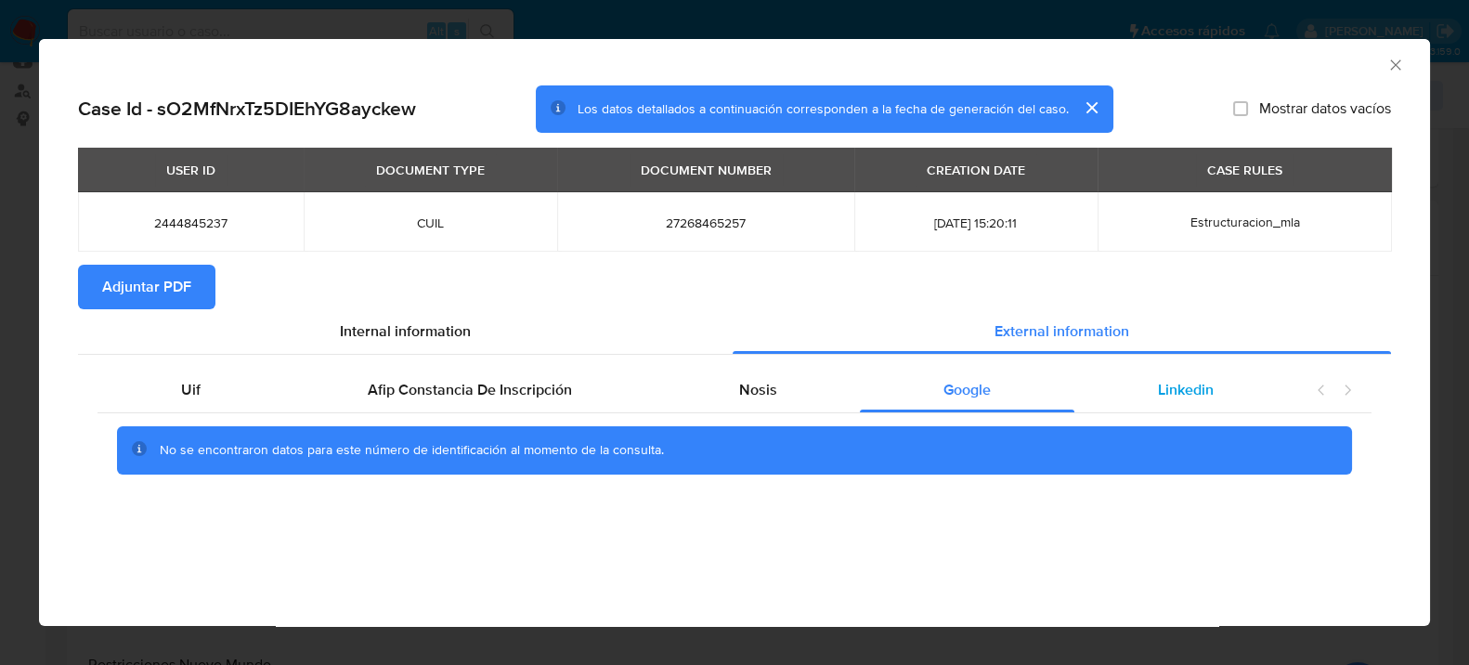
click at [1134, 384] on div "Linkedin" at bounding box center [1185, 390] width 223 height 45
click at [176, 293] on span "Adjuntar PDF" at bounding box center [146, 287] width 89 height 41
click at [1386, 67] on icon "Cerrar ventana" at bounding box center [1395, 65] width 19 height 19
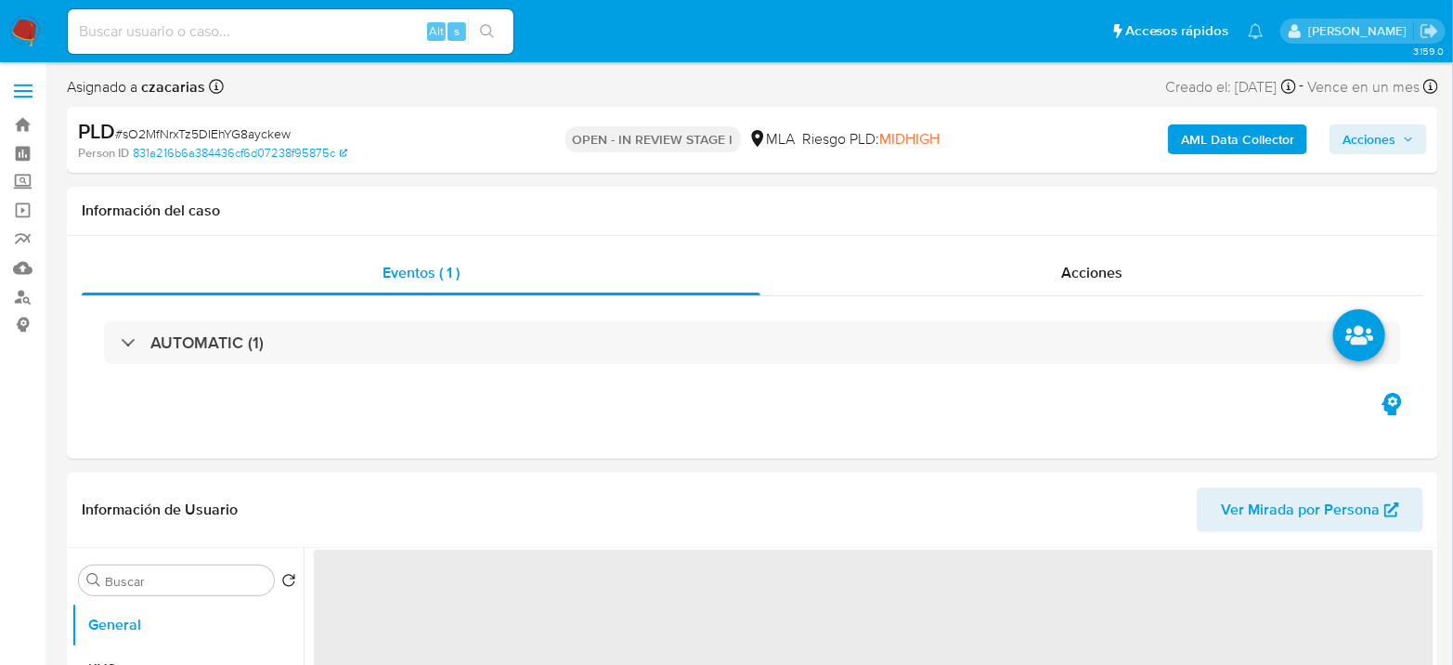
select select "10"
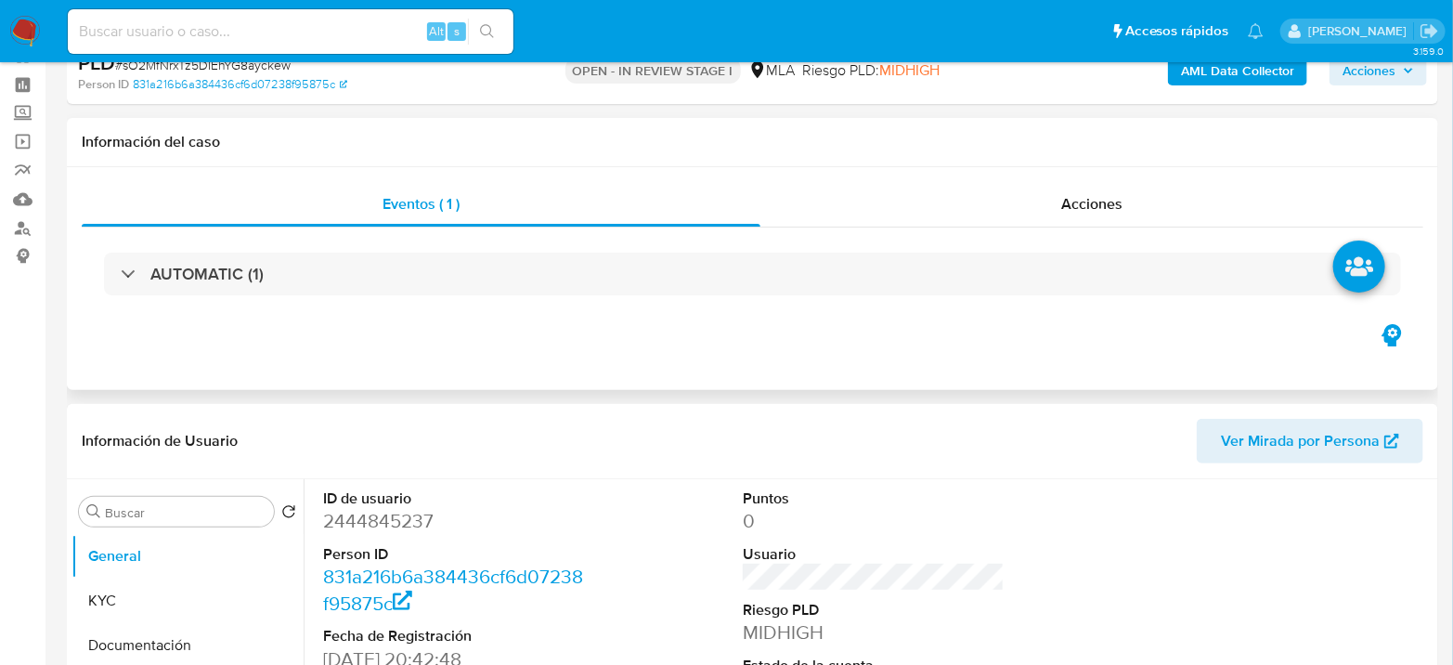
scroll to position [103, 0]
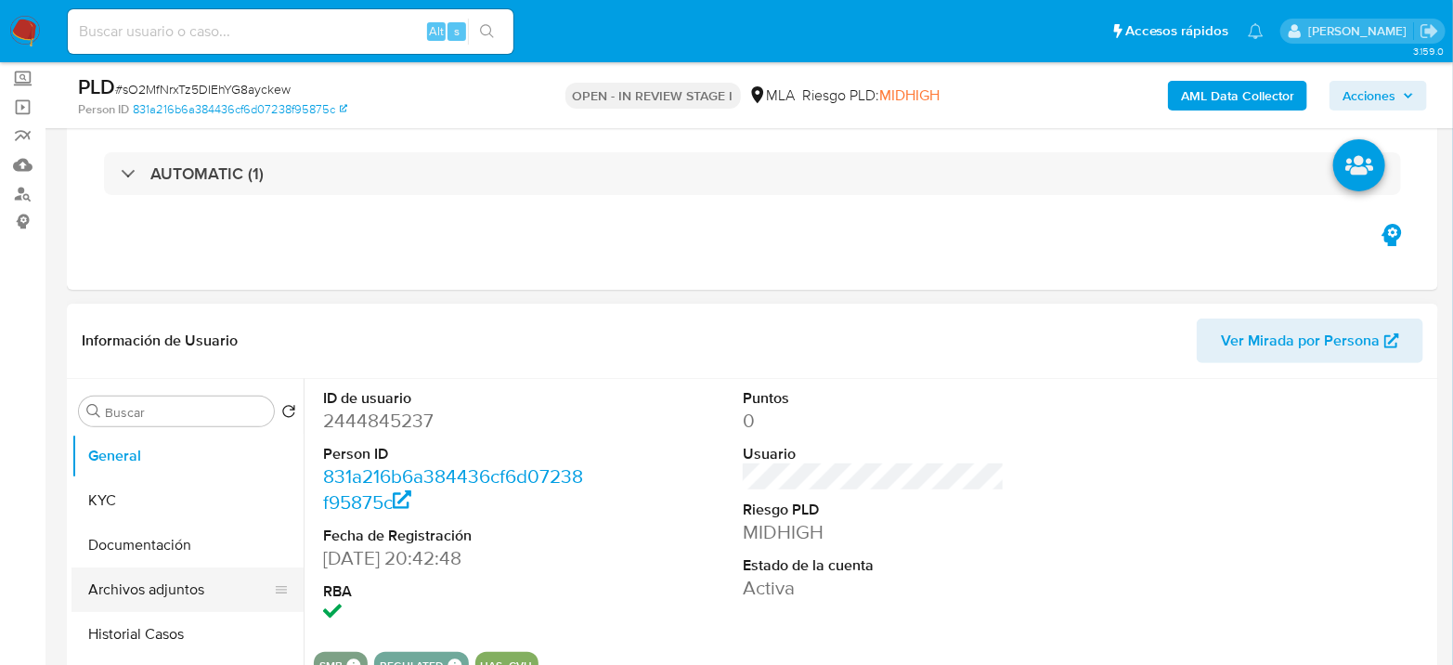
click at [143, 579] on button "Archivos adjuntos" at bounding box center [180, 589] width 217 height 45
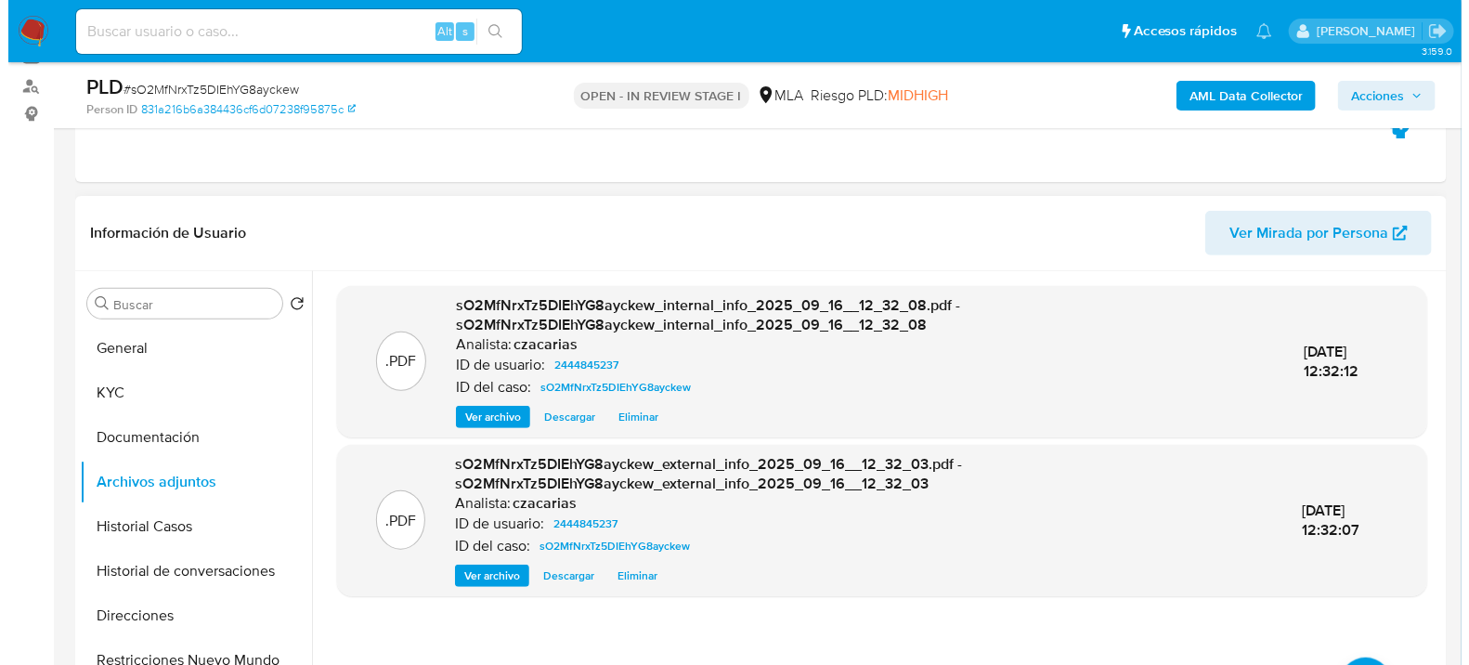
scroll to position [309, 0]
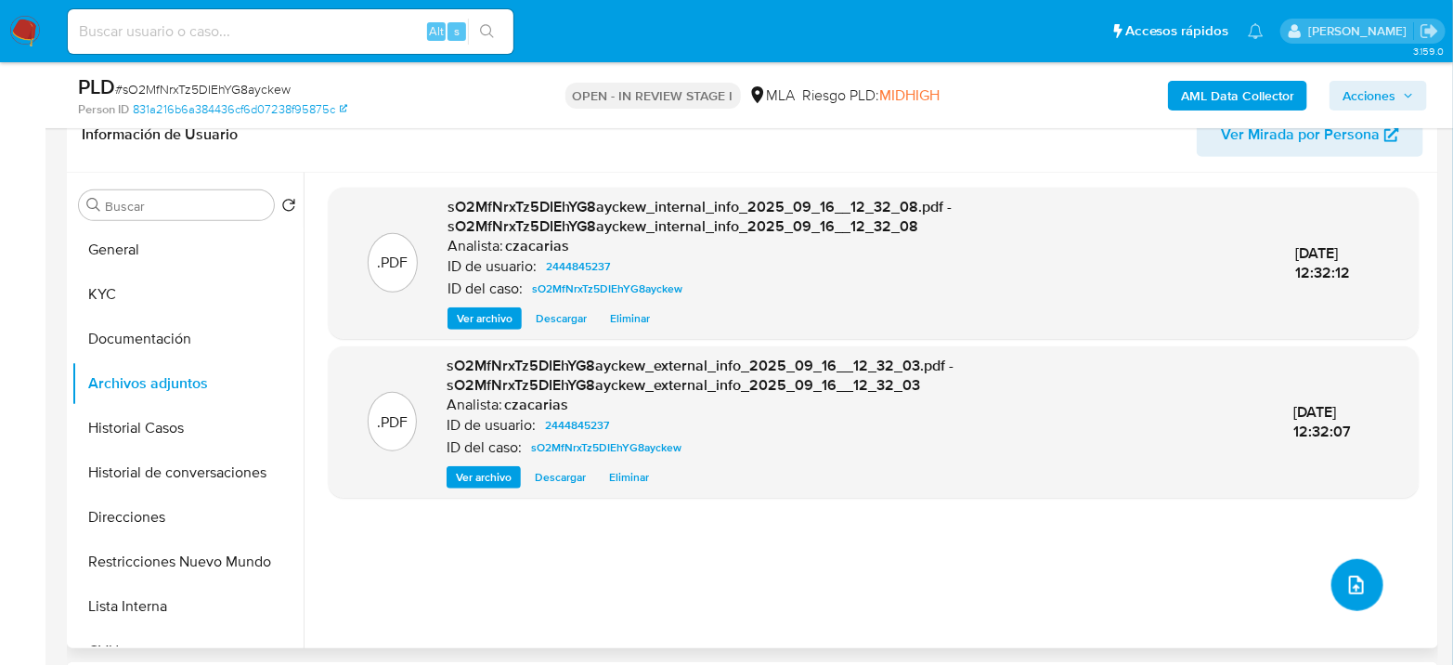
click at [1336, 580] on button "upload-file" at bounding box center [1358, 585] width 52 height 52
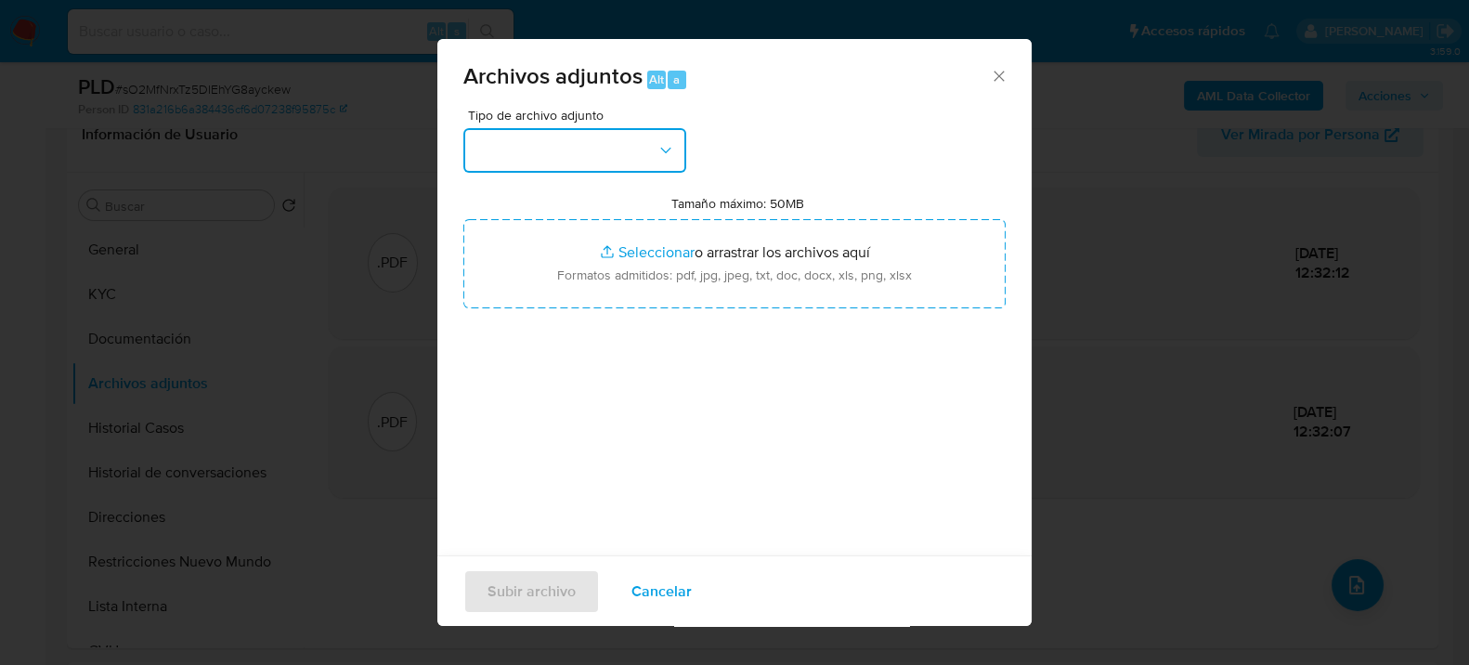
click at [613, 166] on button "button" at bounding box center [574, 150] width 223 height 45
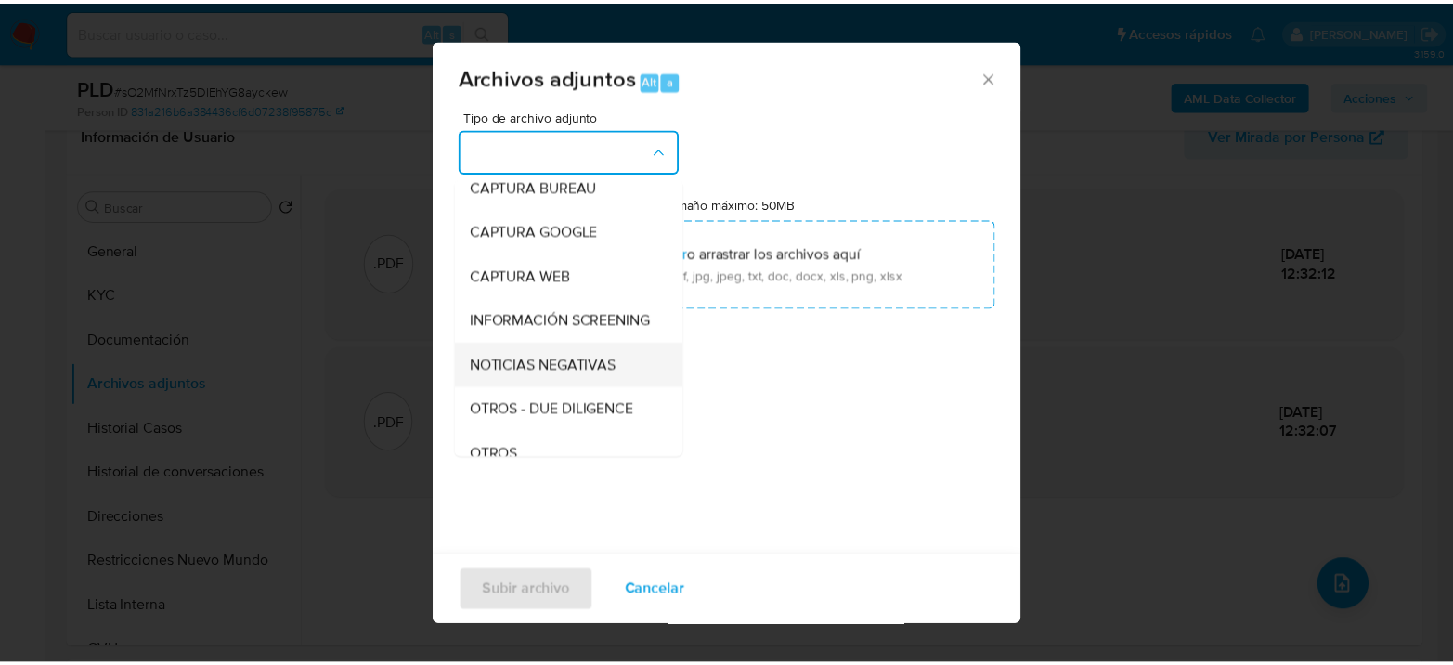
scroll to position [206, 0]
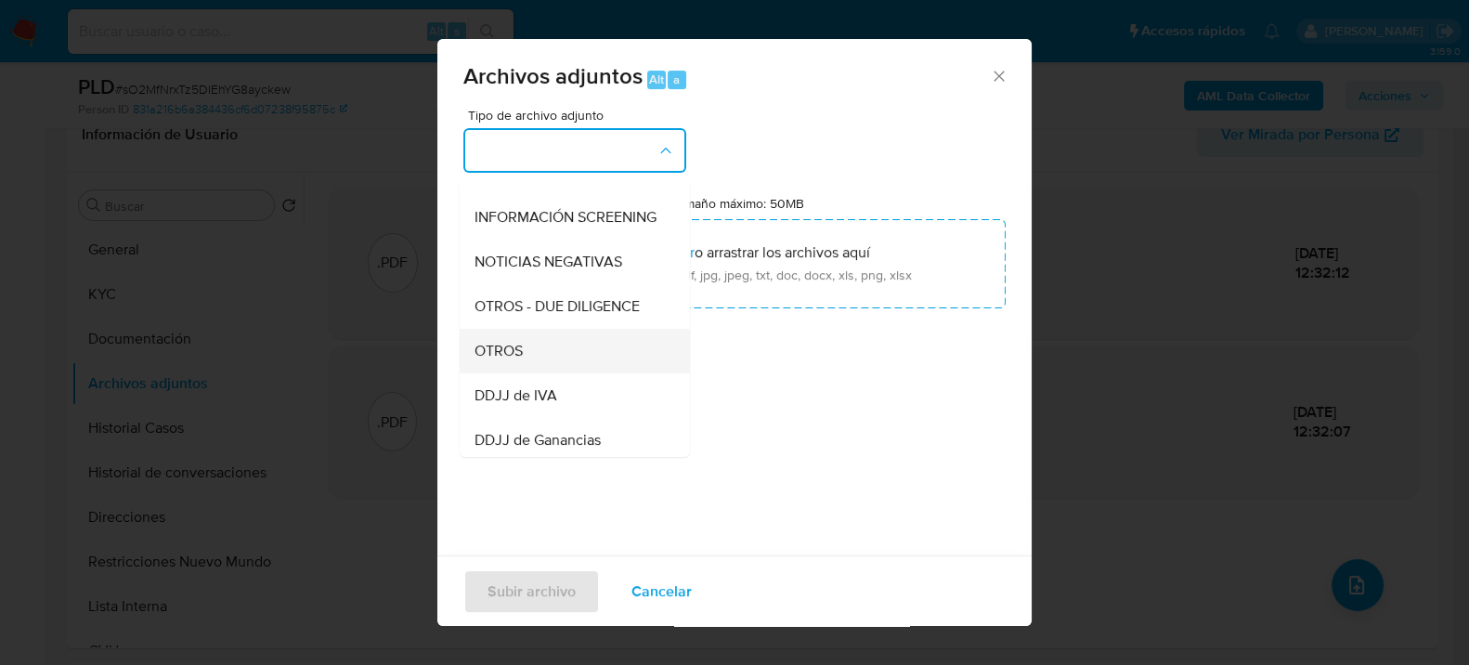
click at [550, 360] on div "OTROS" at bounding box center [569, 350] width 189 height 45
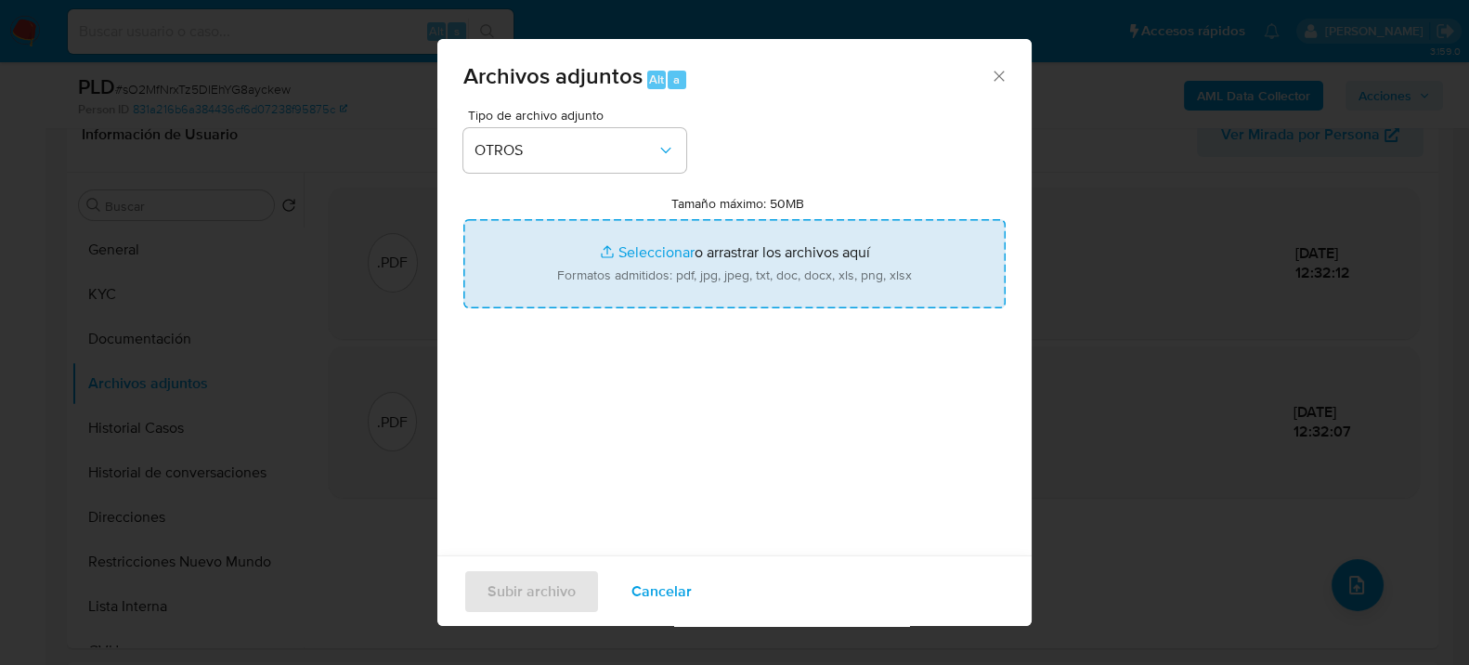
type input "C:\fakepath\Movimientos-2444845237.xlsx"
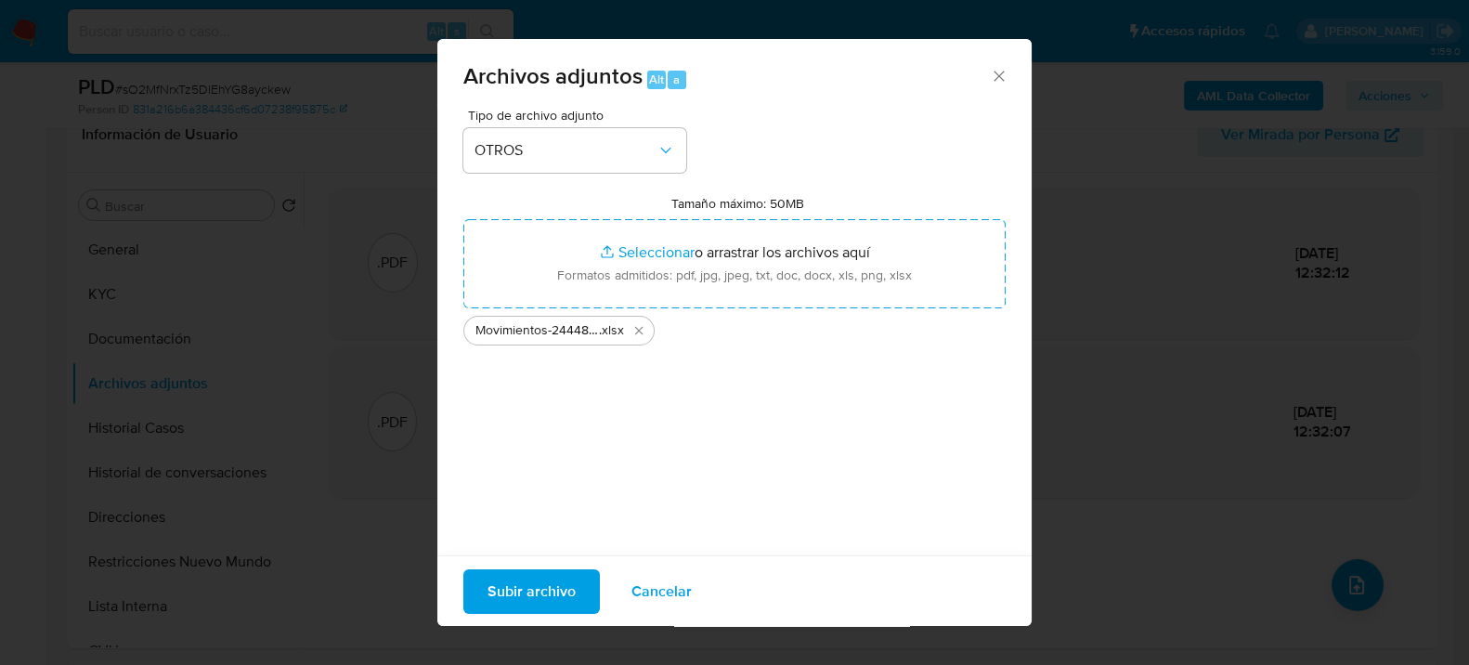
click at [558, 589] on span "Subir archivo" at bounding box center [532, 590] width 88 height 41
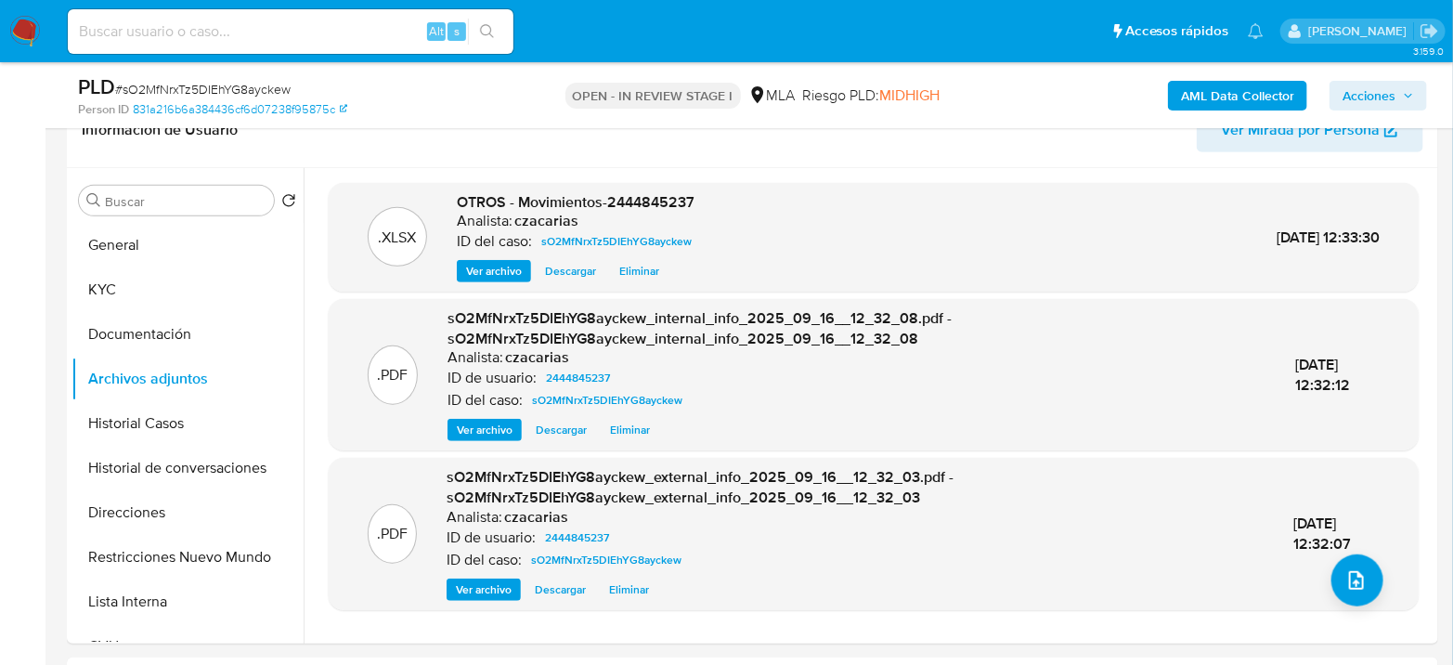
scroll to position [309, 0]
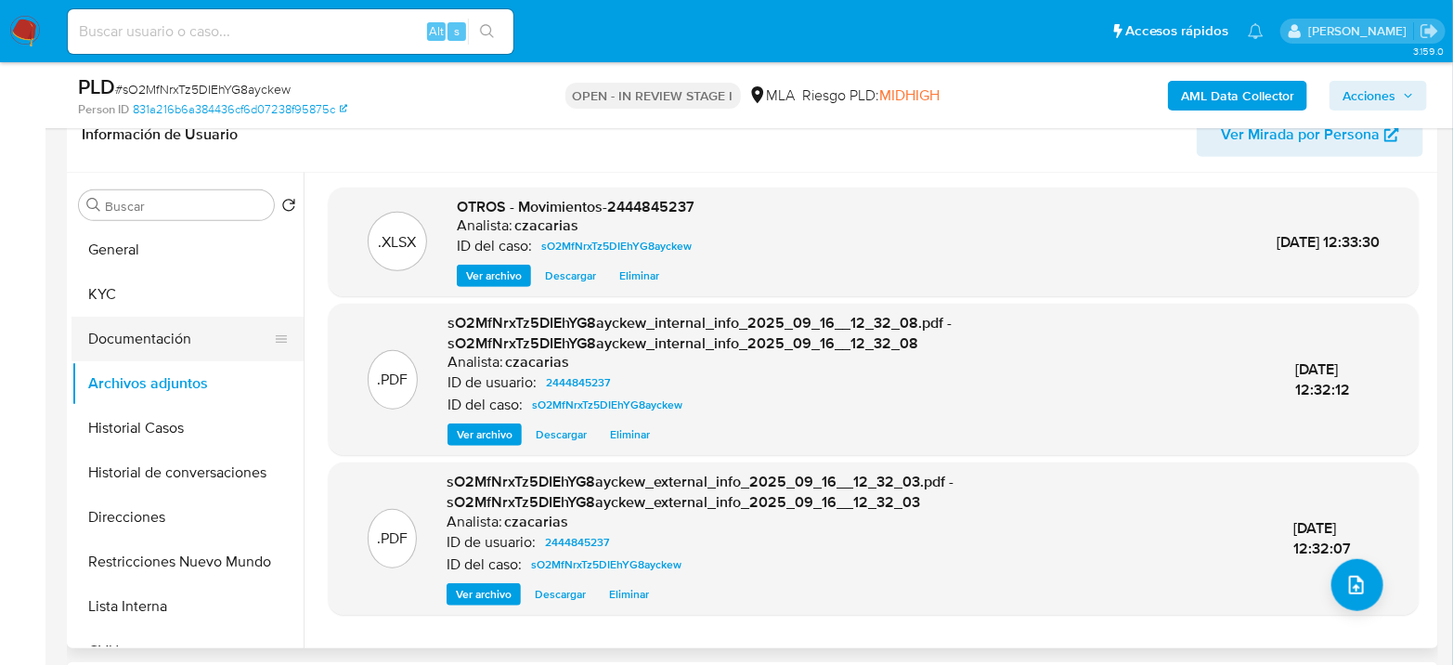
click at [166, 346] on button "Documentación" at bounding box center [180, 339] width 217 height 45
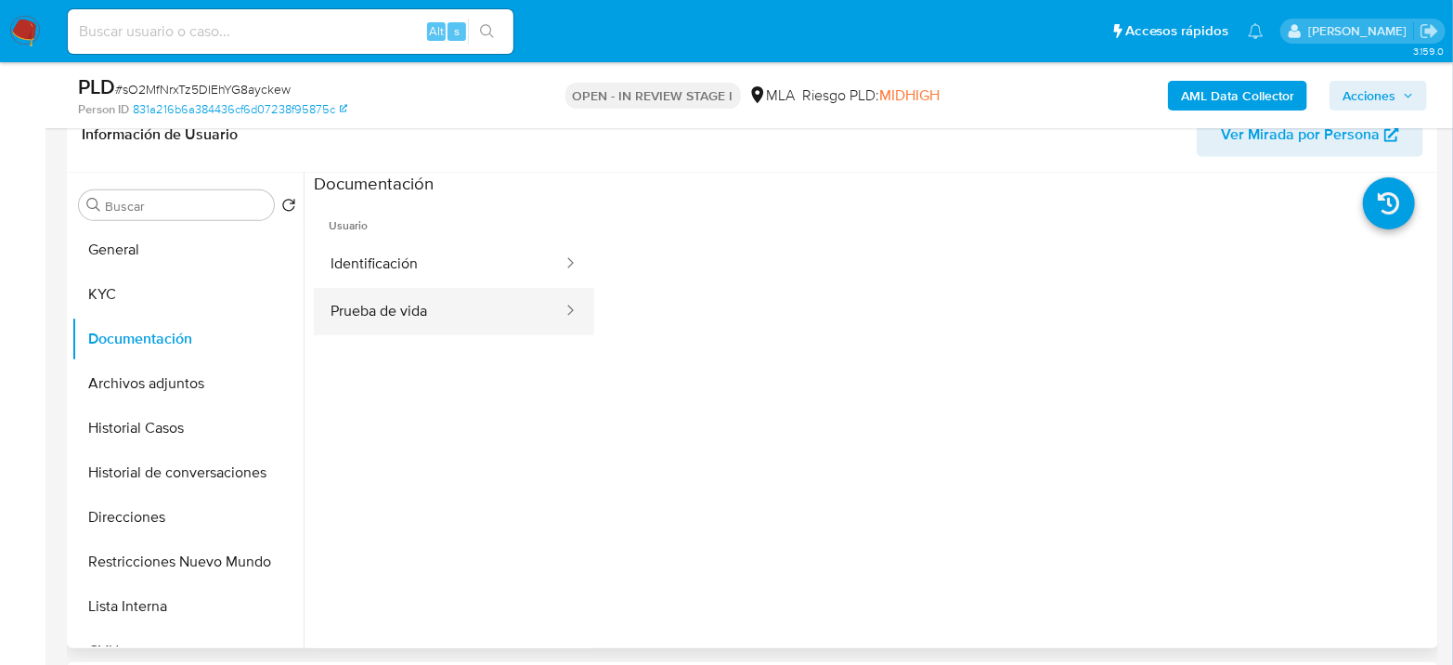
click at [405, 309] on button "Prueba de vida" at bounding box center [439, 311] width 251 height 47
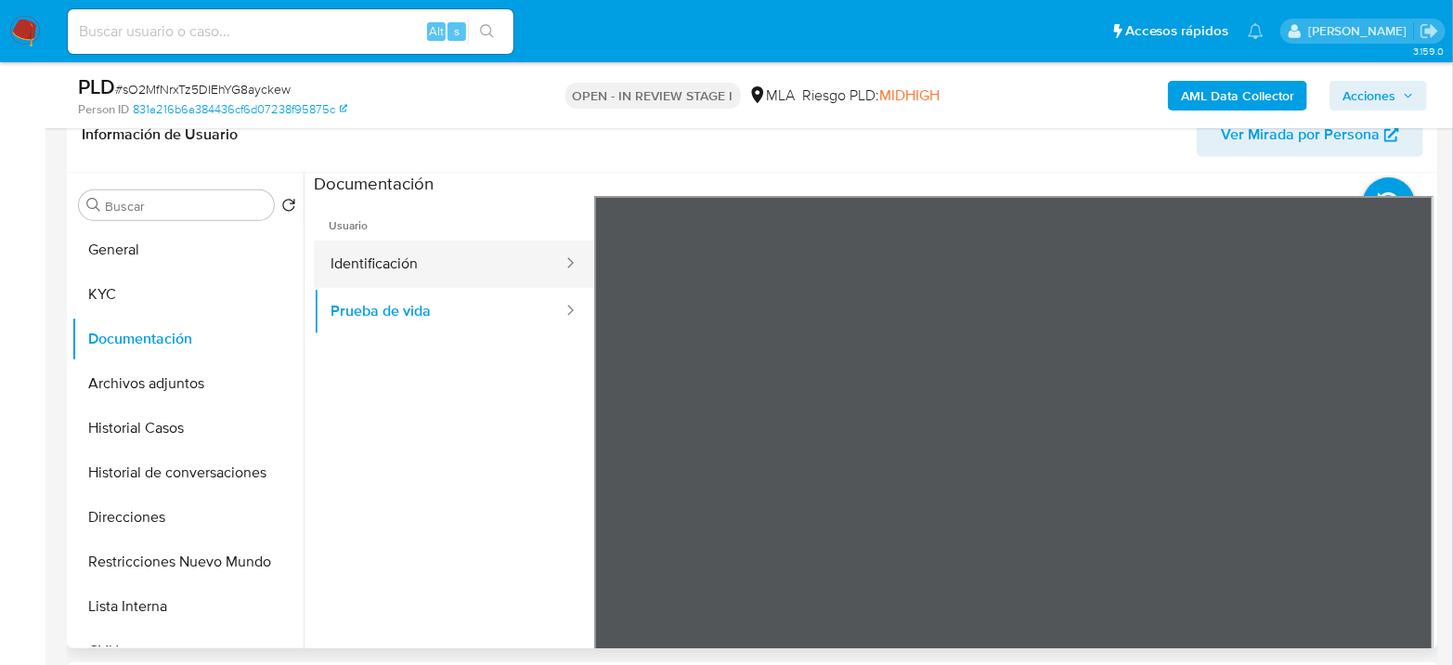
click at [489, 263] on button "Identificación" at bounding box center [439, 264] width 251 height 47
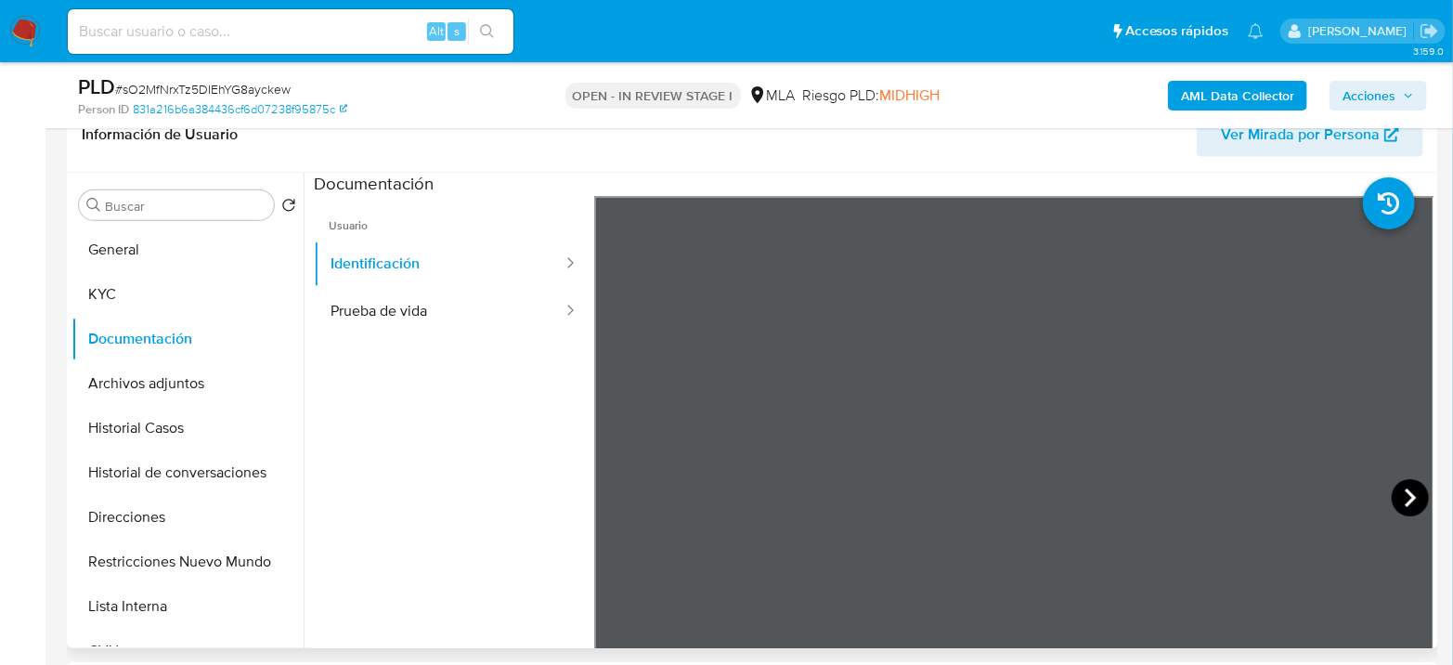
click at [1409, 484] on icon at bounding box center [1410, 497] width 37 height 37
click at [155, 299] on button "KYC" at bounding box center [180, 294] width 217 height 45
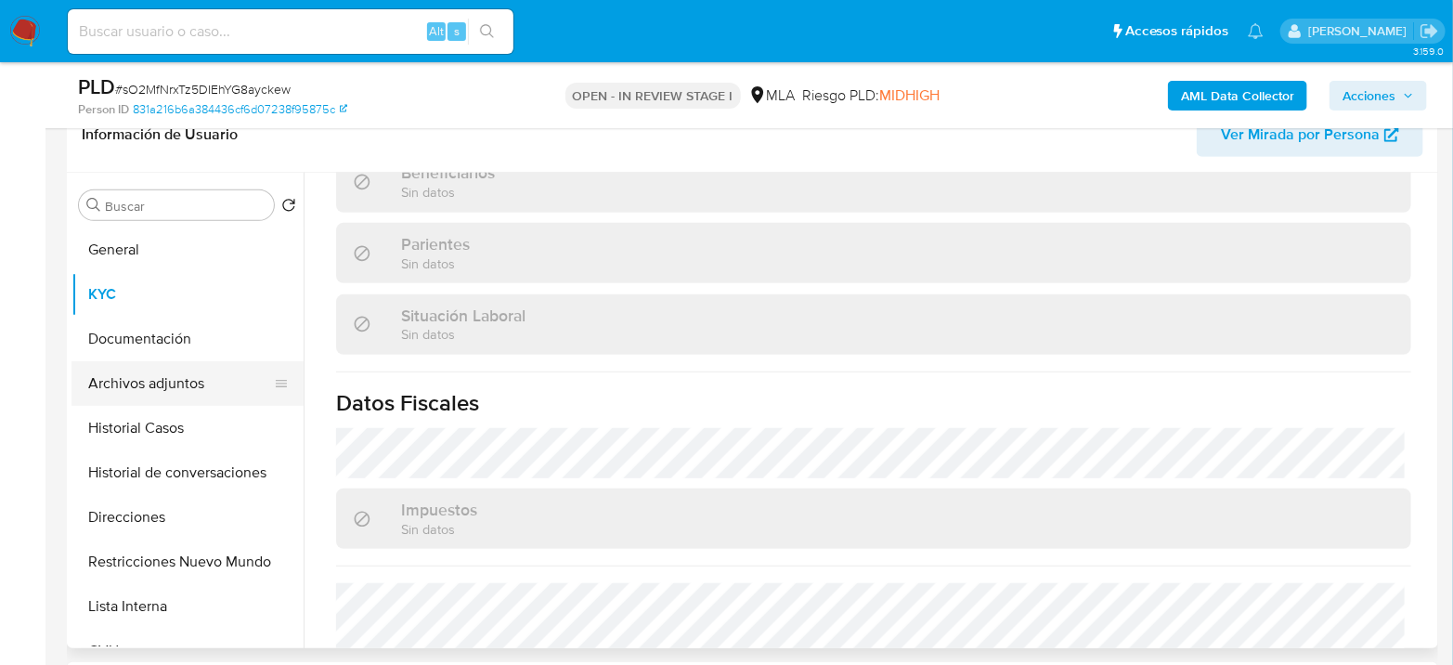
scroll to position [999, 0]
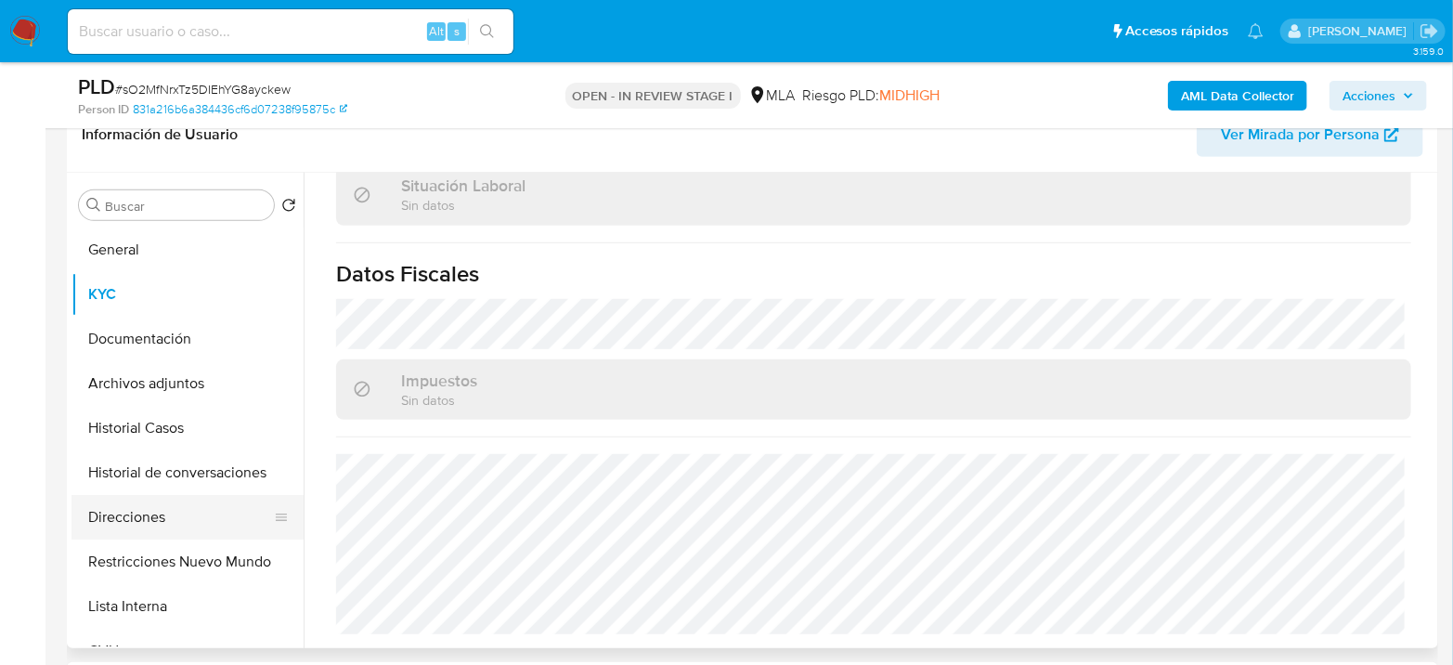
click at [176, 525] on button "Direcciones" at bounding box center [180, 517] width 217 height 45
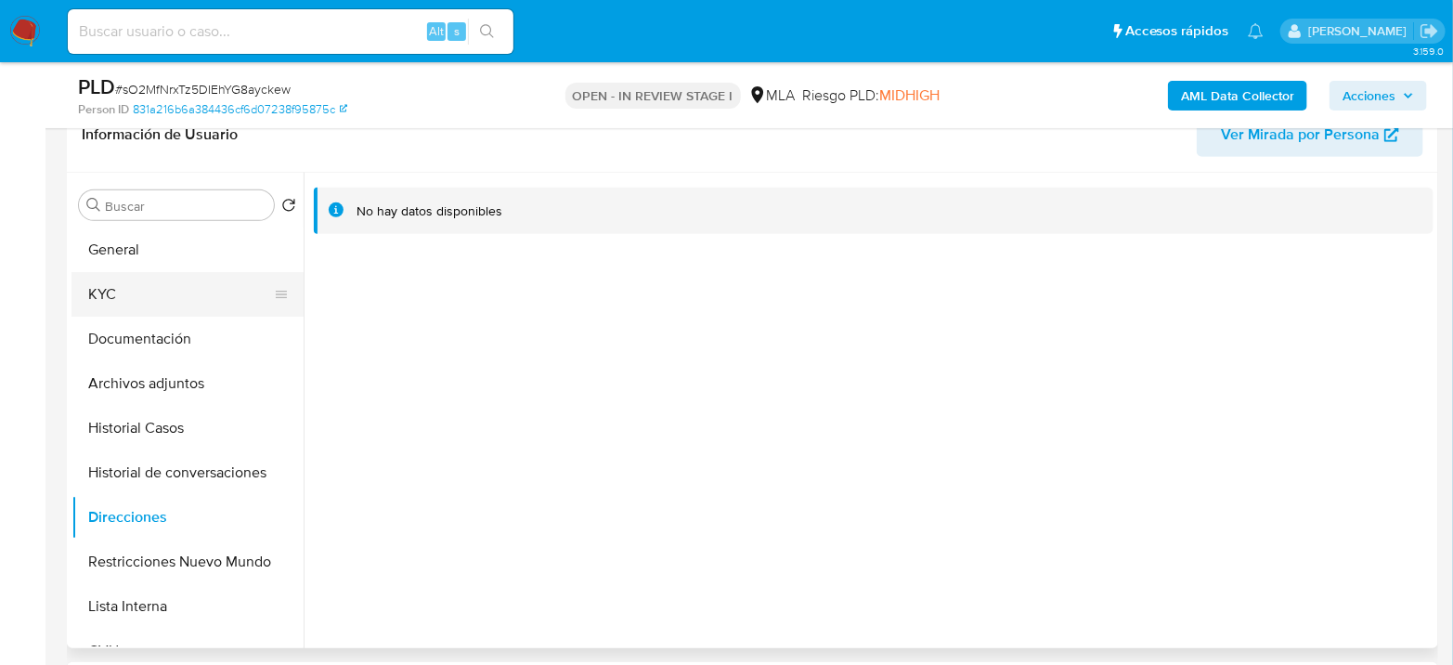
click at [112, 292] on button "KYC" at bounding box center [180, 294] width 217 height 45
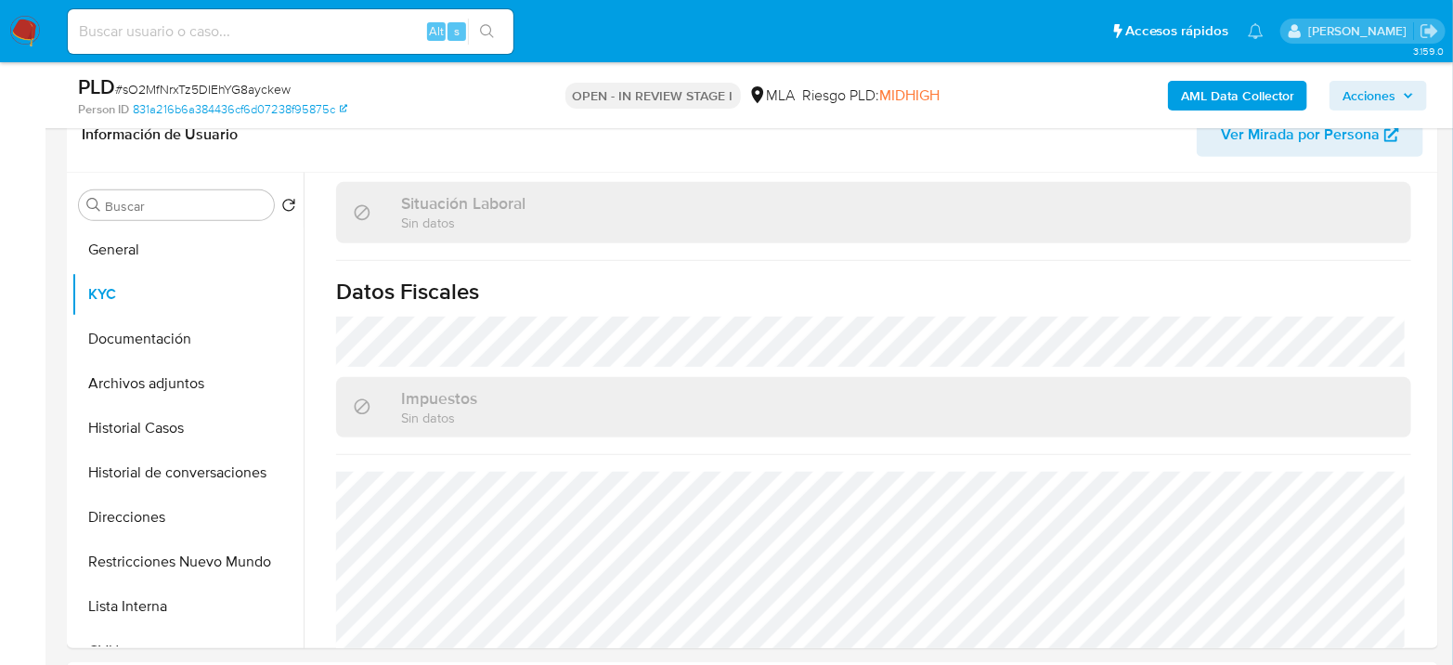
scroll to position [999, 0]
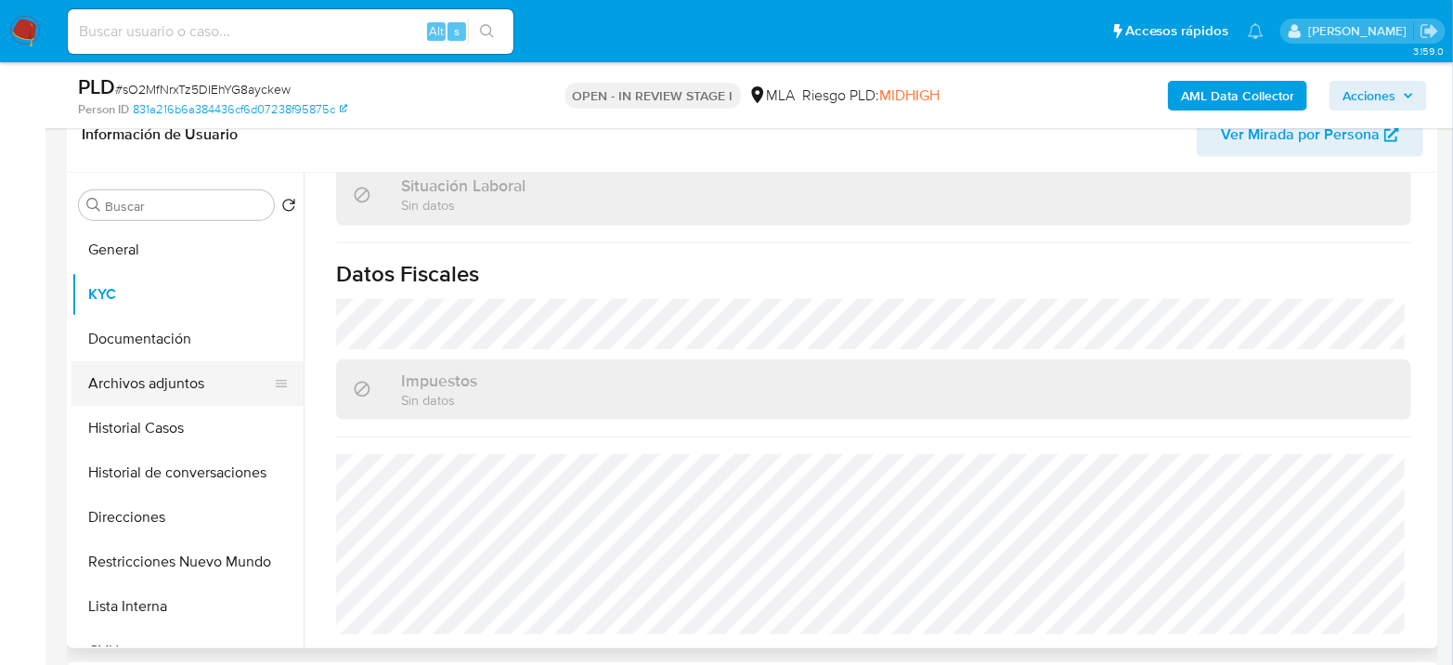
click at [171, 384] on button "Archivos adjuntos" at bounding box center [180, 383] width 217 height 45
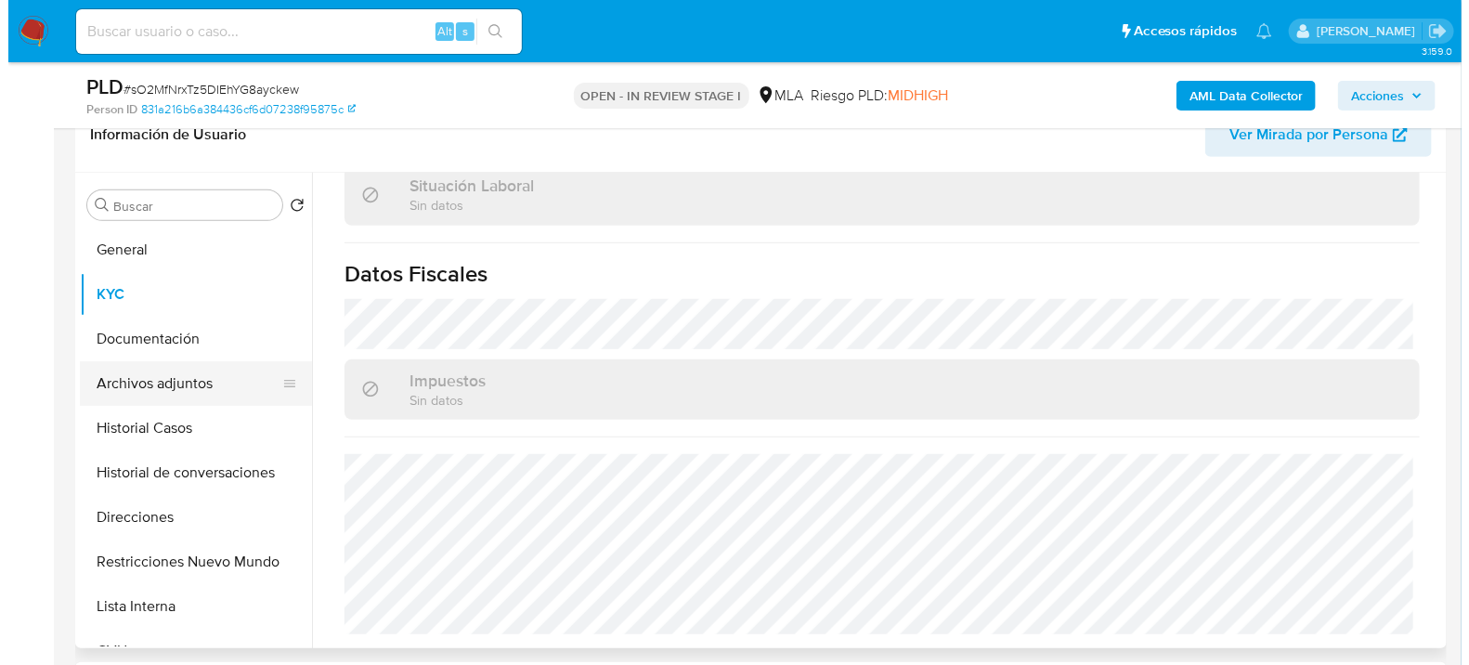
scroll to position [0, 0]
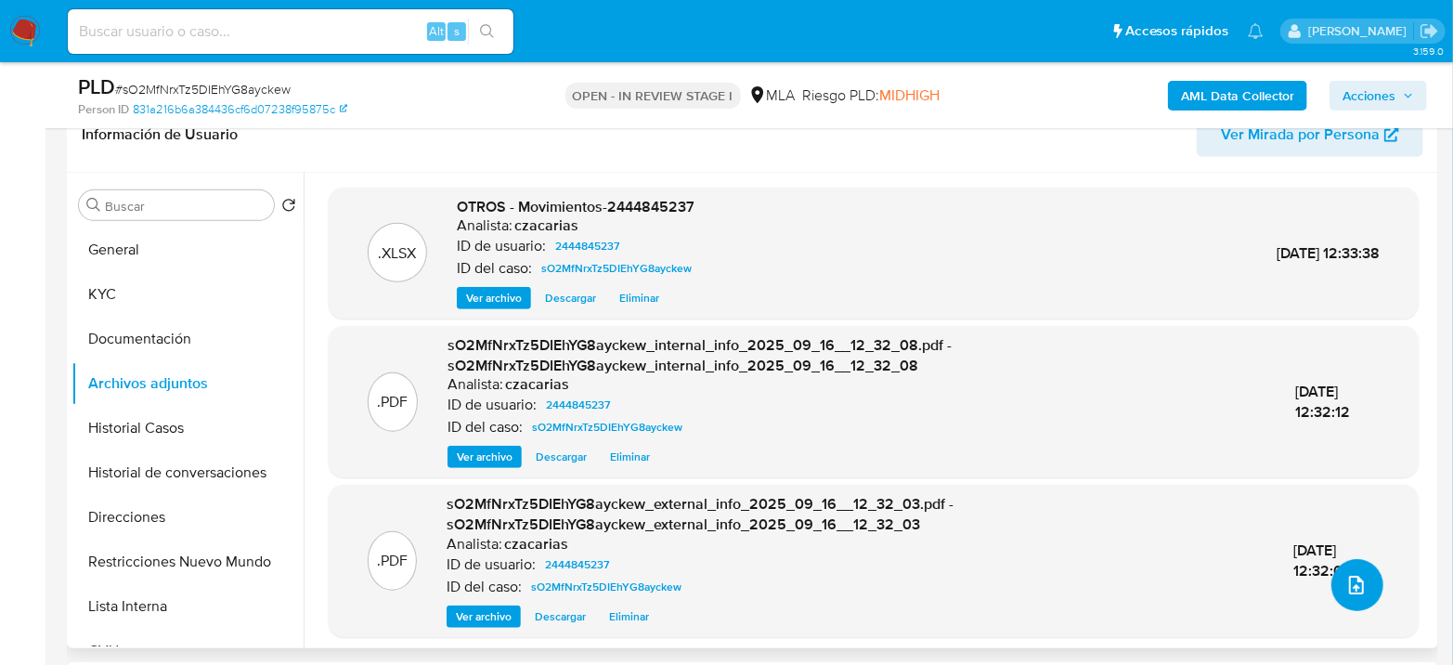
click at [1360, 589] on span "upload-file" at bounding box center [1357, 585] width 22 height 22
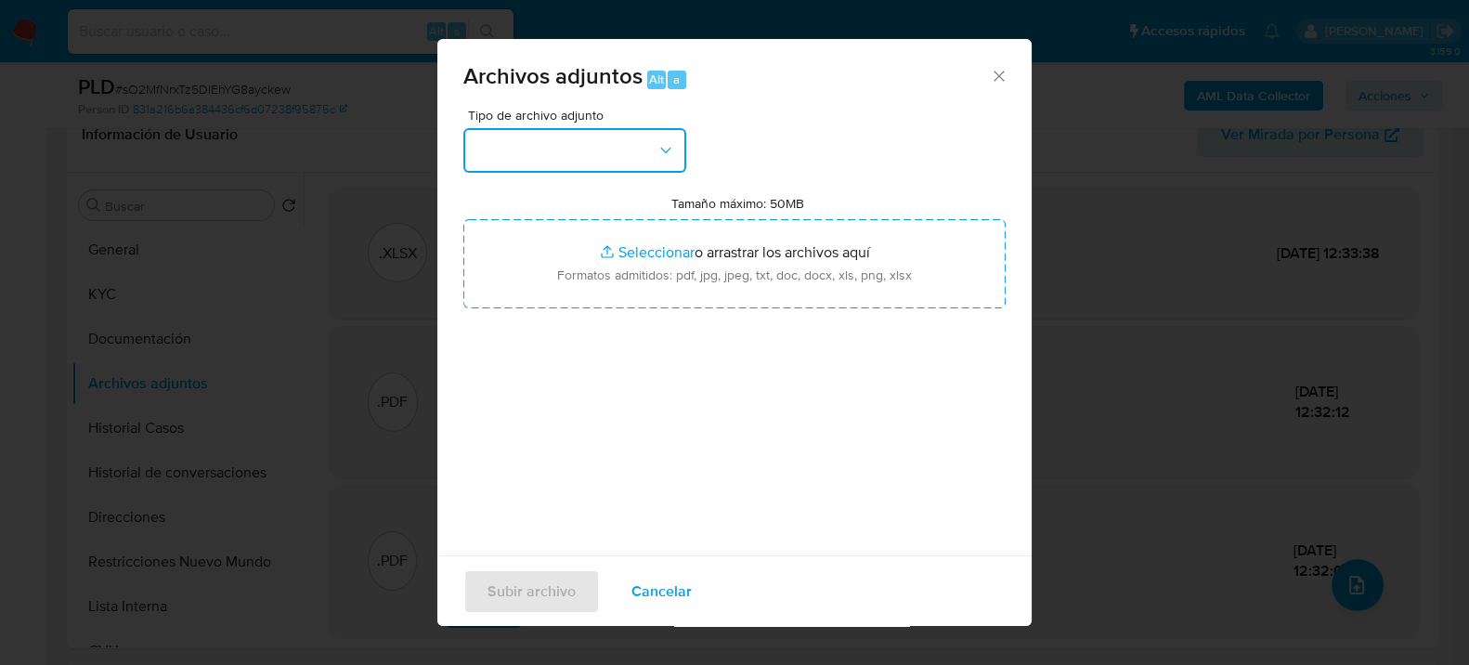
drag, startPoint x: 562, startPoint y: 135, endPoint x: 553, endPoint y: 158, distance: 24.7
click at [563, 134] on button "button" at bounding box center [574, 150] width 223 height 45
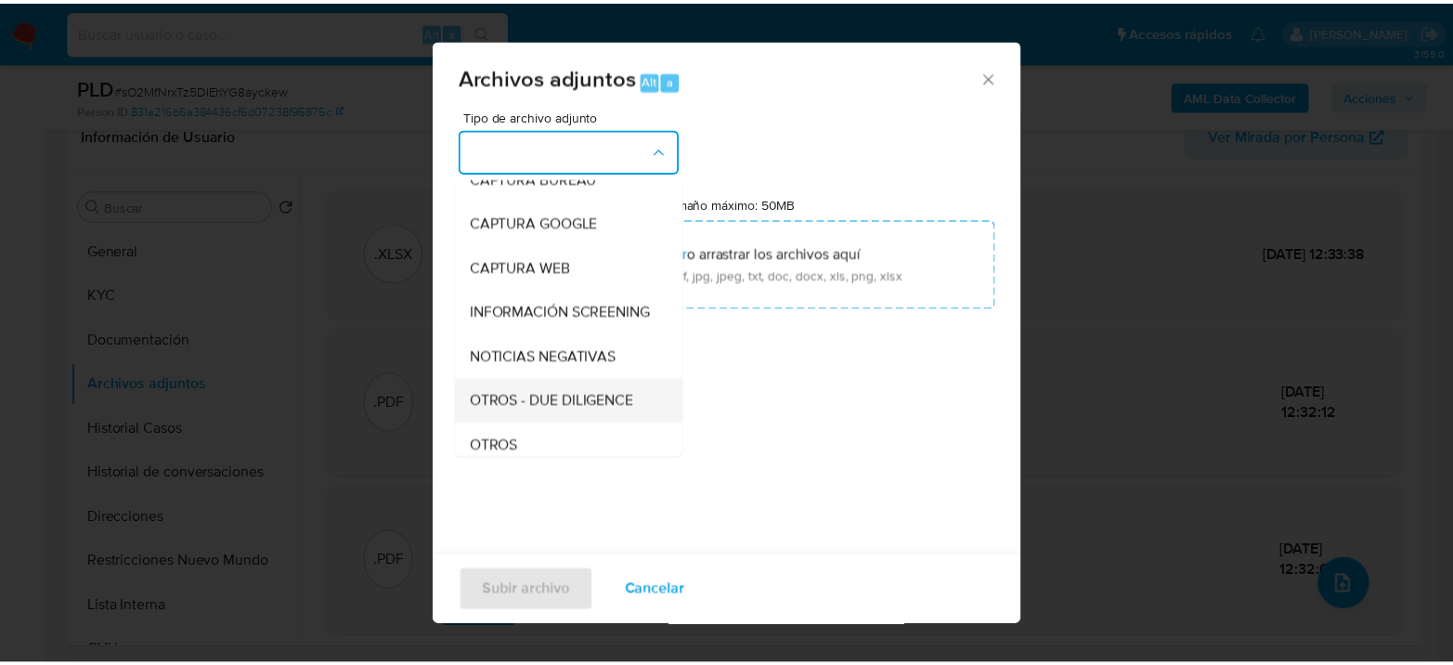
scroll to position [206, 0]
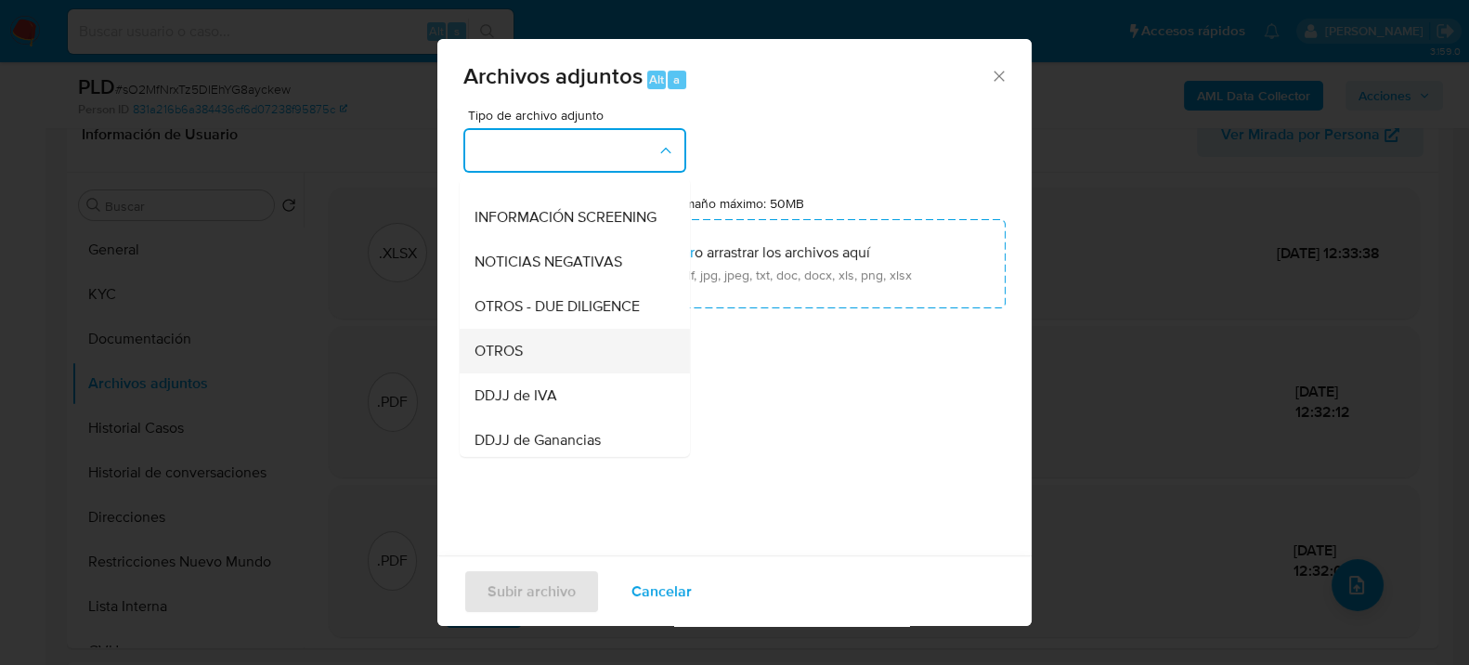
click at [527, 361] on div "OTROS" at bounding box center [569, 350] width 189 height 45
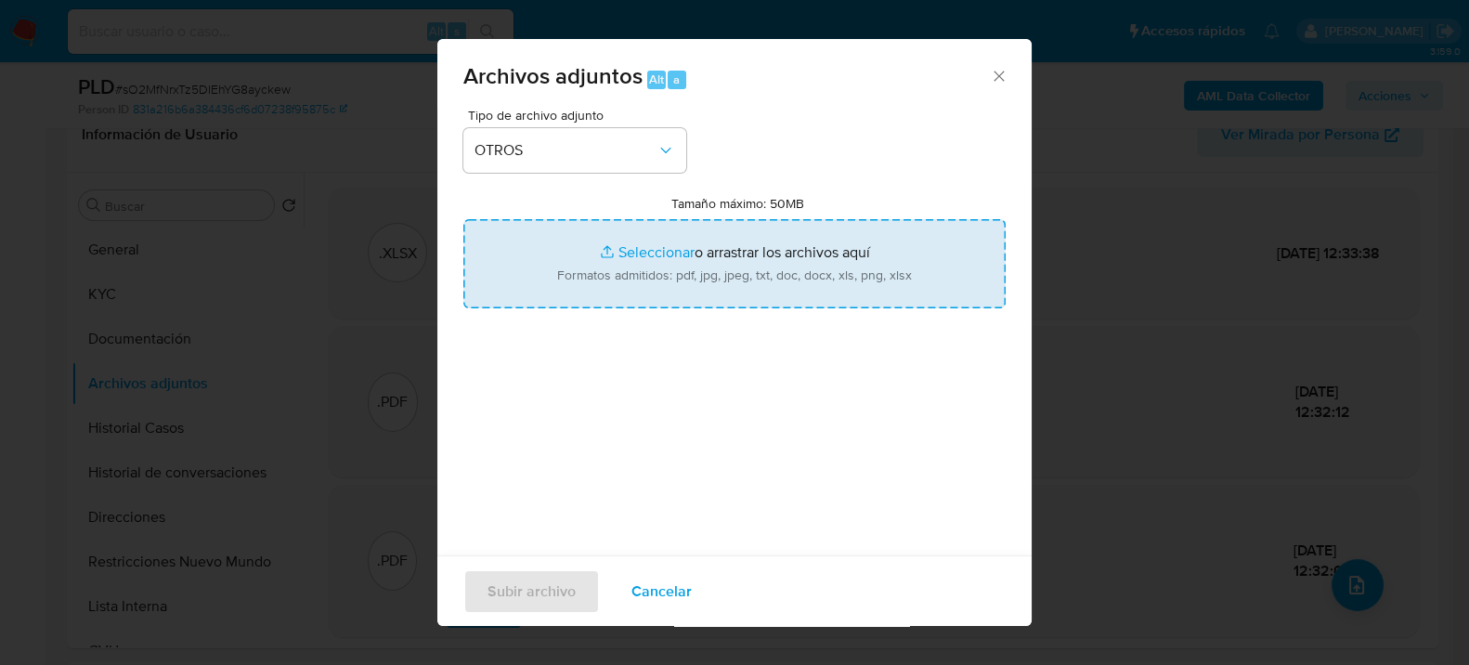
type input "C:\fakepath\Caselog sO2MfNrxTz5DIEhYG8ayckew_2025_08_18_23_29_06.docx"
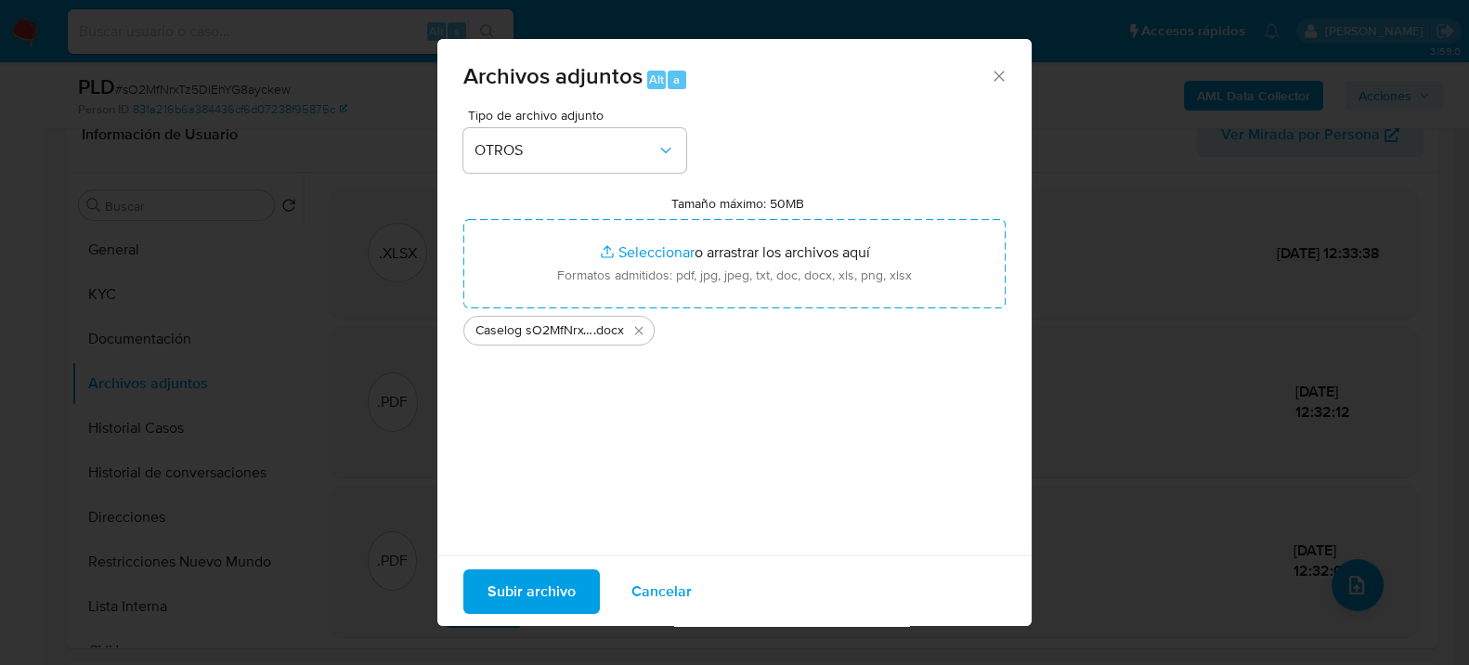
click at [543, 575] on span "Subir archivo" at bounding box center [532, 590] width 88 height 41
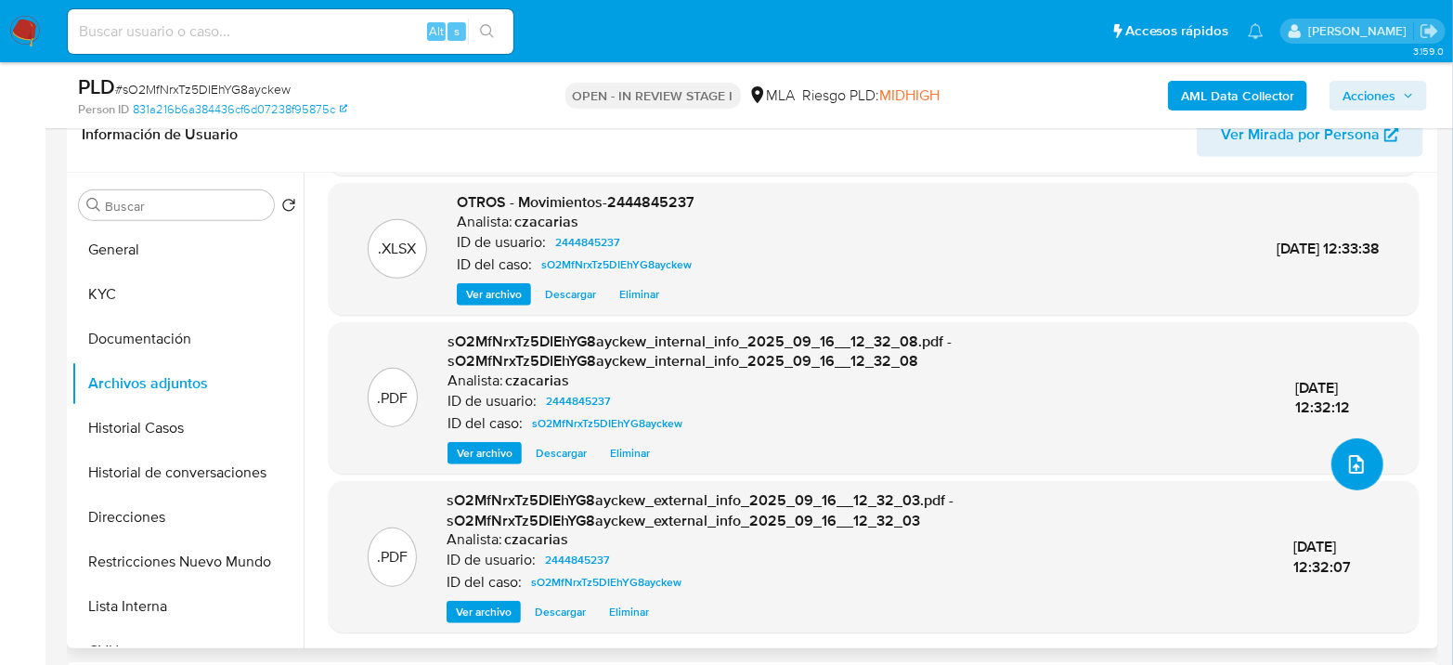
scroll to position [722, 0]
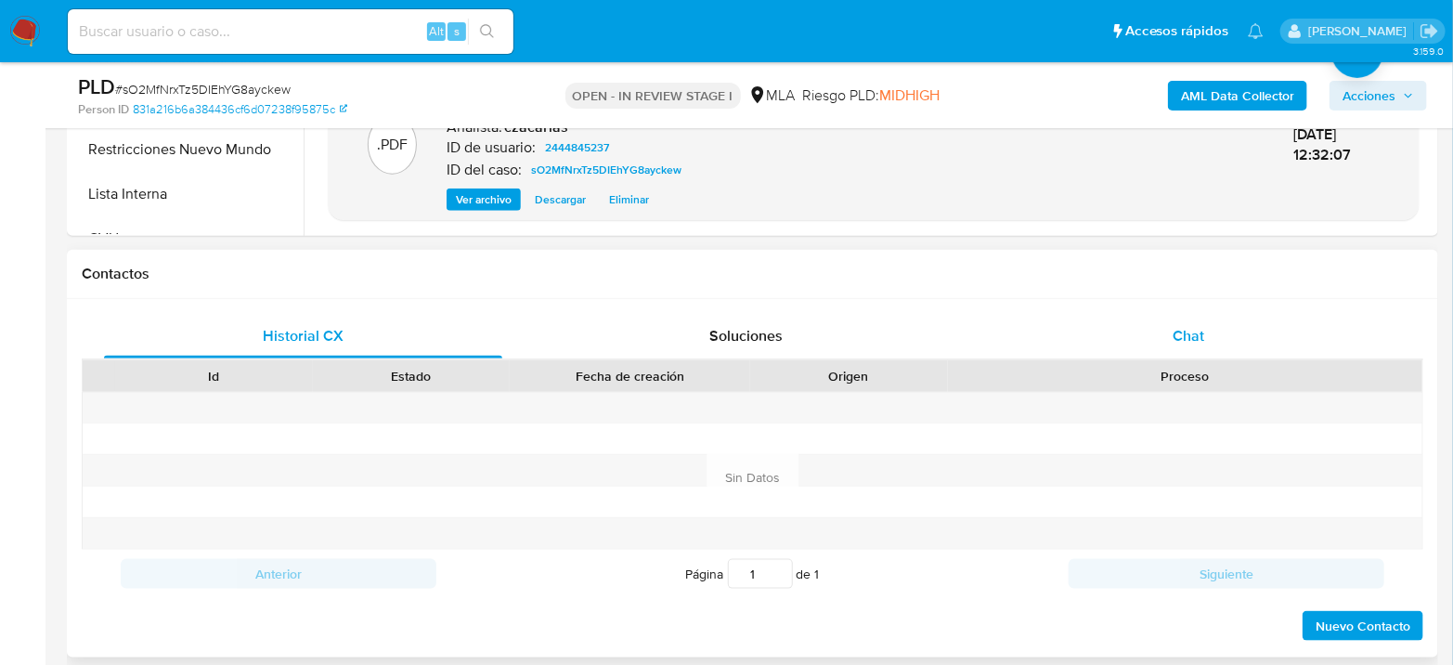
click at [1174, 319] on div "Chat" at bounding box center [1189, 336] width 398 height 45
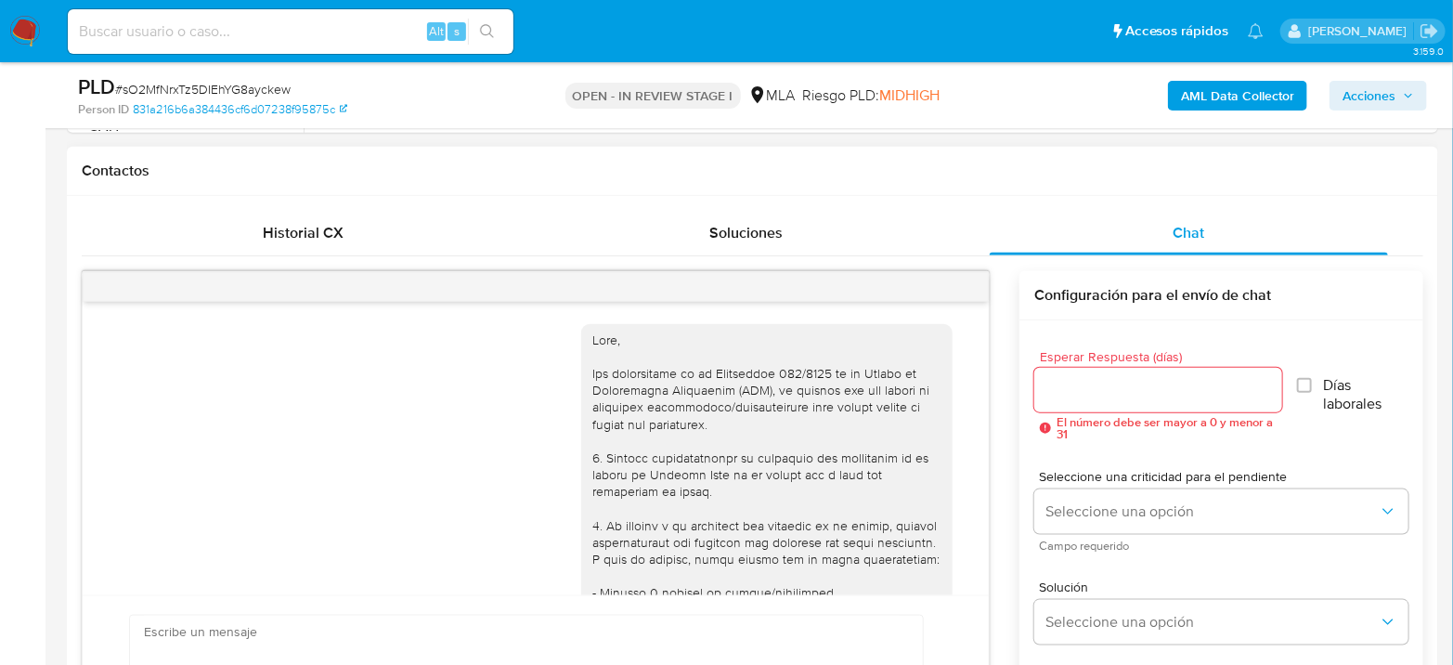
scroll to position [1166, 0]
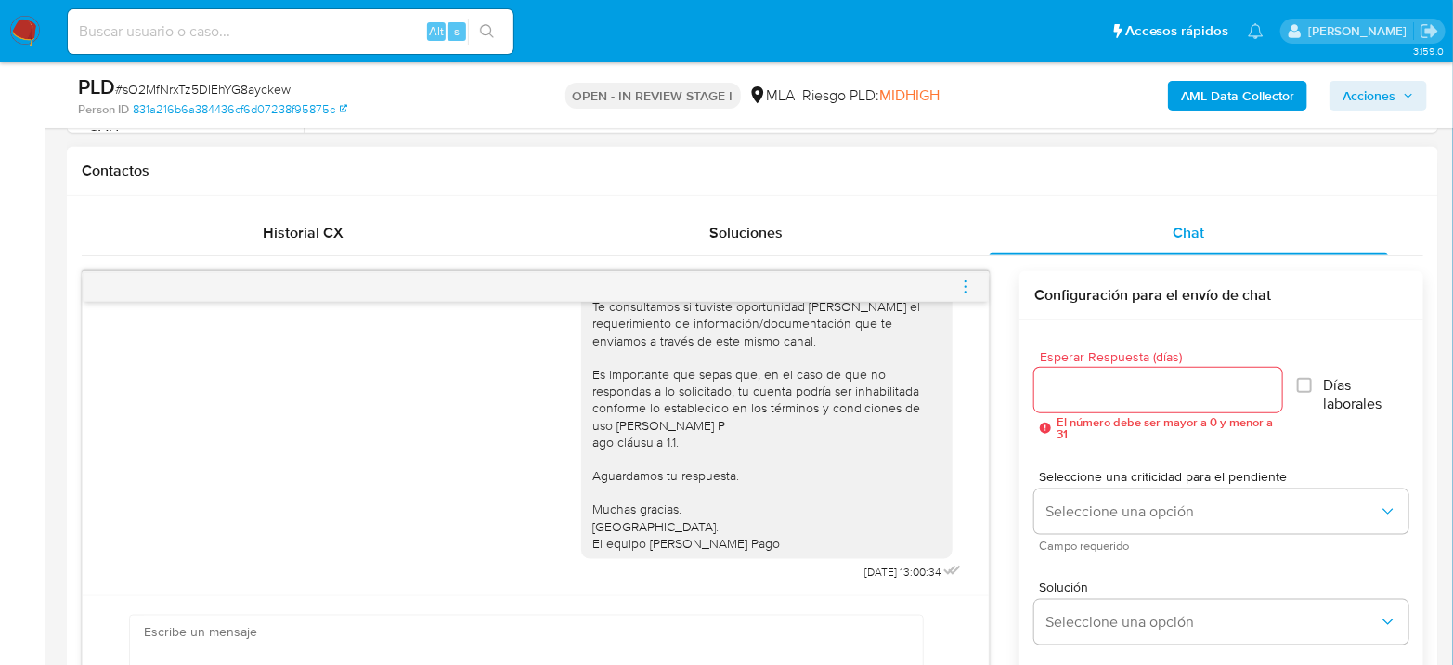
click at [964, 284] on icon "menu-action" at bounding box center [965, 287] width 17 height 17
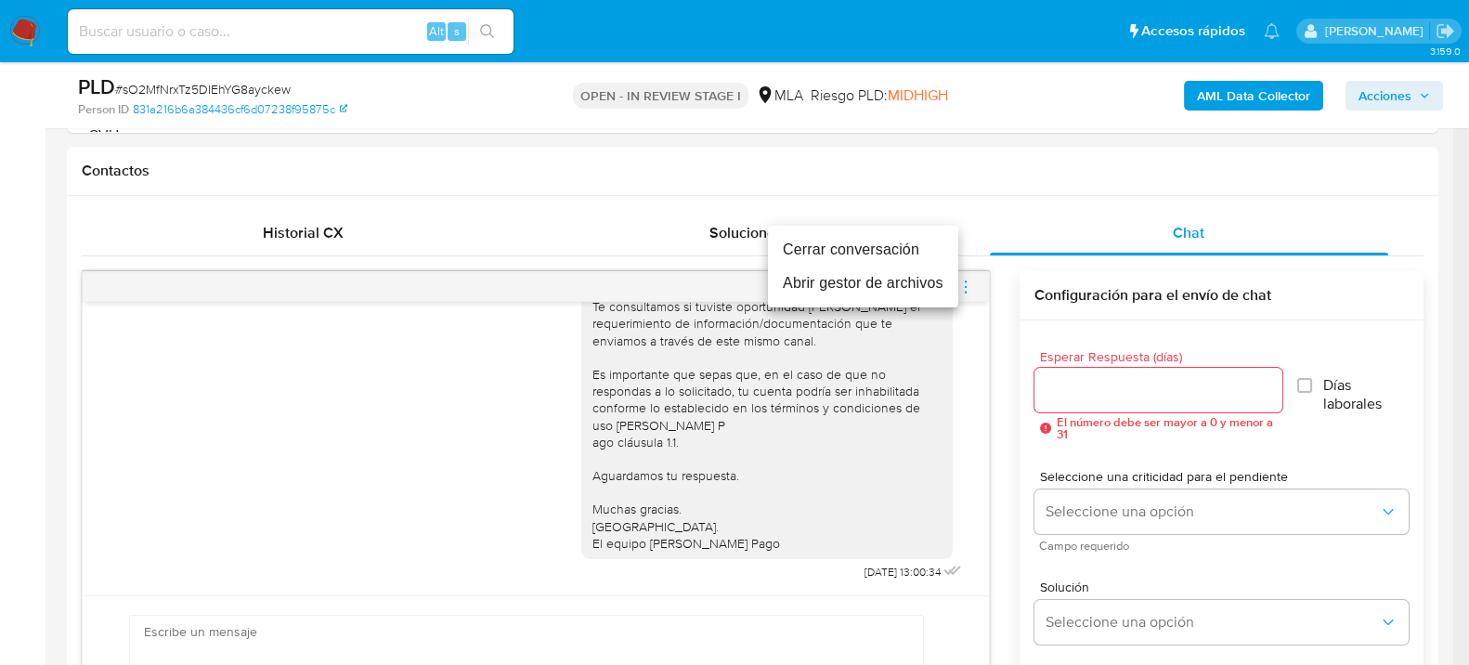
click at [894, 254] on li "Cerrar conversación" at bounding box center [863, 249] width 190 height 33
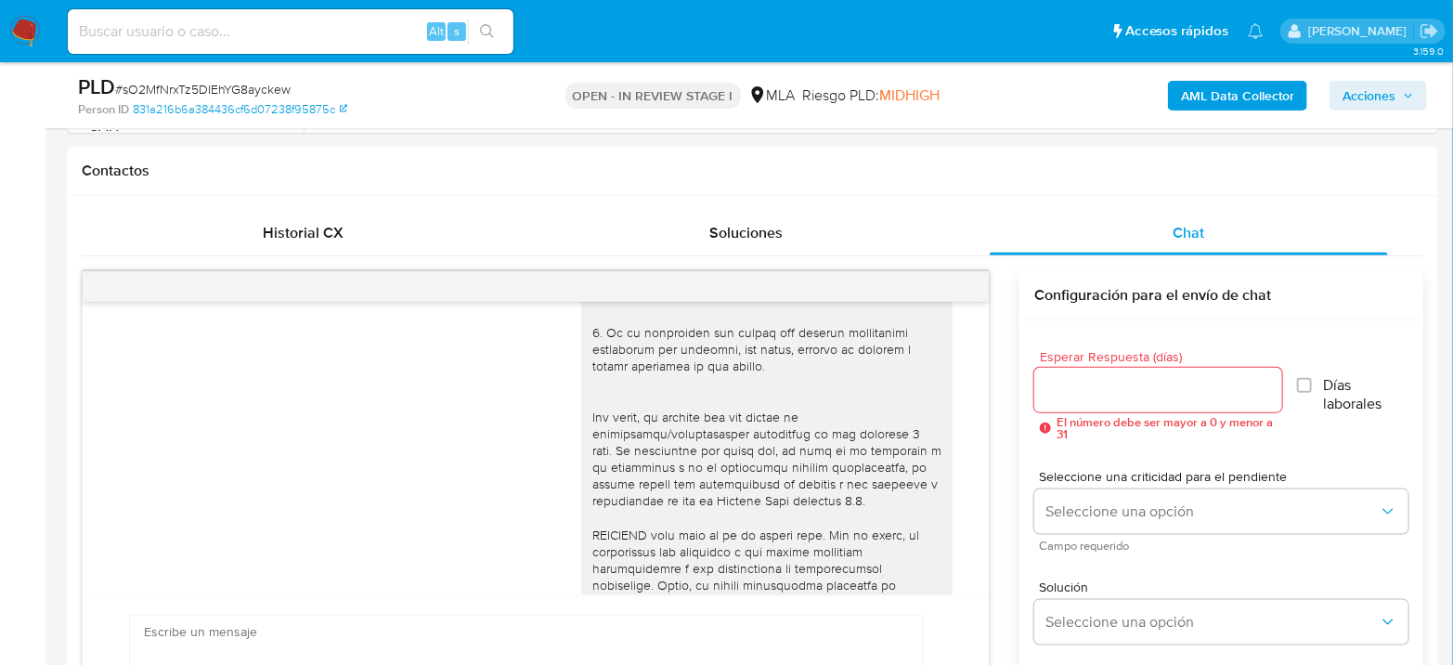
scroll to position [309, 0]
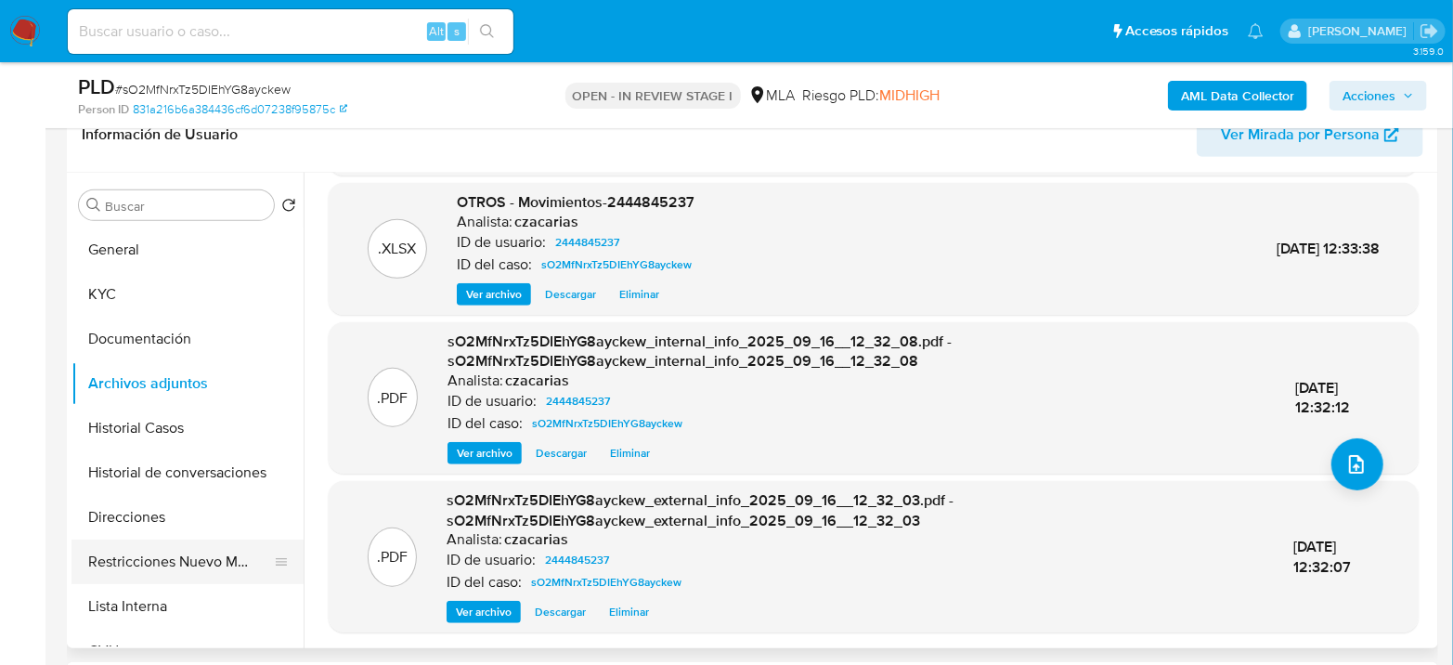
click at [186, 557] on button "Restricciones Nuevo Mundo" at bounding box center [180, 562] width 217 height 45
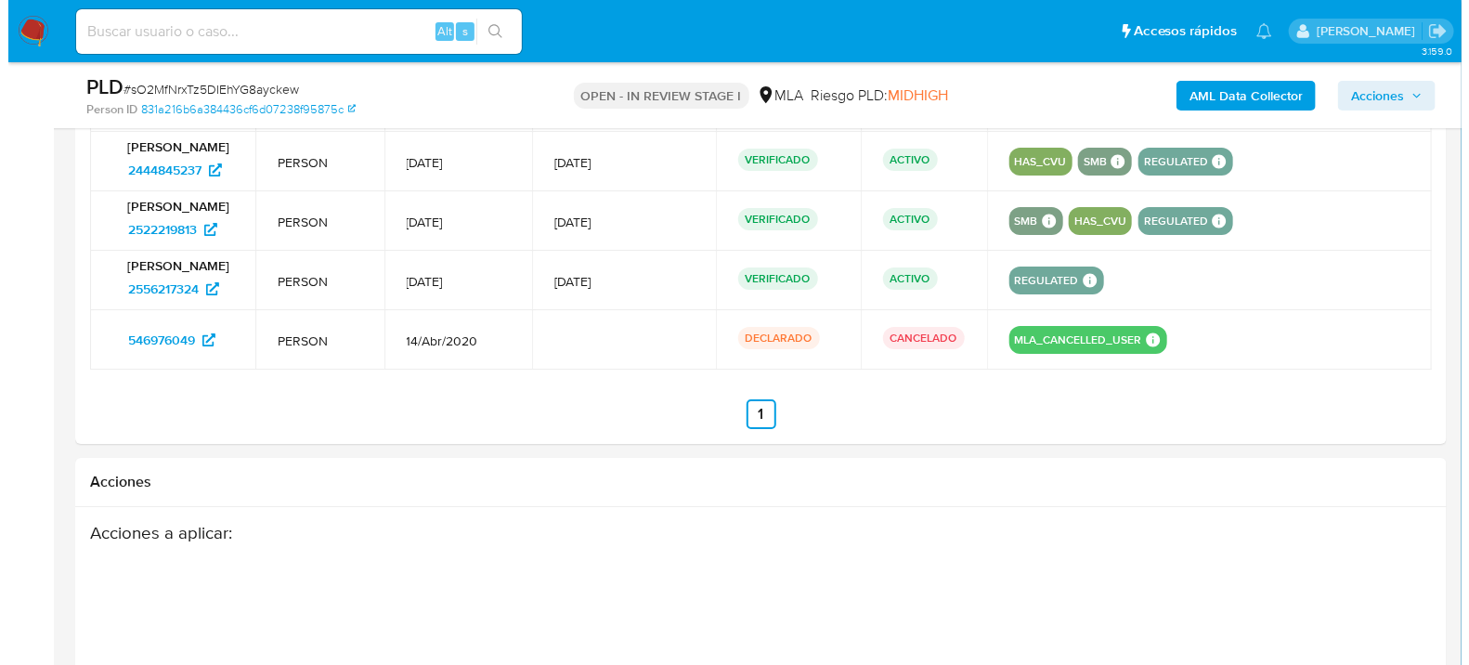
scroll to position [3247, 0]
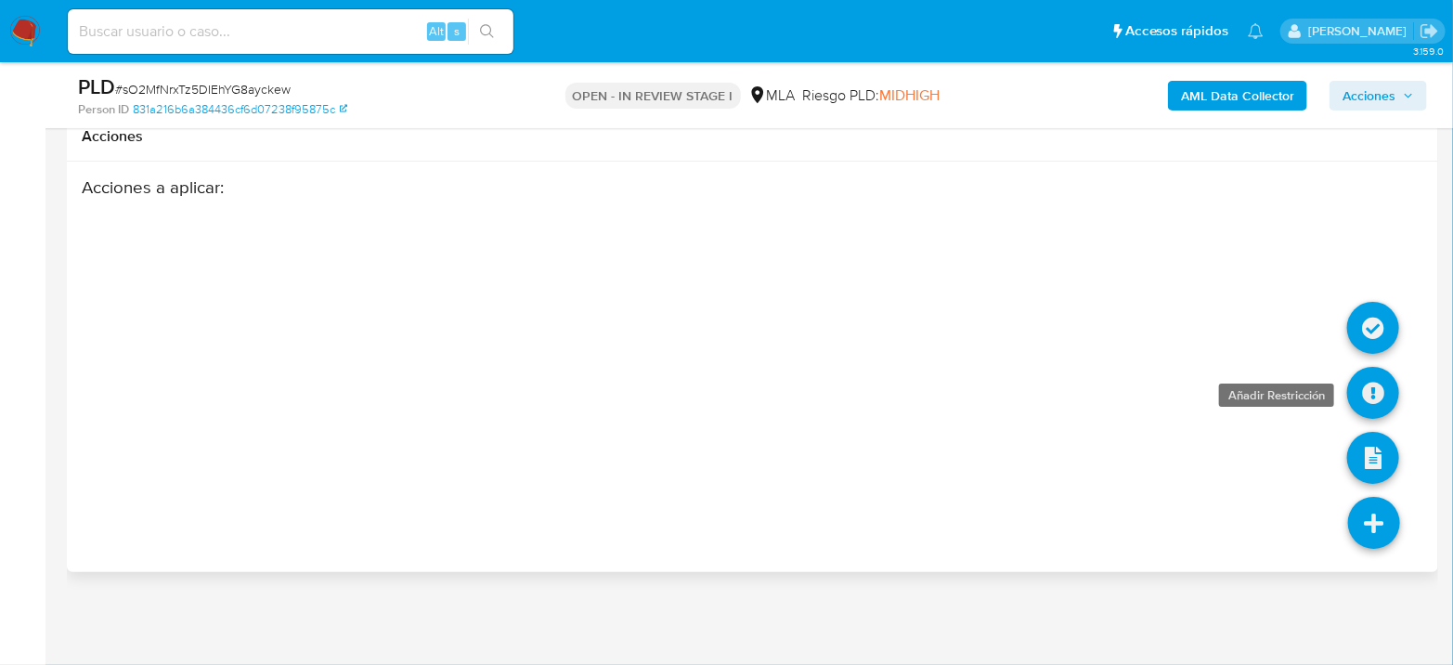
click at [1377, 404] on icon at bounding box center [1373, 393] width 52 height 52
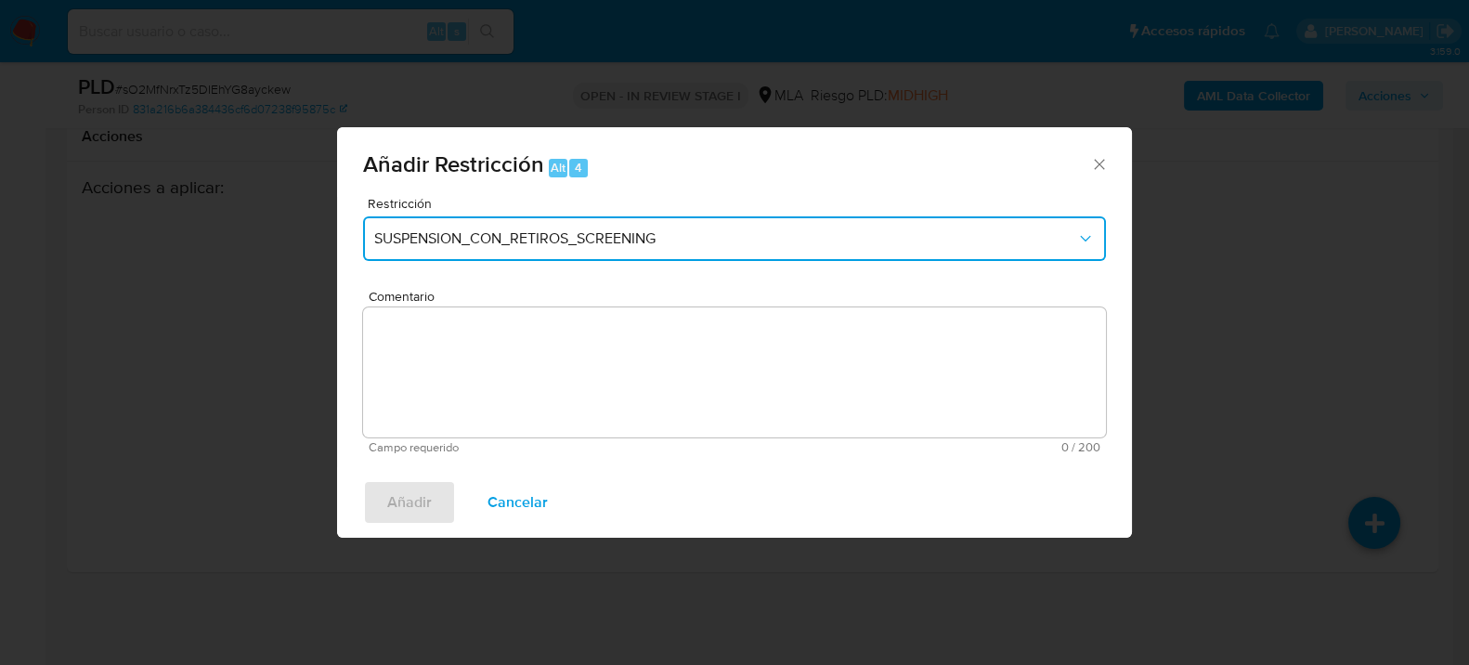
click at [695, 233] on span "SUSPENSION_CON_RETIROS_SCREENING" at bounding box center [725, 238] width 702 height 19
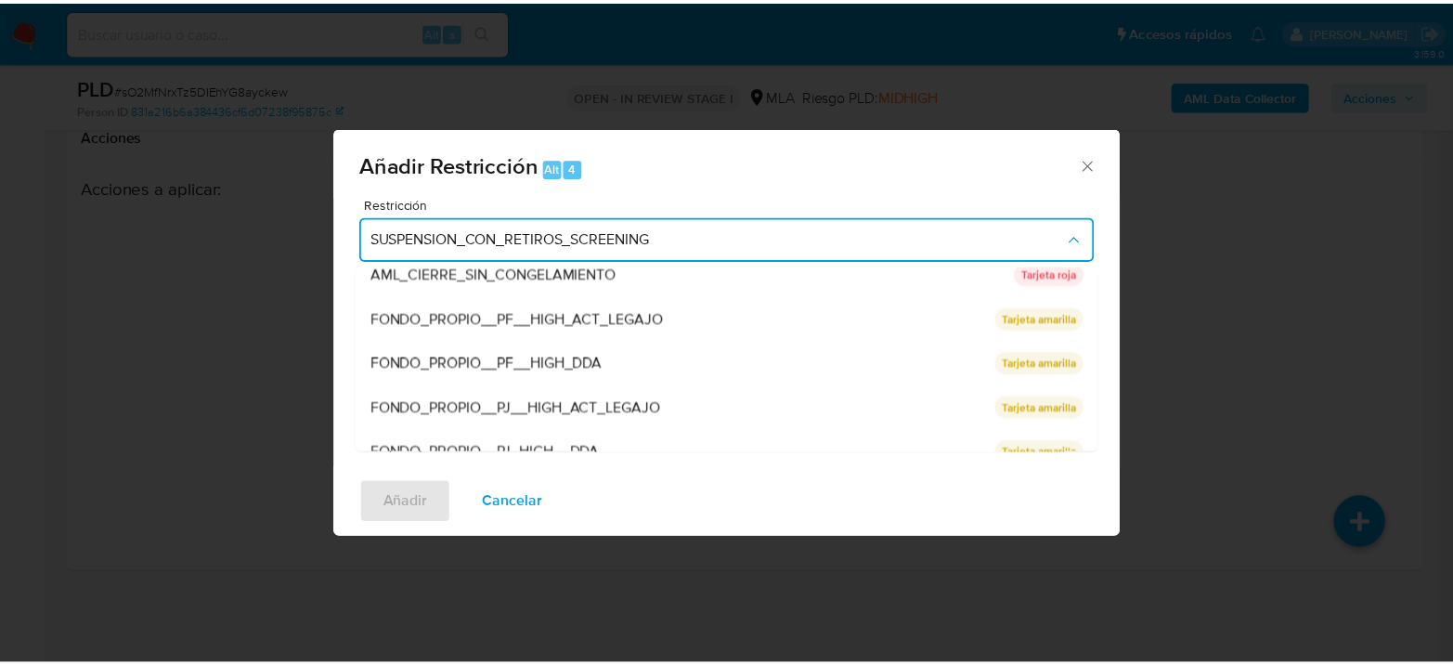
scroll to position [393, 0]
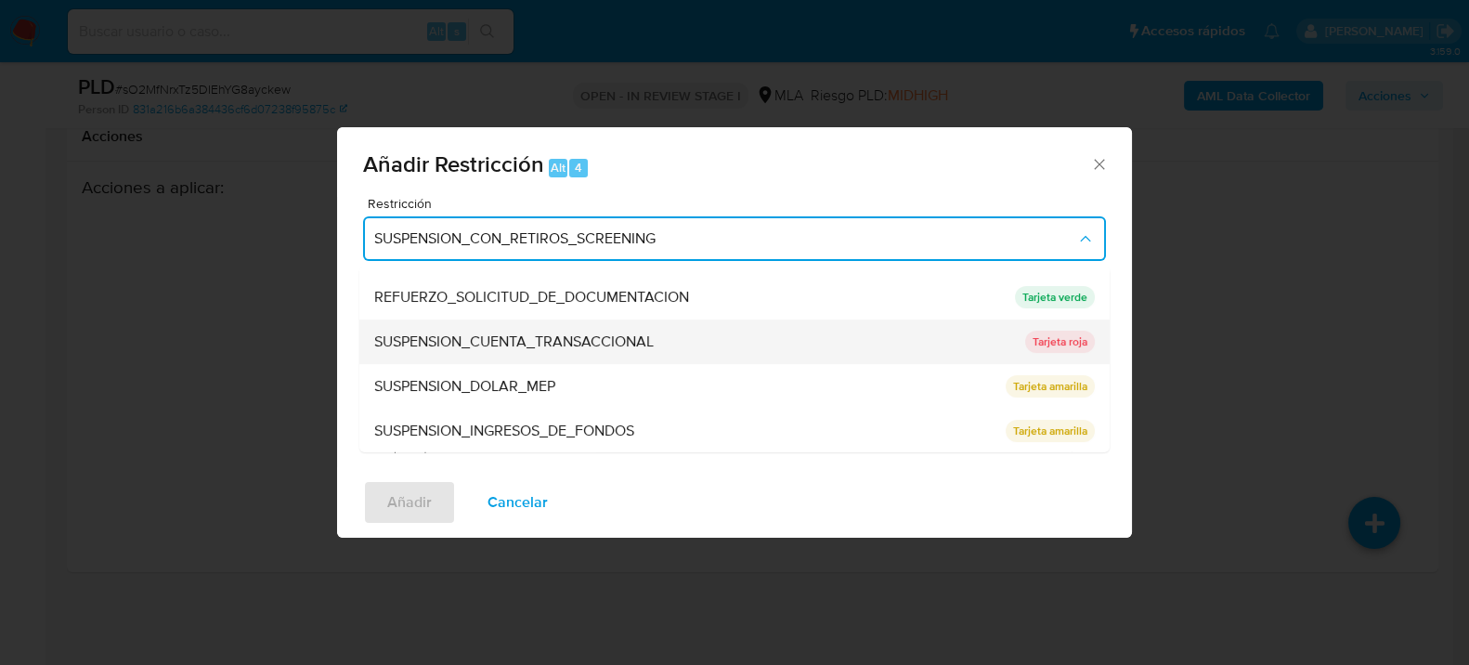
click at [631, 337] on span "SUSPENSION_CUENTA_TRANSACCIONAL" at bounding box center [514, 341] width 280 height 19
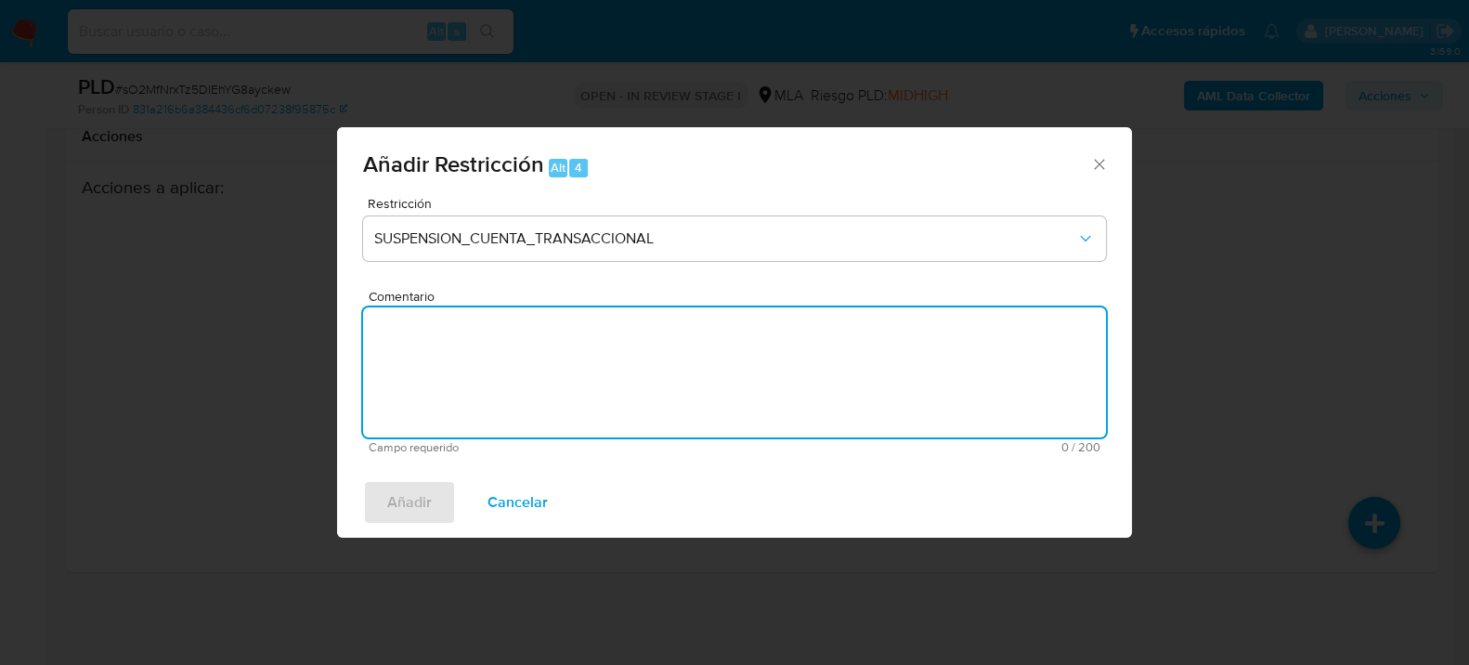
click at [601, 390] on textarea "Comentario" at bounding box center [734, 372] width 743 height 130
type textarea "AML"
click at [413, 482] on span "Añadir" at bounding box center [409, 502] width 45 height 41
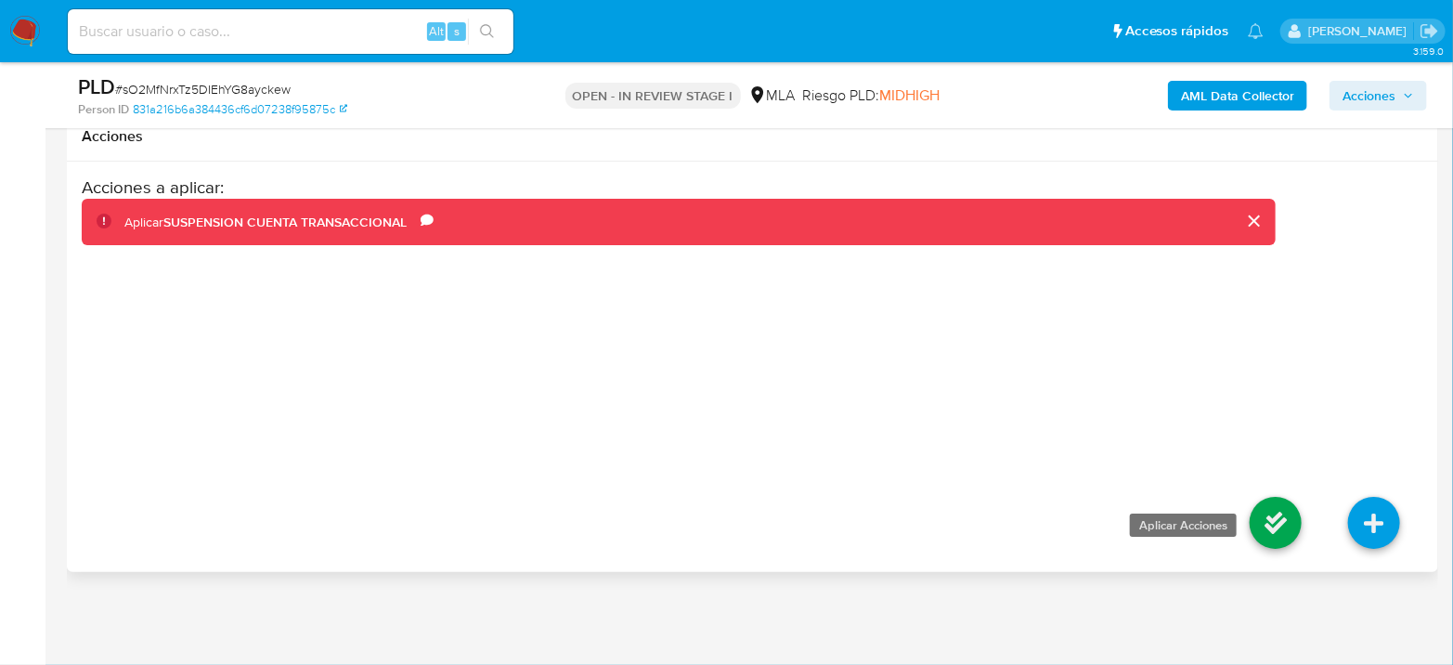
click at [1285, 530] on icon at bounding box center [1276, 523] width 52 height 52
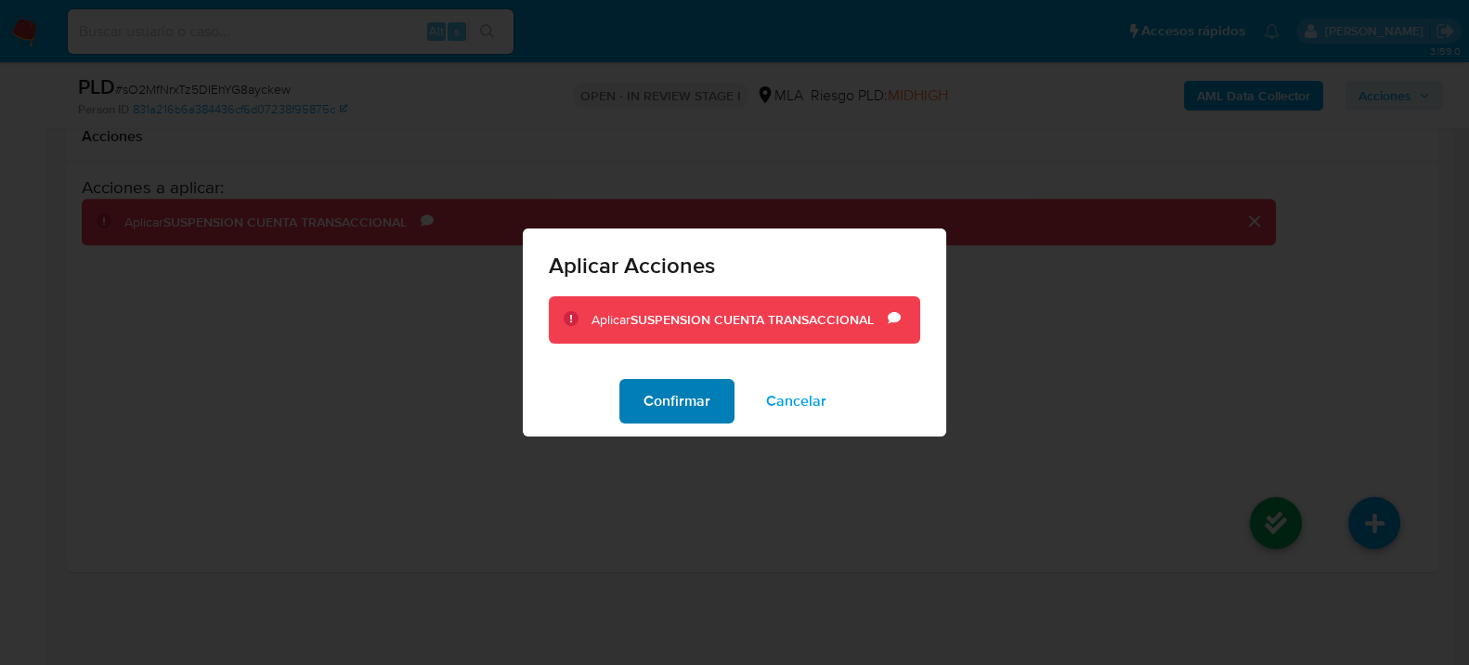
click at [694, 412] on span "Confirmar" at bounding box center [677, 401] width 67 height 41
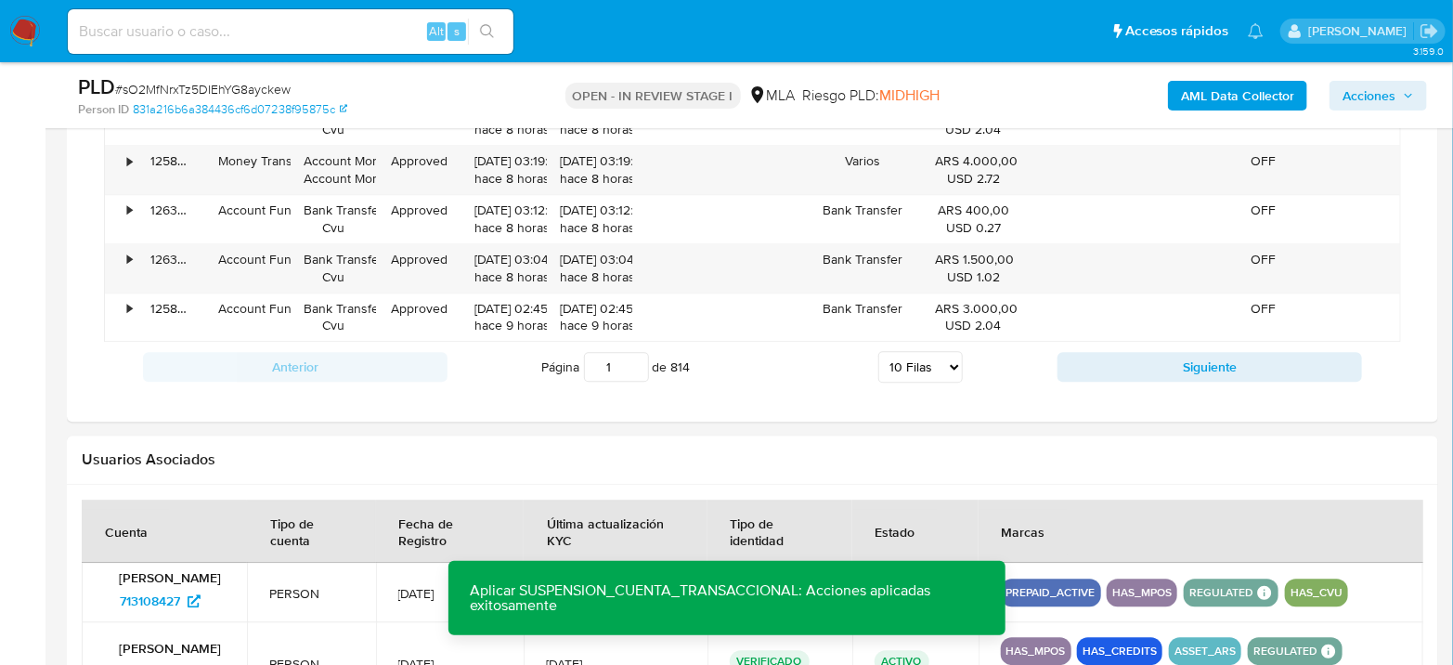
scroll to position [1905, 0]
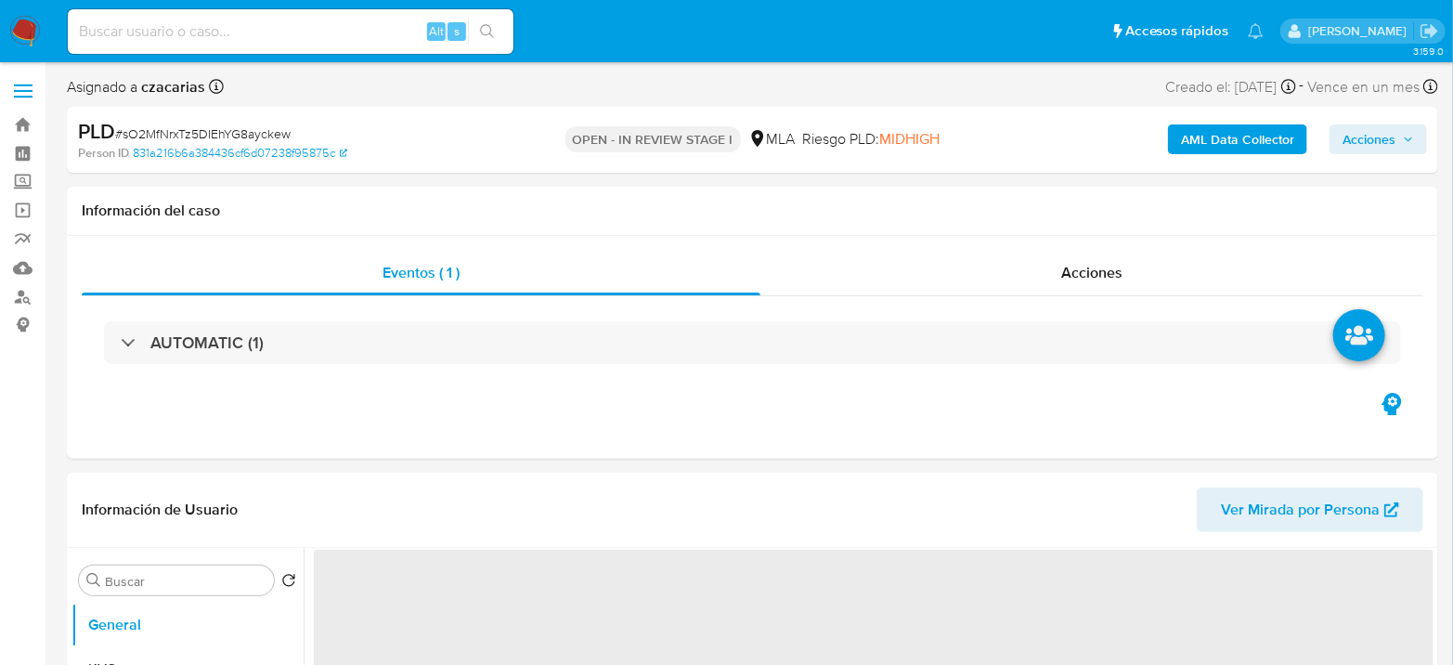
select select "10"
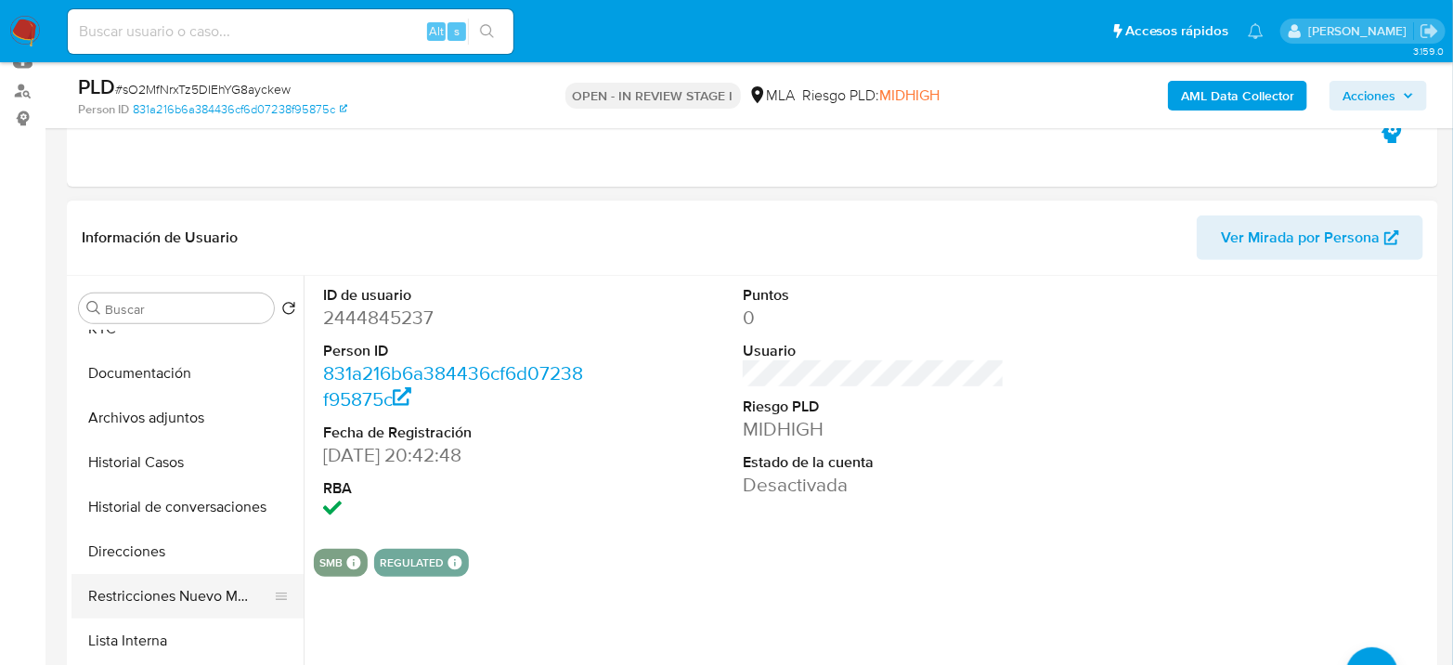
scroll to position [103, 0]
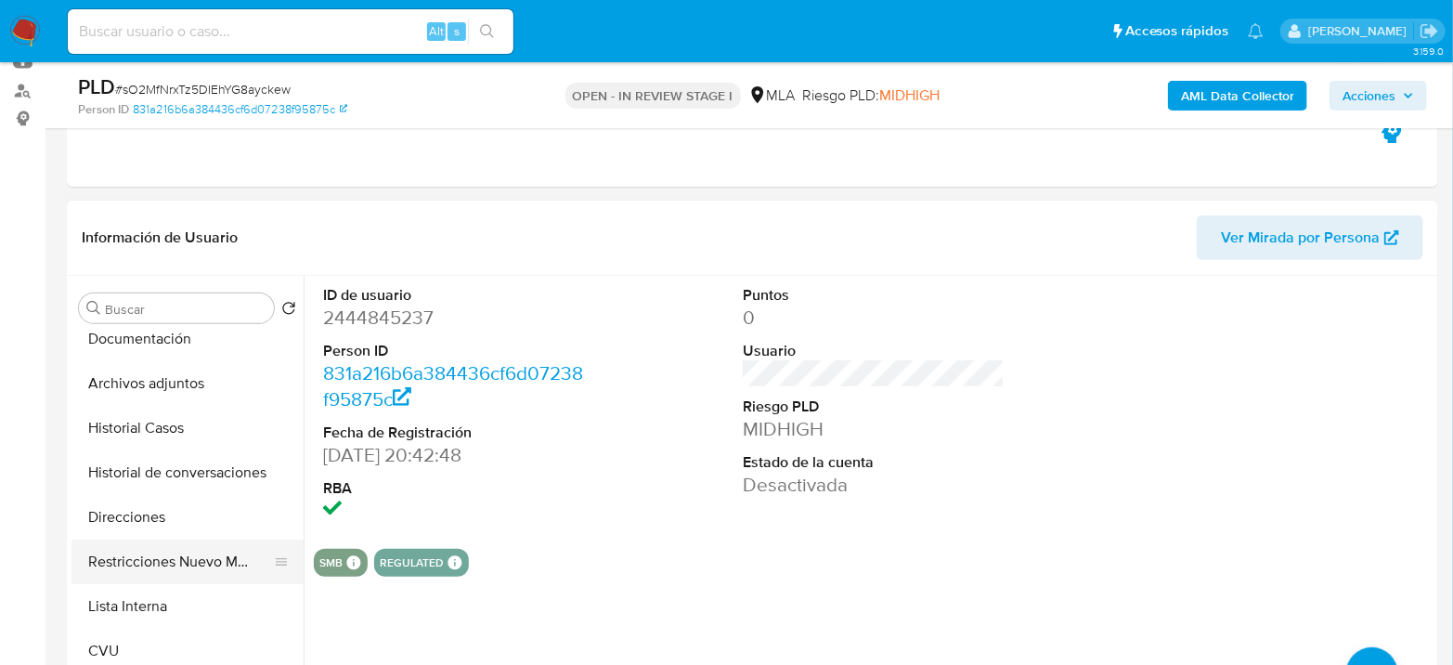
click at [190, 553] on button "Restricciones Nuevo Mundo" at bounding box center [180, 562] width 217 height 45
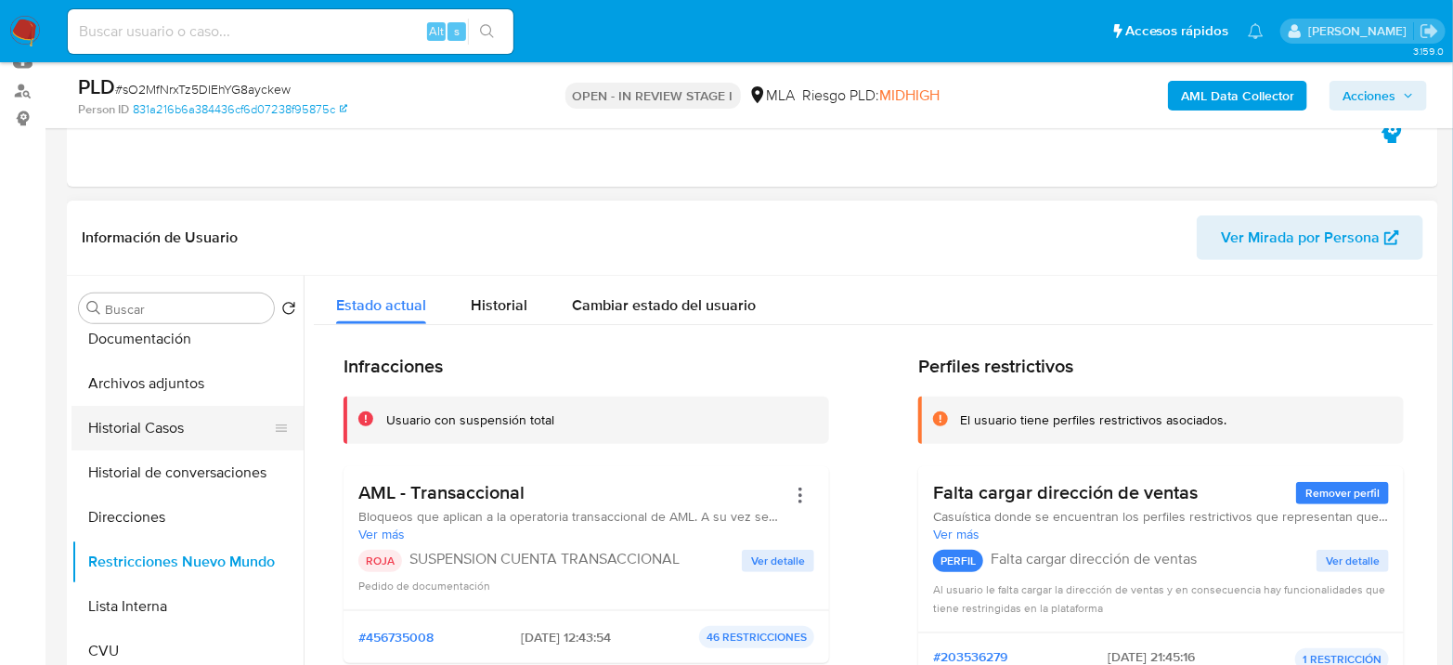
click at [161, 435] on button "Historial Casos" at bounding box center [180, 428] width 217 height 45
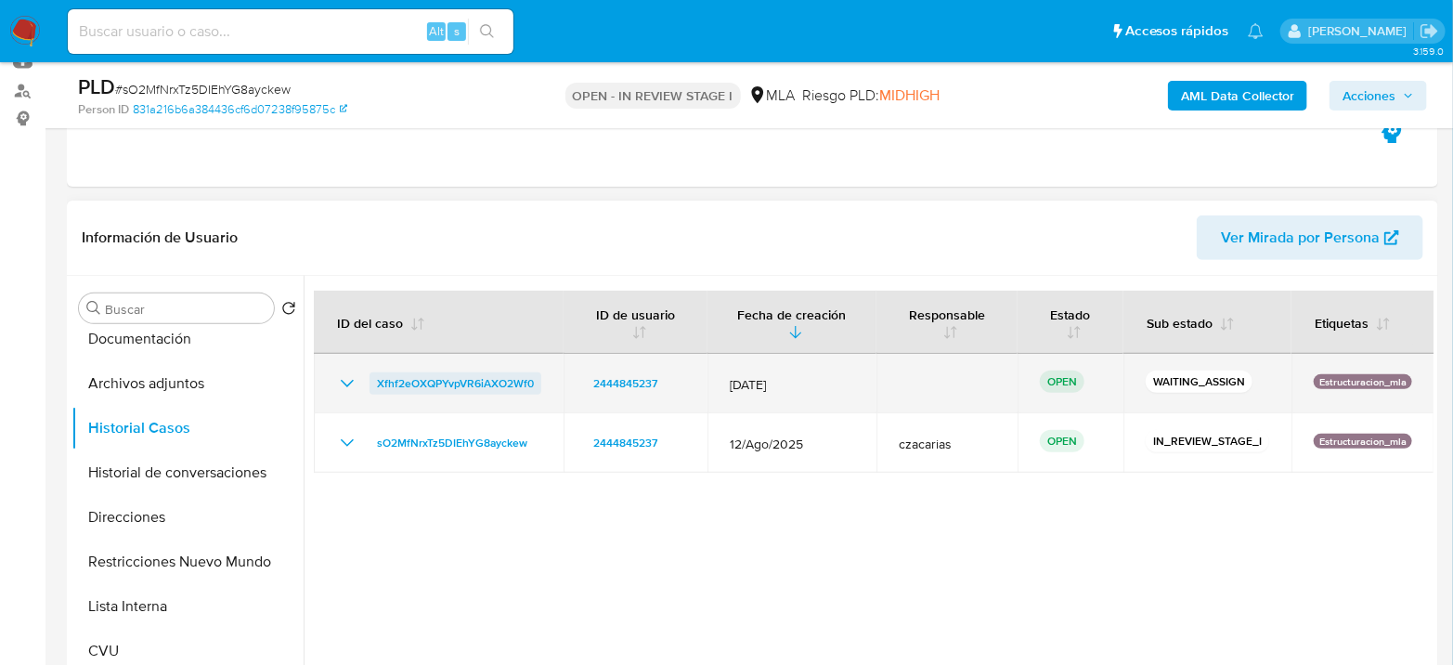
click at [484, 389] on span "Xfhf2eOXQPYvpVR6iAXO2Wf0" at bounding box center [455, 383] width 157 height 22
drag, startPoint x: 568, startPoint y: 388, endPoint x: 367, endPoint y: 386, distance: 201.5
click at [367, 386] on tr "Xfhf2eOXQPYvpVR6iAXO2Wf0 2444845237 12/Sept/2025 OPEN WAITING_ASSIGN Estructura…" at bounding box center [874, 383] width 1121 height 59
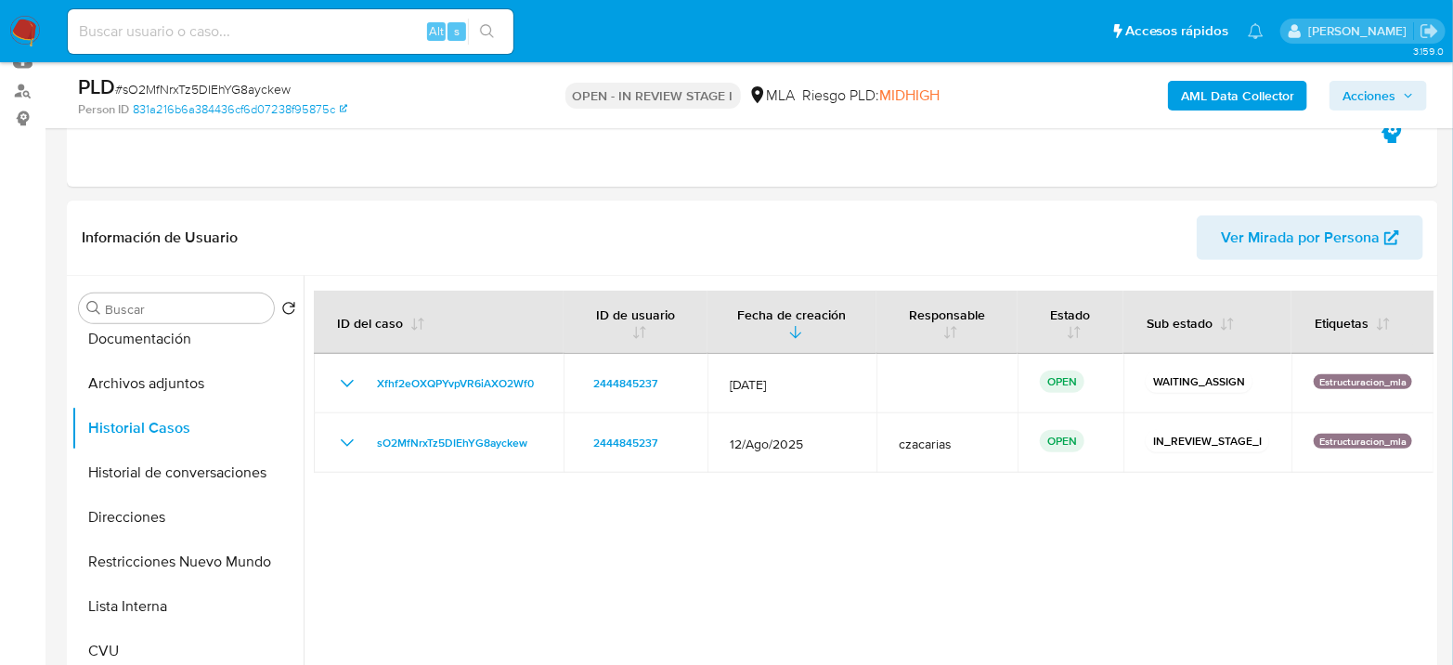
click at [16, 31] on img at bounding box center [25, 32] width 32 height 32
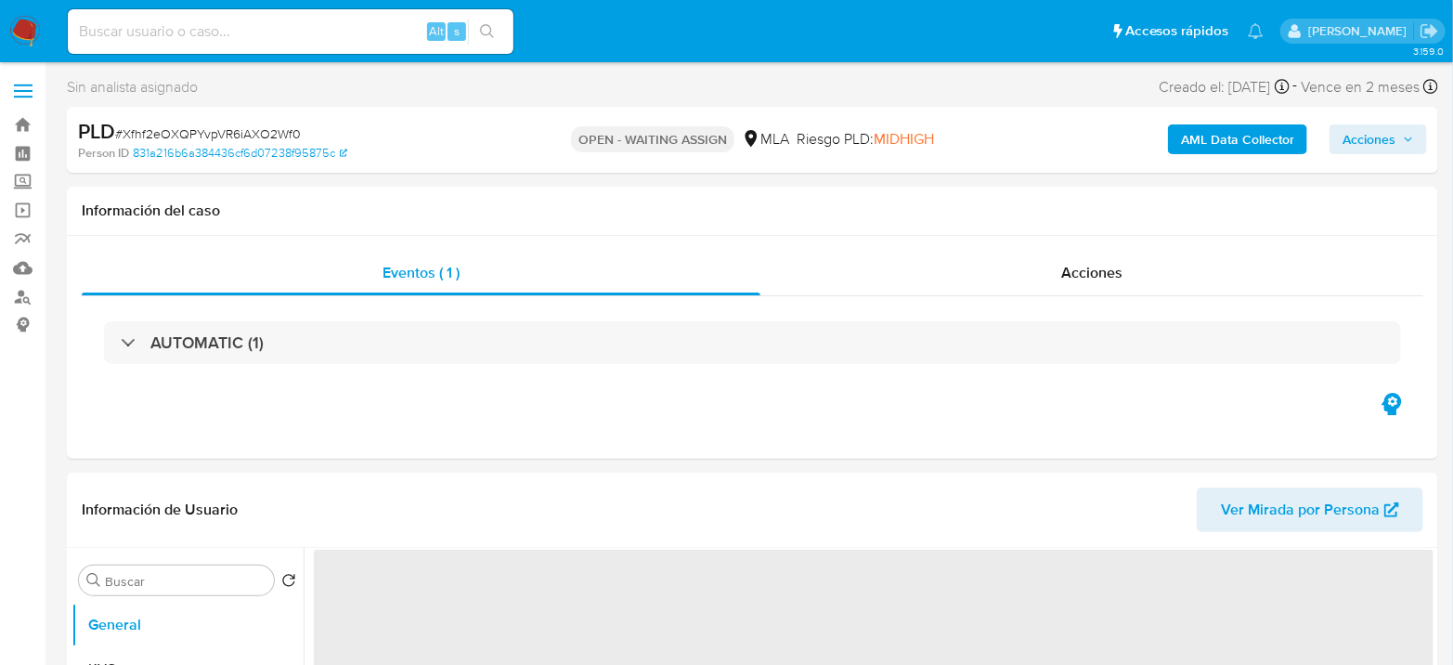
select select "10"
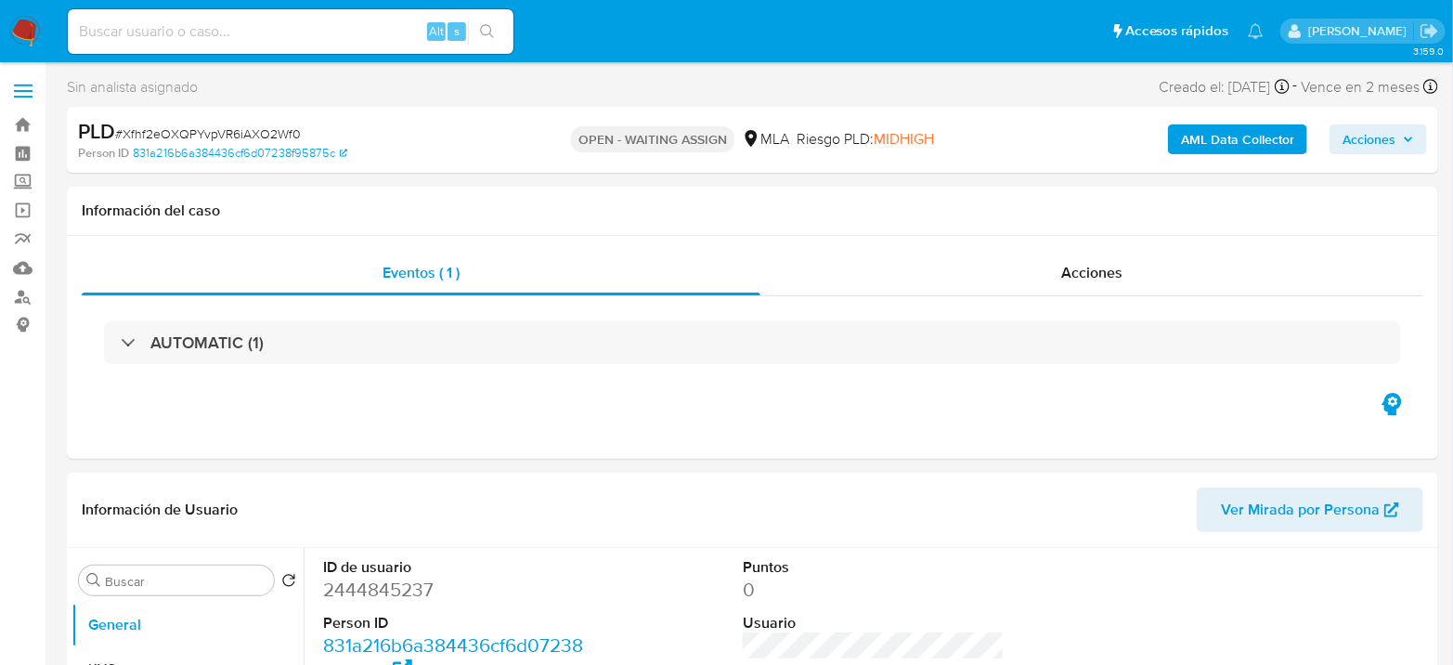
click at [230, 137] on span "# Xfhf2eOXQPYvpVR6iAXO2Wf0" at bounding box center [208, 133] width 186 height 19
copy span "Xfhf2eOXQPYvpVR6iAXO2Wf0"
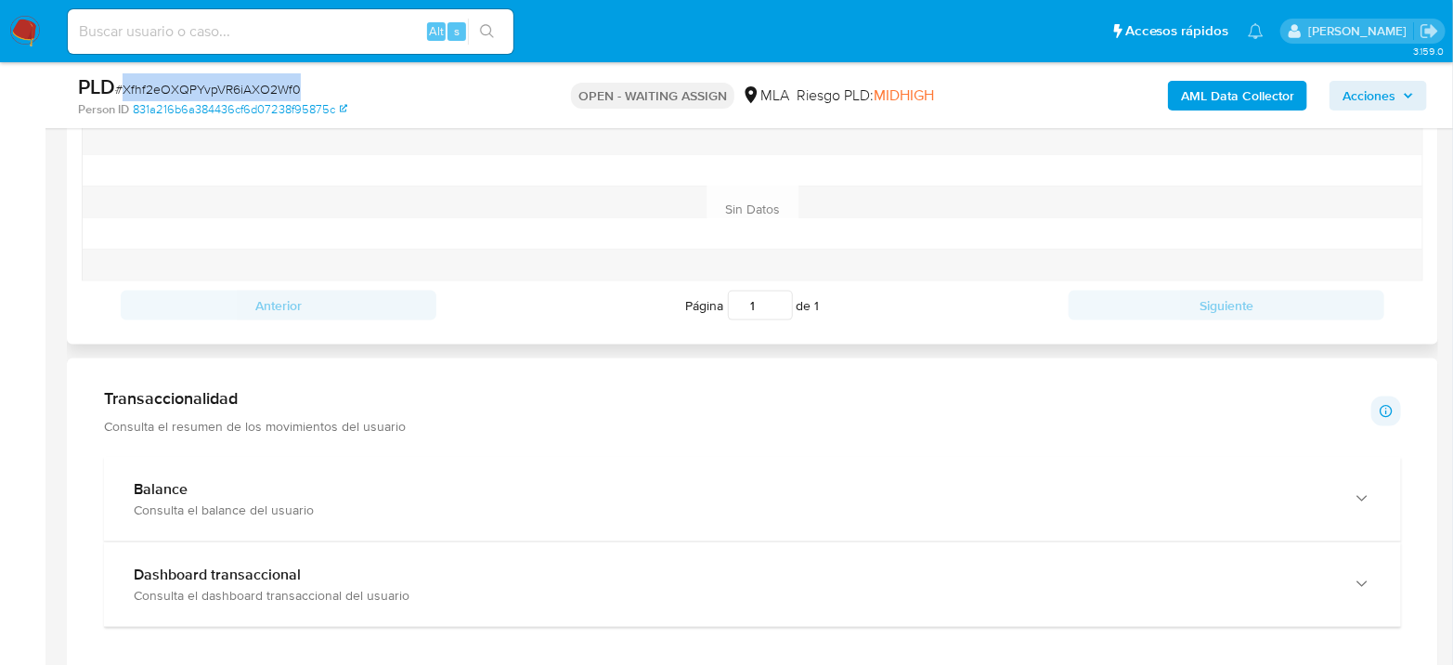
scroll to position [1135, 0]
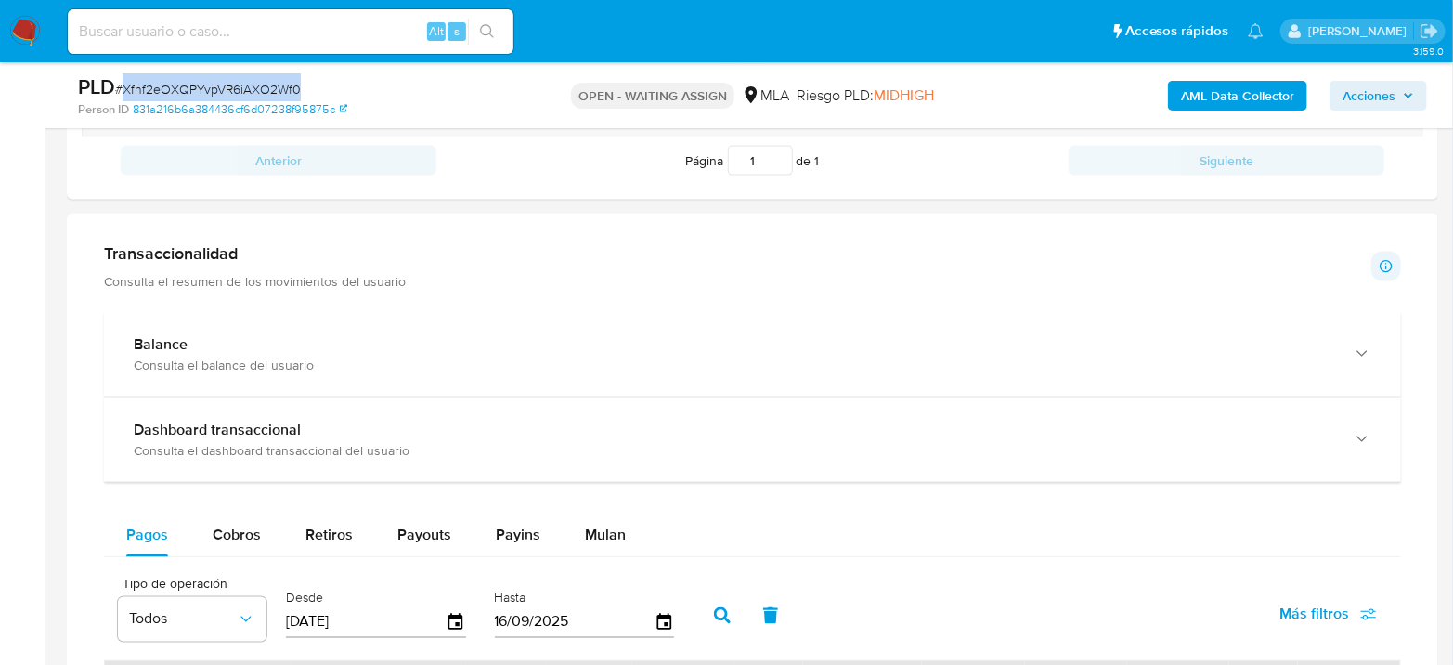
click at [263, 88] on span "# Xfhf2eOXQPYvpVR6iAXO2Wf0" at bounding box center [208, 89] width 186 height 19
click at [252, 93] on span "# Xfhf2eOXQPYvpVR6iAXO2Wf0" at bounding box center [208, 89] width 186 height 19
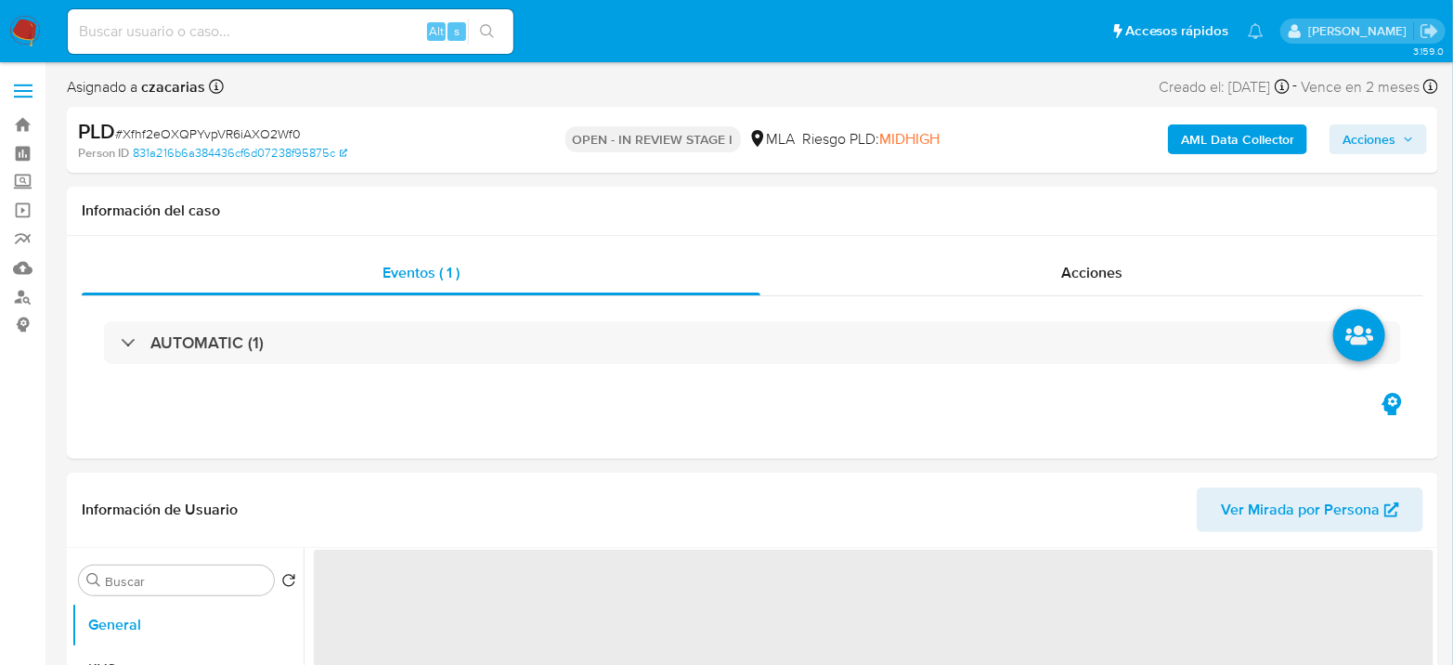
select select "10"
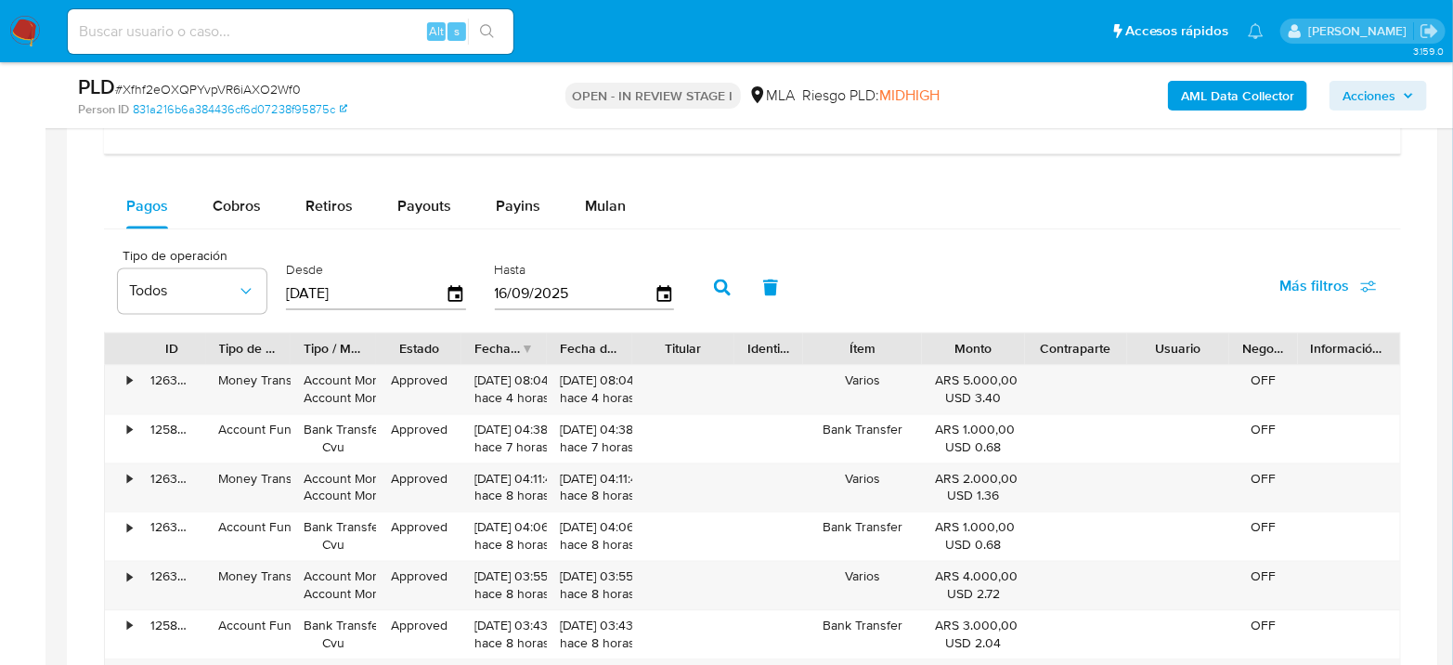
scroll to position [1547, 0]
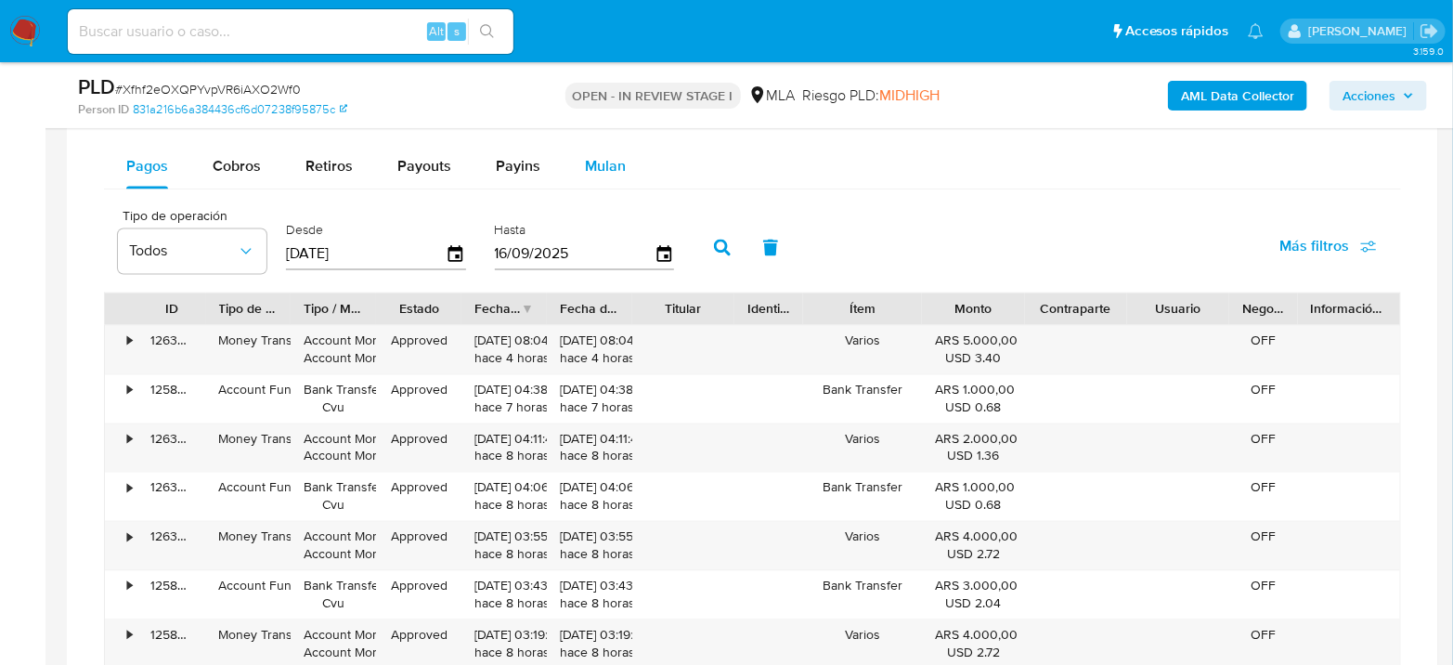
click at [593, 156] on span "Mulan" at bounding box center [605, 166] width 41 height 21
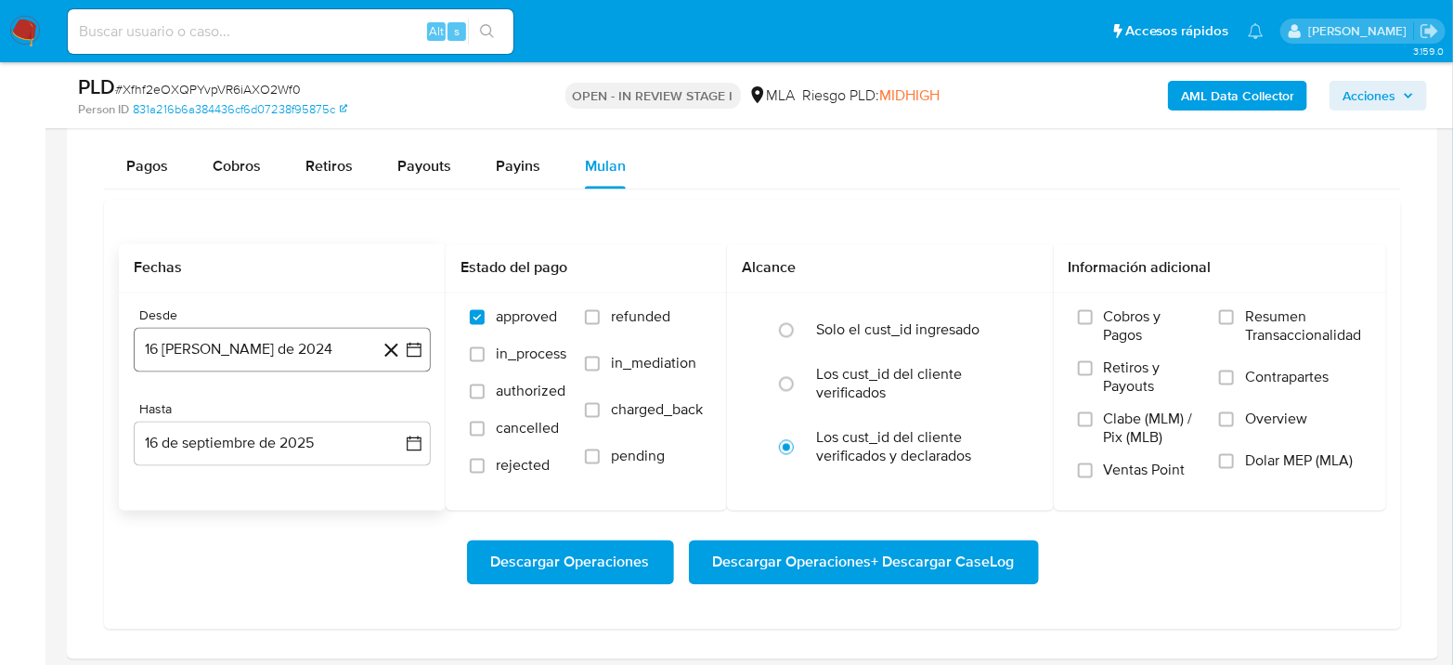
click at [255, 356] on button "16 de agosto de 2024" at bounding box center [282, 350] width 297 height 45
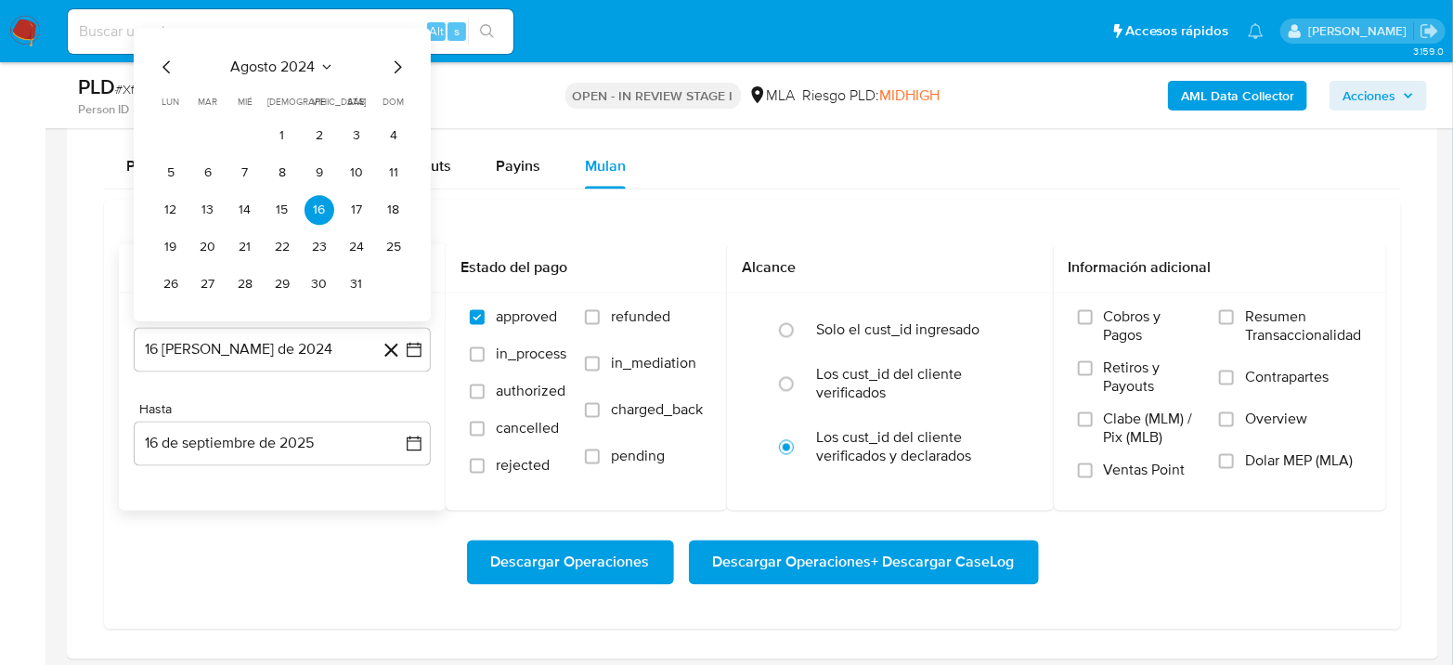
click at [295, 59] on span "agosto 2024" at bounding box center [273, 68] width 85 height 19
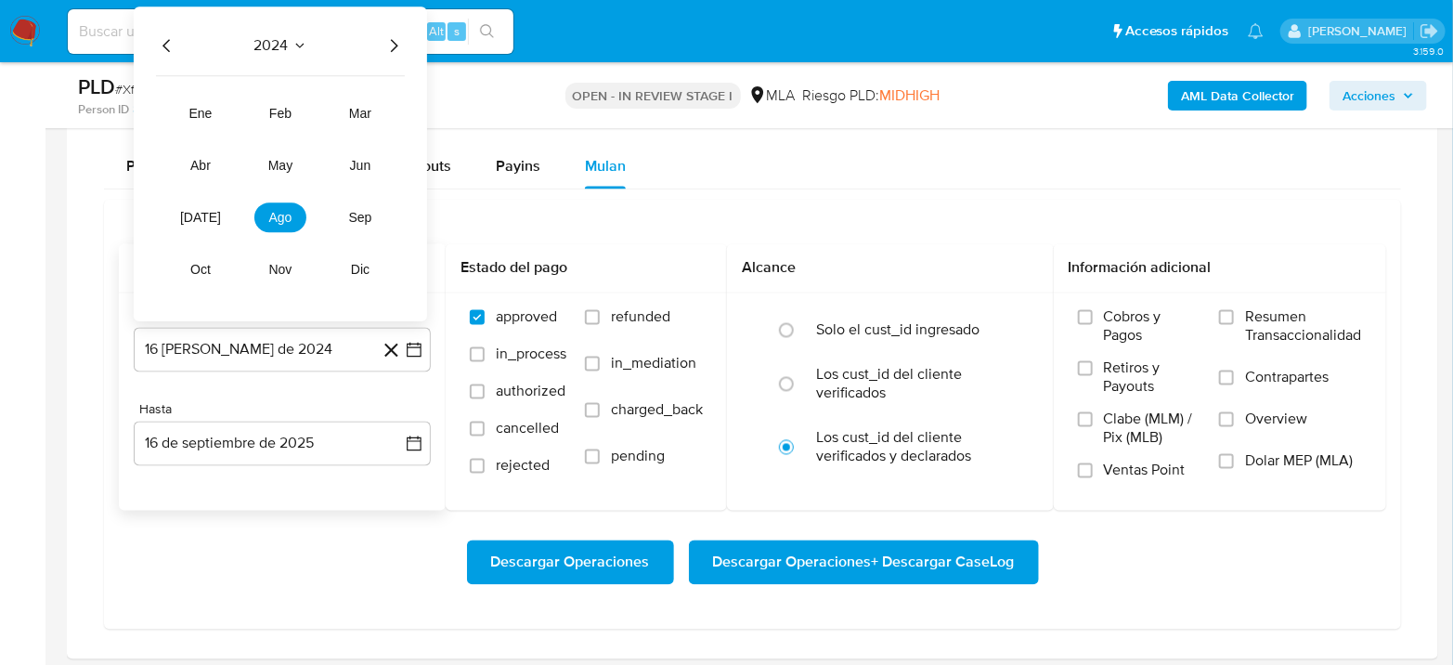
click at [391, 47] on icon "Año siguiente" at bounding box center [394, 46] width 22 height 22
click at [284, 163] on span "may" at bounding box center [280, 166] width 24 height 15
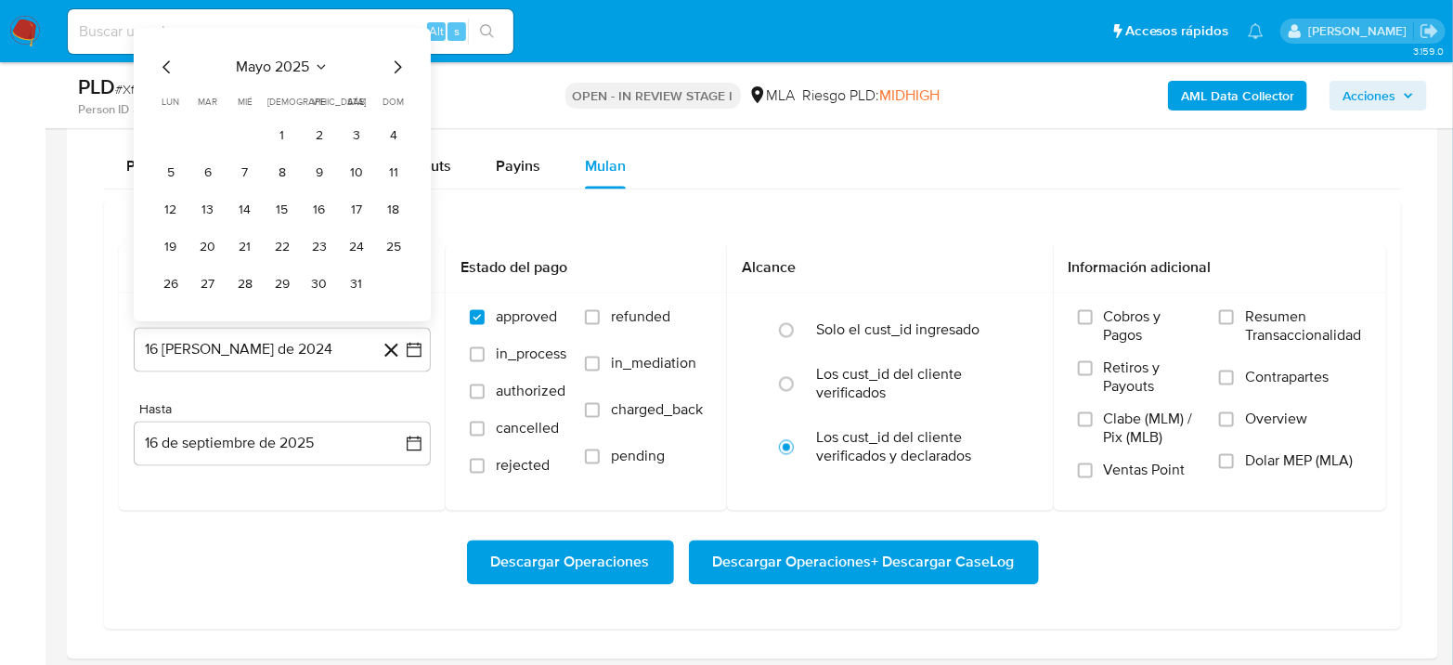
click at [282, 132] on button "1" at bounding box center [282, 137] width 30 height 30
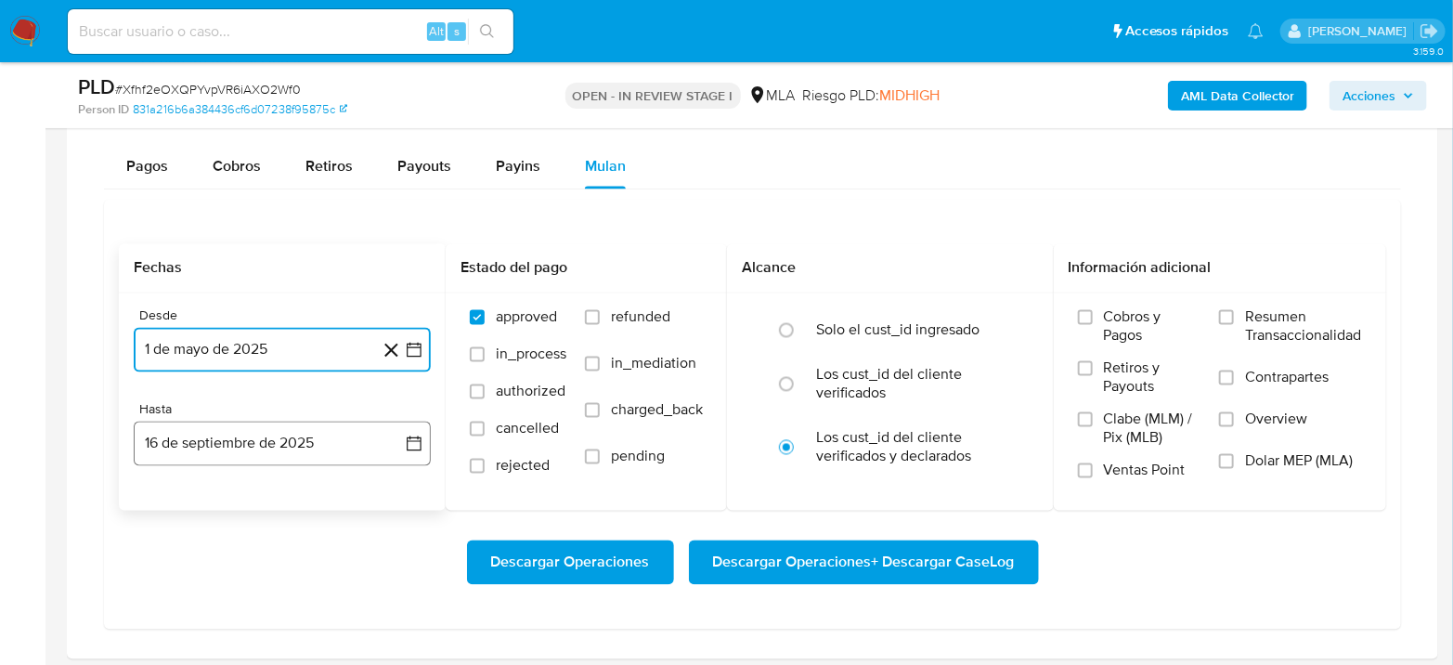
click at [299, 440] on button "16 de septiembre de 2025" at bounding box center [282, 444] width 297 height 45
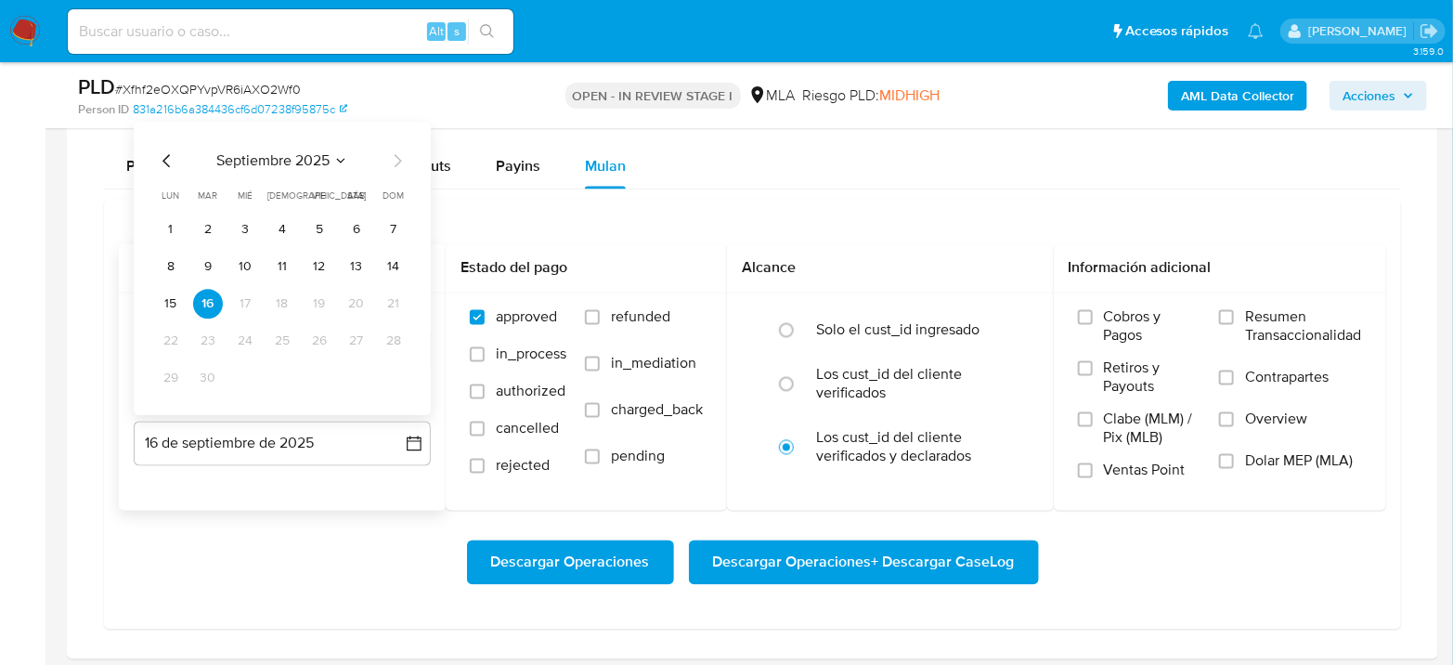
drag, startPoint x: 152, startPoint y: 154, endPoint x: 161, endPoint y: 163, distance: 11.8
click at [154, 154] on div "septiembre 2025 septiembre 2025 lun lunes mar martes mié miércoles jue jueves v…" at bounding box center [282, 269] width 297 height 293
click at [165, 163] on icon "Mes anterior" at bounding box center [167, 161] width 22 height 22
click at [390, 377] on button "31" at bounding box center [394, 379] width 30 height 30
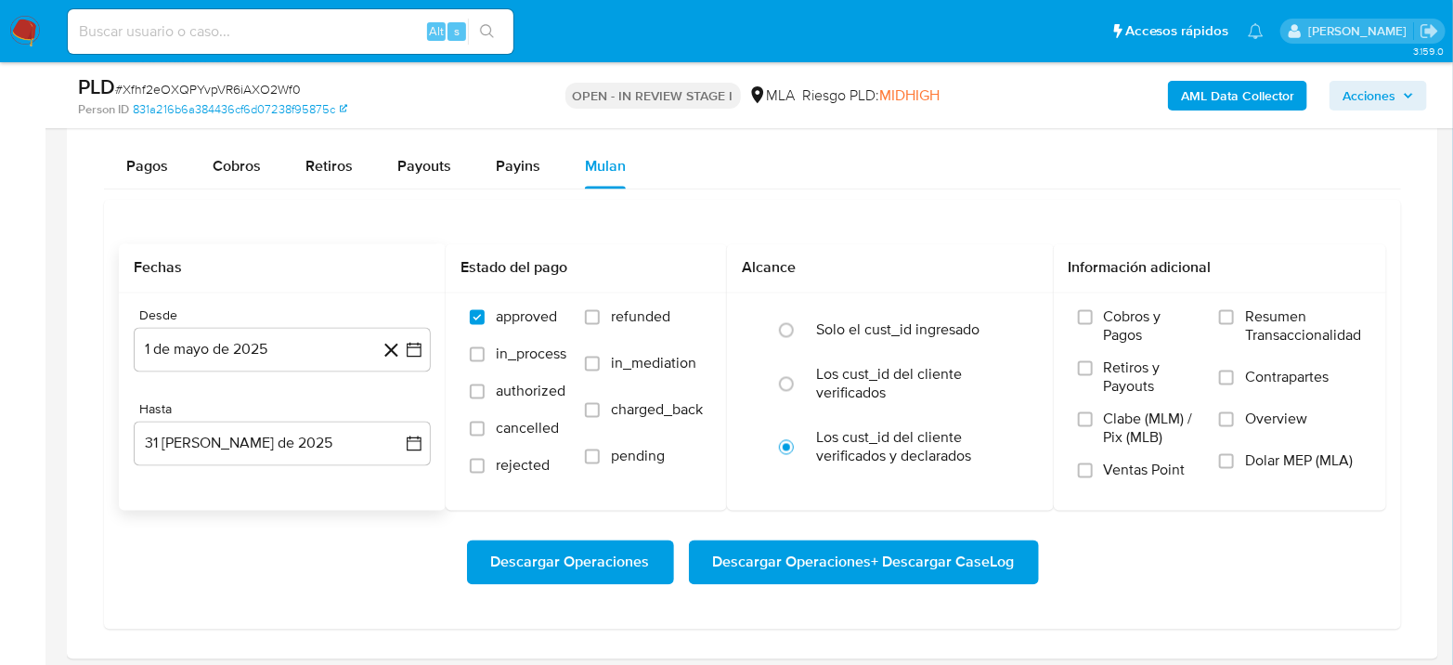
click at [362, 521] on div "Descargar Operaciones Descargar Operaciones + Descargar CaseLog" at bounding box center [753, 563] width 1268 height 104
click at [1254, 457] on span "Dolar MEP (MLA)" at bounding box center [1299, 461] width 108 height 19
click at [1234, 457] on input "Dolar MEP (MLA)" at bounding box center [1226, 461] width 15 height 15
click at [973, 558] on span "Descargar Operaciones + Descargar CaseLog" at bounding box center [864, 562] width 302 height 41
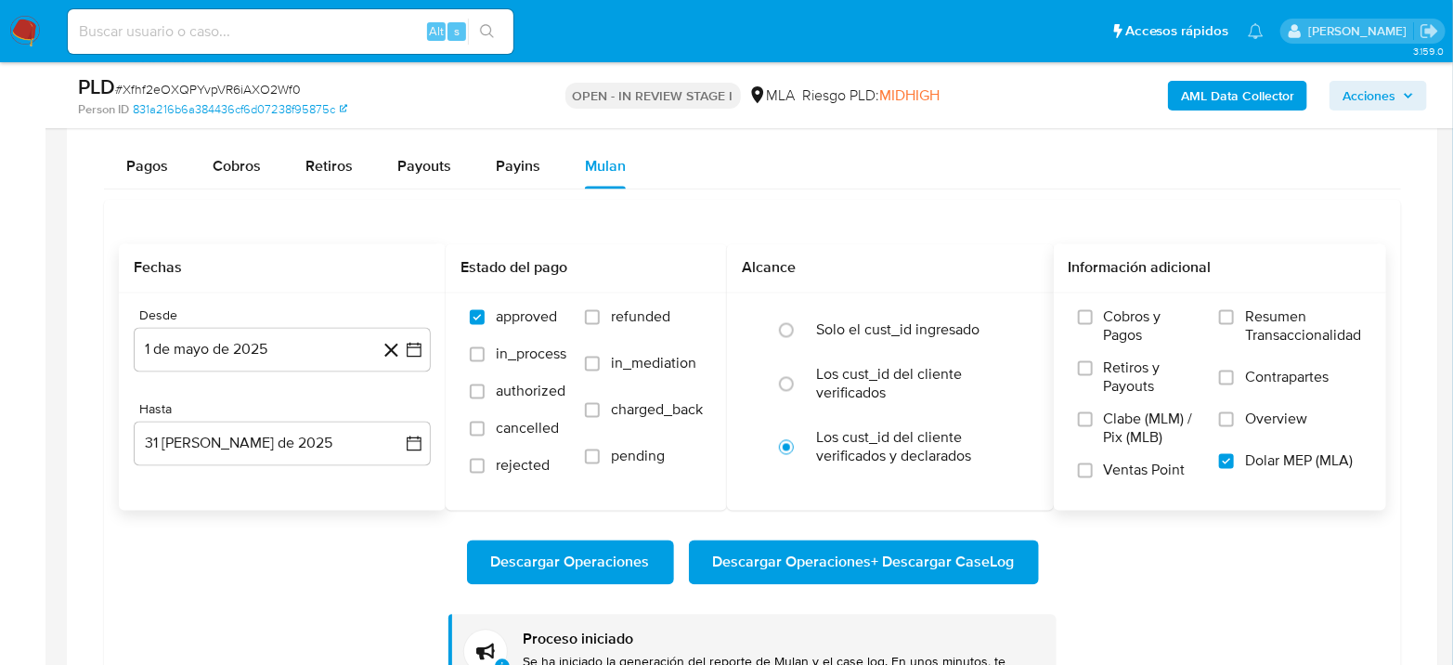
click at [37, 37] on img at bounding box center [25, 32] width 32 height 32
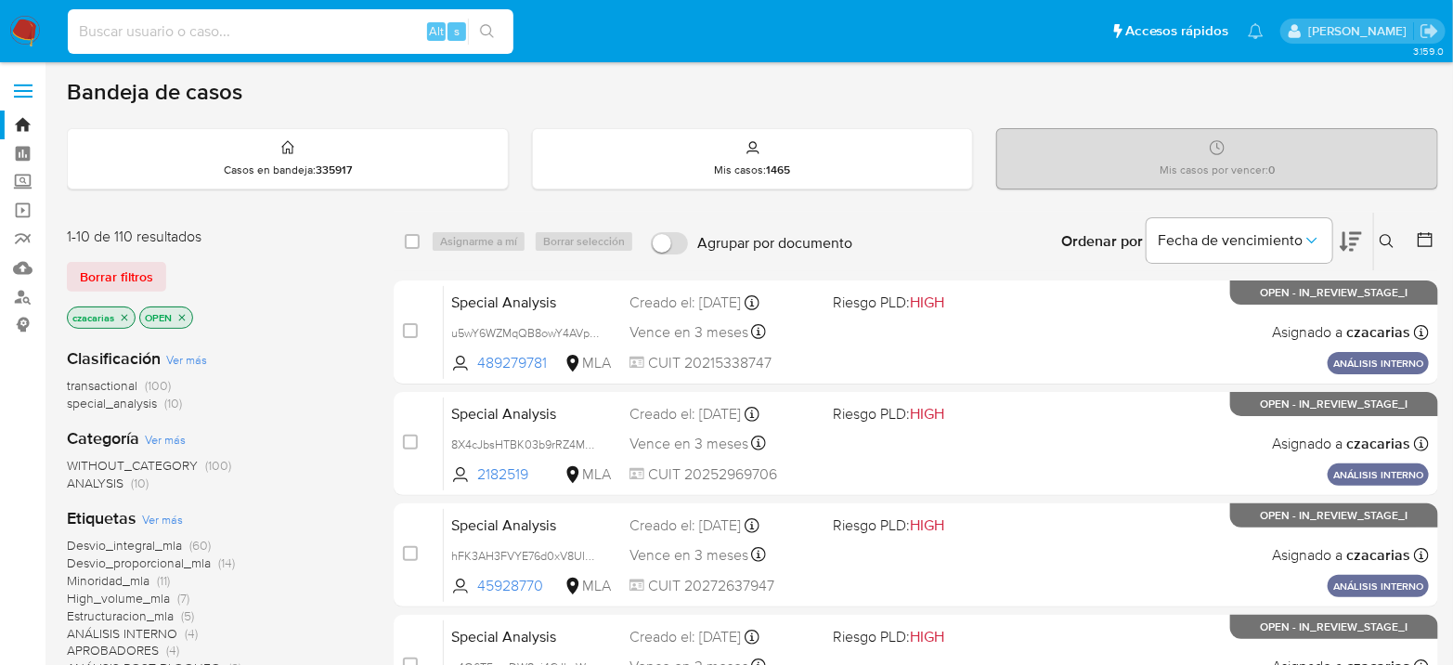
click at [317, 24] on input at bounding box center [291, 32] width 446 height 24
paste input "Dmloz2Sf6UZUZzg3DXvmN76V"
type input "Dmloz2Sf6UZUZzg3DXvmN76V"
click at [478, 30] on button "search-icon" at bounding box center [487, 32] width 38 height 26
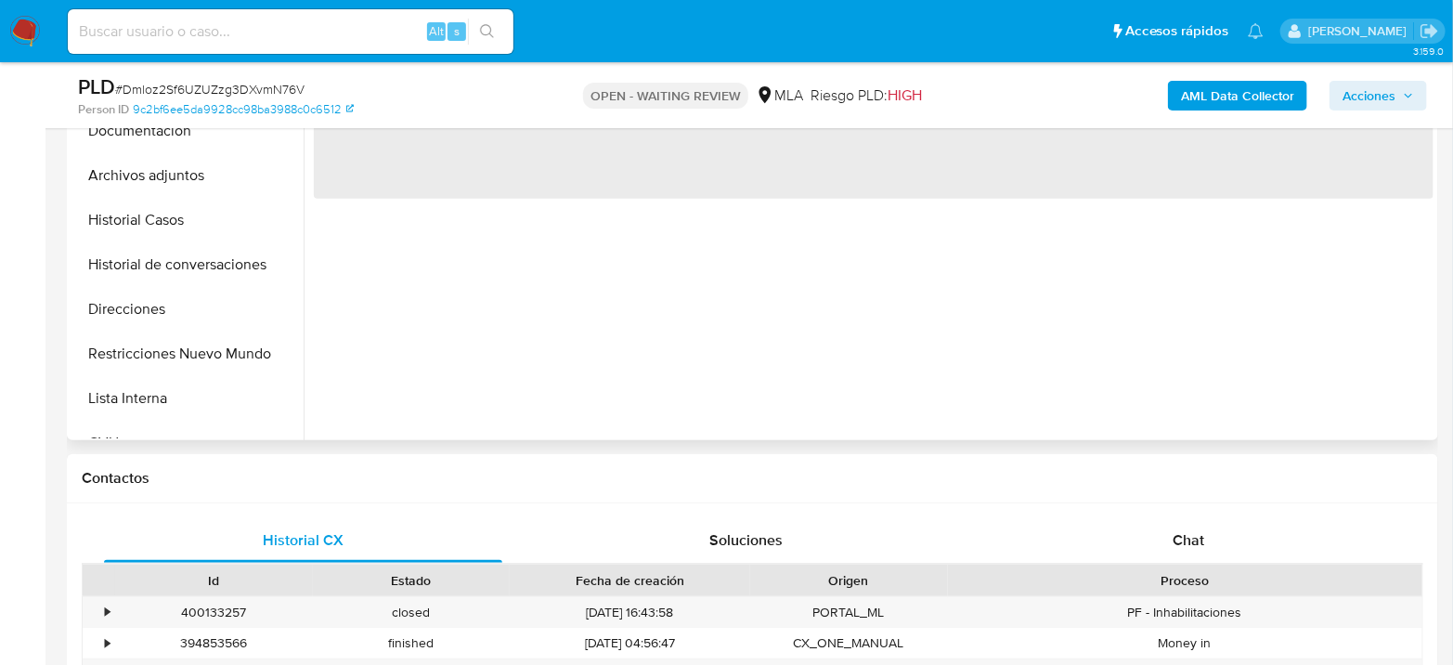
select select "10"
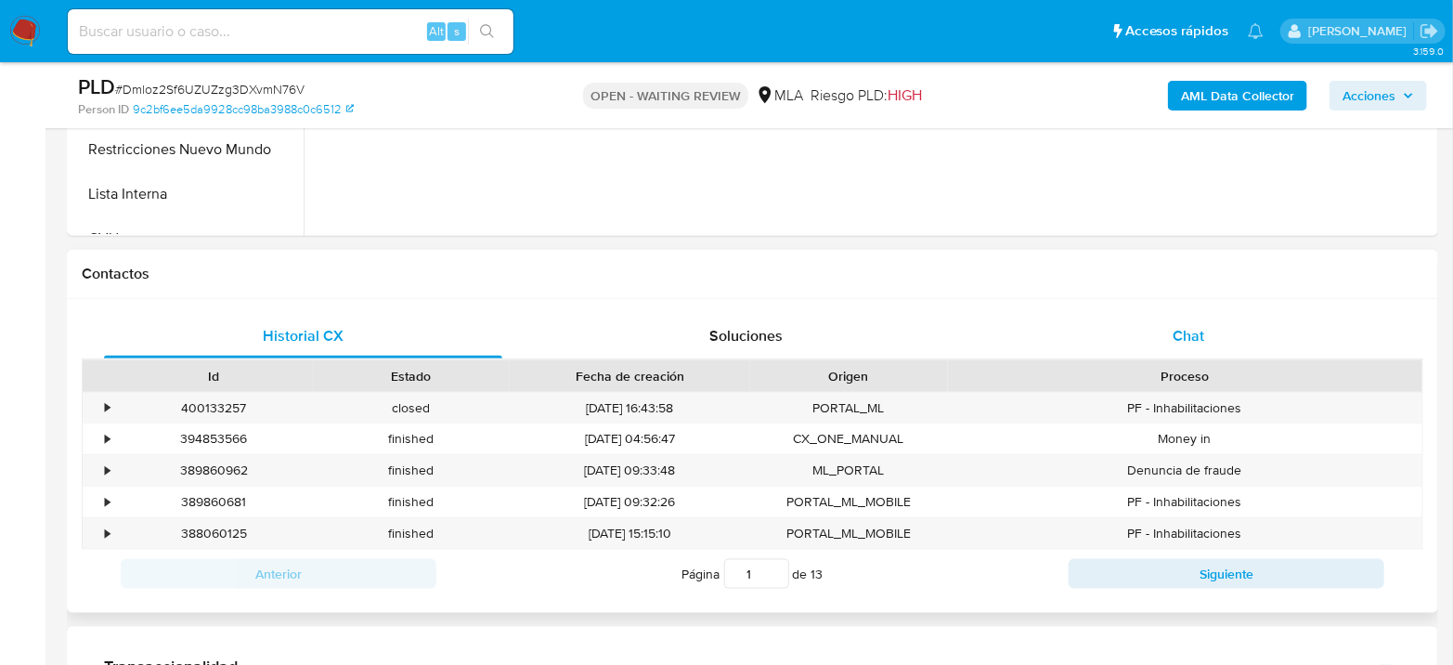
click at [1214, 346] on div "Chat" at bounding box center [1189, 336] width 398 height 45
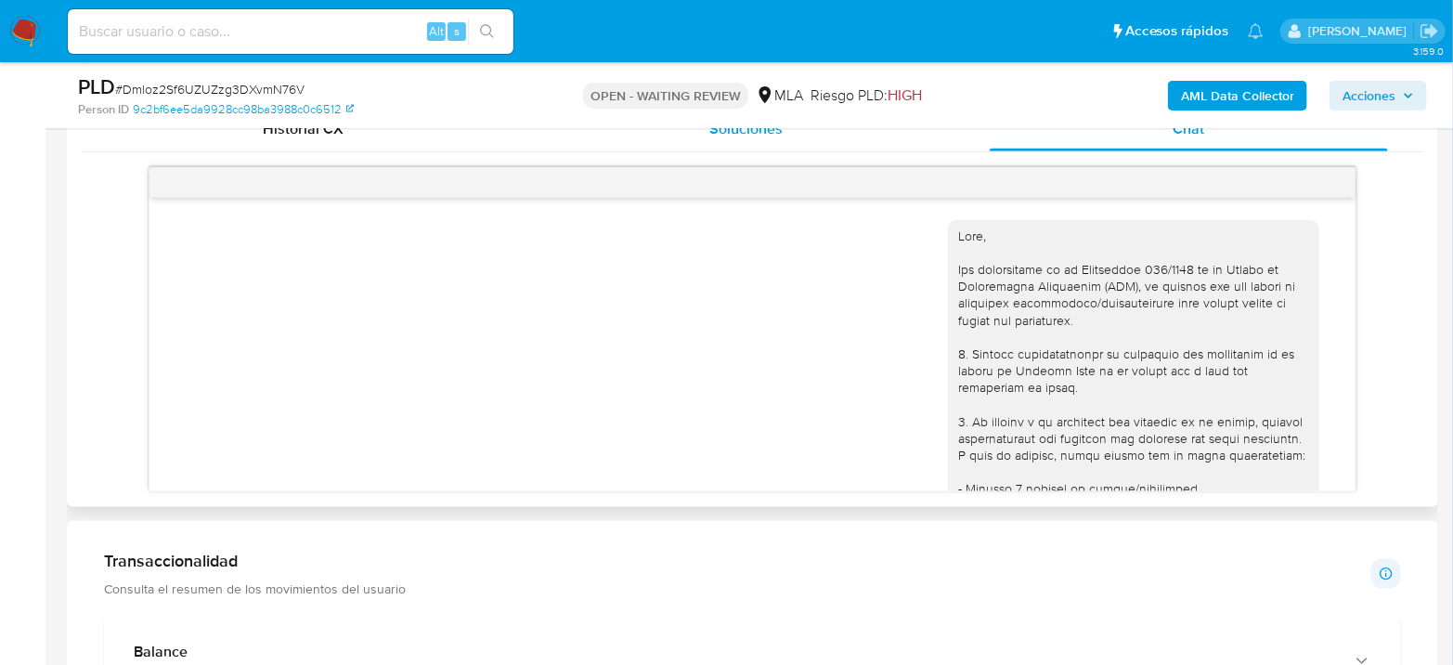
scroll to position [3851, 0]
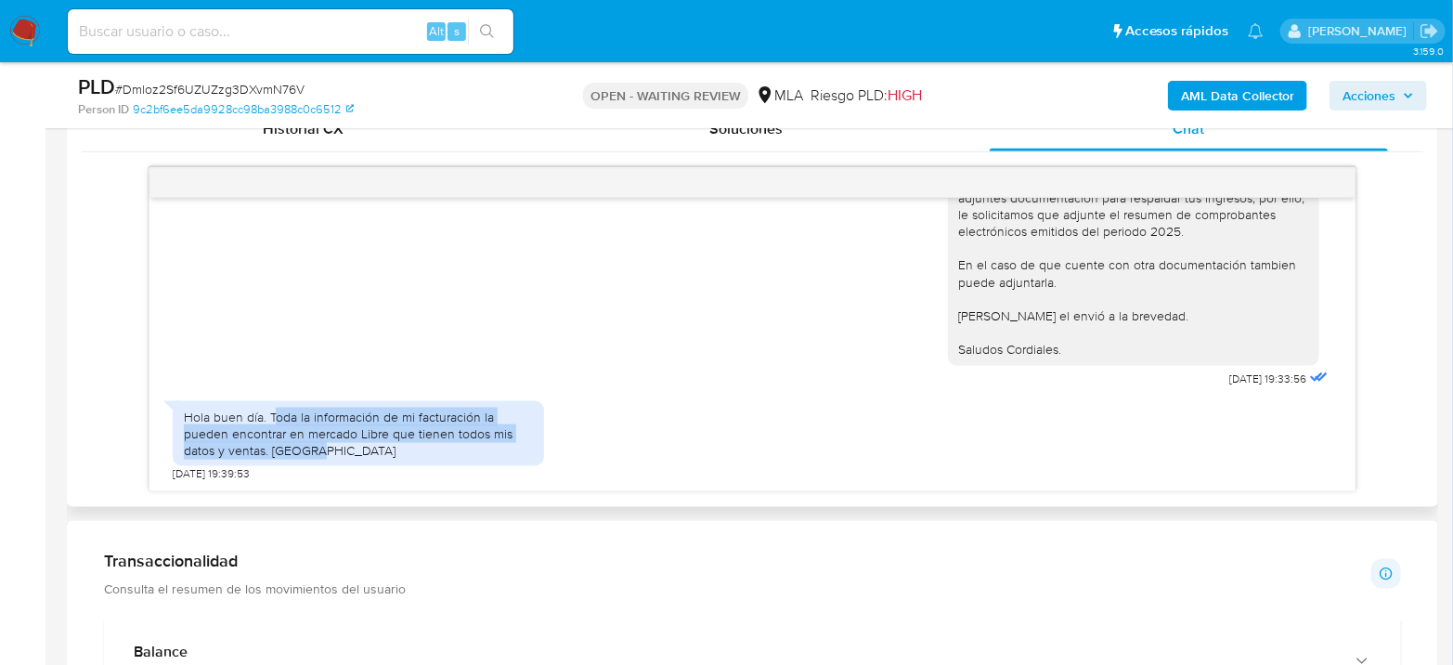
drag, startPoint x: 273, startPoint y: 414, endPoint x: 367, endPoint y: 449, distance: 100.2
click at [367, 449] on div "Hola buen día. Toda la información de mi facturación la pueden encontrar en mer…" at bounding box center [358, 434] width 349 height 51
drag, startPoint x: 358, startPoint y: 446, endPoint x: 182, endPoint y: 410, distance: 179.0
click at [182, 410] on div "Hola buen día. Toda la información de mi facturación la pueden encontrar en mer…" at bounding box center [358, 434] width 371 height 66
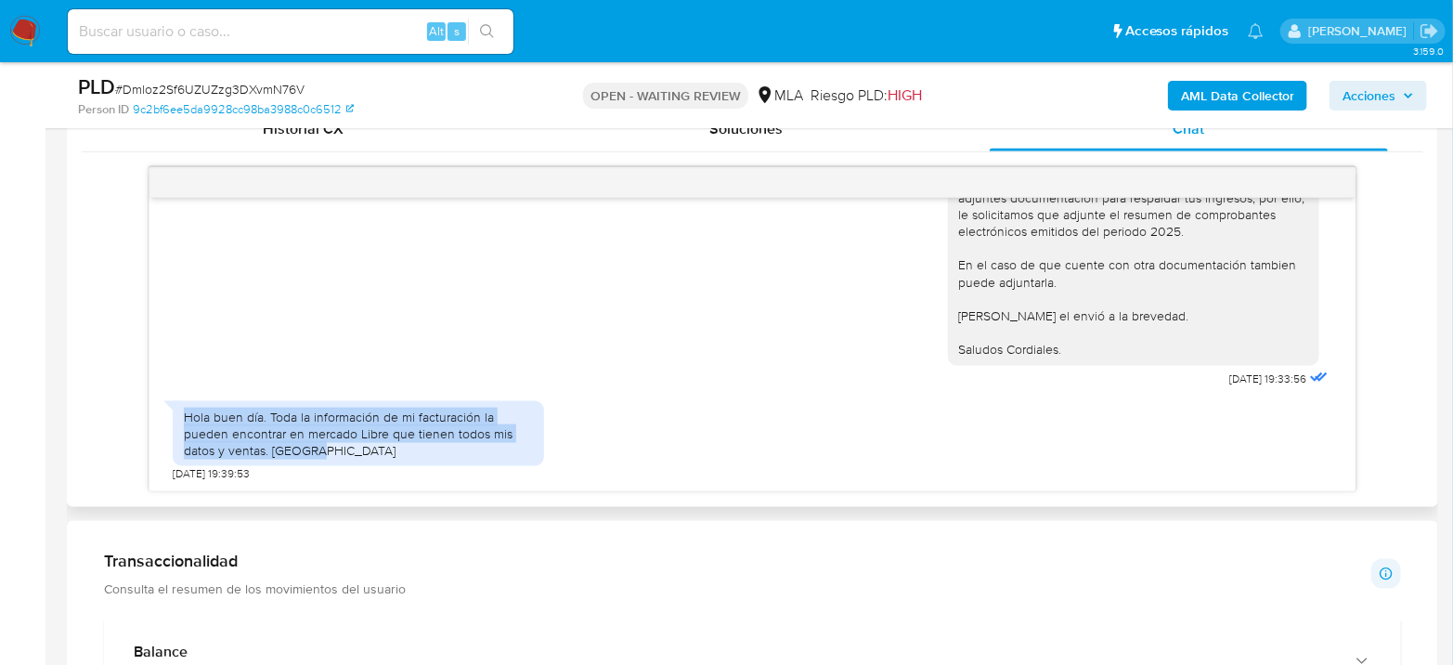
click at [199, 415] on div "Hola buen día. Toda la información de mi facturación la pueden encontrar en mer…" at bounding box center [358, 434] width 349 height 51
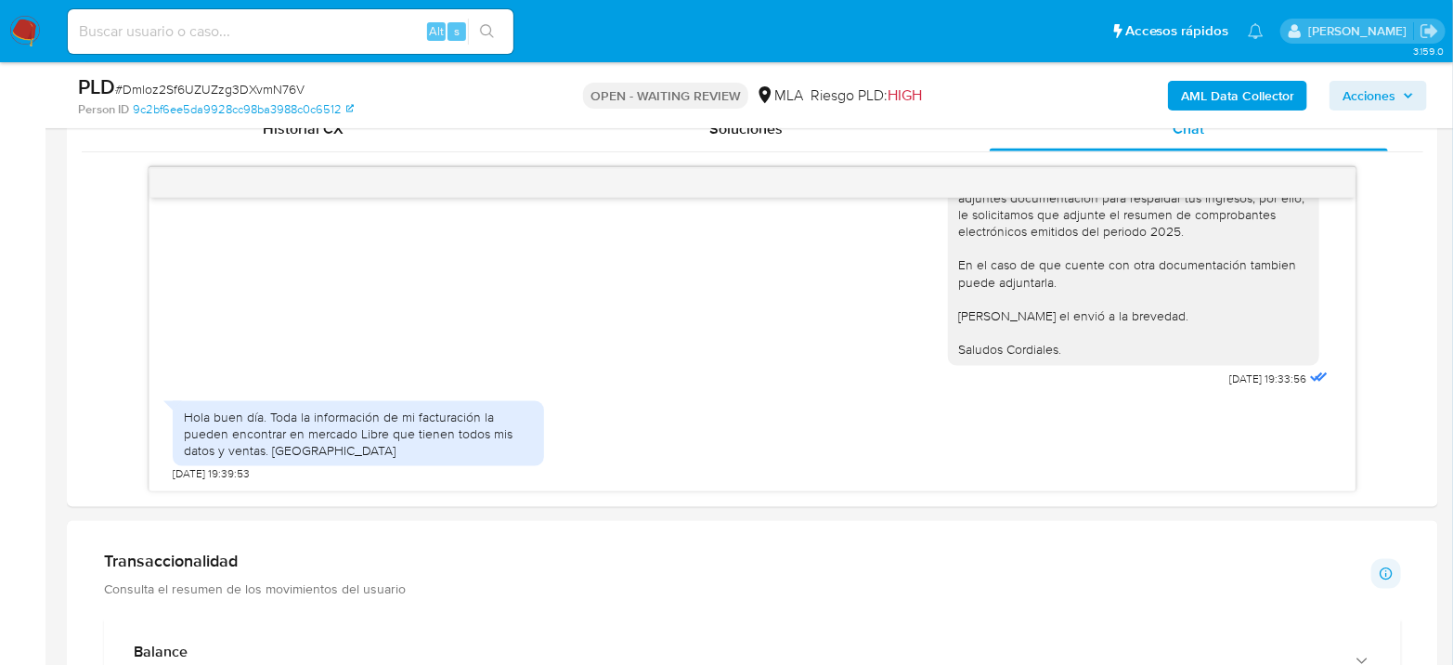
click at [337, 24] on input at bounding box center [291, 32] width 446 height 24
paste input "e5YcDWuCBaYxoDRmVWXEno9u"
type input "e5YcDWuCBaYxoDRmVWXEno9u"
click at [492, 32] on icon "search-icon" at bounding box center [487, 31] width 15 height 15
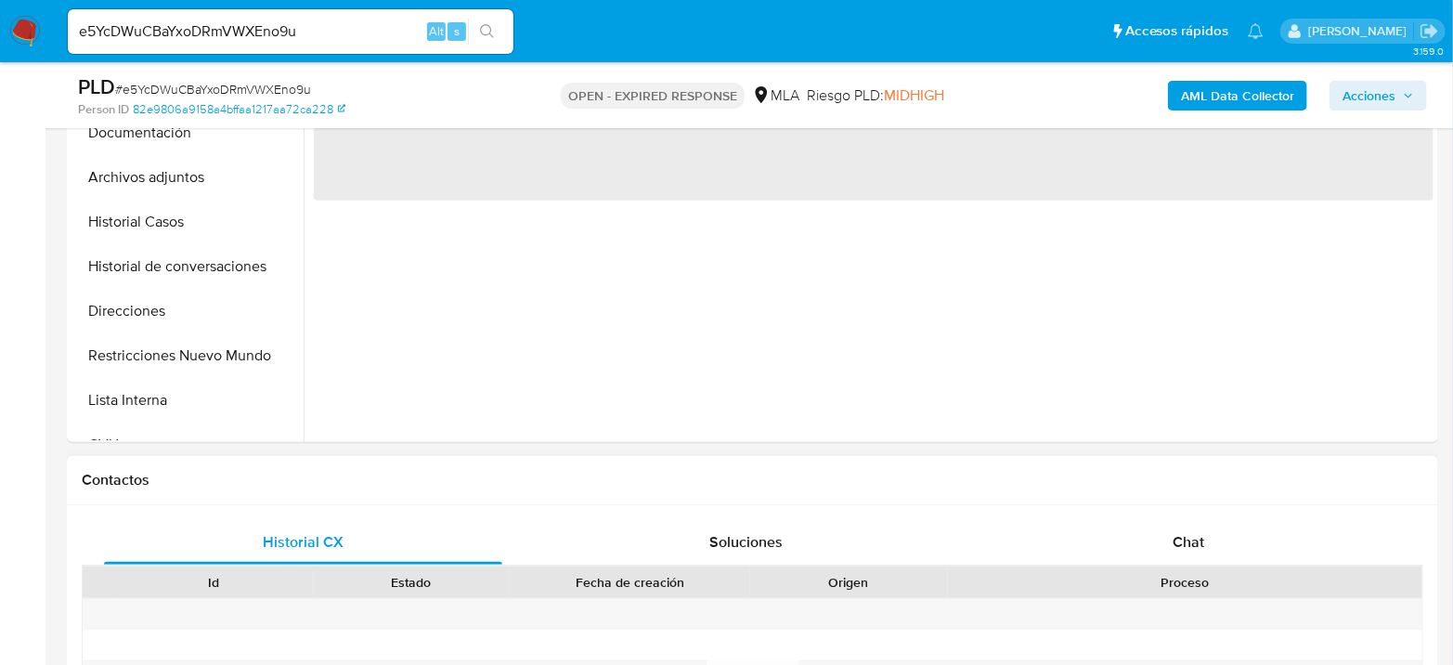
select select "10"
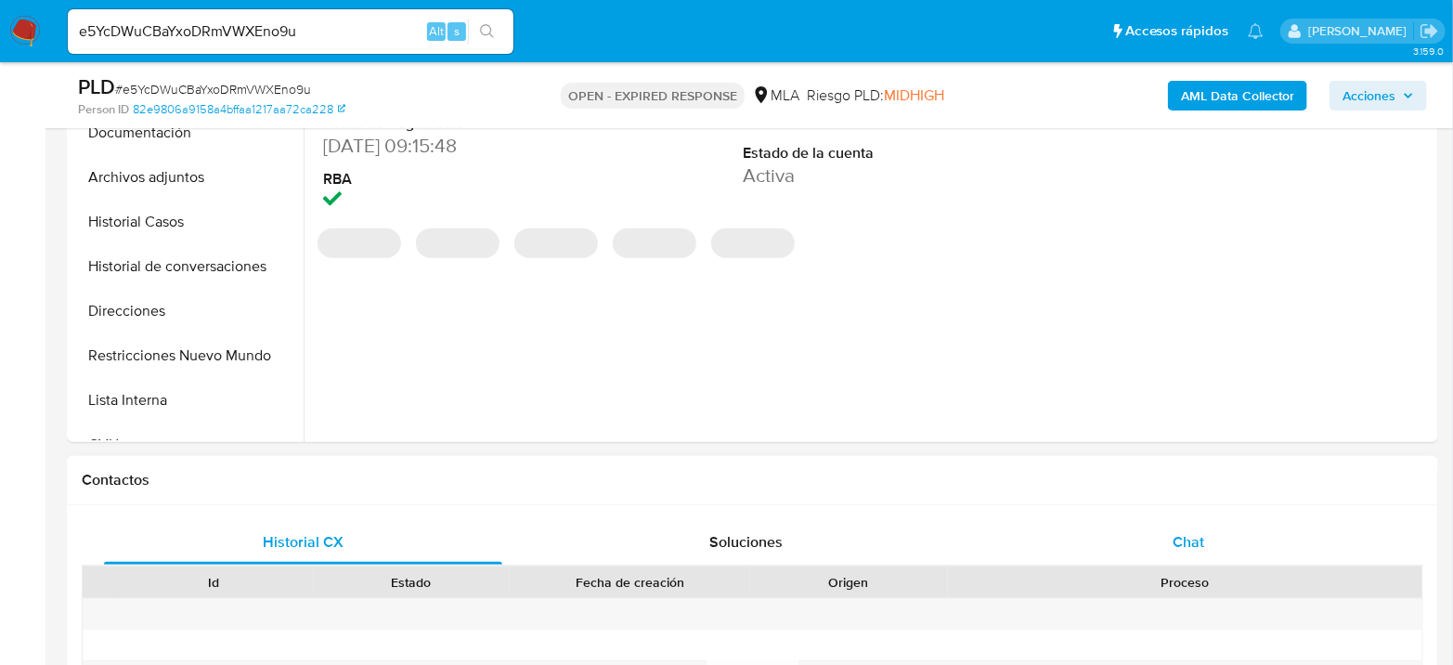
click at [1231, 542] on div "Chat" at bounding box center [1189, 542] width 398 height 45
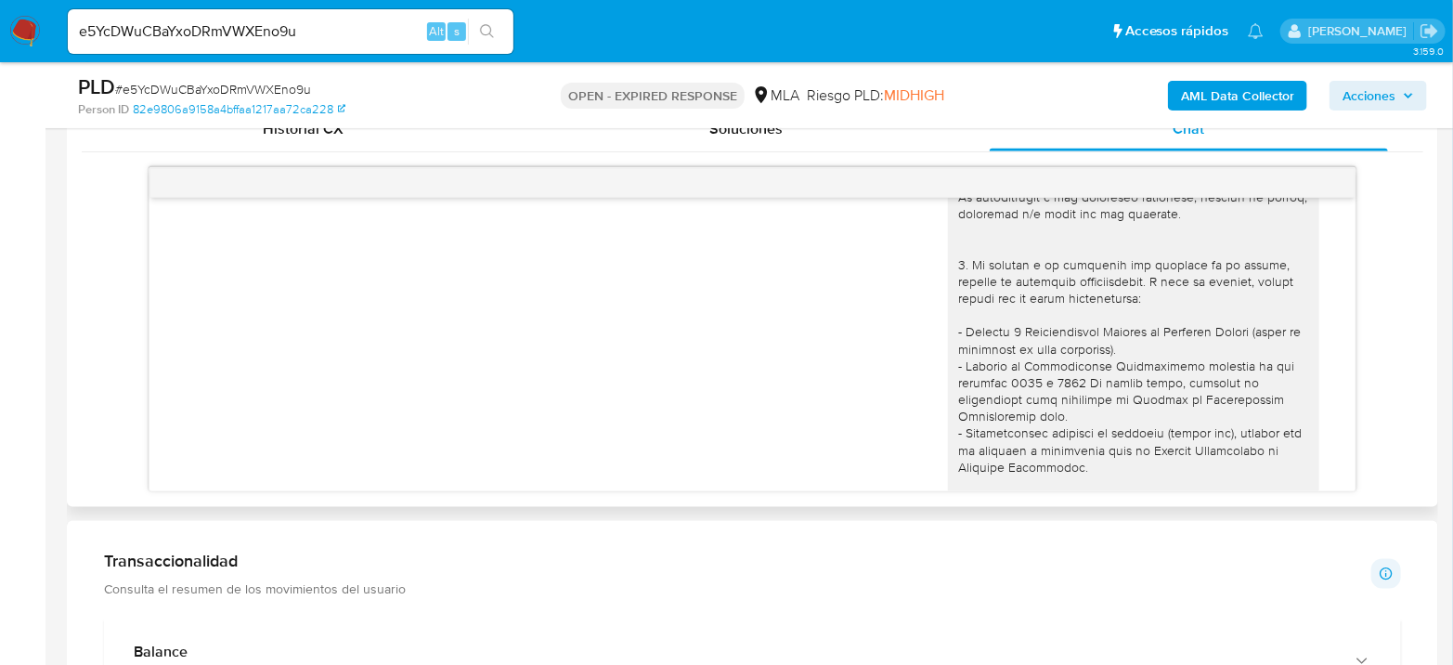
scroll to position [1614, 0]
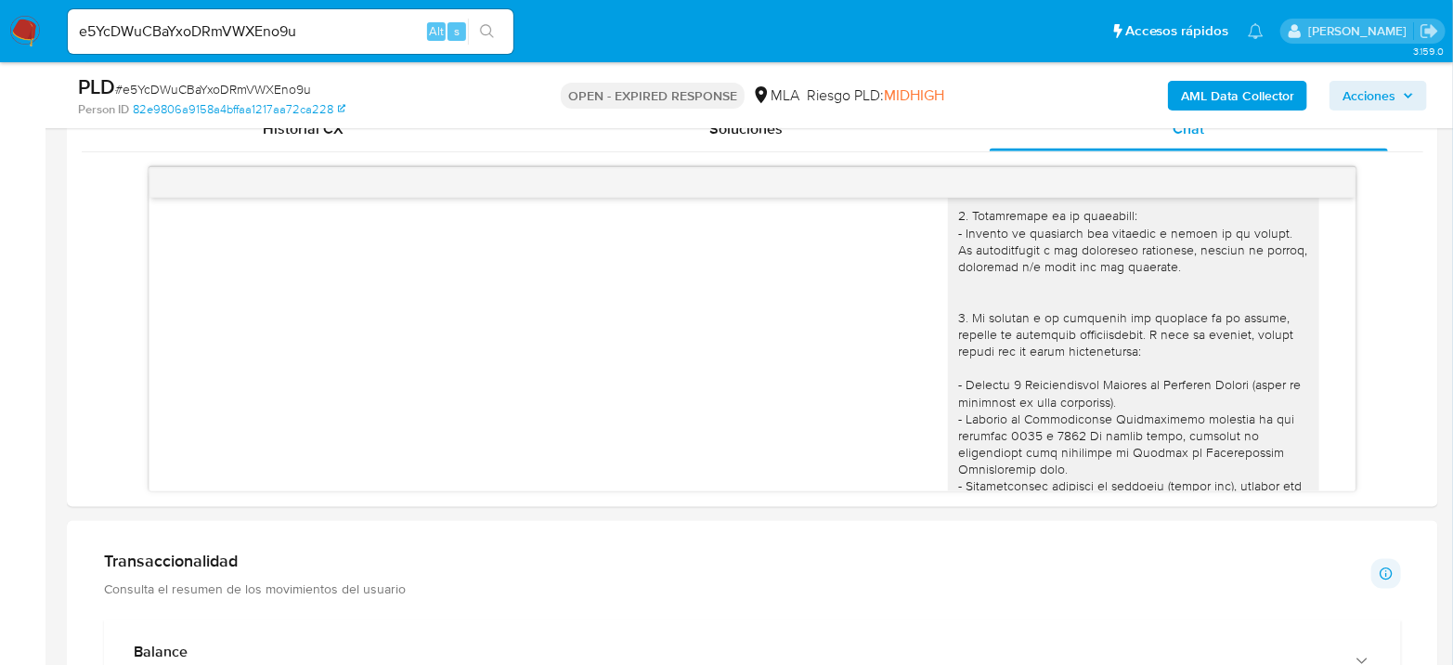
click at [282, 93] on span "# e5YcDWuCBaYxoDRmVWXEno9u" at bounding box center [213, 89] width 196 height 19
copy span "e5YcDWuCBaYxoDRmVWXEno9u"
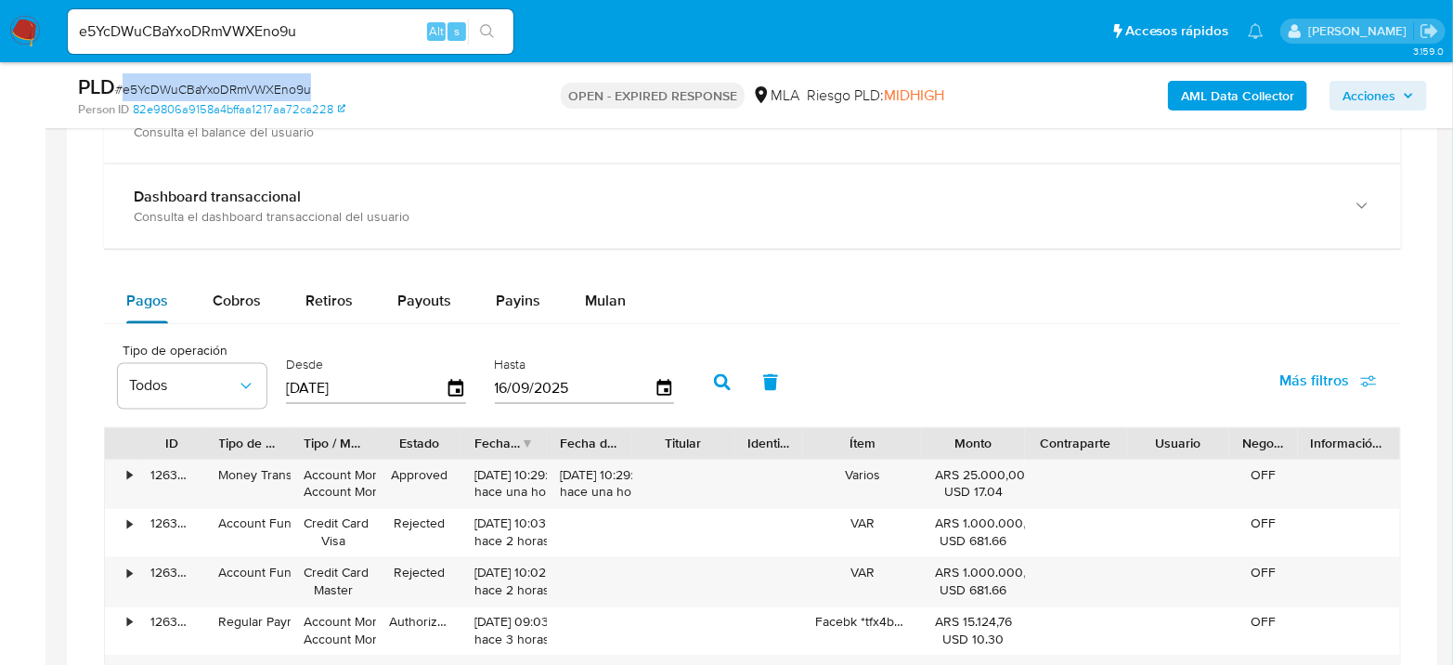
scroll to position [1547, 0]
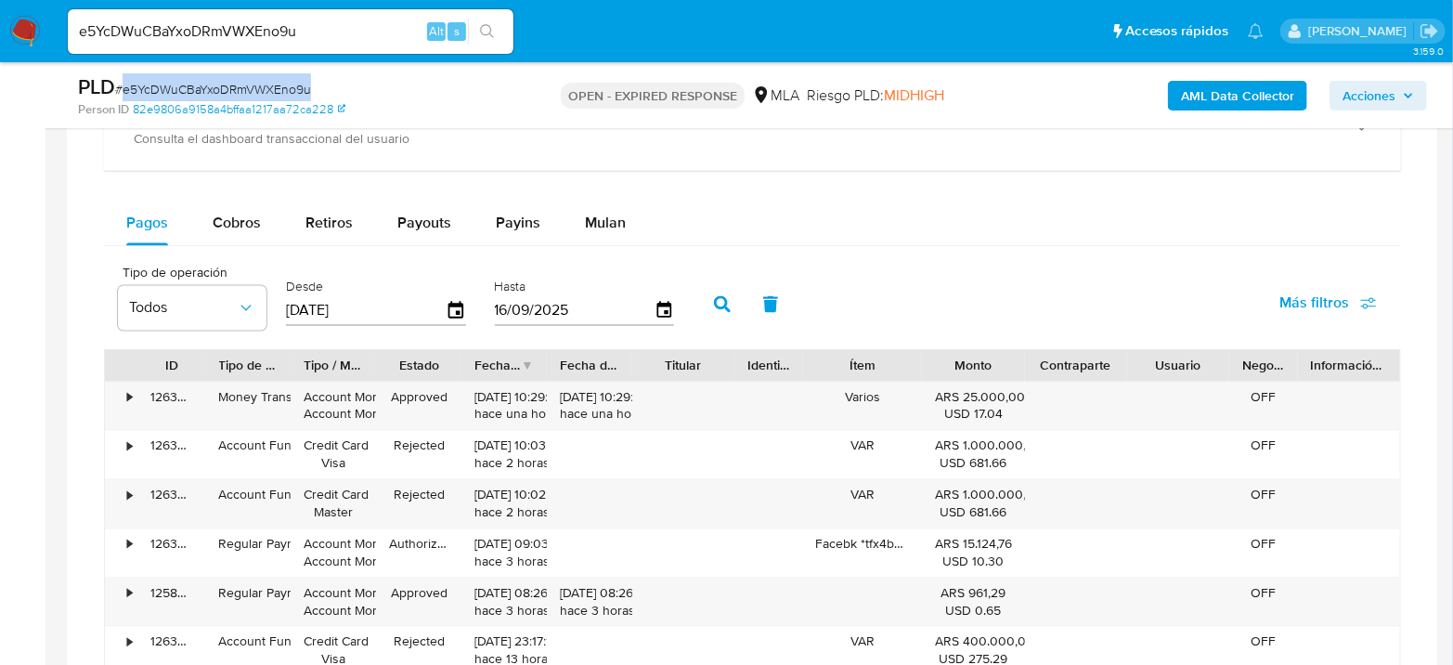
click at [174, 85] on span "# e5YcDWuCBaYxoDRmVWXEno9u" at bounding box center [213, 89] width 196 height 19
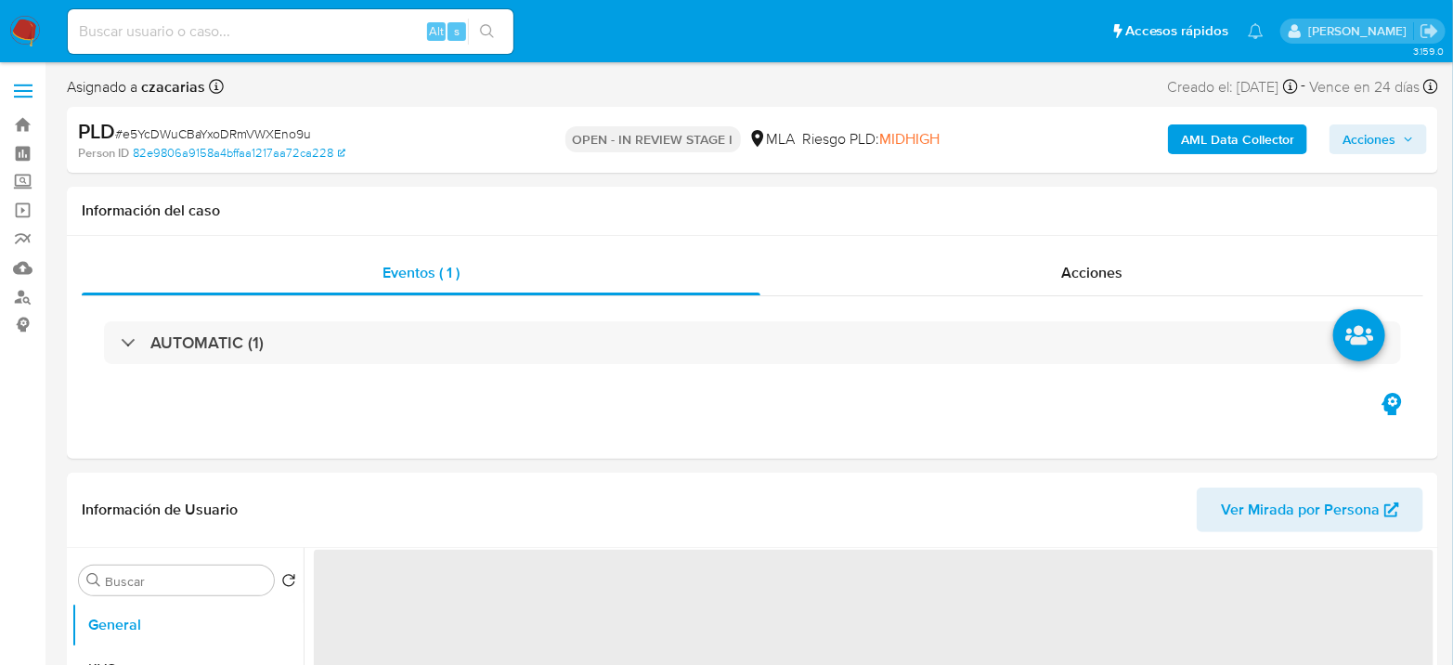
select select "10"
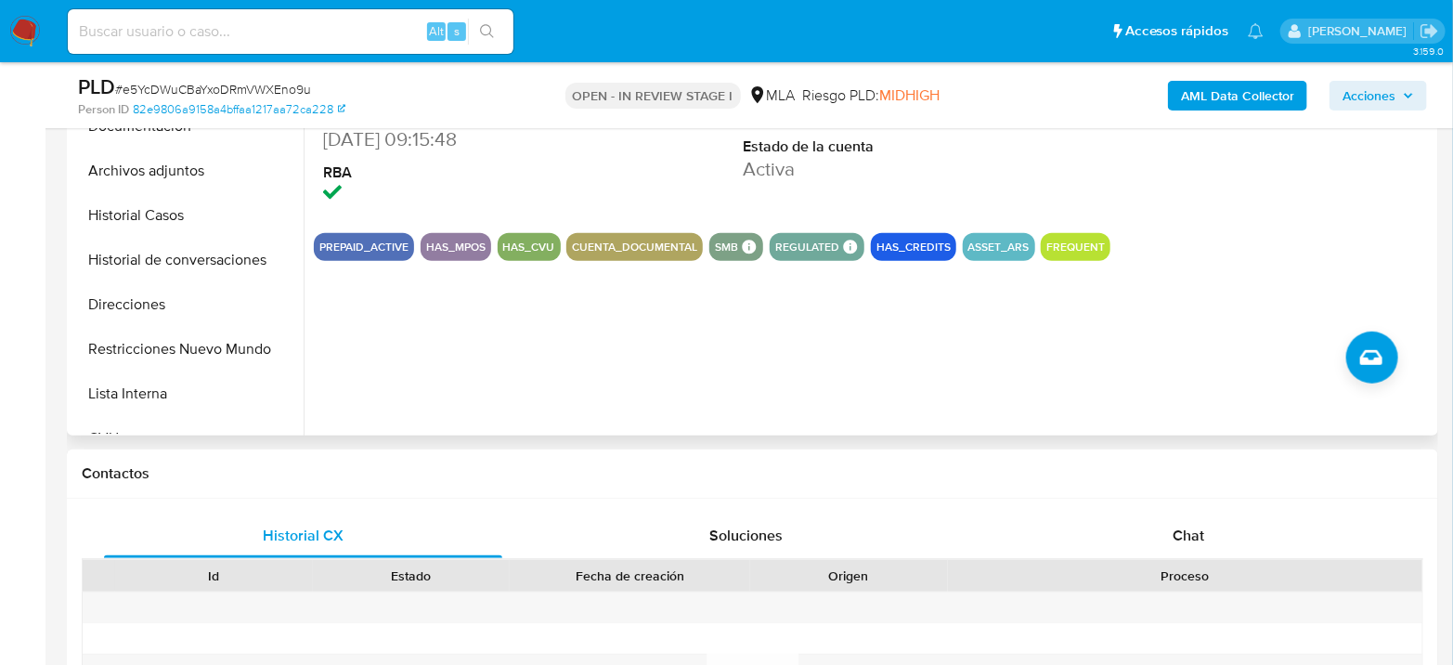
scroll to position [515, 0]
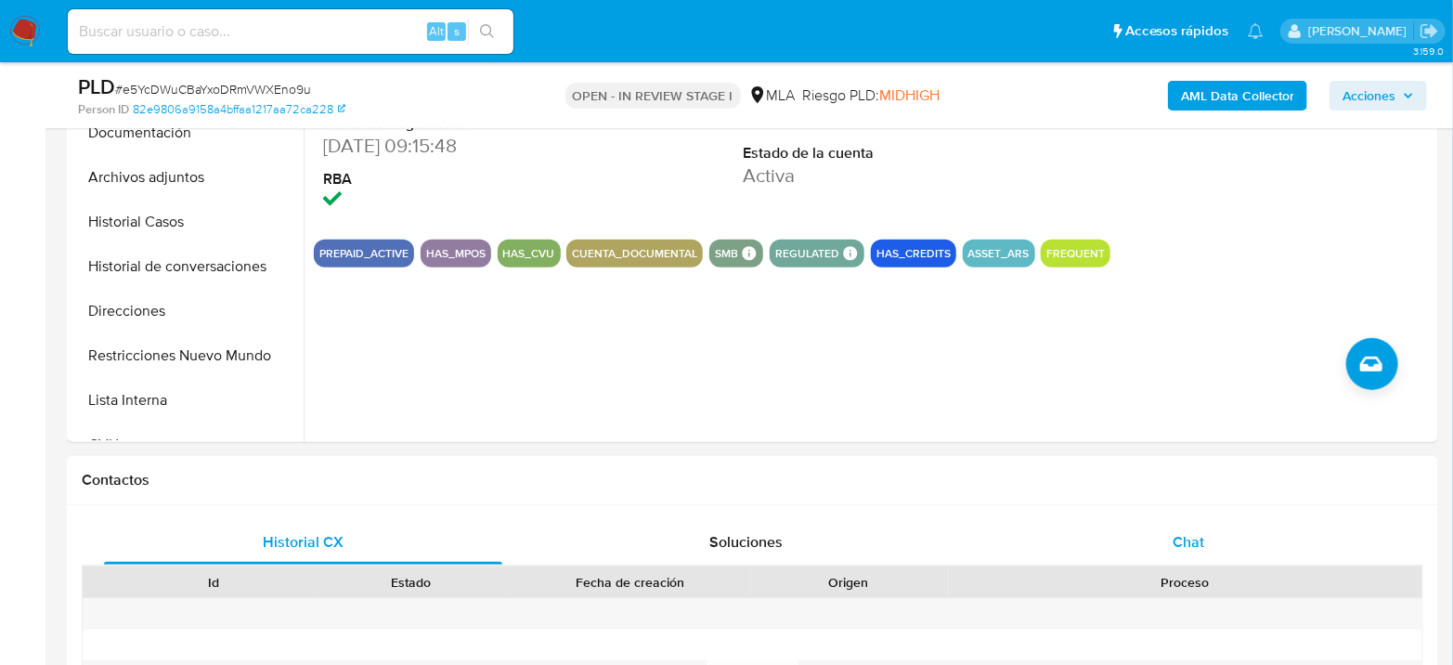
drag, startPoint x: 1205, startPoint y: 501, endPoint x: 1199, endPoint y: 519, distance: 18.8
click at [1204, 505] on div "Contactos Historial CX Soluciones Chat Id Estado Fecha de creación Origen Proce…" at bounding box center [753, 660] width 1372 height 408
click at [1198, 531] on span "Chat" at bounding box center [1189, 541] width 32 height 21
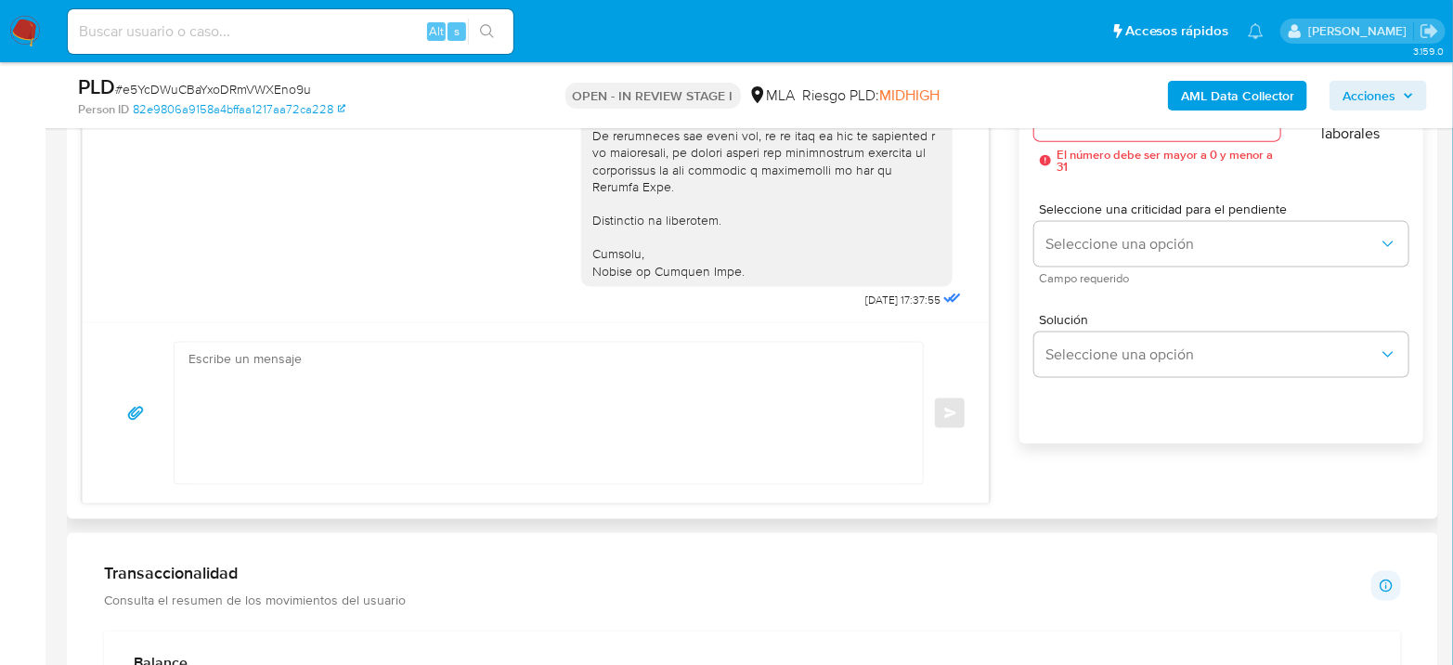
scroll to position [1135, 0]
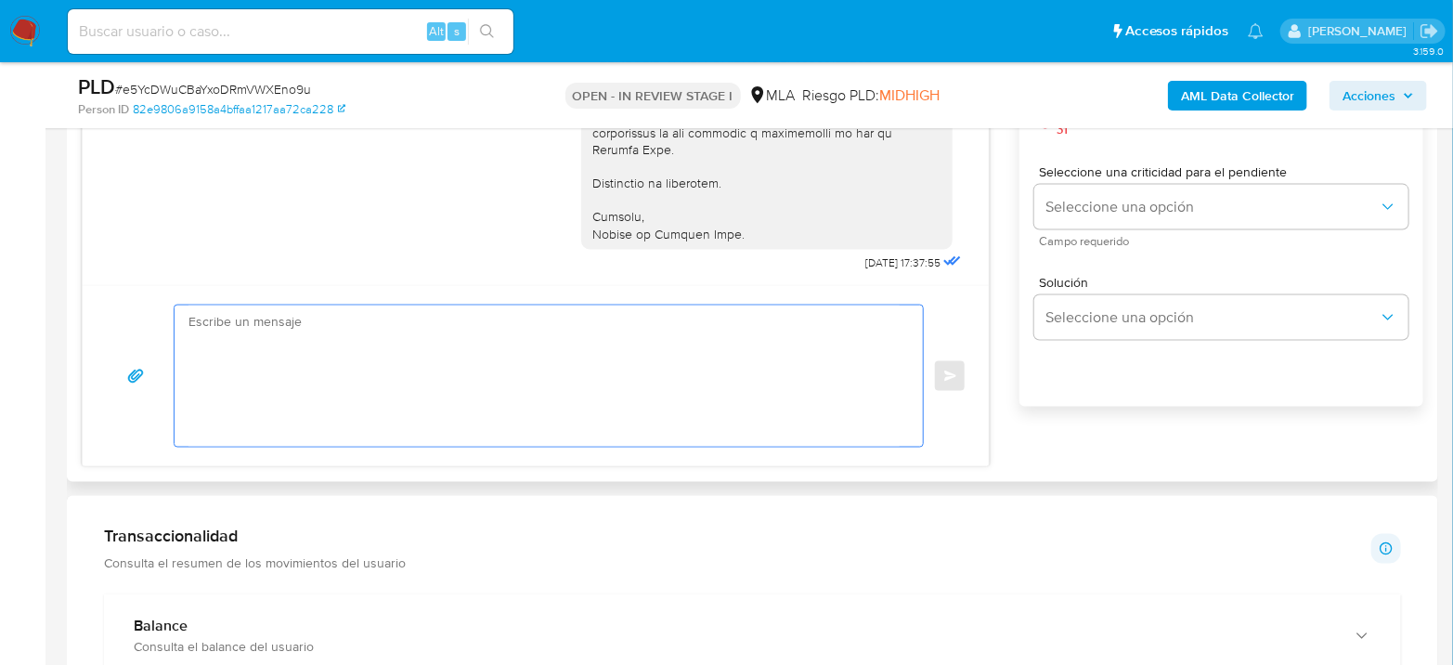
click at [462, 383] on textarea at bounding box center [544, 376] width 711 height 141
paste textarea "Hola, Esperamos que te encuentres muy bien. Te consultamos si tuviste oportunid…"
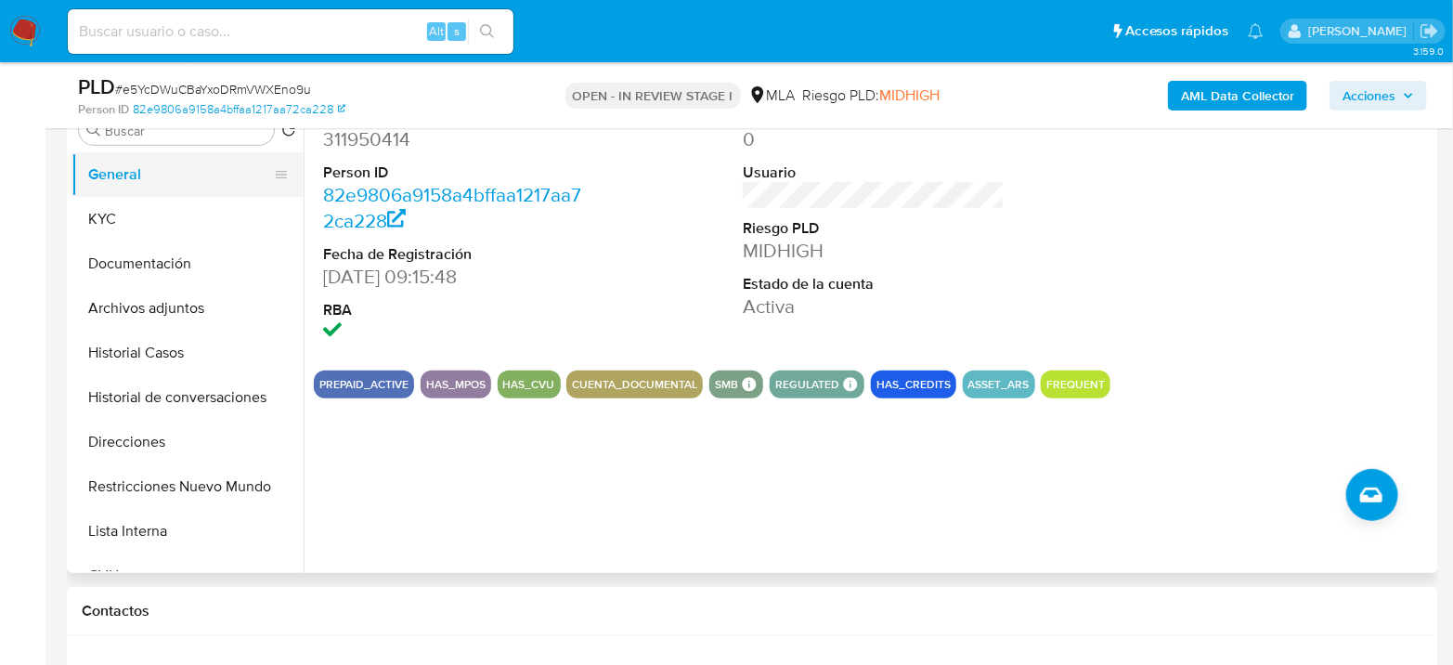
scroll to position [206, 0]
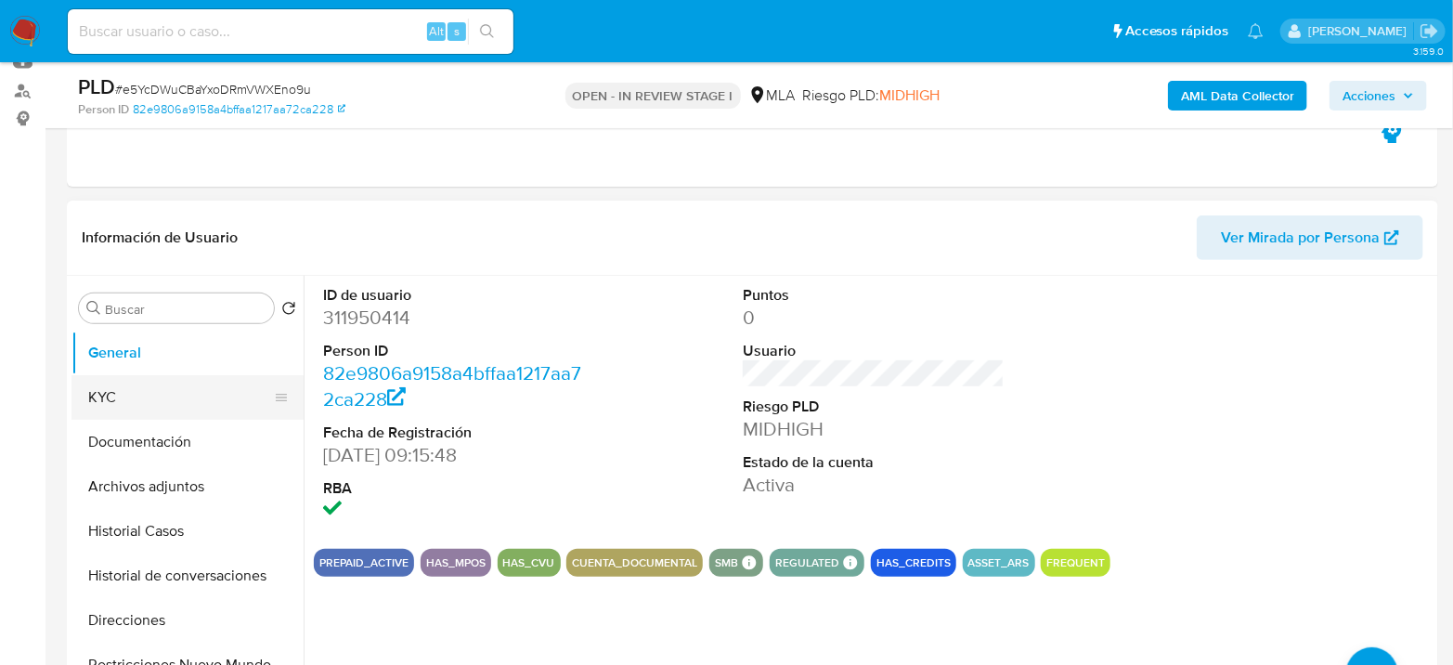
click at [120, 390] on button "KYC" at bounding box center [180, 397] width 217 height 45
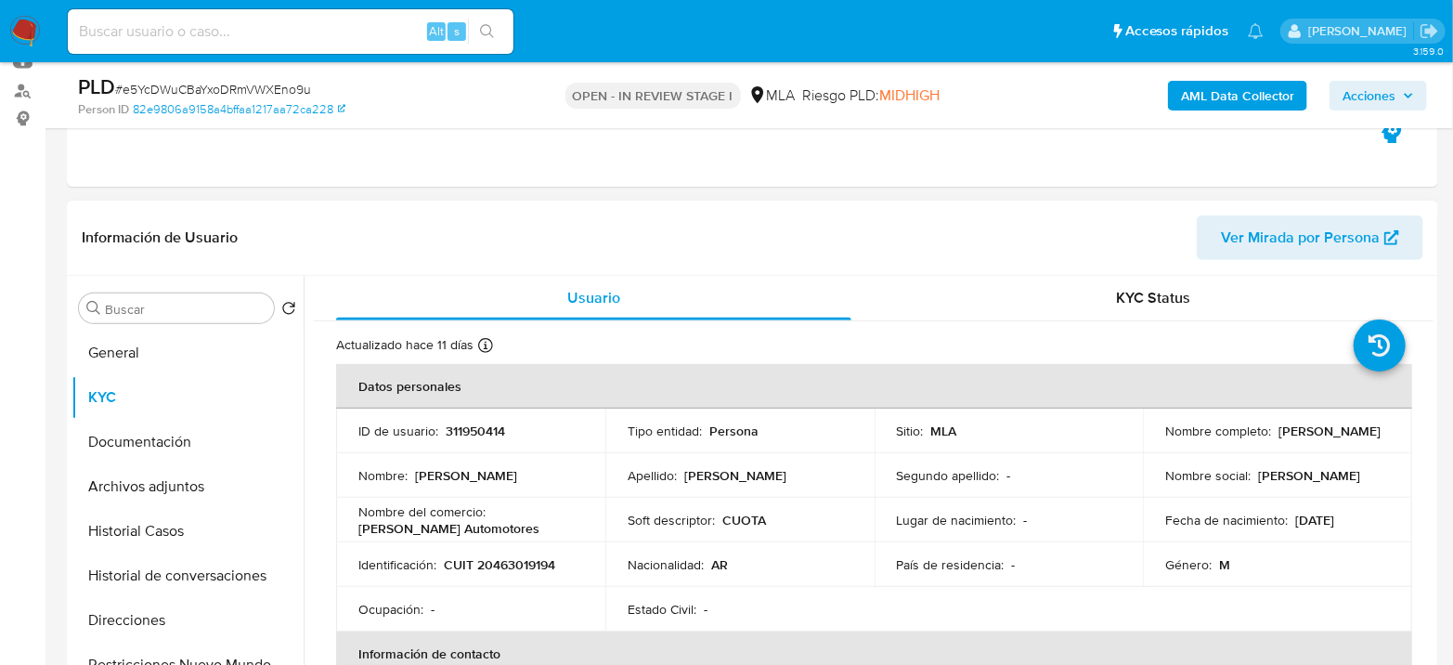
drag, startPoint x: 1162, startPoint y: 438, endPoint x: 1293, endPoint y: 439, distance: 130.9
click at [1293, 439] on div "Nombre completo : [PERSON_NAME]" at bounding box center [1277, 431] width 225 height 17
copy p "[PERSON_NAME]"
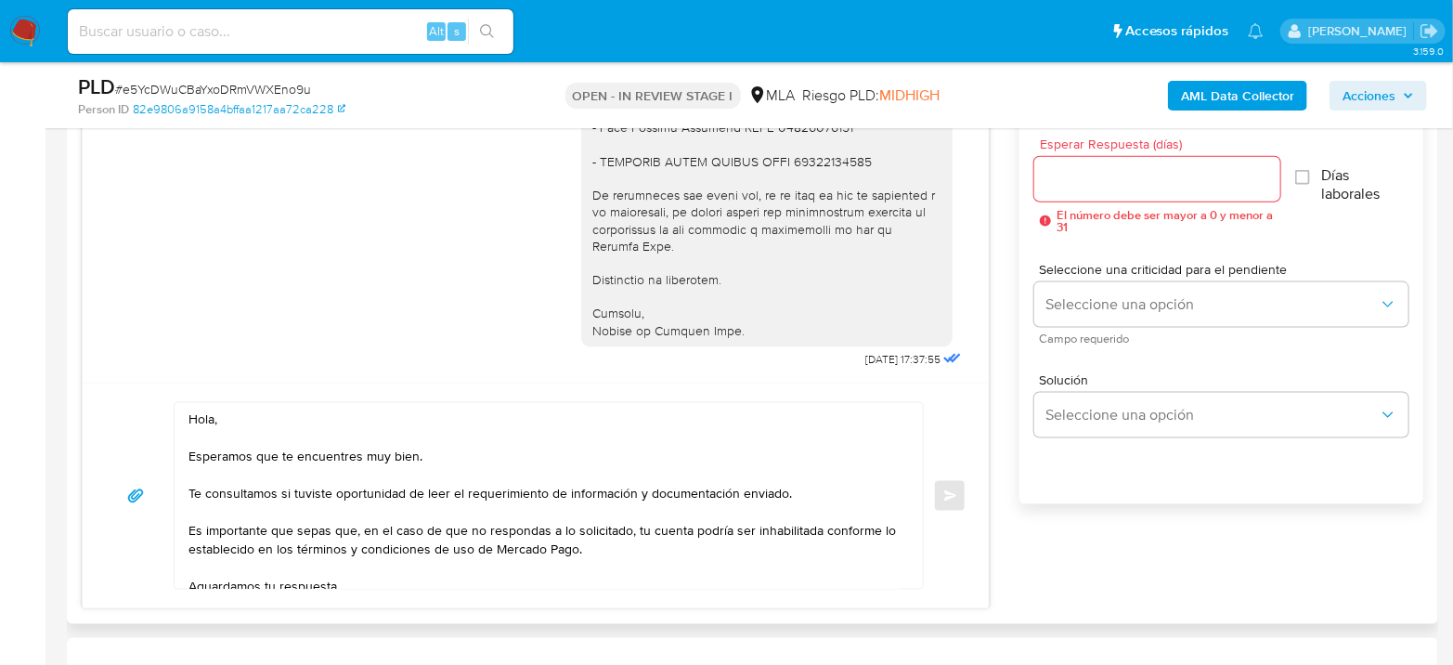
scroll to position [1135, 0]
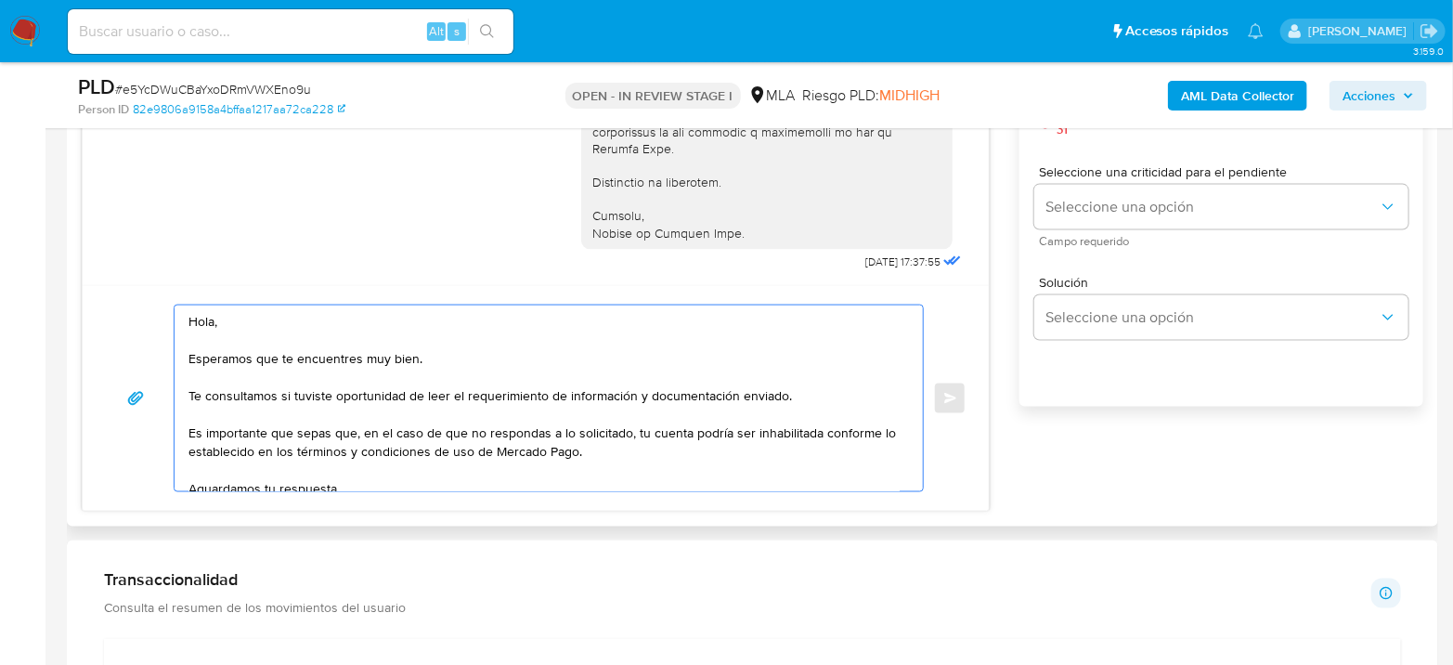
click at [248, 316] on textarea "Hola, Esperamos que te encuentres muy bien. Te consultamos si tuviste oportunid…" at bounding box center [544, 399] width 711 height 186
paste textarea "[PERSON_NAME]"
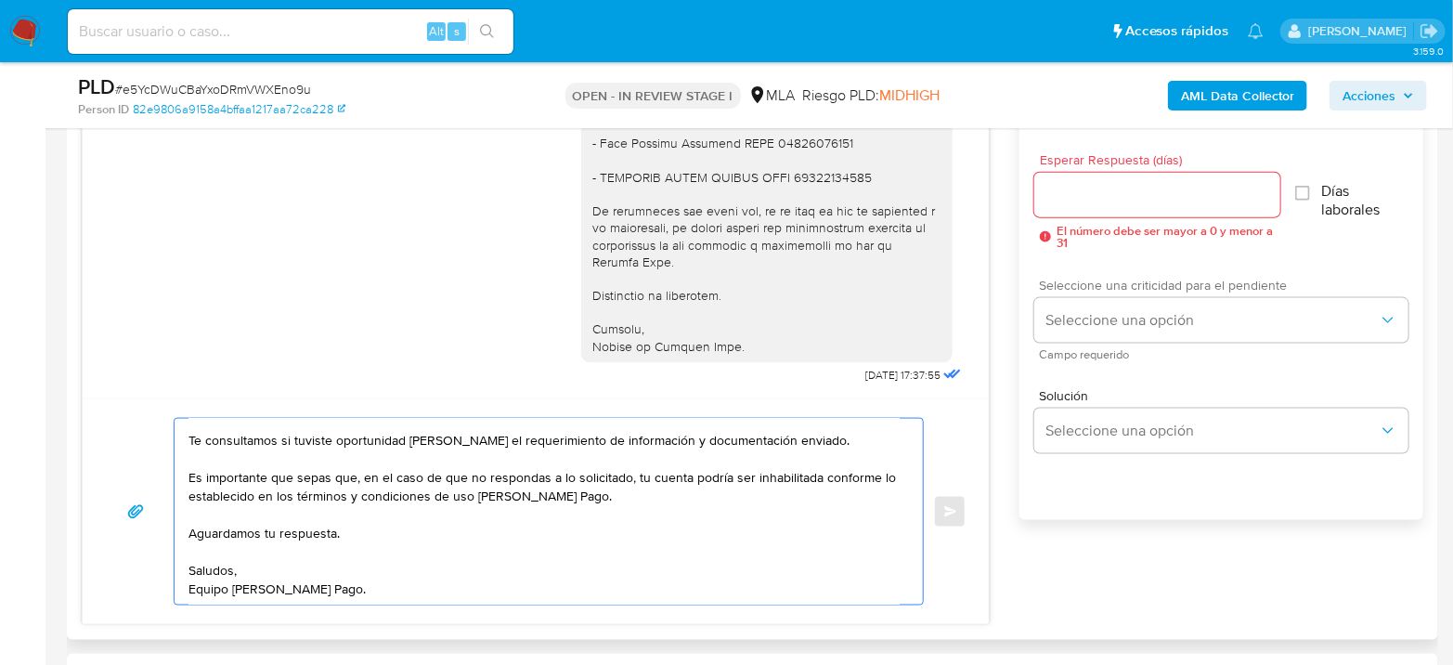
scroll to position [929, 0]
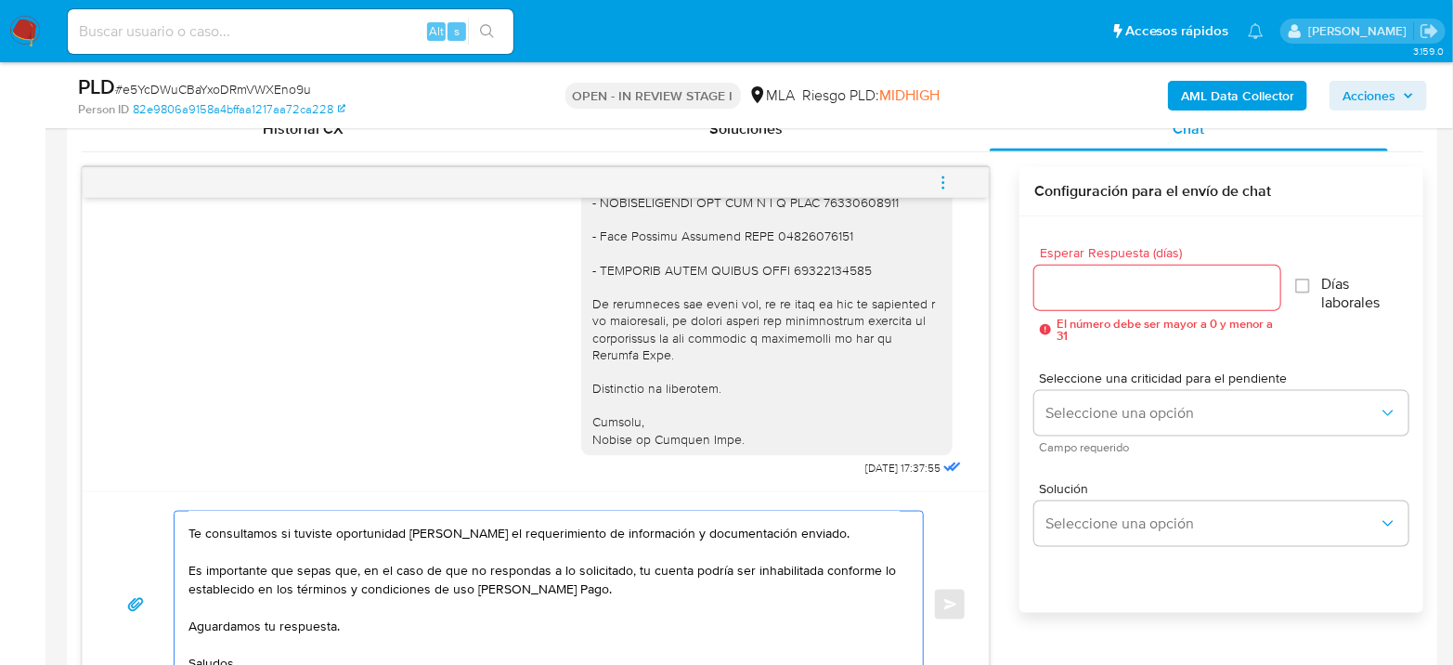
type textarea "Hola [PERSON_NAME] Esperamos que te encuentres muy bien. Te consultamos si tuvi…"
click at [1105, 294] on input "Esperar Respuesta (días)" at bounding box center [1157, 288] width 246 height 24
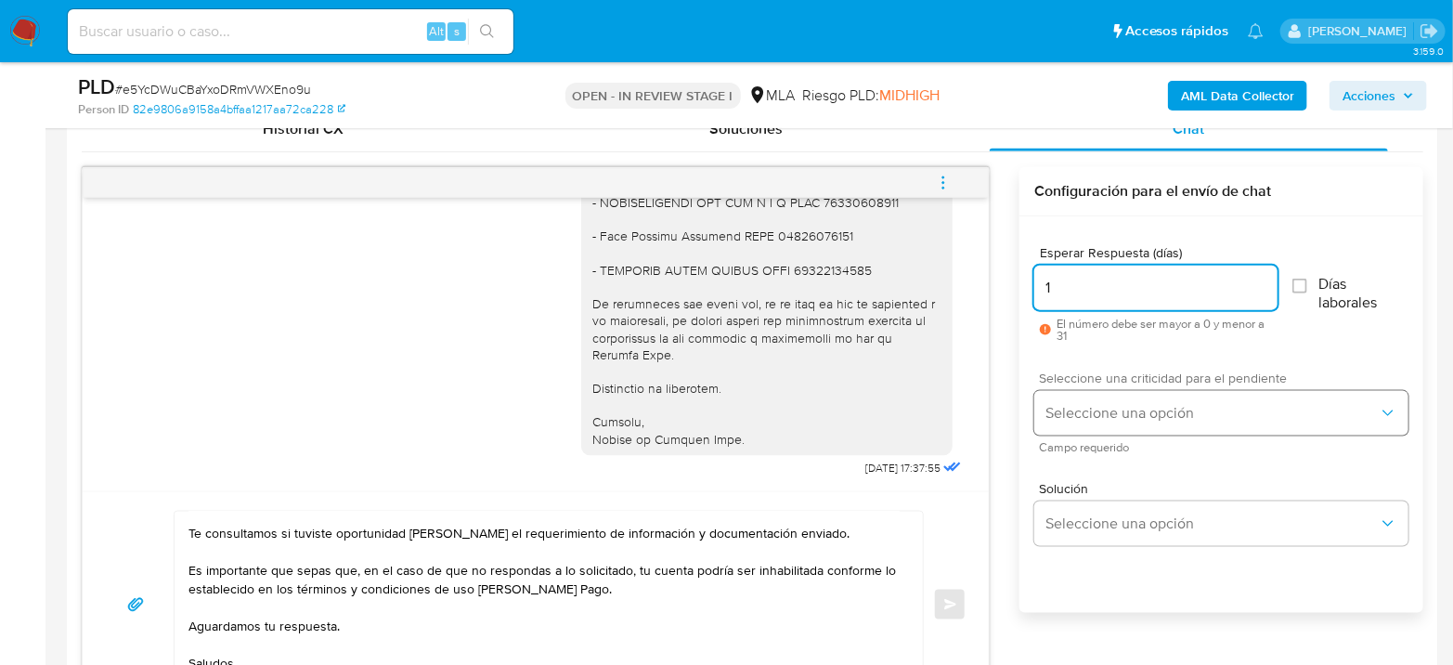
type input "1"
click at [1182, 392] on button "Seleccione una opción" at bounding box center [1221, 413] width 374 height 45
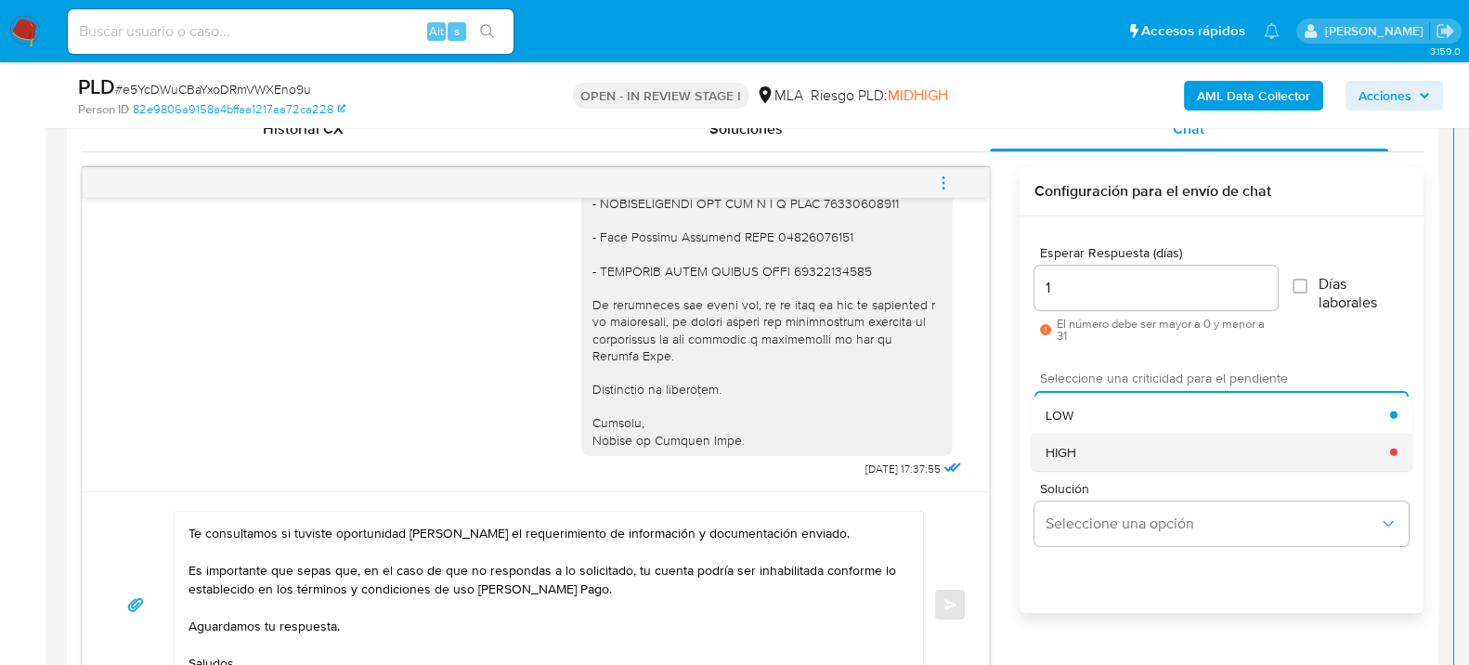
click at [1153, 443] on div "HIGH" at bounding box center [1218, 451] width 345 height 37
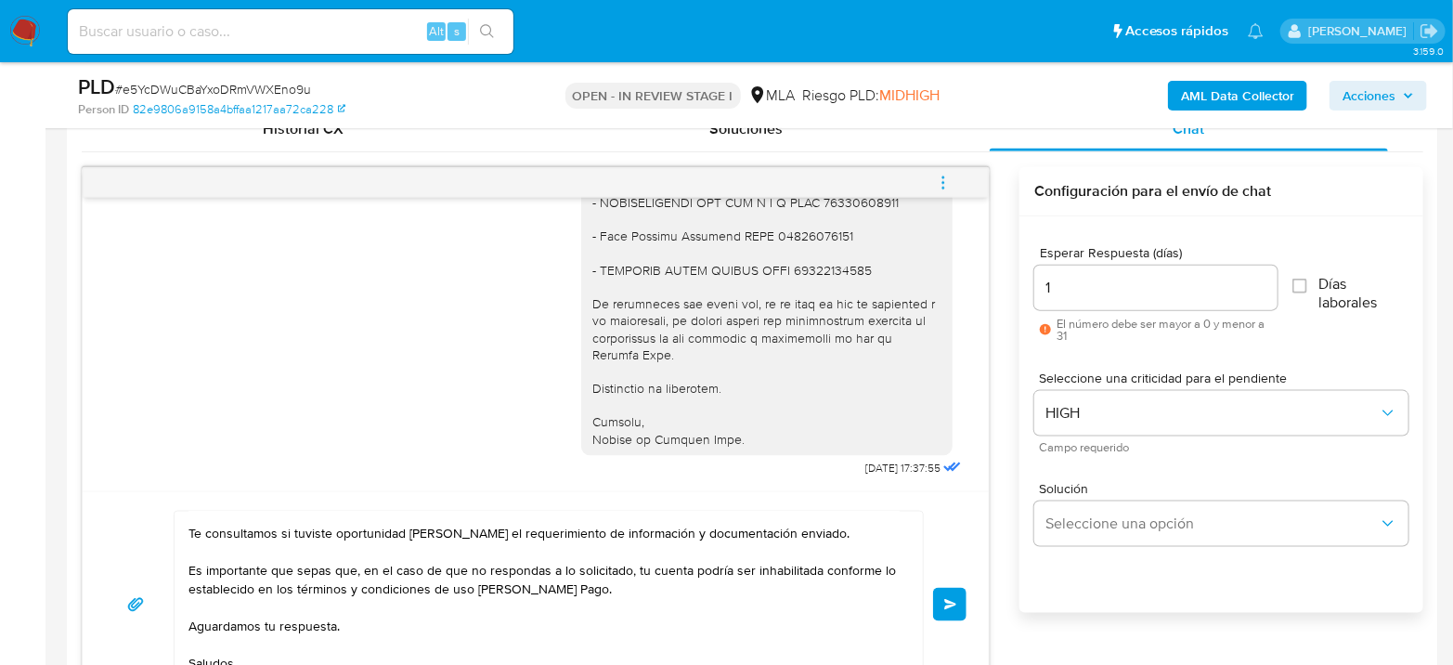
click at [953, 605] on span "Enviar" at bounding box center [950, 604] width 13 height 11
click at [941, 598] on button "Enviar" at bounding box center [949, 604] width 33 height 33
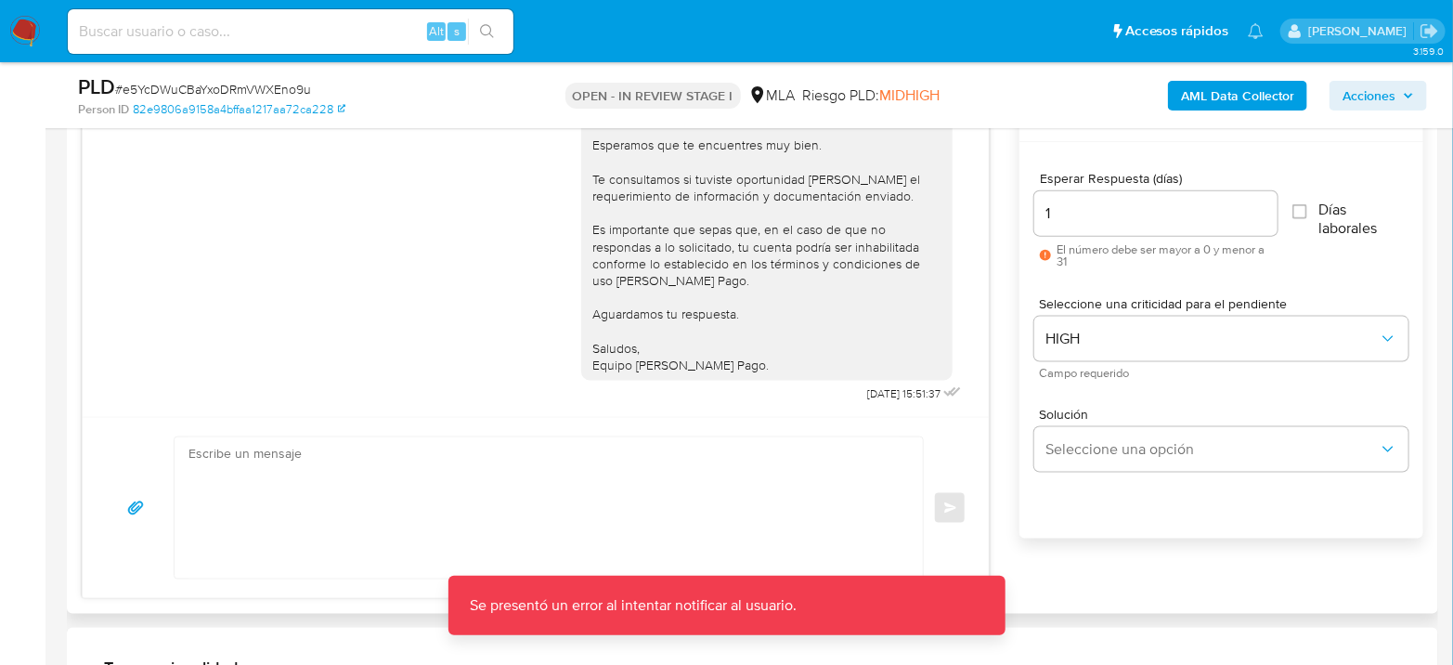
scroll to position [1032, 0]
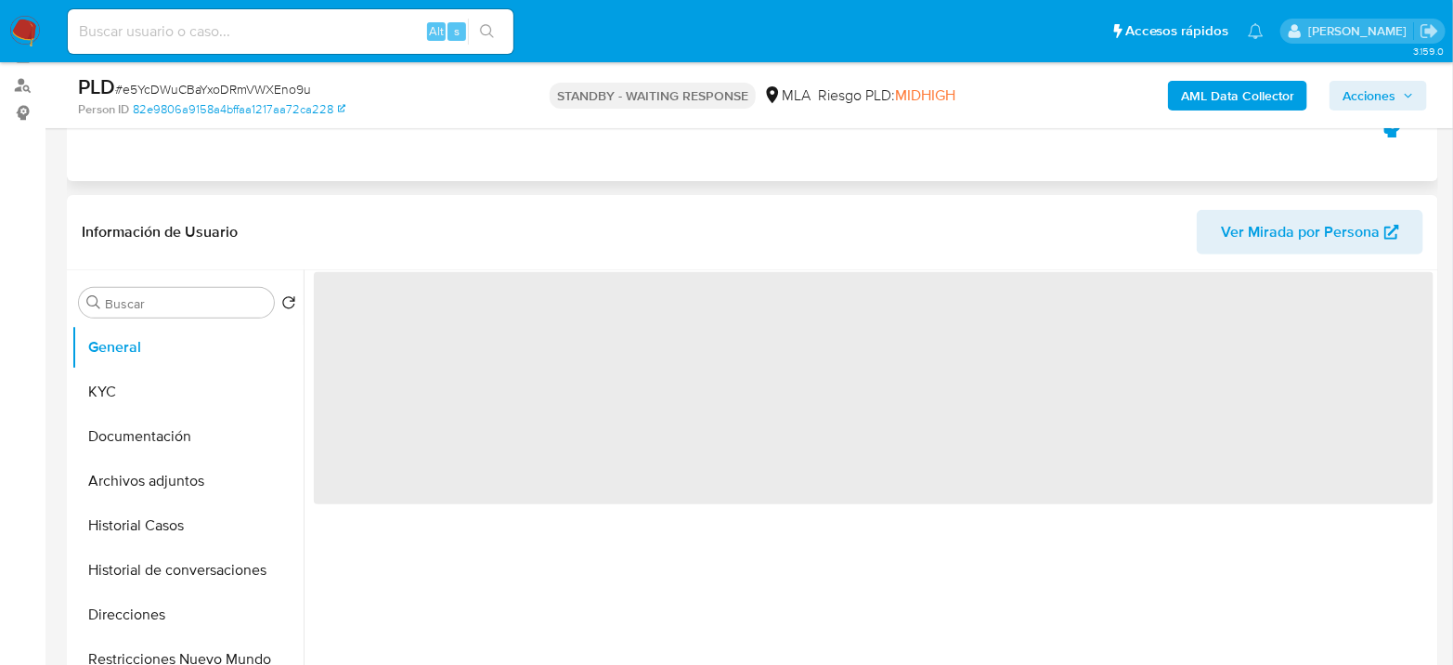
select select "10"
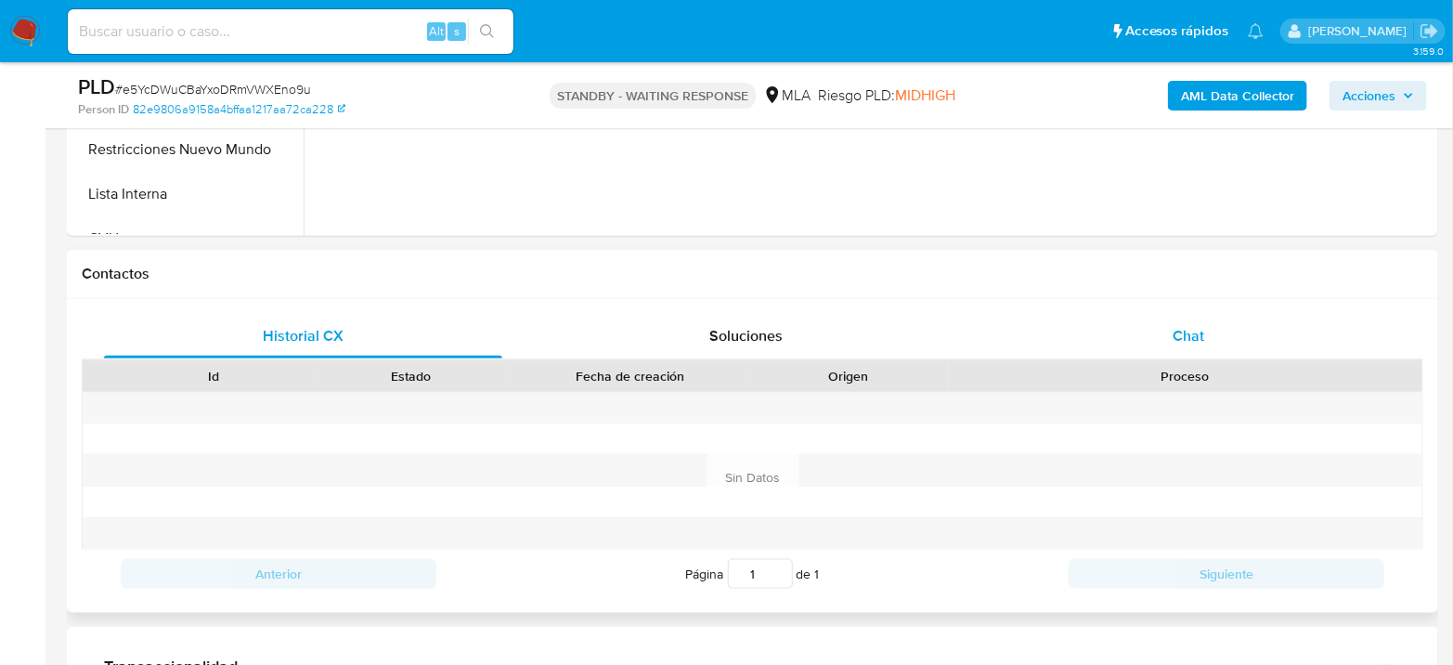
click at [1243, 344] on div "Chat" at bounding box center [1189, 336] width 398 height 45
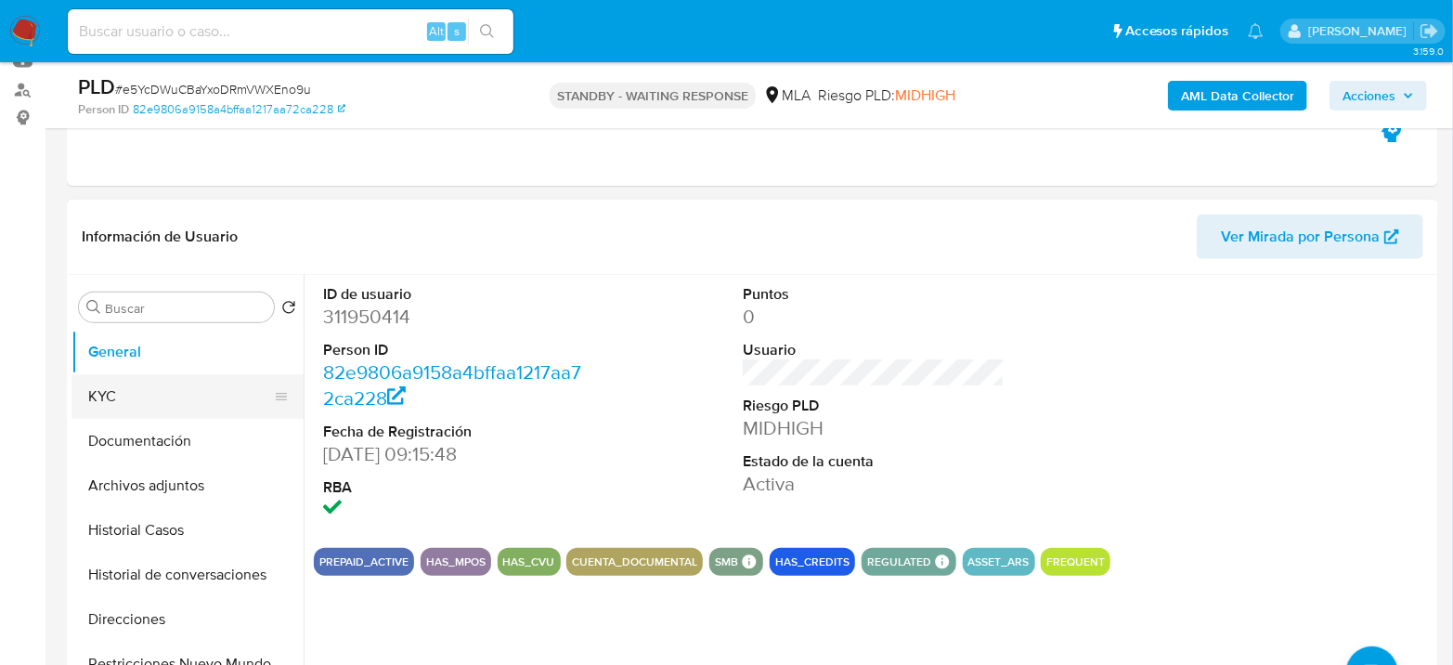
scroll to position [206, 0]
click at [350, 29] on input at bounding box center [291, 32] width 446 height 24
paste input "y1y1Ad6ZRAHSA7uuGuJjyy9F"
type input "y1y1Ad6ZRAHSA7uuGuJjyy9F"
click at [479, 28] on button "search-icon" at bounding box center [487, 32] width 38 height 26
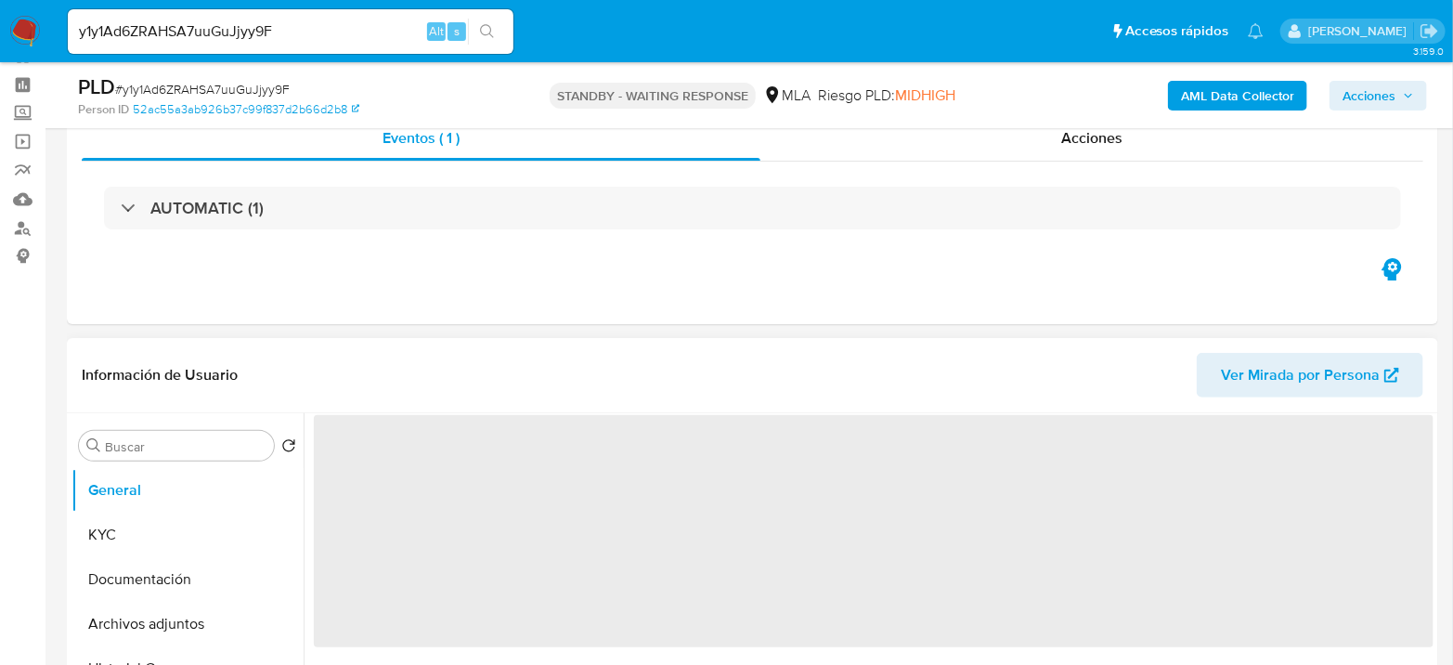
scroll to position [103, 0]
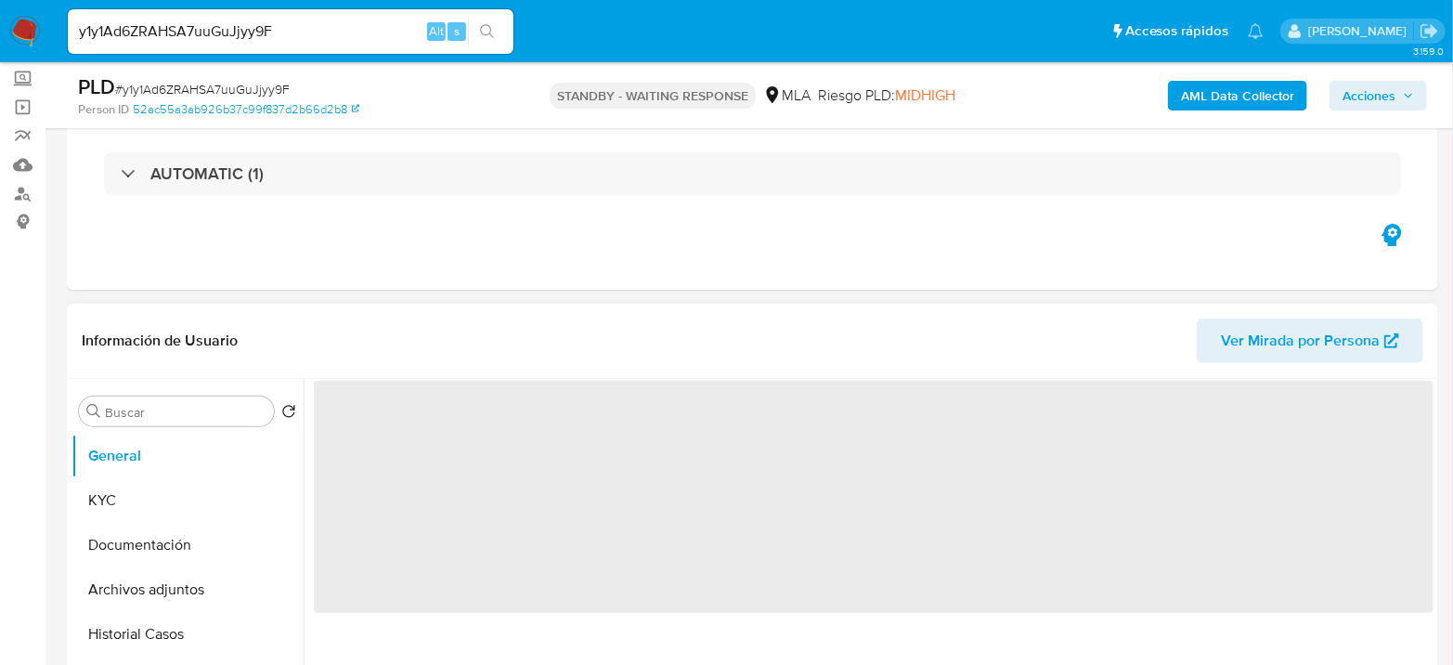
select select "10"
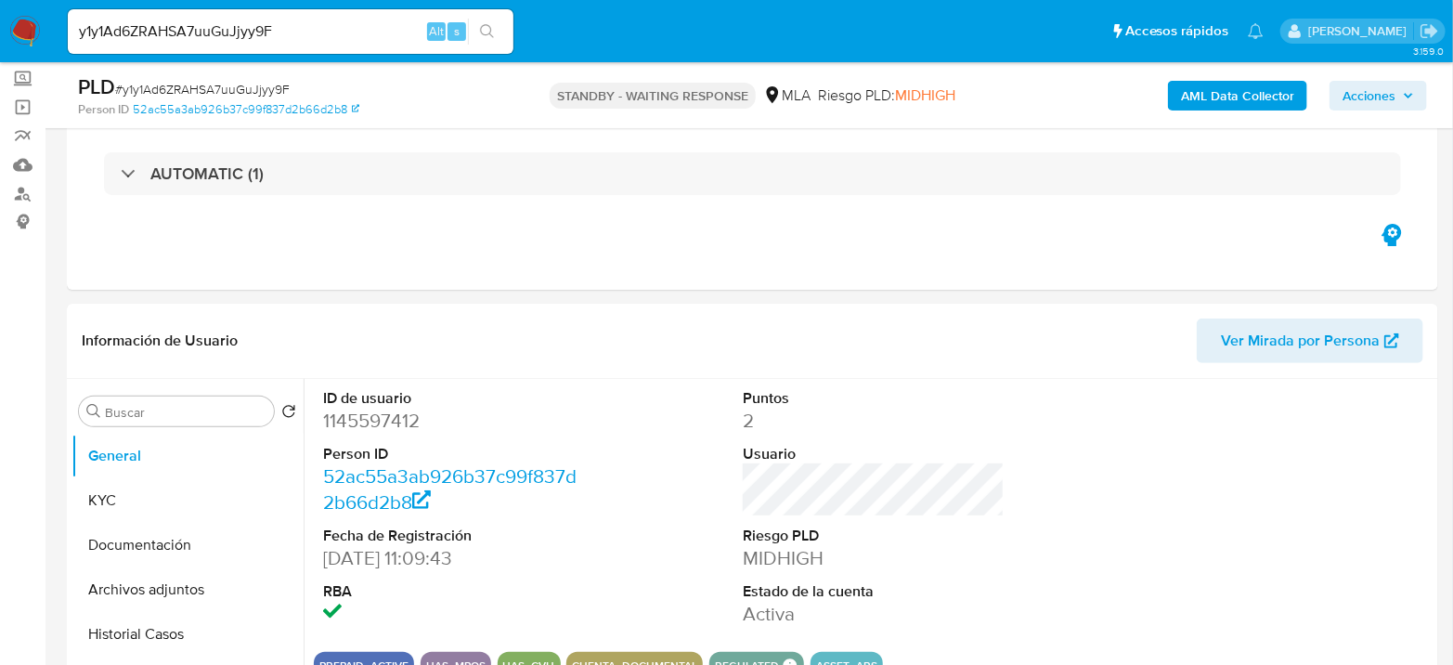
click at [372, 27] on input "y1y1Ad6ZRAHSA7uuGuJjyy9F" at bounding box center [291, 32] width 446 height 24
paste input "e3cuTvvrTjj3DM0yqnfblevQ"
click at [353, 27] on input "y1y1Ad6ZRAHSA7uuGuJjyy9Fe3cuTvvrTjj3DM0yqnfblevQ" at bounding box center [291, 32] width 446 height 24
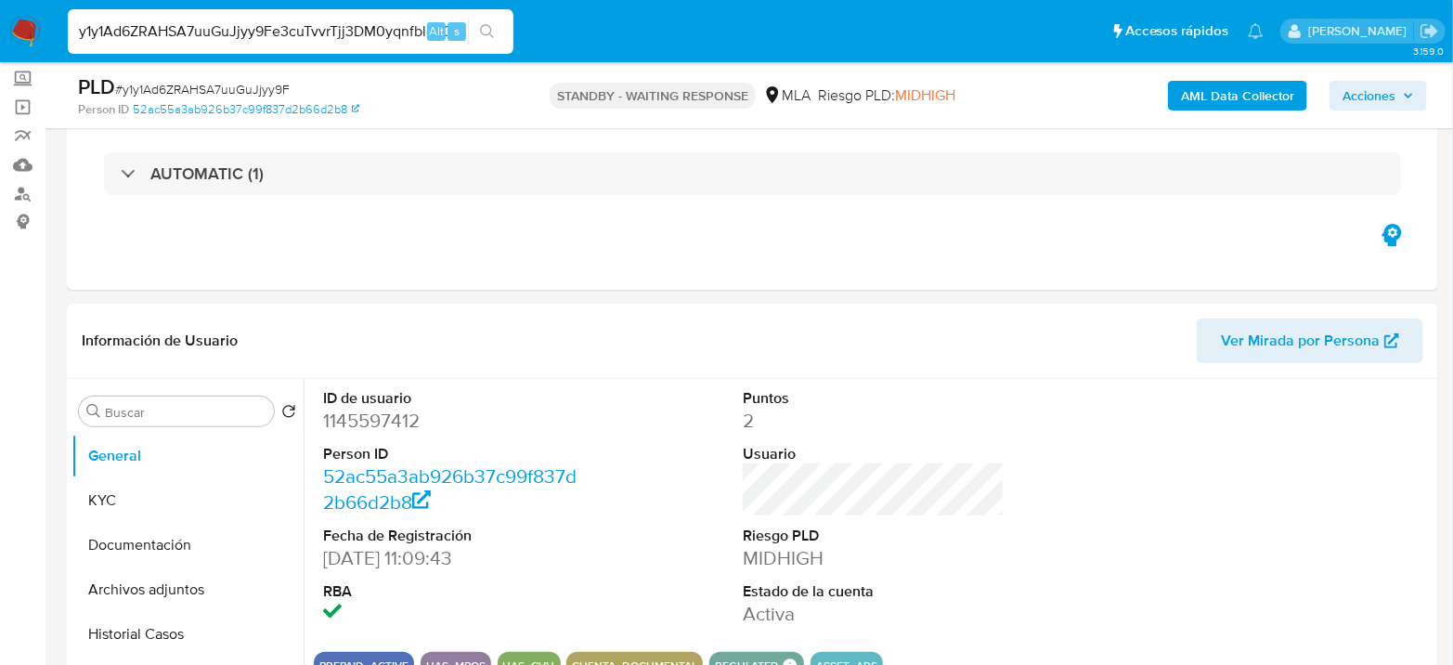
paste input
type input "e3cuTvvrTjj3DM0yqnfblevQ"
click at [485, 20] on button "search-icon" at bounding box center [487, 32] width 38 height 26
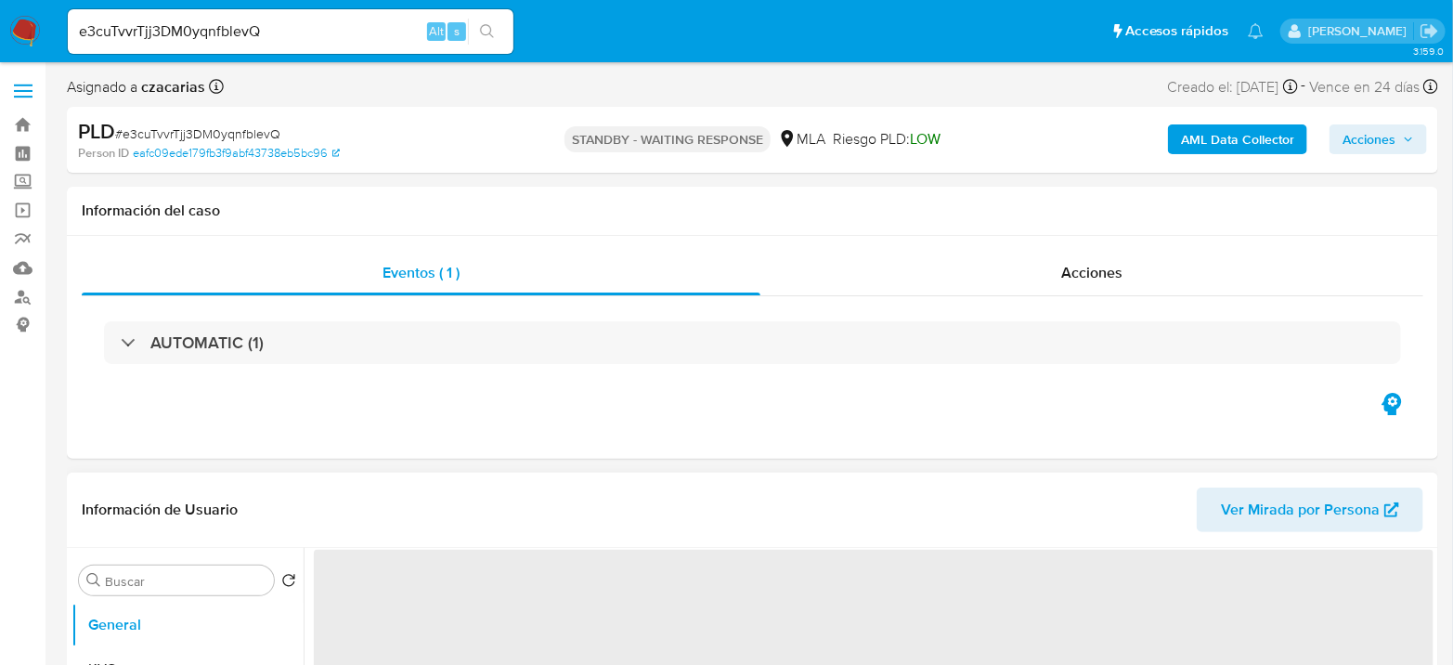
select select "10"
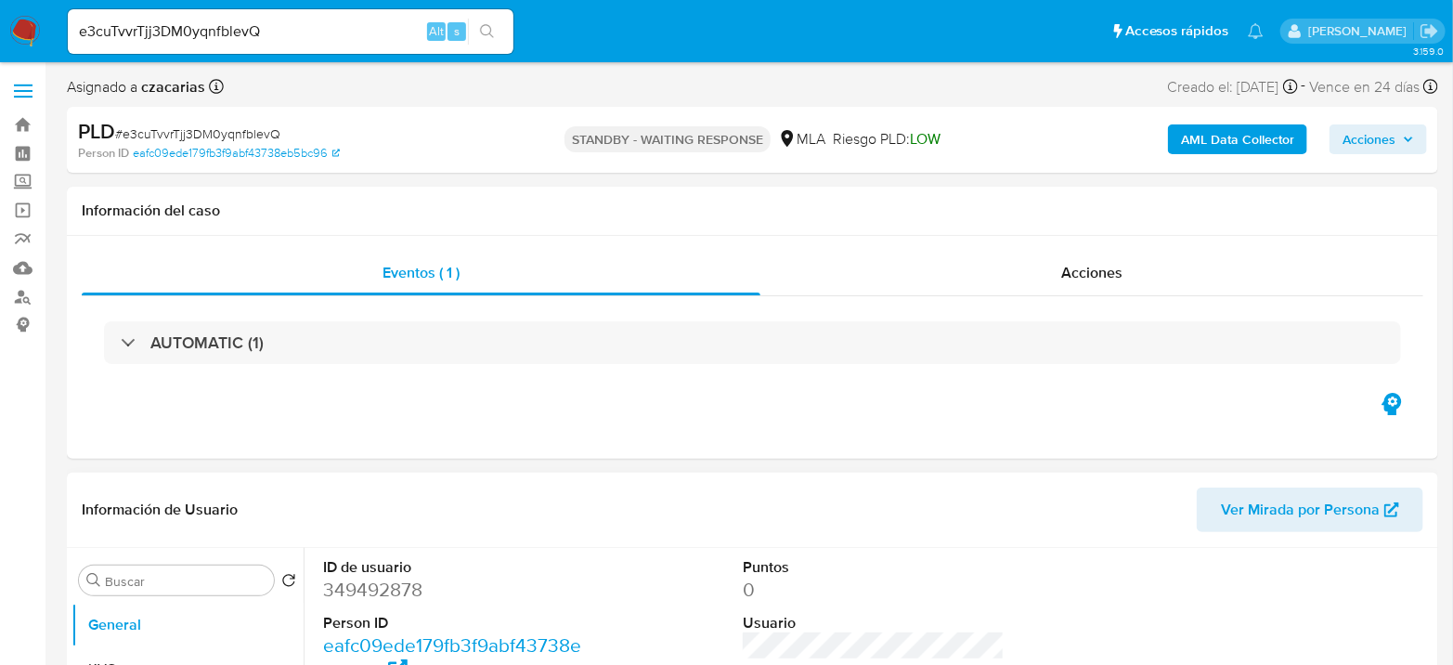
click at [421, 43] on div "e3cuTvvrTjj3DM0yqnfblevQ Alt s" at bounding box center [291, 31] width 446 height 45
click at [407, 33] on input "e3cuTvvrTjj3DM0yqnfblevQ" at bounding box center [291, 32] width 446 height 24
paste input "t1Sclo3MeIOrZJtcDeN8te1d"
type input "t1Sclo3MeIOrZJtcDeN8te1d"
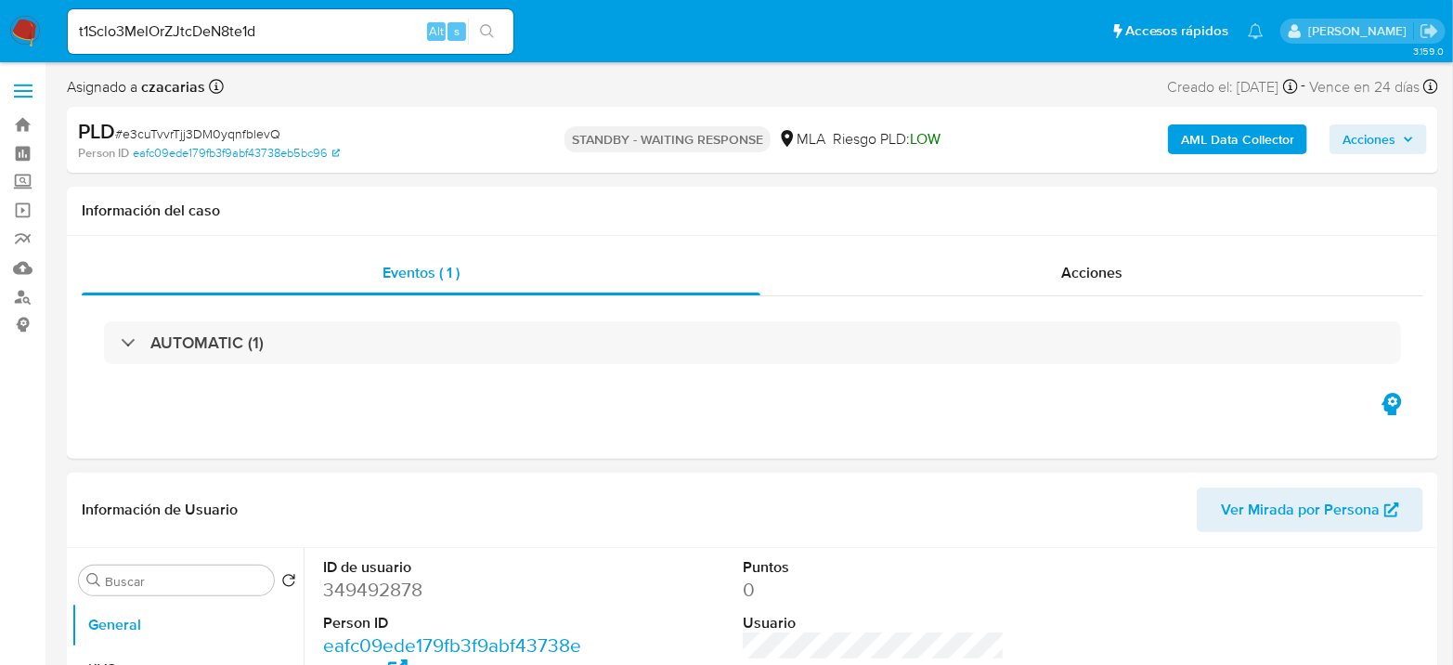
click at [505, 17] on div "t1Sclo3MeIOrZJtcDeN8te1d Alt s" at bounding box center [291, 31] width 446 height 45
click at [487, 28] on icon "search-icon" at bounding box center [487, 31] width 15 height 15
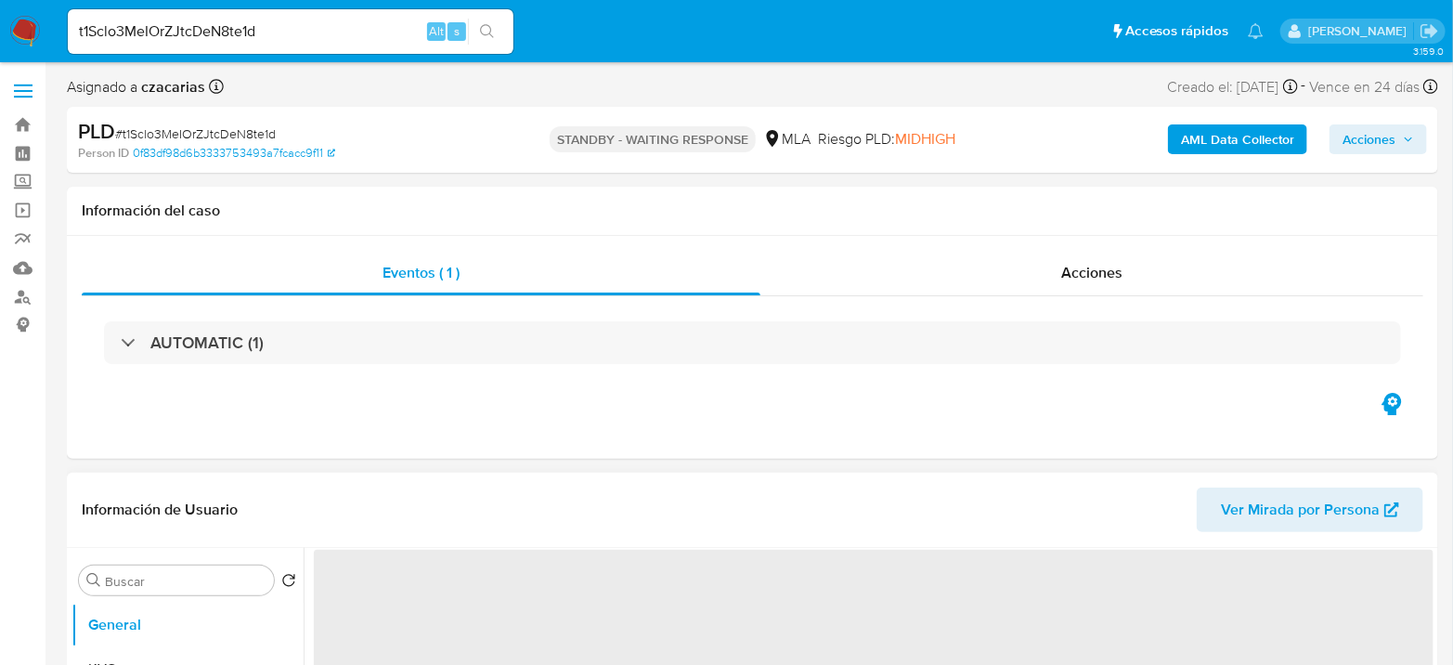
select select "10"
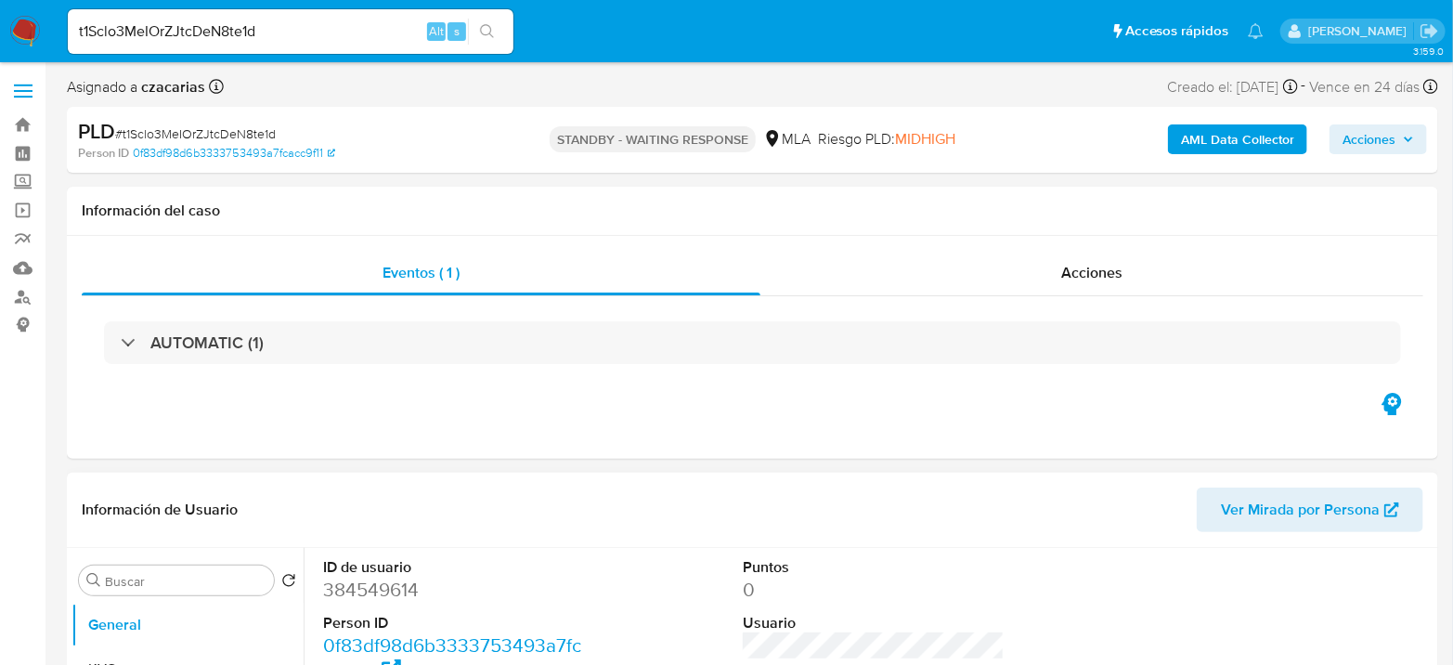
click at [388, 37] on input "t1Sclo3MeIOrZJtcDeN8te1d" at bounding box center [291, 32] width 446 height 24
paste input "FjNPuLBj2Vfqjmfuu2K77m8p"
type input "FjNPuLBj2Vfqjmfuu2K77m8p"
click at [492, 28] on icon "search-icon" at bounding box center [487, 31] width 15 height 15
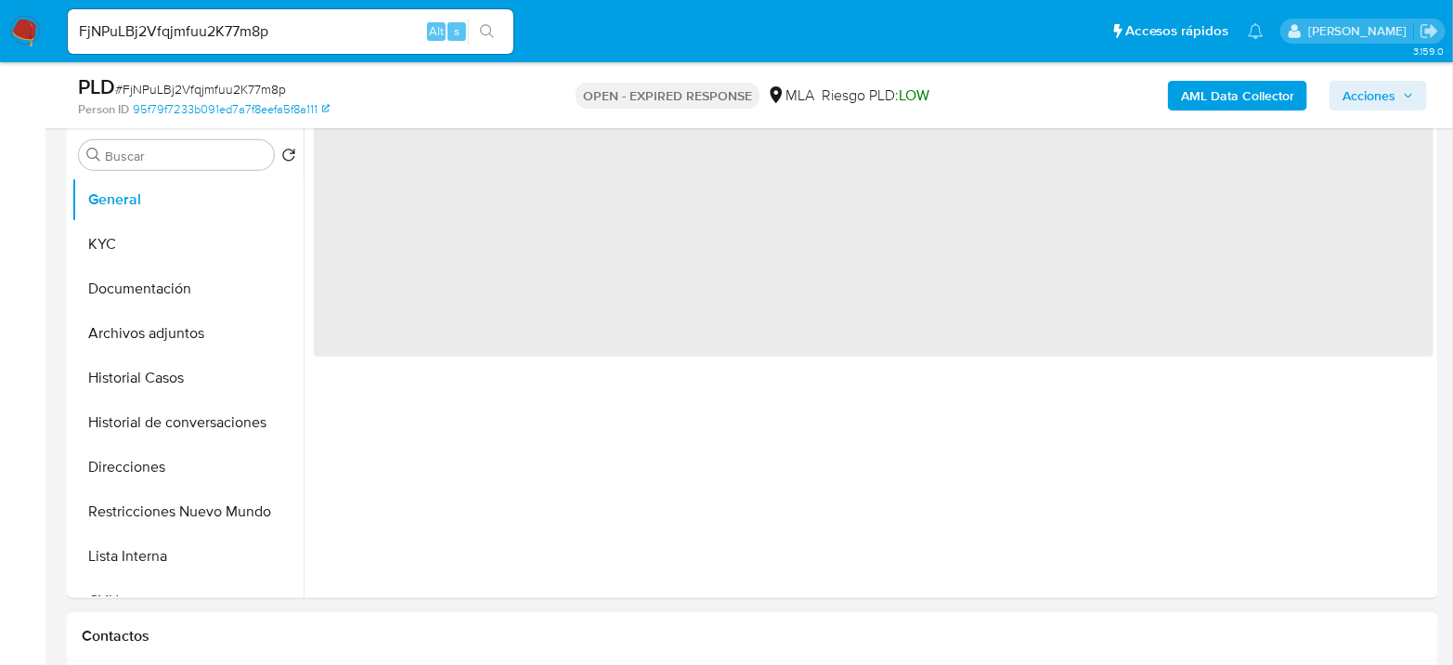
scroll to position [412, 0]
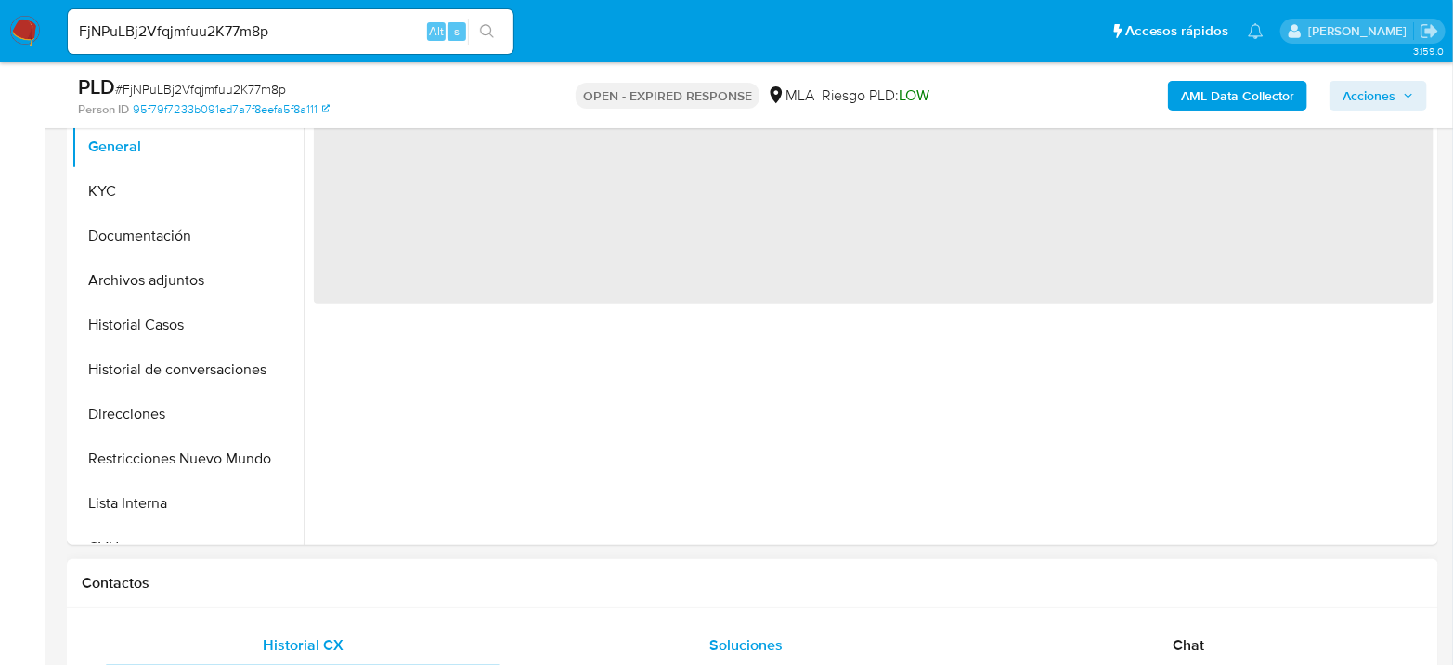
select select "10"
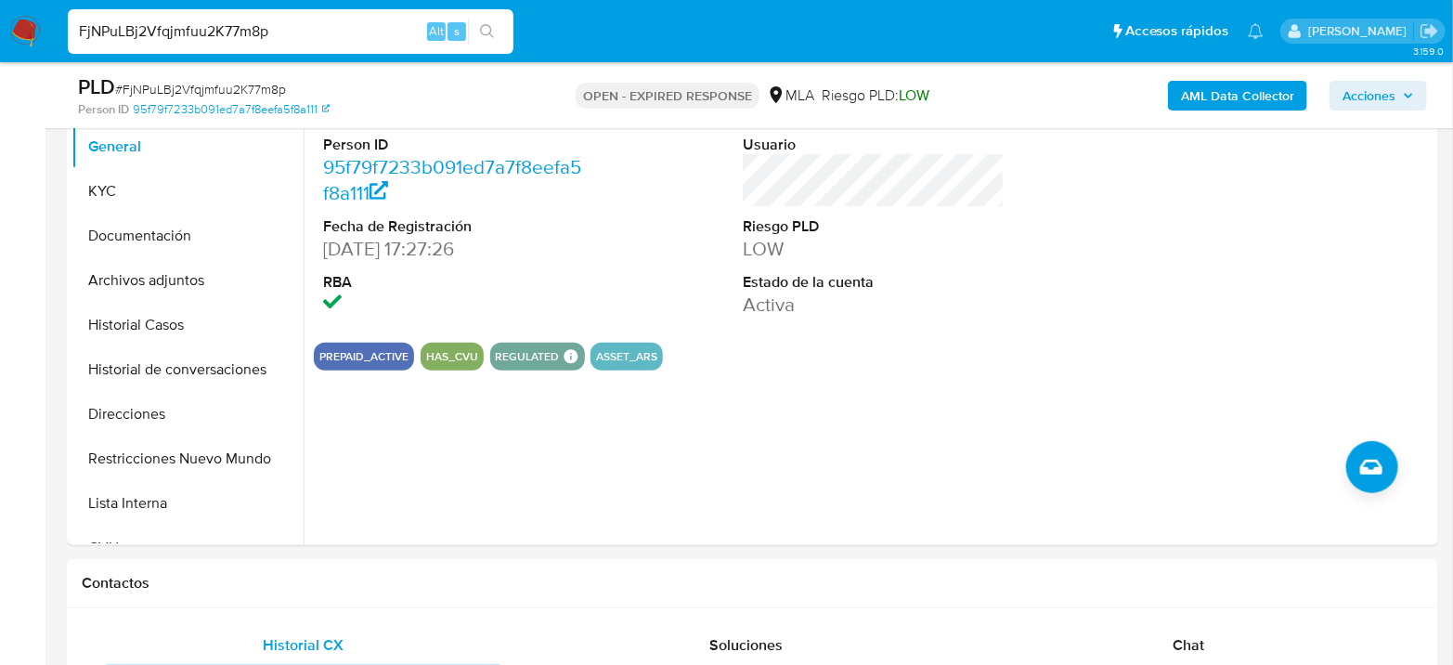
click at [336, 37] on input "FjNPuLBj2Vfqjmfuu2K77m8p" at bounding box center [291, 32] width 446 height 24
paste input "wPyaY4cl34VKOy4GGL7KhzjJ"
type input "wPyaY4cl34VKOy4GGL7KhzjJ"
click at [492, 24] on icon "search-icon" at bounding box center [487, 31] width 15 height 15
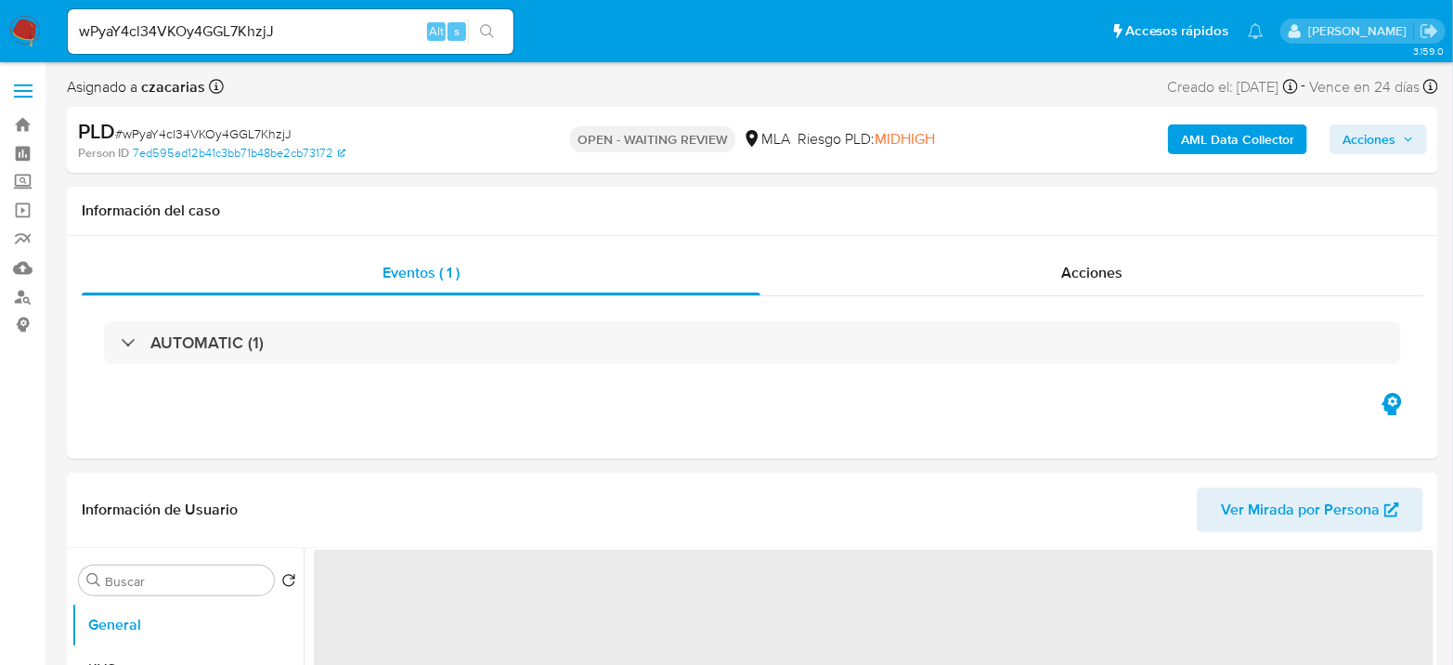
select select "10"
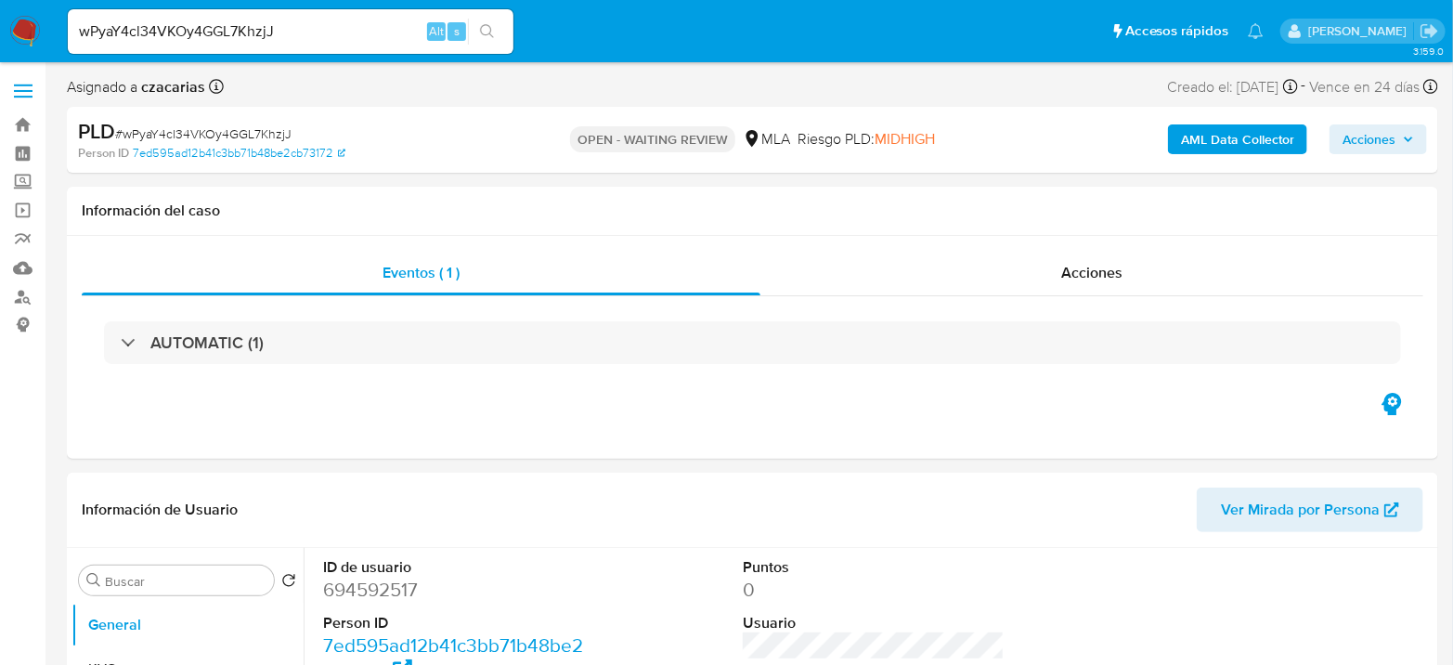
click at [30, 40] on img at bounding box center [25, 32] width 32 height 32
